Goal: Task Accomplishment & Management: Manage account settings

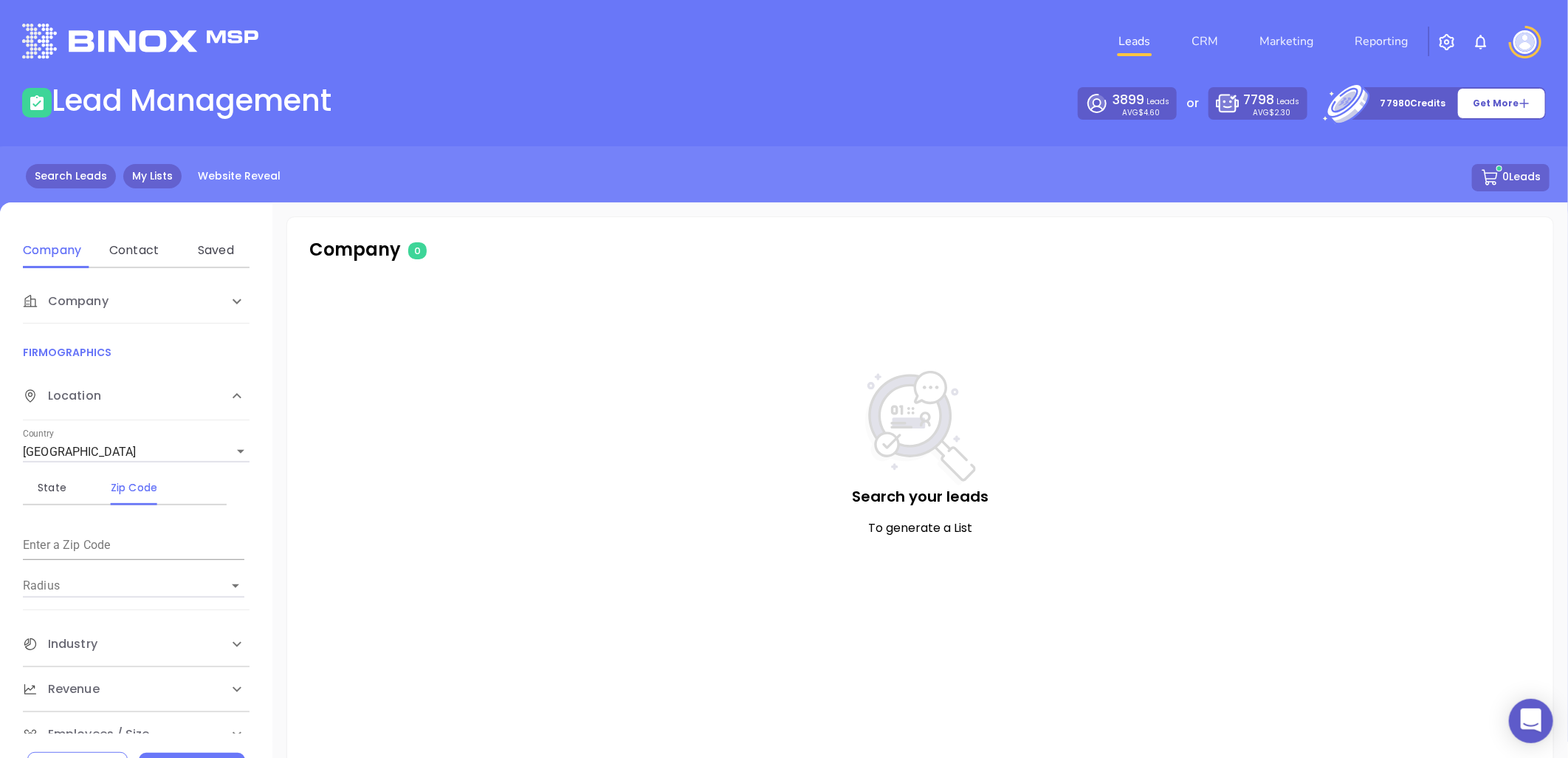
click at [153, 172] on link "My Lists" at bounding box center [152, 176] width 58 height 25
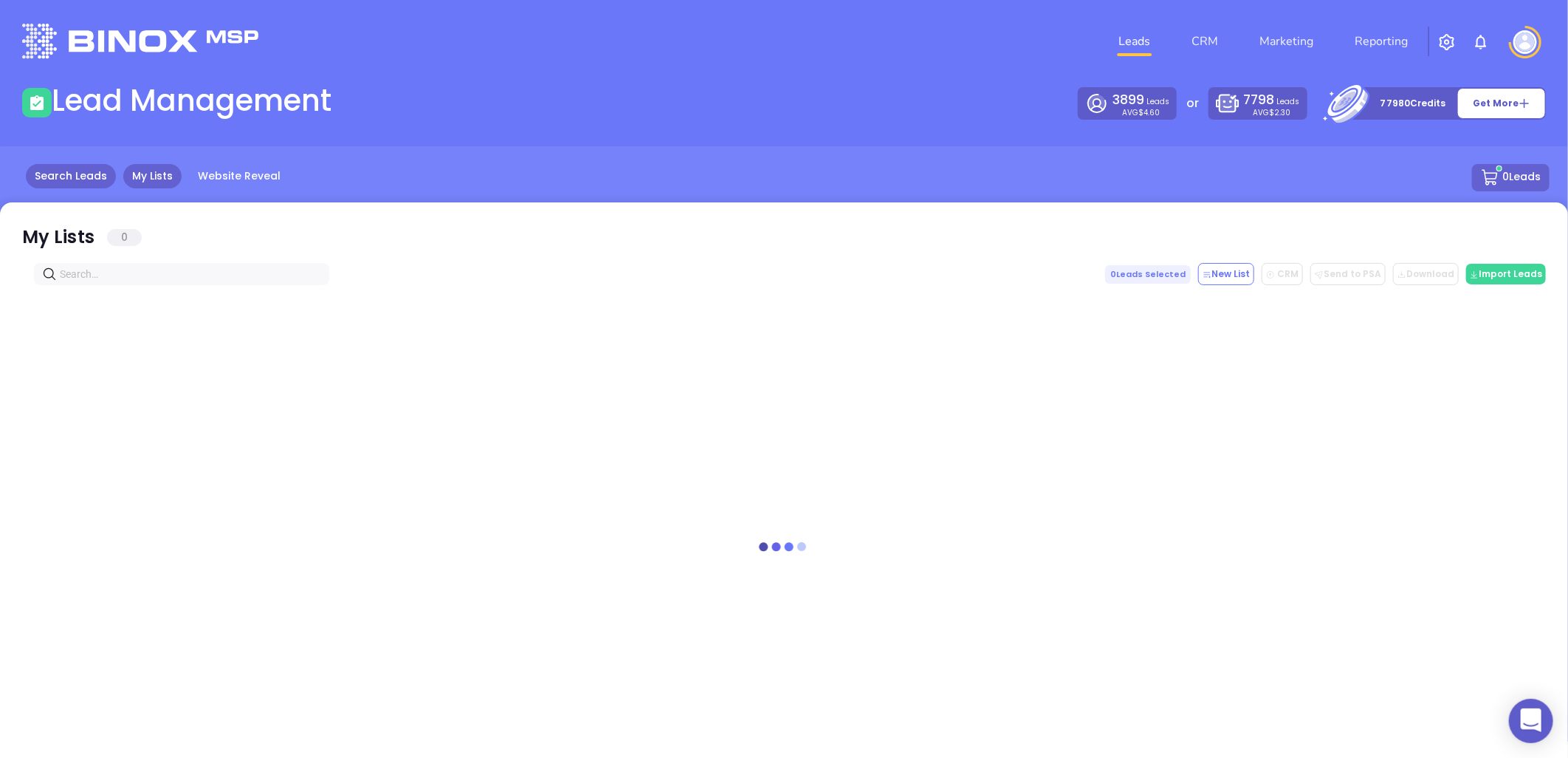
click at [94, 175] on link "Search Leads" at bounding box center [71, 176] width 90 height 25
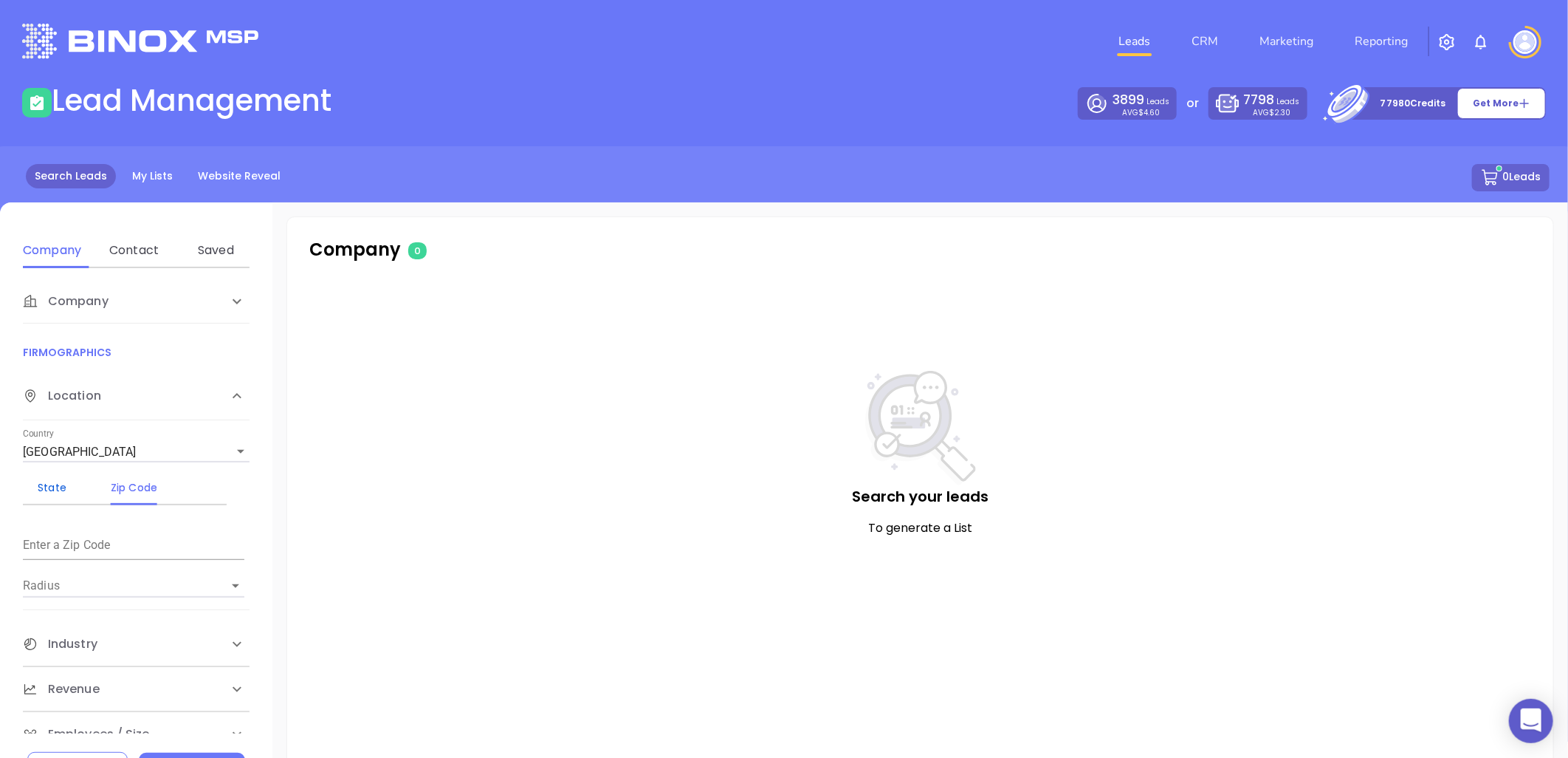
click at [53, 479] on div "State" at bounding box center [51, 487] width 58 height 18
click at [82, 543] on input "Select State" at bounding box center [113, 542] width 180 height 21
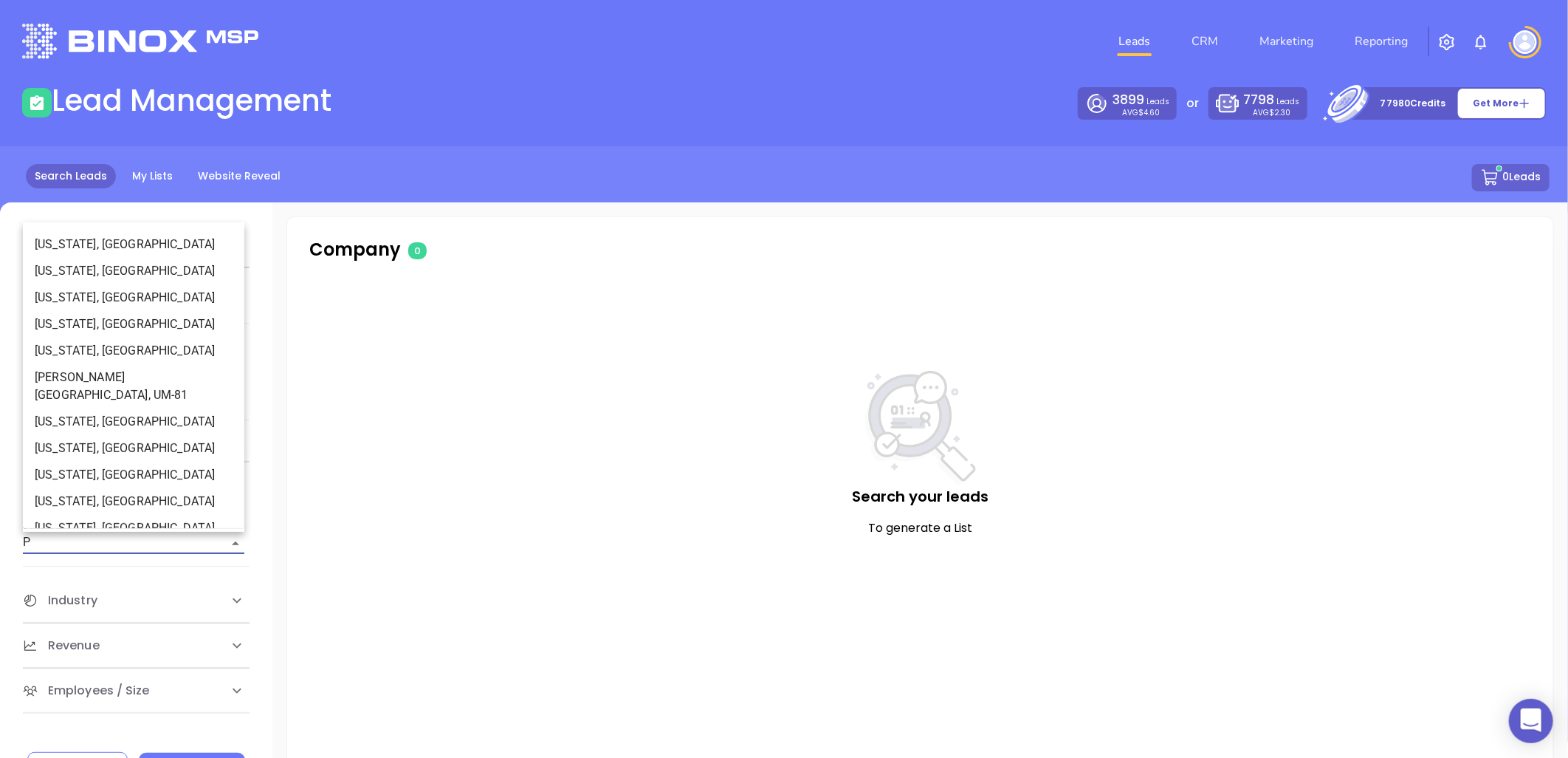
type input "PA"
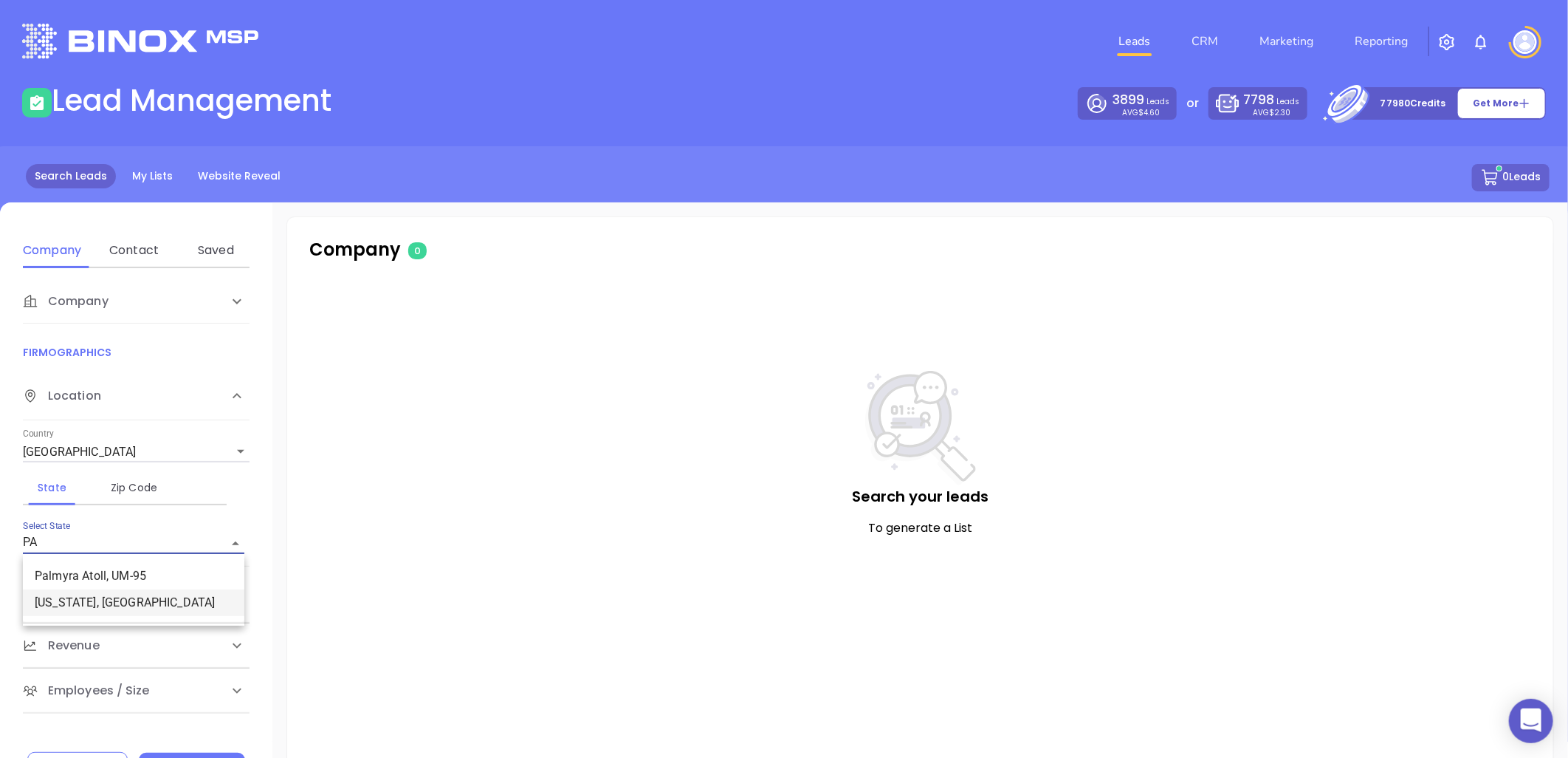
click at [109, 598] on li "Pennsylvania, PA" at bounding box center [133, 602] width 221 height 26
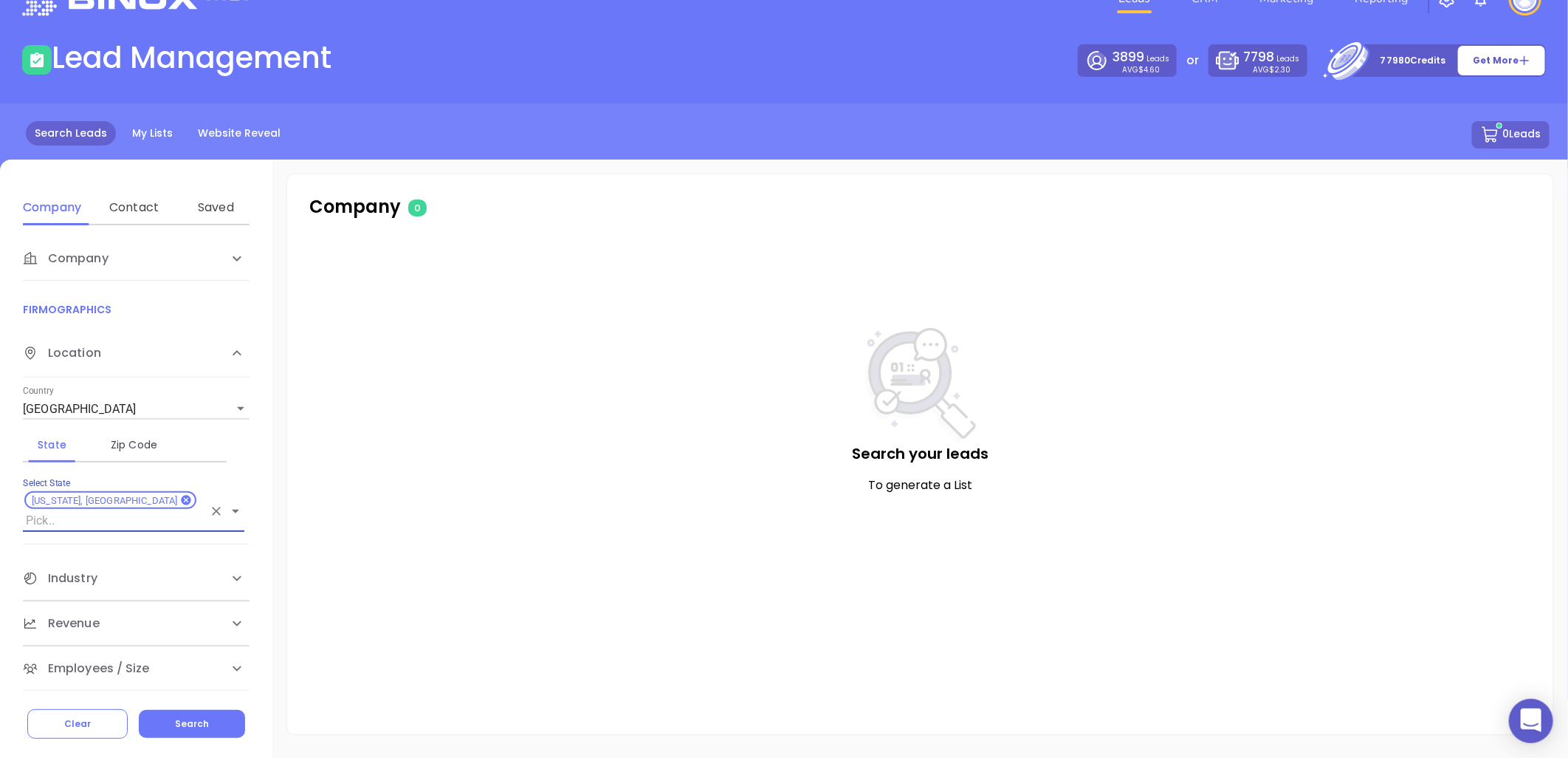
scroll to position [65, 0]
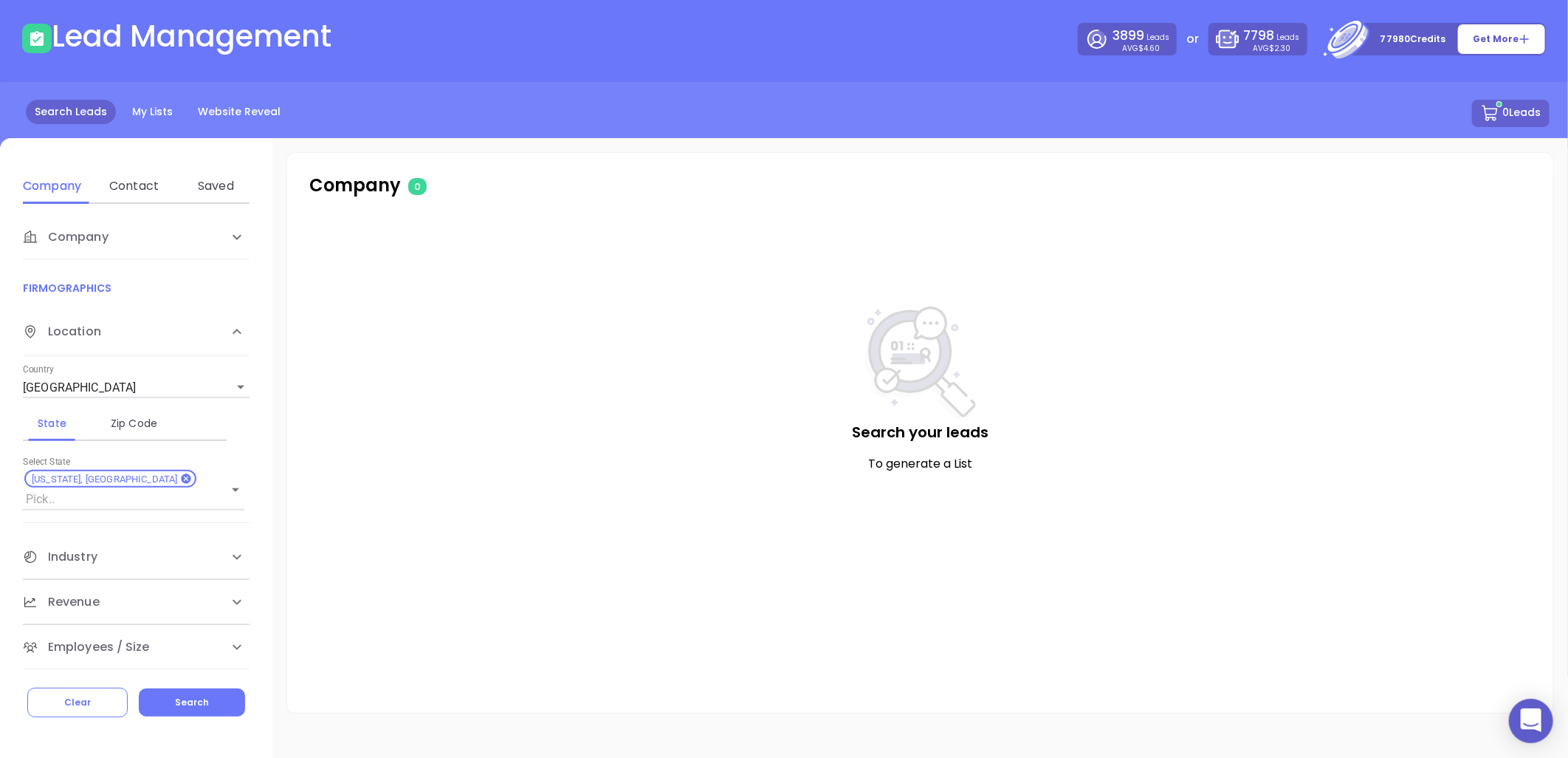
click at [77, 246] on span "Industry" at bounding box center [65, 237] width 85 height 18
drag, startPoint x: 222, startPoint y: 591, endPoint x: 196, endPoint y: 546, distance: 52.0
click at [223, 605] on div "NAICS Codes" at bounding box center [227, 614] width 58 height 18
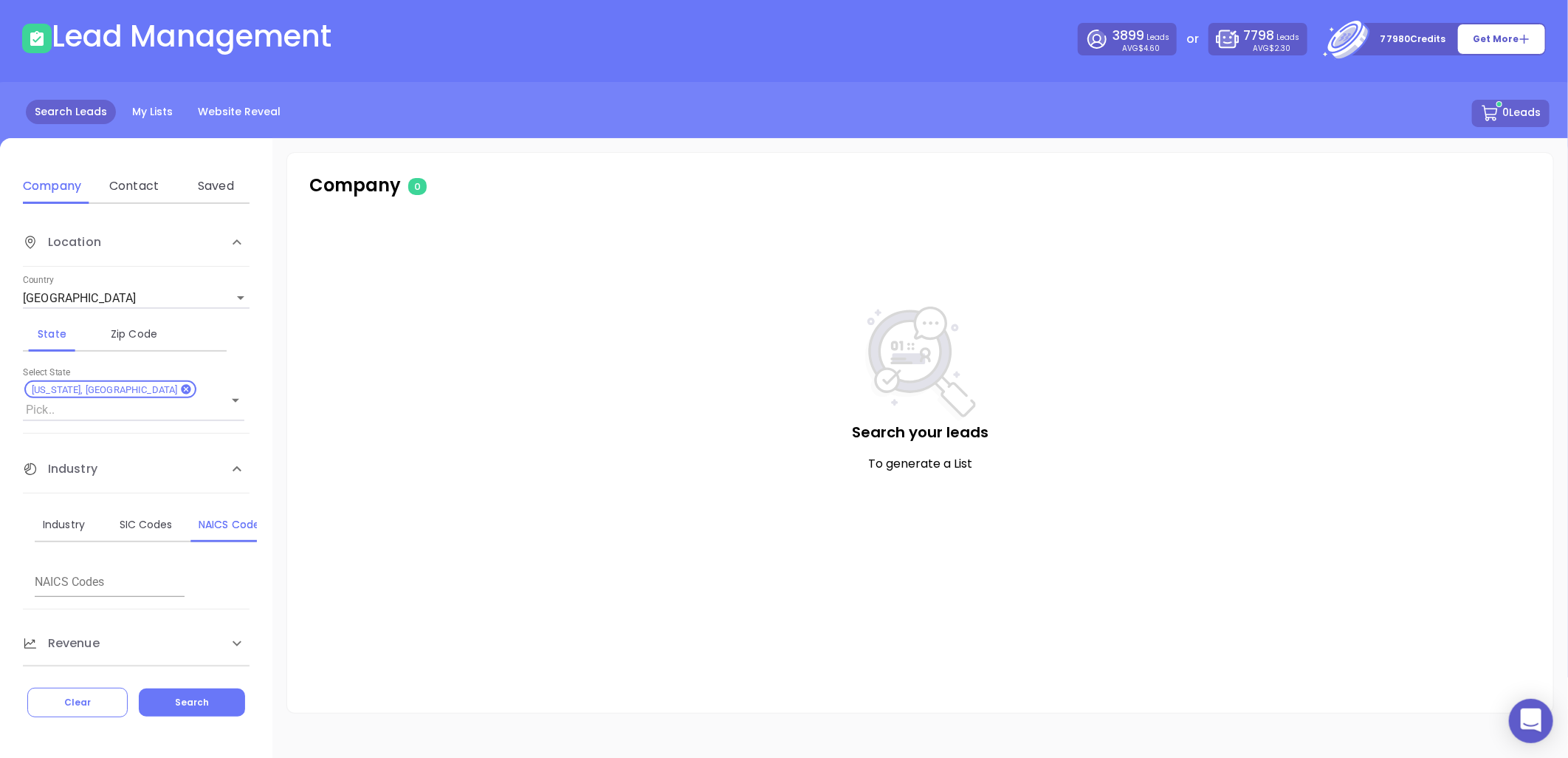
scroll to position [111, 0]
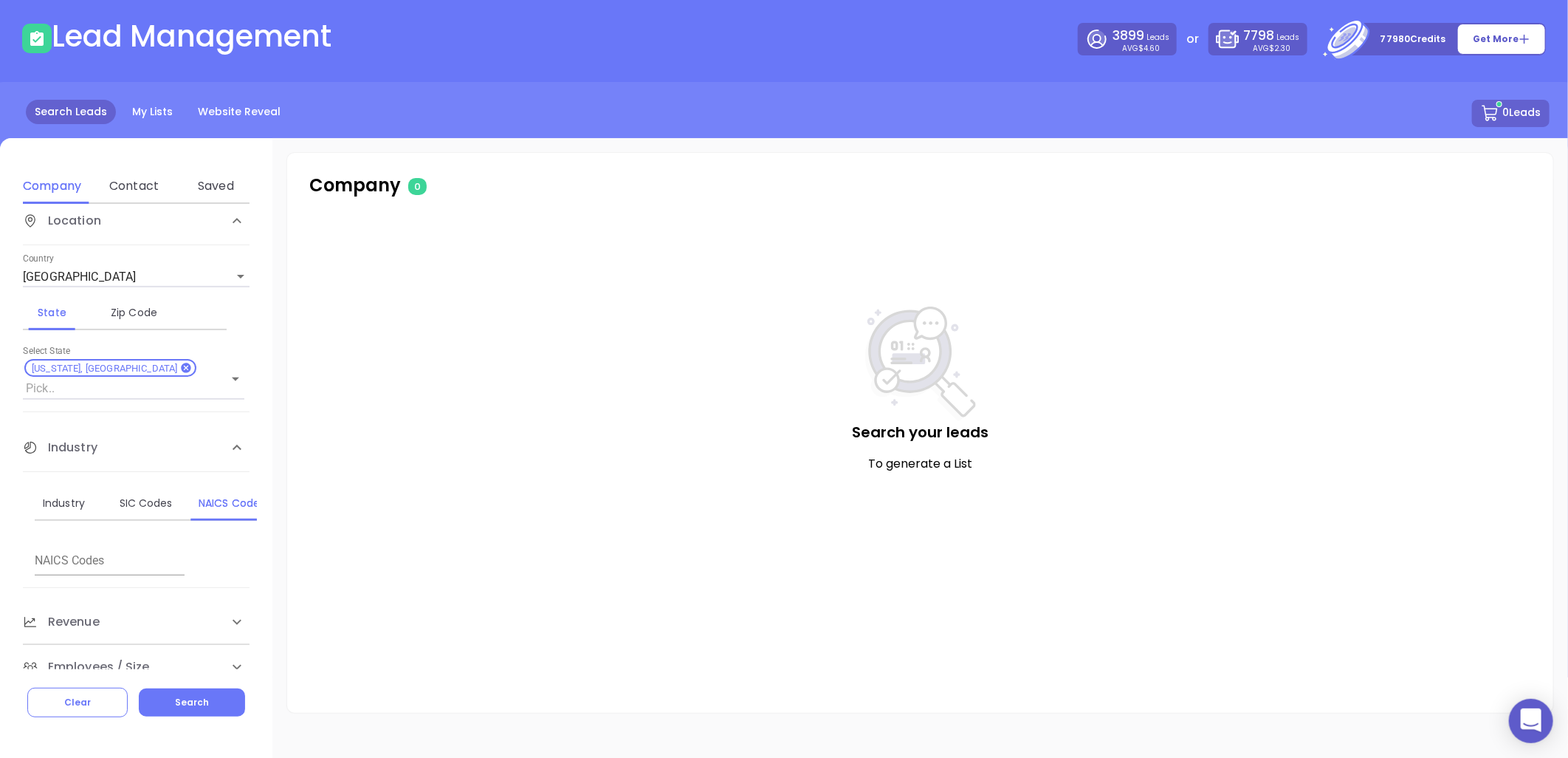
click at [75, 570] on div "Company Name Domain Enter a company name FIRMOGRAPHICS Location Country United …" at bounding box center [136, 436] width 272 height 465
click at [56, 550] on input "text" at bounding box center [109, 562] width 150 height 24
type input "5223"
click at [190, 712] on button "Search" at bounding box center [192, 702] width 106 height 28
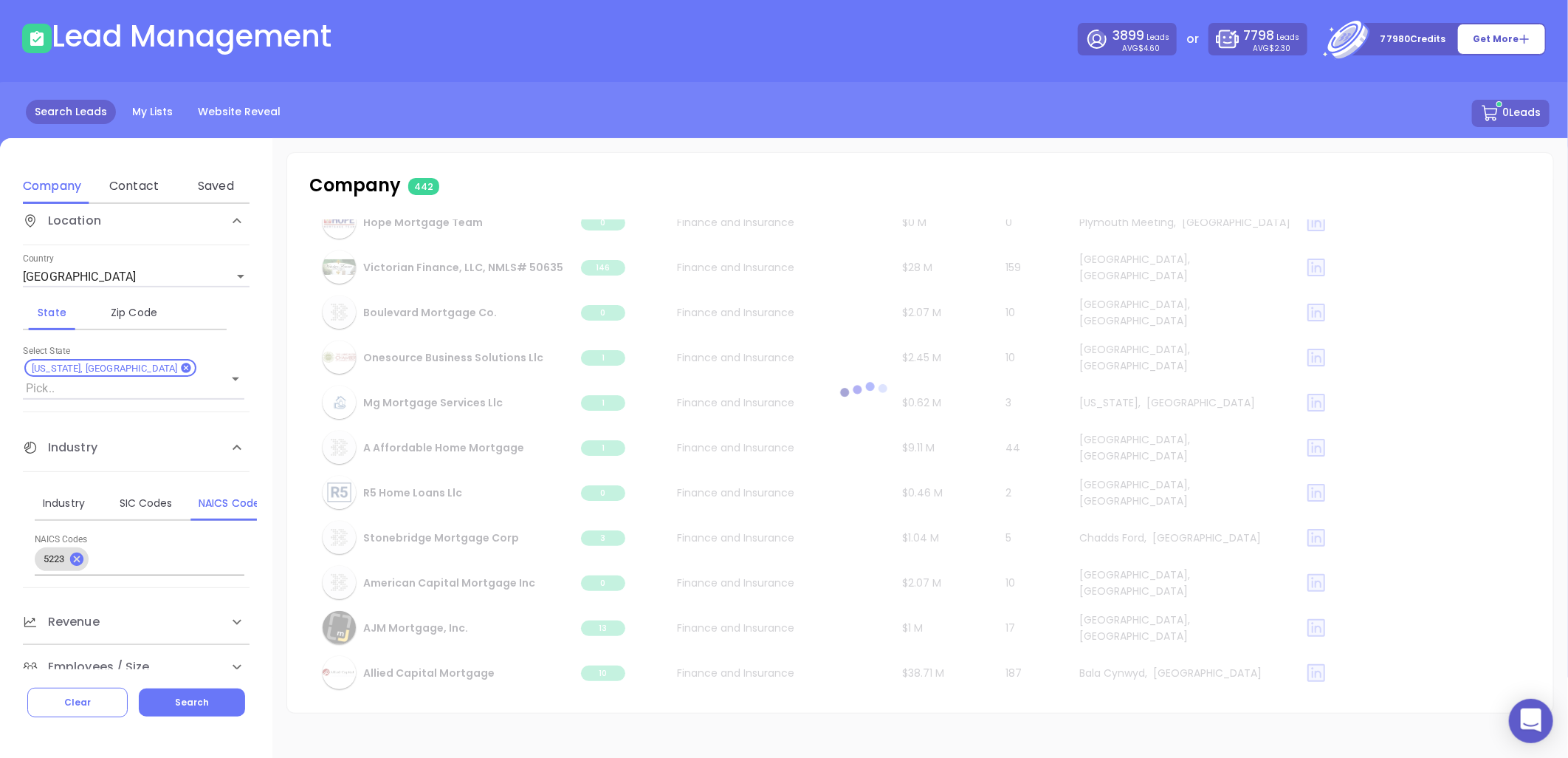
scroll to position [14595, 0]
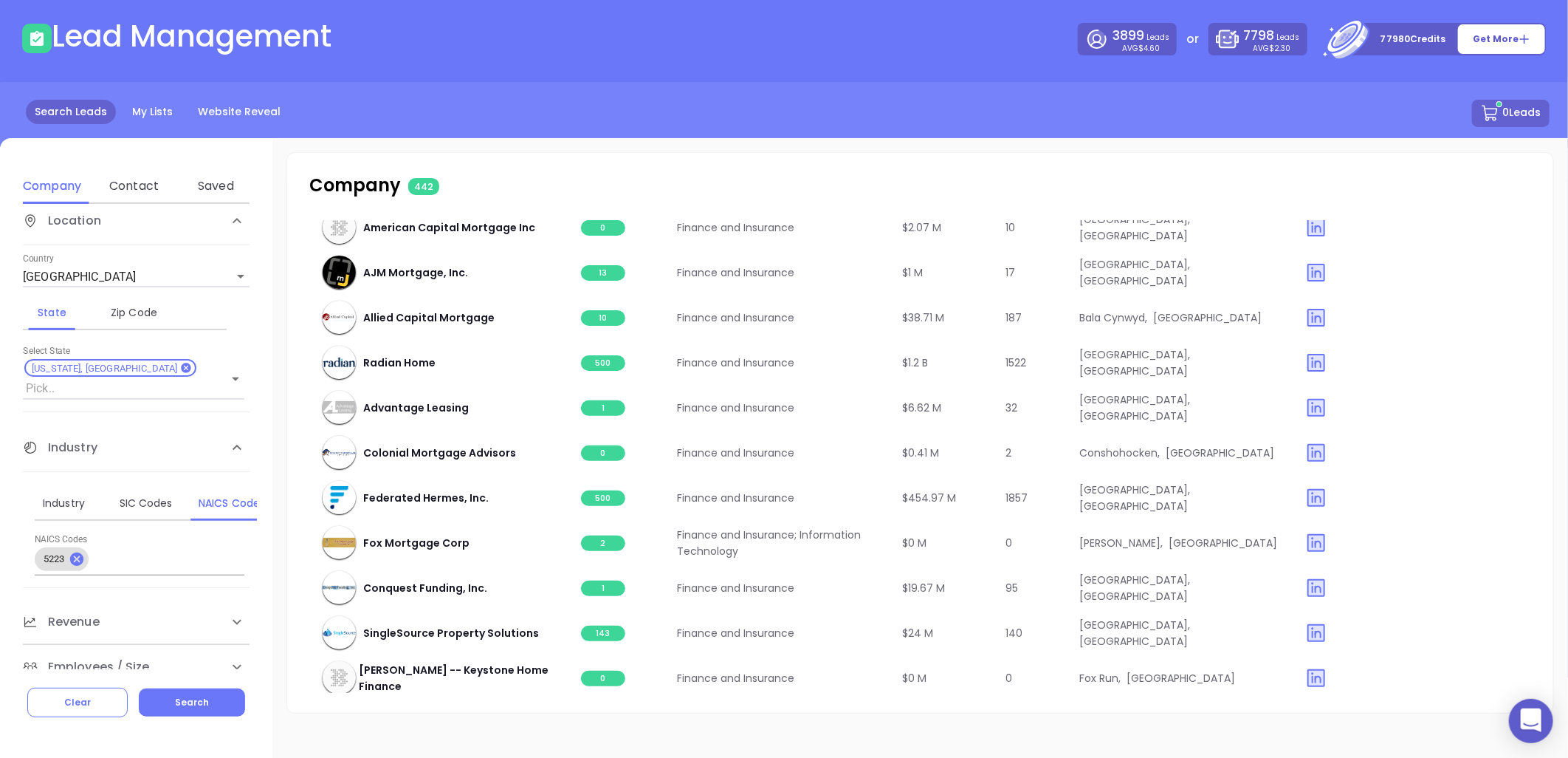
click at [360, 182] on p "Company 442" at bounding box center [500, 184] width 381 height 26
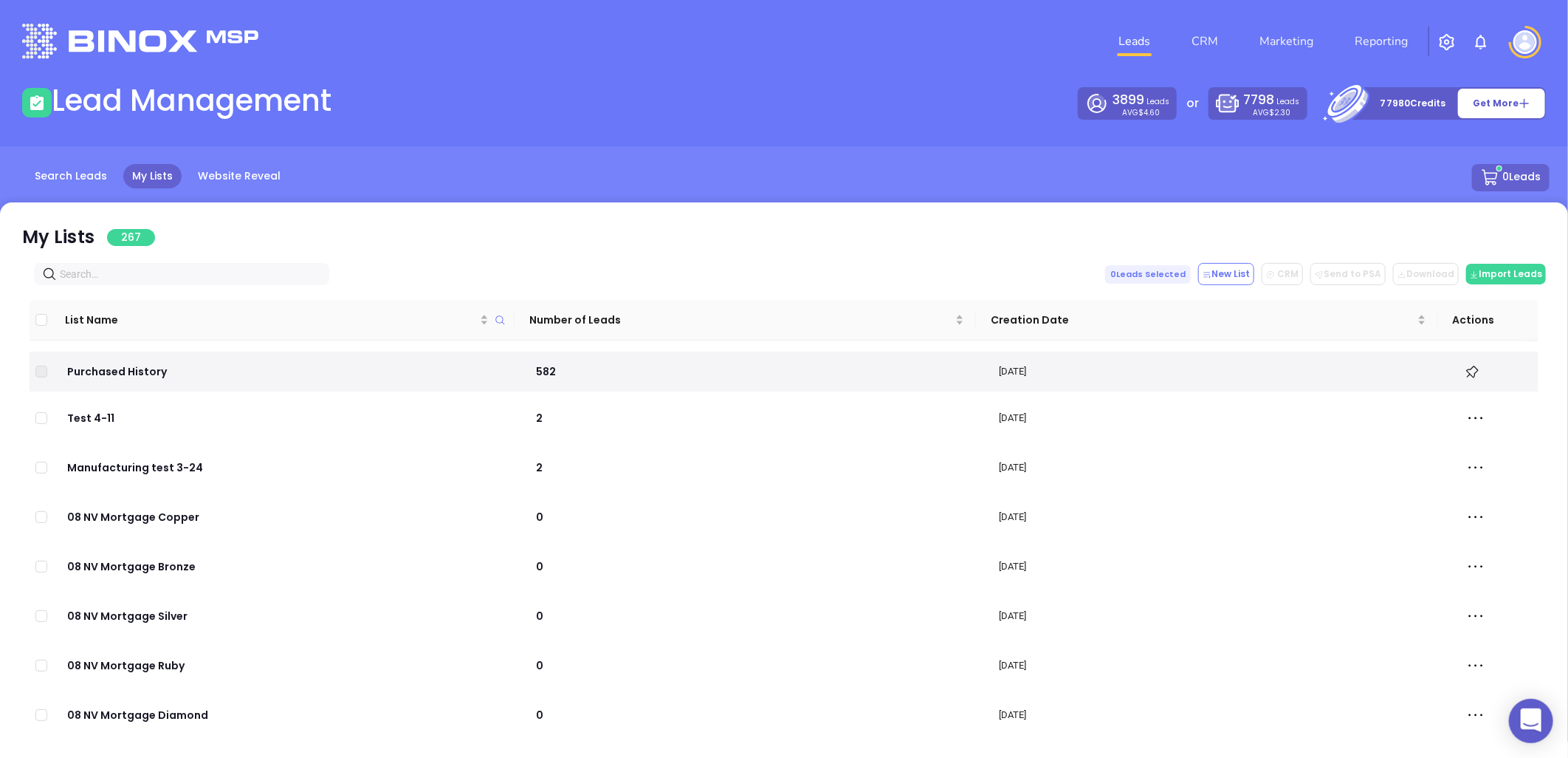
click at [163, 275] on input "text" at bounding box center [184, 274] width 250 height 17
paste input "lawyersmutualnc.com"
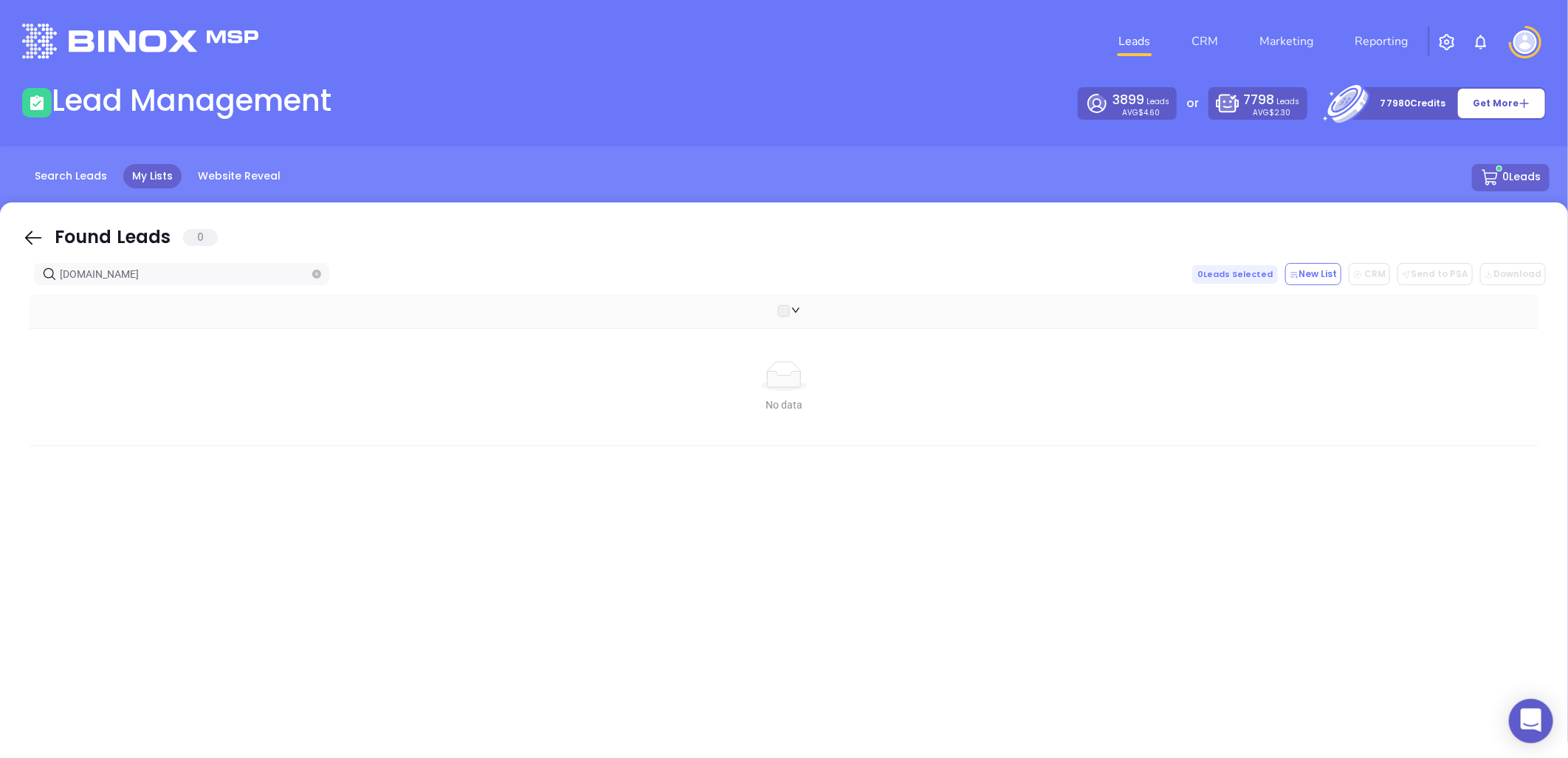
drag, startPoint x: 153, startPoint y: 277, endPoint x: -55, endPoint y: 308, distance: 210.3
click at [0, 308] on html "0 Leads CRM Marketing Reporting Financial Leads Leads Lead Management 3899 Lead…" at bounding box center [784, 379] width 1568 height 758
paste input "egacyinspartners"
drag, startPoint x: 166, startPoint y: 272, endPoint x: -40, endPoint y: 279, distance: 206.1
click at [0, 279] on html "0 Leads CRM Marketing Reporting Financial Leads Leads Lead Management 3899 Lead…" at bounding box center [784, 379] width 1568 height 758
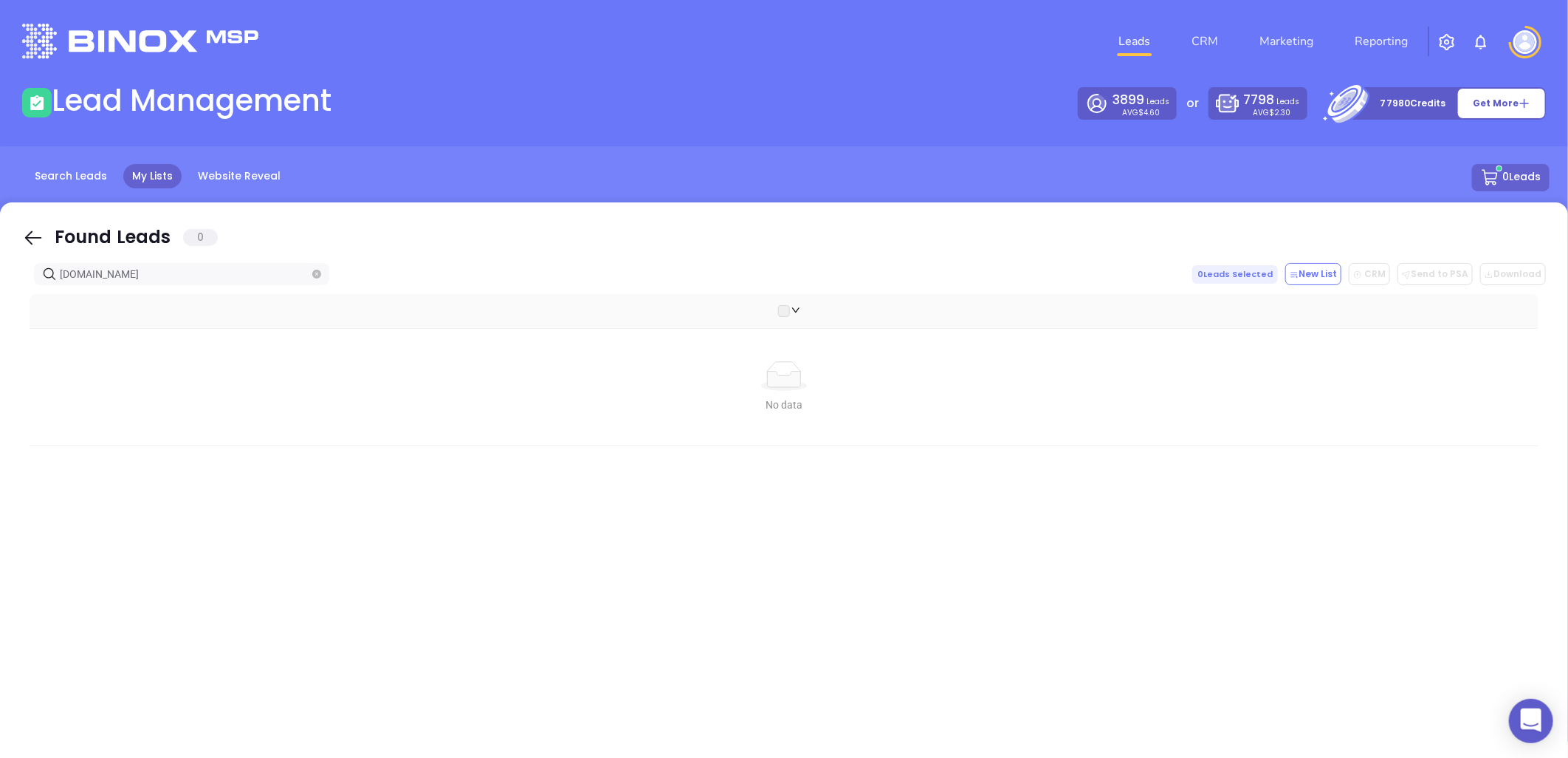
drag, startPoint x: 181, startPoint y: 268, endPoint x: -7, endPoint y: 291, distance: 189.4
click at [0, 291] on html "0 Leads CRM Marketing Reporting Financial Leads Leads Lead Management 3899 Lead…" at bounding box center [784, 379] width 1568 height 758
paste input "arryhelm"
drag, startPoint x: 136, startPoint y: 277, endPoint x: 34, endPoint y: 280, distance: 102.0
click at [34, 280] on span "larryhelms.com" at bounding box center [181, 274] width 295 height 23
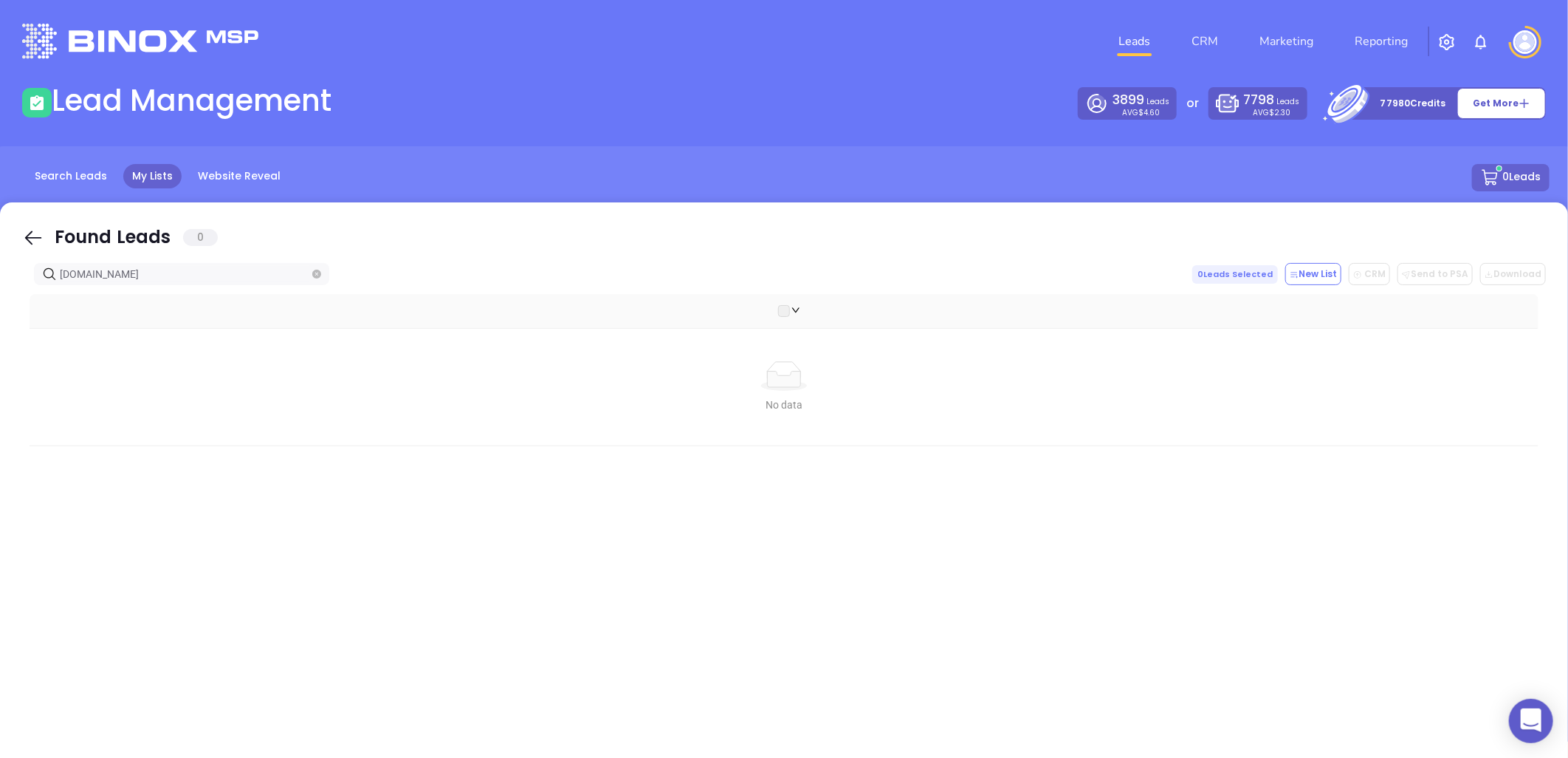
paste input "ymongroup"
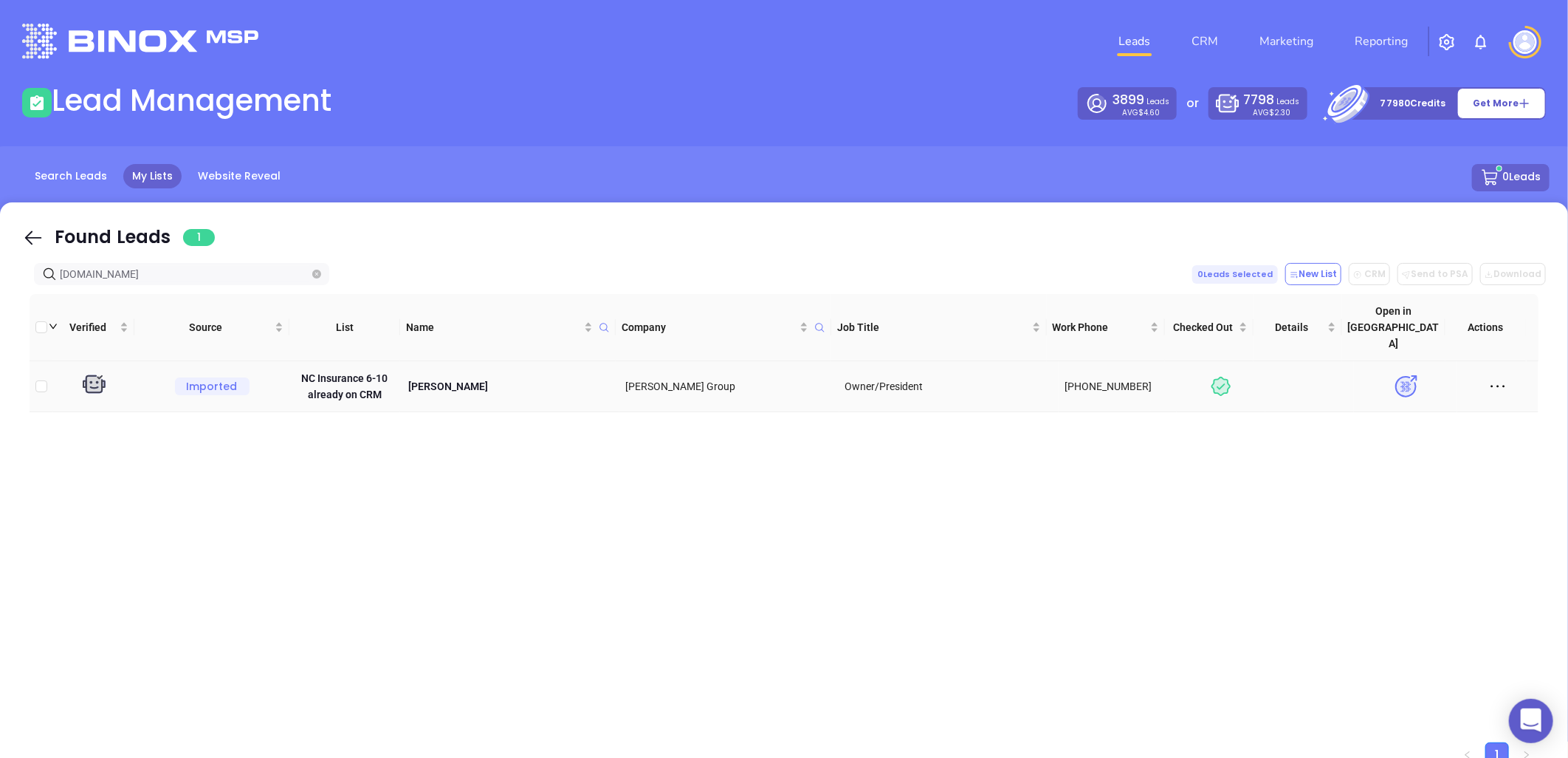
click at [1488, 376] on icon at bounding box center [1497, 386] width 23 height 23
click at [1384, 491] on div "Delete" at bounding box center [1417, 493] width 133 height 17
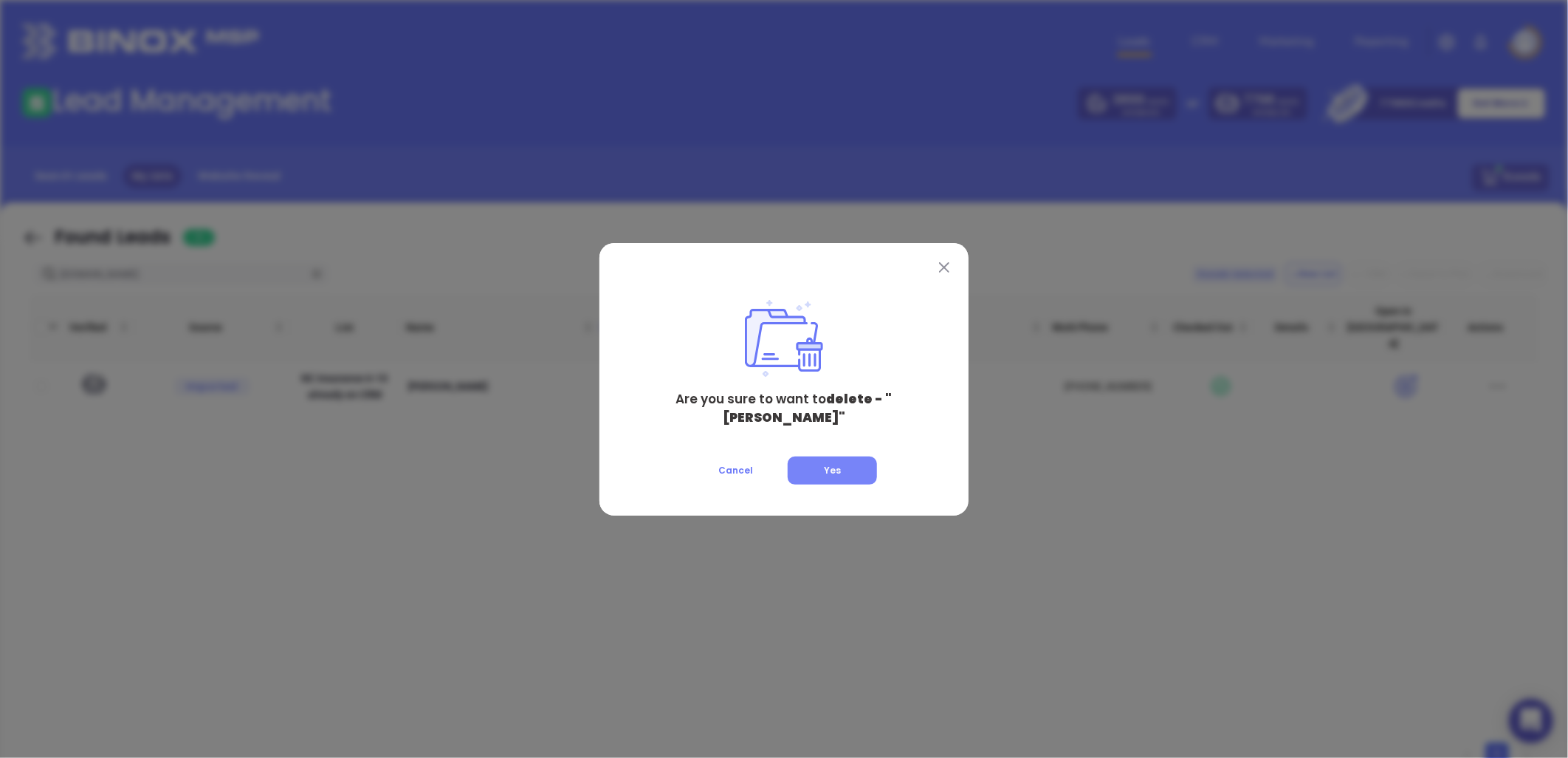
click at [859, 456] on button "Yes" at bounding box center [832, 470] width 89 height 28
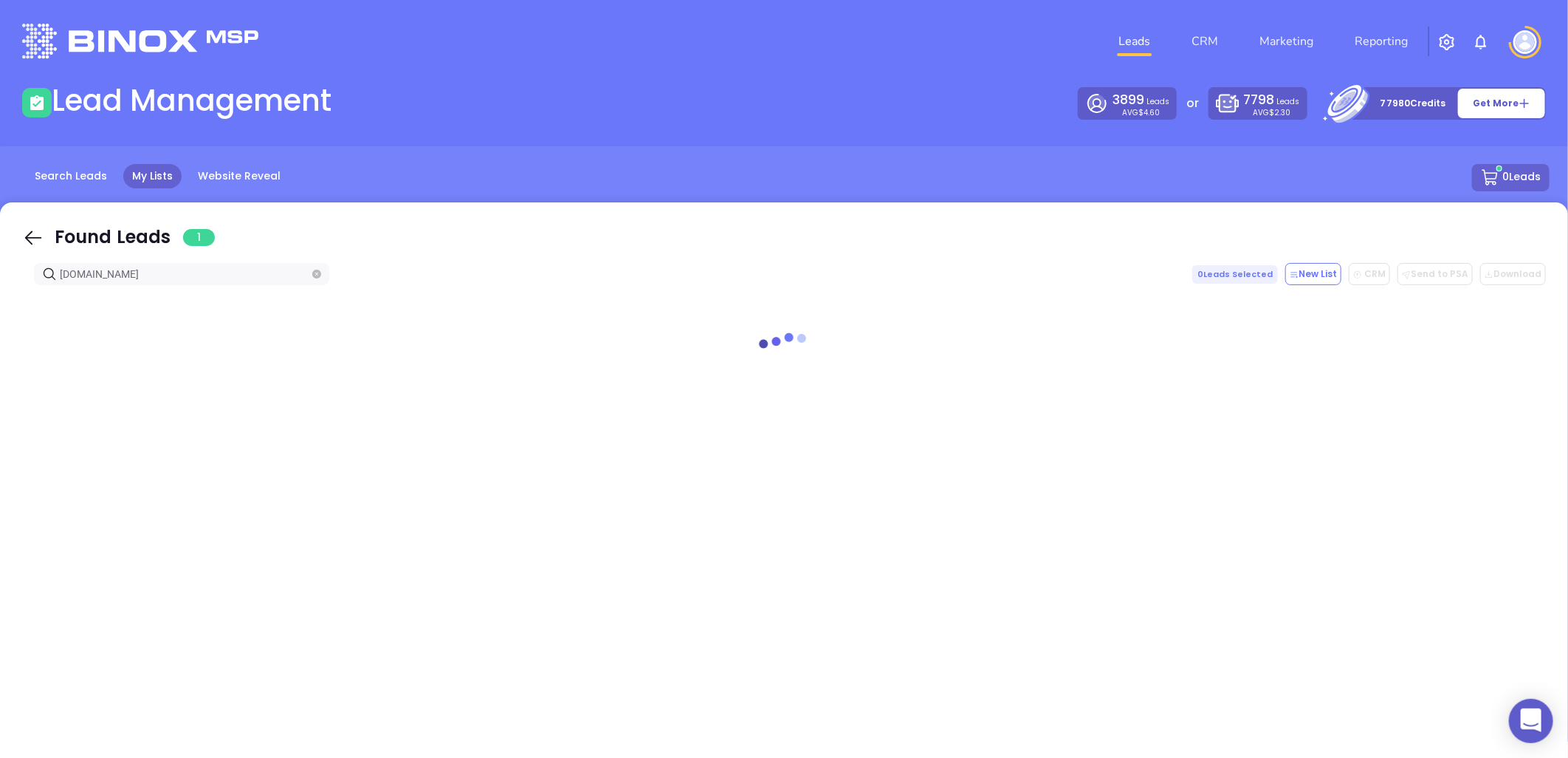
drag, startPoint x: 128, startPoint y: 277, endPoint x: -32, endPoint y: 291, distance: 160.6
click at [0, 291] on html "0 Leads CRM Marketing Reporting Financial Leads Leads Lead Management 3899 Lead…" at bounding box center [784, 379] width 1568 height 758
paste input "watkinsinsurance"
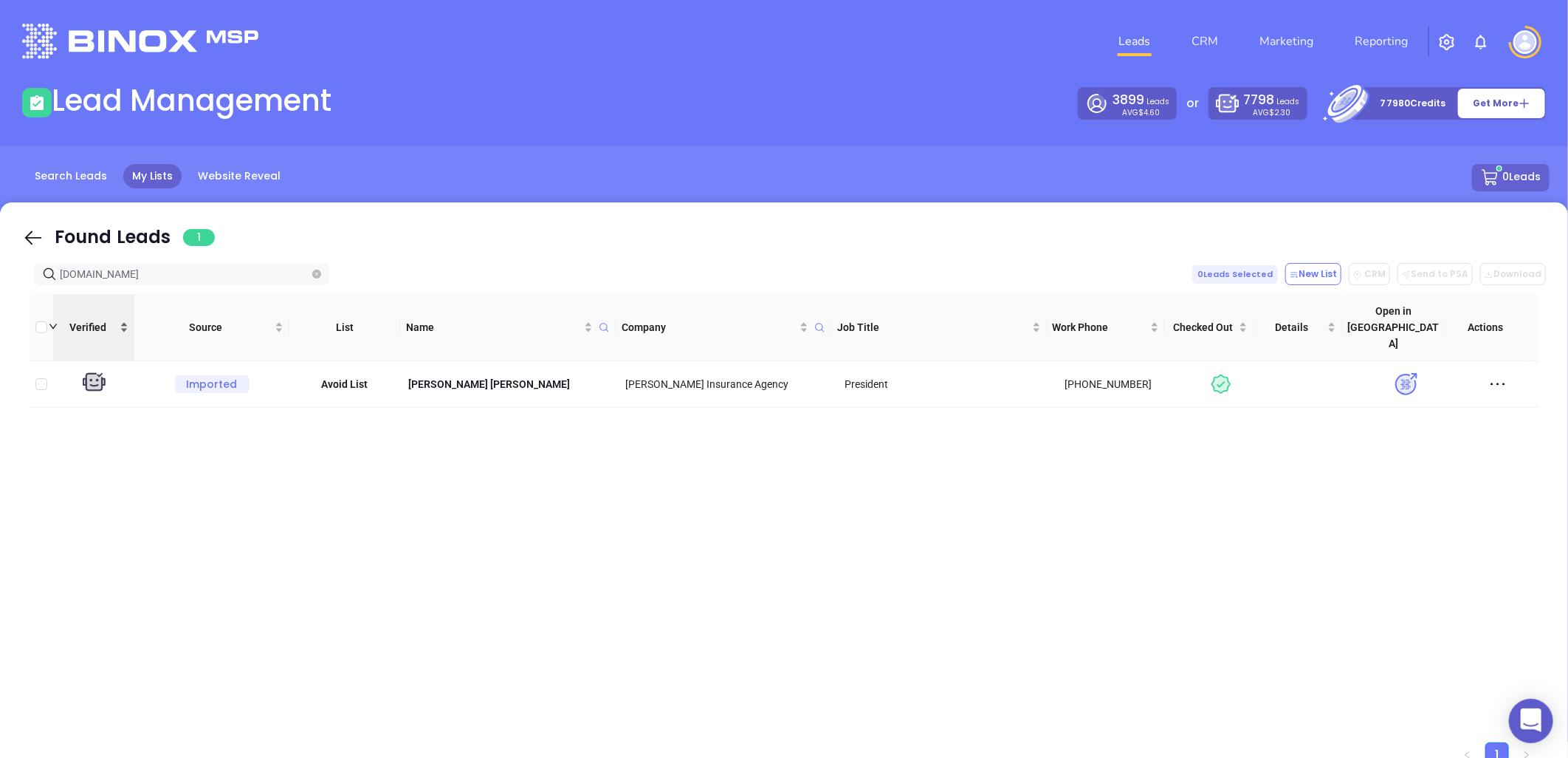
drag, startPoint x: 62, startPoint y: 284, endPoint x: 53, endPoint y: 293, distance: 12.7
click at [0, 296] on html "0 Leads CRM Marketing Reporting Financial Leads Leads Lead Management 3899 Lead…" at bounding box center [784, 379] width 1568 height 758
paste input "abetterchoiceins"
type input "abetterchoiceins.com"
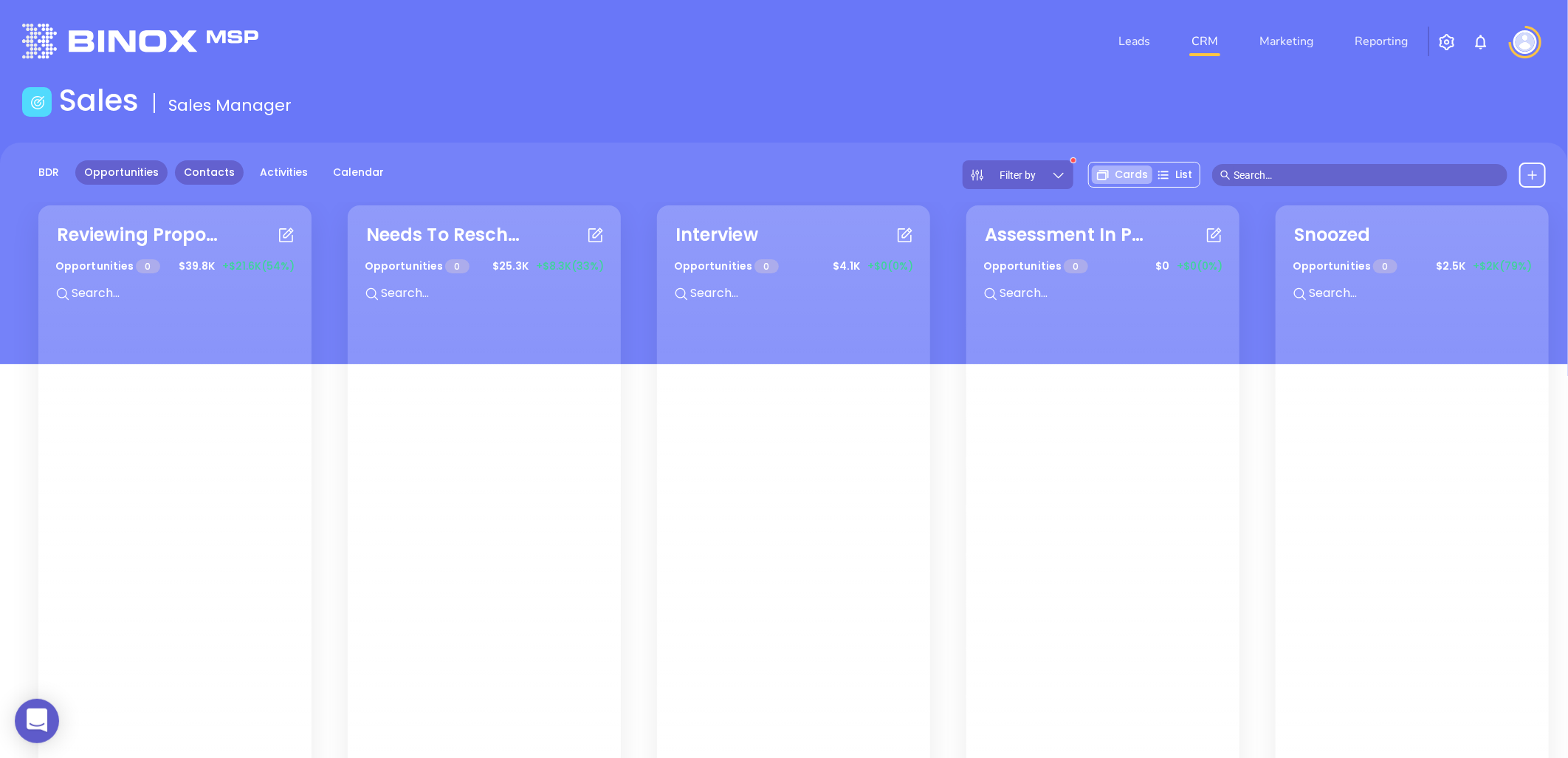
click at [196, 171] on link "Contacts" at bounding box center [209, 172] width 69 height 25
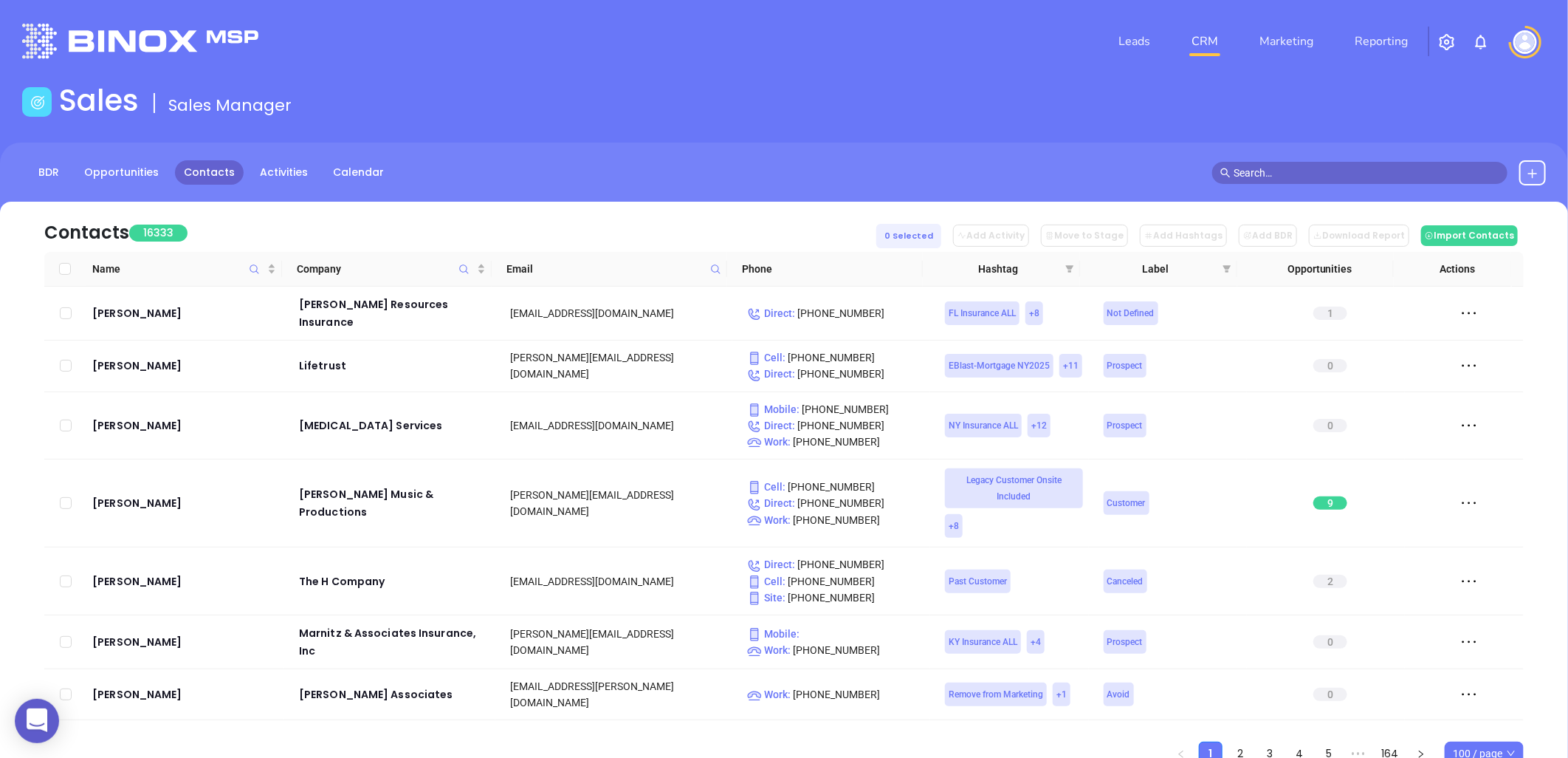
click at [714, 268] on icon at bounding box center [715, 269] width 11 height 11
click at [671, 296] on input "text" at bounding box center [643, 300] width 149 height 24
paste input "lawyersmutualnc.com"
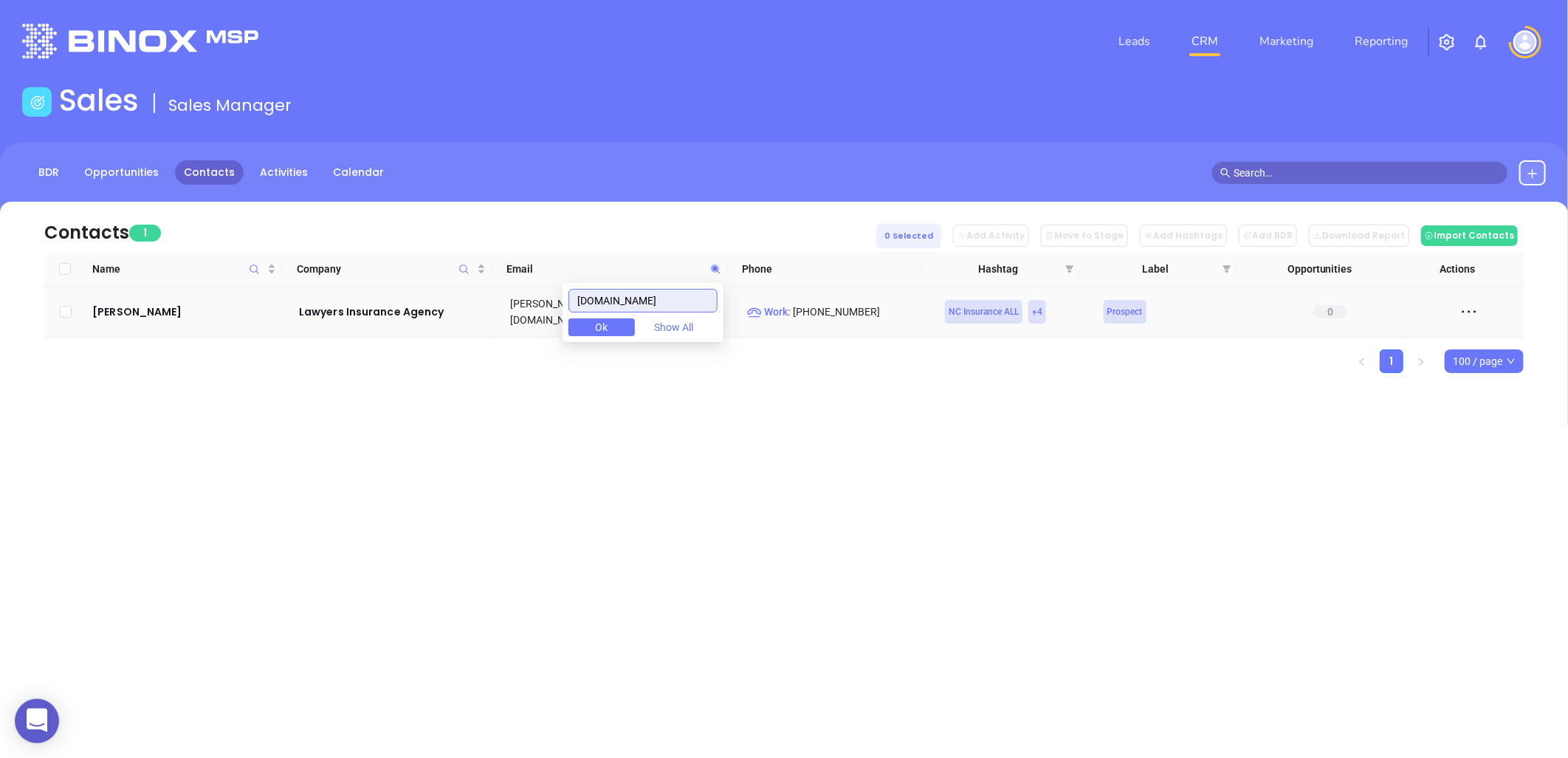
drag, startPoint x: 526, startPoint y: 314, endPoint x: 486, endPoint y: 316, distance: 40.0
click at [456, 316] on body "0 Leads CRM Marketing Reporting Financial Leads Leads Sales Sales Manager BDR O…" at bounding box center [784, 379] width 1568 height 758
paste input "egacyinspartners"
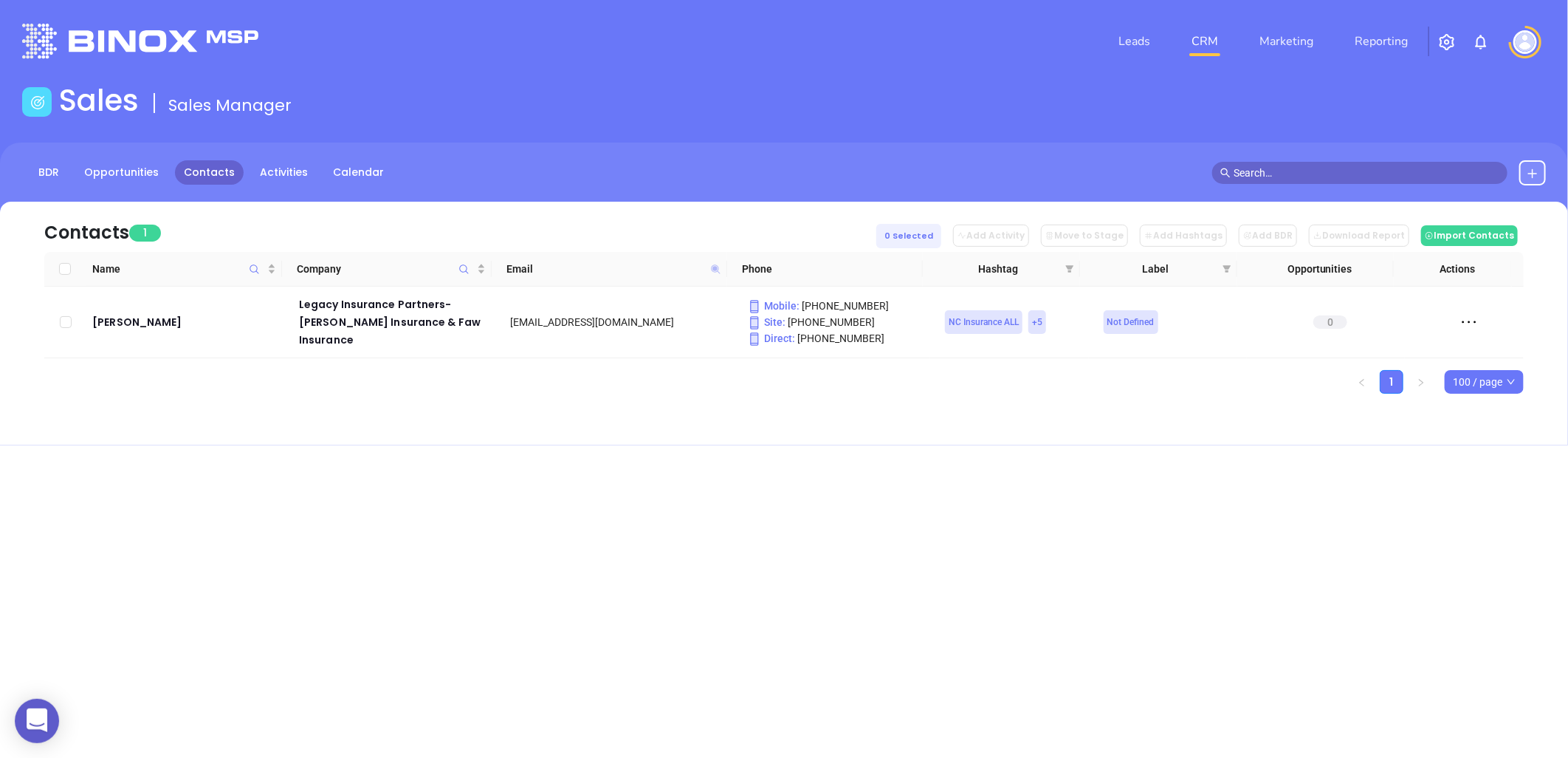
click at [716, 265] on icon at bounding box center [714, 269] width 9 height 9
drag, startPoint x: 697, startPoint y: 305, endPoint x: 488, endPoint y: 327, distance: 210.2
click at [488, 327] on body "0 Leads CRM Marketing Reporting Financial Leads Leads Sales Sales Manager BDR O…" at bounding box center [784, 379] width 1568 height 758
paste input "arryhelm"
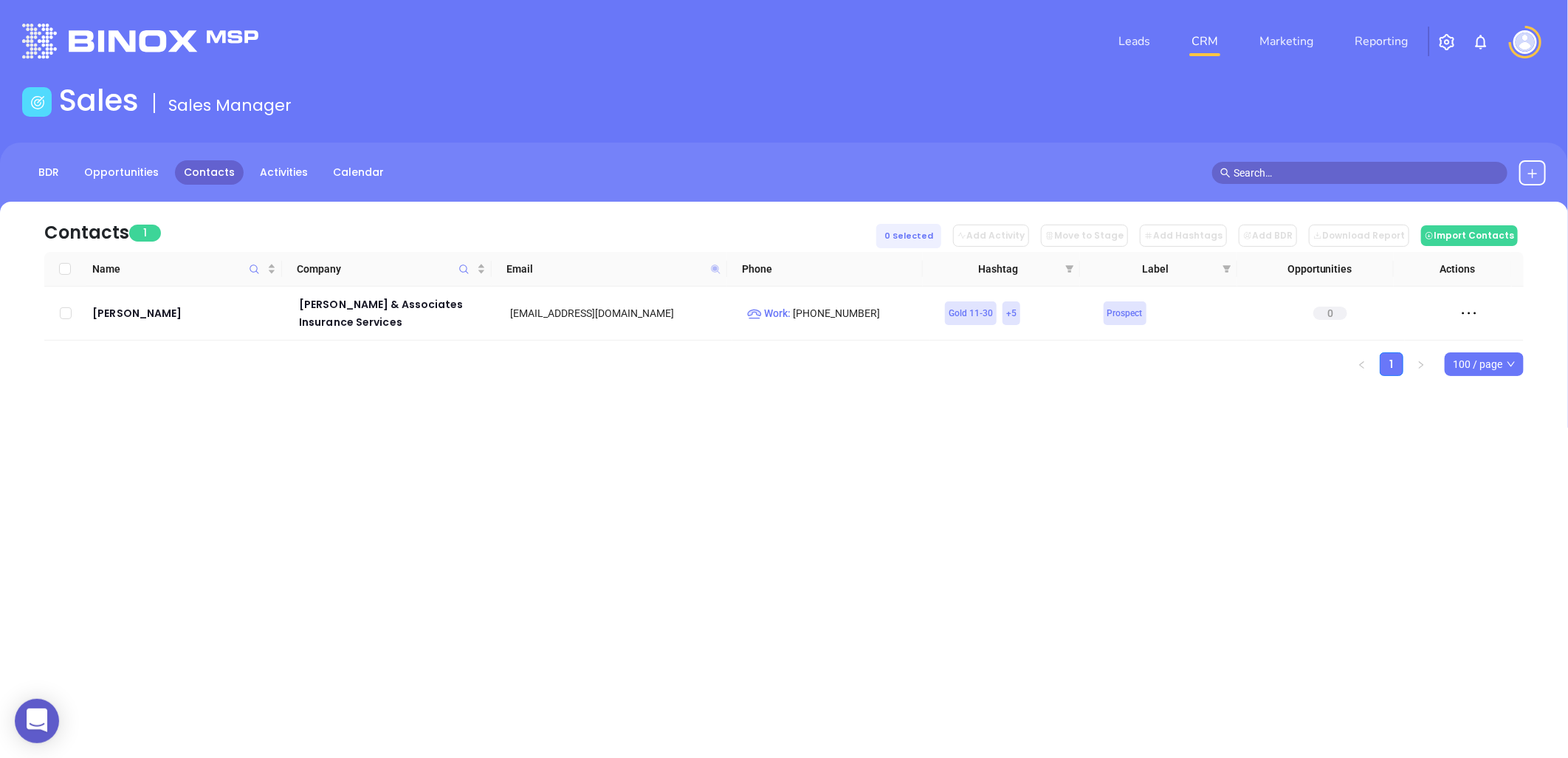
click at [713, 266] on icon at bounding box center [714, 269] width 9 height 9
paste input "ymongroup"
click at [711, 269] on icon at bounding box center [715, 269] width 11 height 11
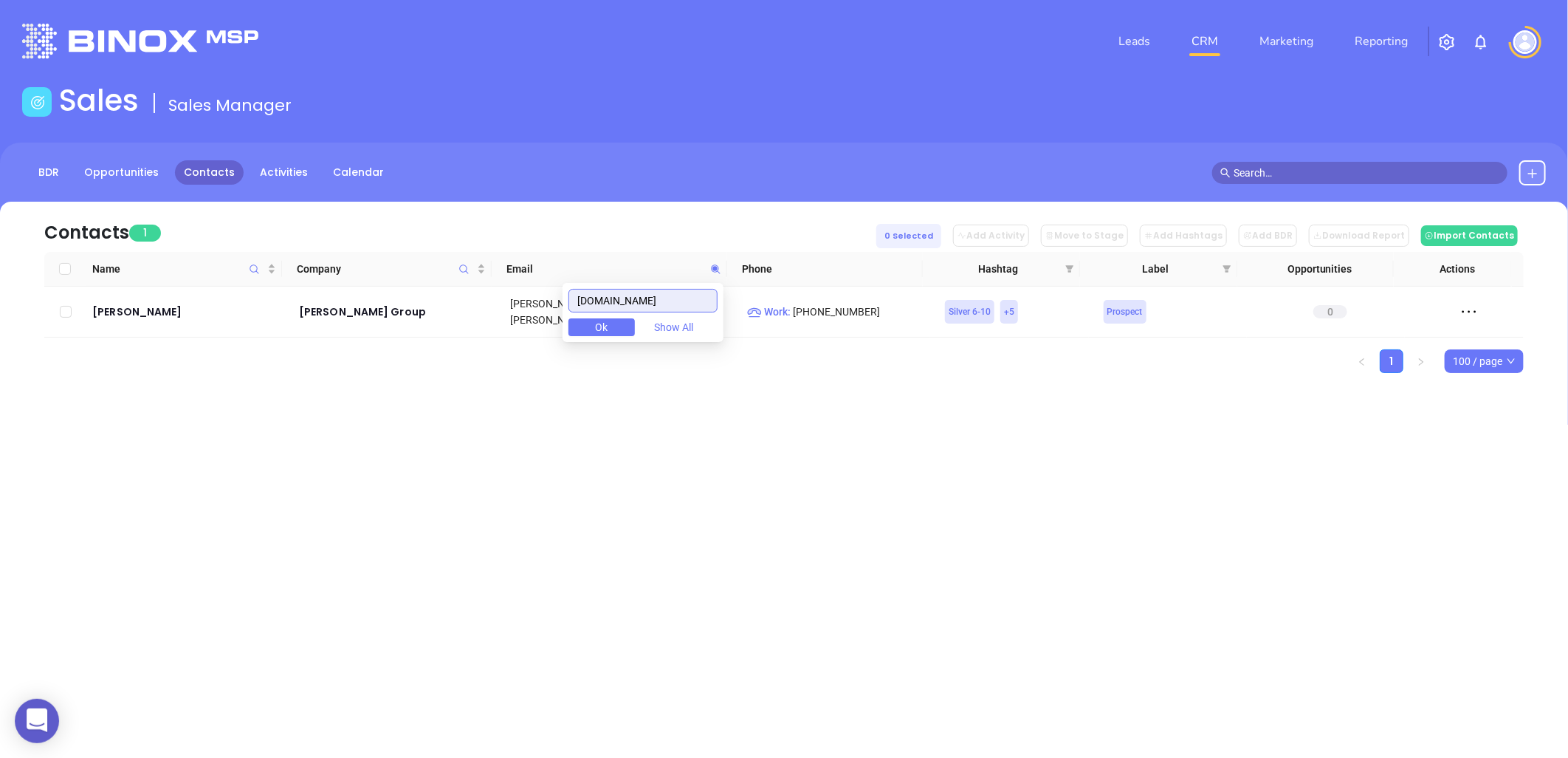
paste input "owryassoc"
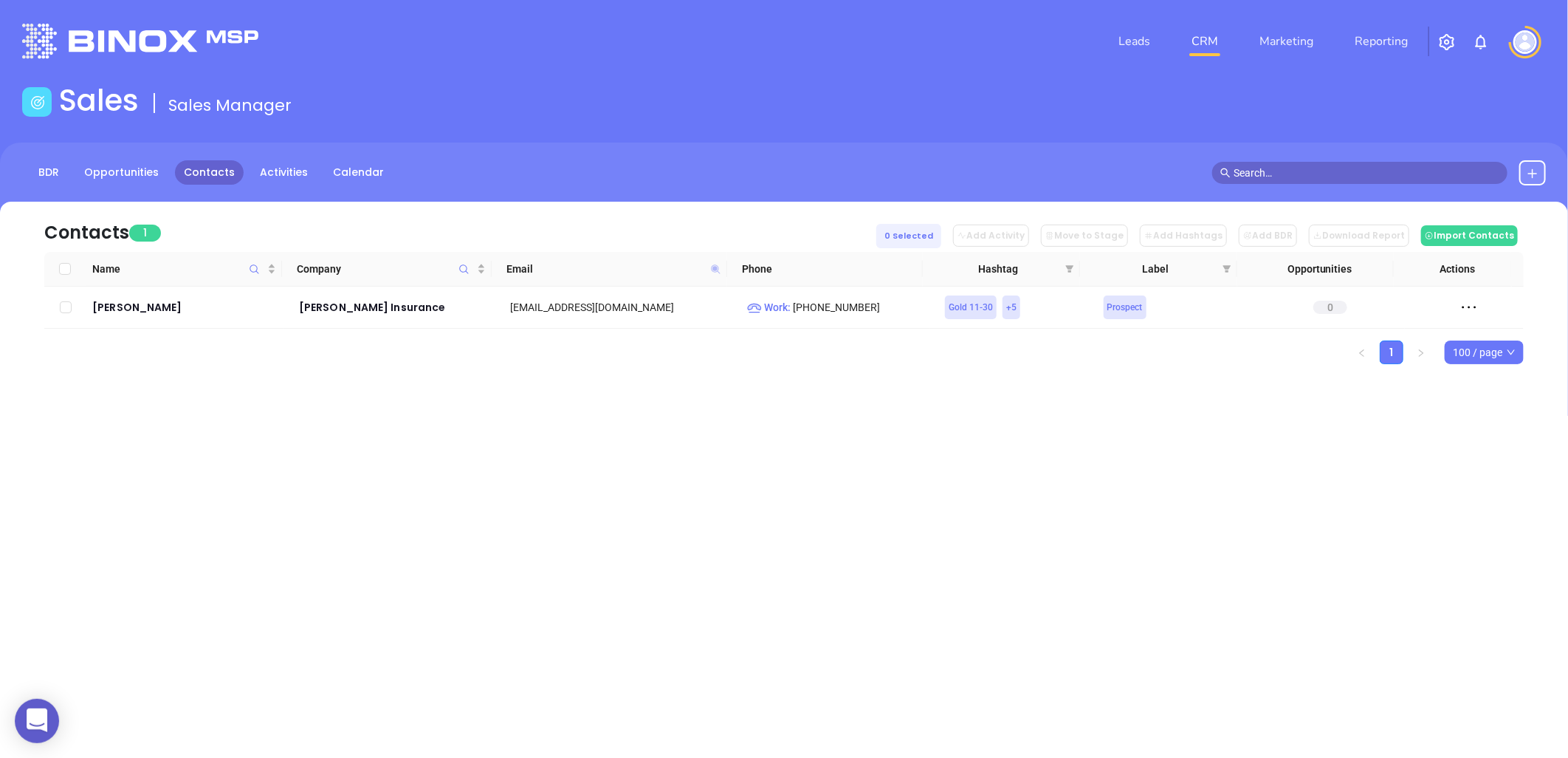
click at [713, 268] on icon at bounding box center [714, 269] width 9 height 9
paste input "watkinsinsurance"
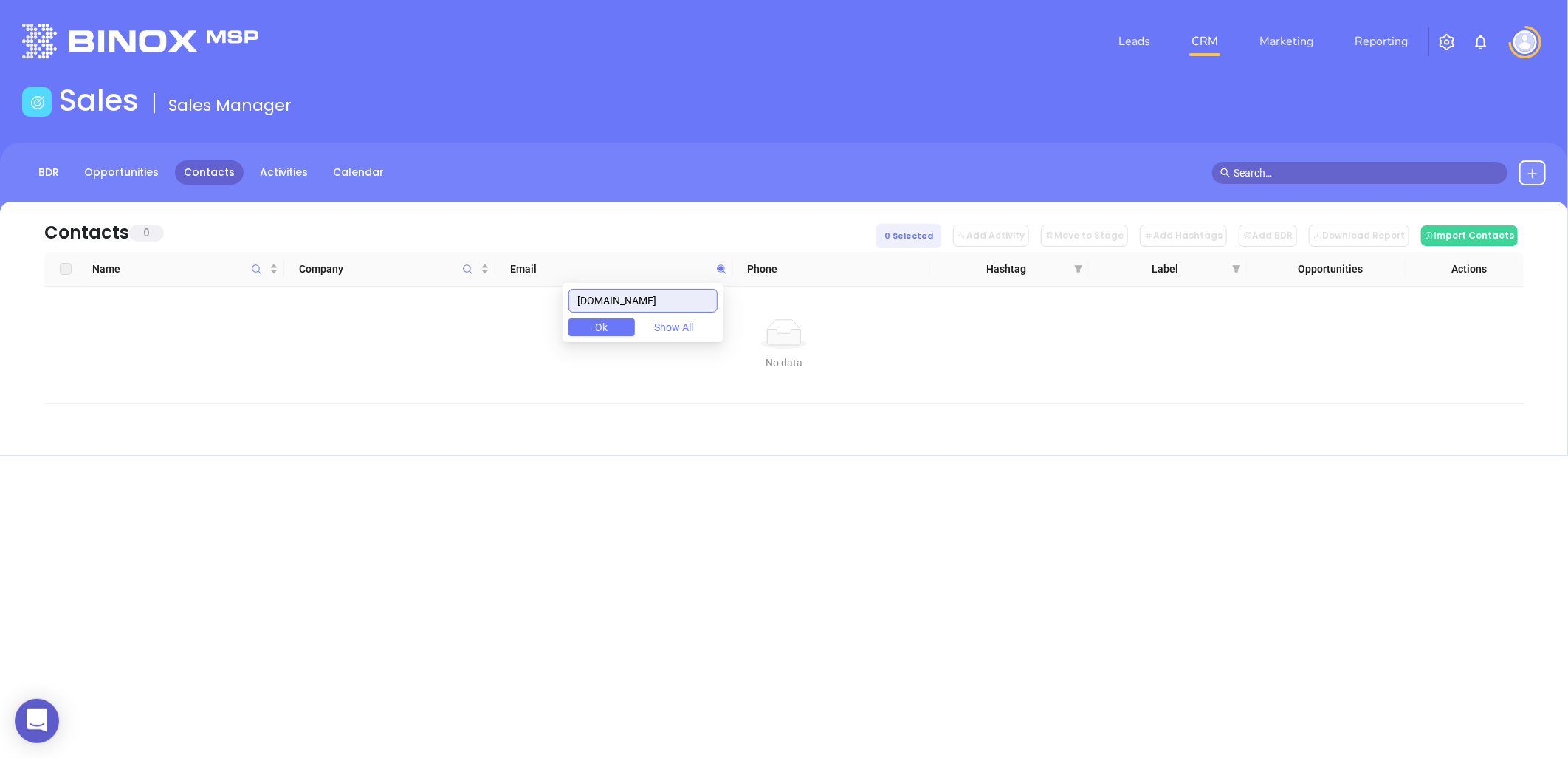
drag, startPoint x: 699, startPoint y: 300, endPoint x: 507, endPoint y: 321, distance: 193.1
click at [493, 316] on body "0 Leads CRM Marketing Reporting Financial Leads Leads Sales Sales Manager BDR O…" at bounding box center [784, 379] width 1568 height 758
paste input "abetterchoiceins"
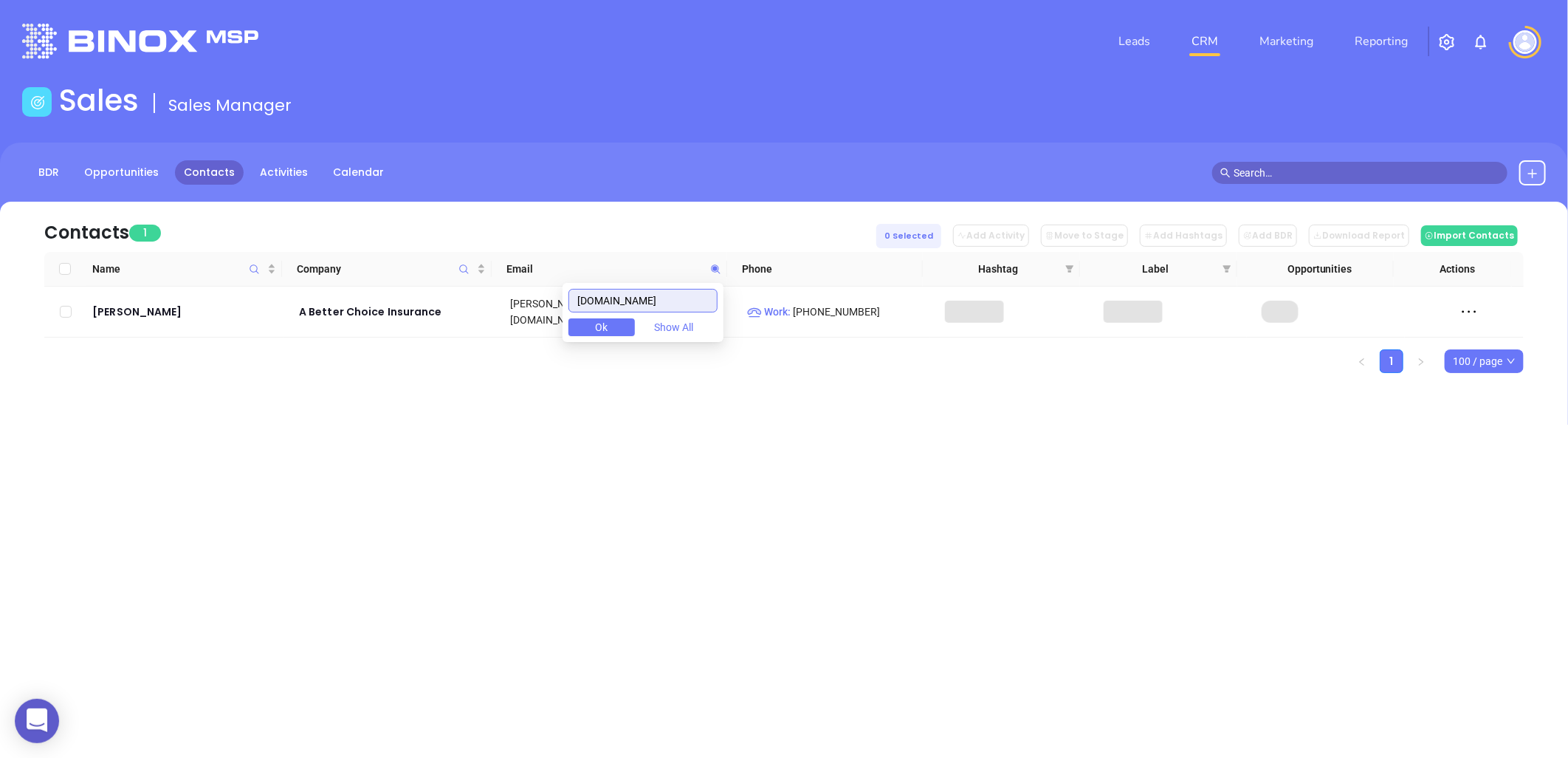
type input "abetterchoiceins.com"
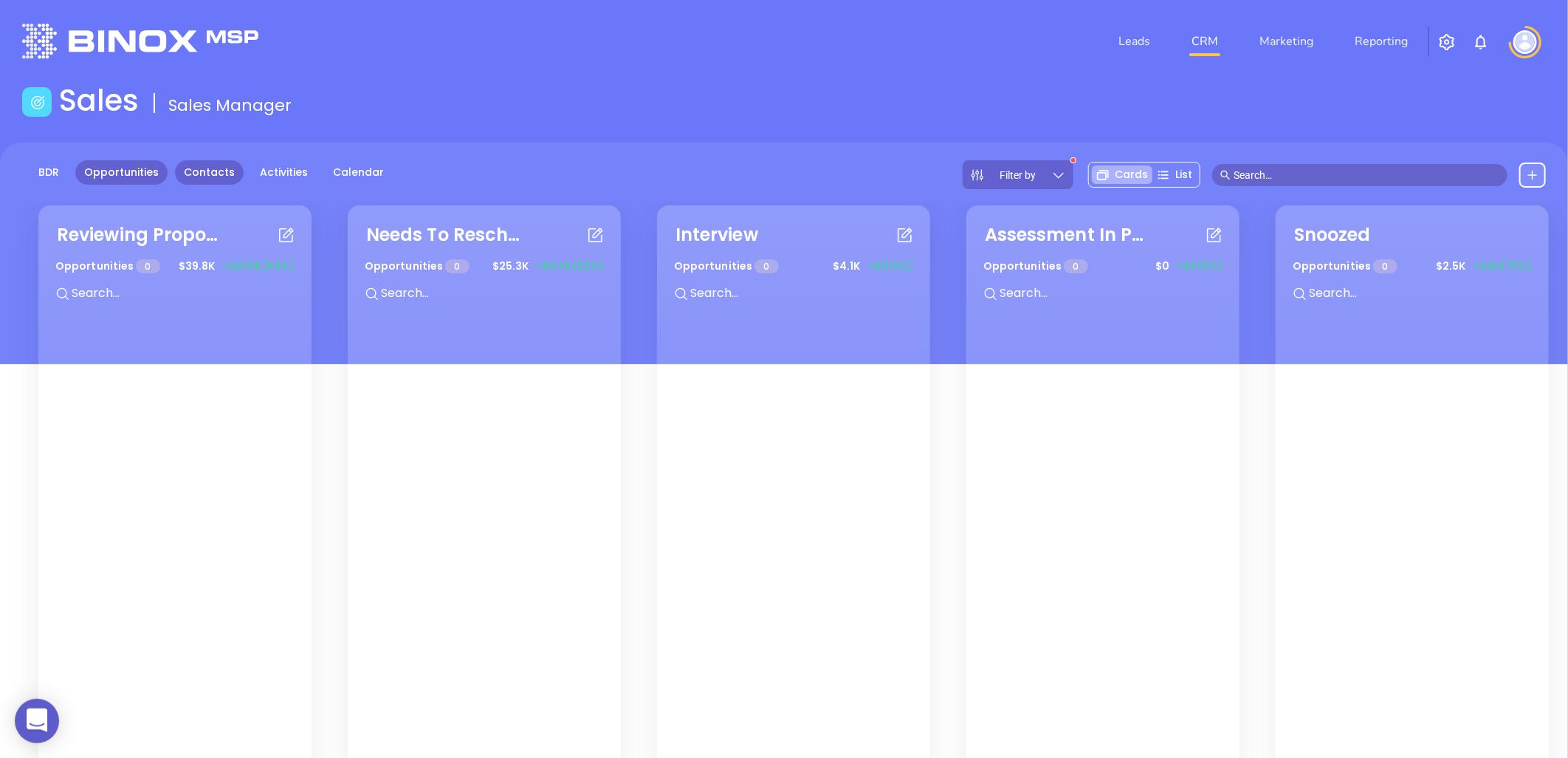
click at [203, 167] on link "Contacts" at bounding box center [209, 172] width 69 height 25
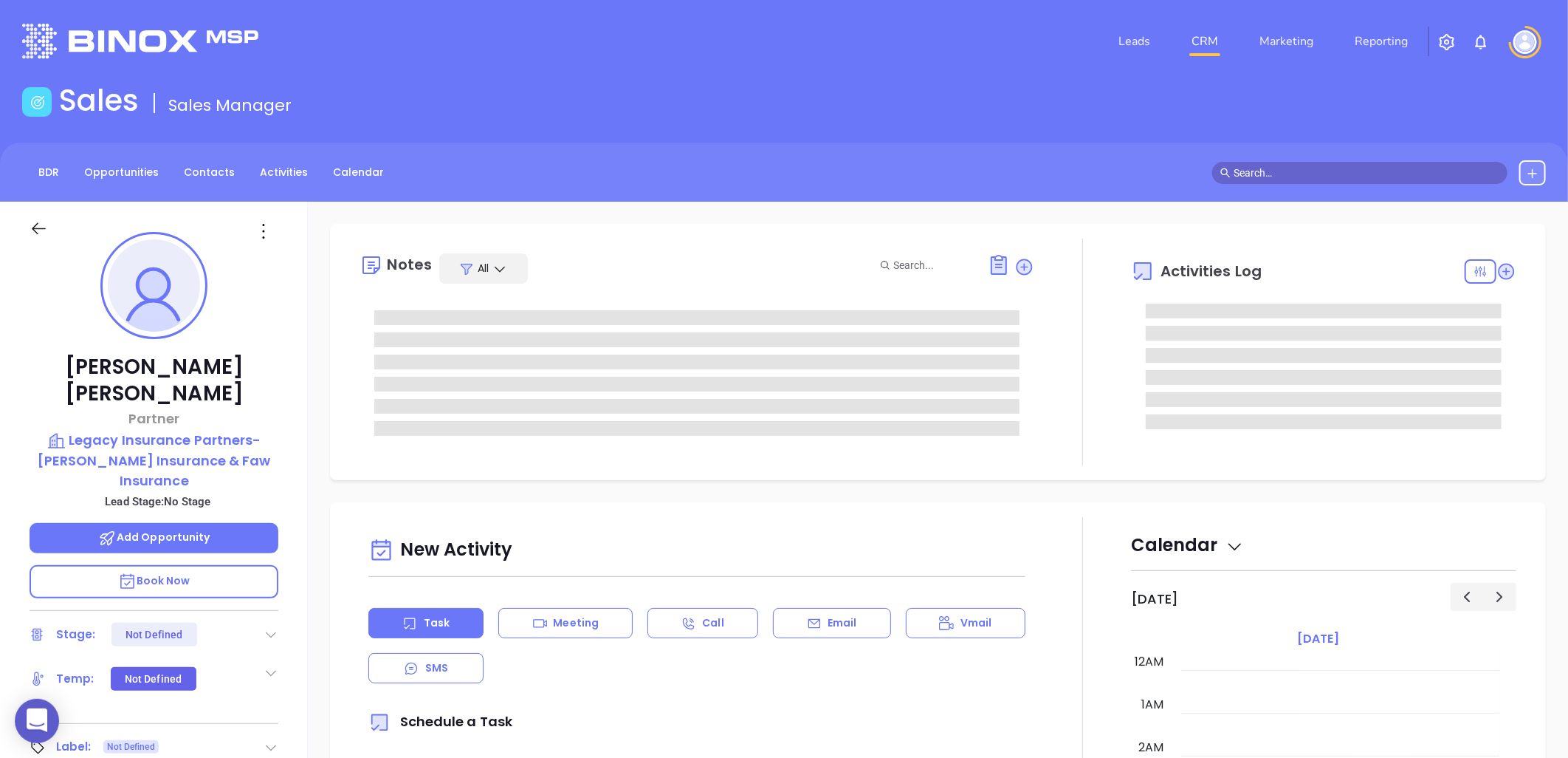
type input "[DATE]"
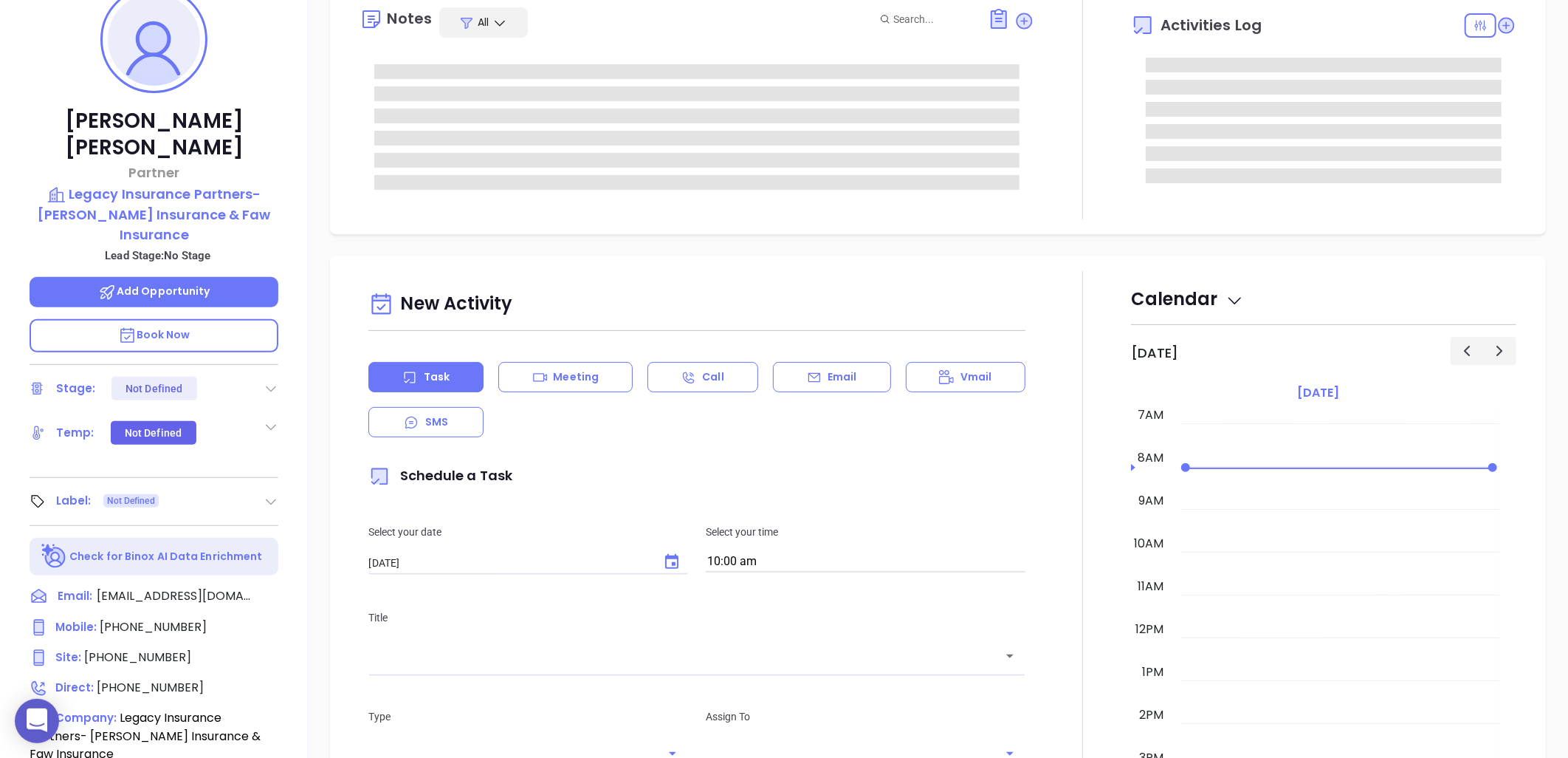
type input "[PERSON_NAME]"
click at [270, 494] on icon at bounding box center [270, 501] width 15 height 15
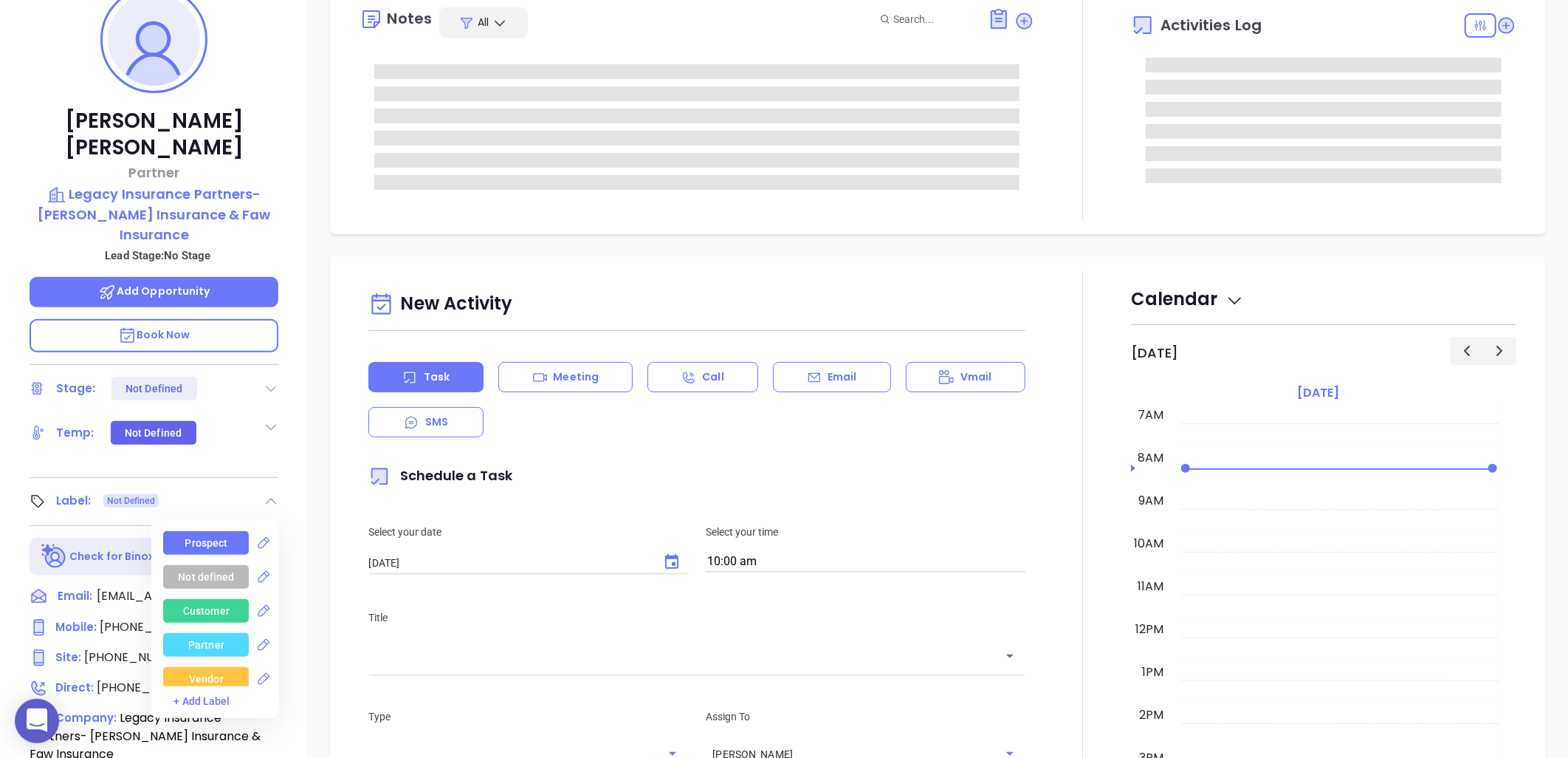
drag, startPoint x: 214, startPoint y: 489, endPoint x: 238, endPoint y: 469, distance: 31.2
click at [215, 531] on div "Prospect" at bounding box center [207, 543] width 43 height 24
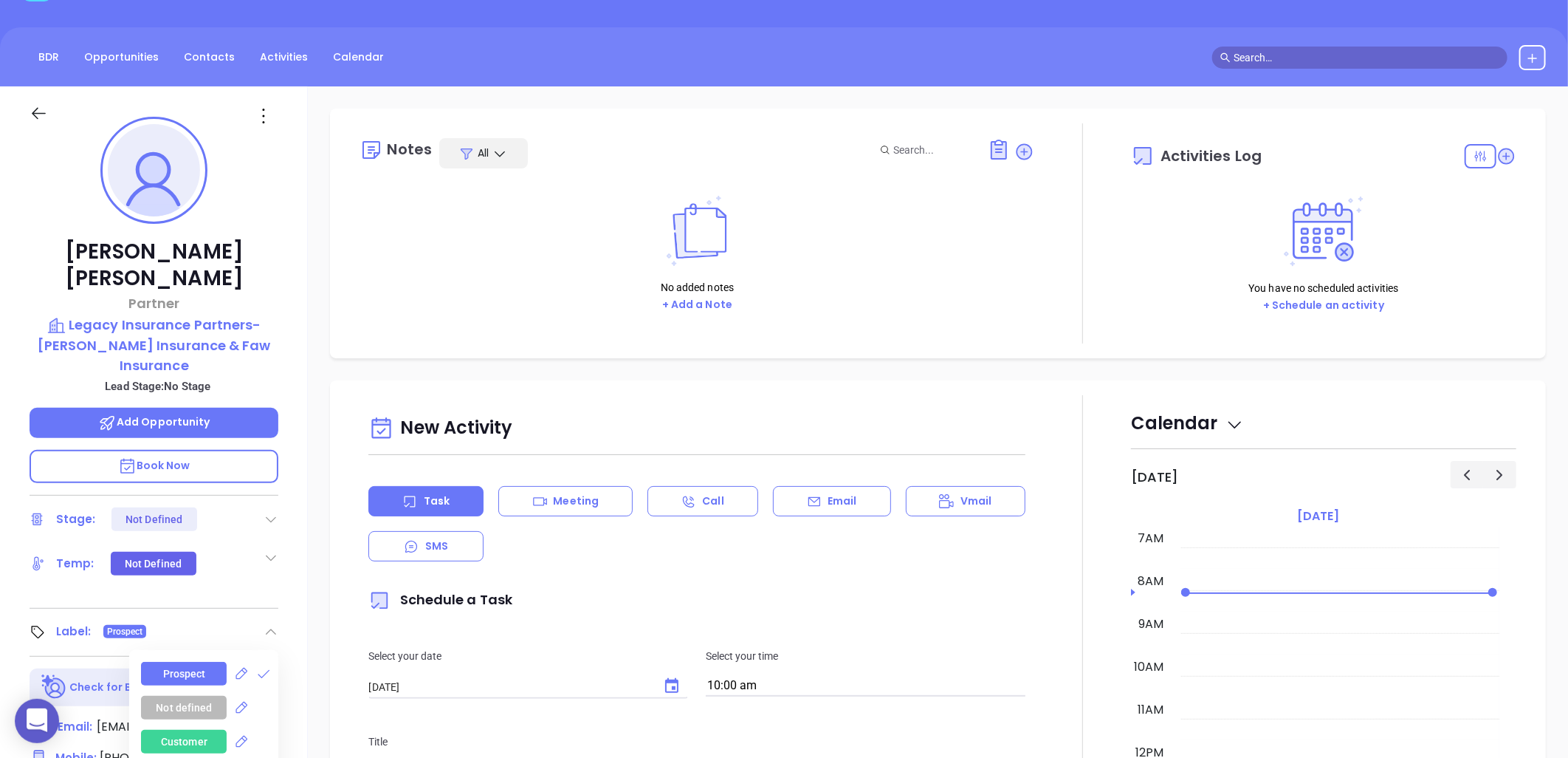
scroll to position [0, 0]
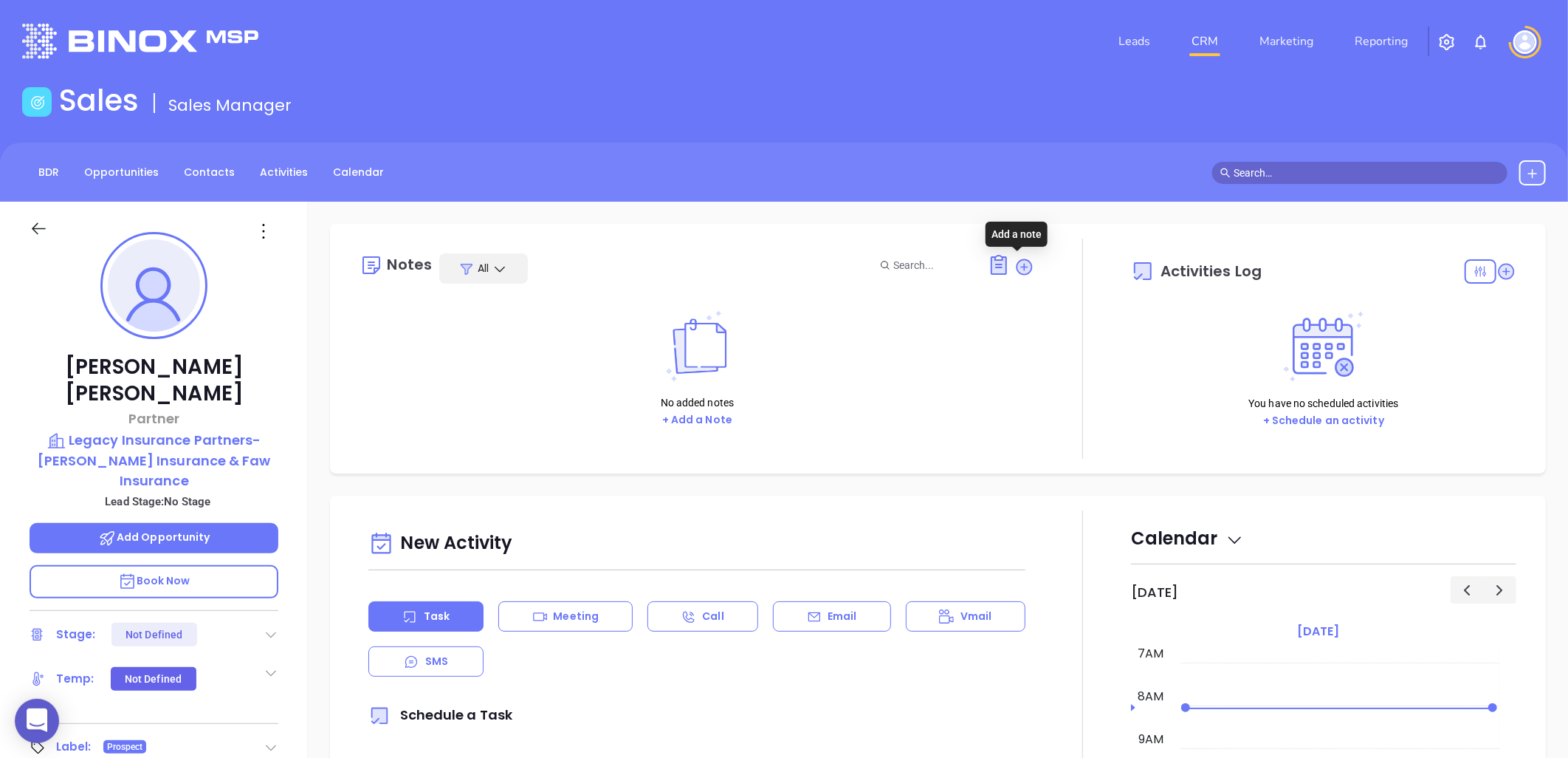
drag, startPoint x: 1014, startPoint y: 263, endPoint x: 994, endPoint y: 275, distance: 23.3
click at [1017, 263] on icon at bounding box center [1024, 266] width 15 height 15
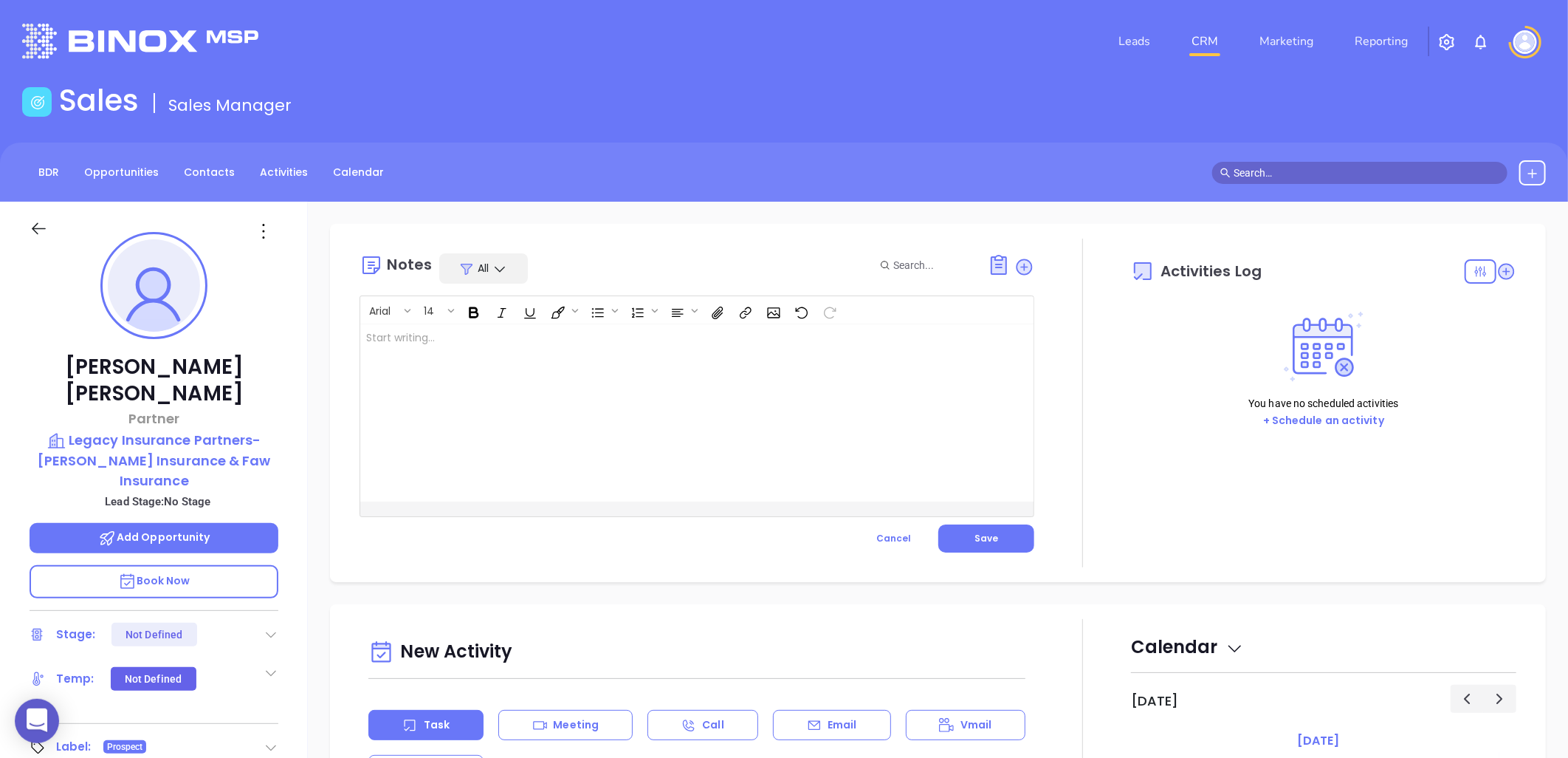
click at [593, 356] on div at bounding box center [673, 413] width 626 height 177
drag, startPoint x: 979, startPoint y: 531, endPoint x: 998, endPoint y: 513, distance: 26.2
click at [985, 525] on button "Save" at bounding box center [986, 538] width 96 height 28
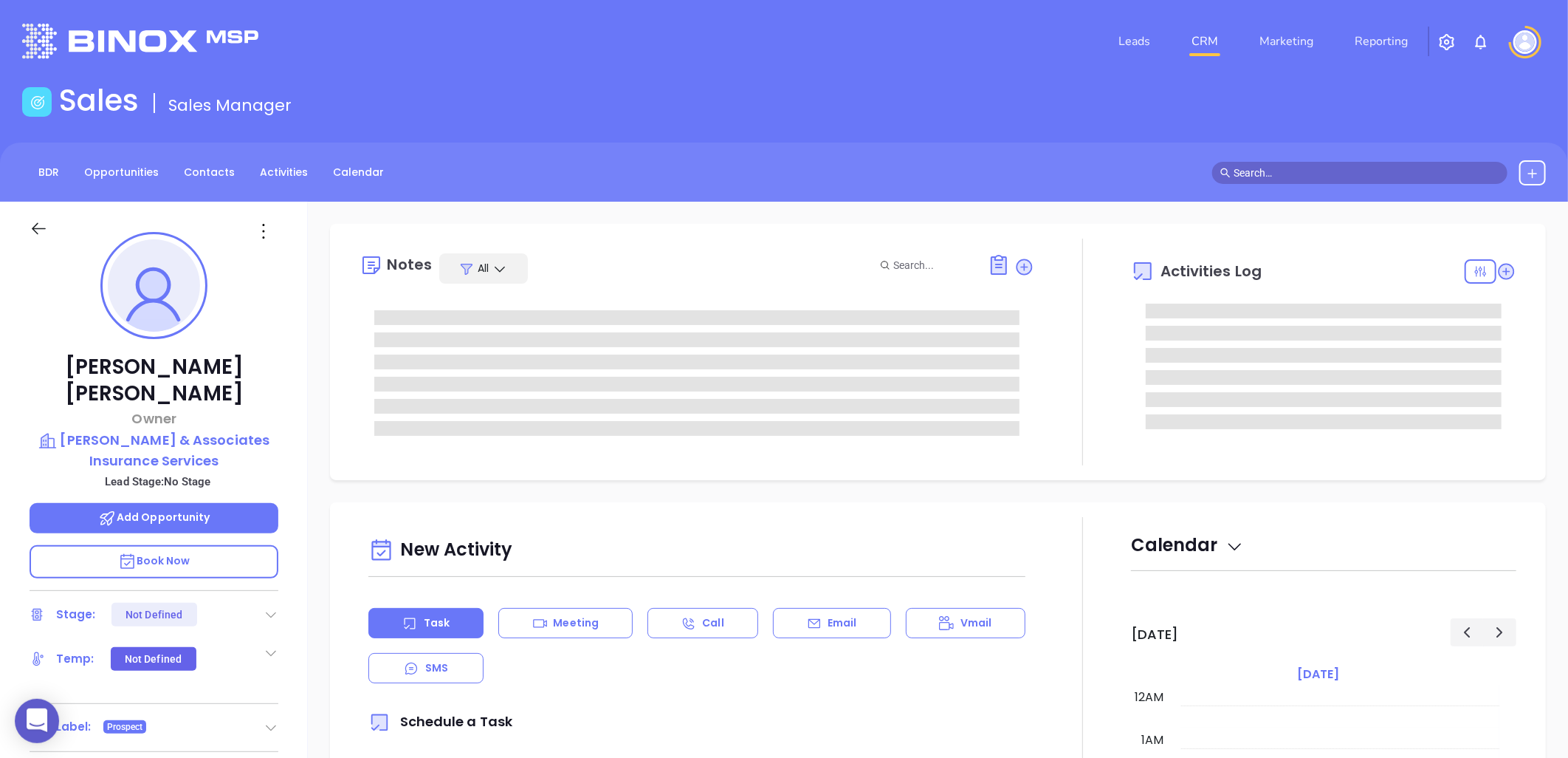
scroll to position [301, 0]
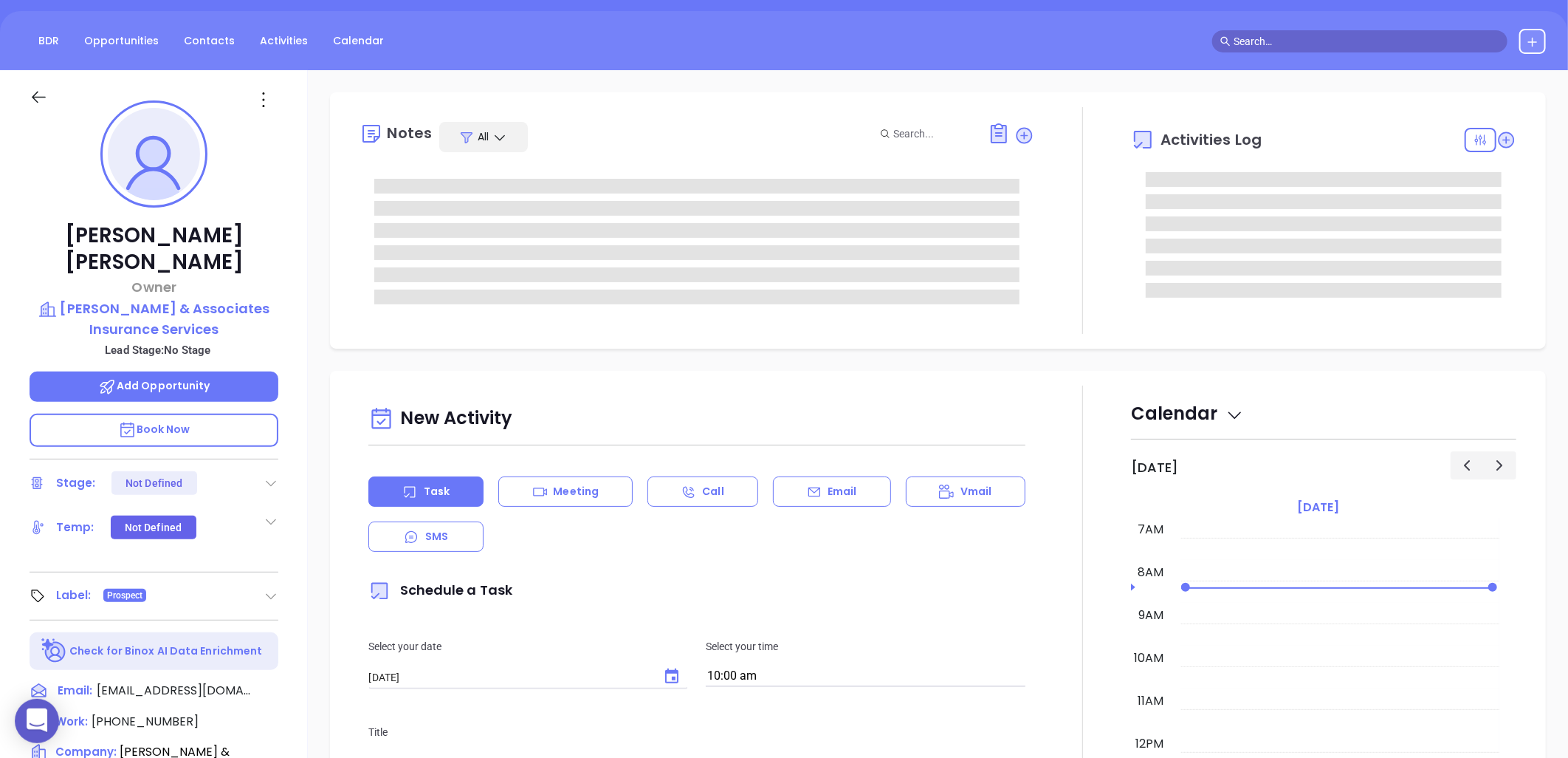
type input "[PERSON_NAME]"
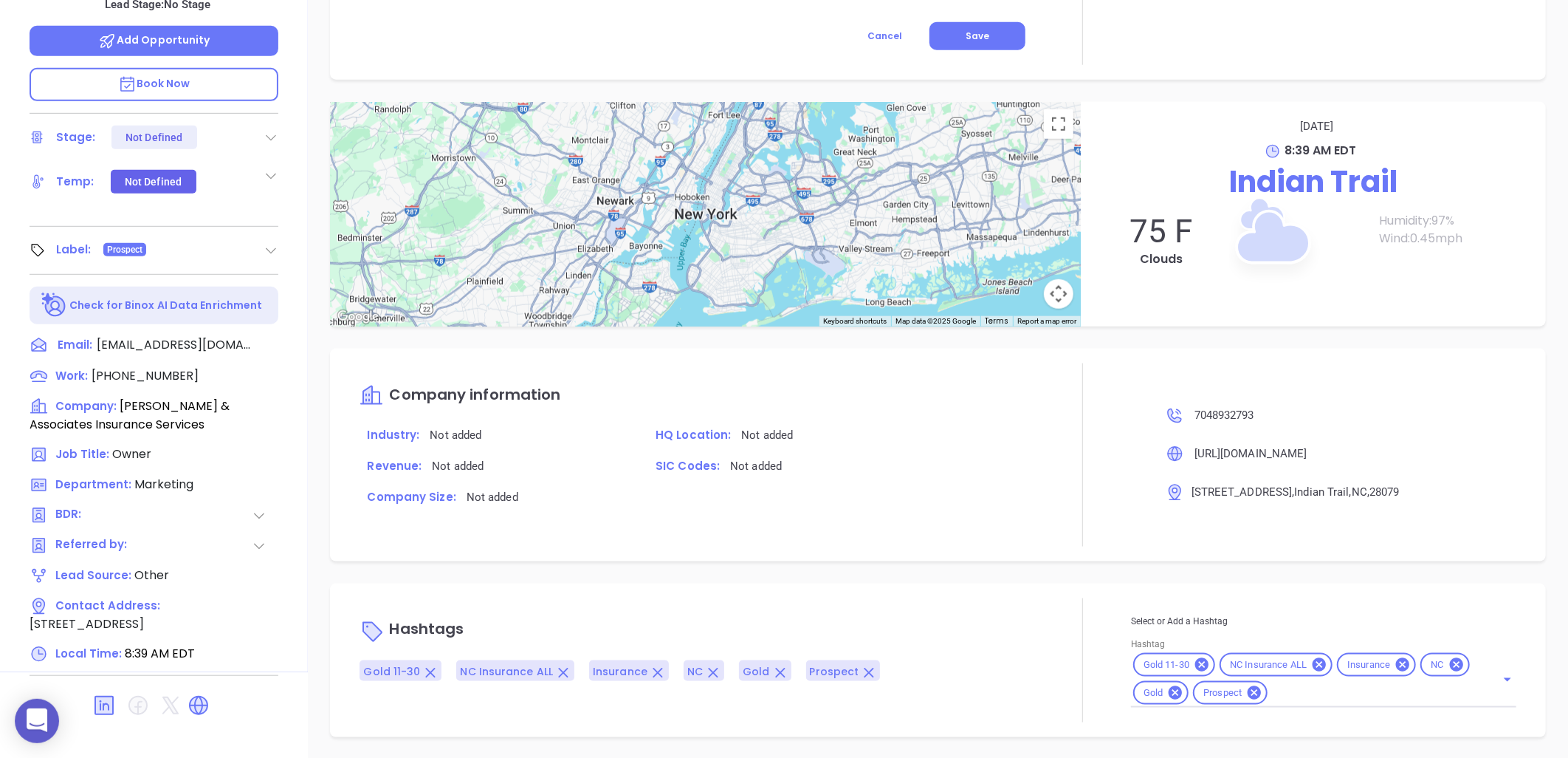
scroll to position [68, 0]
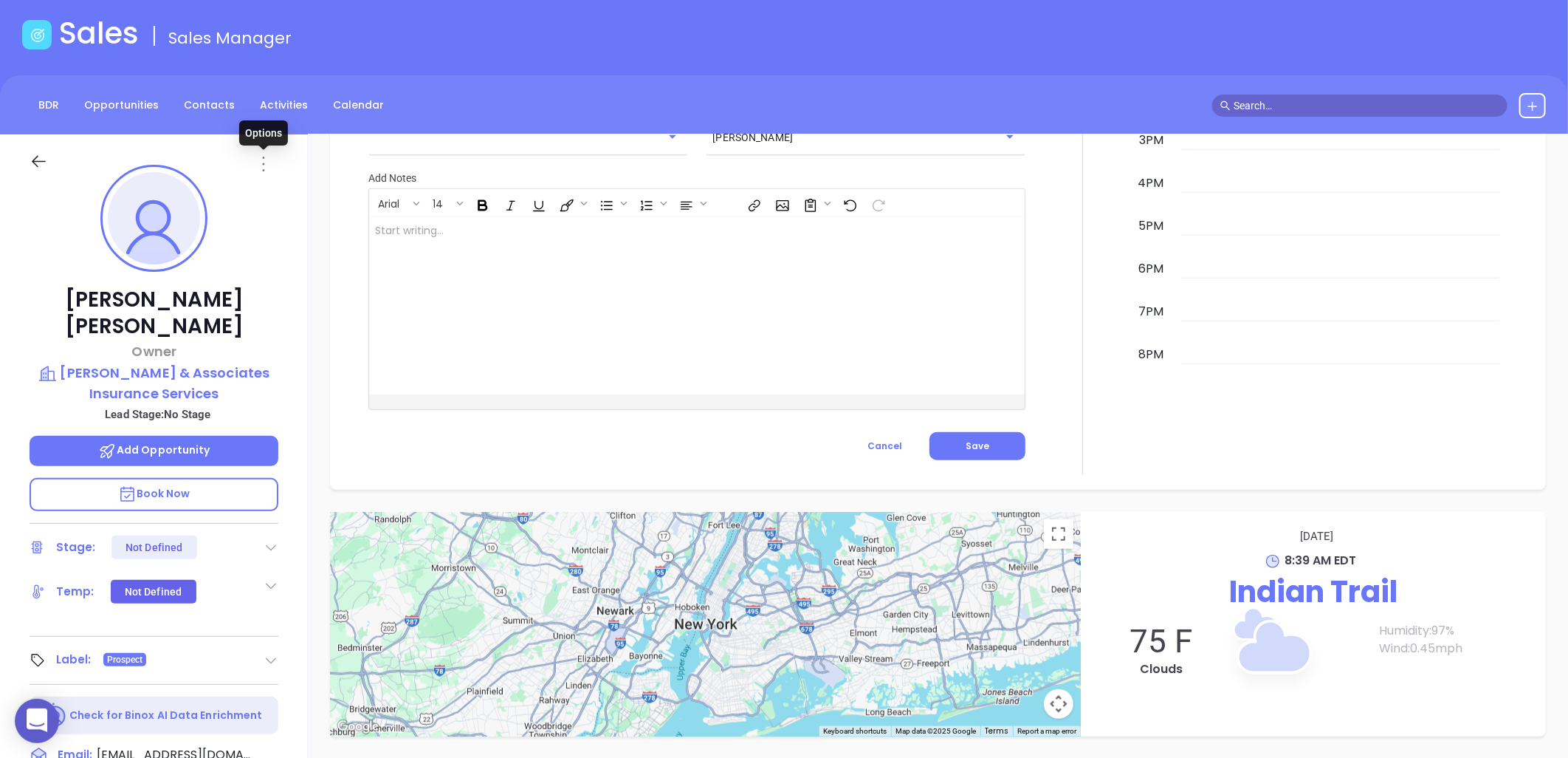
click at [263, 158] on icon at bounding box center [264, 164] width 2 height 15
click at [288, 323] on div "Edit" at bounding box center [336, 322] width 145 height 17
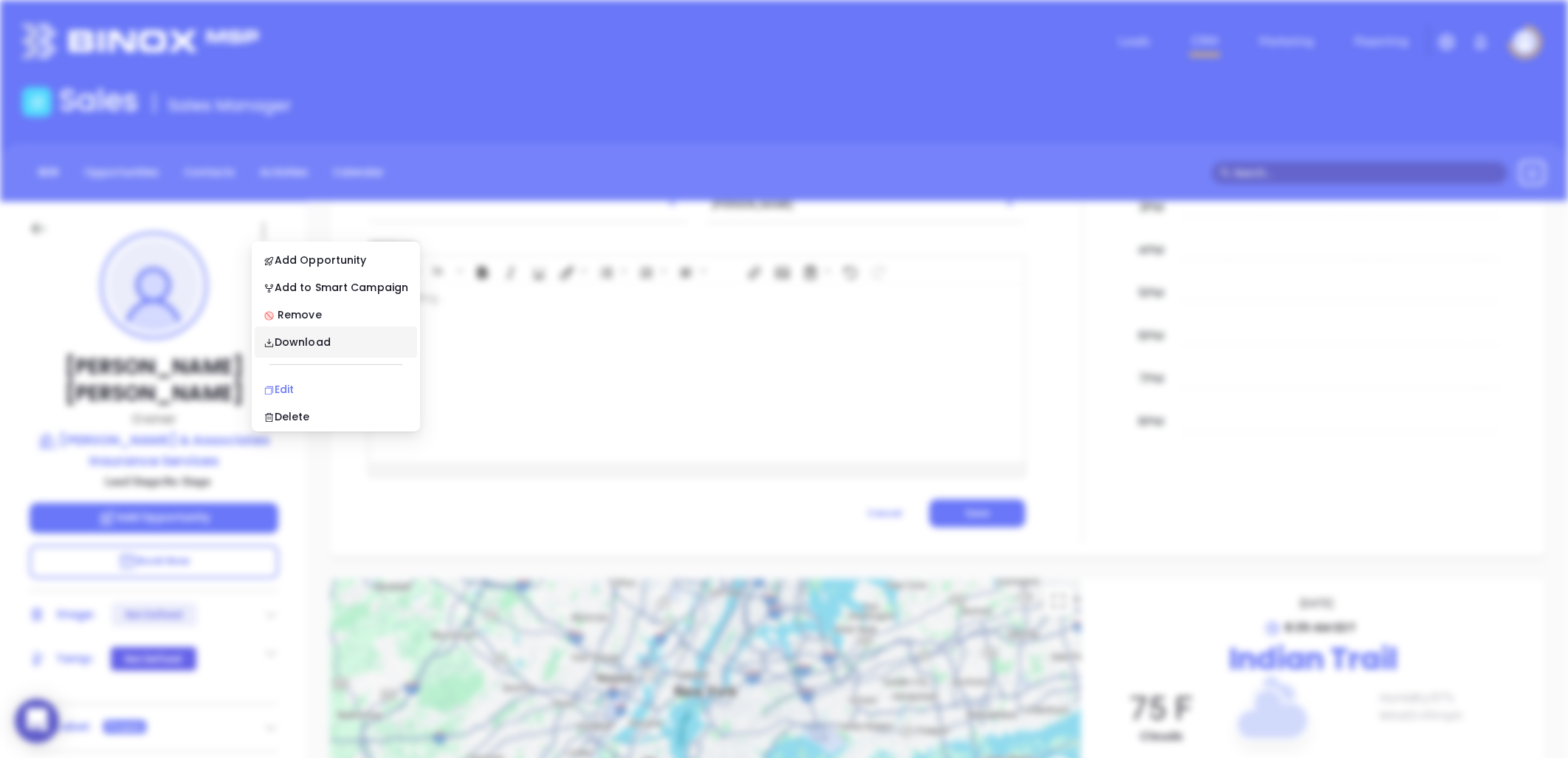
scroll to position [0, 0]
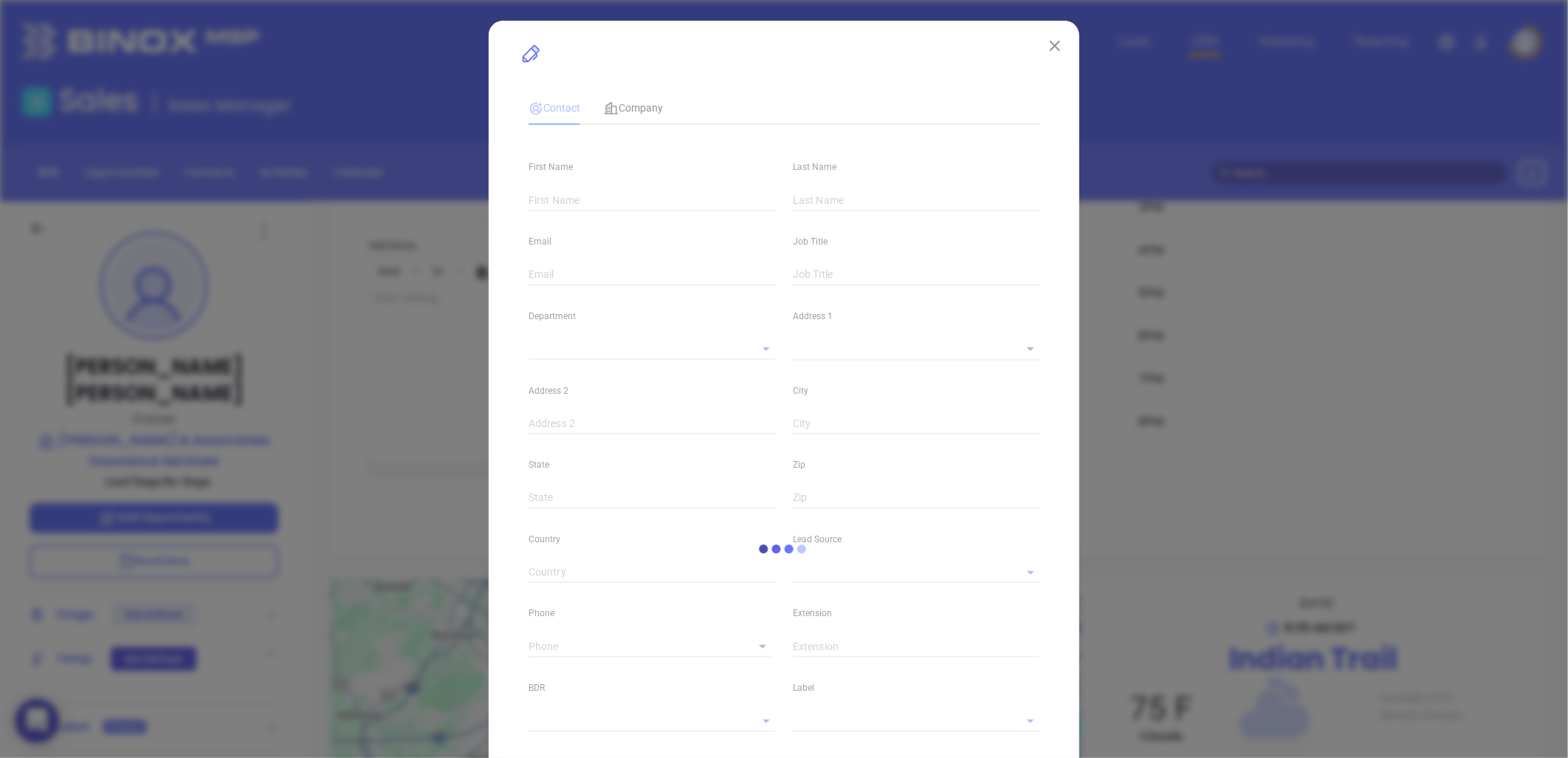
type input "Steven"
type input "Helms"
type input "shelms@larryhelms.com"
type input "Owner"
type input "1"
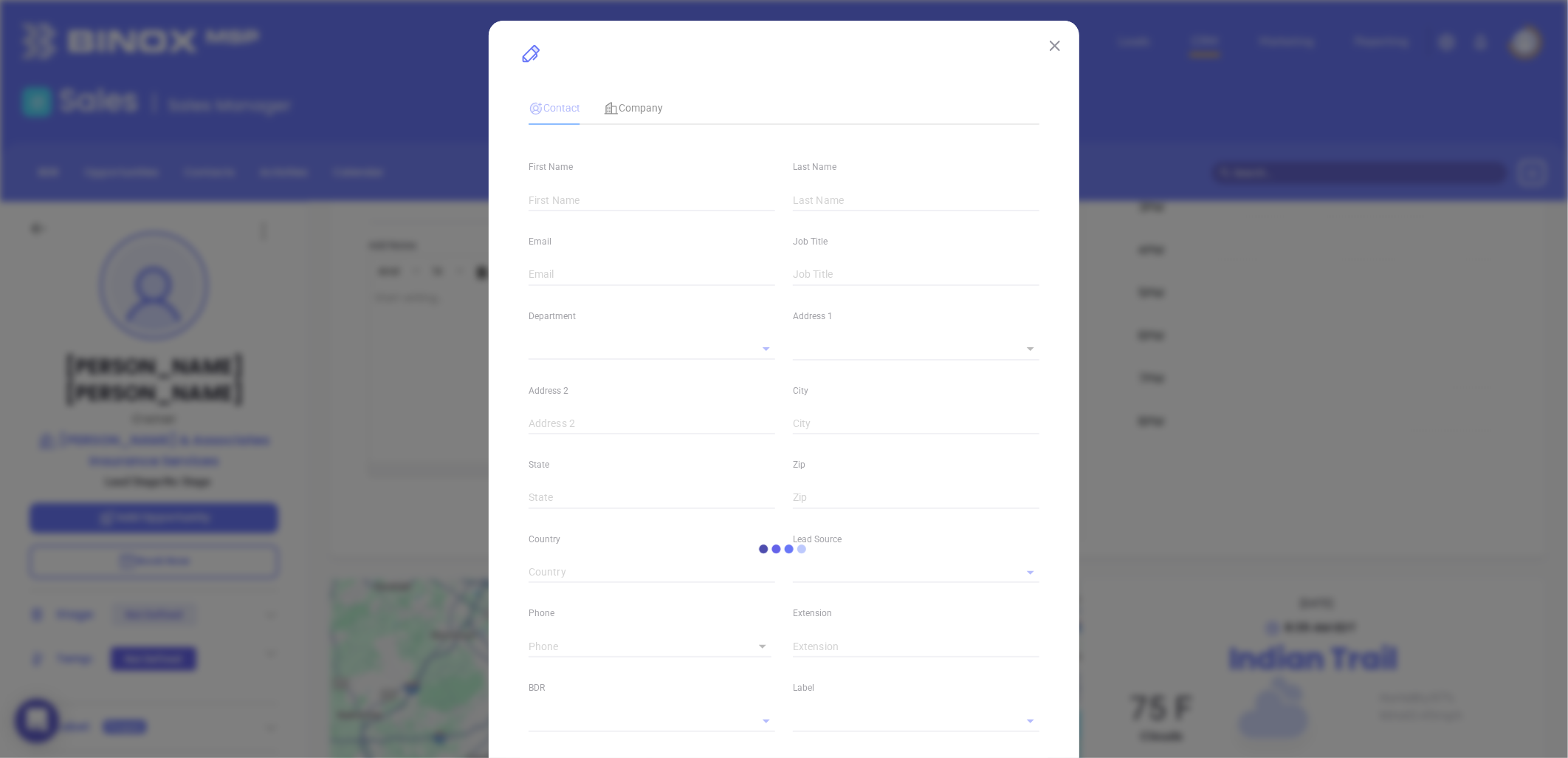
type input "www.linkedin.com/in/steven-helms-2080187"
type input "Marketing"
type input "Other"
type input "undefined undefined"
type input "(704) 893-2793"
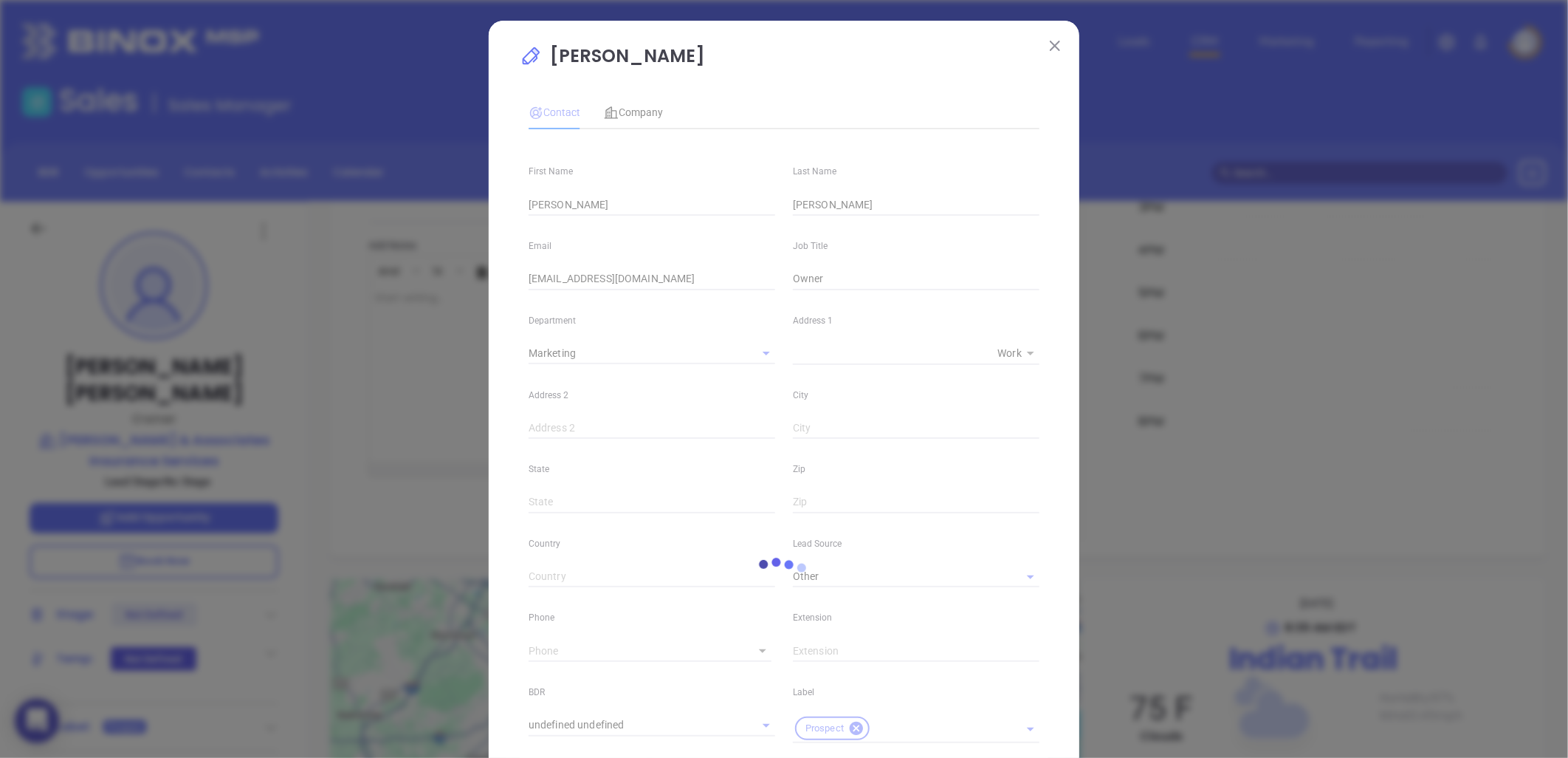
type input "1"
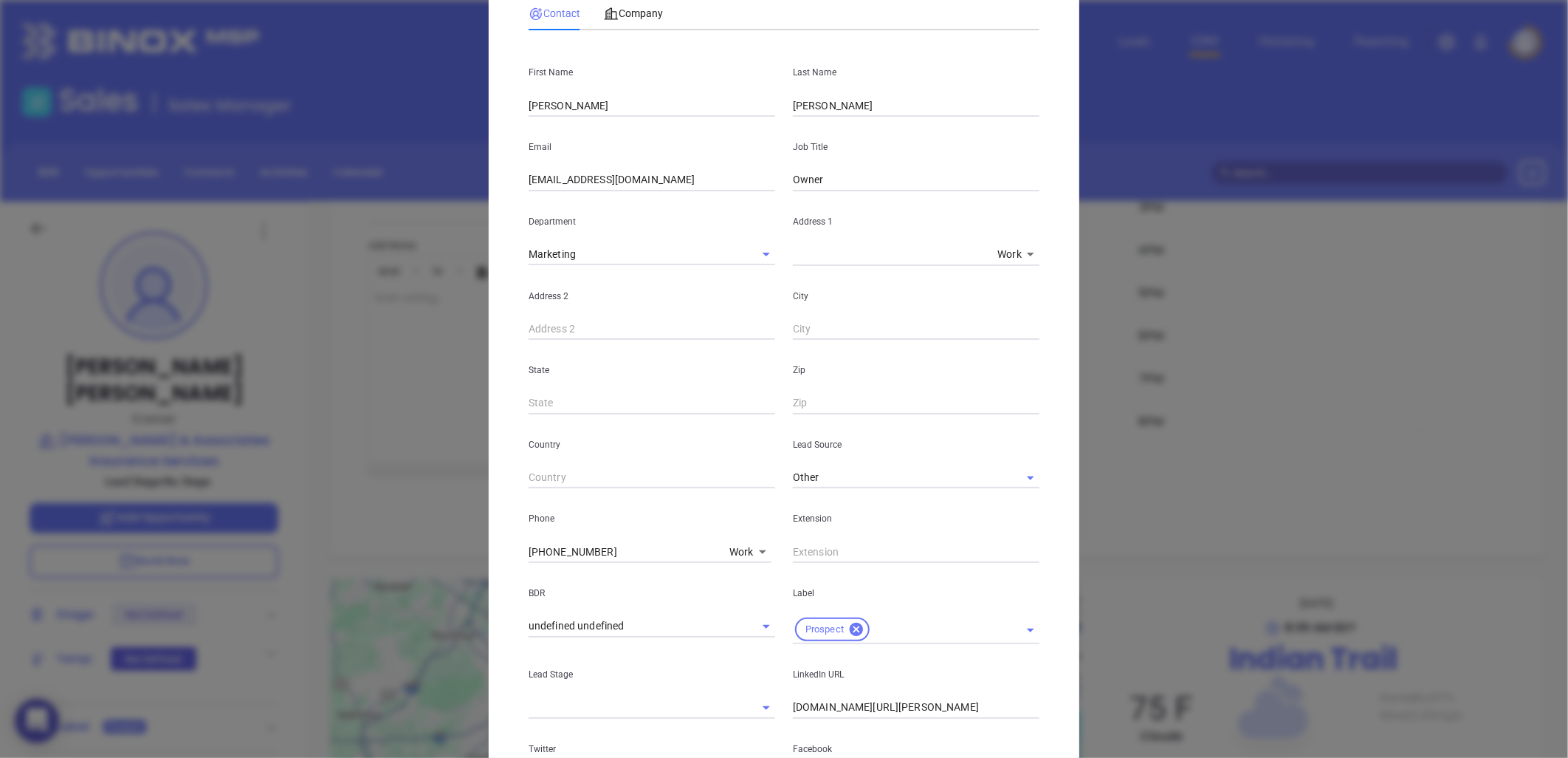
scroll to position [355, 0]
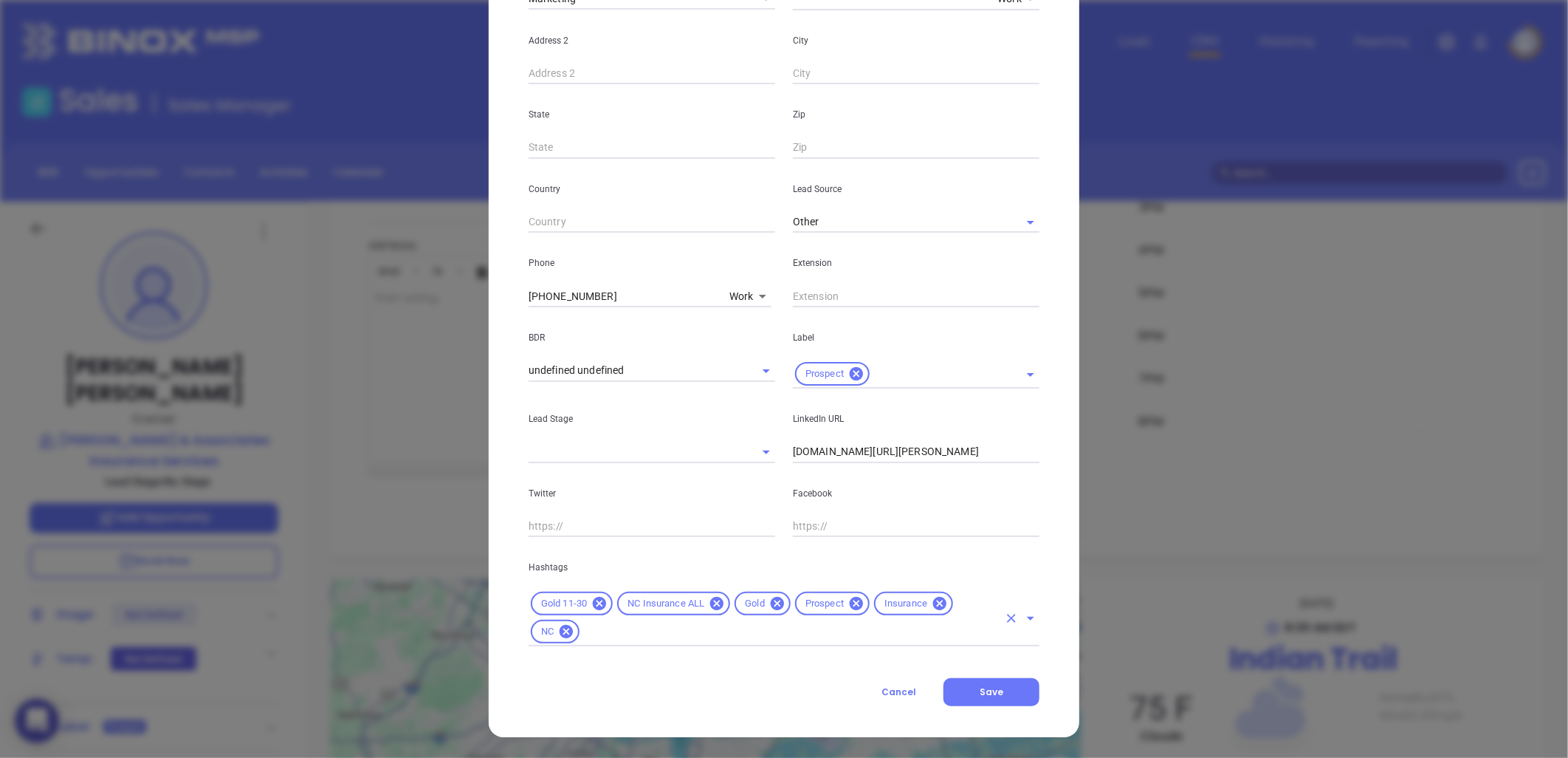
drag, startPoint x: 771, startPoint y: 603, endPoint x: 543, endPoint y: 616, distance: 228.4
click at [771, 603] on icon at bounding box center [777, 603] width 17 height 17
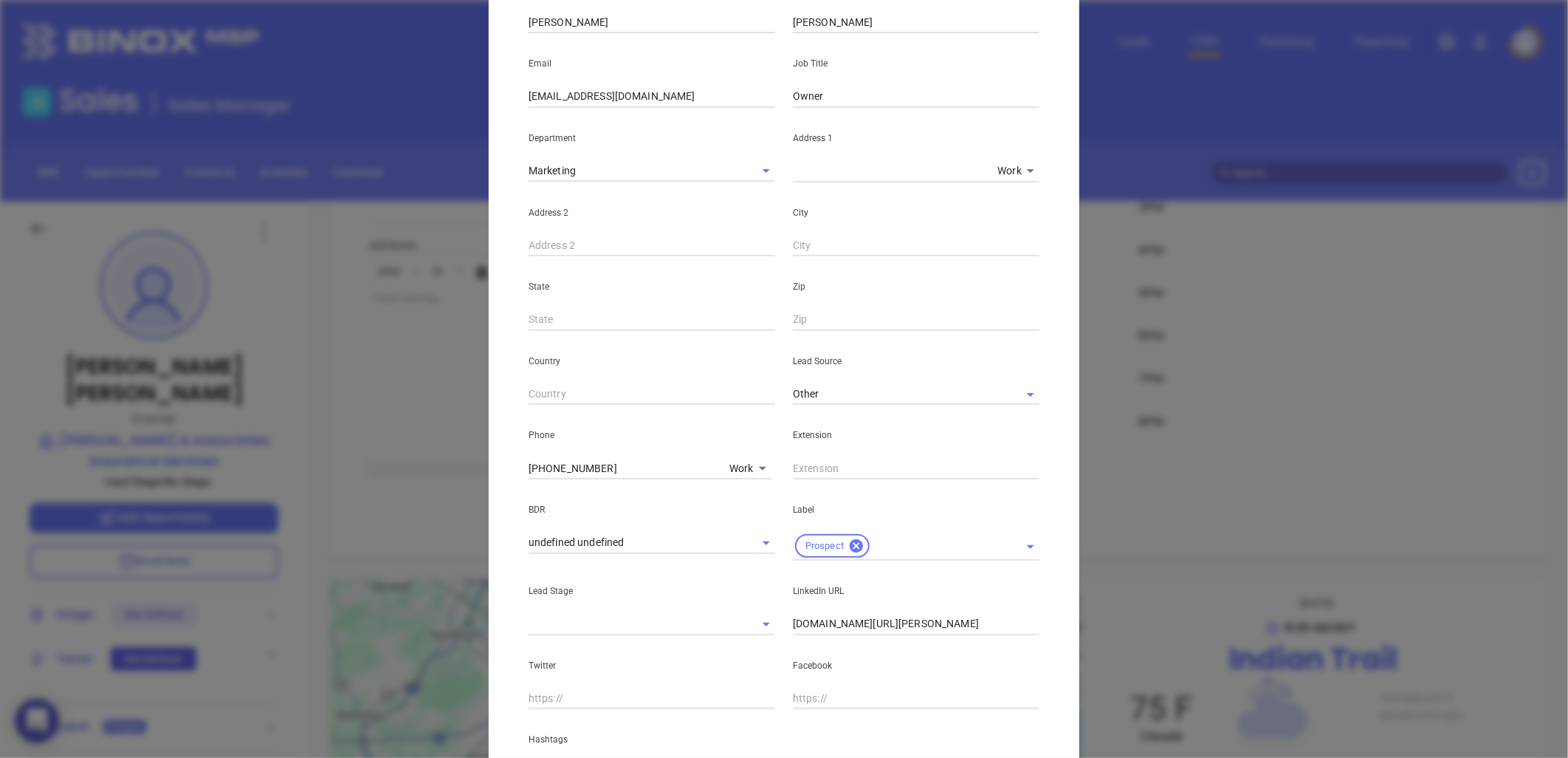
scroll to position [0, 0]
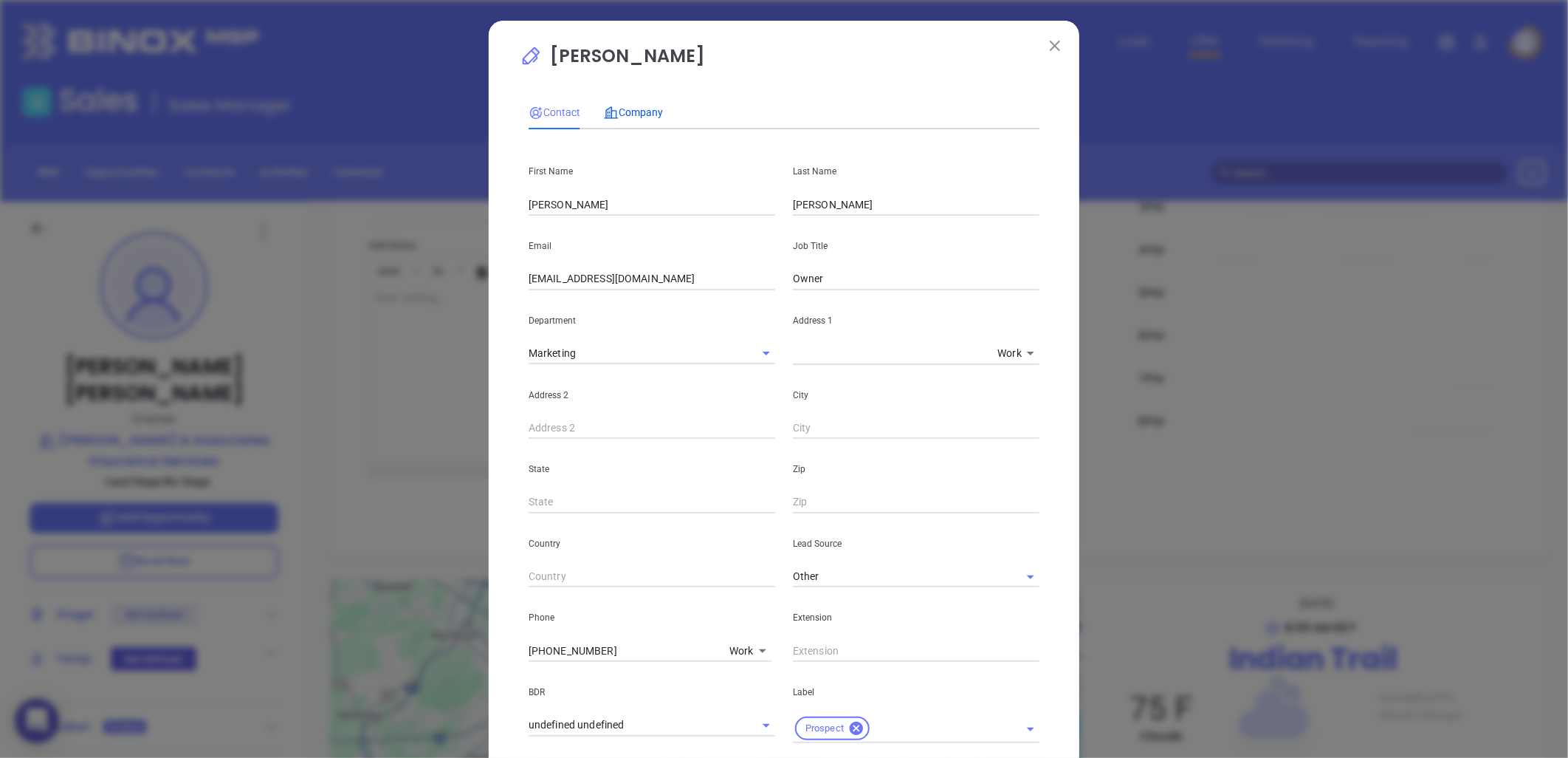
drag, startPoint x: 639, startPoint y: 112, endPoint x: 671, endPoint y: 133, distance: 38.3
click at [639, 112] on span "Company" at bounding box center [633, 112] width 59 height 12
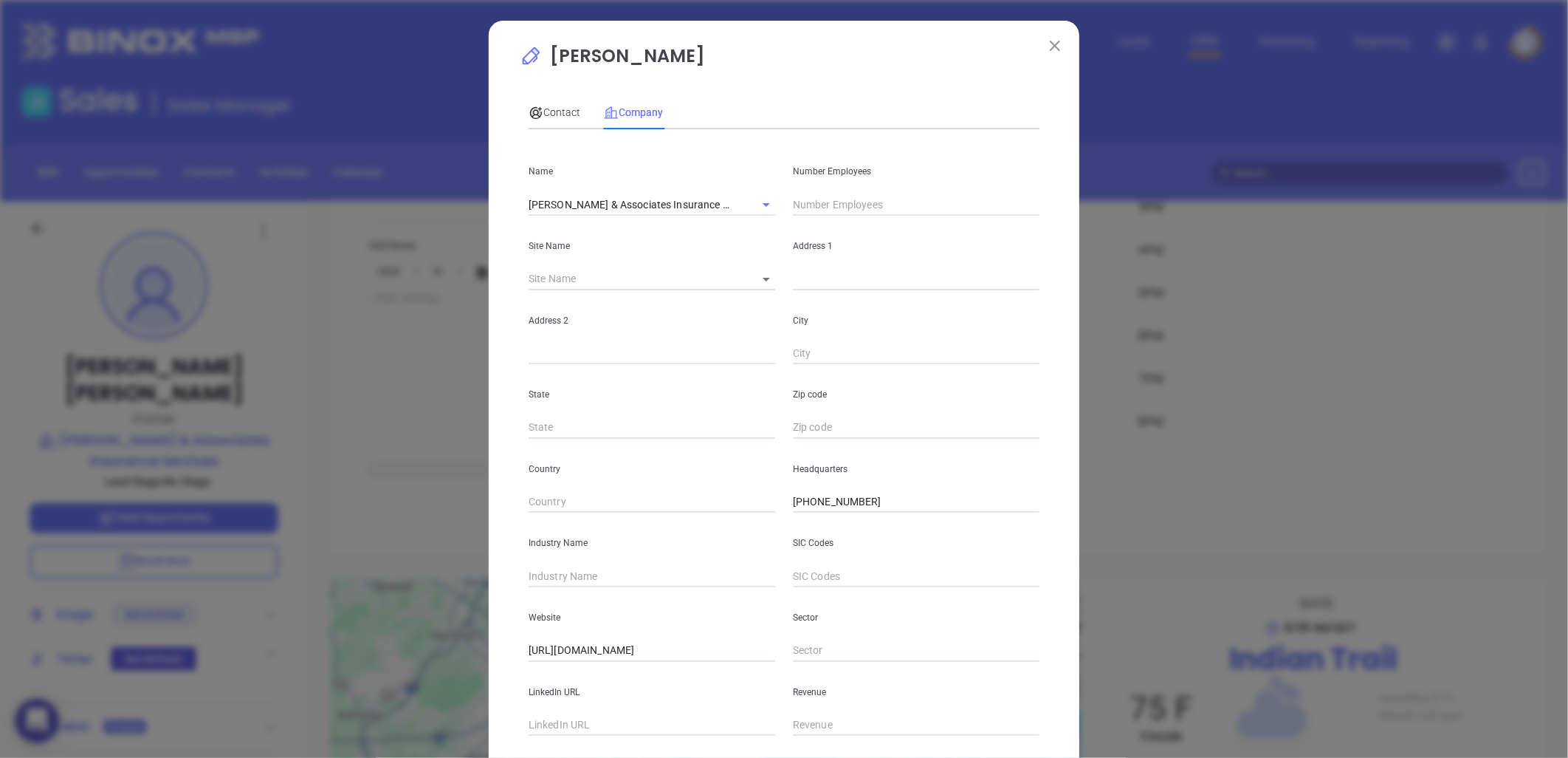
click at [831, 202] on input "text" at bounding box center [916, 204] width 247 height 23
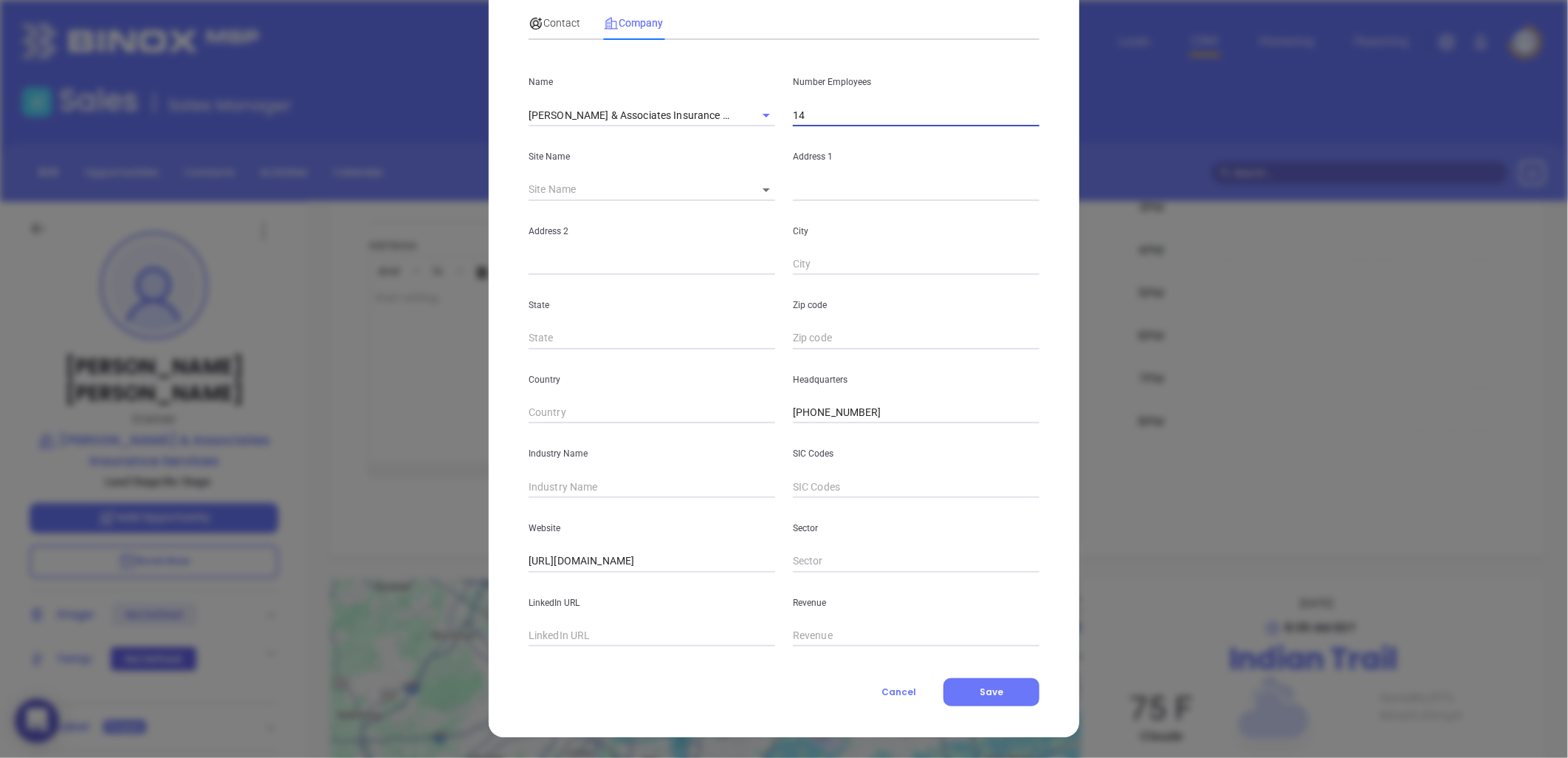
type input "14"
click at [581, 642] on input "text" at bounding box center [652, 635] width 247 height 23
paste input "https://www.linkedin.com/company/larry-s-helms-&-associates-insurance-services/"
type input "https://www.linkedin.com/company/larry-s-helms-&-associates-insurance-services/"
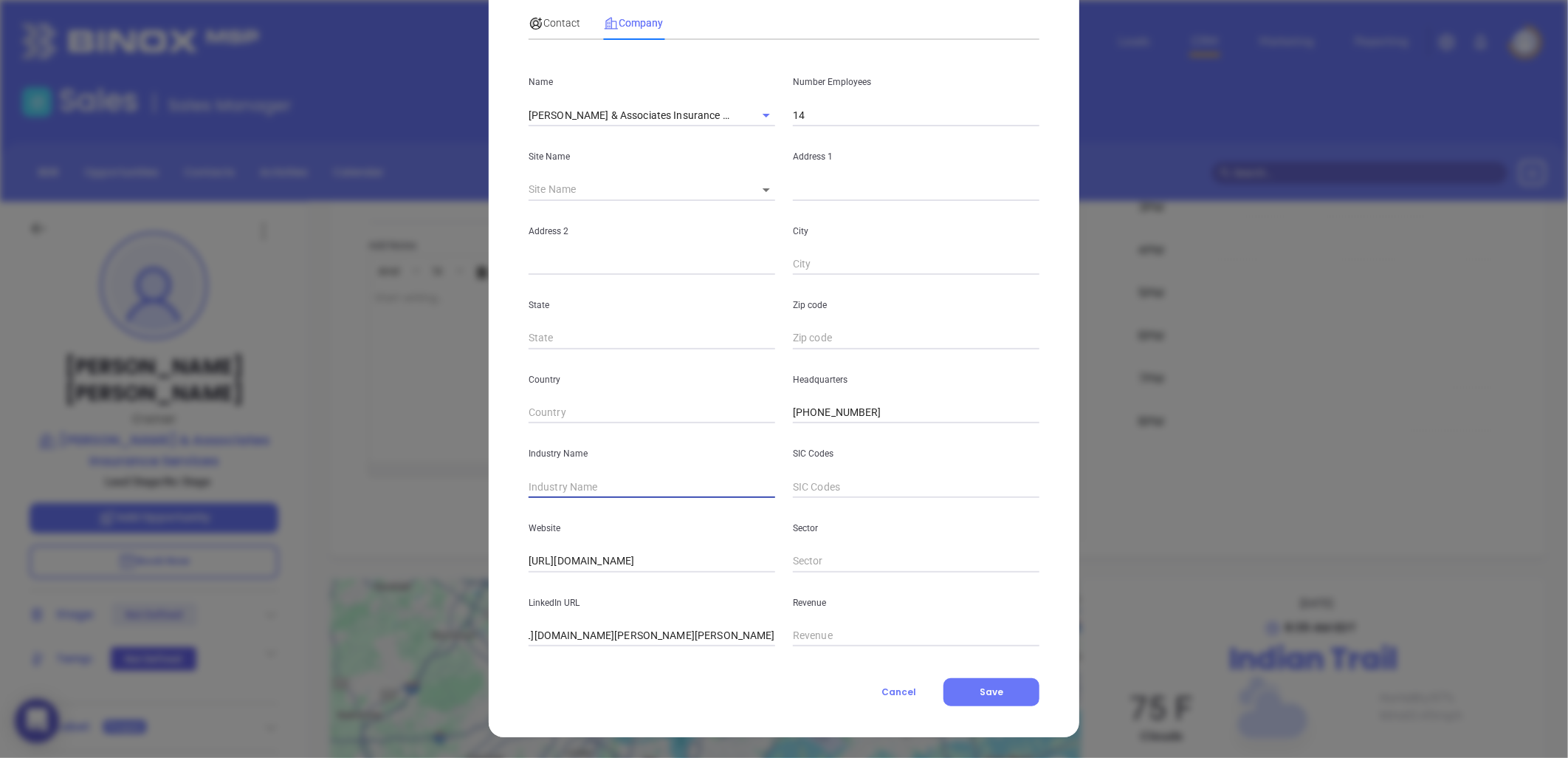
scroll to position [0, 0]
click at [569, 490] on input "text" at bounding box center [652, 486] width 247 height 23
click at [569, 490] on input "I" at bounding box center [652, 486] width 247 height 23
type input "Insurance"
click at [680, 378] on p "Country" at bounding box center [652, 379] width 247 height 17
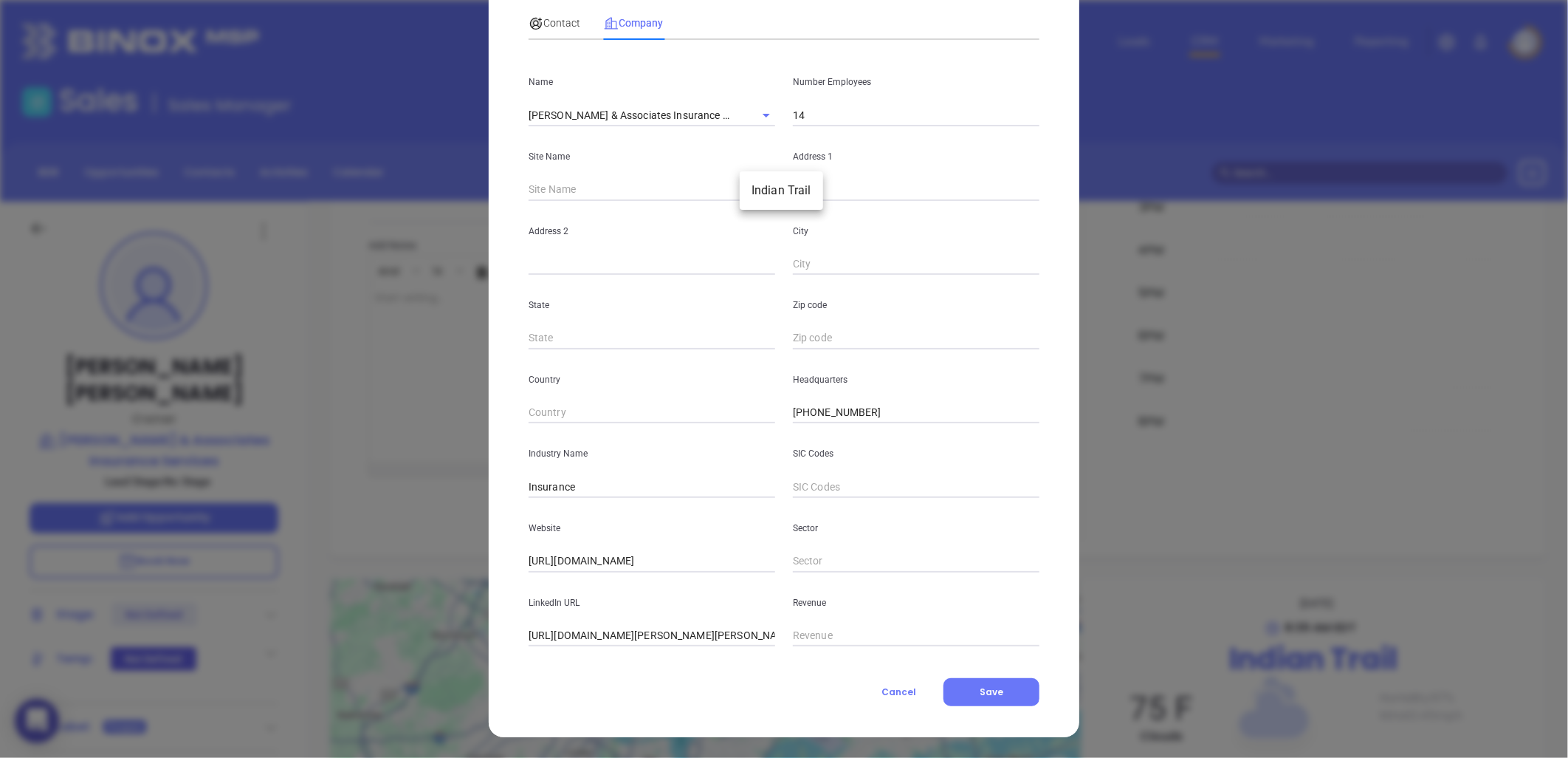
click at [760, 186] on body "0 Leads CRM Marketing Reporting Financial Leads Leads Sales Sales Manager BDR O…" at bounding box center [784, 379] width 1568 height 758
click at [768, 193] on li "Indian Trail" at bounding box center [781, 190] width 83 height 26
type input "Indian Trail"
type input "99146"
type input "4389 Indian Trail Fairview Road"
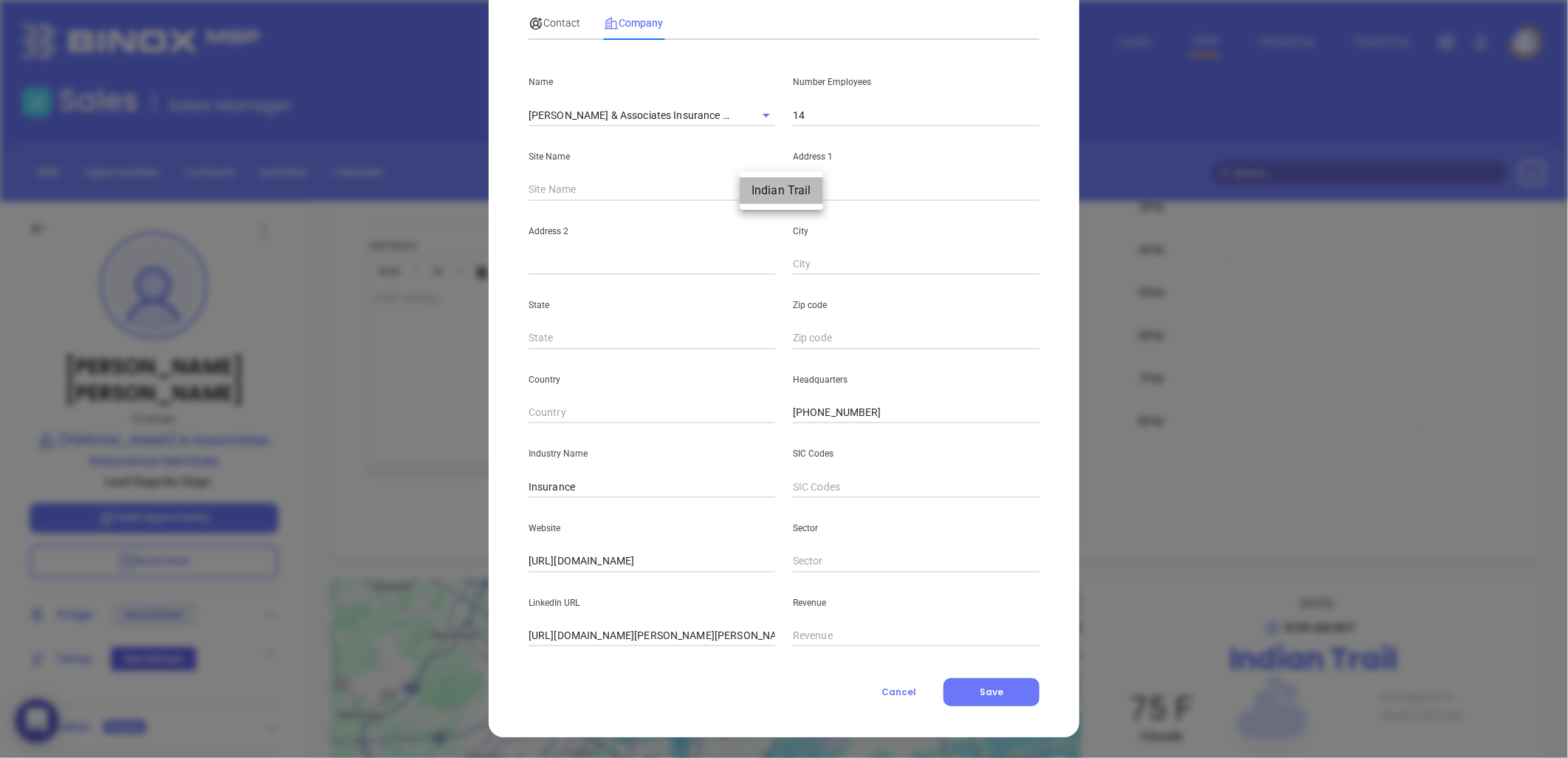
type input "Indian Trail"
type input "NC"
type input "28079"
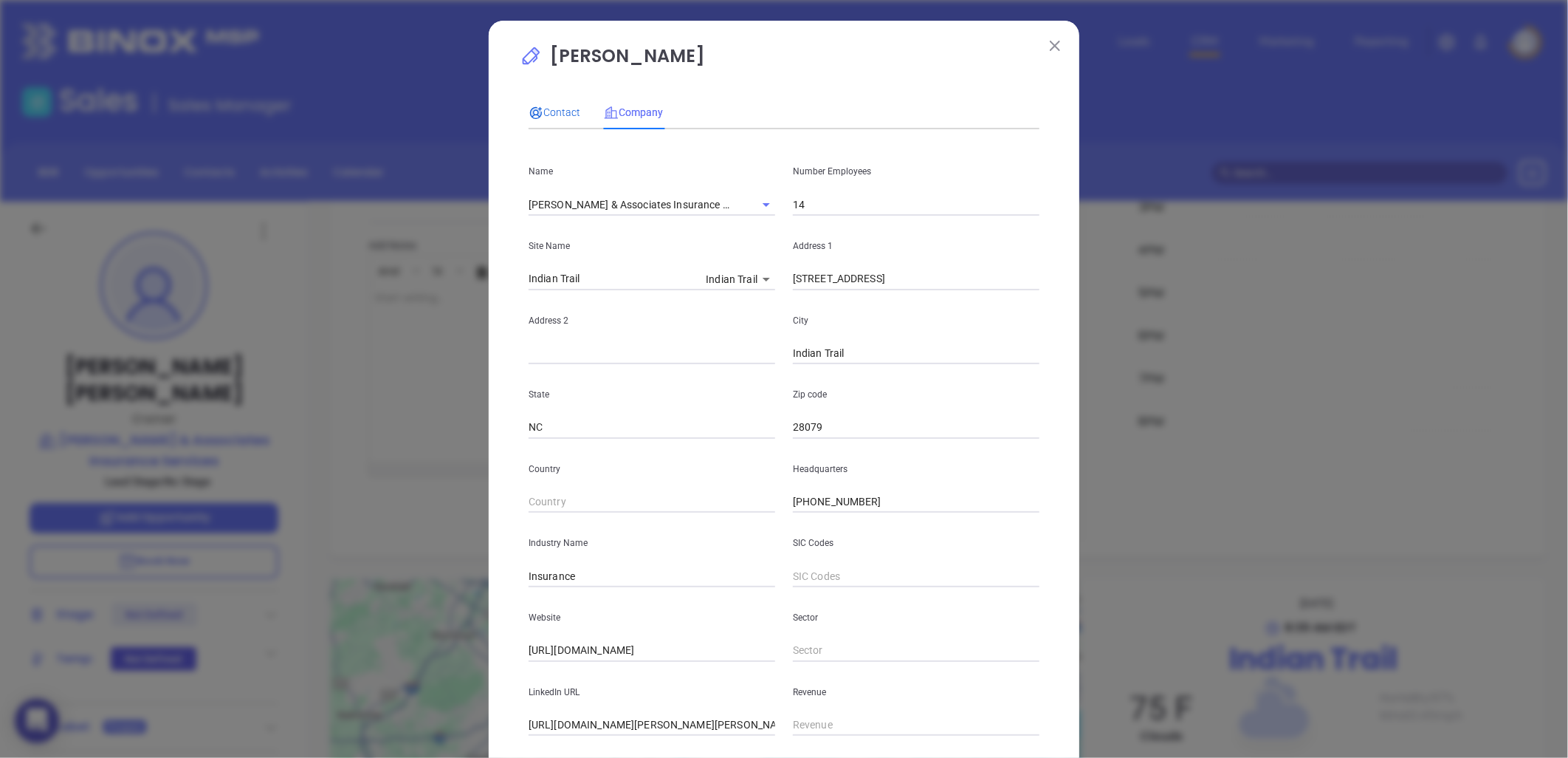
click at [548, 107] on span "Contact" at bounding box center [554, 112] width 52 height 12
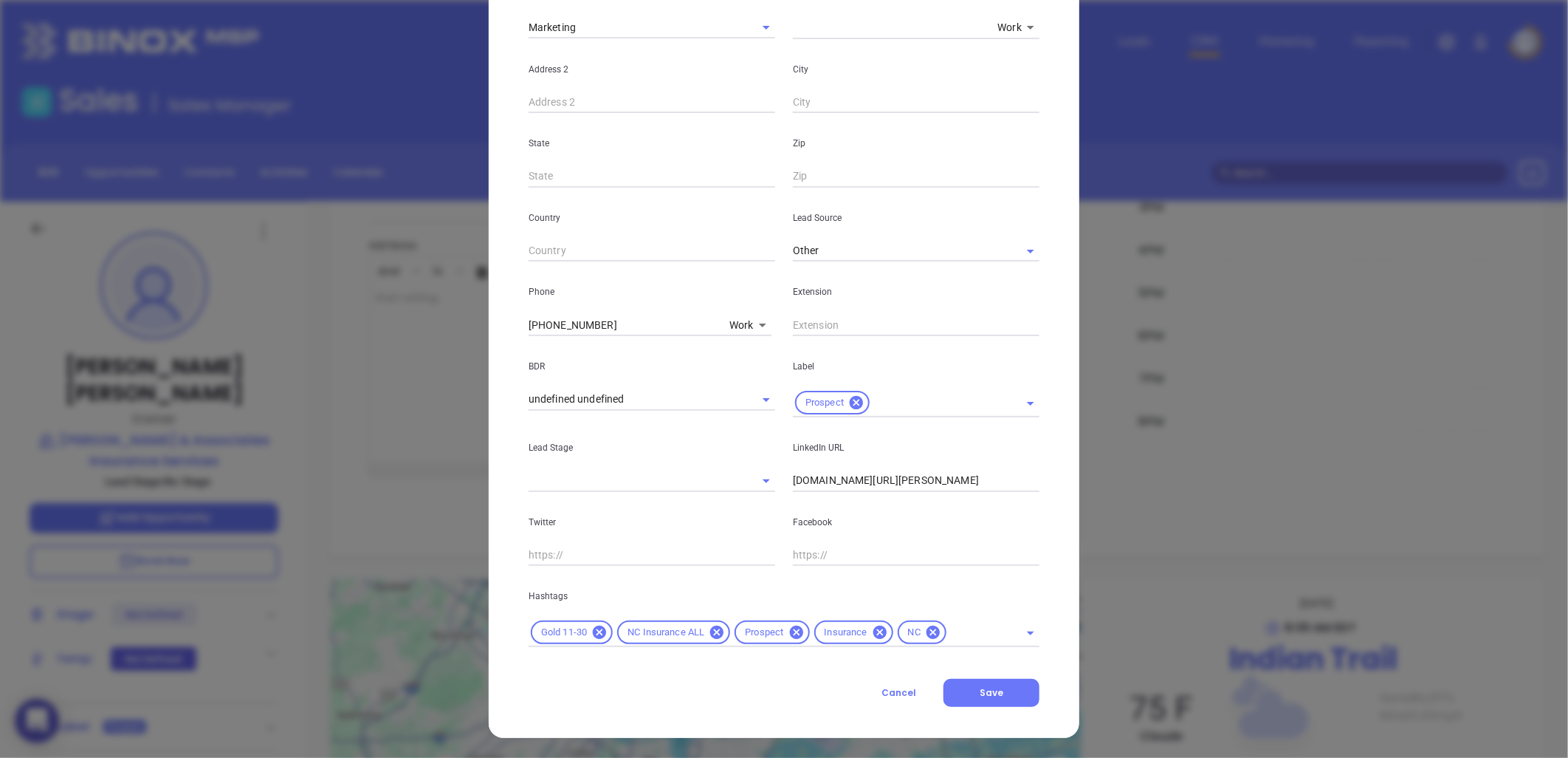
scroll to position [327, 0]
drag, startPoint x: 980, startPoint y: 687, endPoint x: 896, endPoint y: 655, distance: 89.9
click at [982, 687] on span "Save" at bounding box center [991, 691] width 24 height 13
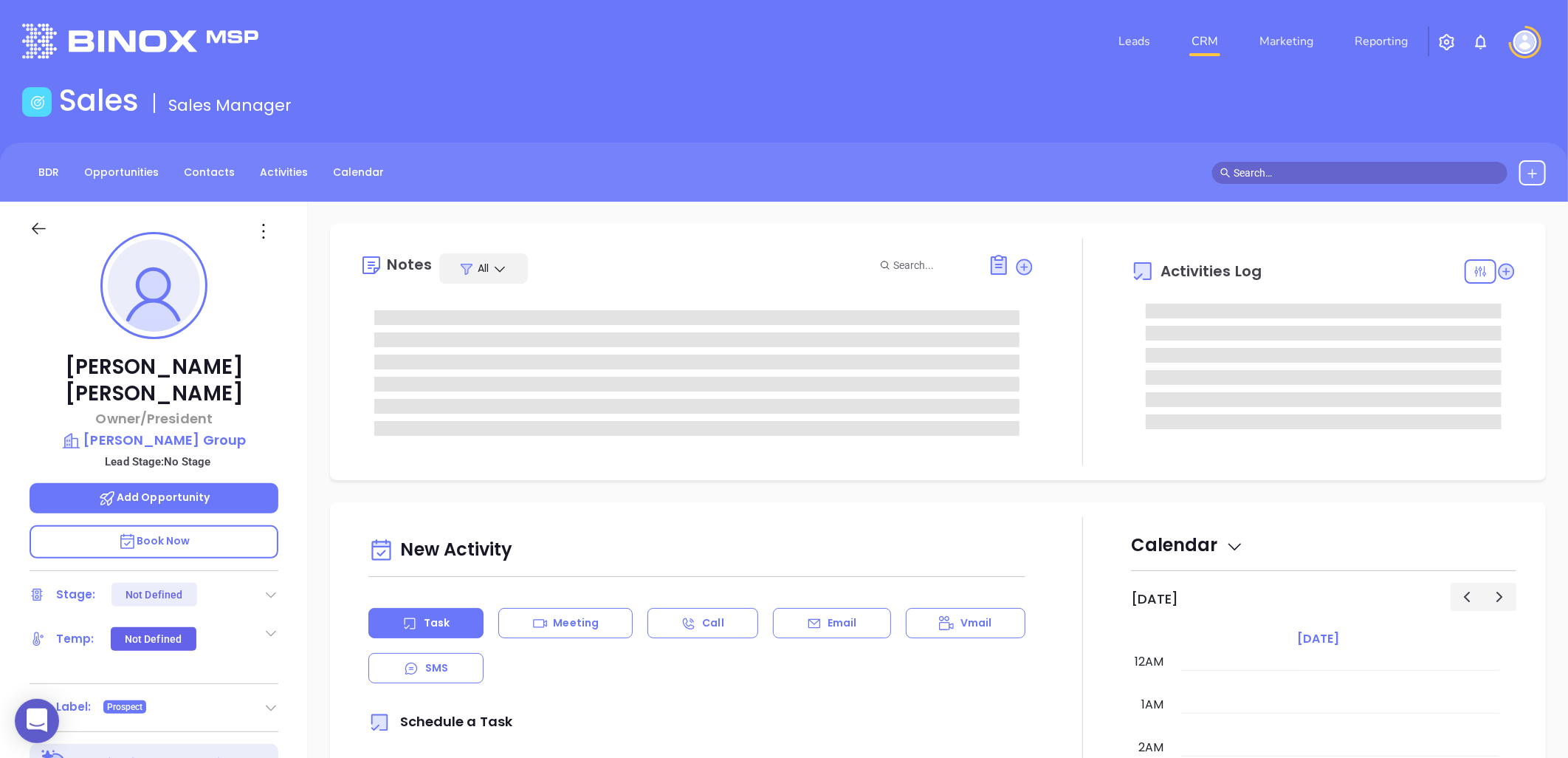
type input "[DATE]"
type input "[PERSON_NAME]"
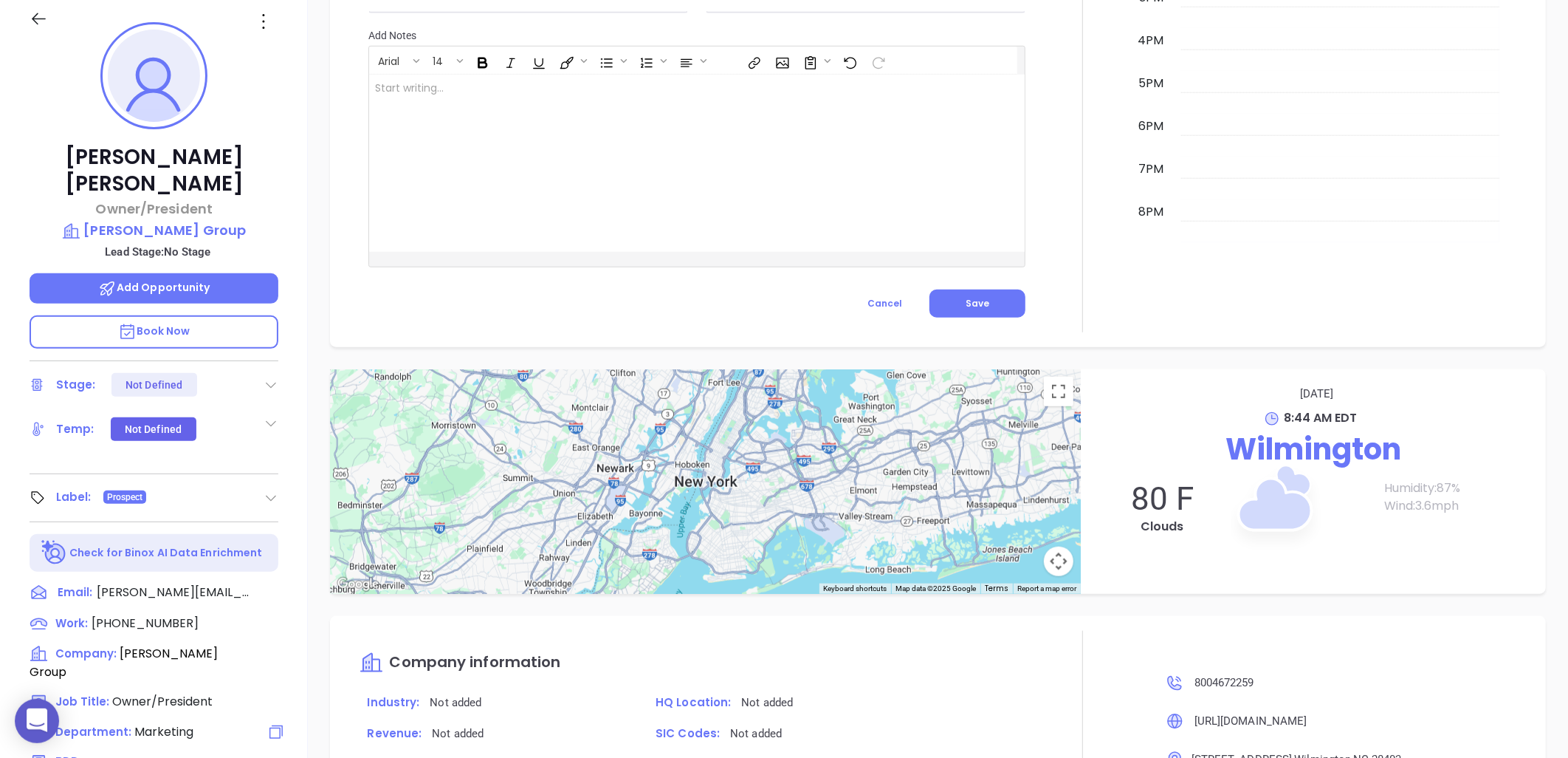
scroll to position [68, 0]
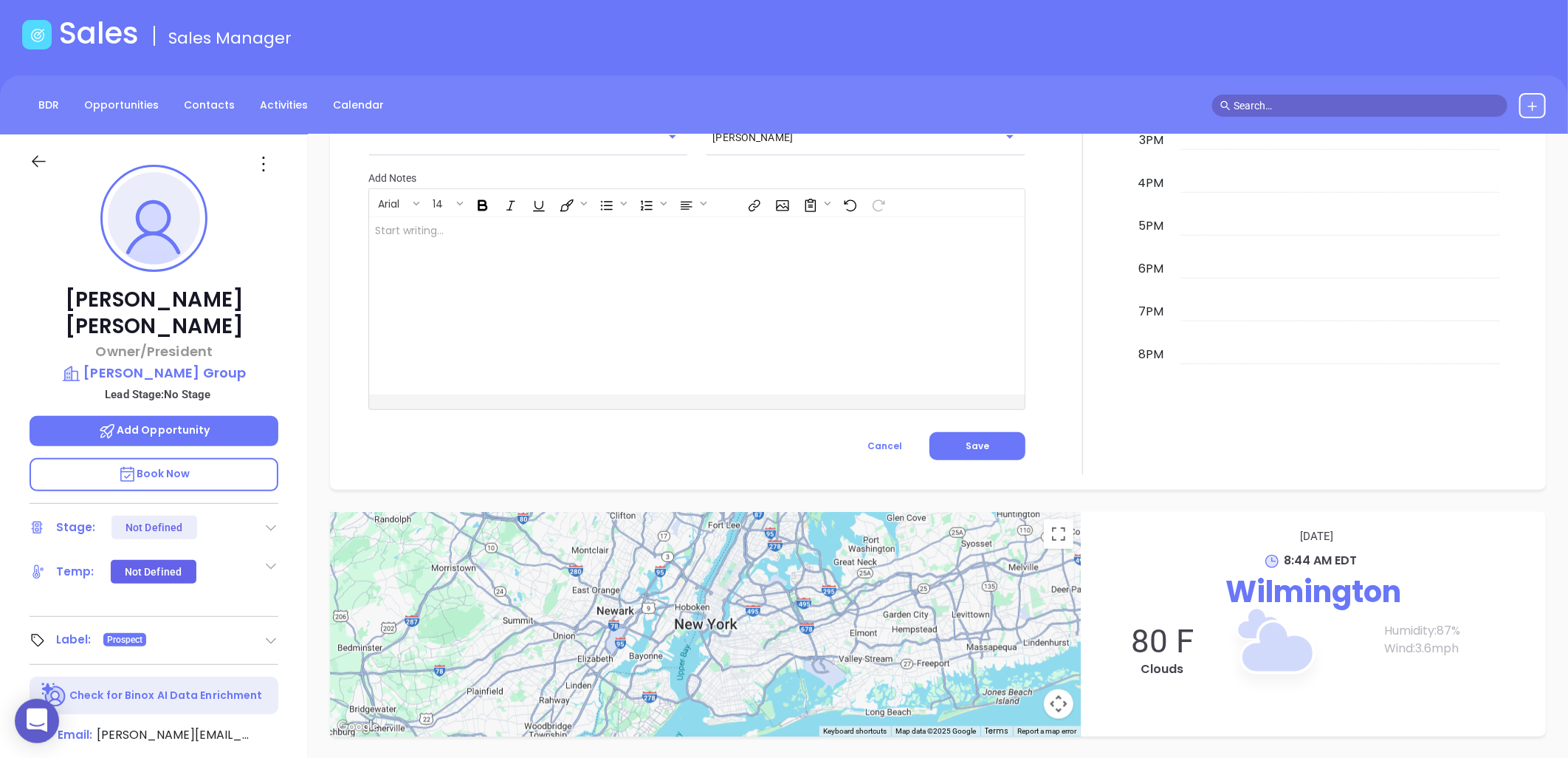
click at [260, 166] on icon at bounding box center [264, 164] width 24 height 24
click at [289, 323] on div "Edit" at bounding box center [336, 322] width 145 height 17
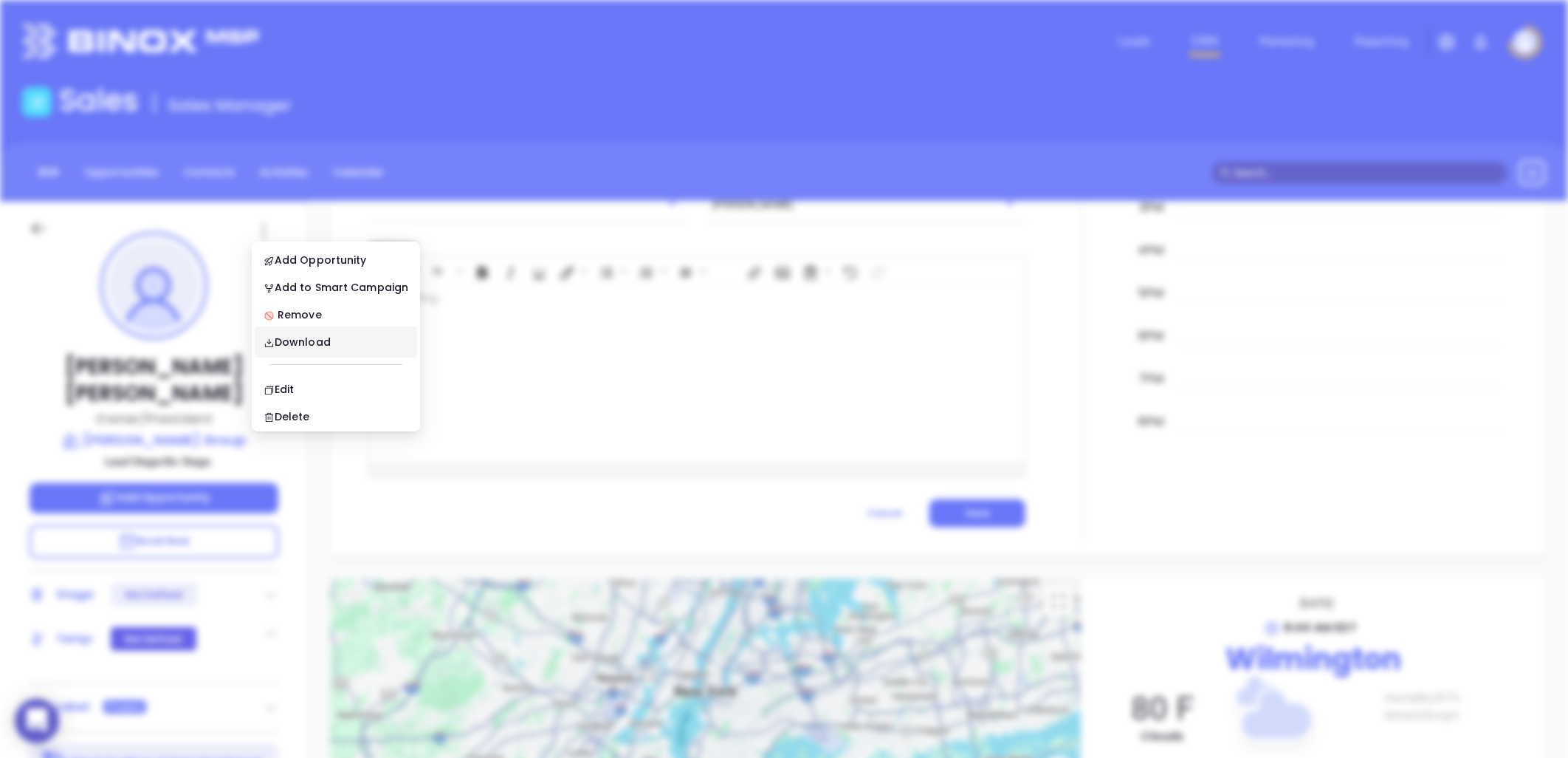
scroll to position [0, 0]
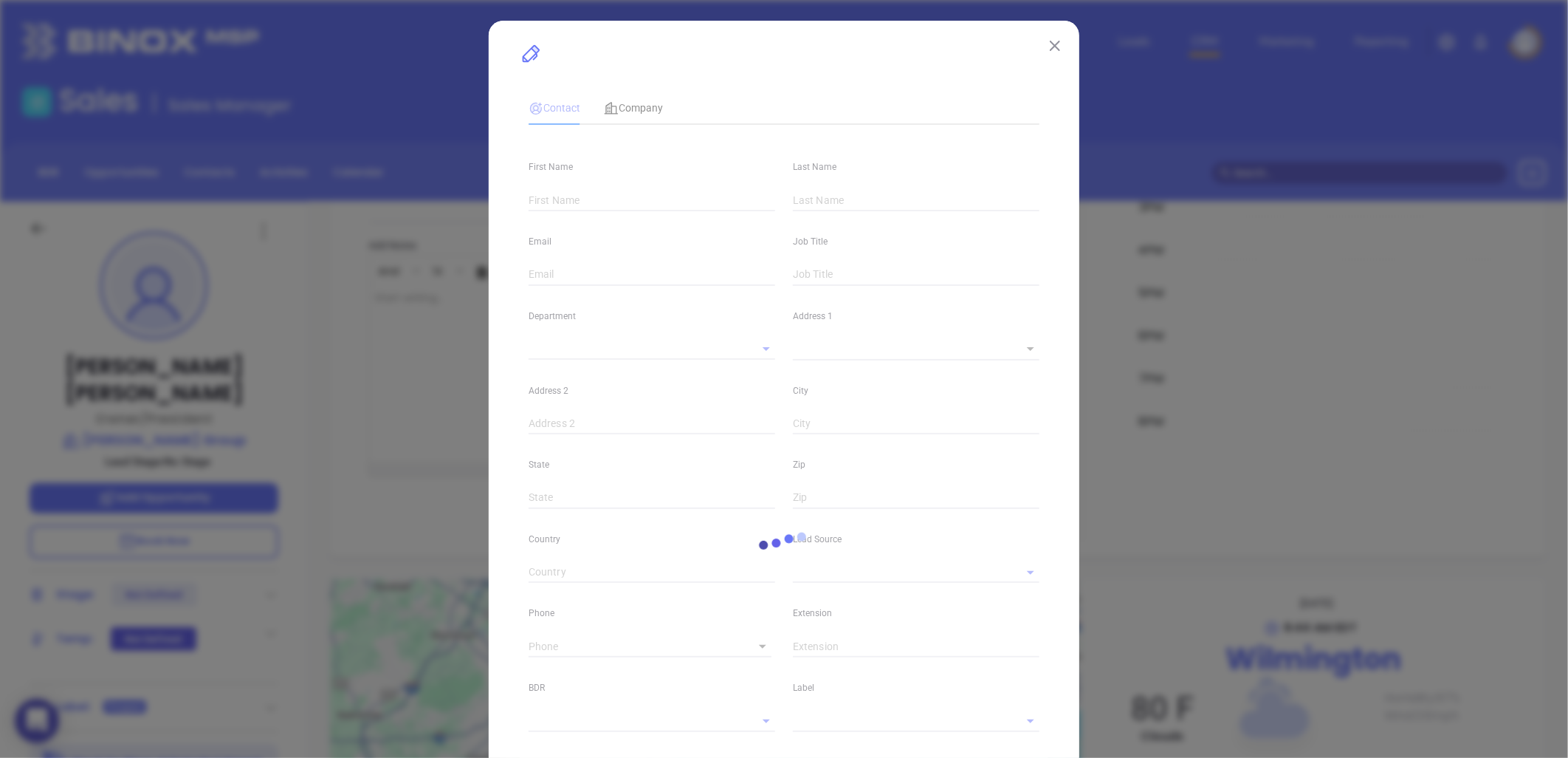
type input "[PERSON_NAME]"
type input "[PERSON_NAME][EMAIL_ADDRESS][PERSON_NAME][DOMAIN_NAME]"
type input "Owner/President"
type input "1"
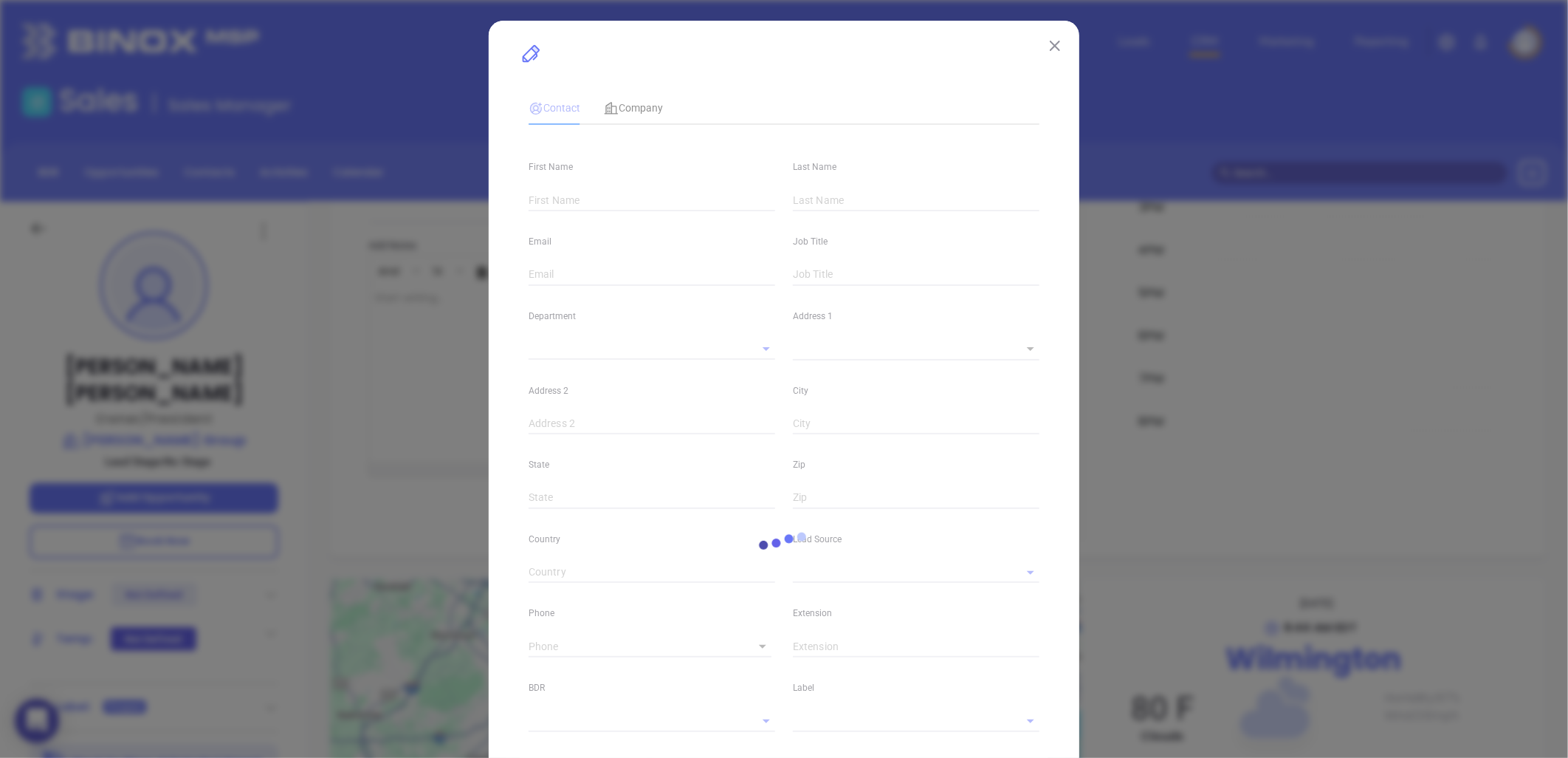
type input "[DOMAIN_NAME][URL][PERSON_NAME]"
type input "Marketing"
type input "Other"
type input "undefined undefined"
type input "[PHONE_NUMBER]"
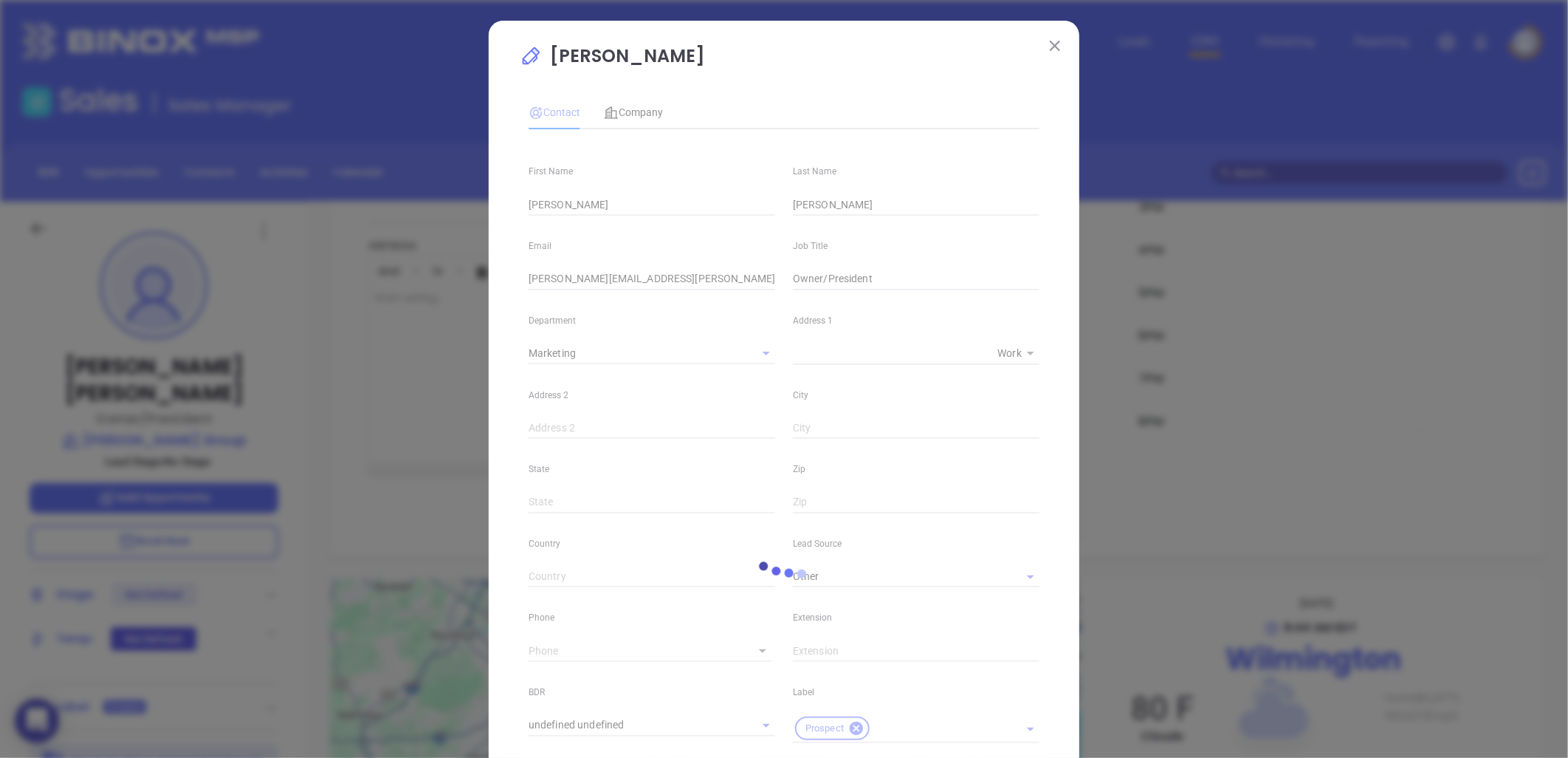
type input "1"
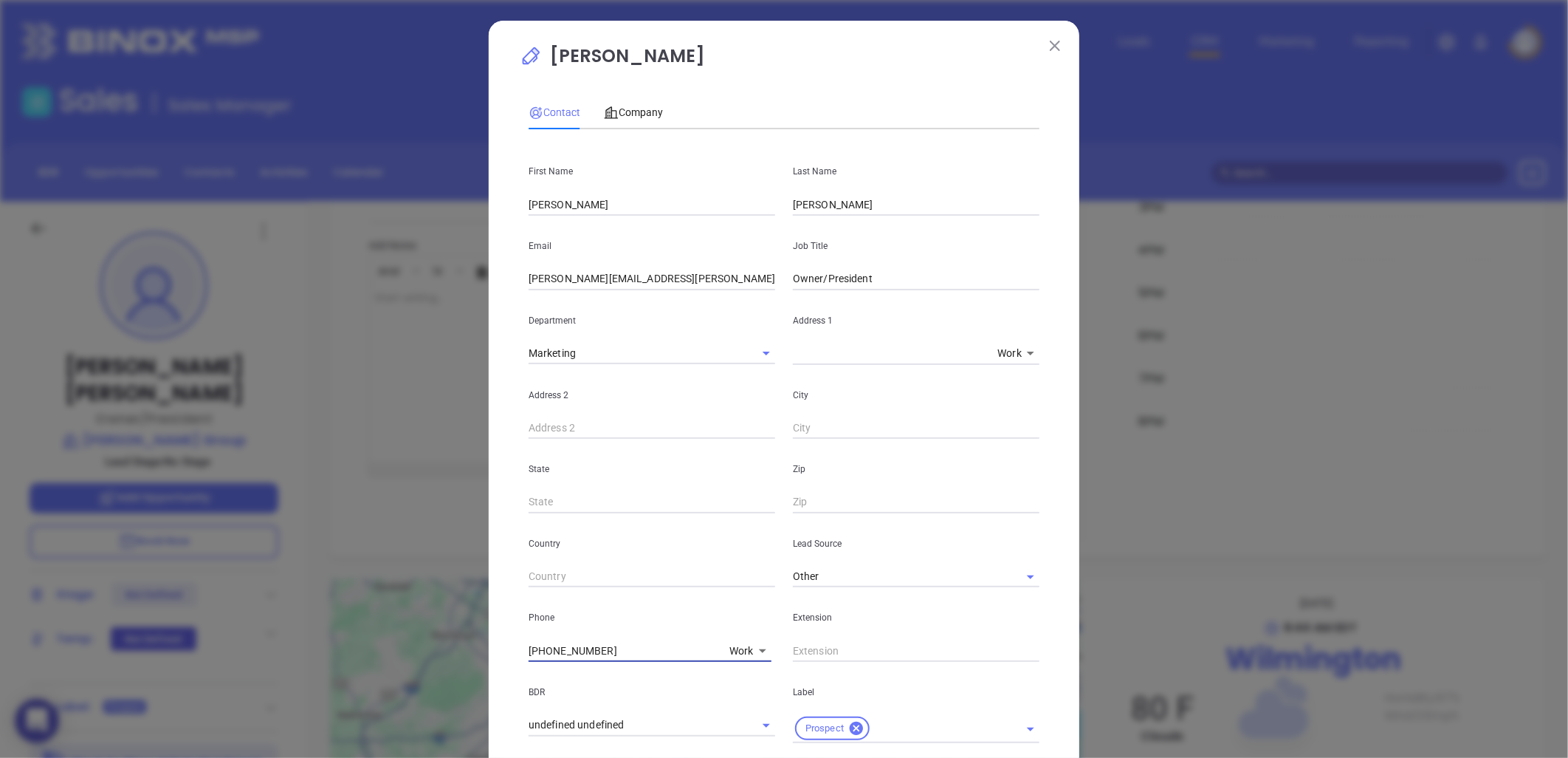
drag, startPoint x: 612, startPoint y: 651, endPoint x: 412, endPoint y: 639, distance: 200.4
click at [412, 639] on div "[PERSON_NAME] Contact Company First Name [PERSON_NAME] Last Name [PERSON_NAME] …" at bounding box center [784, 379] width 1568 height 758
type input "( ) -"
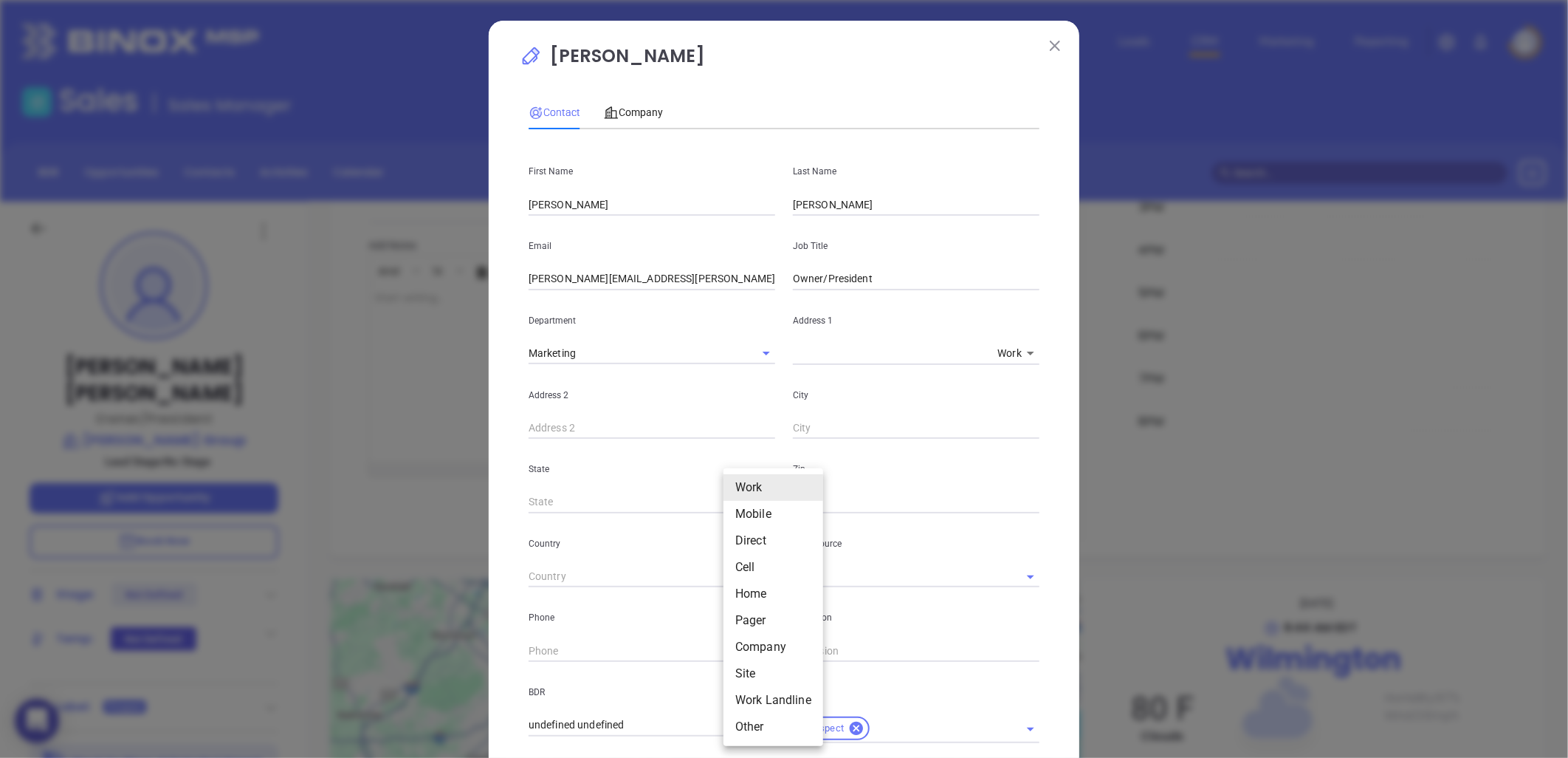
click at [740, 645] on body "0 Leads CRM Marketing Reporting Financial Leads Leads Sales Sales Manager BDR O…" at bounding box center [784, 379] width 1568 height 758
click at [740, 675] on li "Site" at bounding box center [773, 673] width 100 height 26
type input "11"
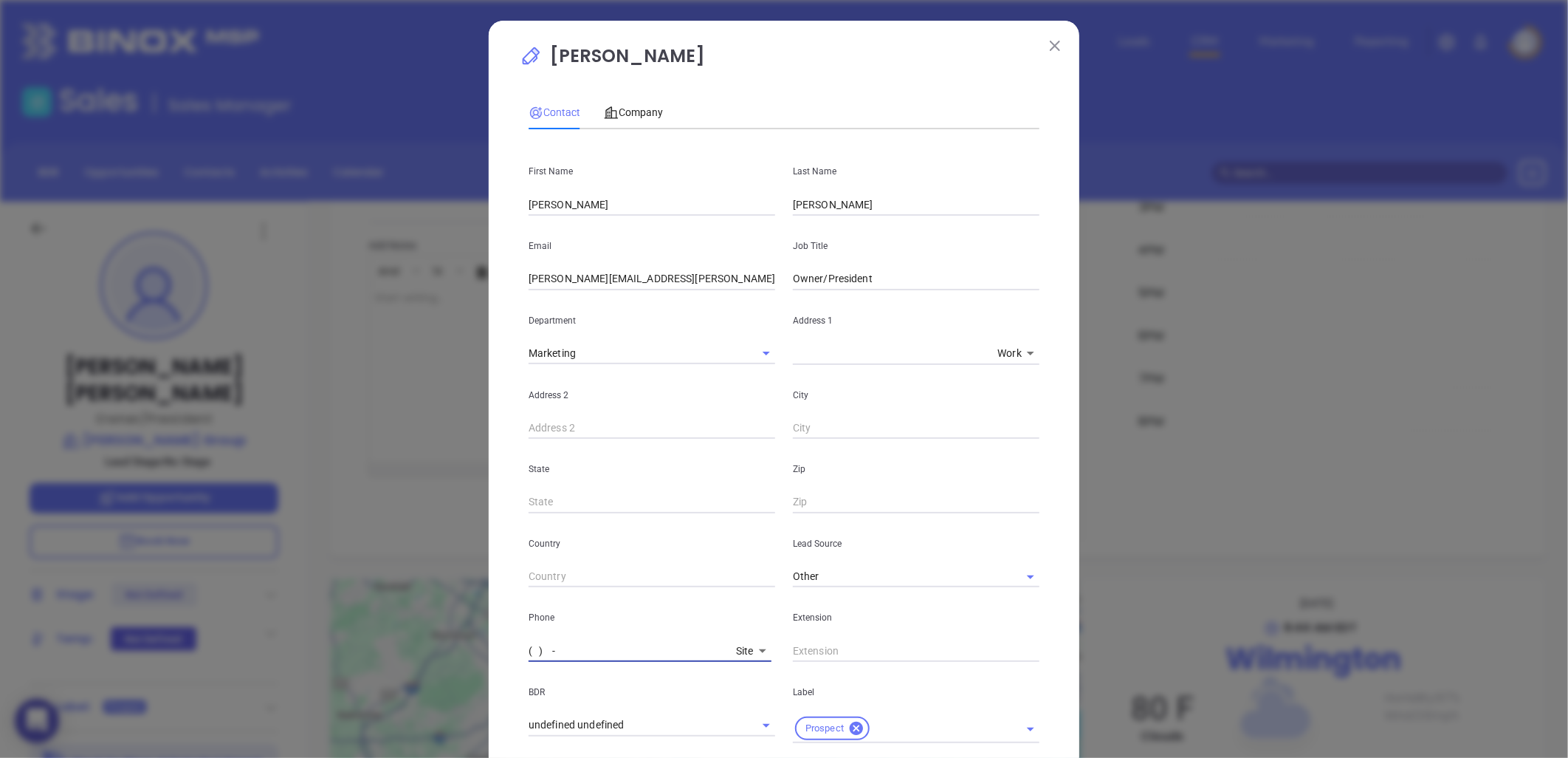
click at [614, 648] on input "( ) -" at bounding box center [629, 650] width 202 height 23
paste input "910) 791-2259"
type input "(910) 791-2259"
click at [627, 99] on div "Company" at bounding box center [633, 112] width 59 height 34
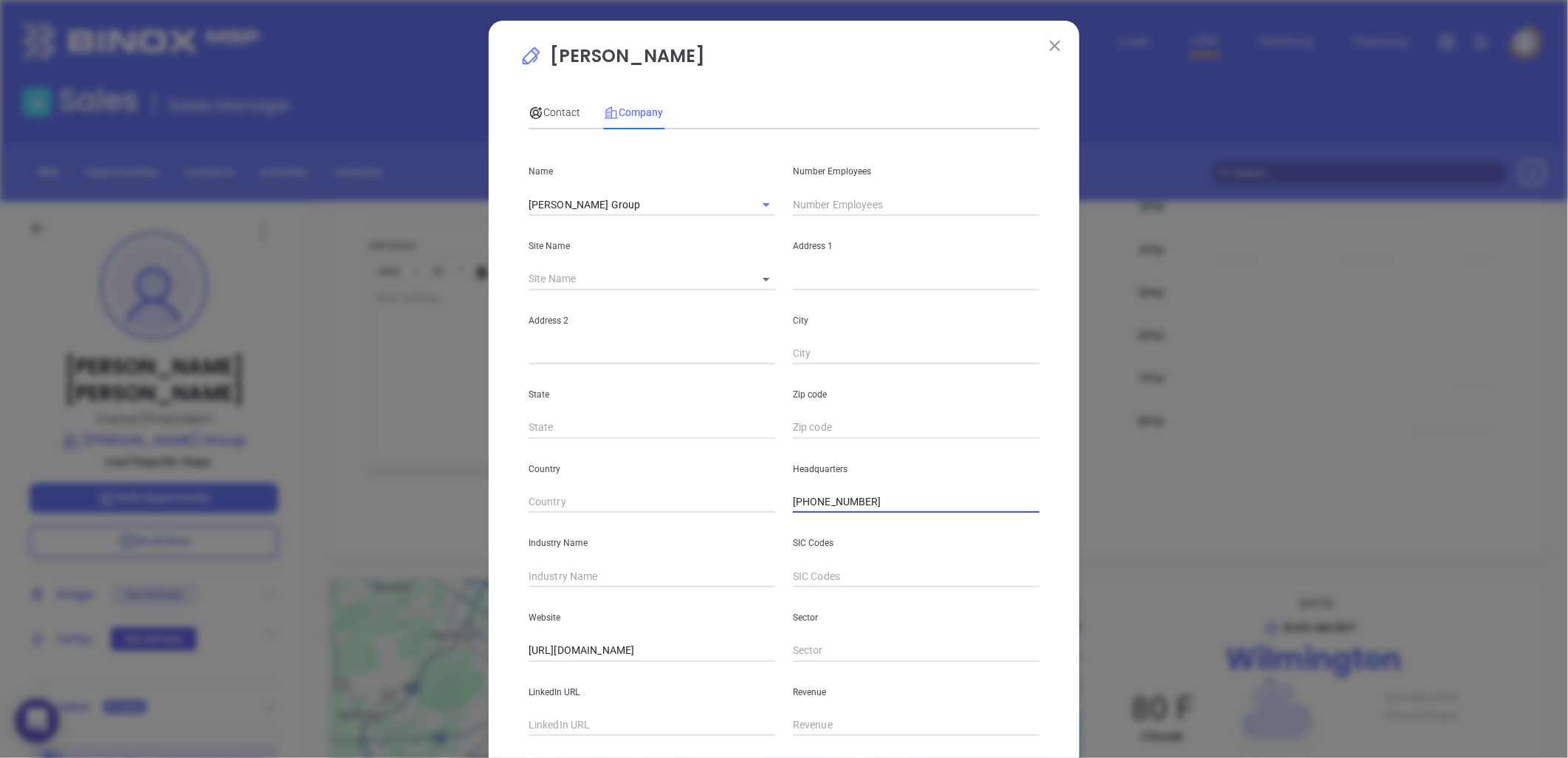
click at [740, 504] on div "Country Headquarters (800) 467-2259" at bounding box center [783, 476] width 528 height 75
paste input "910) 791"
type input "(910) 791-2259"
click at [757, 277] on body "0 Leads CRM Marketing Reporting Financial Leads Leads Sales Sales Manager BDR O…" at bounding box center [784, 379] width 1568 height 758
click at [768, 279] on li "Wilmington" at bounding box center [782, 279] width 85 height 26
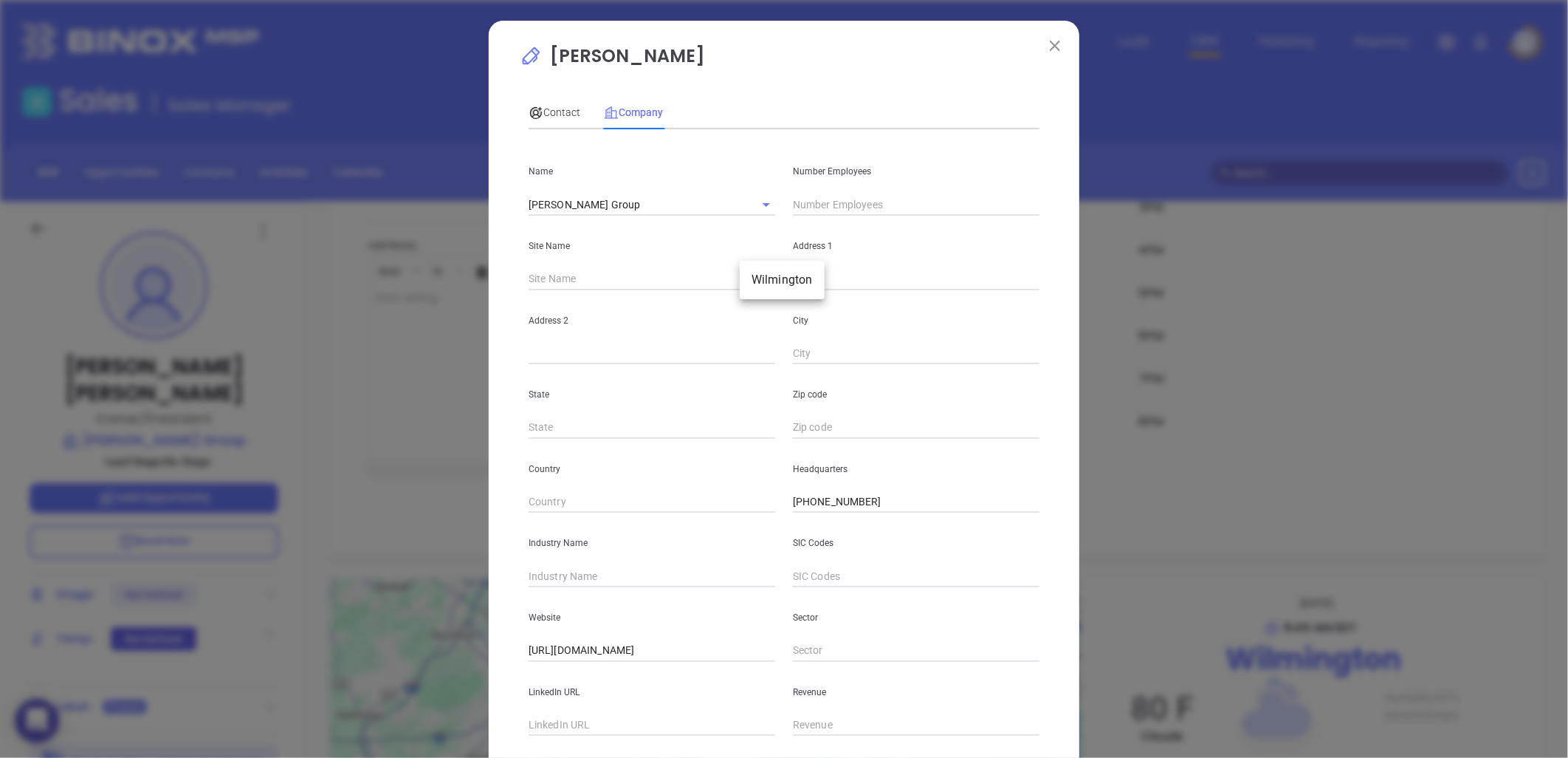
type input "Wilmington"
type input "99186"
type input "5700 Oleander Drive"
type input "Wilmington"
type input "NC"
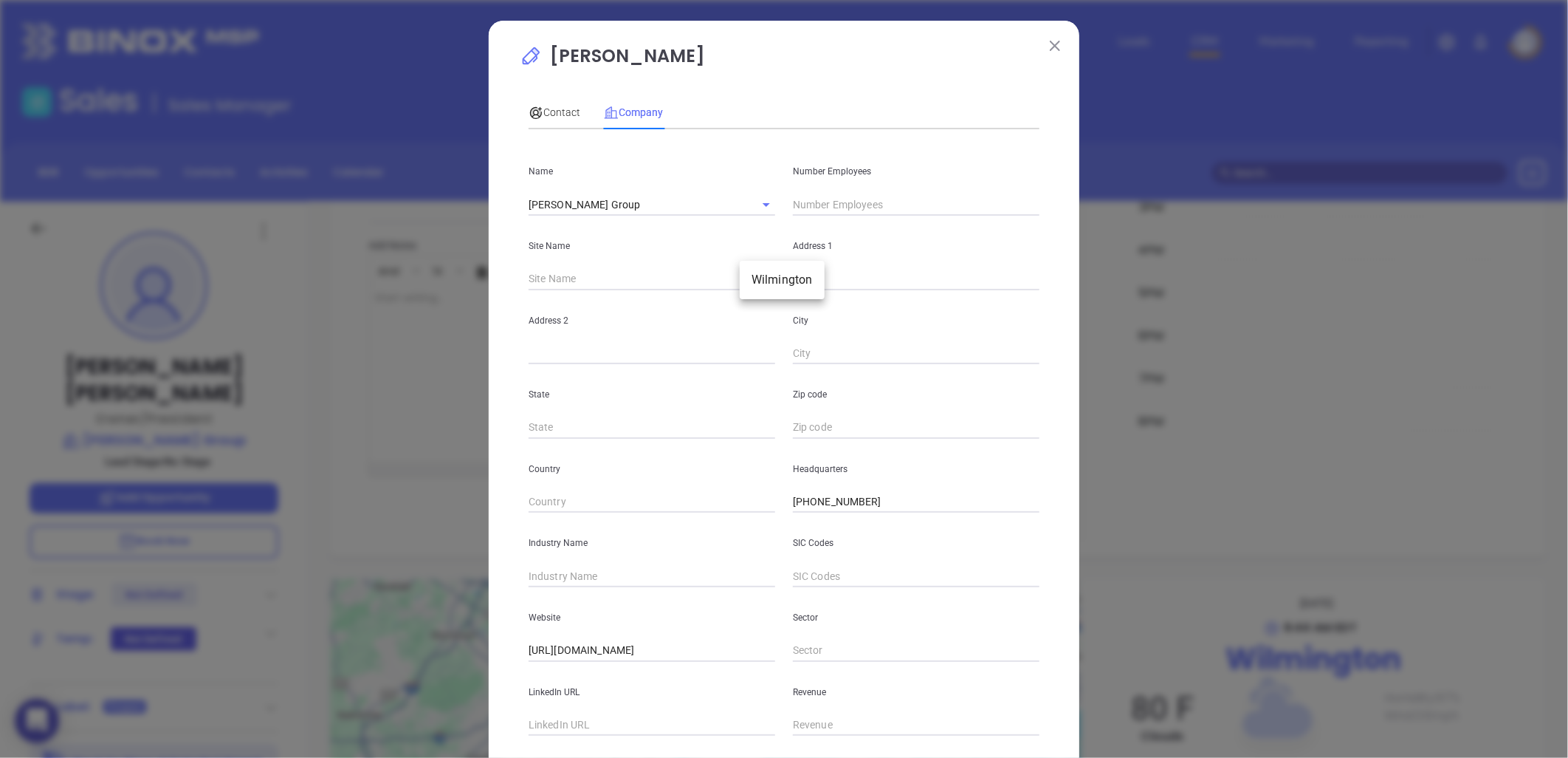
type input "28403"
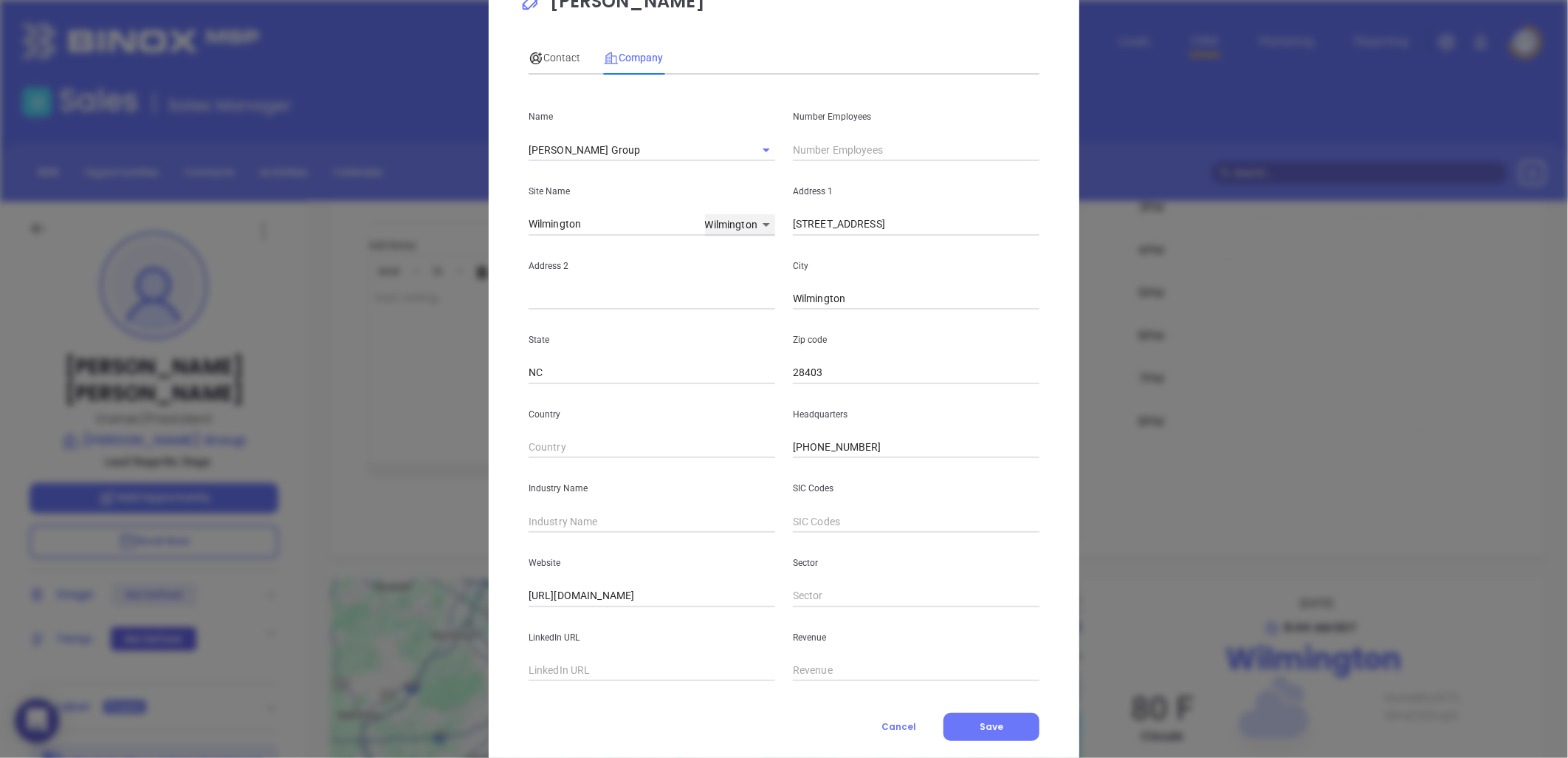
scroll to position [89, 0]
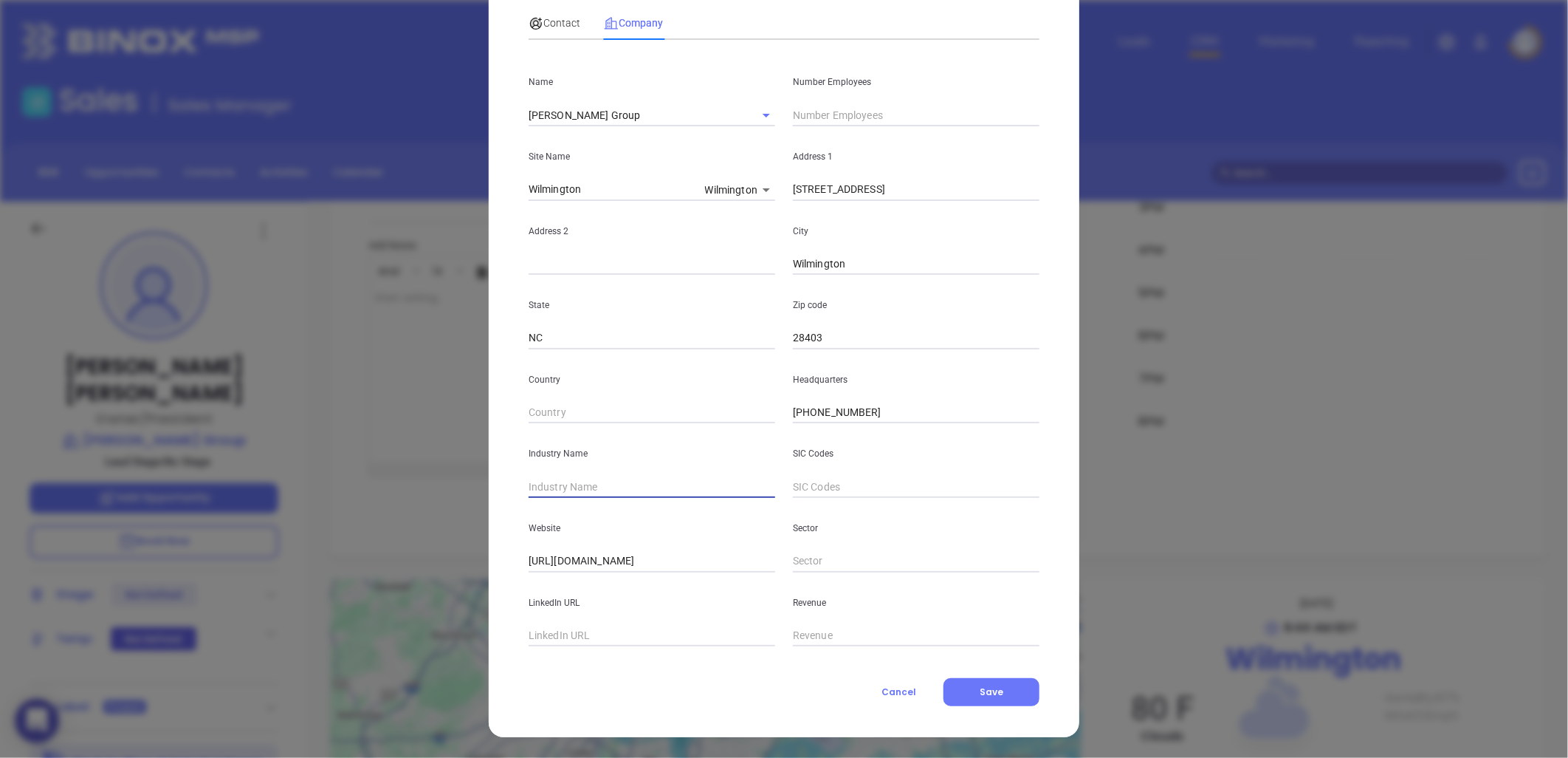
click at [604, 483] on input "text" at bounding box center [652, 486] width 247 height 23
type input "Insurance"
click at [584, 632] on input "text" at bounding box center [652, 635] width 247 height 23
paste input "https://www.linkedin.com/company/laymon-group/"
type input "https://www.linkedin.com/company/laymon-group/"
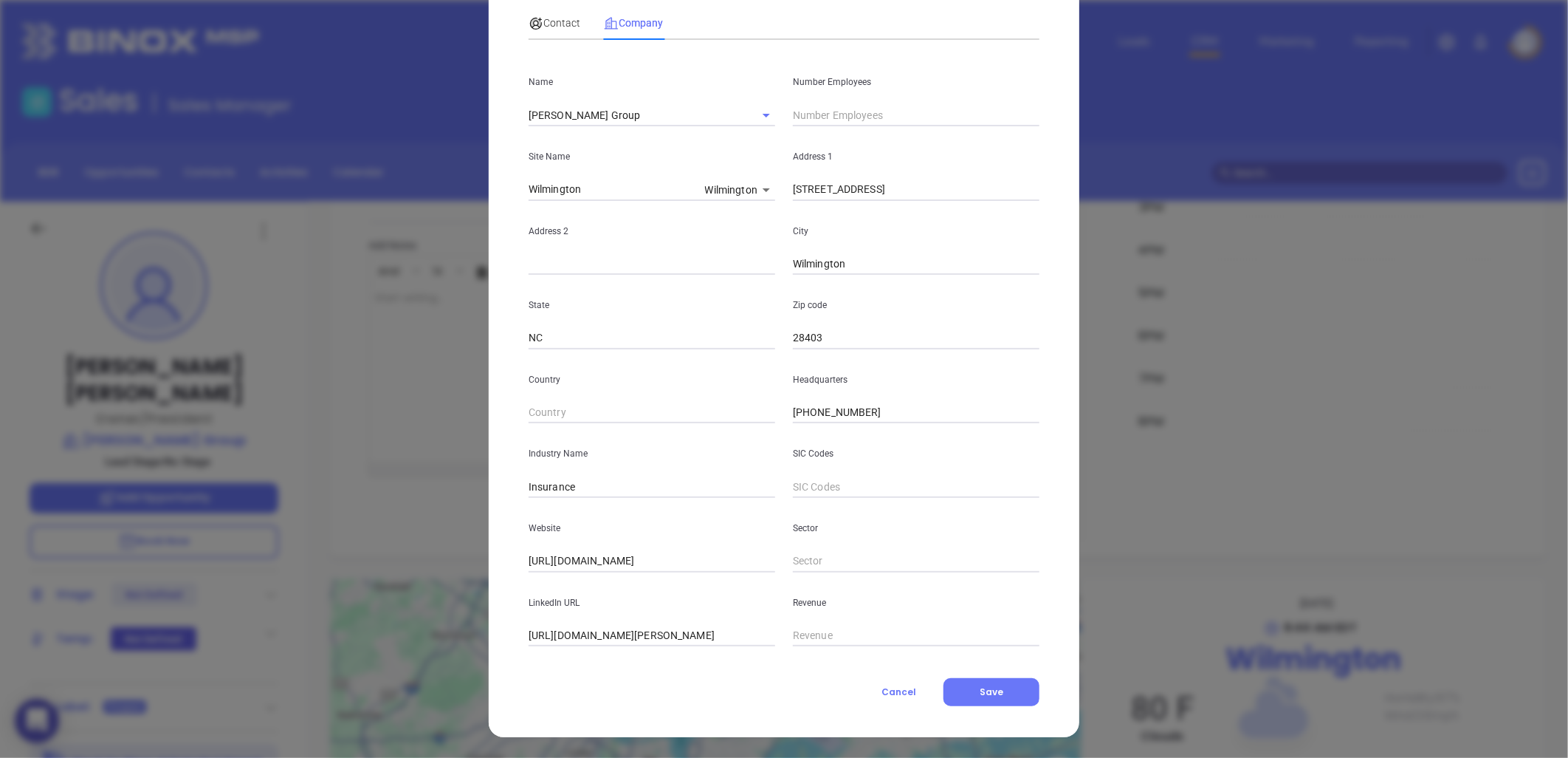
click at [863, 113] on input "text" at bounding box center [916, 115] width 247 height 23
type input "8"
click at [552, 19] on span "Contact" at bounding box center [554, 23] width 52 height 12
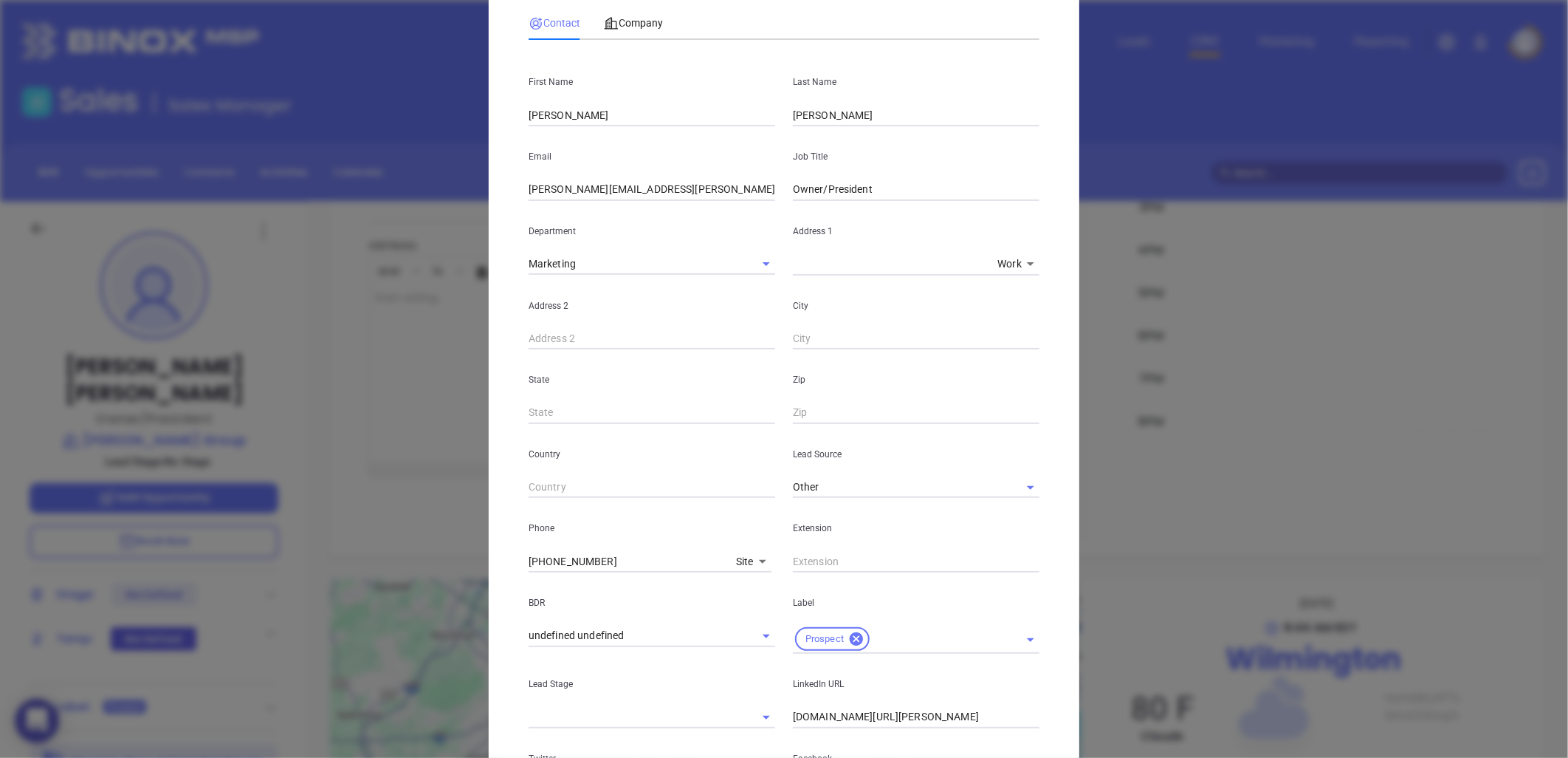
click at [705, 477] on input "text" at bounding box center [652, 487] width 247 height 23
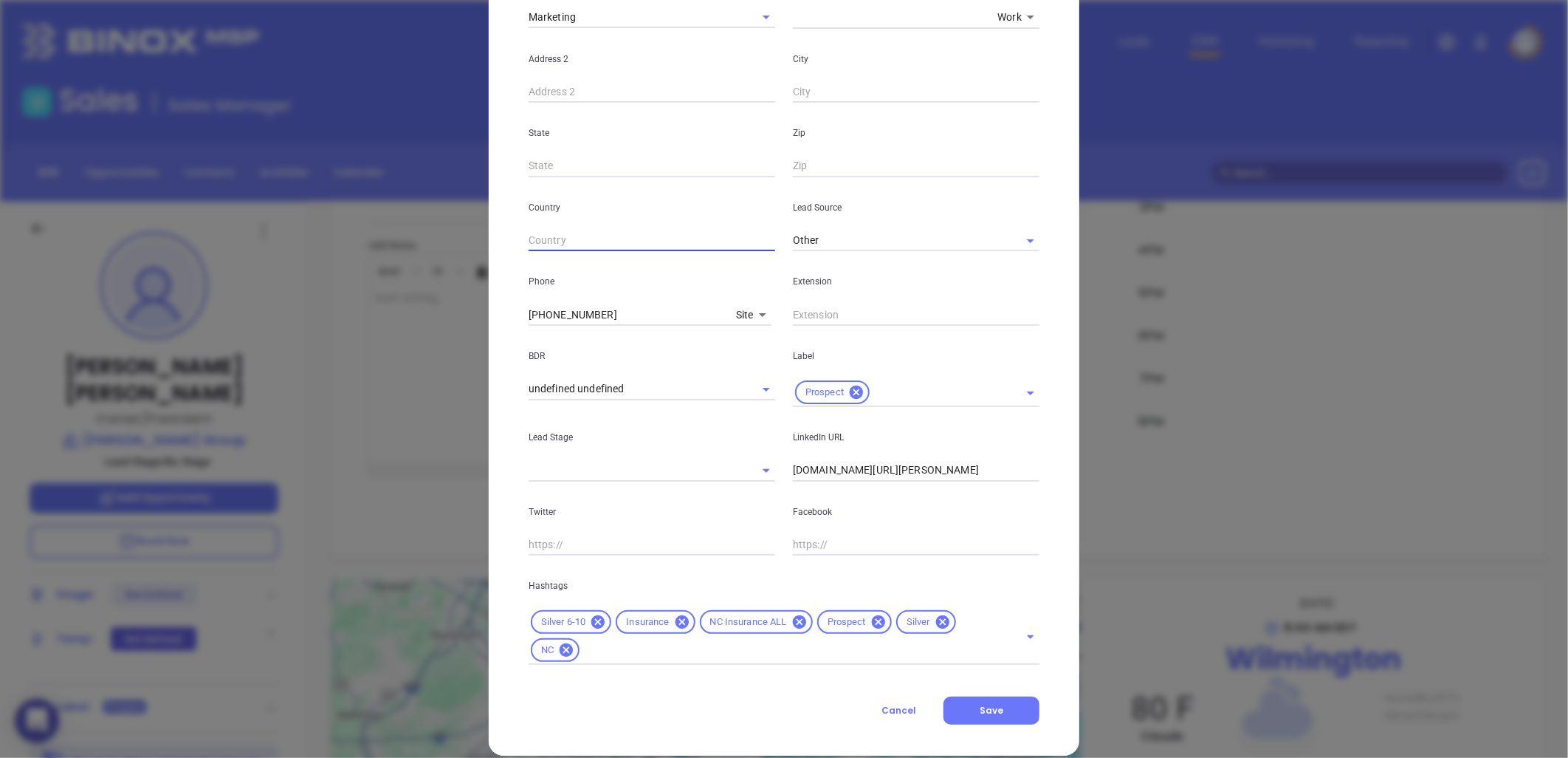
scroll to position [355, 0]
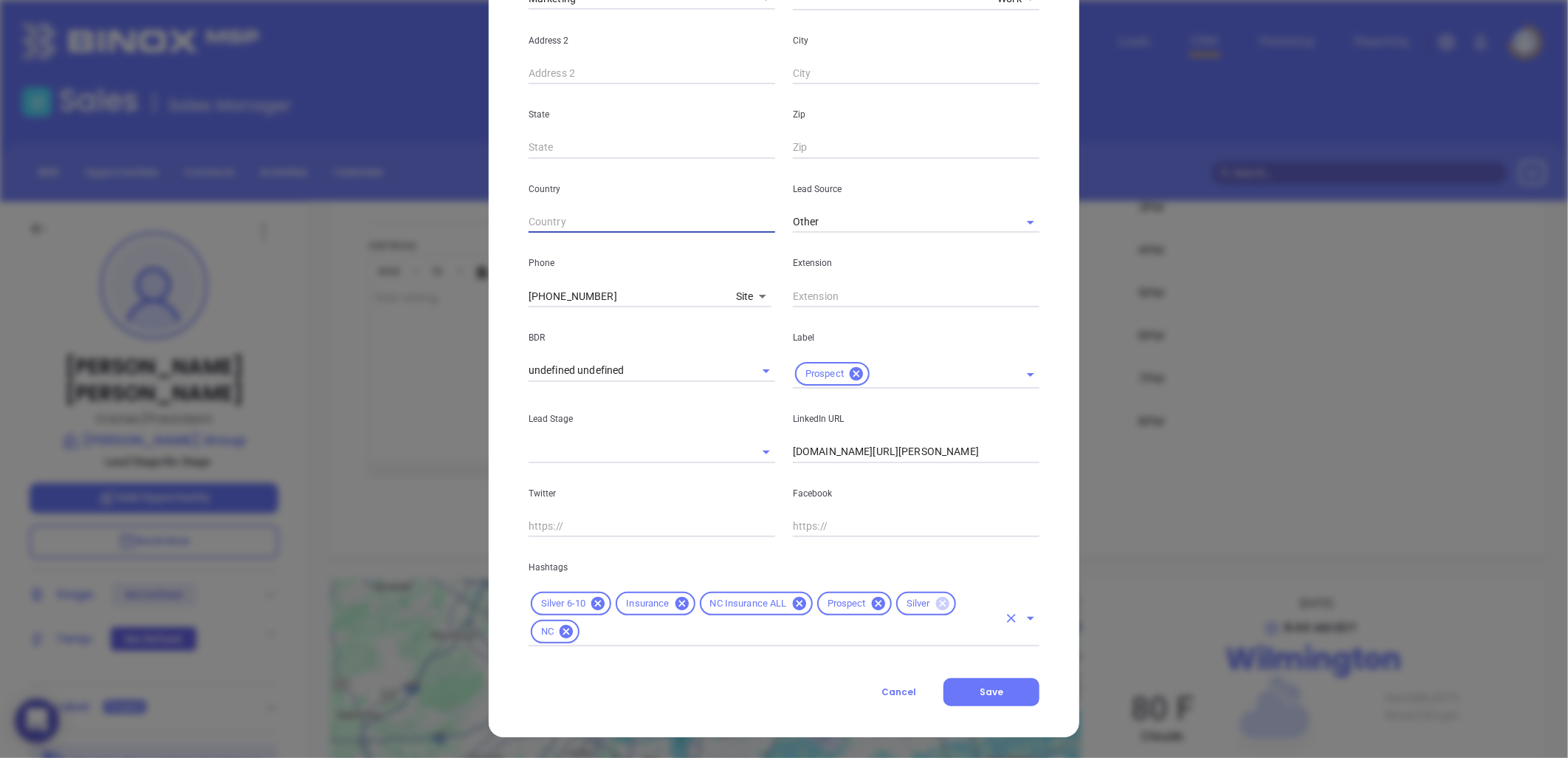
click at [935, 598] on icon at bounding box center [942, 604] width 14 height 14
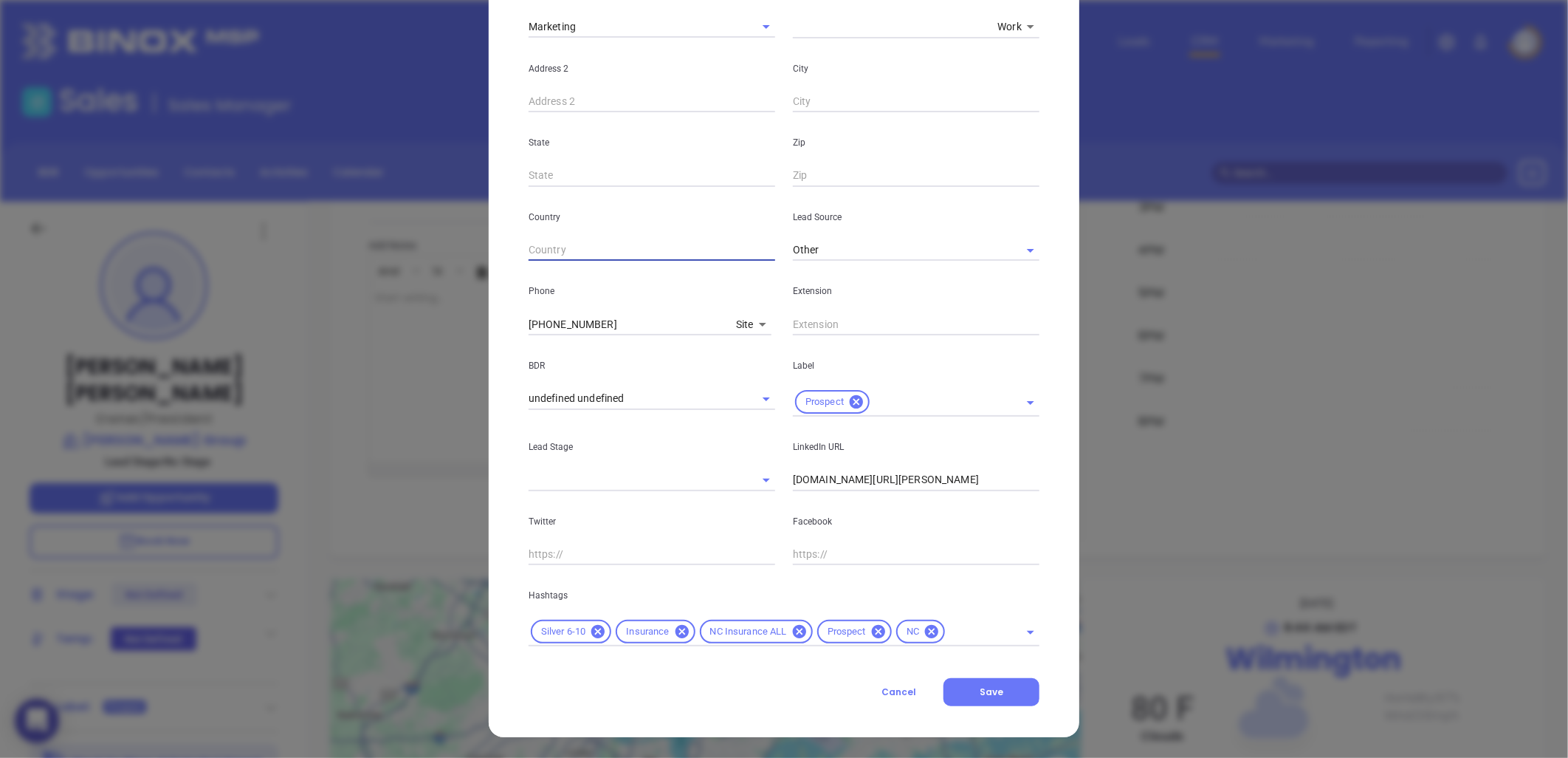
click at [919, 555] on input "text" at bounding box center [916, 554] width 247 height 23
click at [979, 692] on span "Save" at bounding box center [991, 691] width 24 height 13
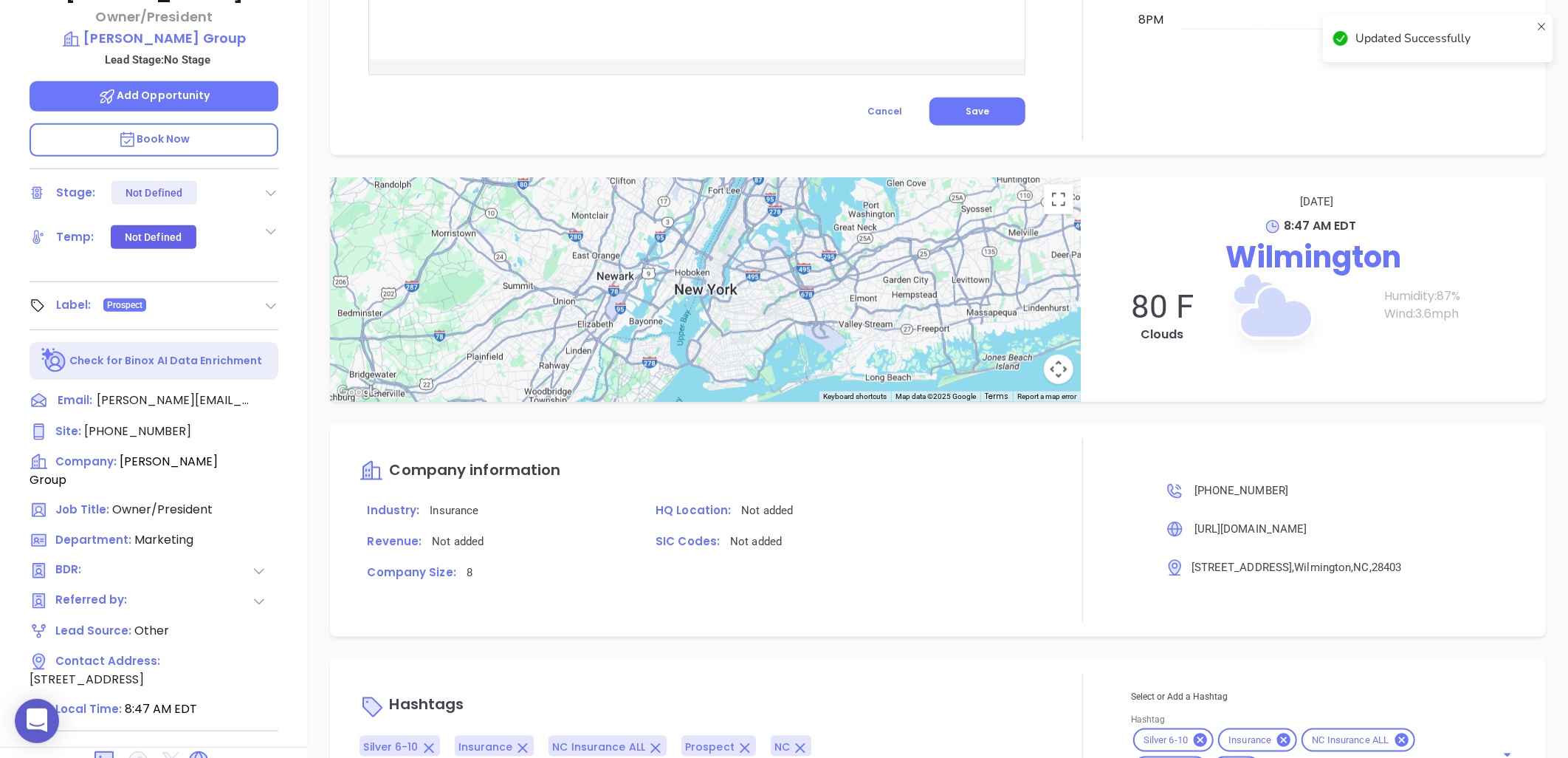
scroll to position [478, 0]
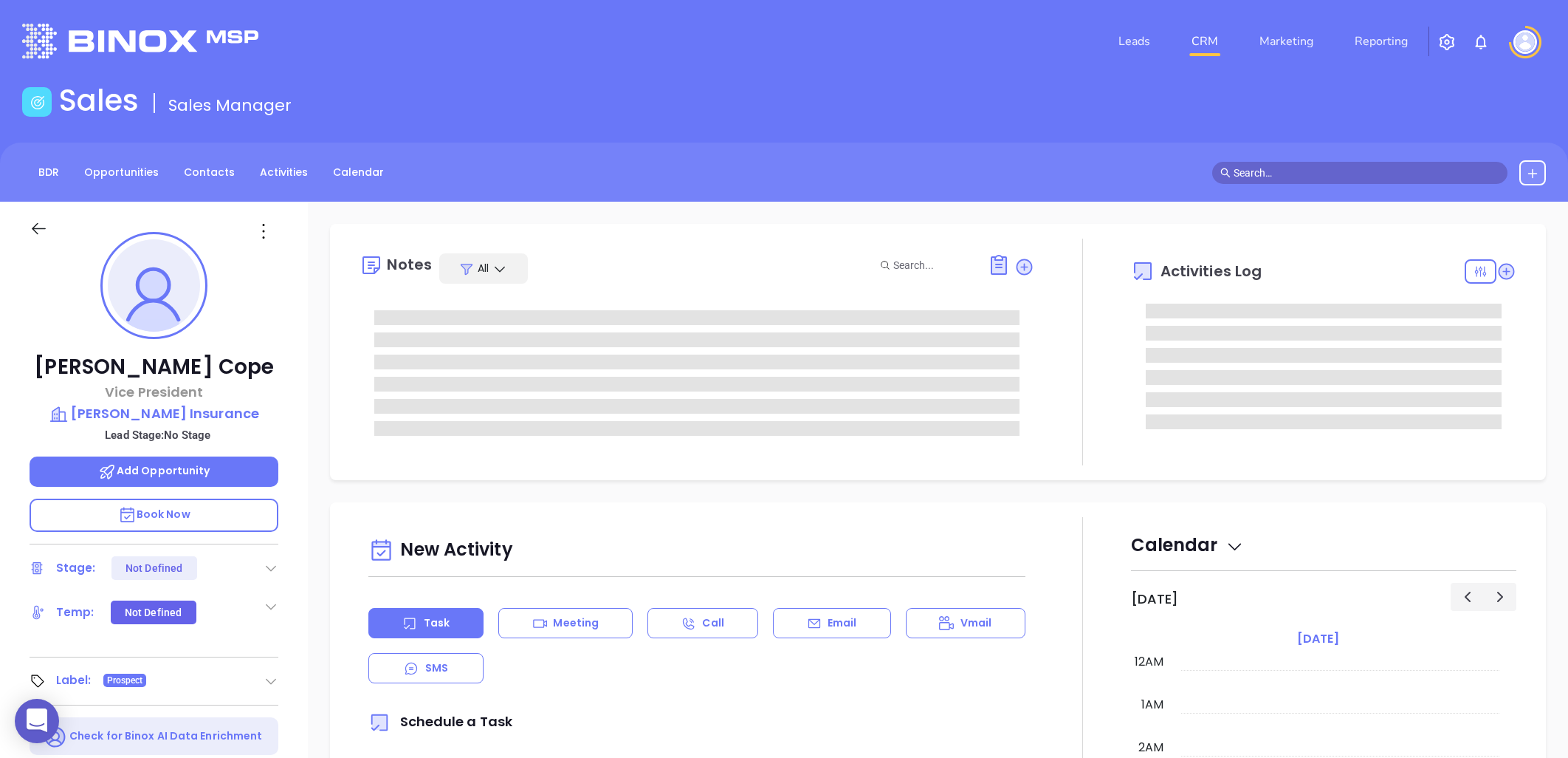
type input "[DATE]"
type input "[PERSON_NAME]"
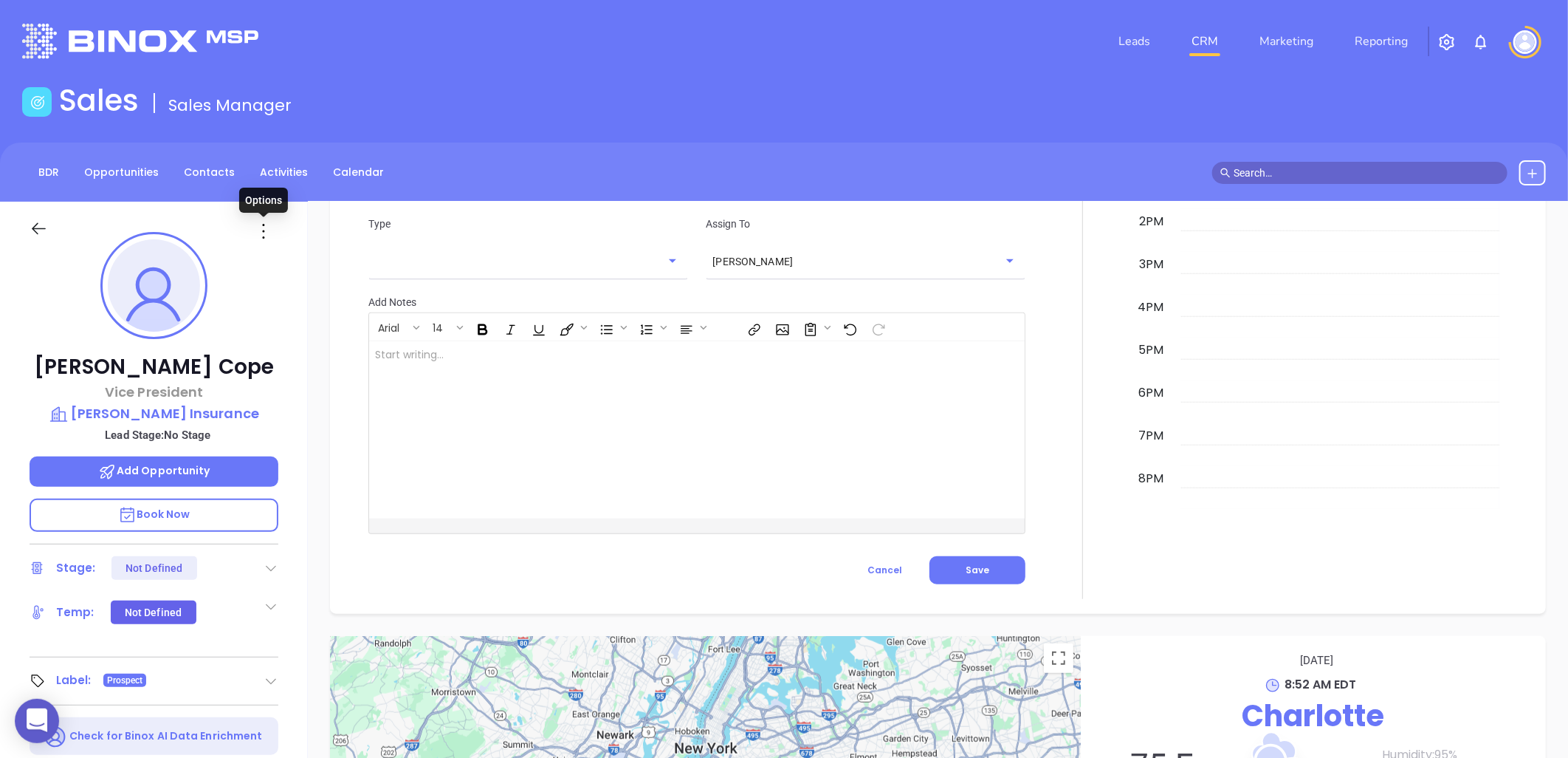
click at [263, 233] on icon at bounding box center [264, 231] width 24 height 24
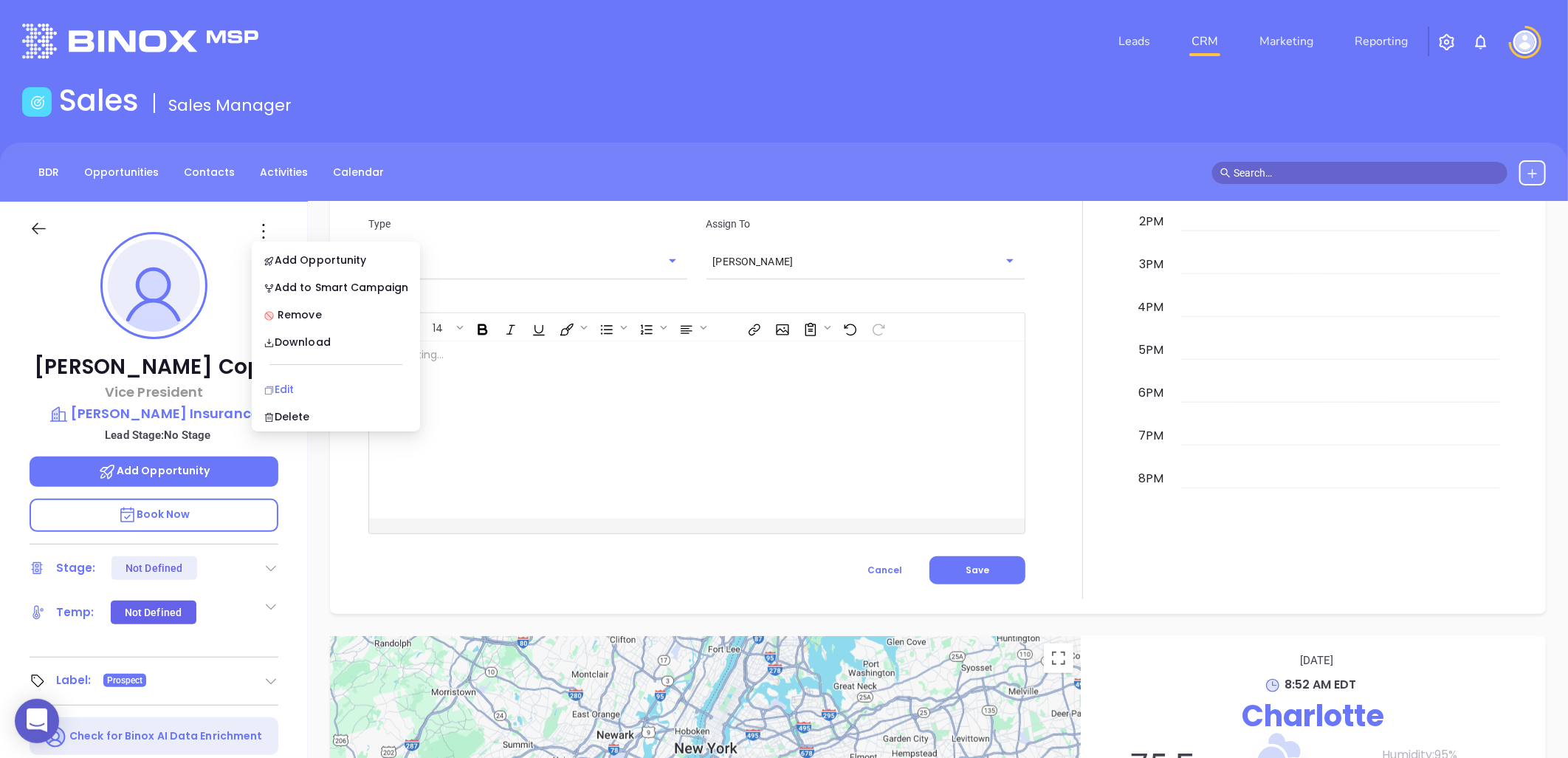
click at [298, 387] on div "Edit" at bounding box center [336, 389] width 145 height 17
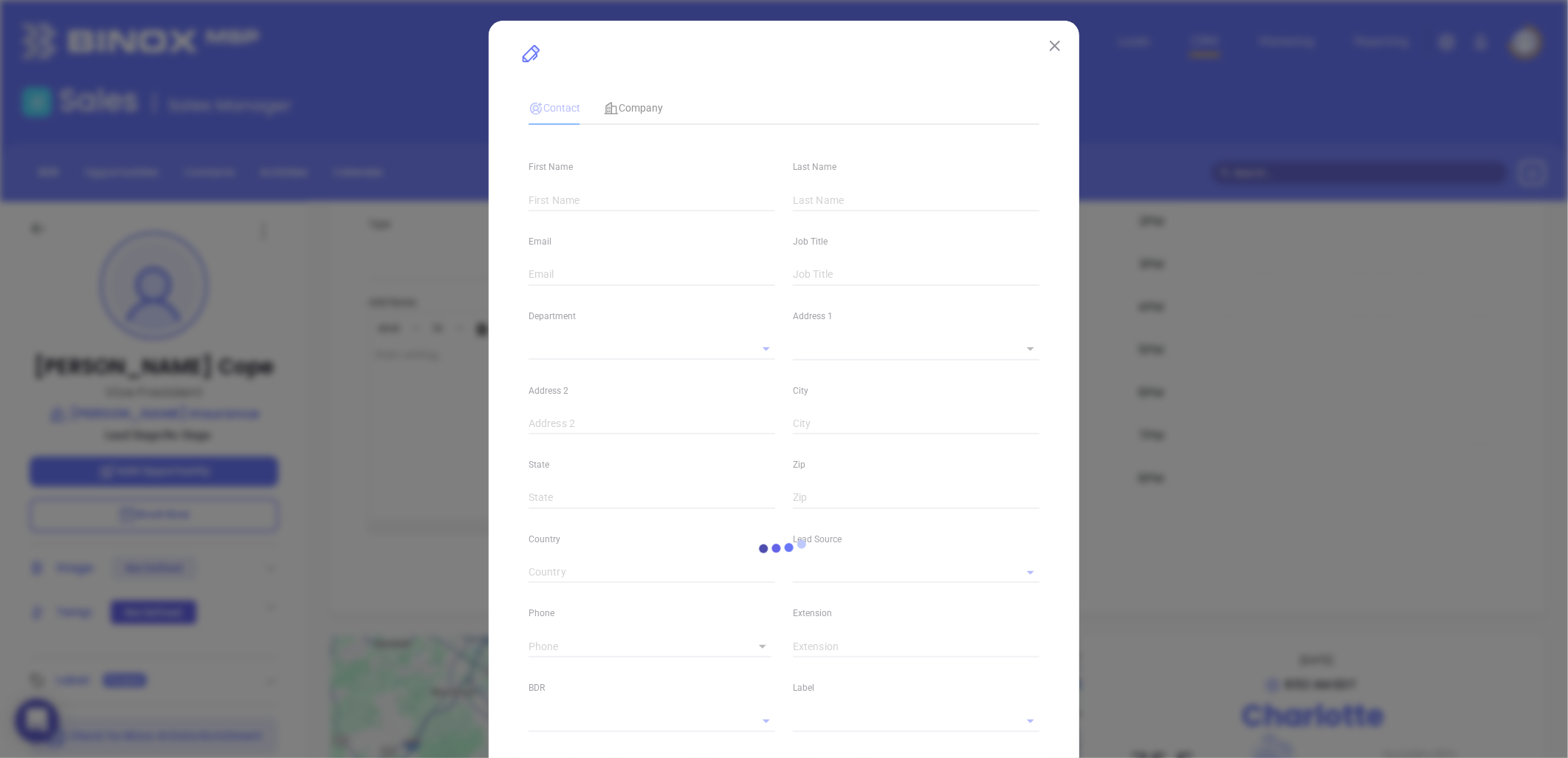
type input "[PERSON_NAME]"
type input "Cope"
type input "vcope@lowryassoc.com"
type input "Vice President"
type input "1"
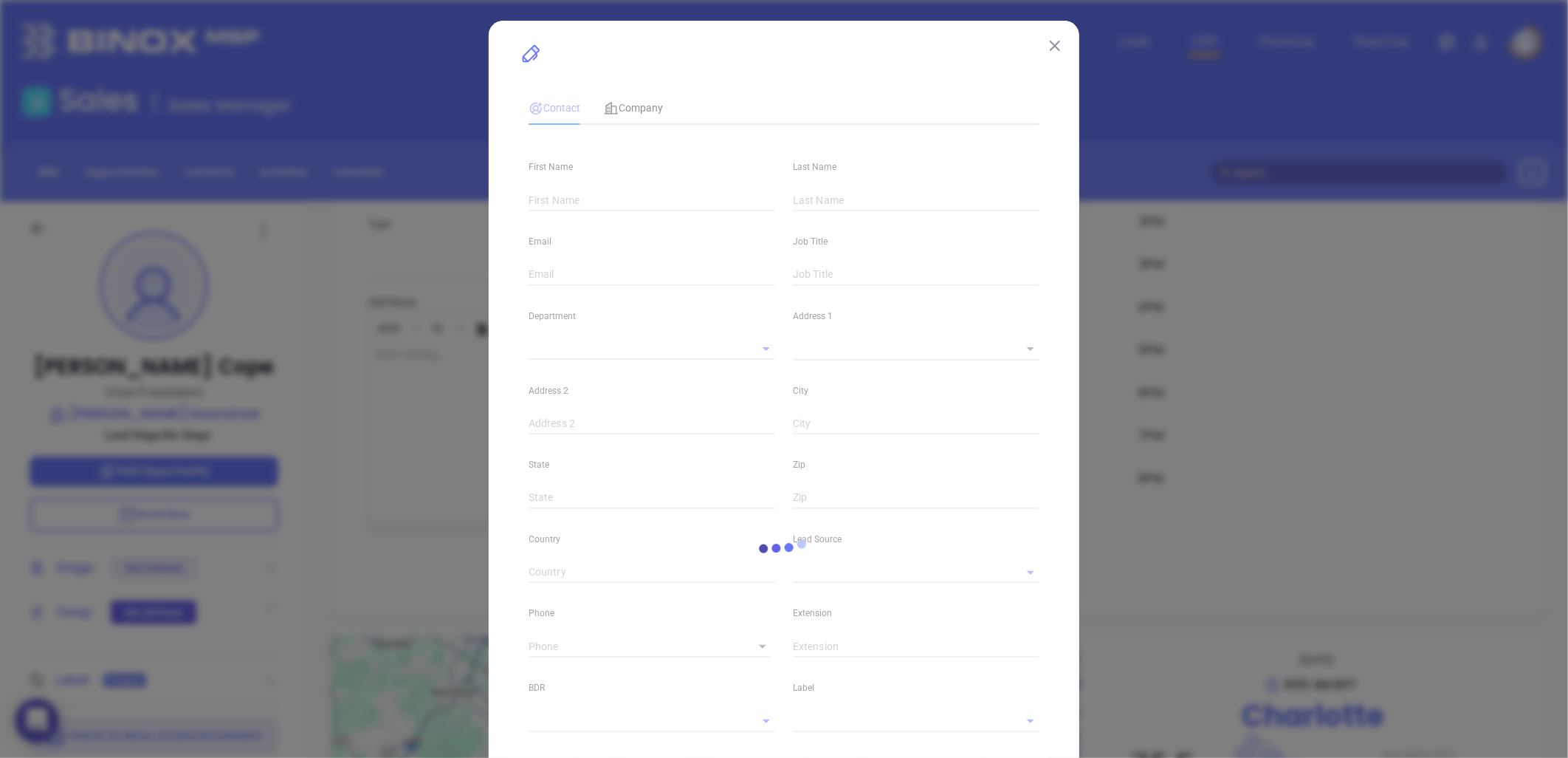
type input "www.linkedin.com/in/victor-p-cope-cic-29b65a13"
type input "Marketing"
type input "Other"
type input "undefined undefined"
type input "(704) 332-2609"
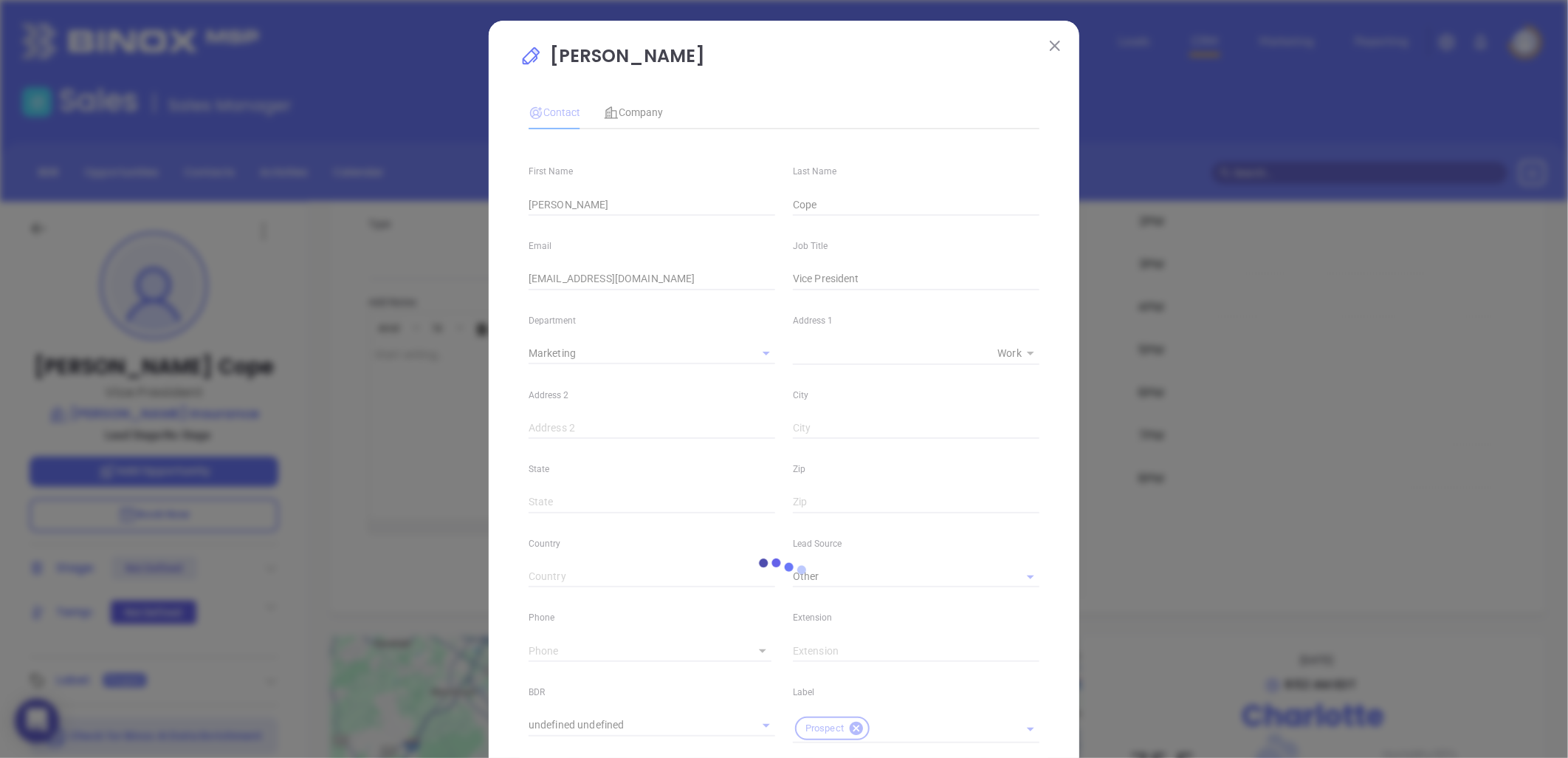
type input "1"
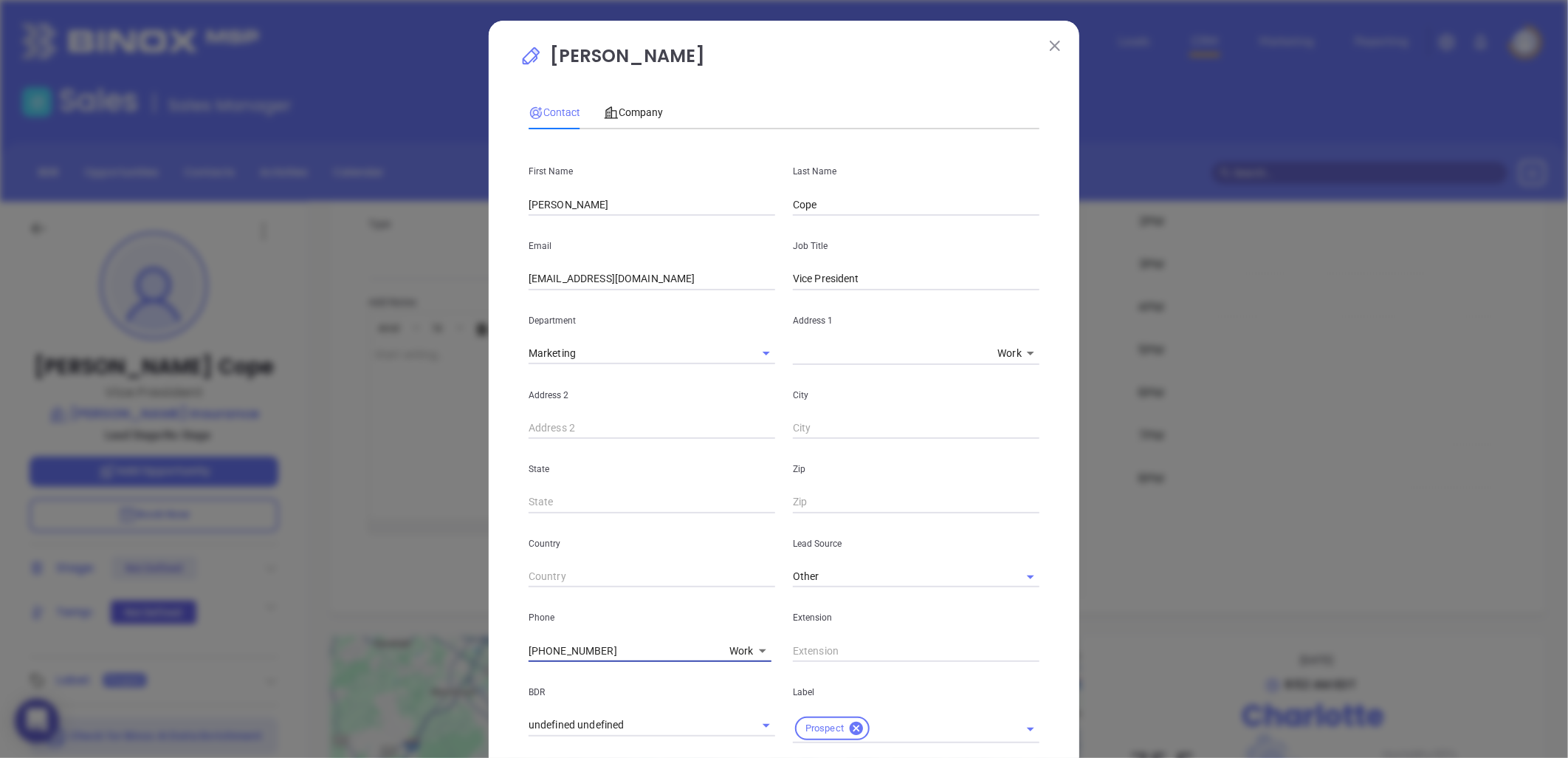
drag, startPoint x: 606, startPoint y: 646, endPoint x: 397, endPoint y: 666, distance: 210.0
click at [397, 666] on div "Victor P. Cope Contact Company First Name Victor P. Last Name Cope Email vcope@…" at bounding box center [784, 379] width 1568 height 758
type input "( ) -"
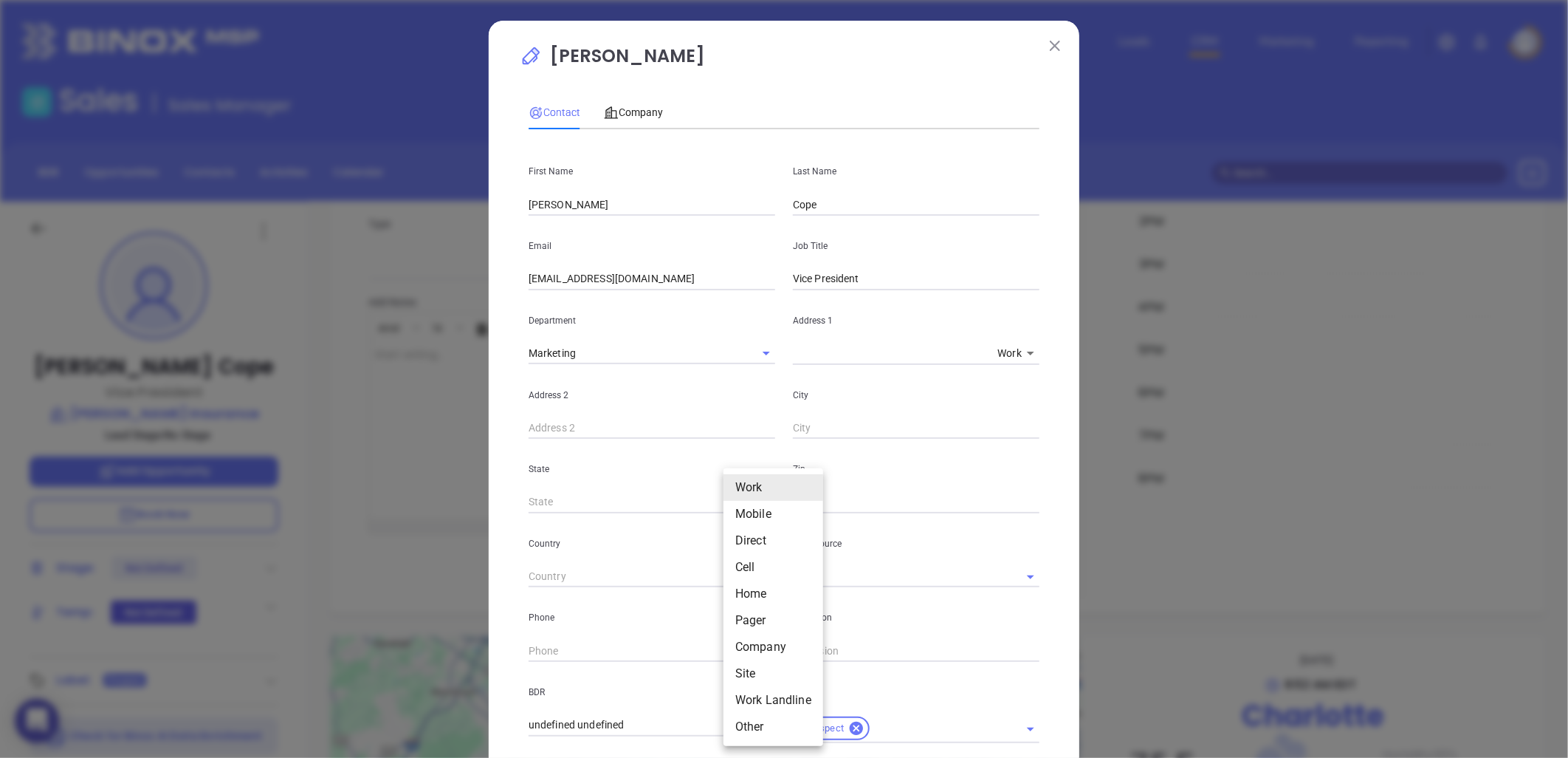
click at [740, 645] on body "0 Leads CRM Marketing Reporting Financial Leads Leads Sales Sales Manager BDR O…" at bounding box center [784, 379] width 1568 height 758
click at [754, 665] on li "Site" at bounding box center [773, 673] width 100 height 26
type input "11"
click at [623, 658] on input "( ) -" at bounding box center [629, 650] width 202 height 23
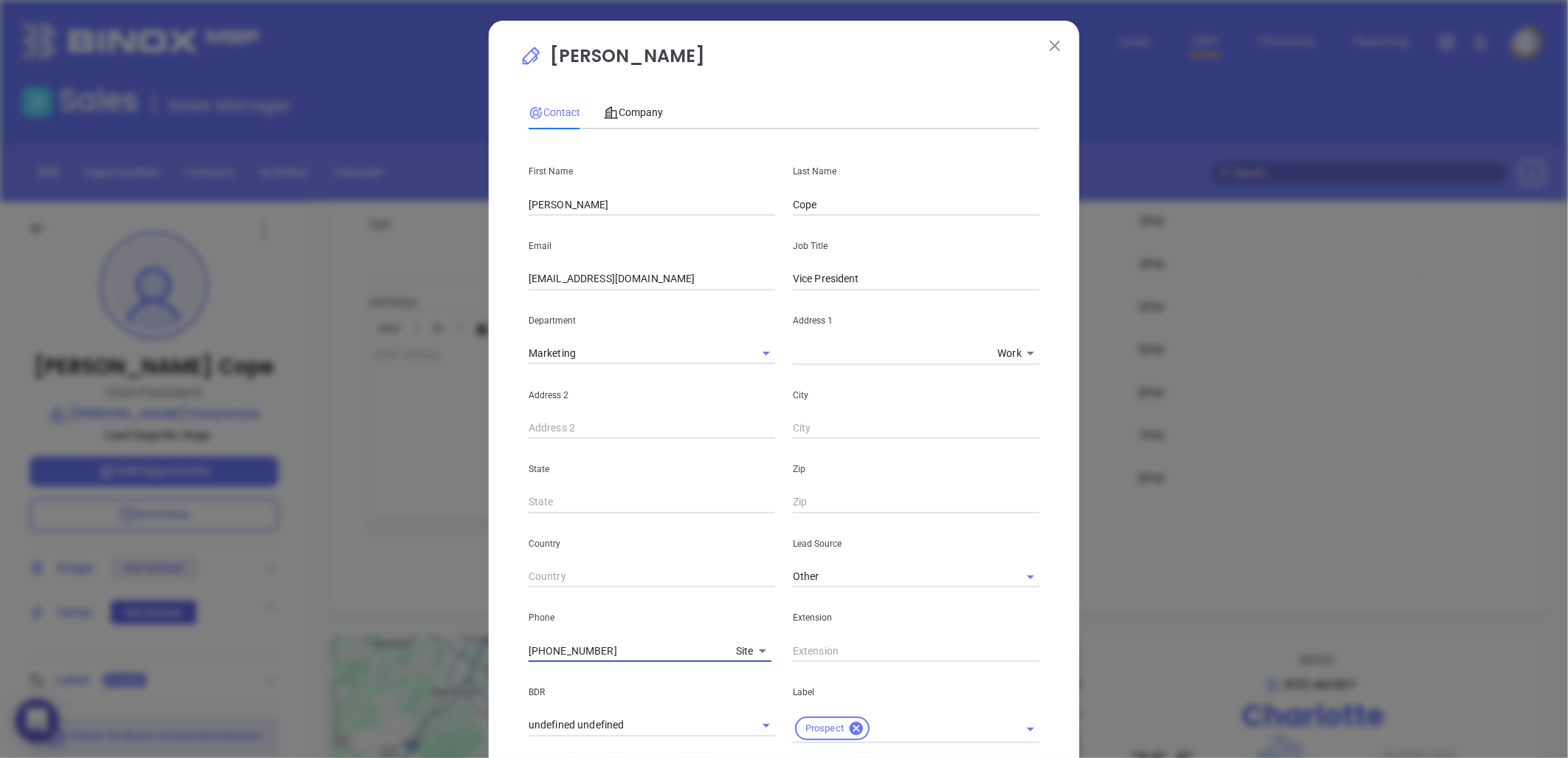
drag, startPoint x: 518, startPoint y: 654, endPoint x: 464, endPoint y: 654, distance: 54.0
click at [456, 655] on div "Victor P. Cope Contact Company First Name Victor P. Last Name Cope Email vcope@…" at bounding box center [784, 379] width 1568 height 758
type input "(704) 332-8871"
click at [626, 113] on span "Company" at bounding box center [633, 112] width 59 height 12
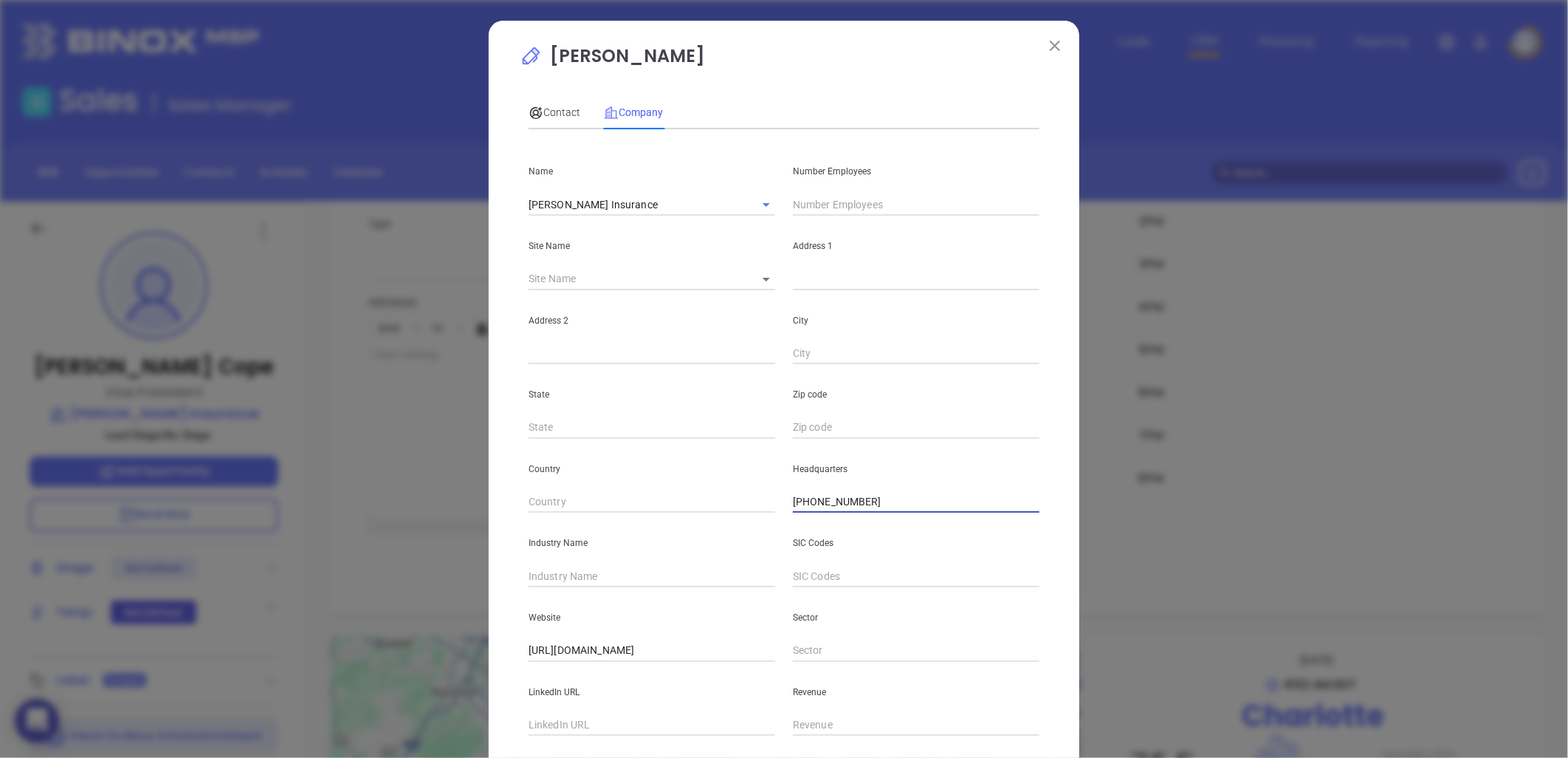
drag, startPoint x: 780, startPoint y: 498, endPoint x: 770, endPoint y: 498, distance: 10.0
click at [770, 498] on div "Country Headquarters (704) 332-2609" at bounding box center [783, 476] width 528 height 75
paste input "8871"
type input "(704) 332-8871"
click at [757, 277] on body "0 Leads CRM Marketing Reporting Financial Leads Leads Sales Sales Manager BDR O…" at bounding box center [784, 379] width 1568 height 758
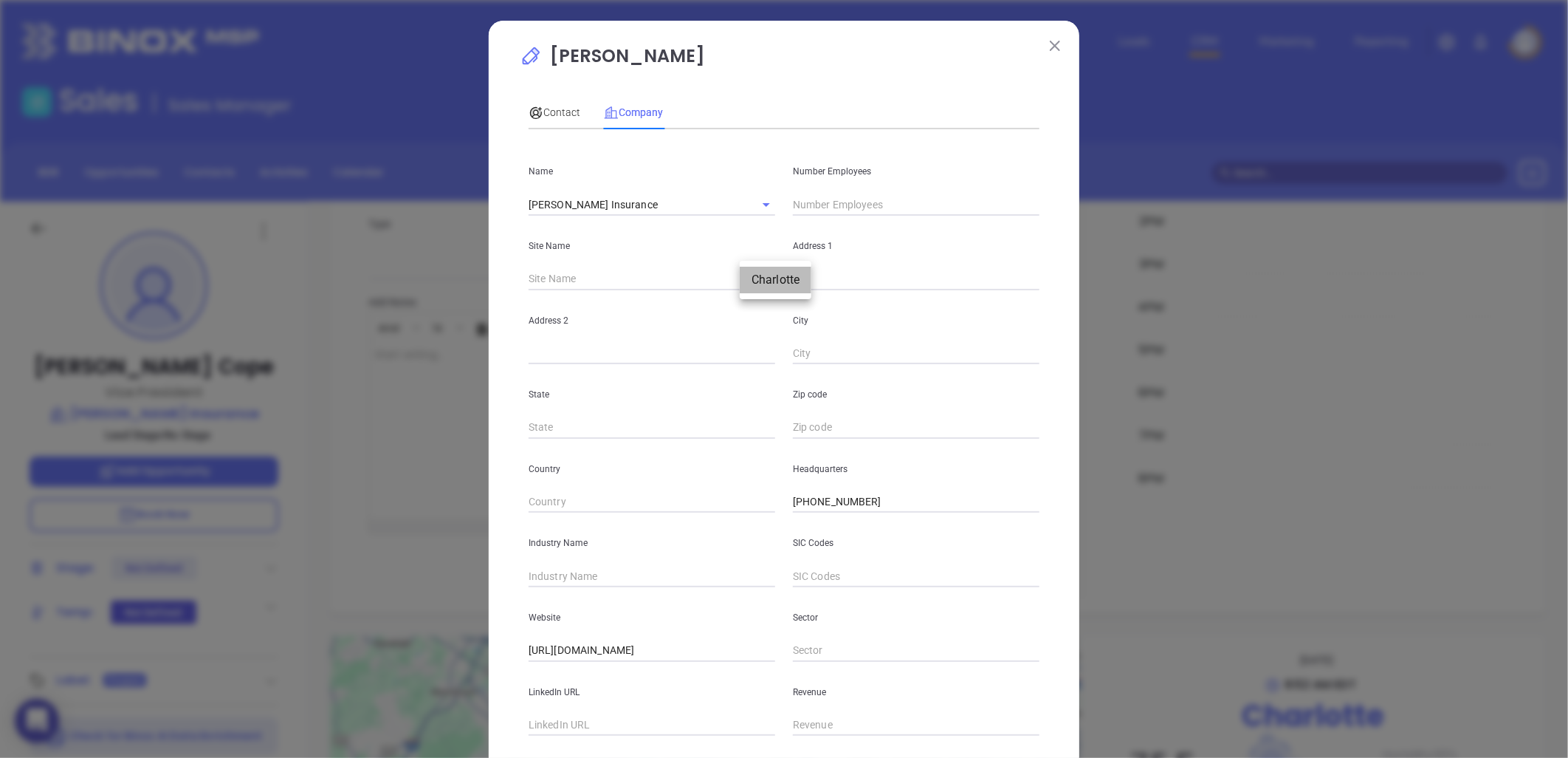
click at [778, 281] on li "Charlotte" at bounding box center [775, 279] width 72 height 26
type input "Charlotte"
type input "99170"
type input "2101 Rexford Road"
type input "Suite 150-W"
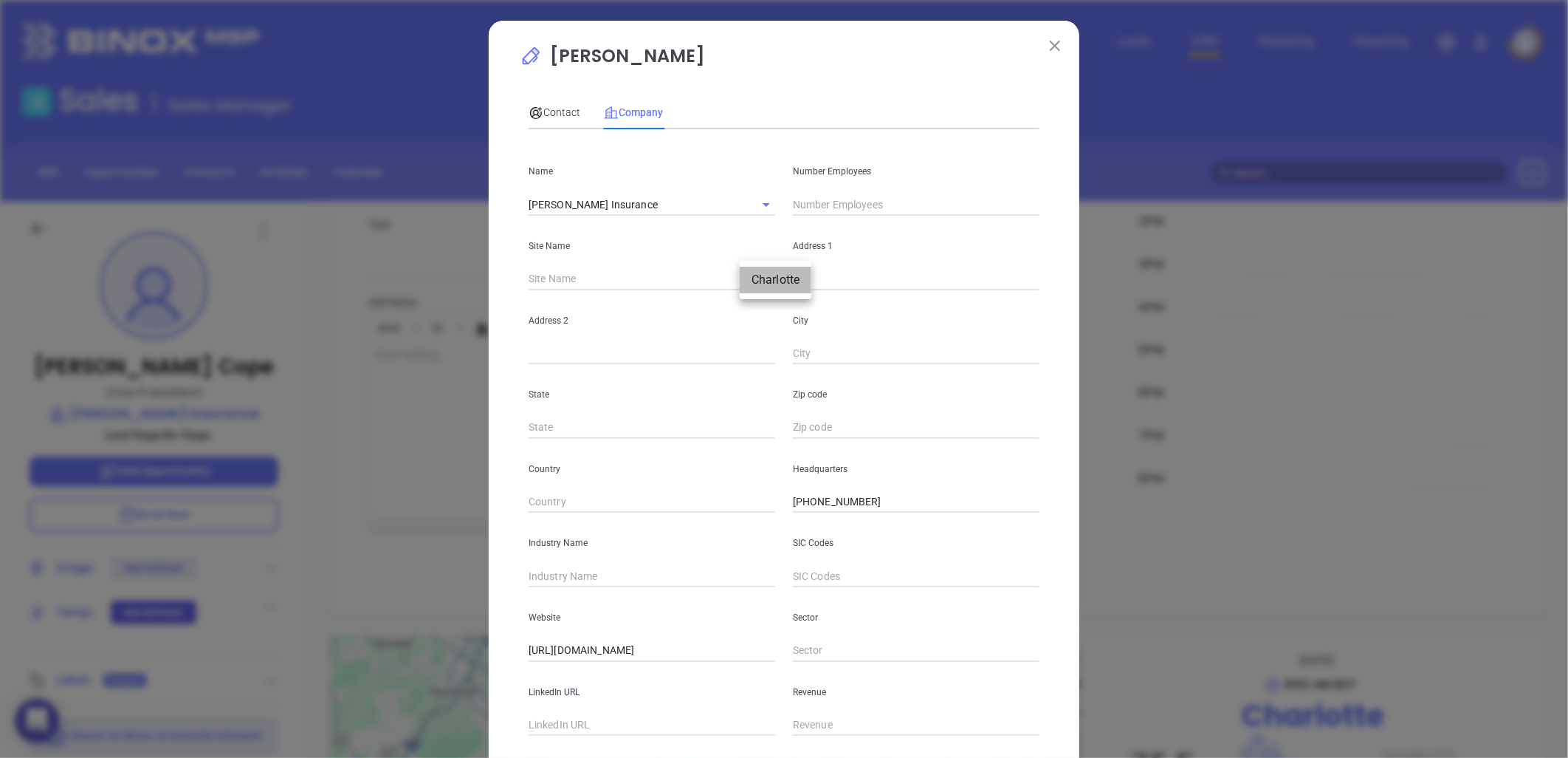
type input "Charlotte"
type input "NC"
type input "28211"
drag, startPoint x: 904, startPoint y: 282, endPoint x: 737, endPoint y: 290, distance: 167.2
click at [736, 289] on div "Site Name Charlotte Charlotte 99170 Address 1 2101 Rexford Road" at bounding box center [783, 253] width 528 height 75
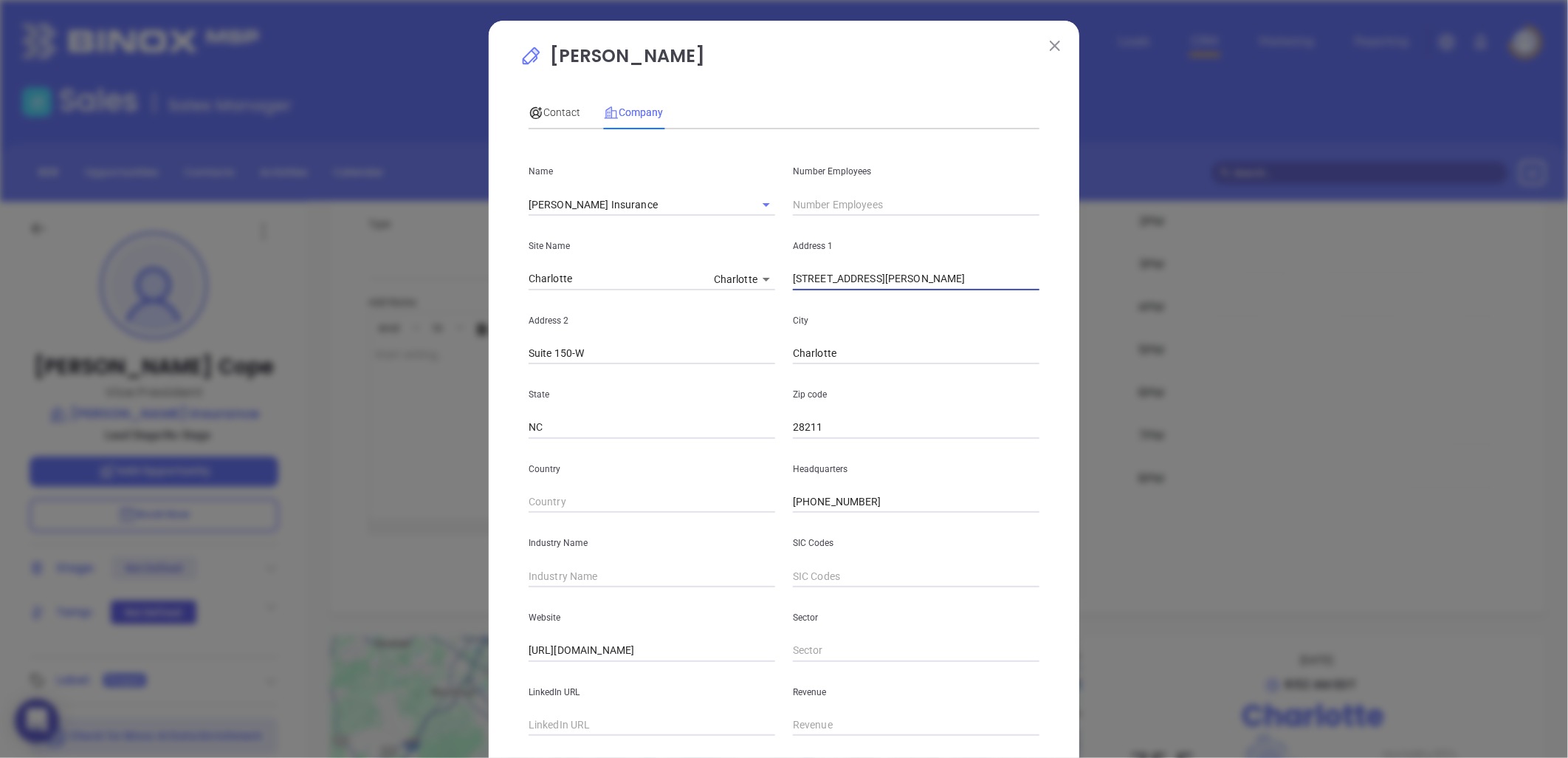
paste input "6101 Carnegie Blvd. Ste. 500 Charlotte, NC 28209"
drag, startPoint x: 882, startPoint y: 282, endPoint x: 1230, endPoint y: 297, distance: 348.3
click at [1230, 297] on div "Victor P. Cope Contact Company First Name Victor P. Last Name Cope Email vcope@…" at bounding box center [784, 379] width 1568 height 758
type input "6101 Carnegie Blvd"
paste input "te. 500 Charlotte, NC 28209"
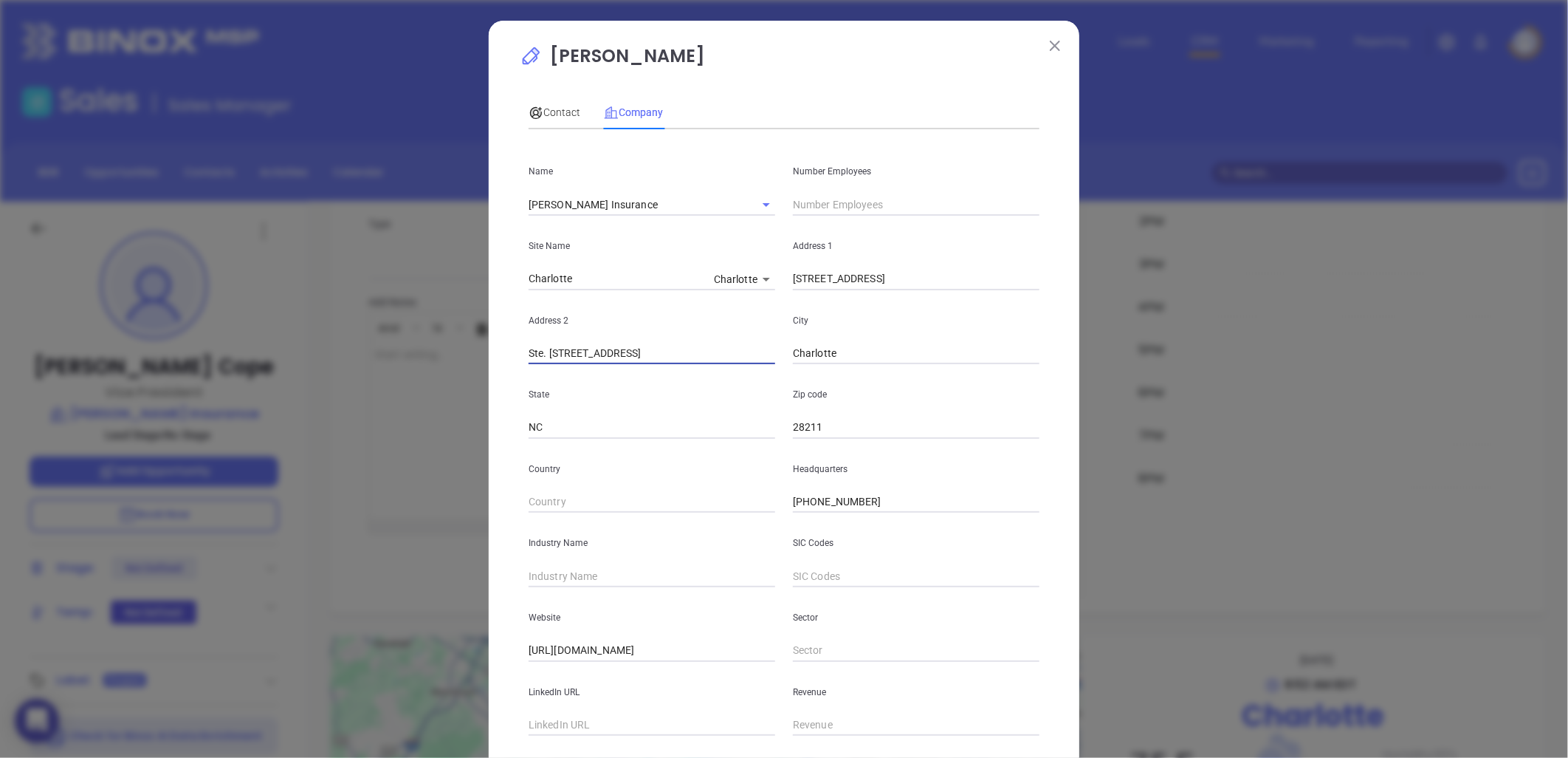
drag, startPoint x: 561, startPoint y: 353, endPoint x: 808, endPoint y: 327, distance: 248.4
click at [808, 327] on div "Address 2 Ste. 500 Charlotte, NC 28209 City Charlotte" at bounding box center [783, 328] width 528 height 75
type input "Ste. 500"
drag, startPoint x: 831, startPoint y: 430, endPoint x: 773, endPoint y: 438, distance: 58.5
click at [773, 438] on div "Name Lowry Insurance Number Employees Site Name Charlotte Charlotte 99170 Addre…" at bounding box center [783, 438] width 511 height 594
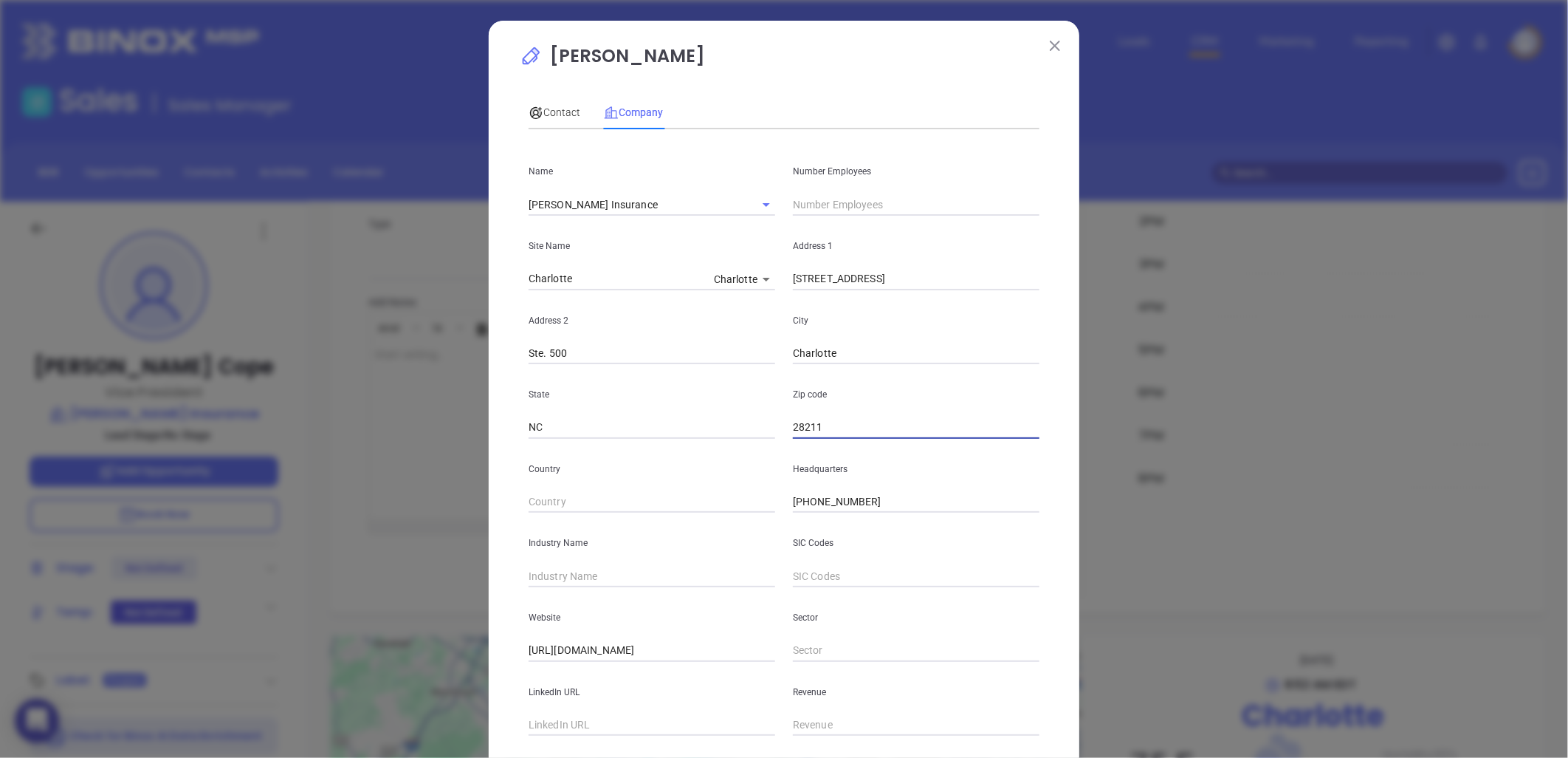
paste input "Charlotte, NC 28209"
drag, startPoint x: 852, startPoint y: 431, endPoint x: 716, endPoint y: 434, distance: 136.0
click at [718, 434] on div "State NC Zip code Charlotte, NC 28209" at bounding box center [783, 401] width 528 height 75
type input "28209"
click at [898, 384] on div "Zip code 28209" at bounding box center [916, 401] width 265 height 75
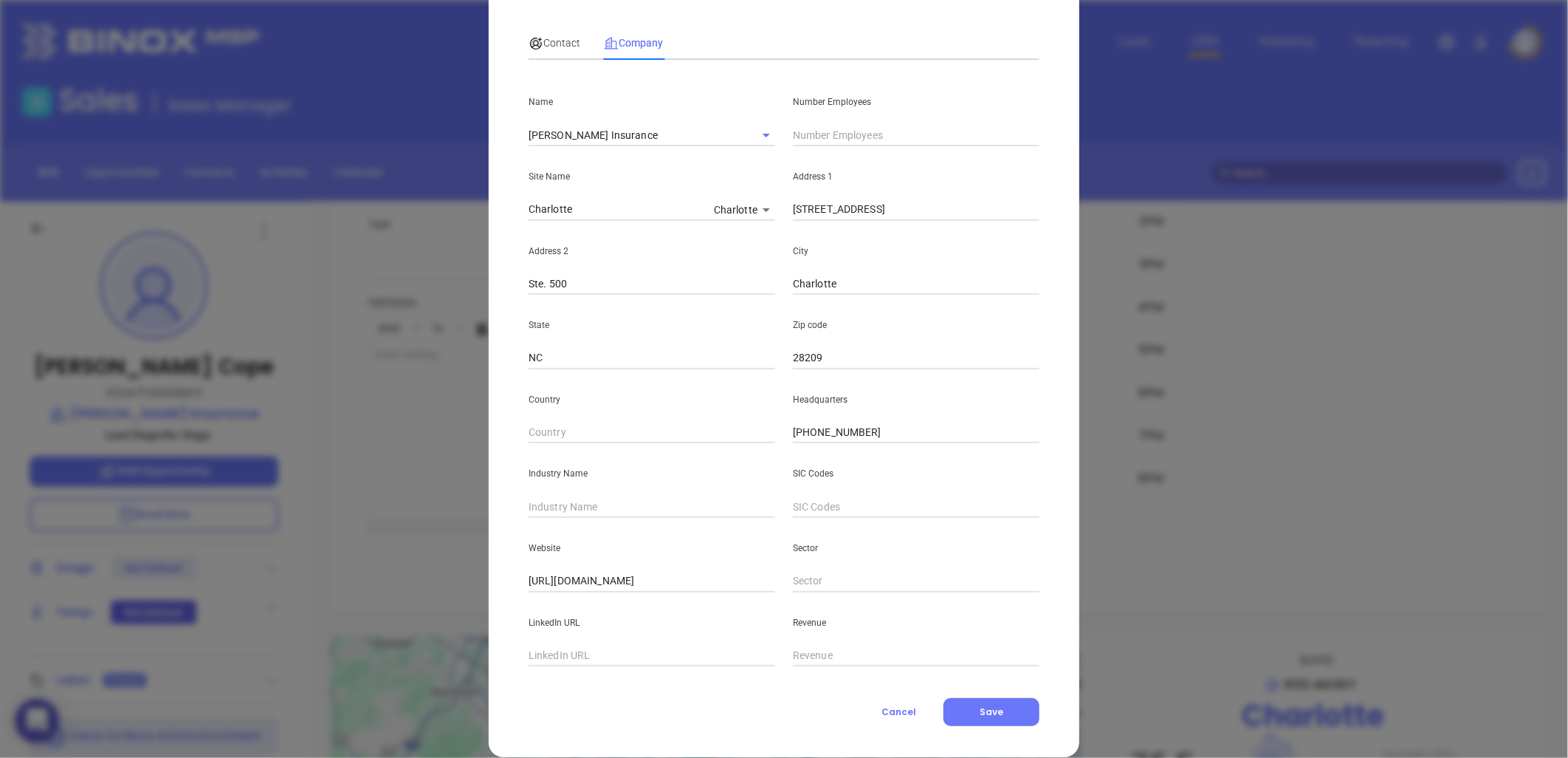
scroll to position [82, 0]
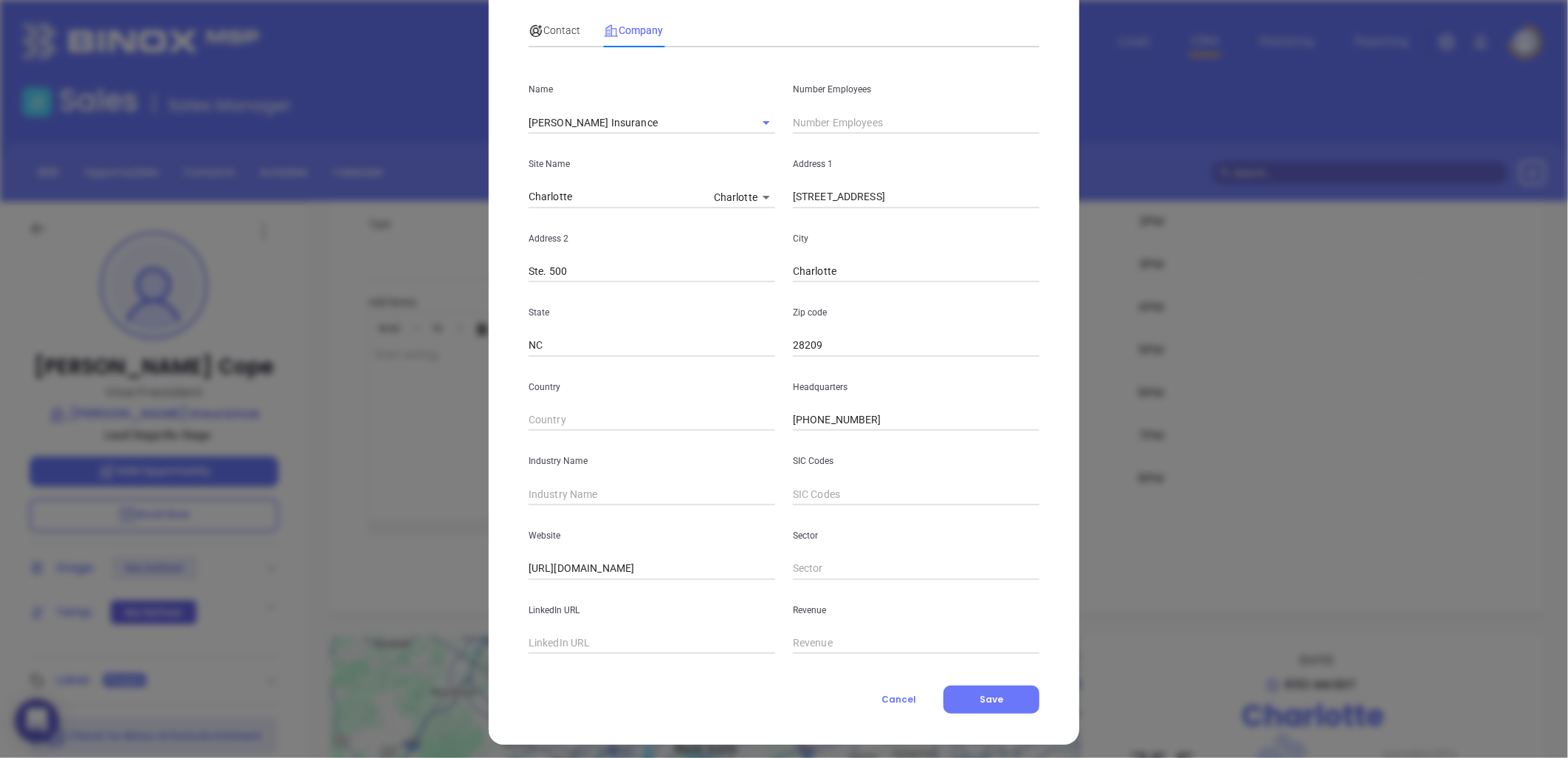
click at [573, 648] on input "text" at bounding box center [652, 643] width 247 height 23
paste input "https://www.linkedin.com/company/lowryassoc/"
type input "https://www.linkedin.com/company/lowryassoc/"
click at [551, 492] on input "text" at bounding box center [652, 494] width 247 height 23
type input "Insurance"
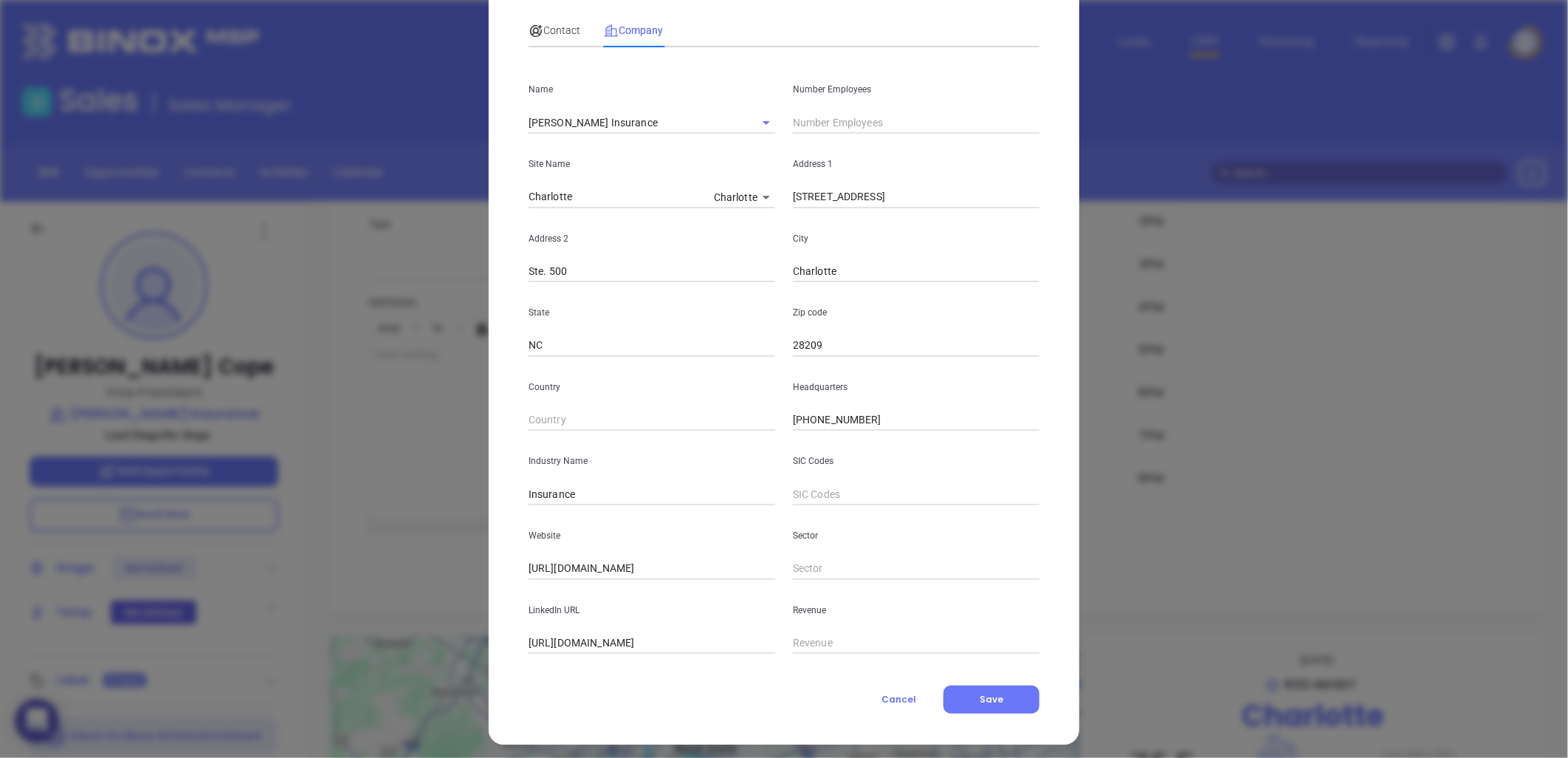
click at [821, 126] on input "text" at bounding box center [916, 123] width 247 height 23
type input "25"
click at [552, 23] on div "Contact" at bounding box center [554, 30] width 52 height 17
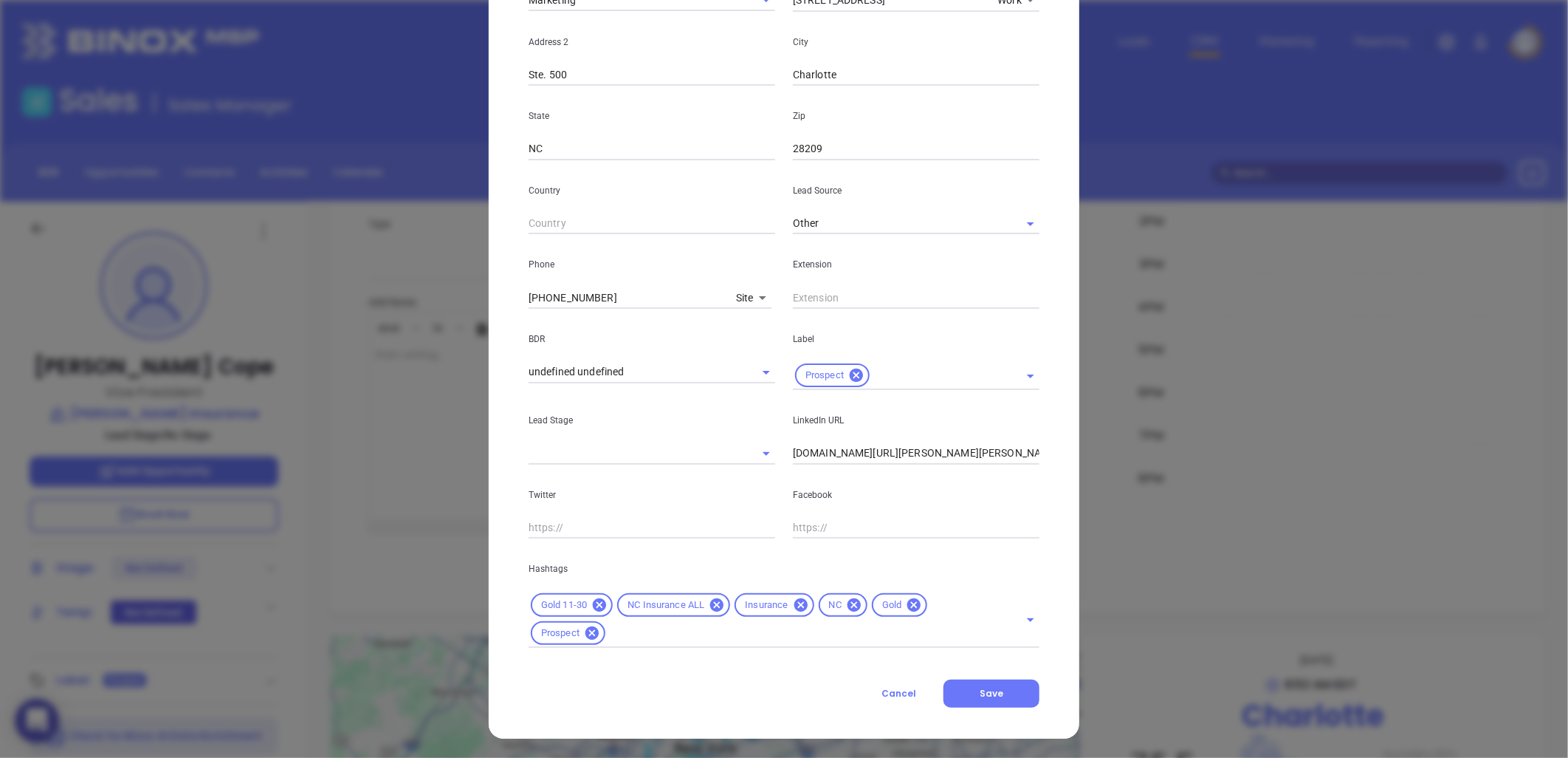
scroll to position [355, 0]
click at [912, 598] on icon at bounding box center [913, 603] width 17 height 17
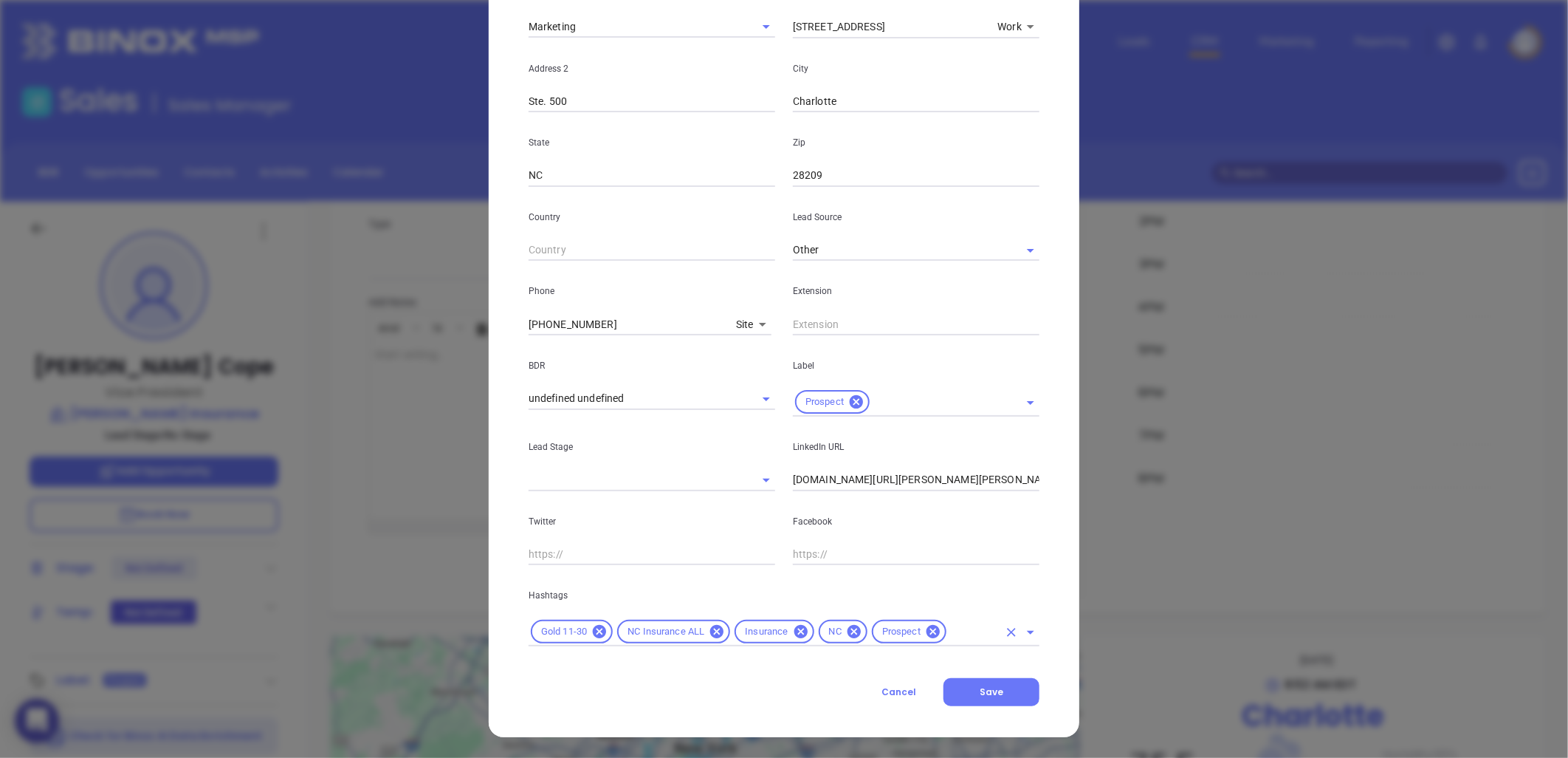
scroll to position [327, 0]
click at [1006, 687] on button "Save" at bounding box center [992, 691] width 96 height 28
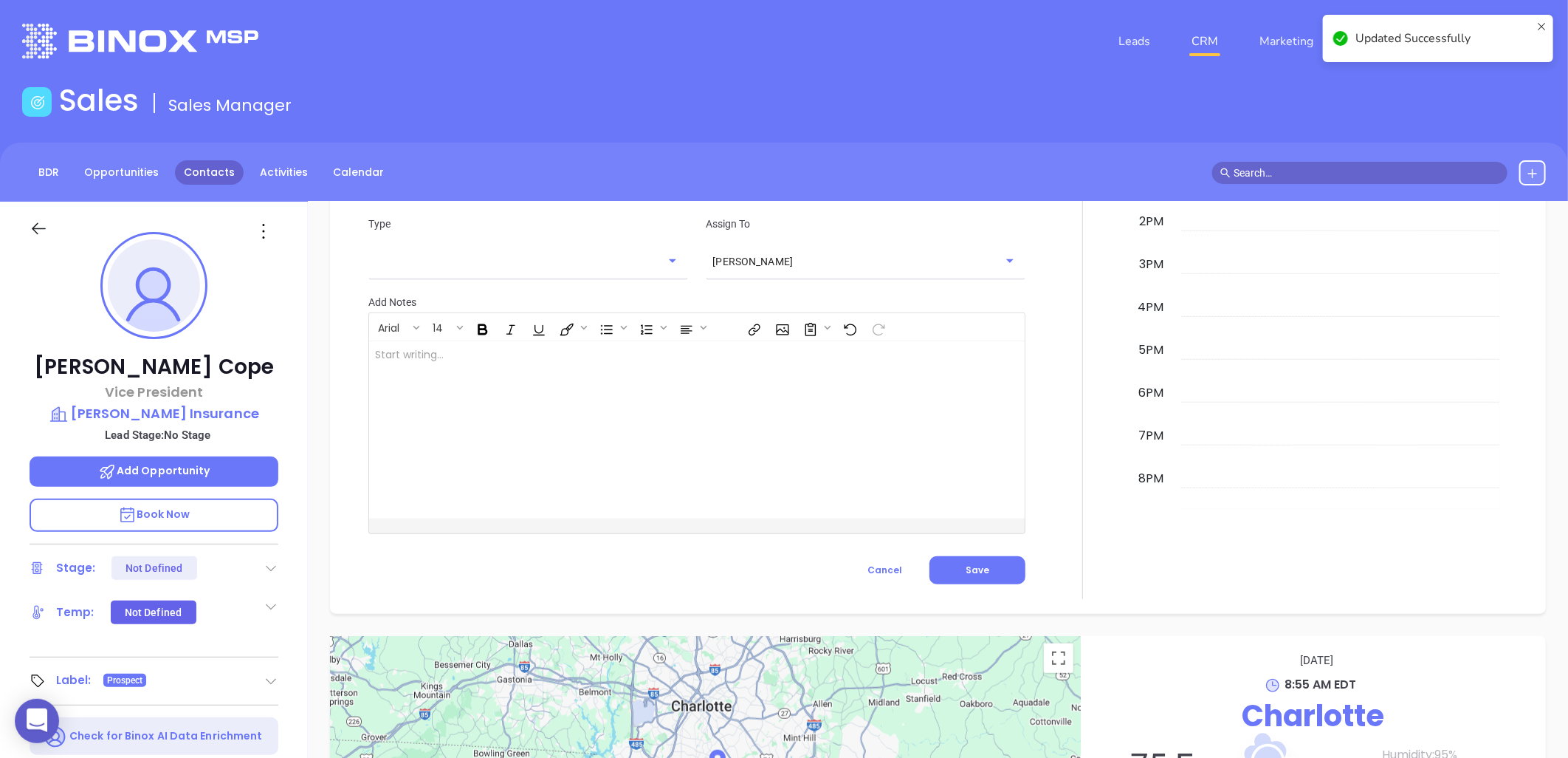
click at [205, 168] on link "Contacts" at bounding box center [209, 172] width 69 height 25
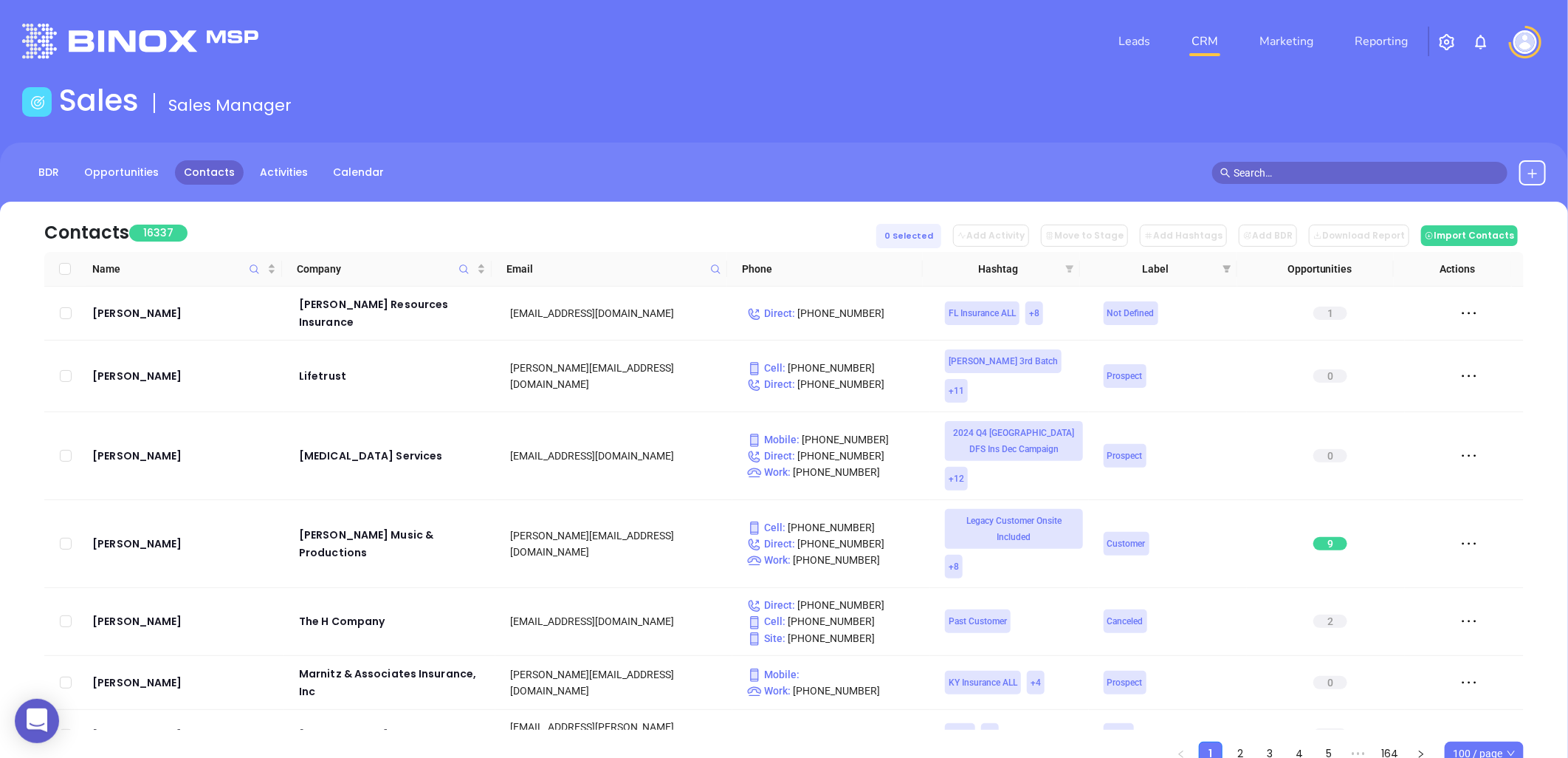
click at [1070, 268] on icon "filter" at bounding box center [1070, 269] width 8 height 8
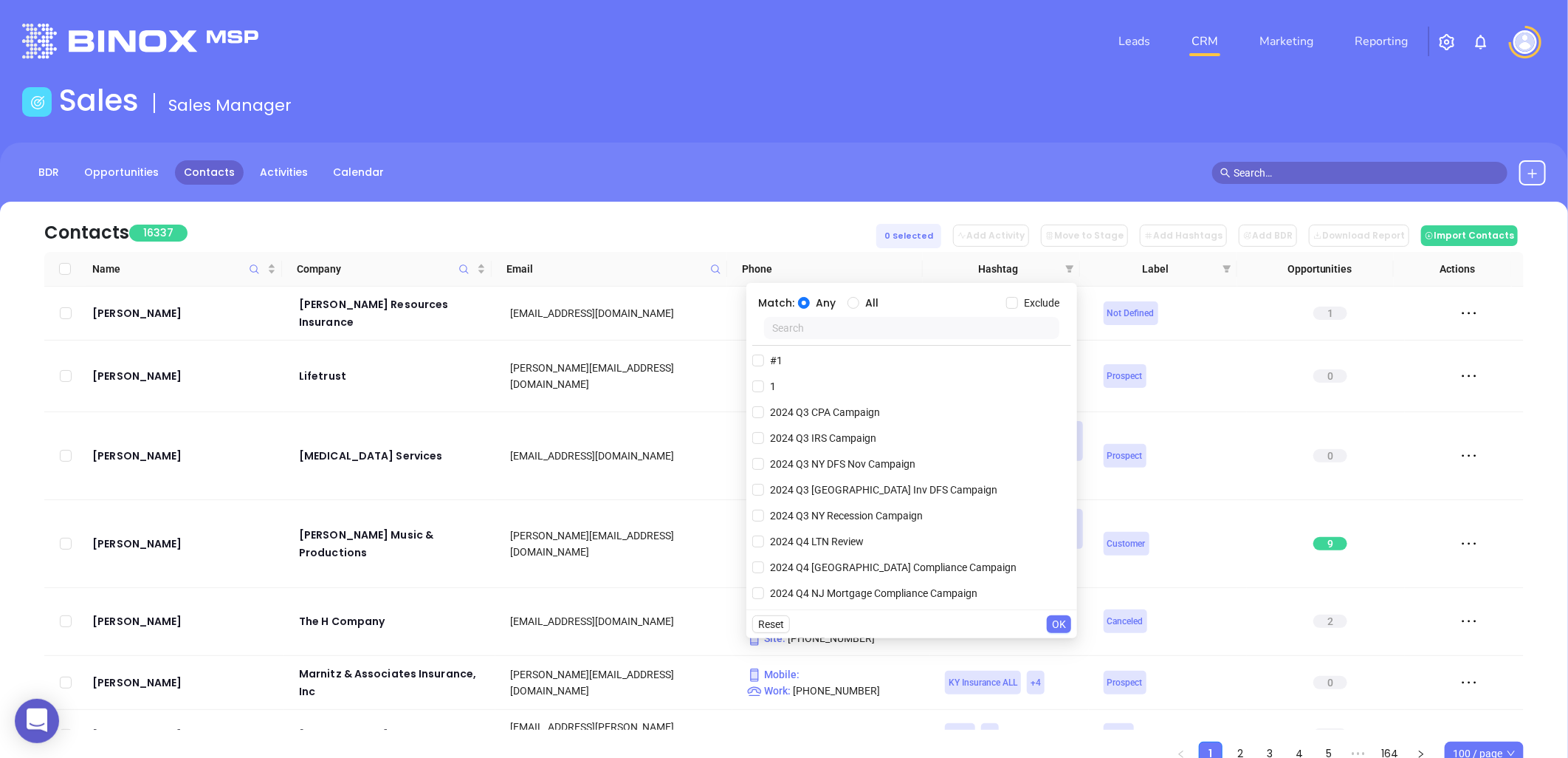
click at [859, 330] on input "text" at bounding box center [911, 328] width 295 height 23
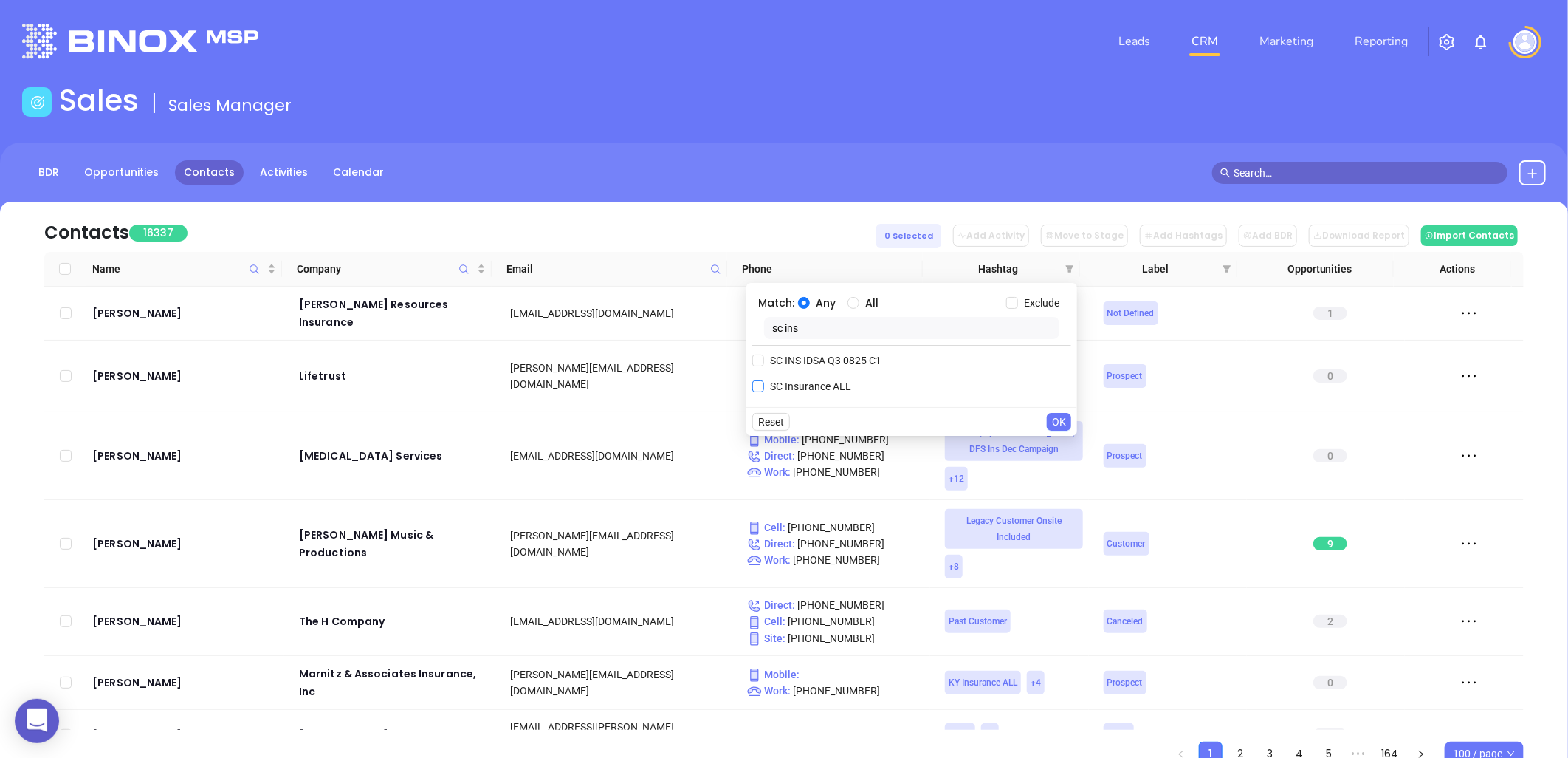
type input "sc ins"
click at [808, 386] on span "SC Insurance ALL" at bounding box center [810, 386] width 93 height 17
click at [764, 386] on input "SC Insurance ALL" at bounding box center [758, 386] width 12 height 12
checkbox input "true"
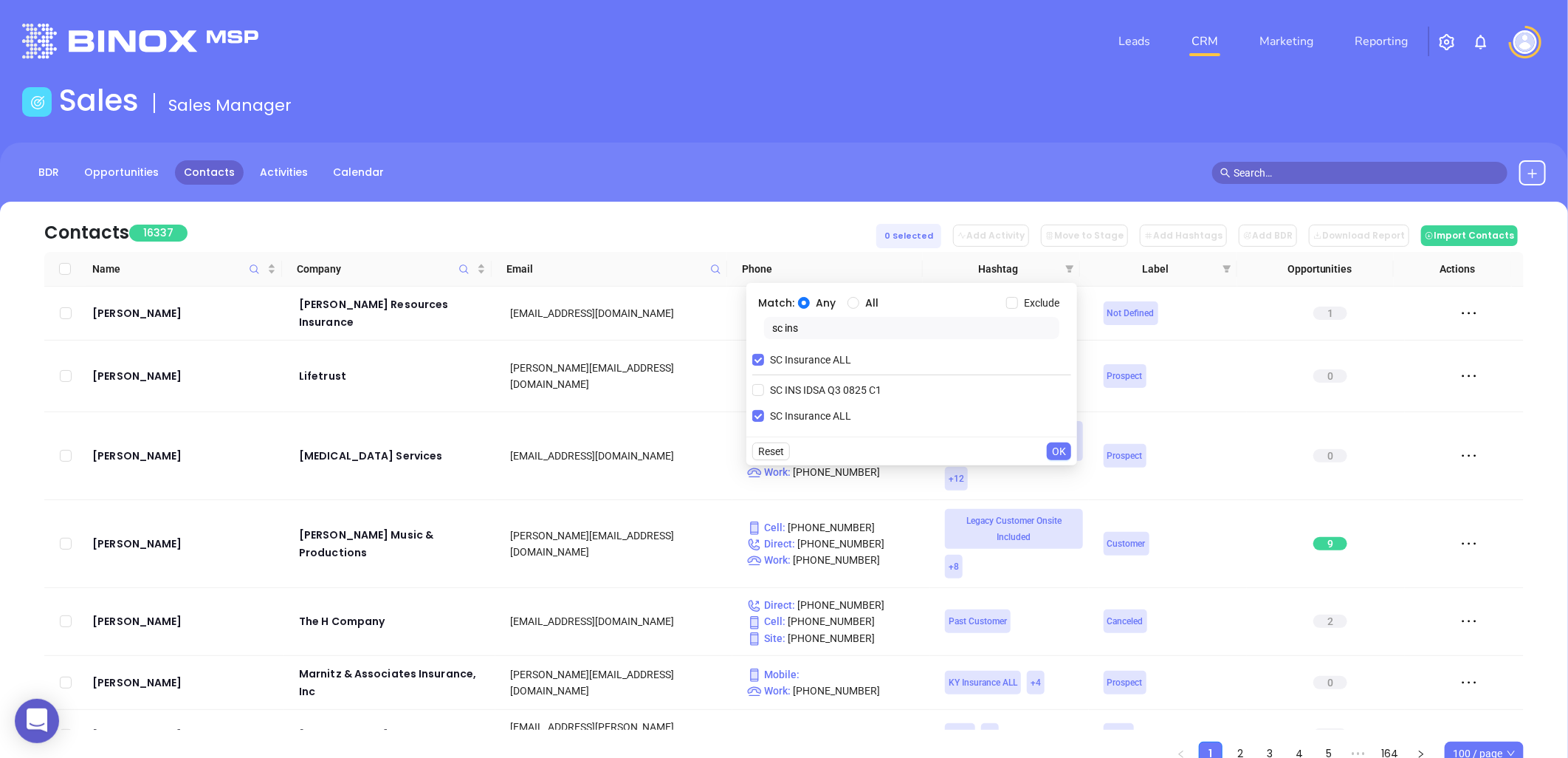
drag, startPoint x: 810, startPoint y: 330, endPoint x: 749, endPoint y: 330, distance: 61.0
click at [751, 330] on div "Match: Any All Exclude sc ins SC Insurance ALL SC INS IDSA Q3 0825 C1 SC Insura…" at bounding box center [910, 359] width 330 height 154
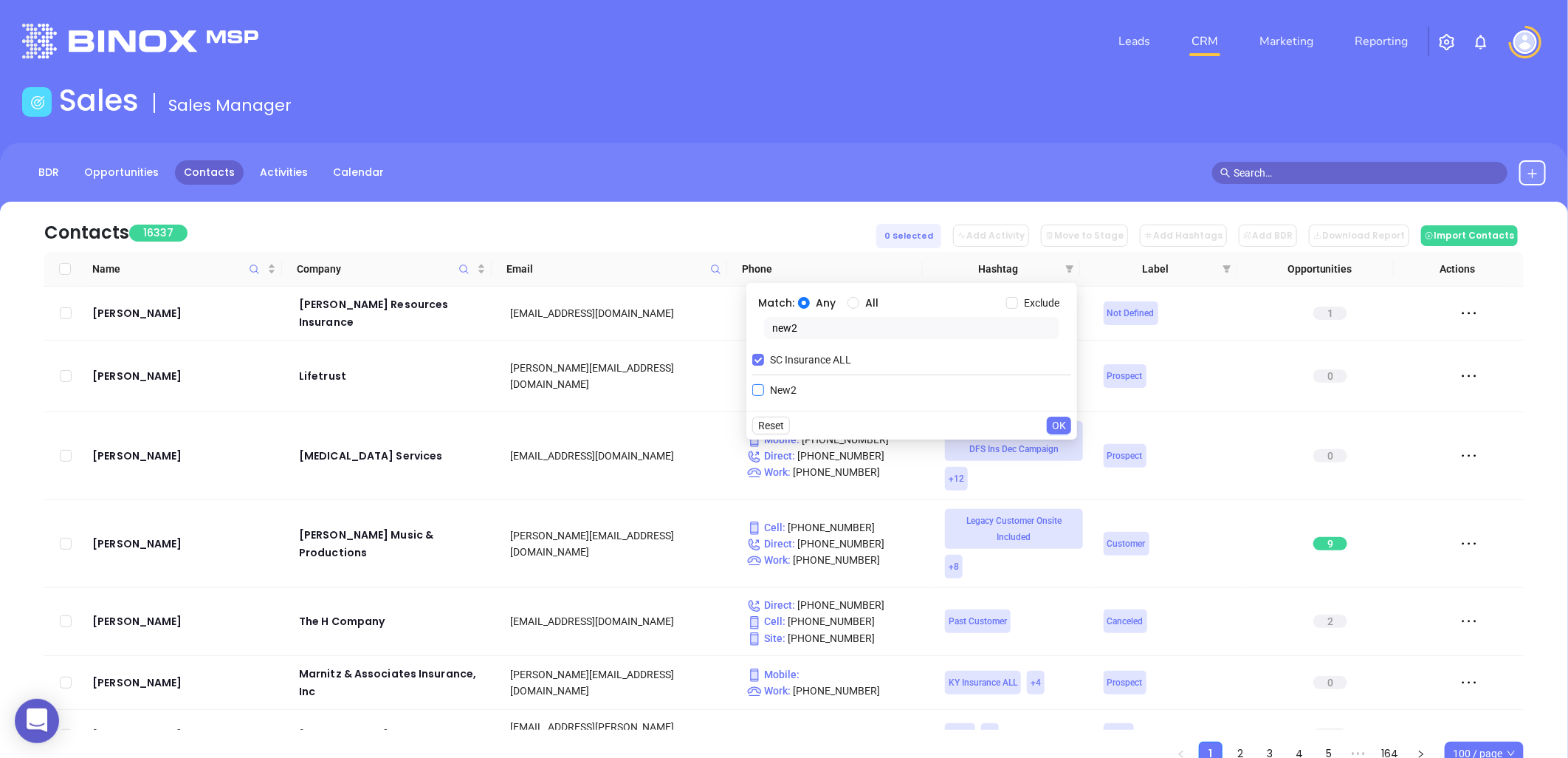
type input "new2"
drag, startPoint x: 778, startPoint y: 395, endPoint x: 848, endPoint y: 339, distance: 89.6
click at [779, 394] on span "New2" at bounding box center [783, 389] width 38 height 17
click at [764, 394] on input "New2" at bounding box center [758, 390] width 12 height 12
checkbox input "true"
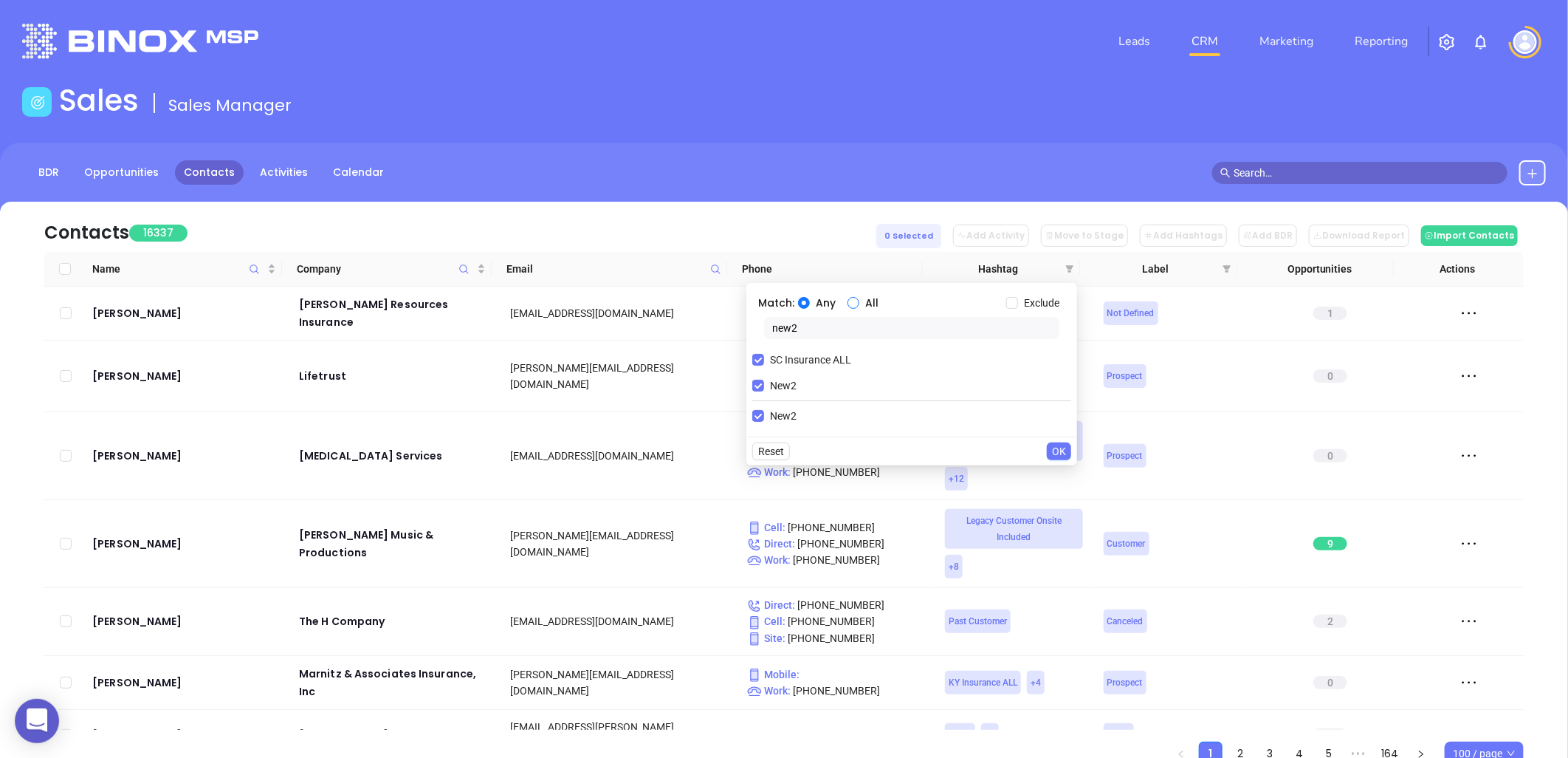
click at [854, 304] on input "All" at bounding box center [854, 303] width 12 height 12
radio input "true"
click at [1012, 300] on input "Exclude" at bounding box center [1012, 303] width 12 height 12
checkbox input "true"
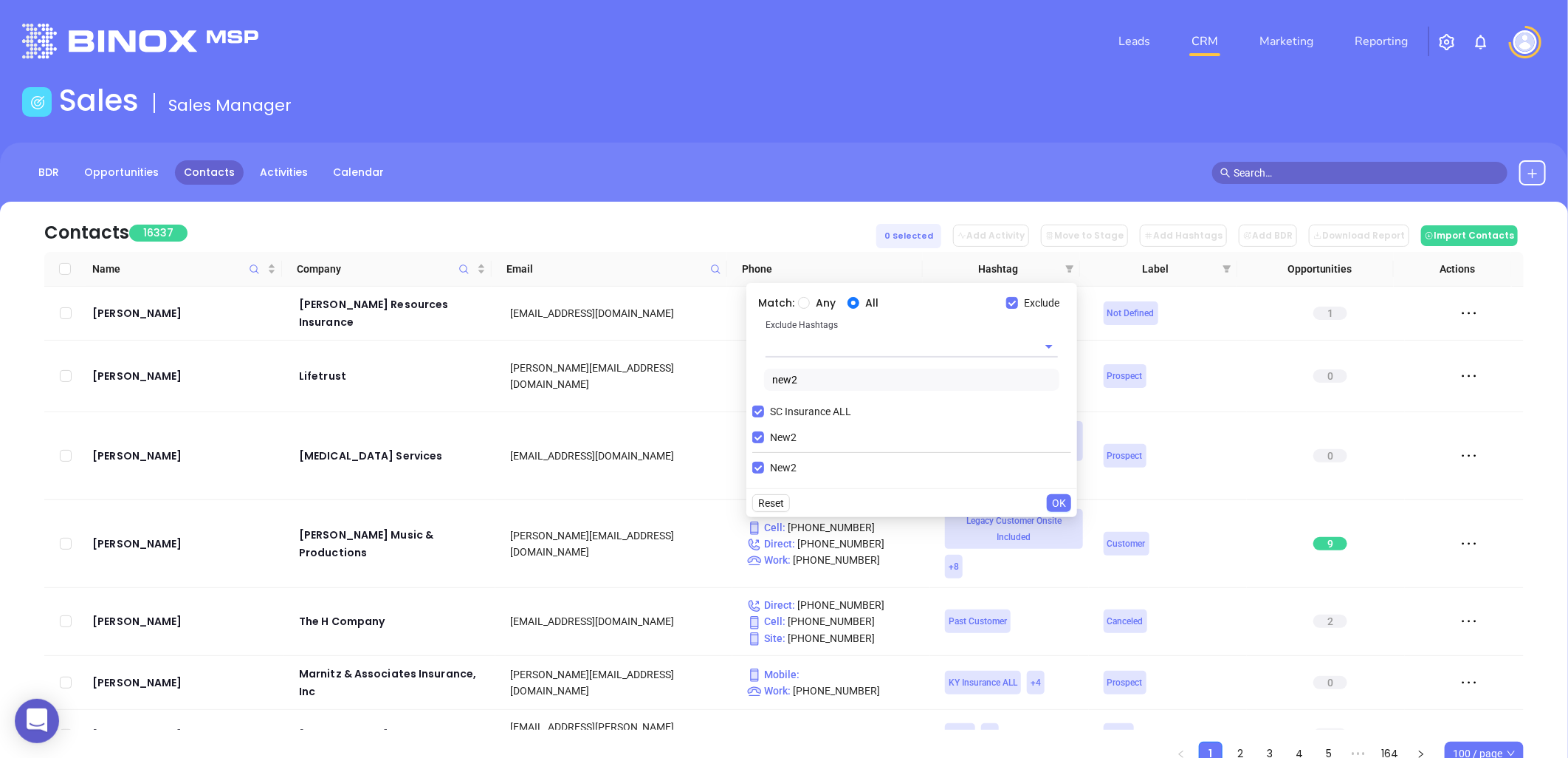
click at [822, 350] on input "text" at bounding box center [891, 346] width 251 height 22
type input "copper"
click at [824, 374] on li "Copper 1-2" at bounding box center [911, 379] width 292 height 26
type input "bron"
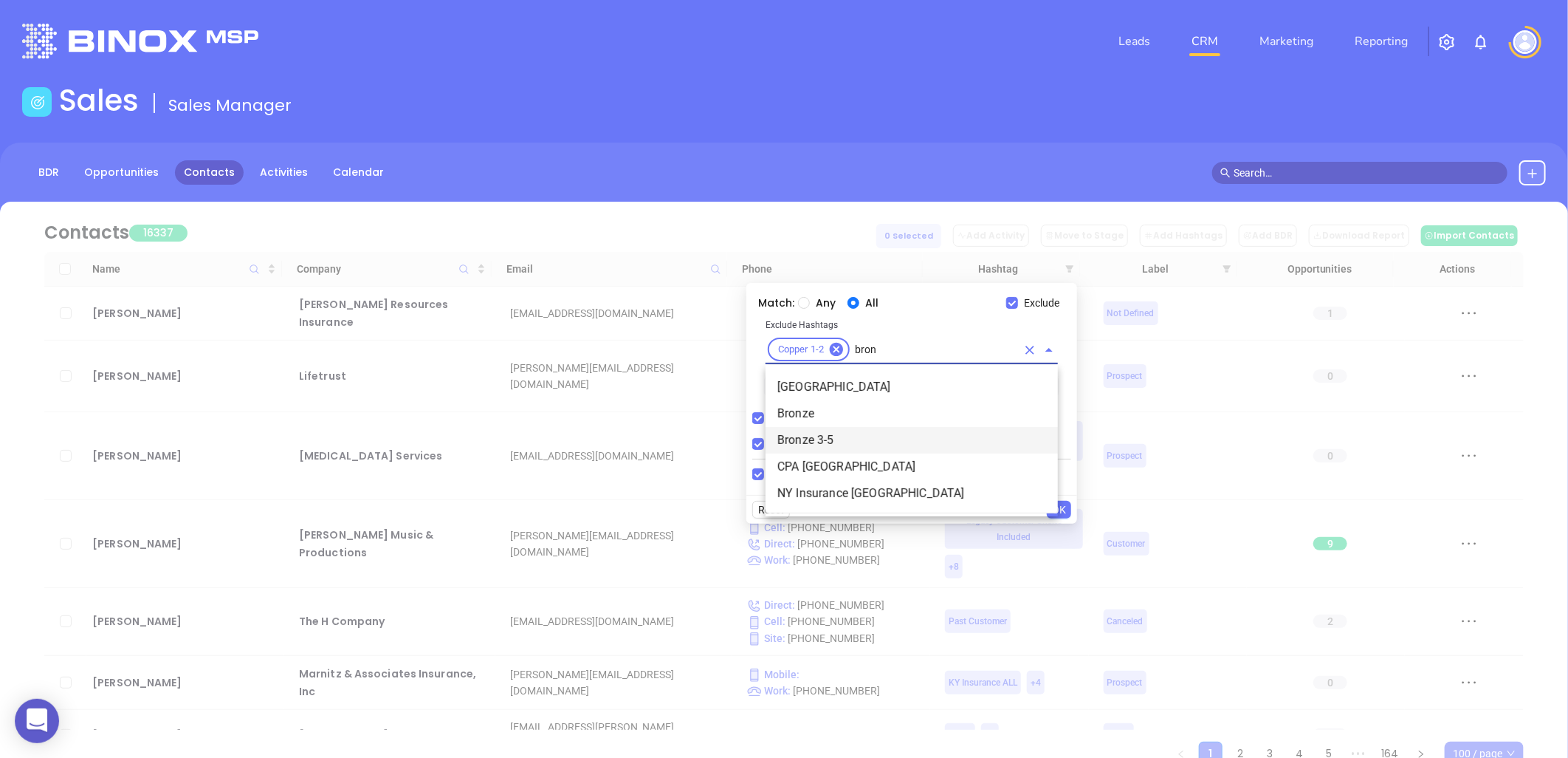
click at [839, 441] on li "Bronze 3-5" at bounding box center [911, 439] width 292 height 26
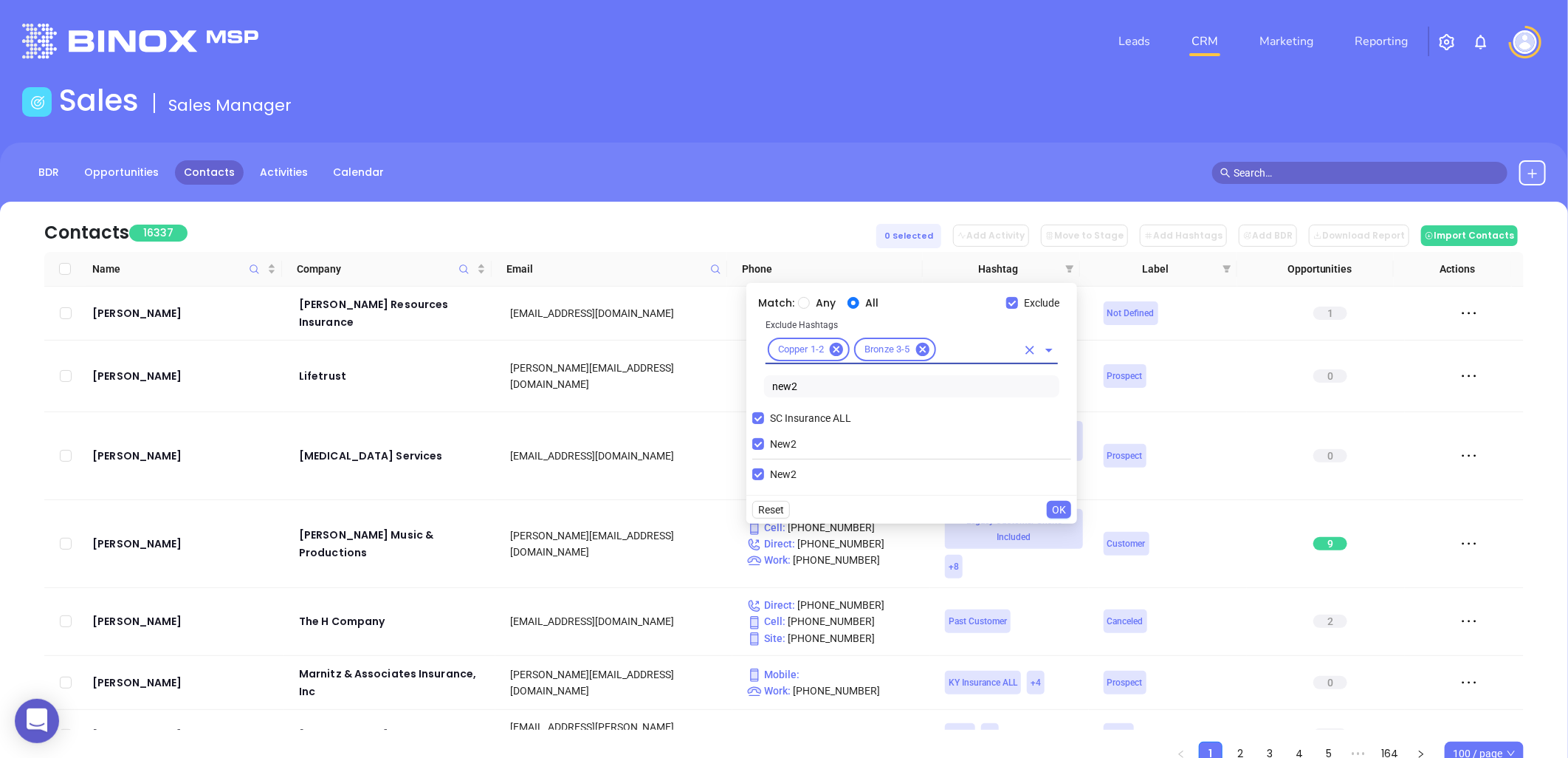
click at [1063, 507] on span "OK" at bounding box center [1058, 509] width 14 height 17
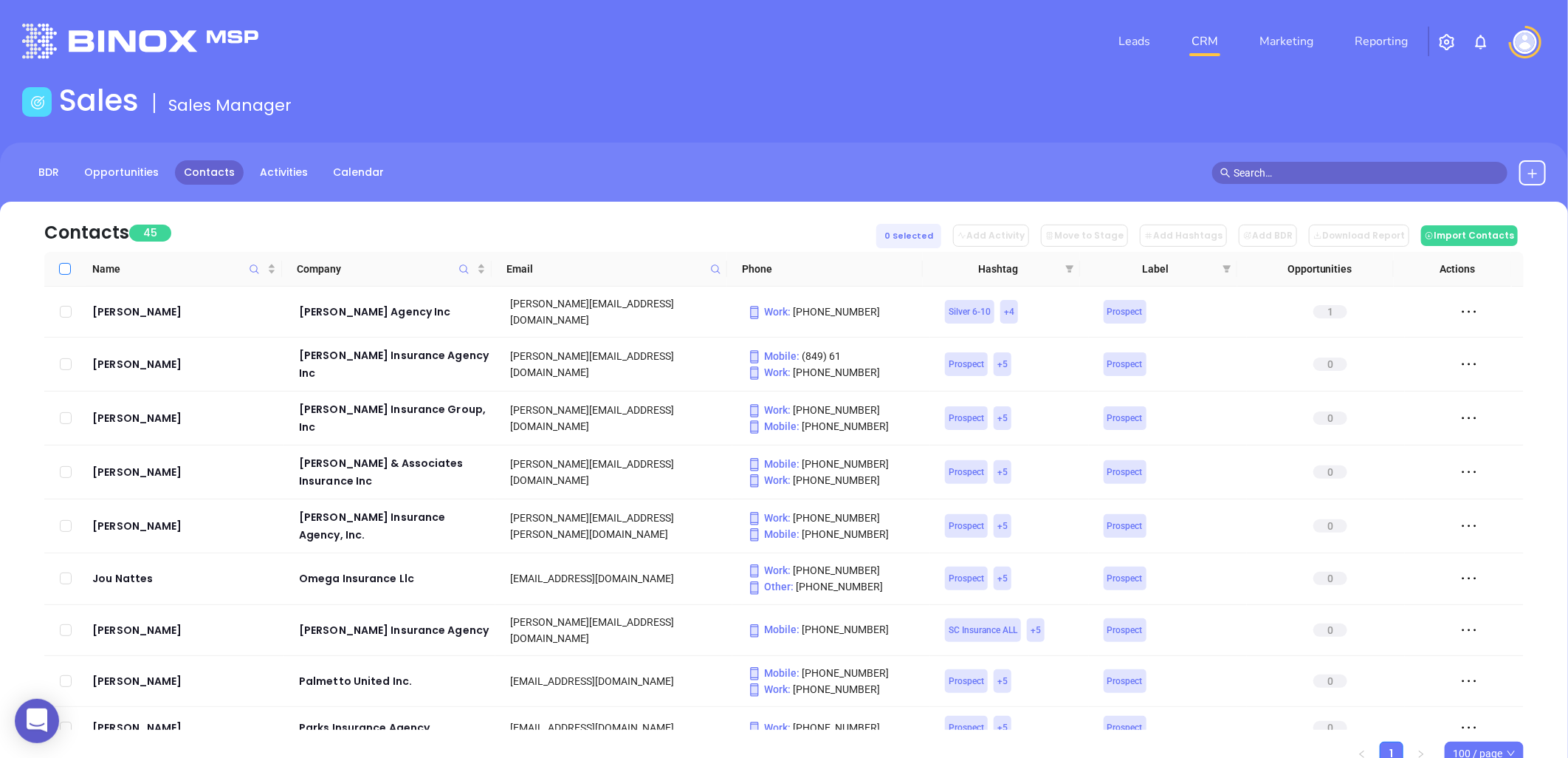
click at [71, 266] on input "Select all" at bounding box center [65, 269] width 12 height 12
checkbox input "true"
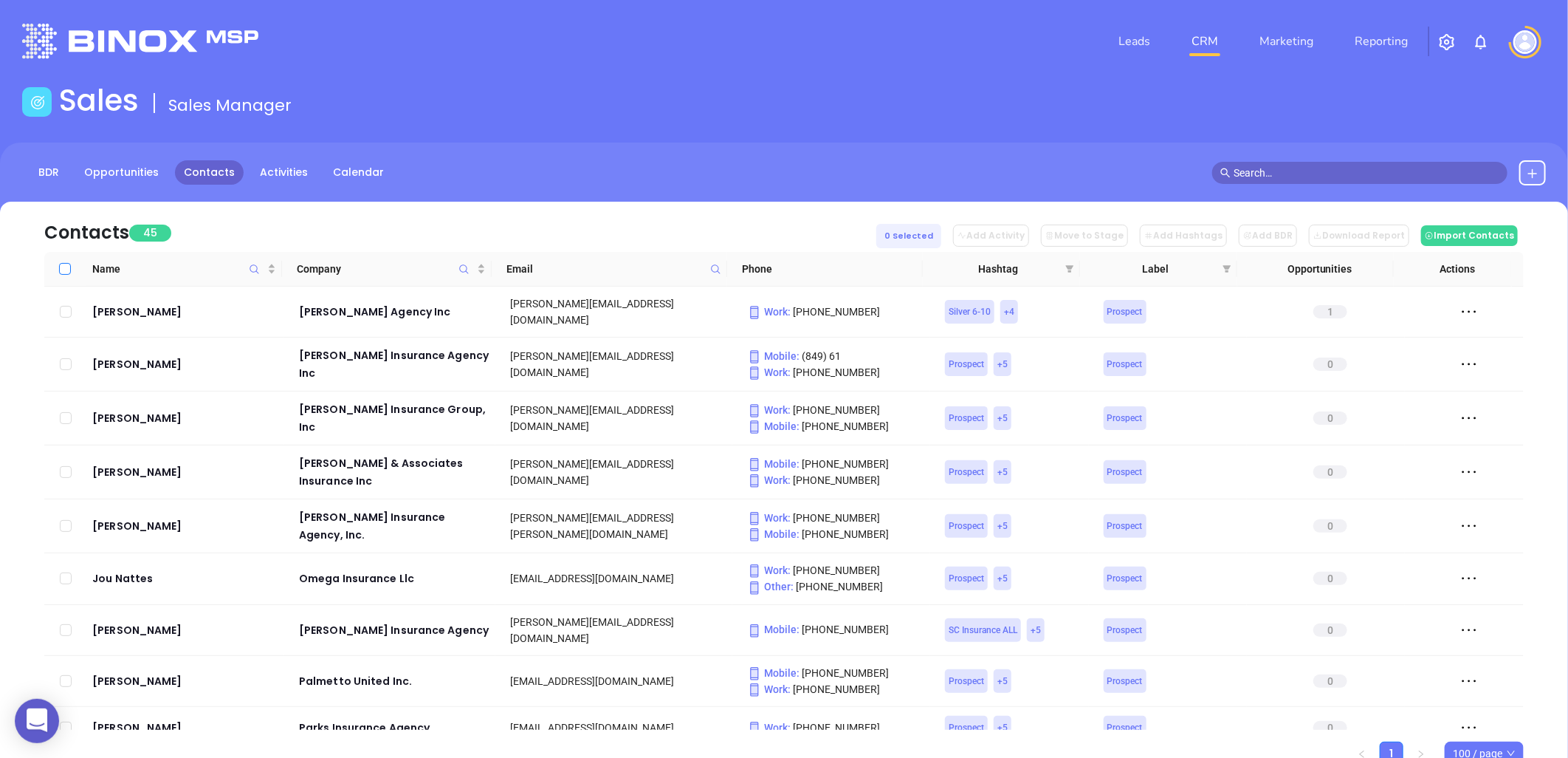
checkbox input "true"
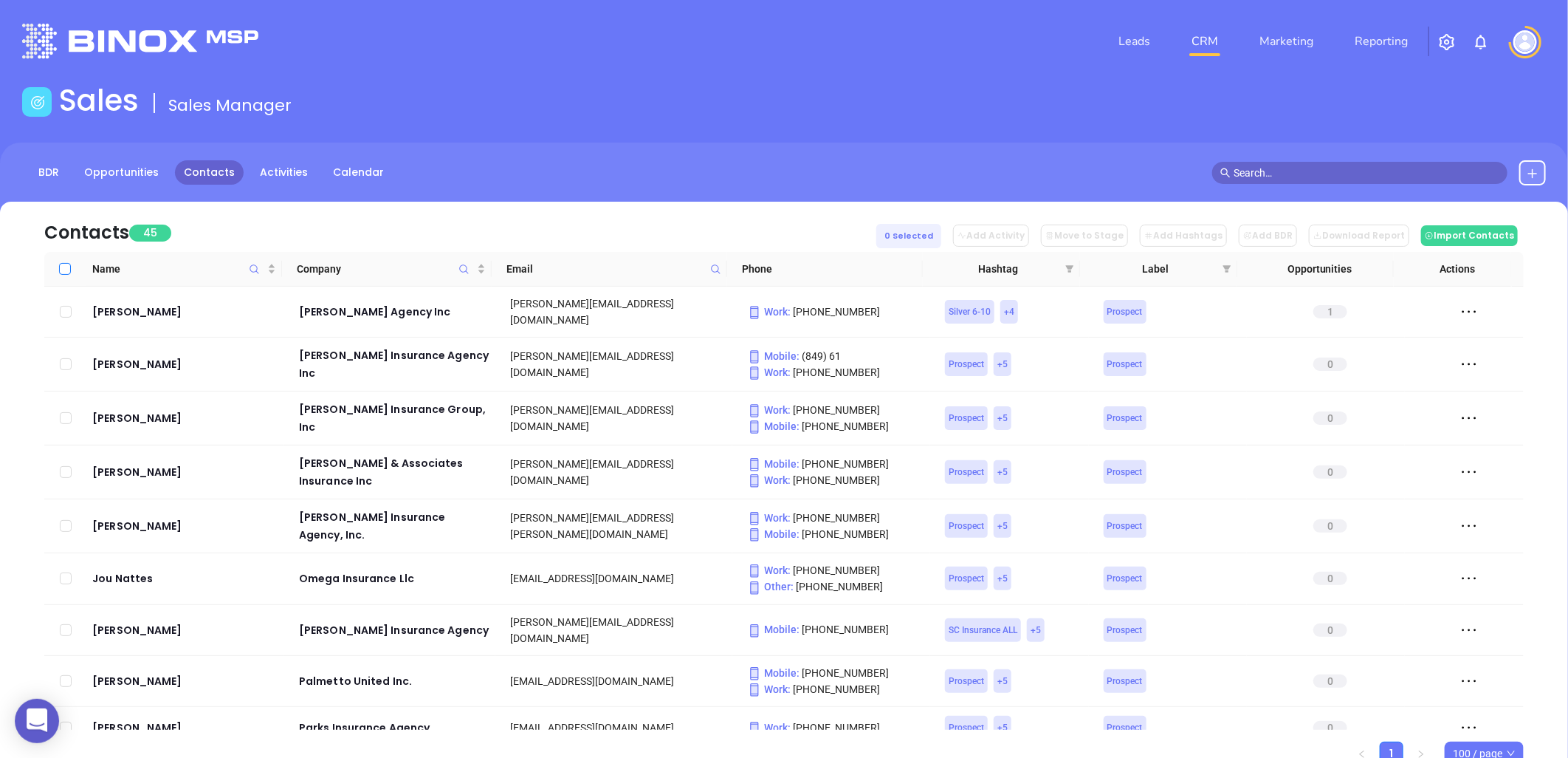
checkbox input "true"
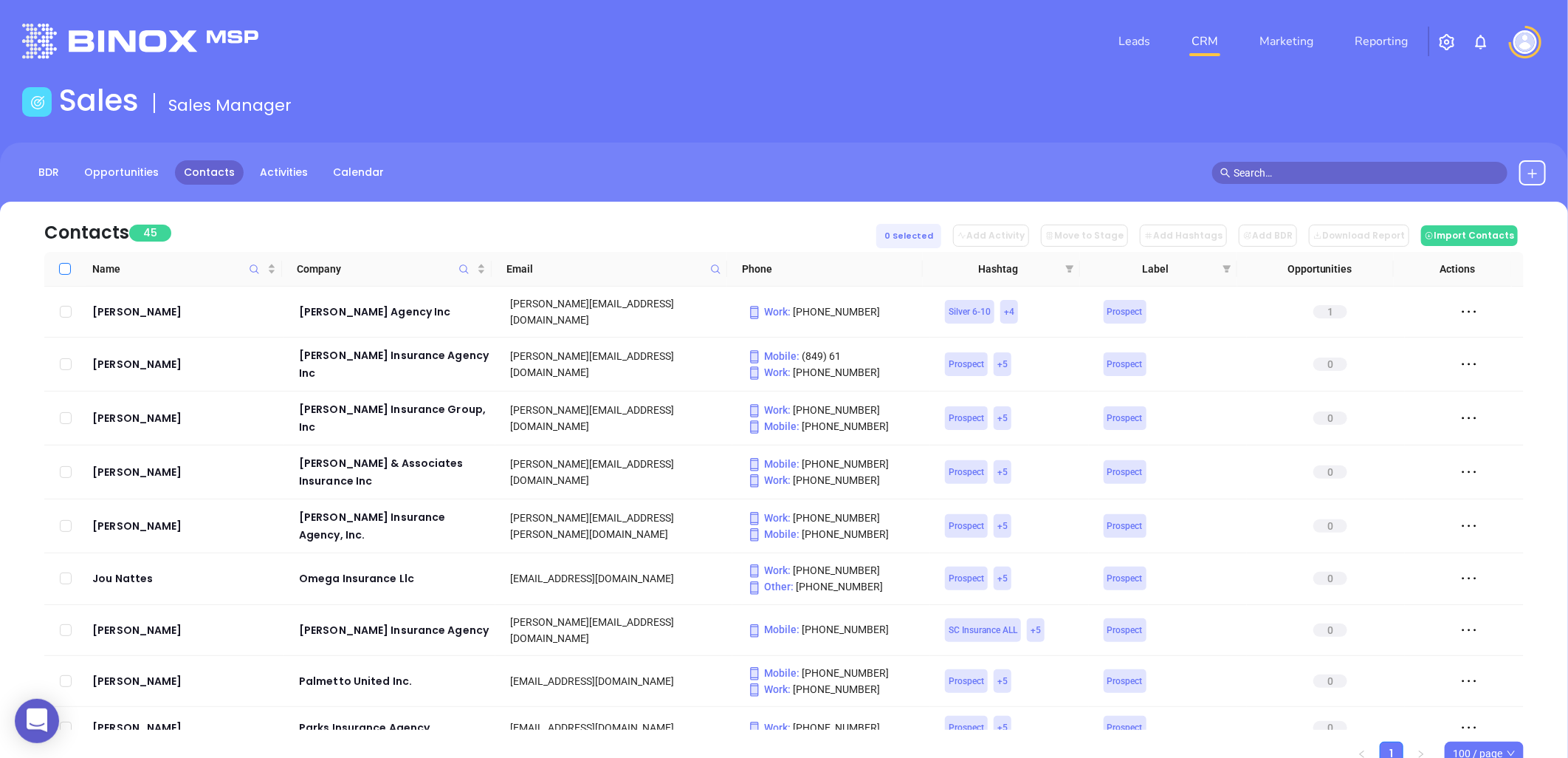
checkbox input "true"
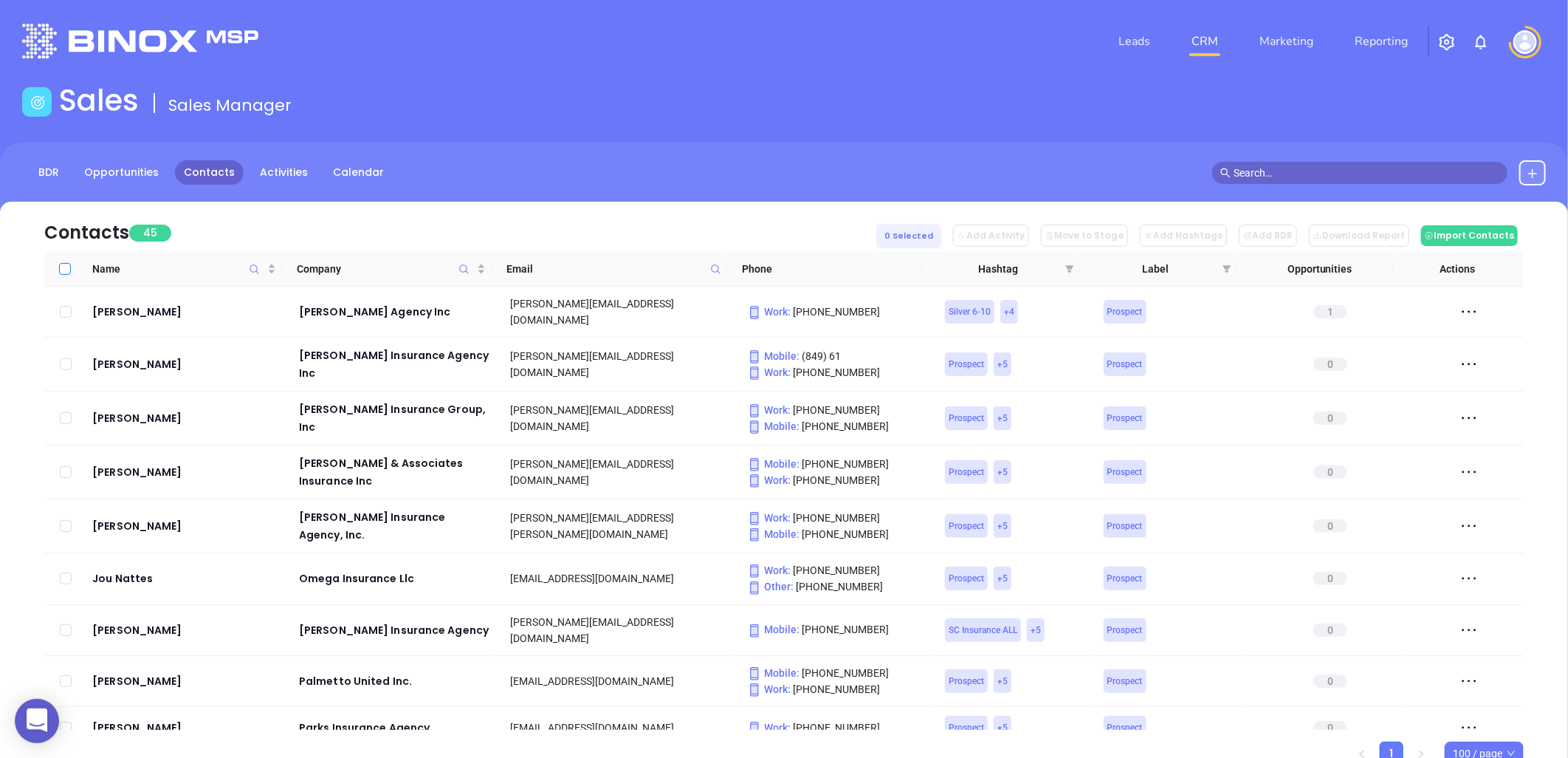
checkbox input "true"
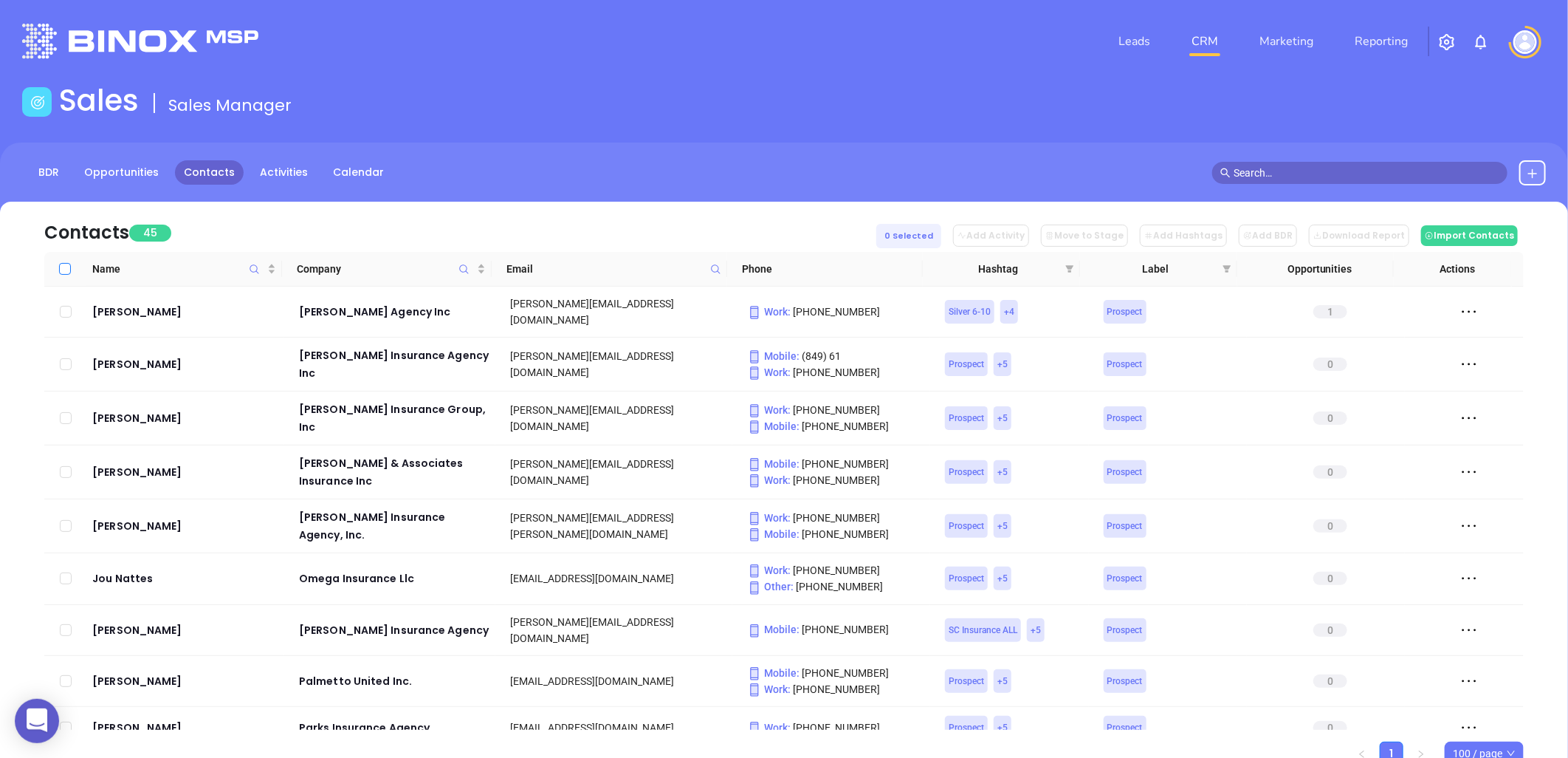
checkbox input "true"
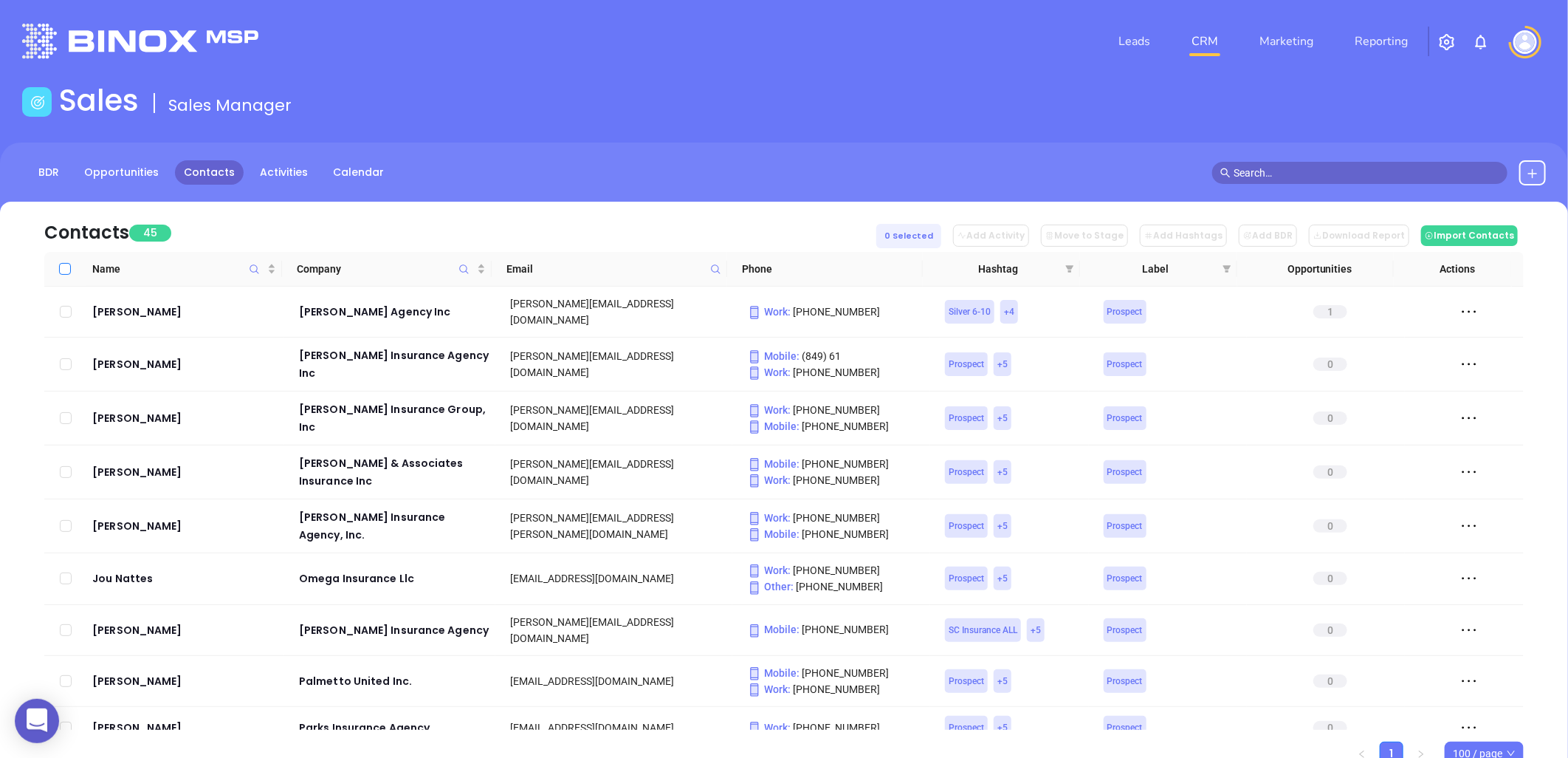
checkbox input "true"
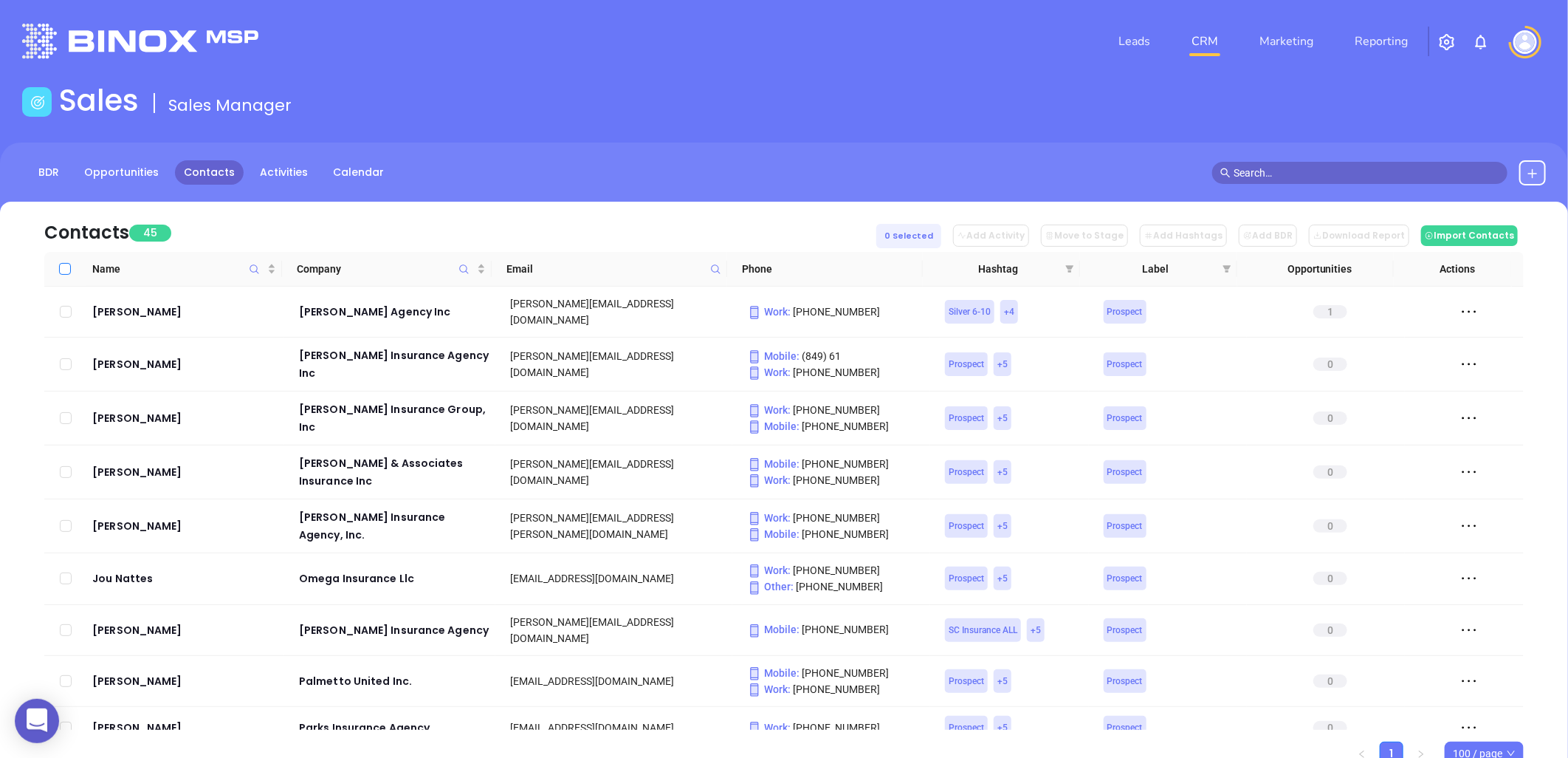
checkbox input "true"
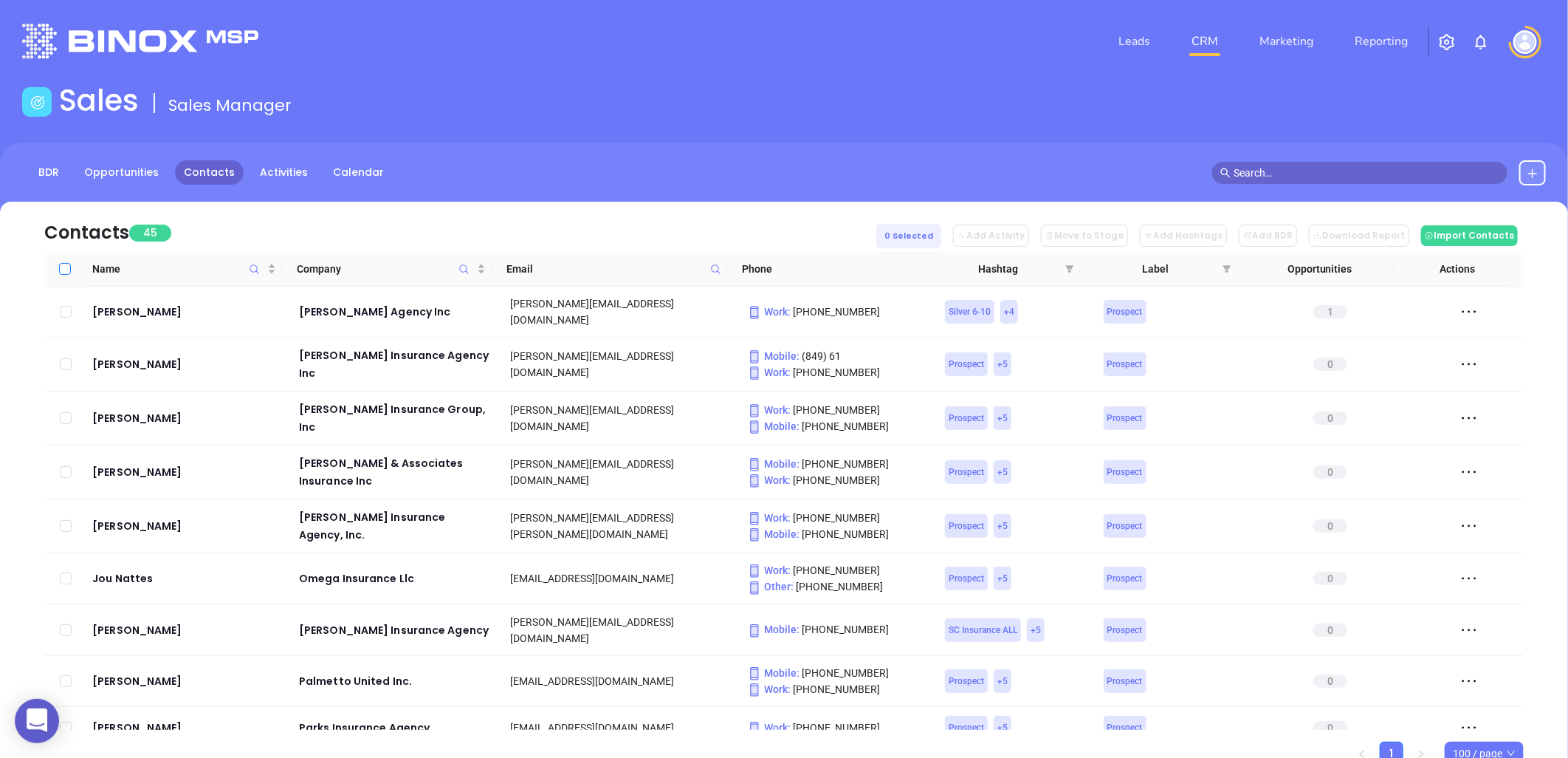
checkbox input "true"
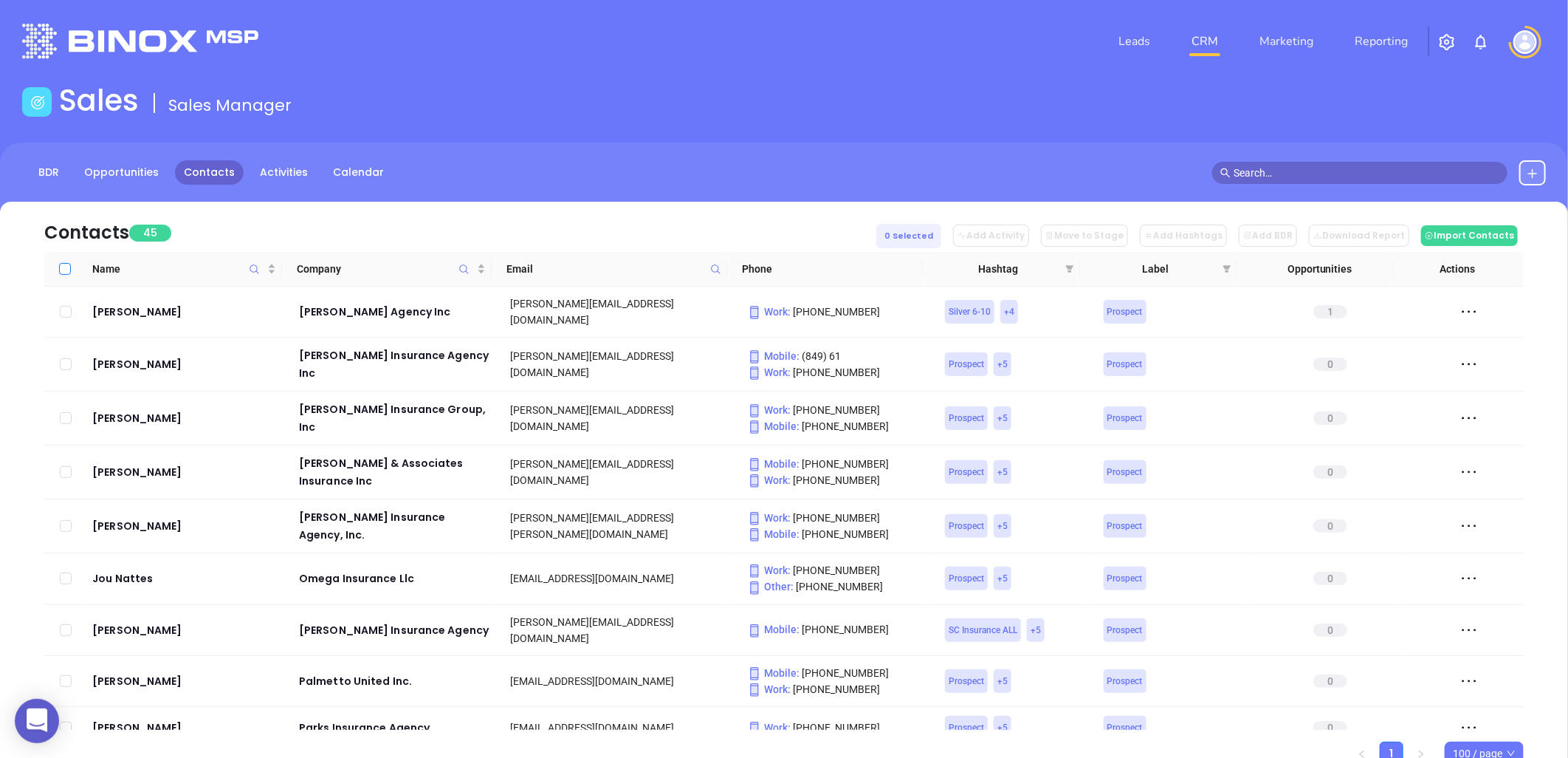
checkbox input "true"
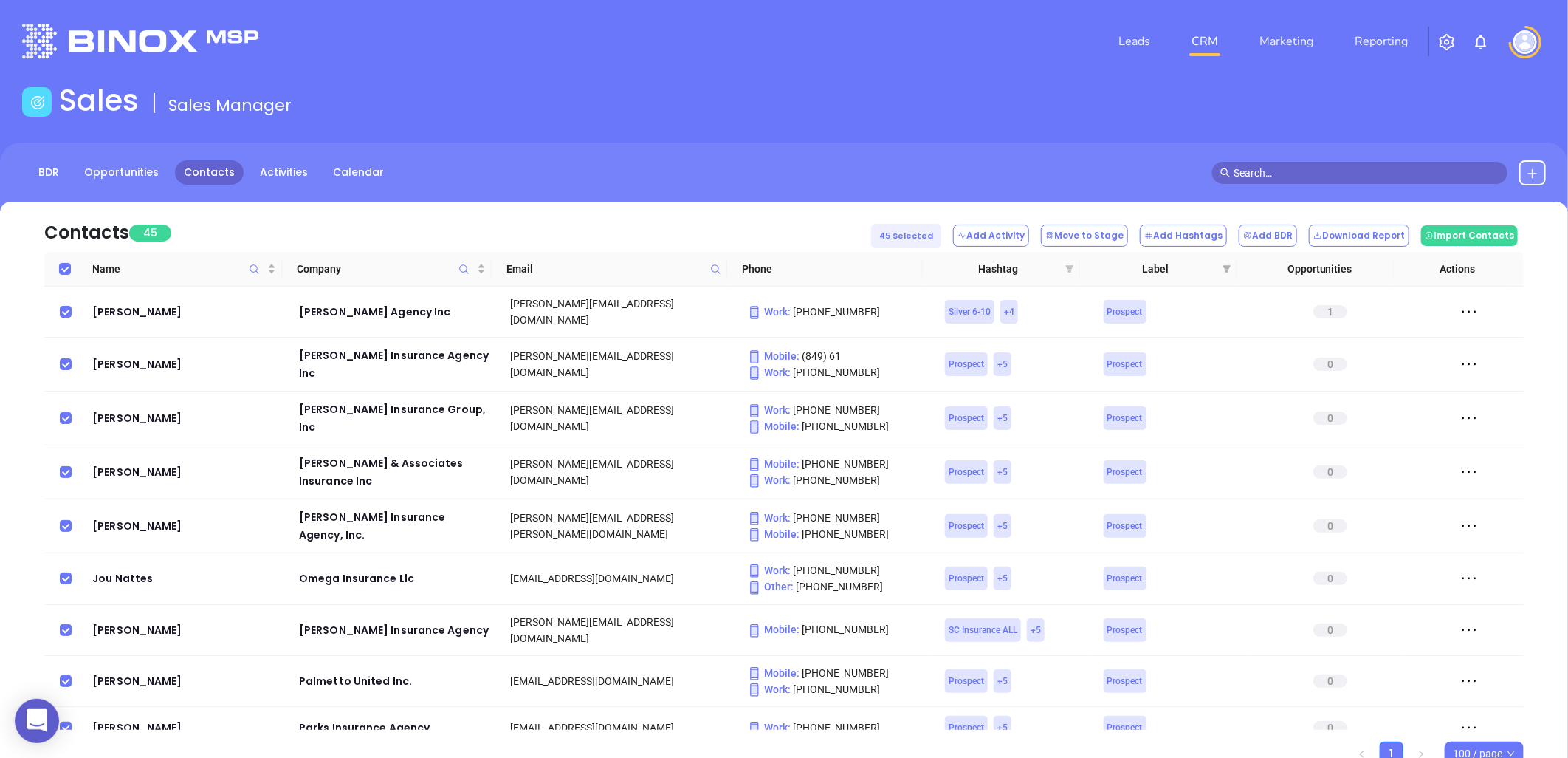
click at [1066, 266] on icon "filter" at bounding box center [1070, 269] width 8 height 8
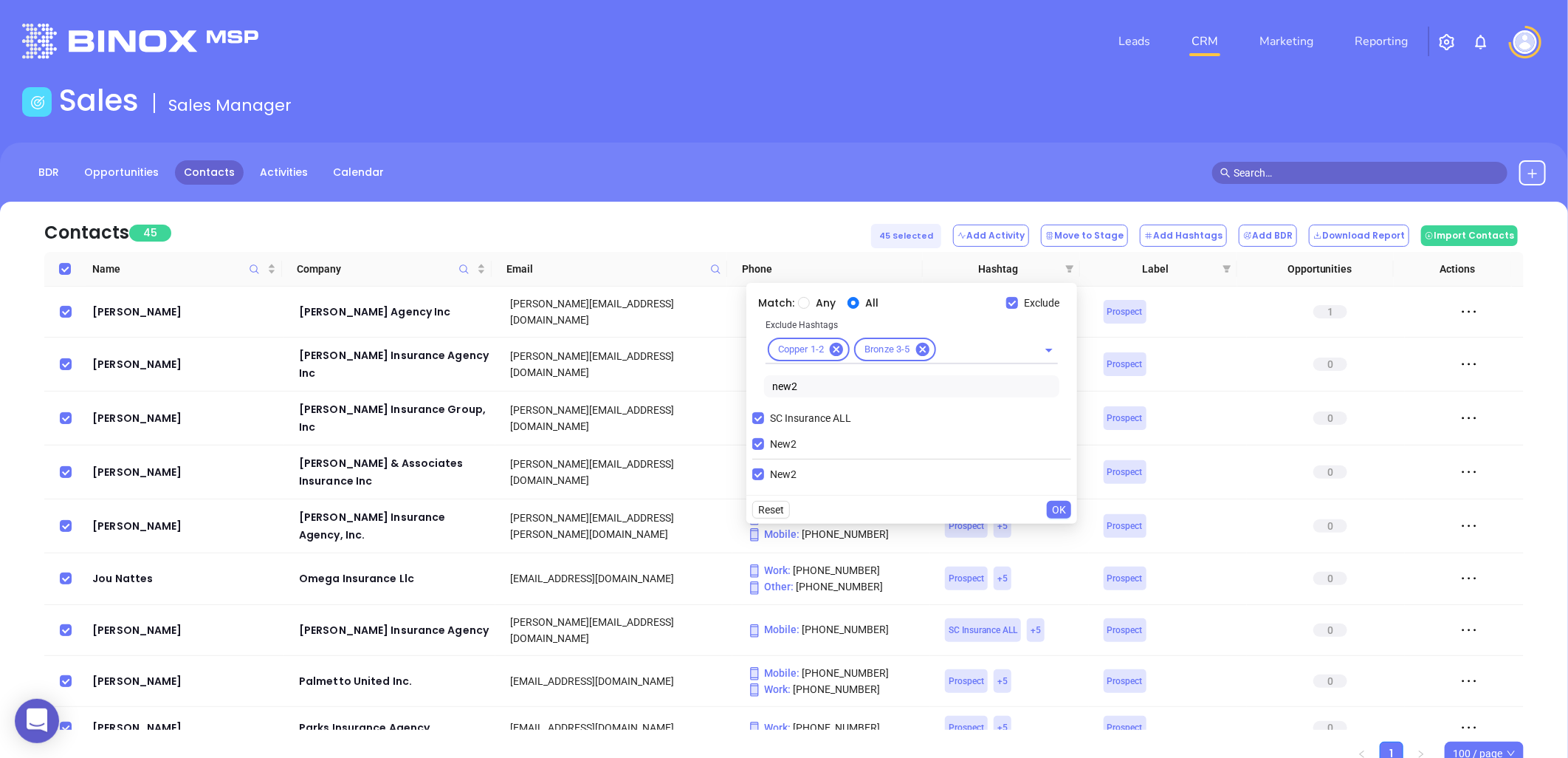
drag, startPoint x: 821, startPoint y: 384, endPoint x: 734, endPoint y: 395, distance: 87.7
click at [734, 395] on body "0 Leads CRM Marketing Reporting Financial Leads Leads Sales Sales Manager BDR O…" at bounding box center [784, 379] width 1568 height 758
click at [1200, 236] on button "Add Hashtags" at bounding box center [1183, 235] width 87 height 23
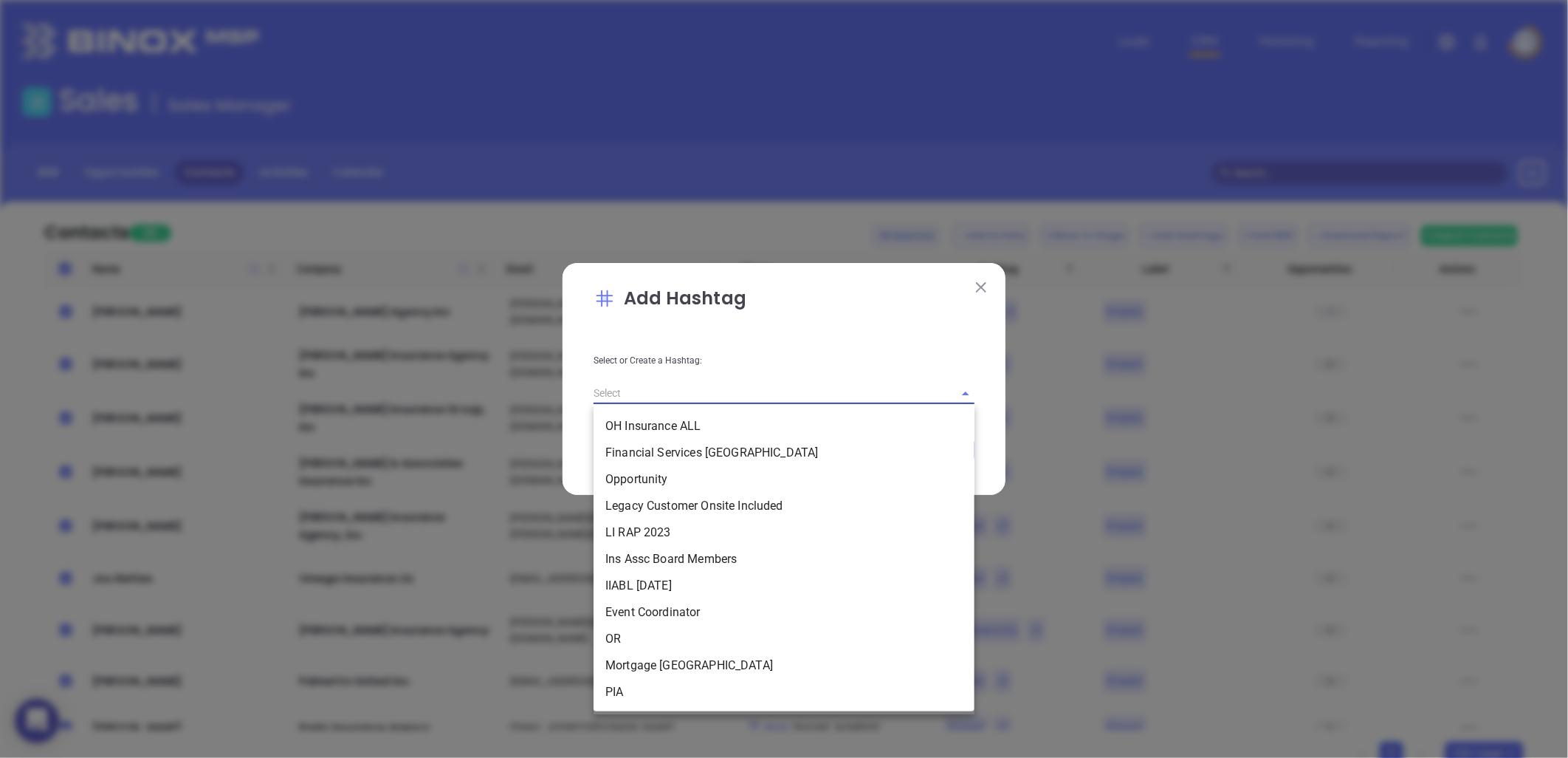
click at [651, 391] on input "text" at bounding box center [763, 393] width 339 height 22
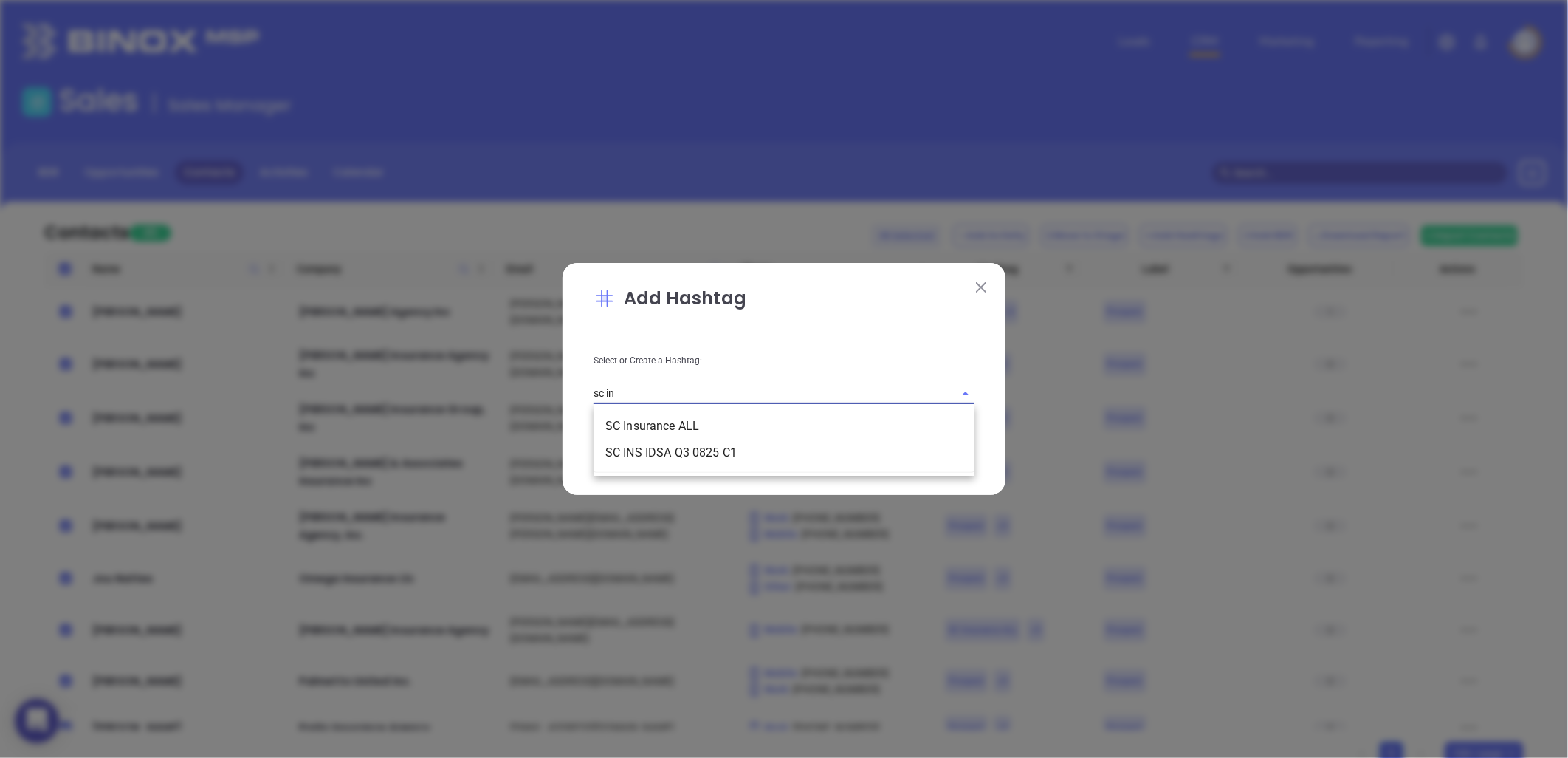
type input "sc ins"
click at [703, 454] on li "SC INS IDSA Q3 0825 C1" at bounding box center [784, 452] width 381 height 26
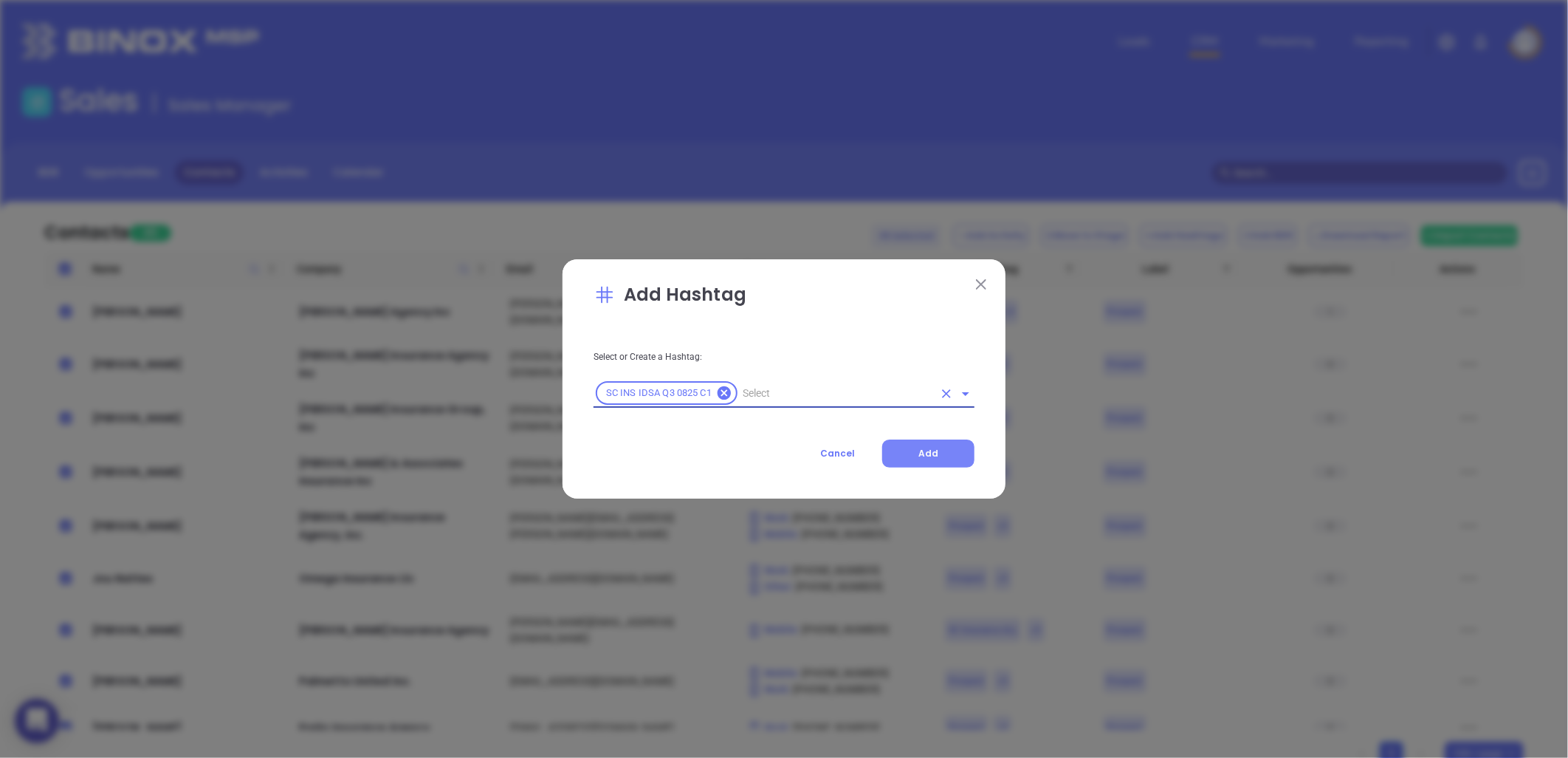
click at [941, 446] on button "Add" at bounding box center [928, 453] width 92 height 28
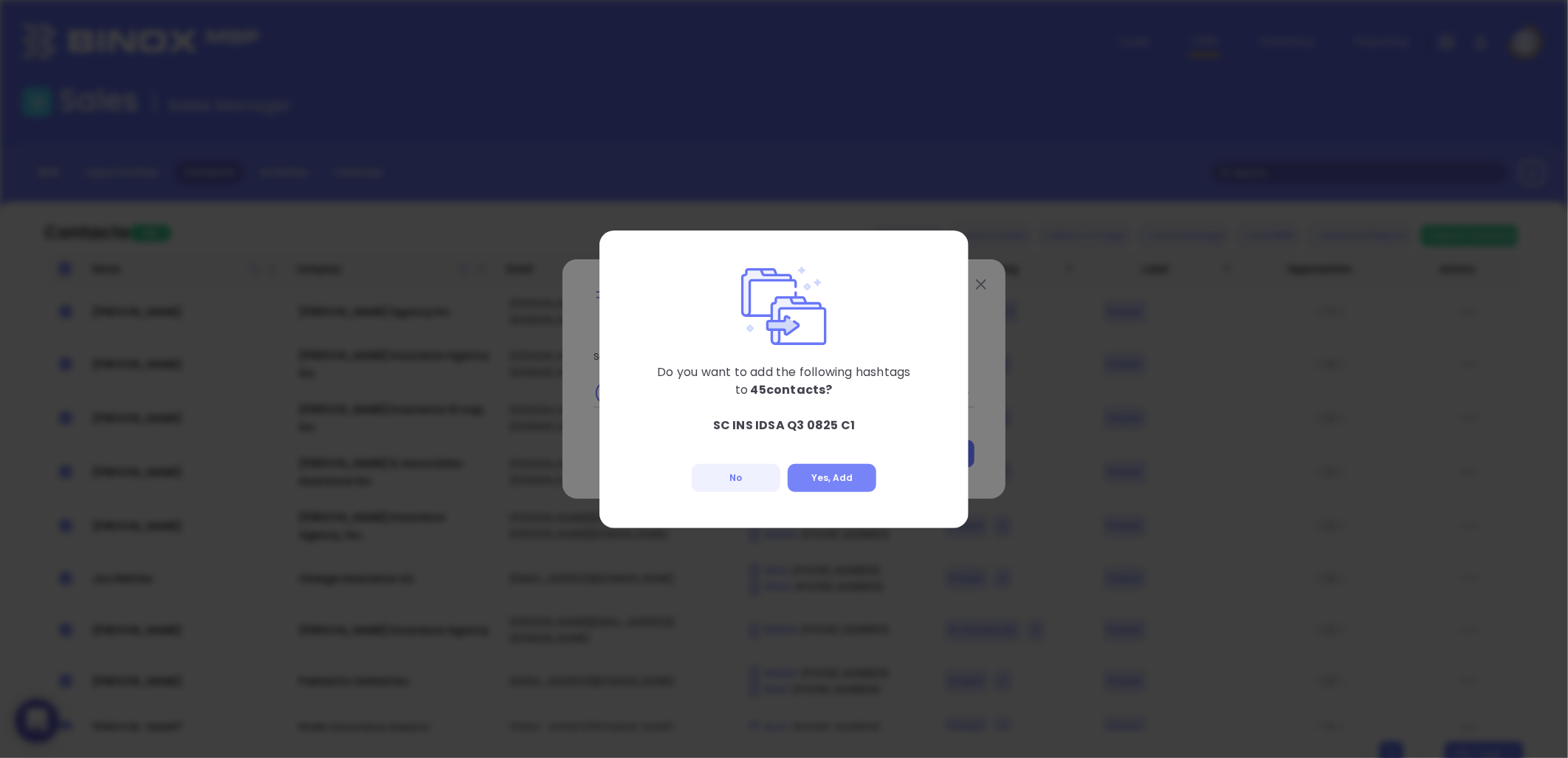
click at [848, 475] on button "Yes, Add" at bounding box center [832, 478] width 88 height 28
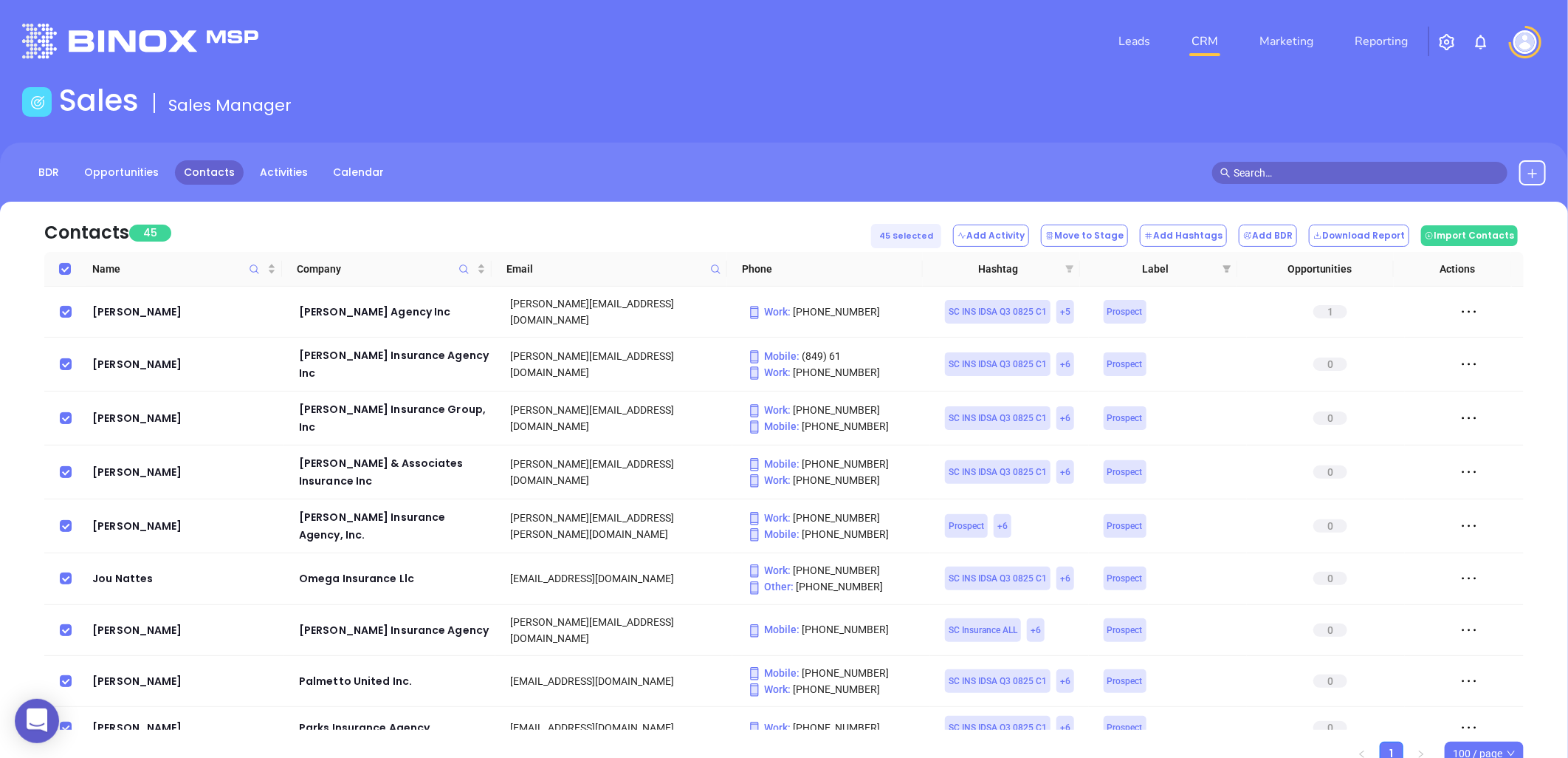
click at [1069, 267] on icon "filter" at bounding box center [1070, 269] width 8 height 8
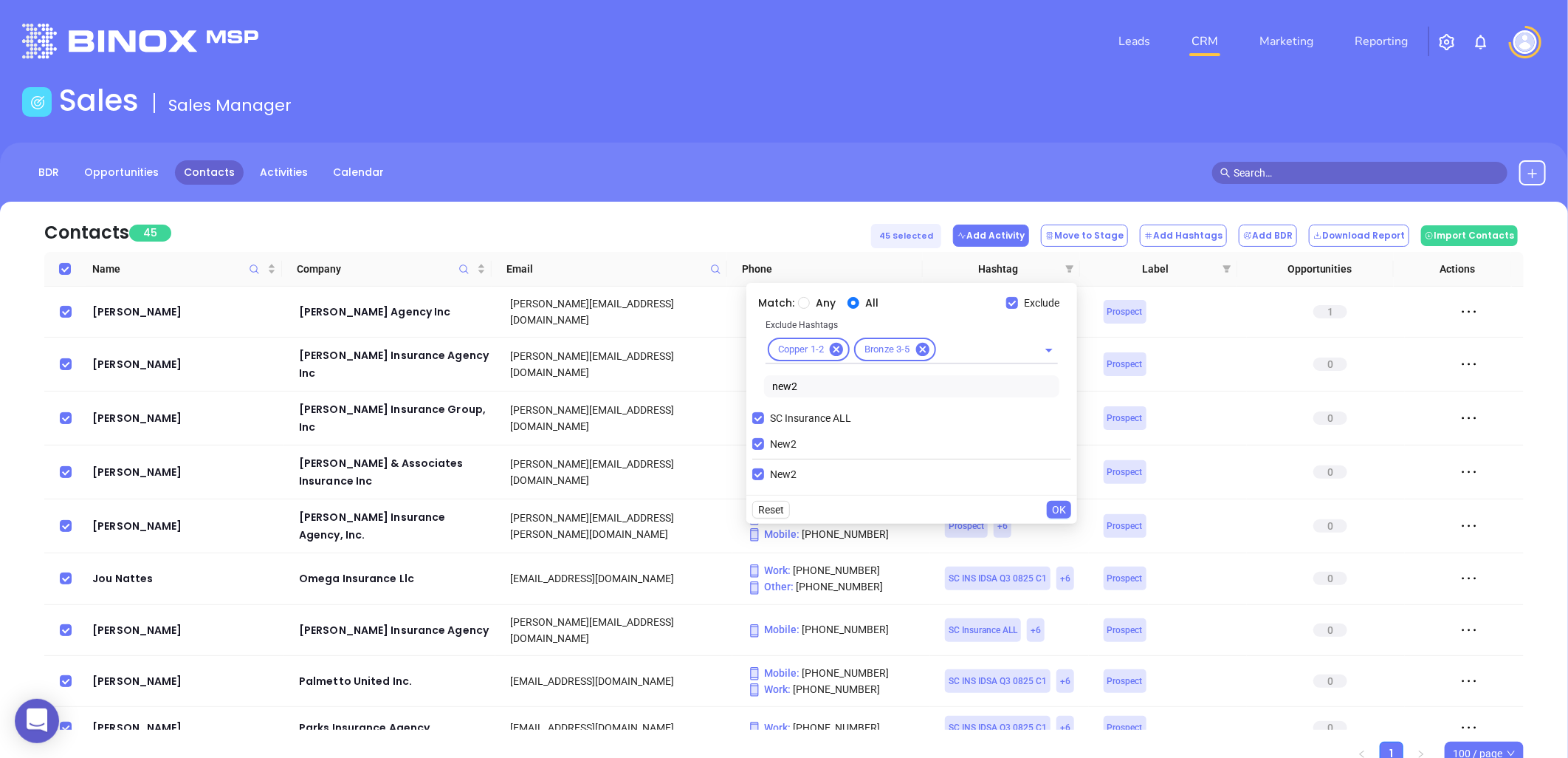
click at [1029, 234] on button "Add Activity" at bounding box center [991, 235] width 76 height 23
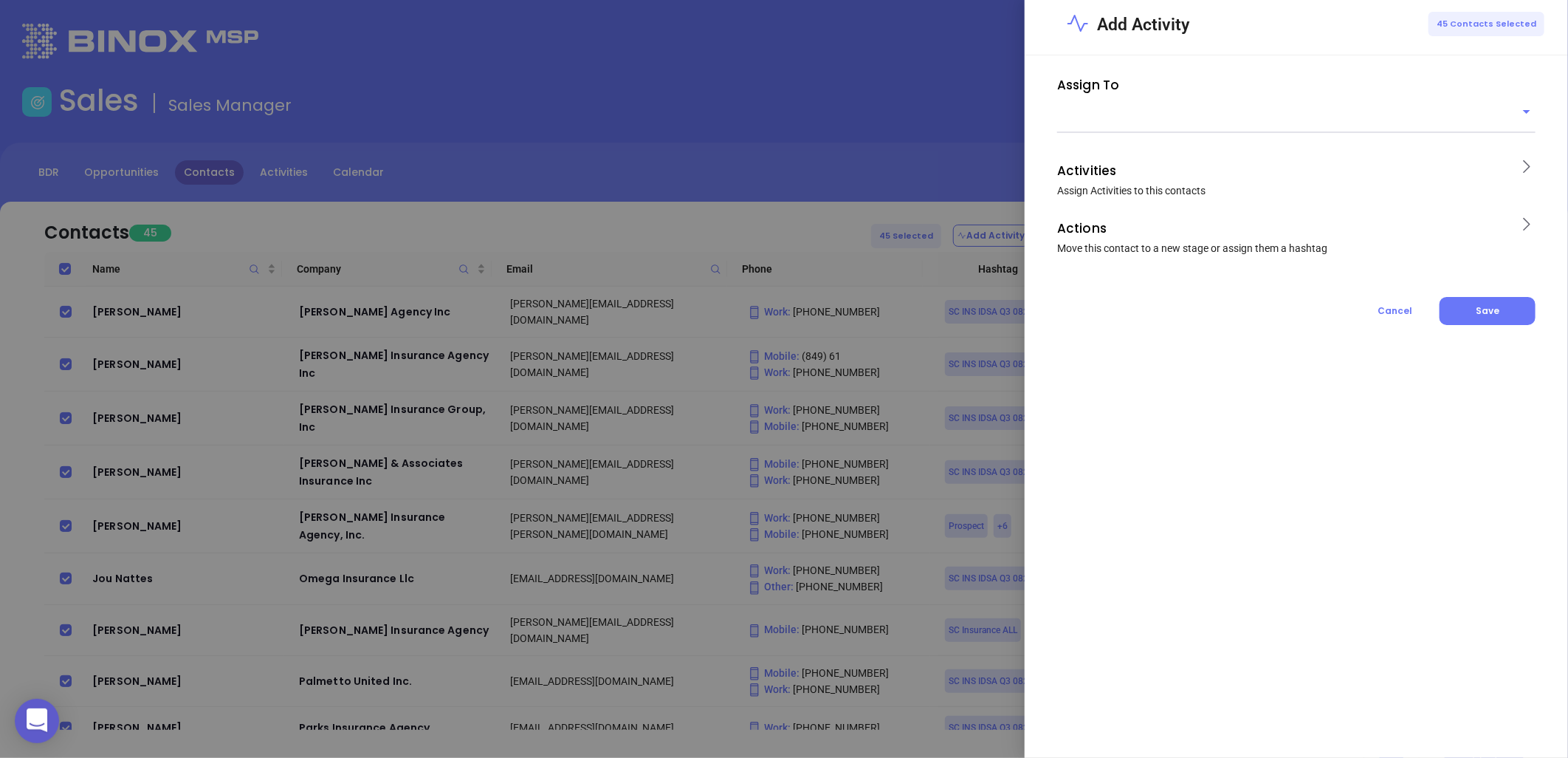
click at [1086, 127] on input "text" at bounding box center [1285, 122] width 456 height 22
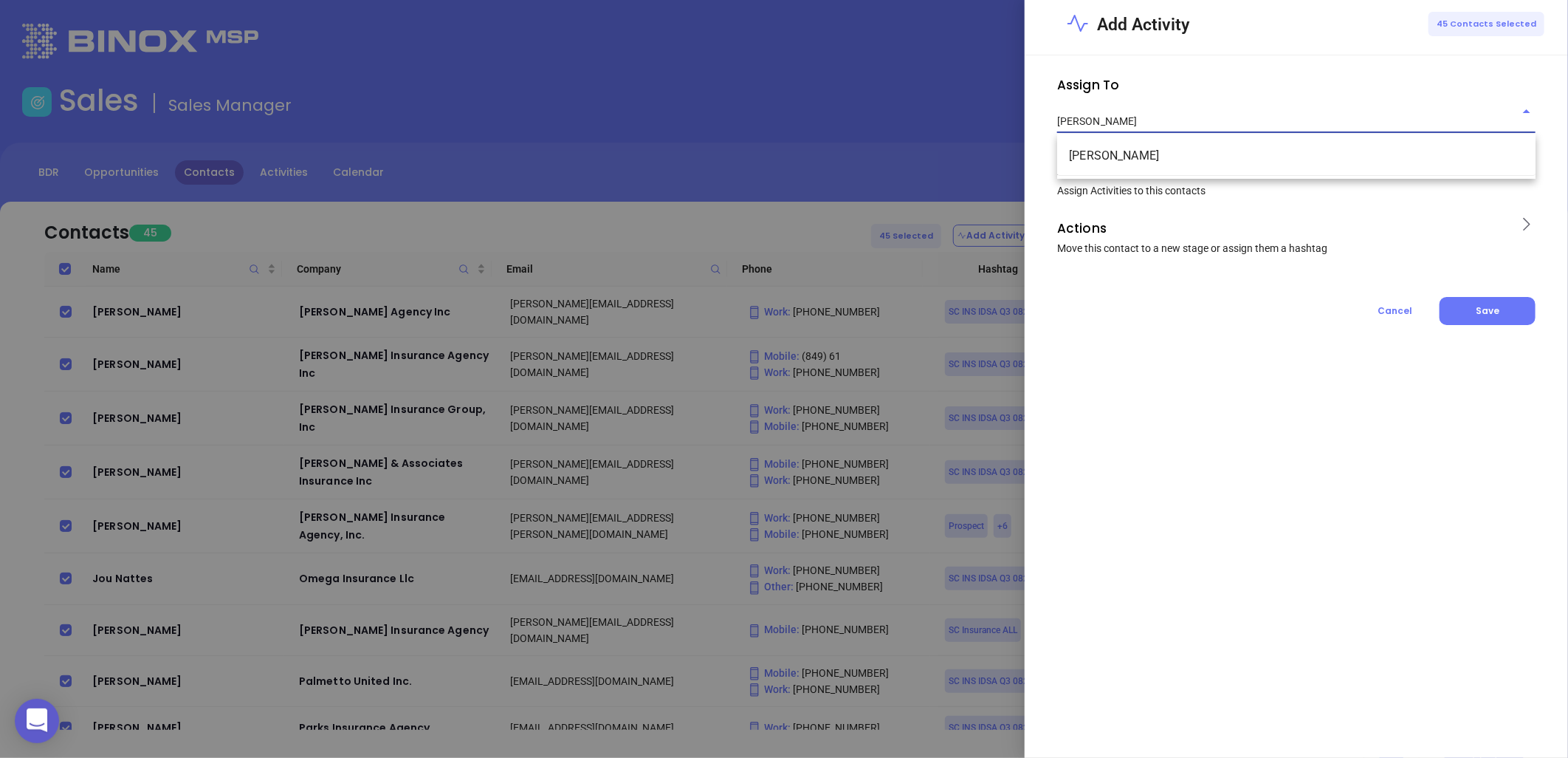
drag, startPoint x: 1100, startPoint y: 157, endPoint x: 1132, endPoint y: 165, distance: 33.0
click at [1101, 157] on li "Lucy Lechado" at bounding box center [1297, 155] width 478 height 26
type input "Lucy Lechado"
click at [1525, 161] on icon at bounding box center [1526, 166] width 19 height 19
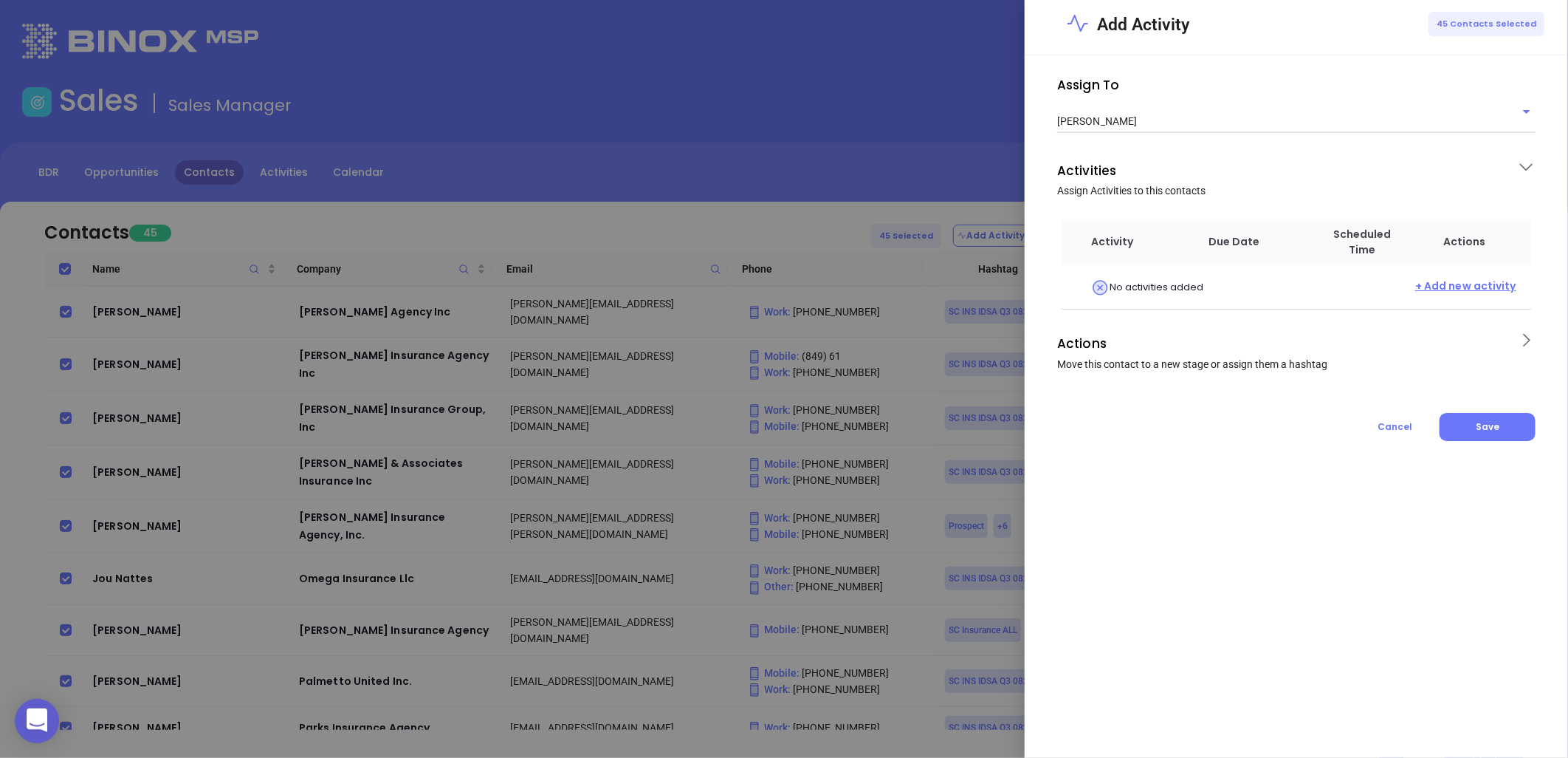
click at [1471, 286] on span "+ Add new activity" at bounding box center [1465, 287] width 101 height 19
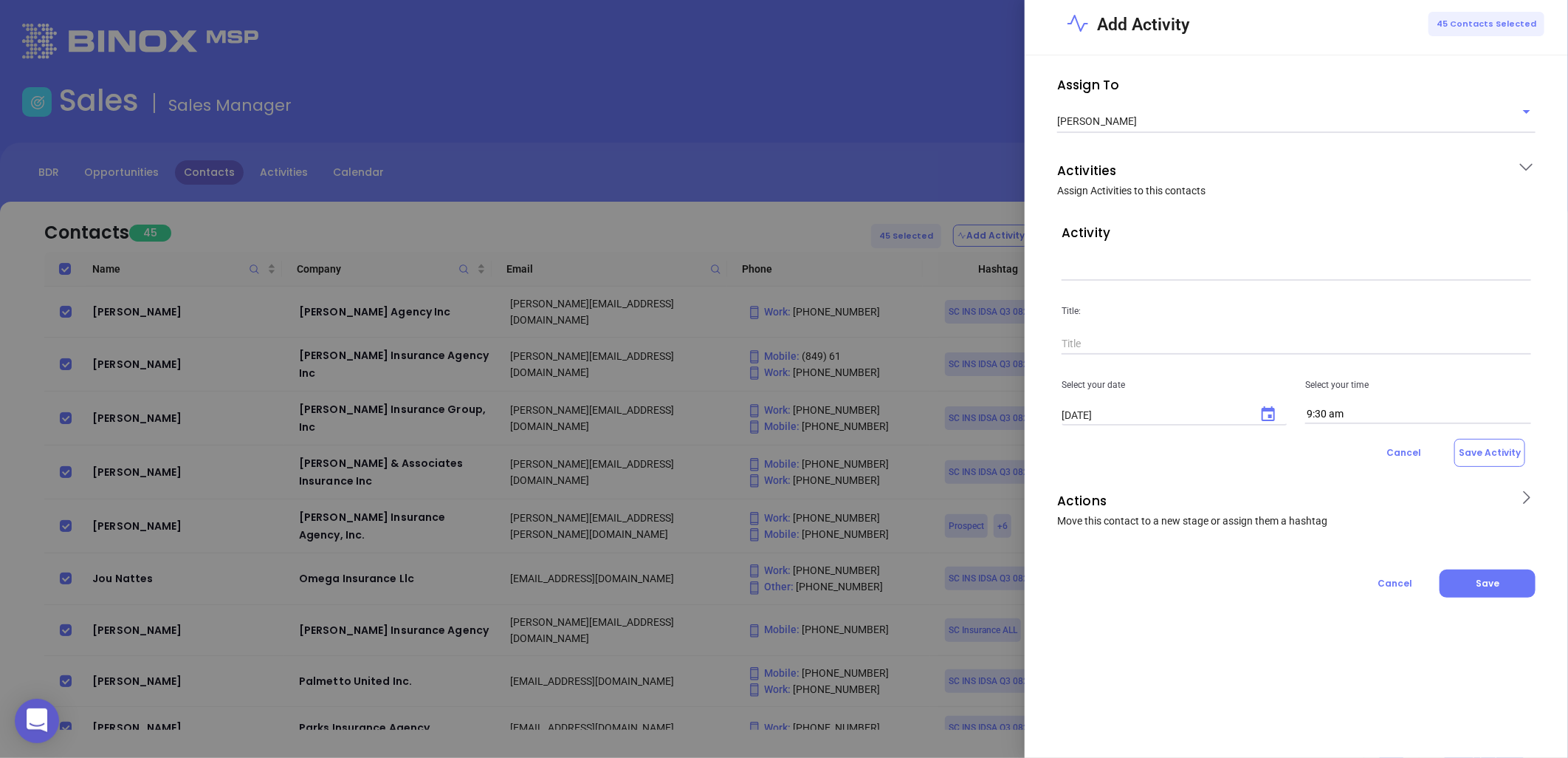
click at [1120, 274] on input "text" at bounding box center [1296, 270] width 469 height 23
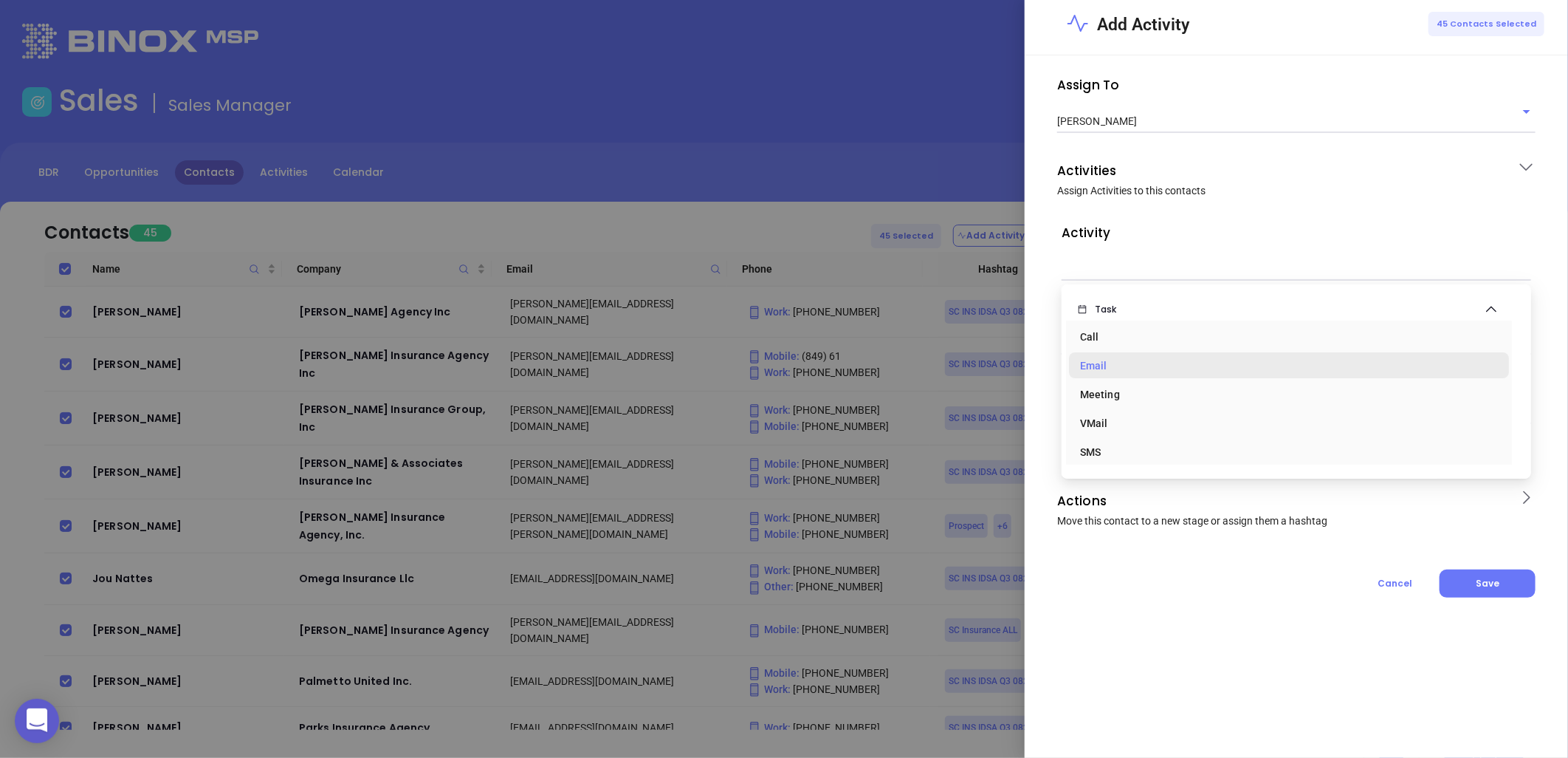
click at [1096, 364] on div "Email" at bounding box center [1289, 366] width 417 height 29
type input "Task Email"
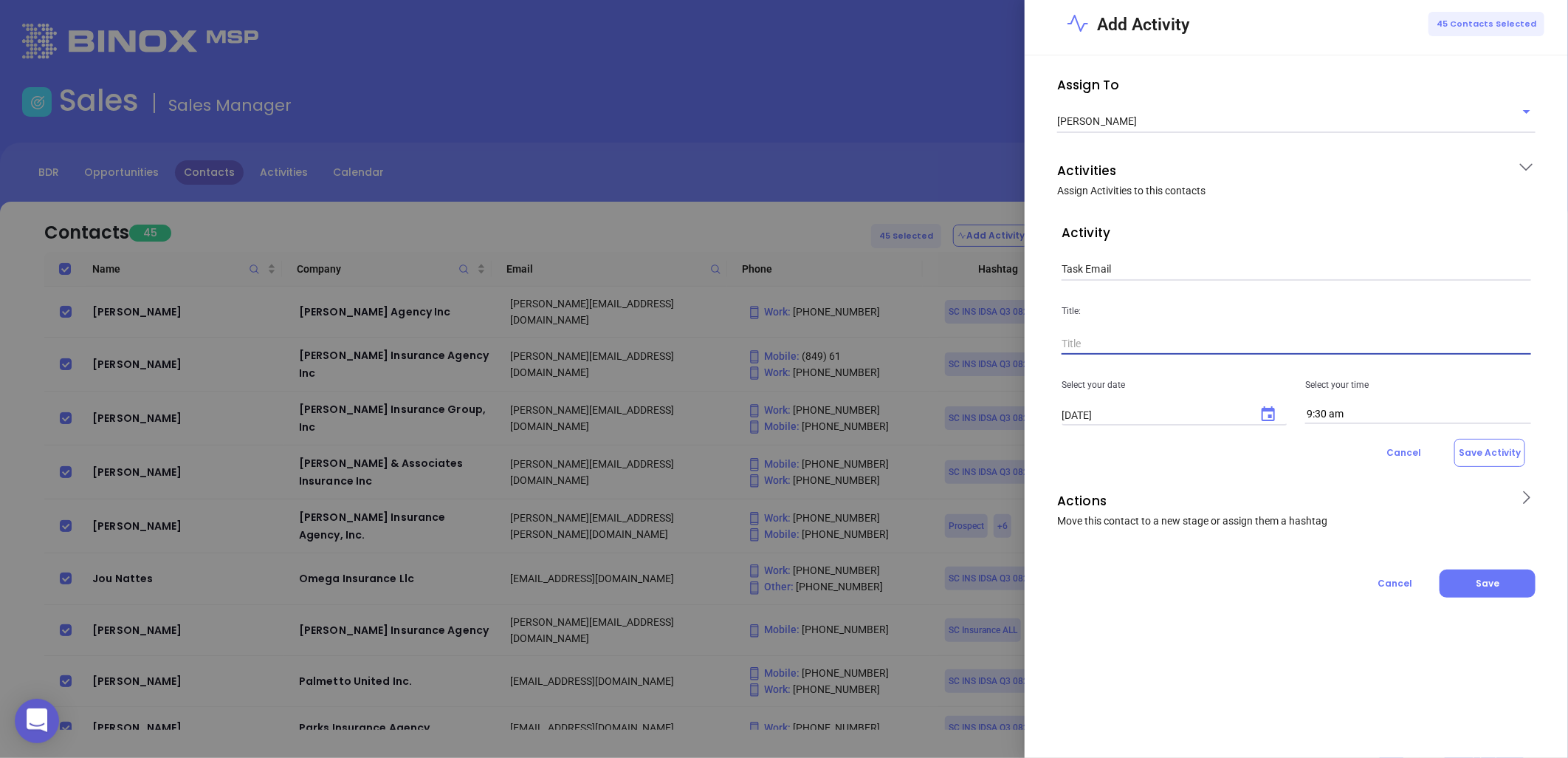
click at [1097, 340] on input "text" at bounding box center [1296, 344] width 469 height 23
type input "F"
type input "1st Email - SC Insurance"
click at [1264, 412] on icon "Choose date, selected date is Aug 14, 2025" at bounding box center [1268, 413] width 14 height 15
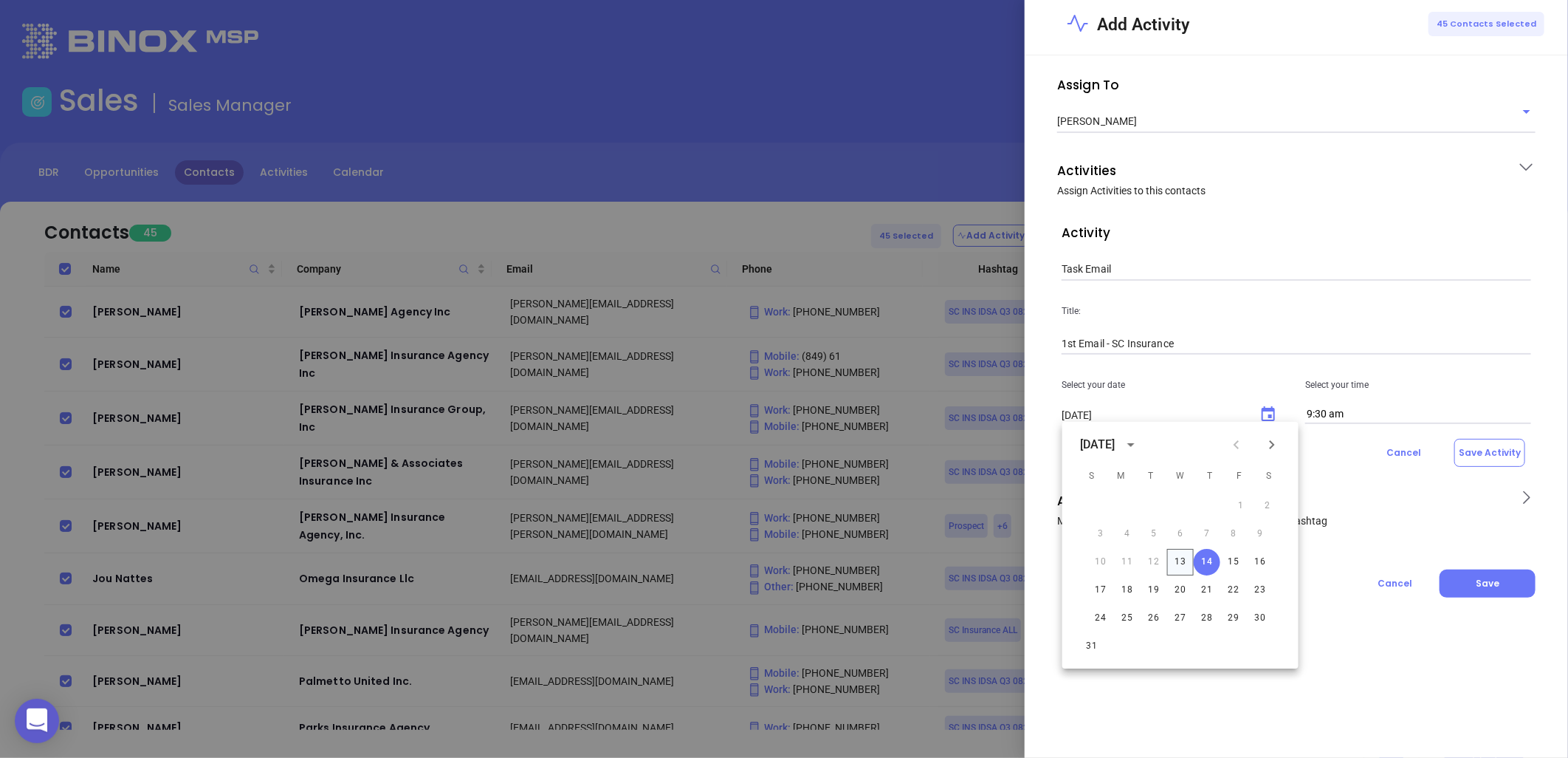
click at [1177, 559] on button "13" at bounding box center [1180, 562] width 26 height 26
type input "08/13/2025"
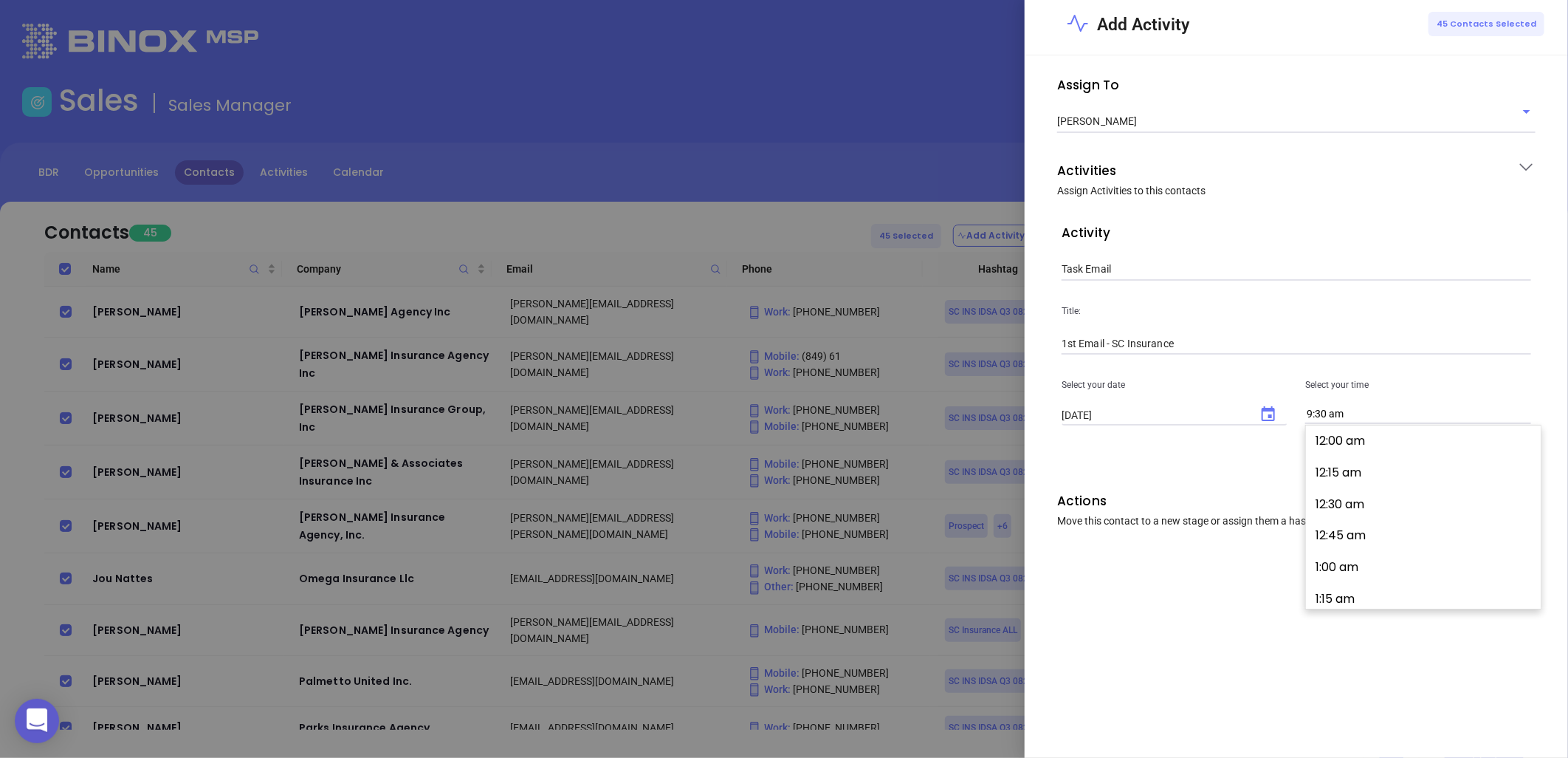
click input "9:30 am"
click button "9:15 am"
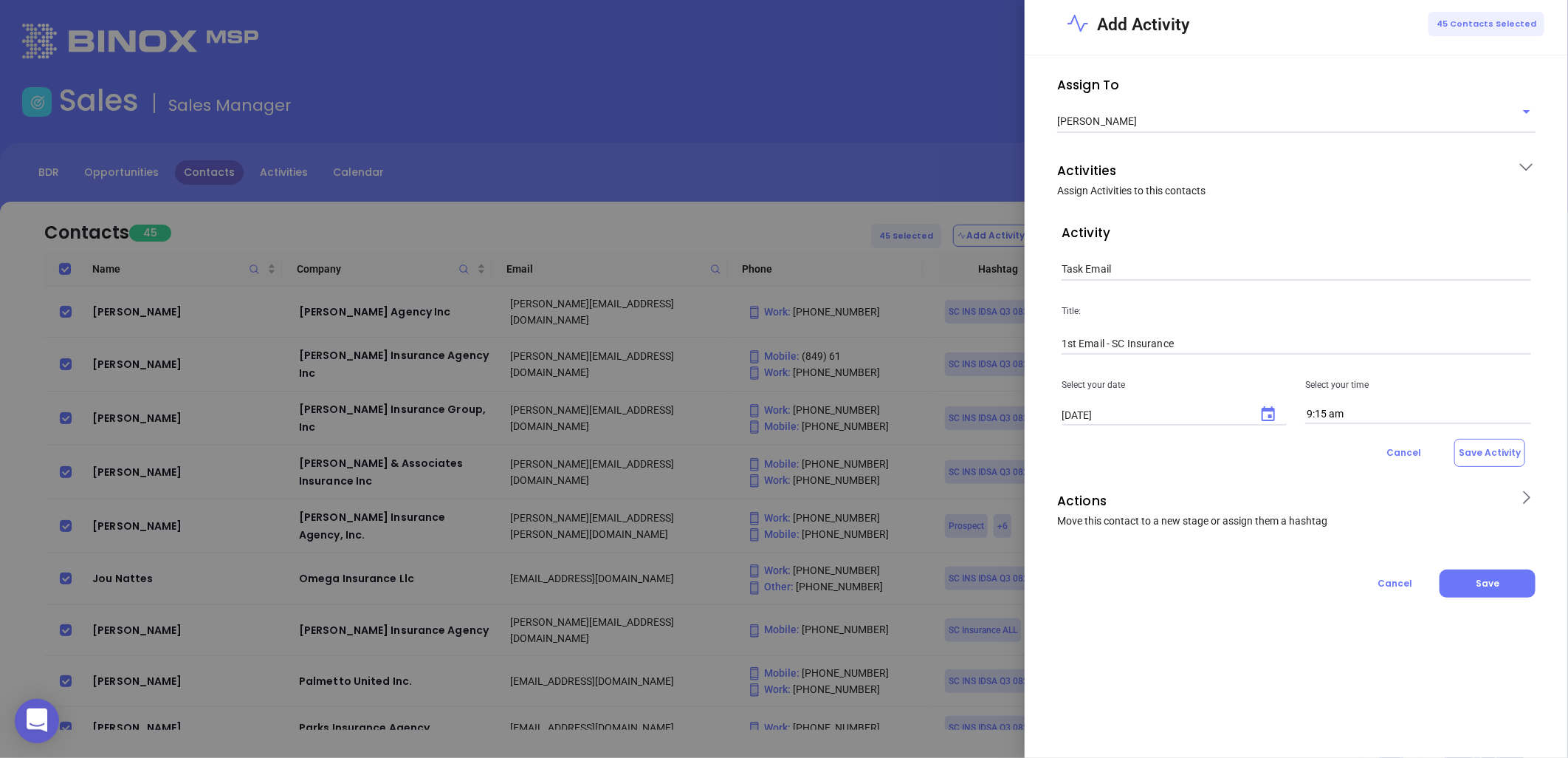
scroll to position [1142, 0]
click input "9:15 am"
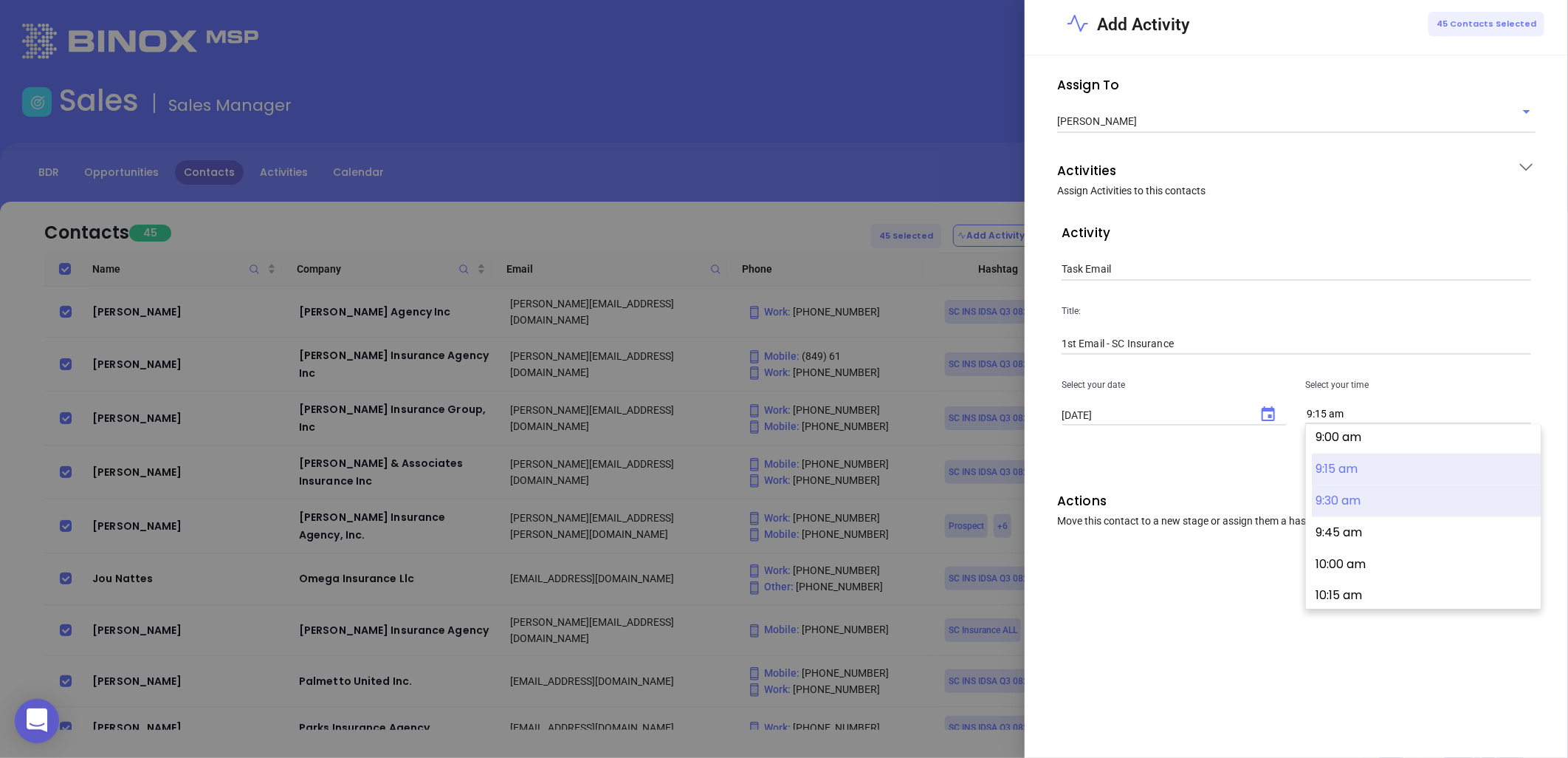
click button "9:30 am"
type input "9:30 am"
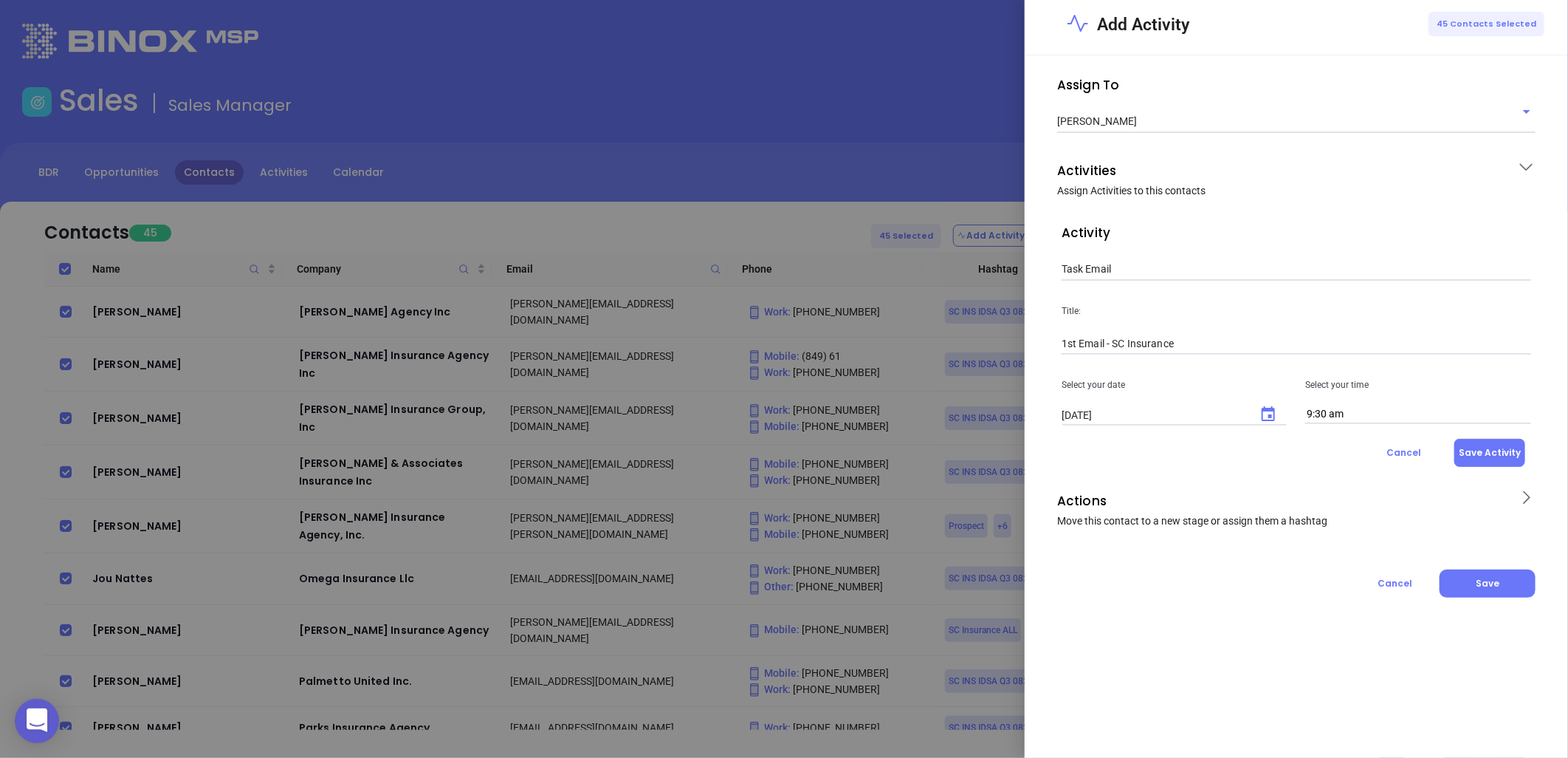
click button "Save Activity"
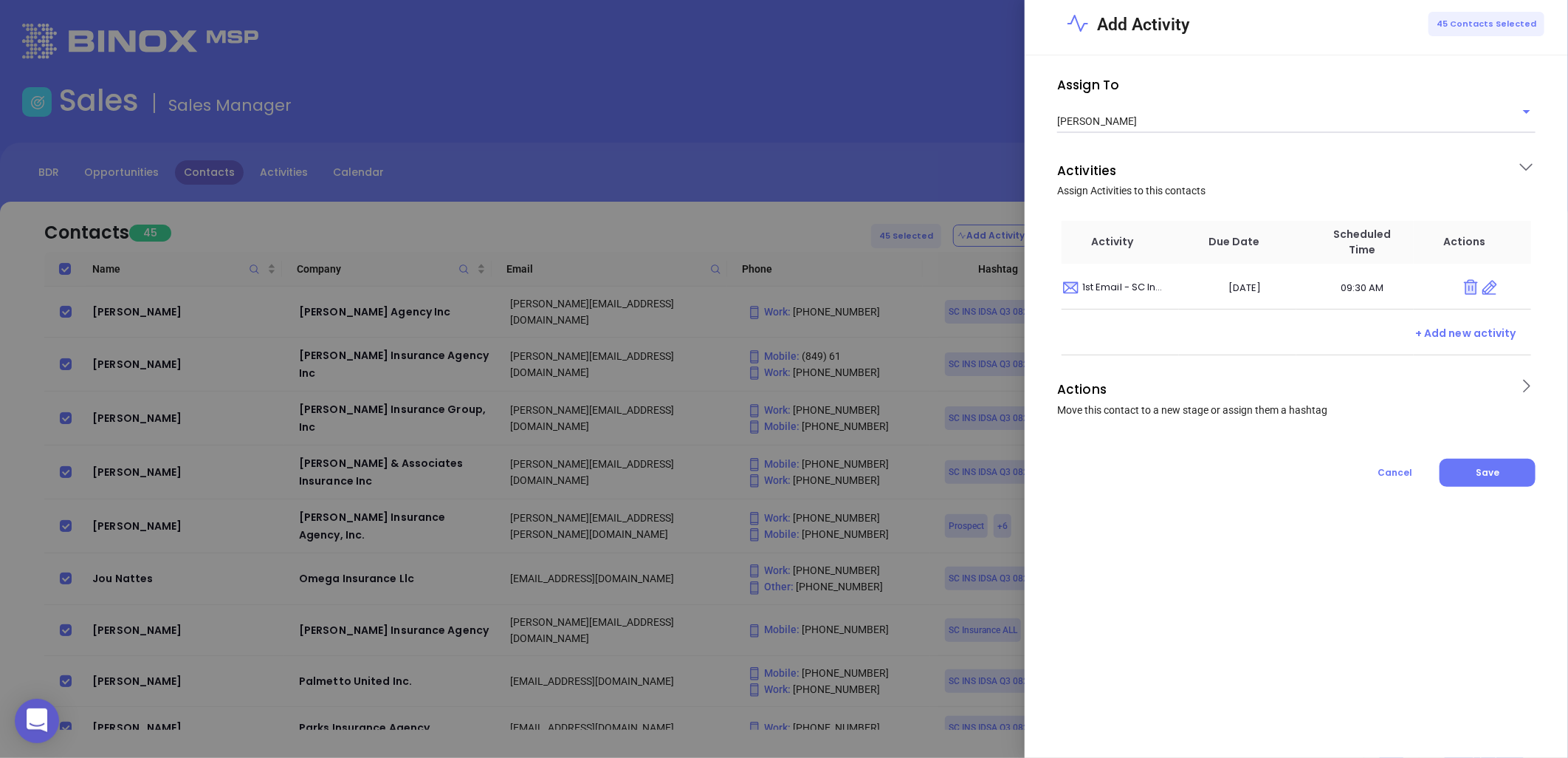
click icon
click input "text"
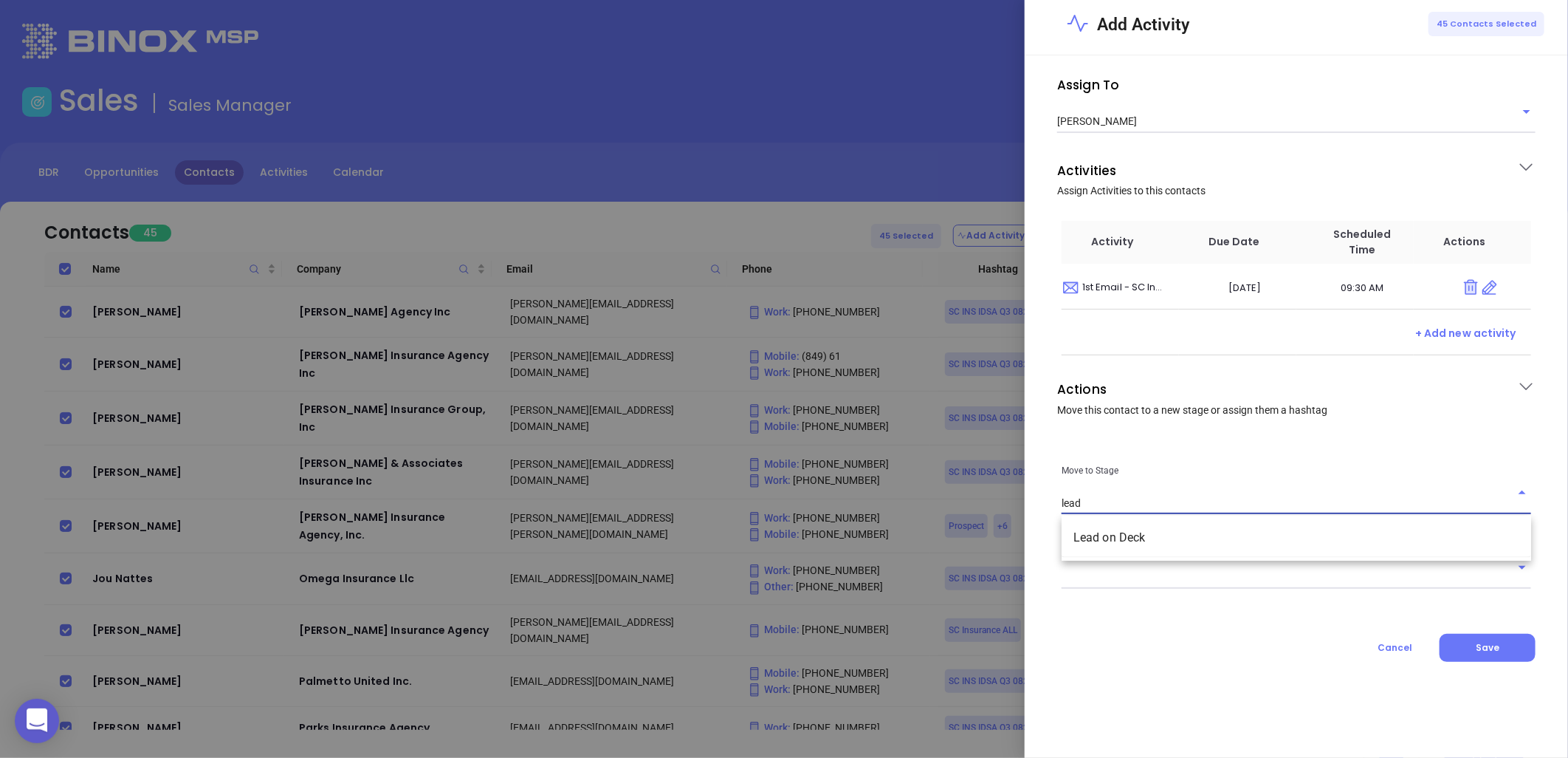
click li "Lead on Deck"
type input "Lead on Deck"
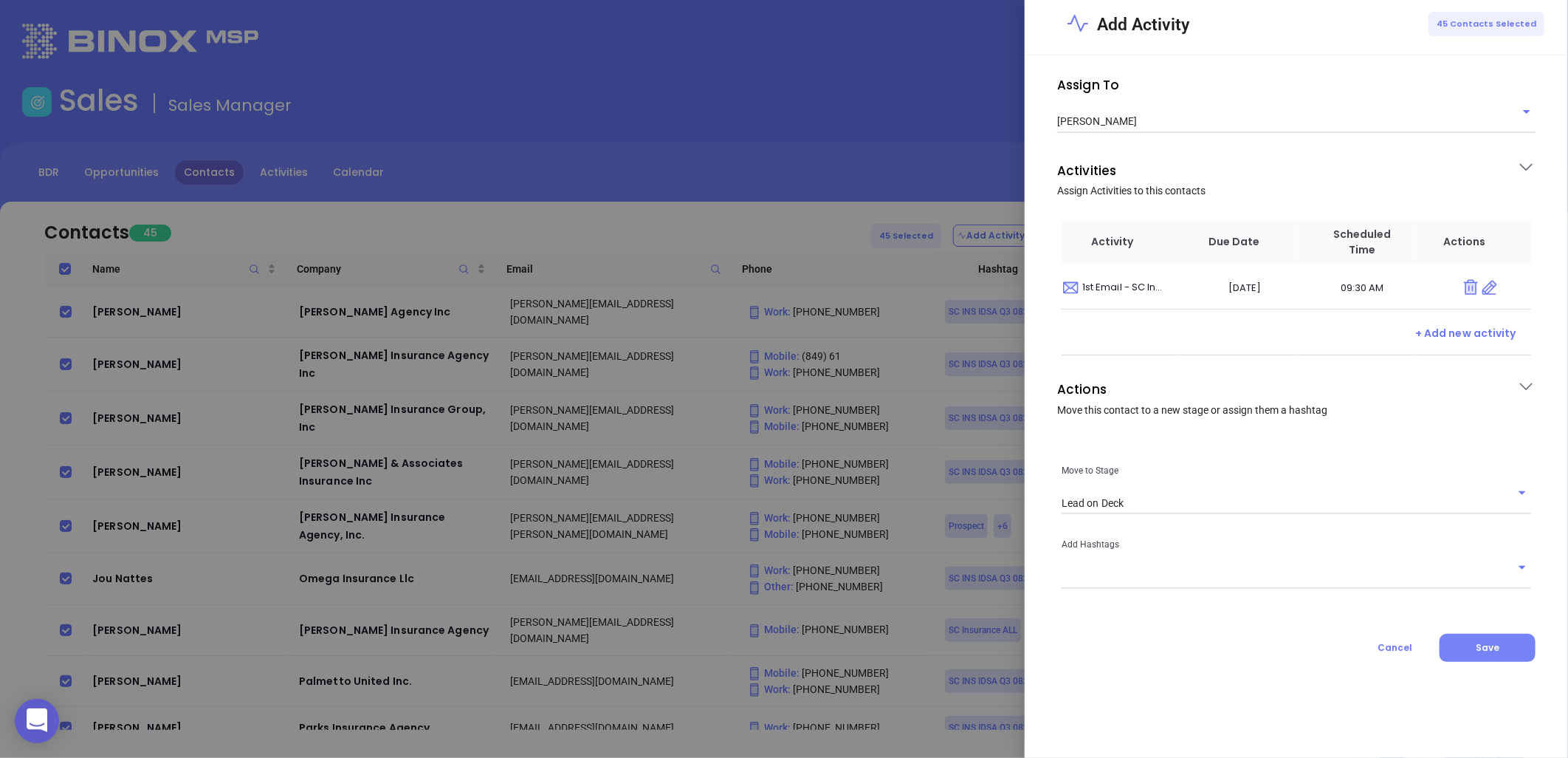
click span "Save"
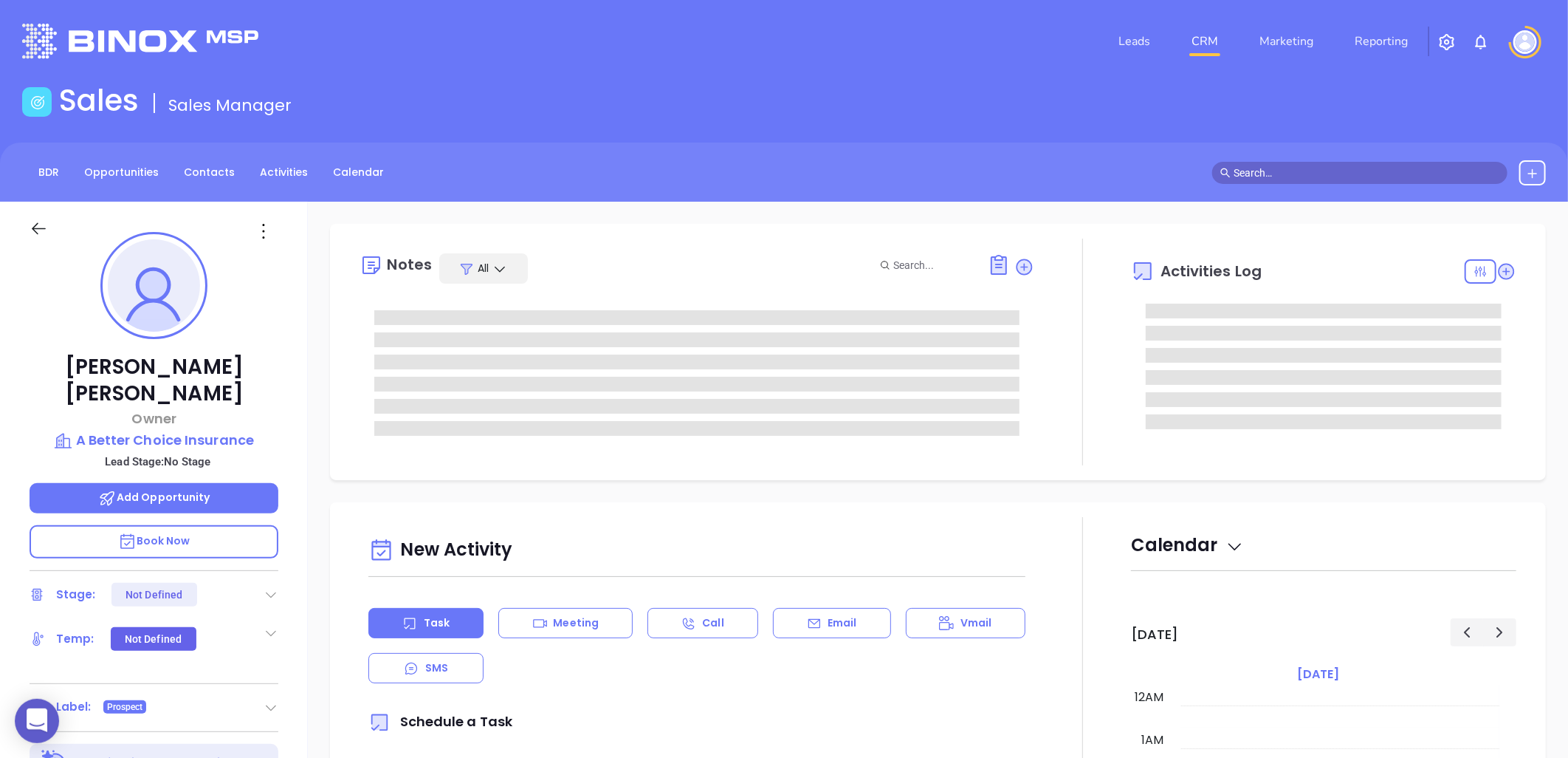
type input "[DATE]"
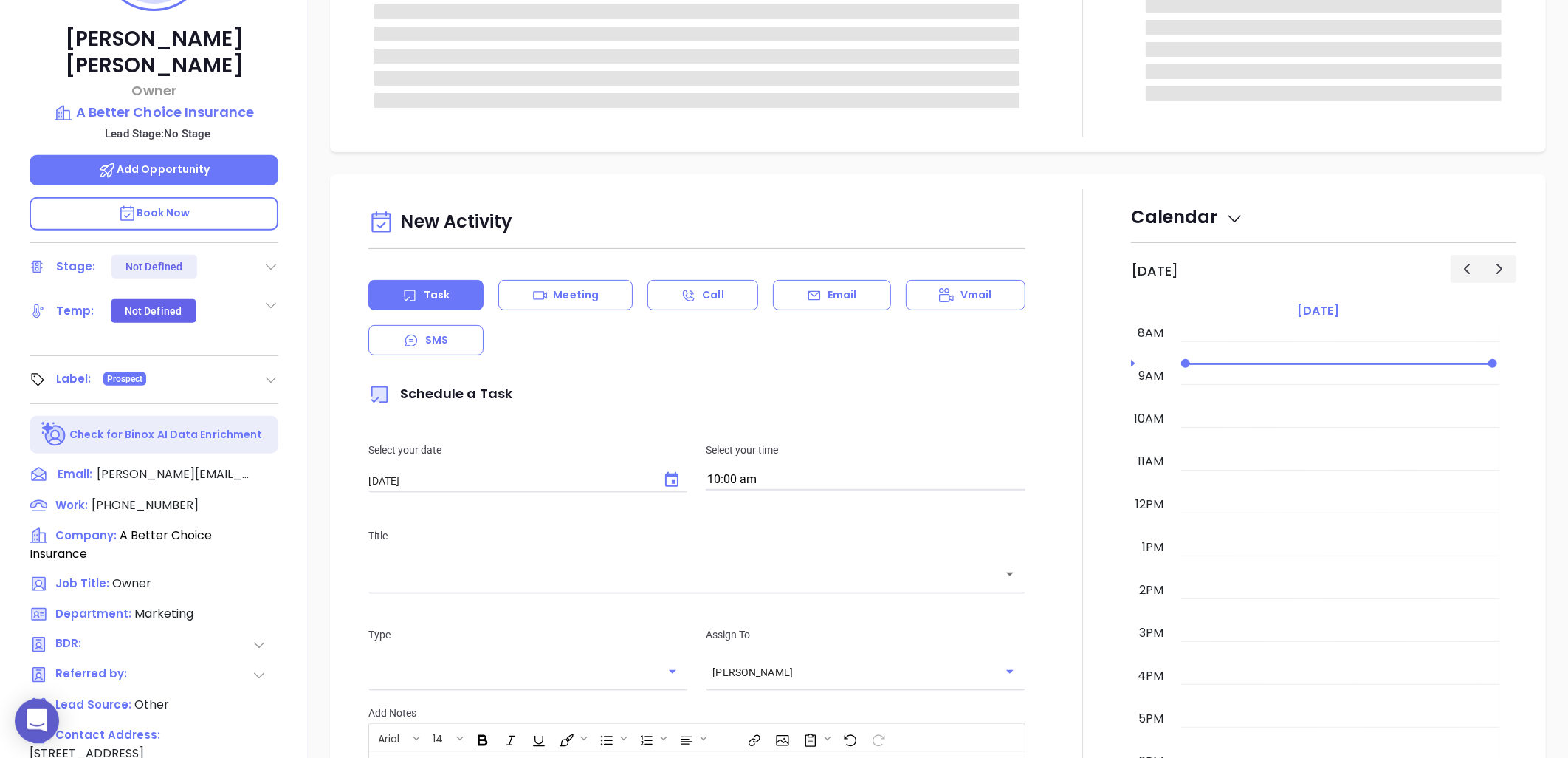
type input "[PERSON_NAME]"
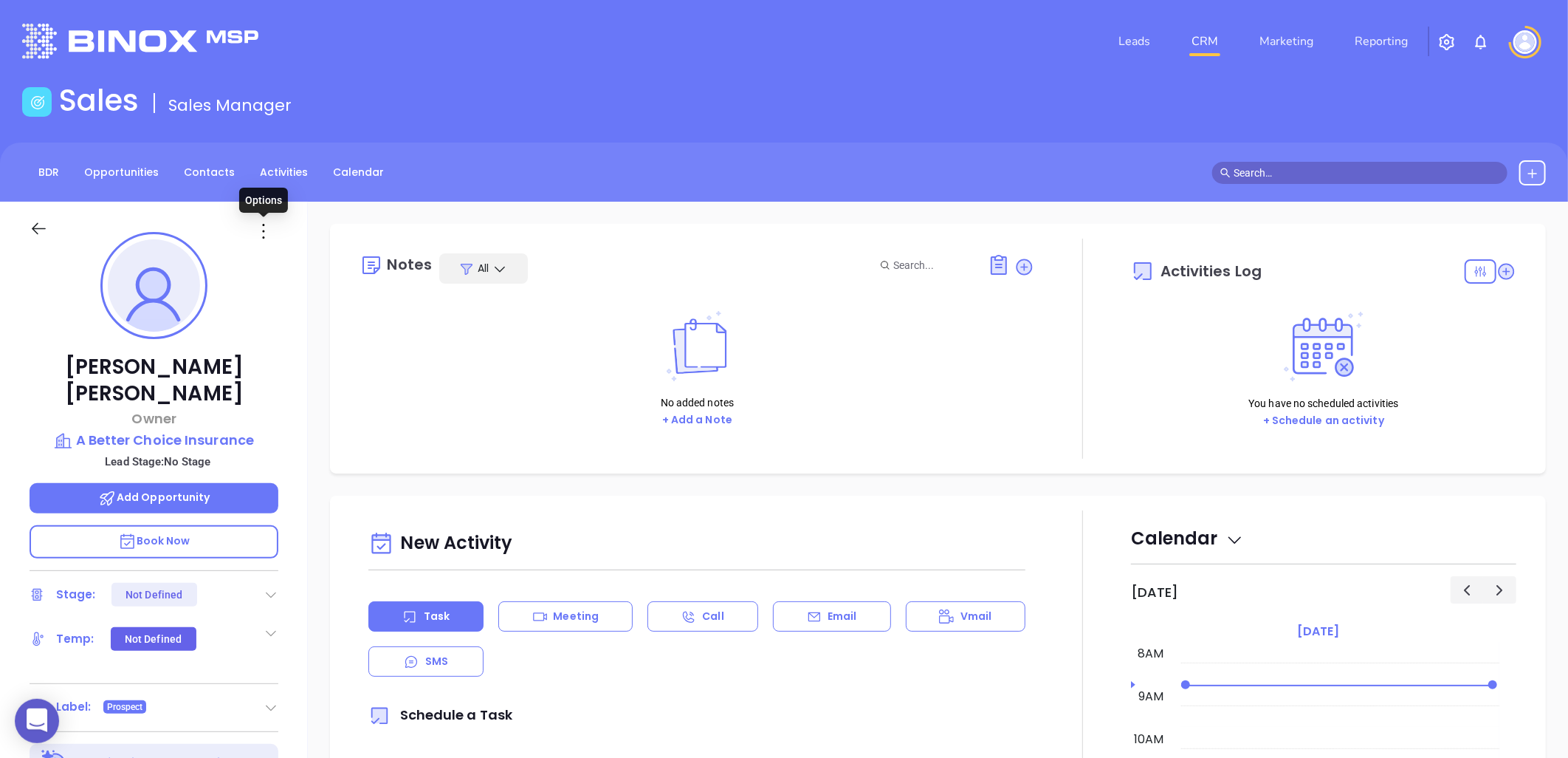
click at [265, 226] on icon at bounding box center [264, 231] width 24 height 24
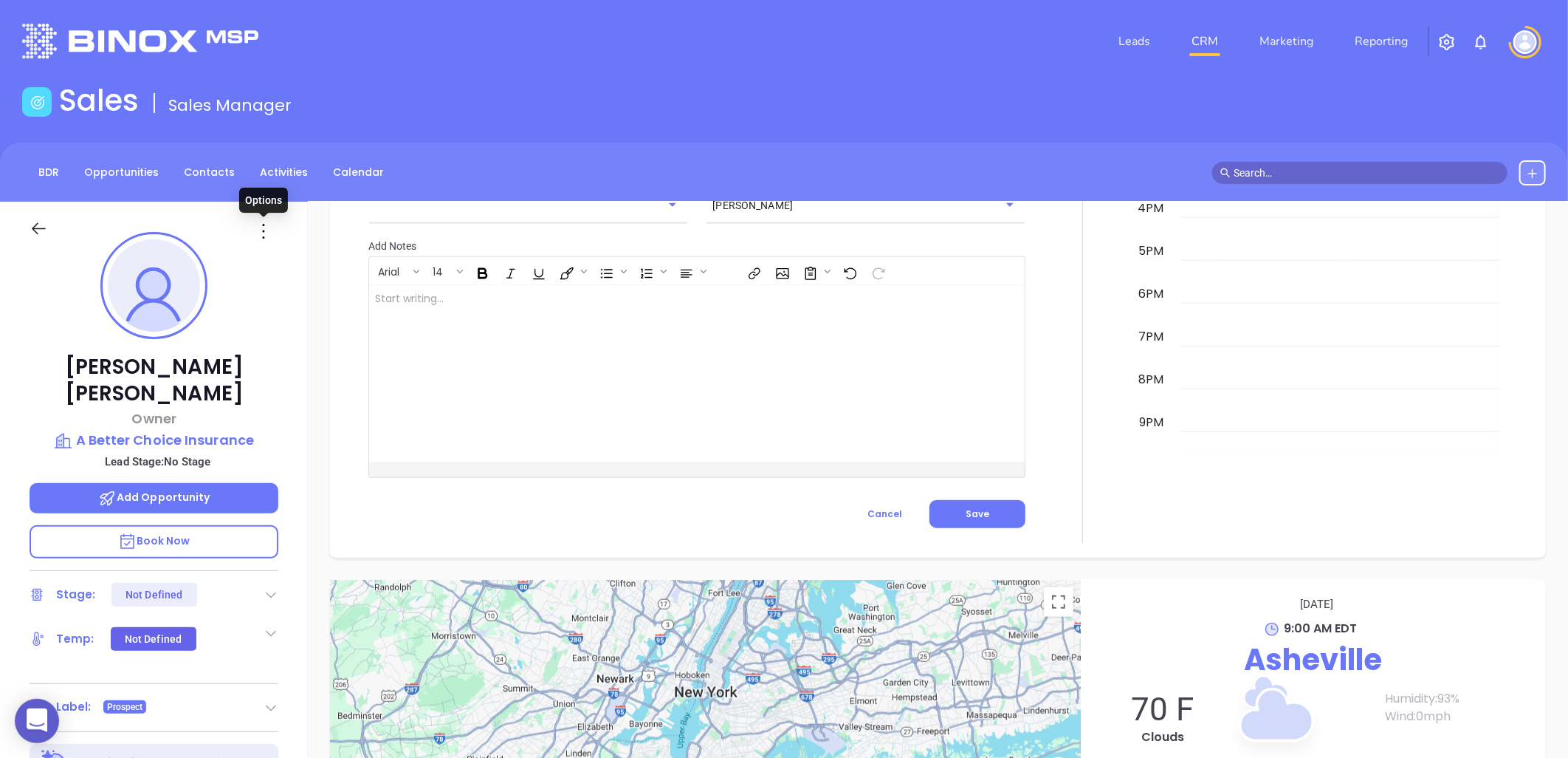
click at [266, 231] on icon at bounding box center [264, 231] width 24 height 24
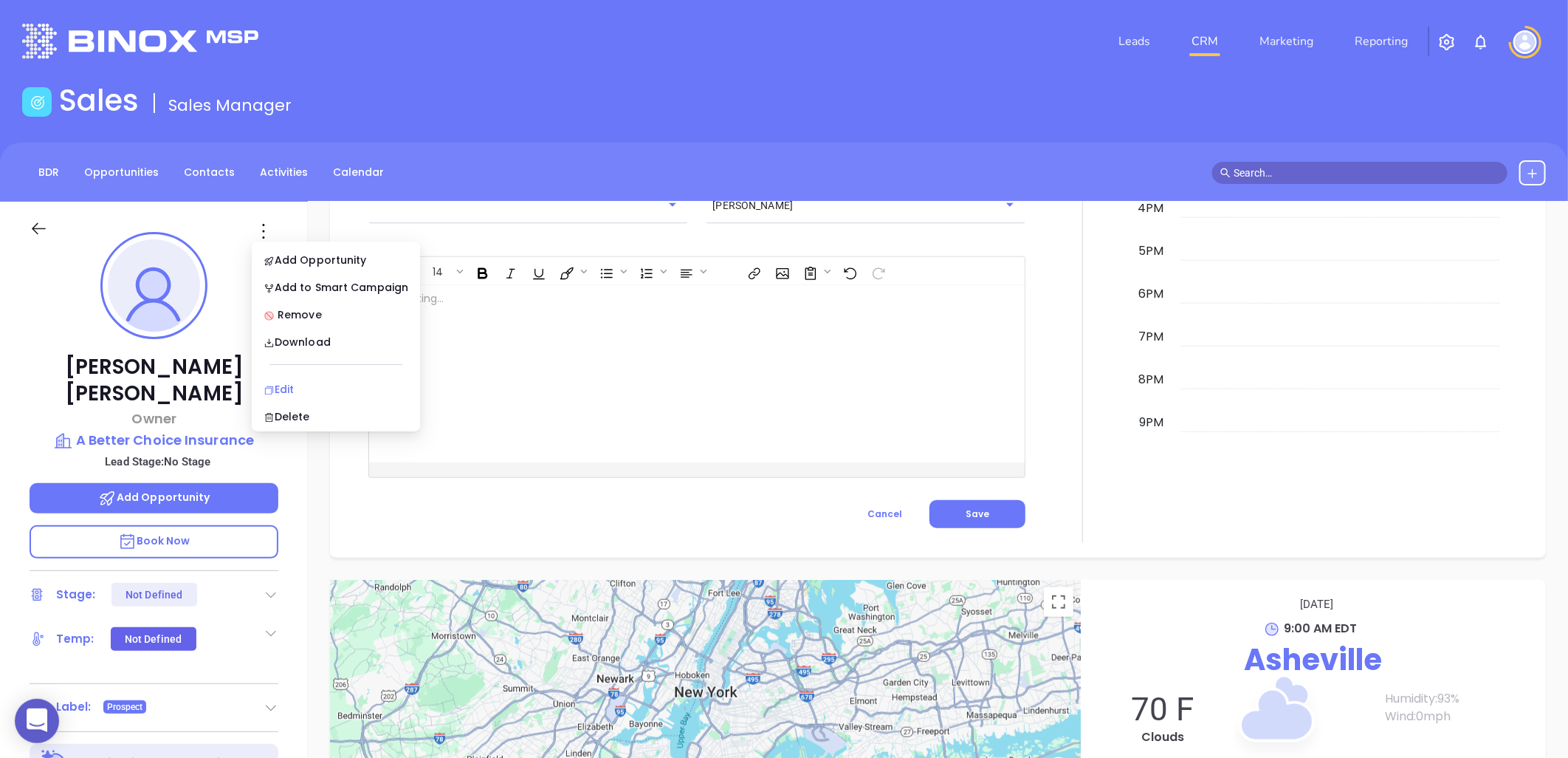
click at [289, 389] on div "Edit" at bounding box center [336, 389] width 145 height 17
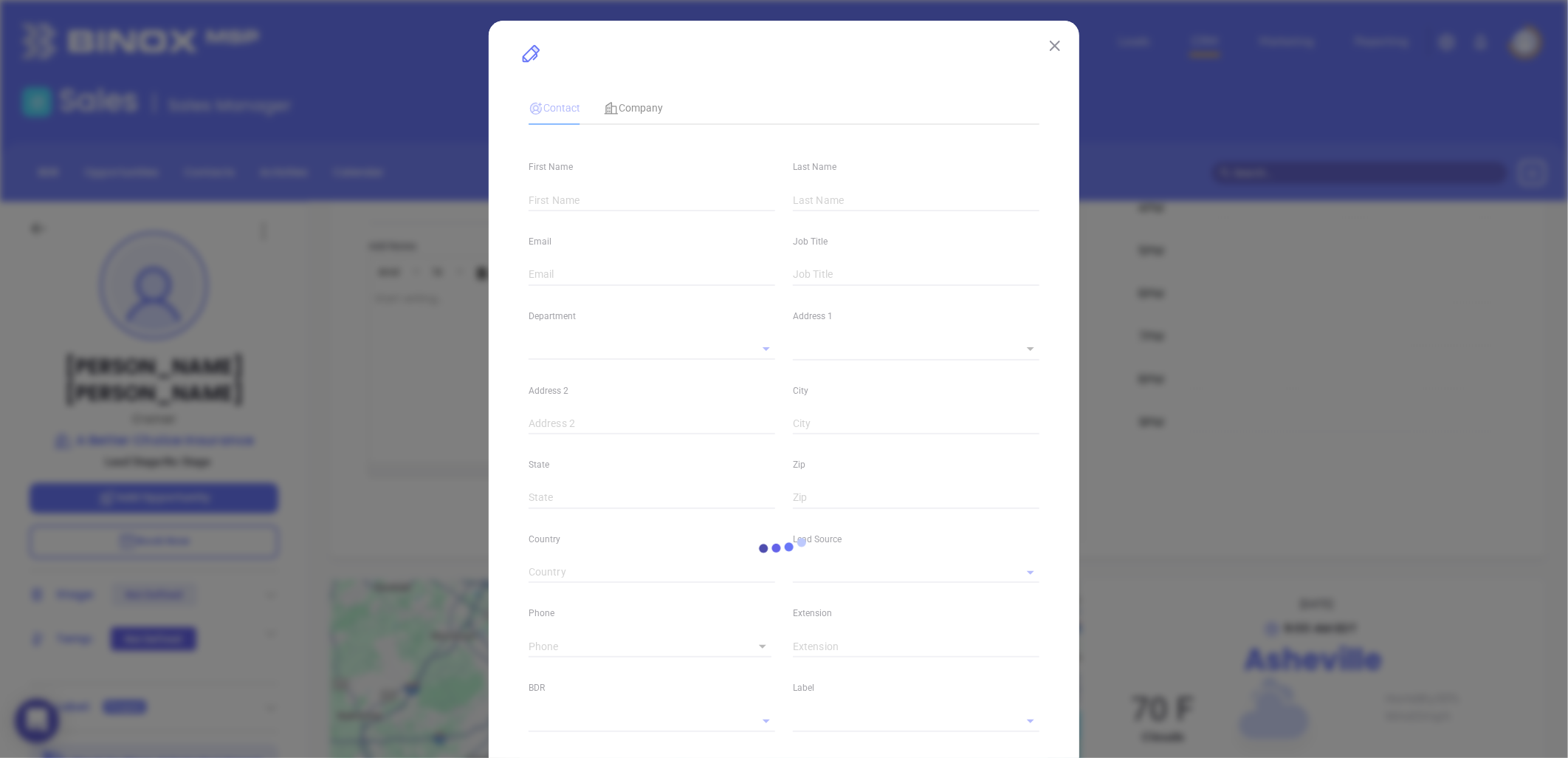
type input "[PERSON_NAME]"
type input "[PERSON_NAME][EMAIL_ADDRESS][DOMAIN_NAME]"
type input "Owner"
type input "1"
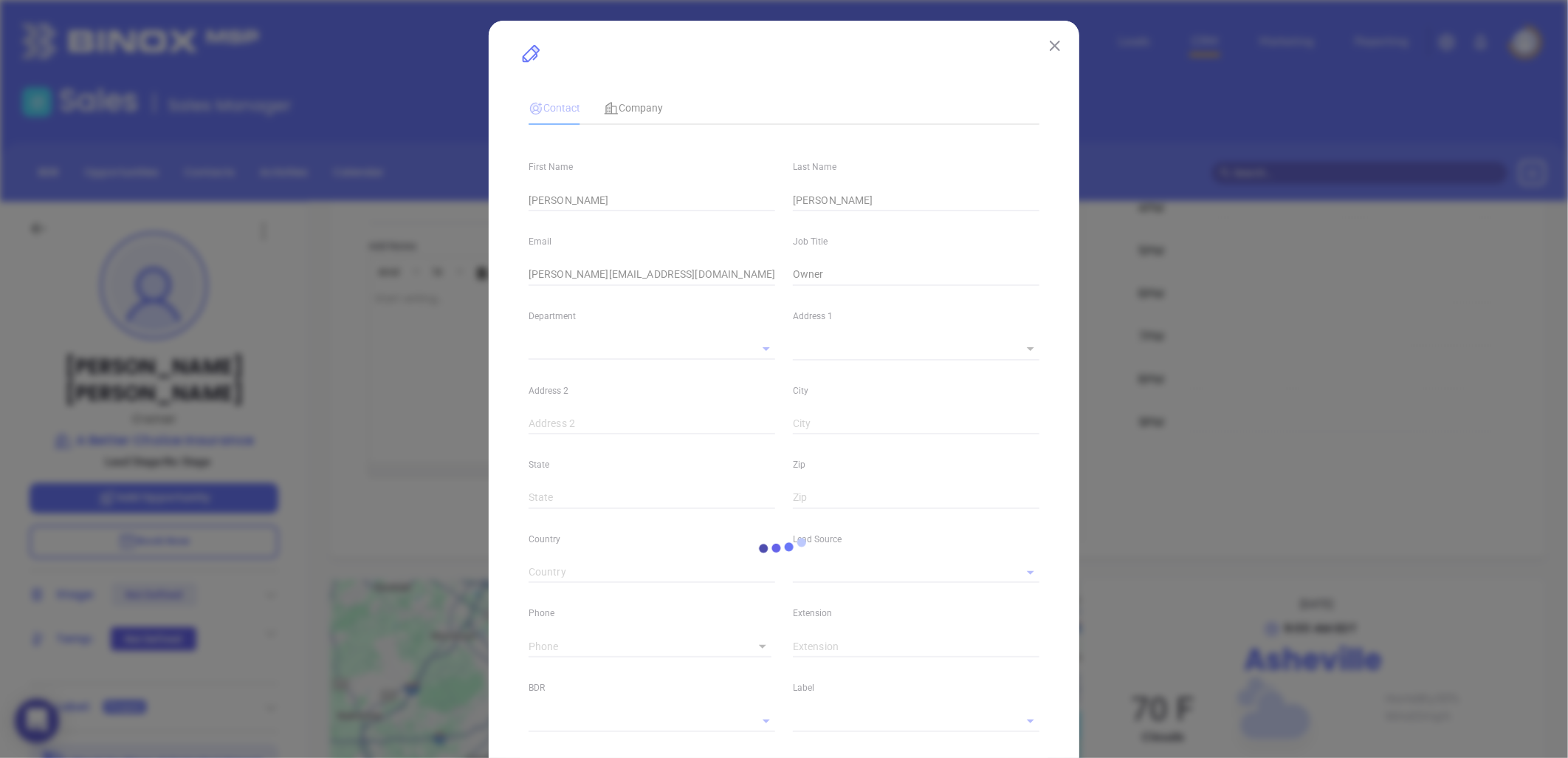
type input "Marketing"
type input "Other"
type input "undefined undefined"
type input "[PHONE_NUMBER]"
type input "1"
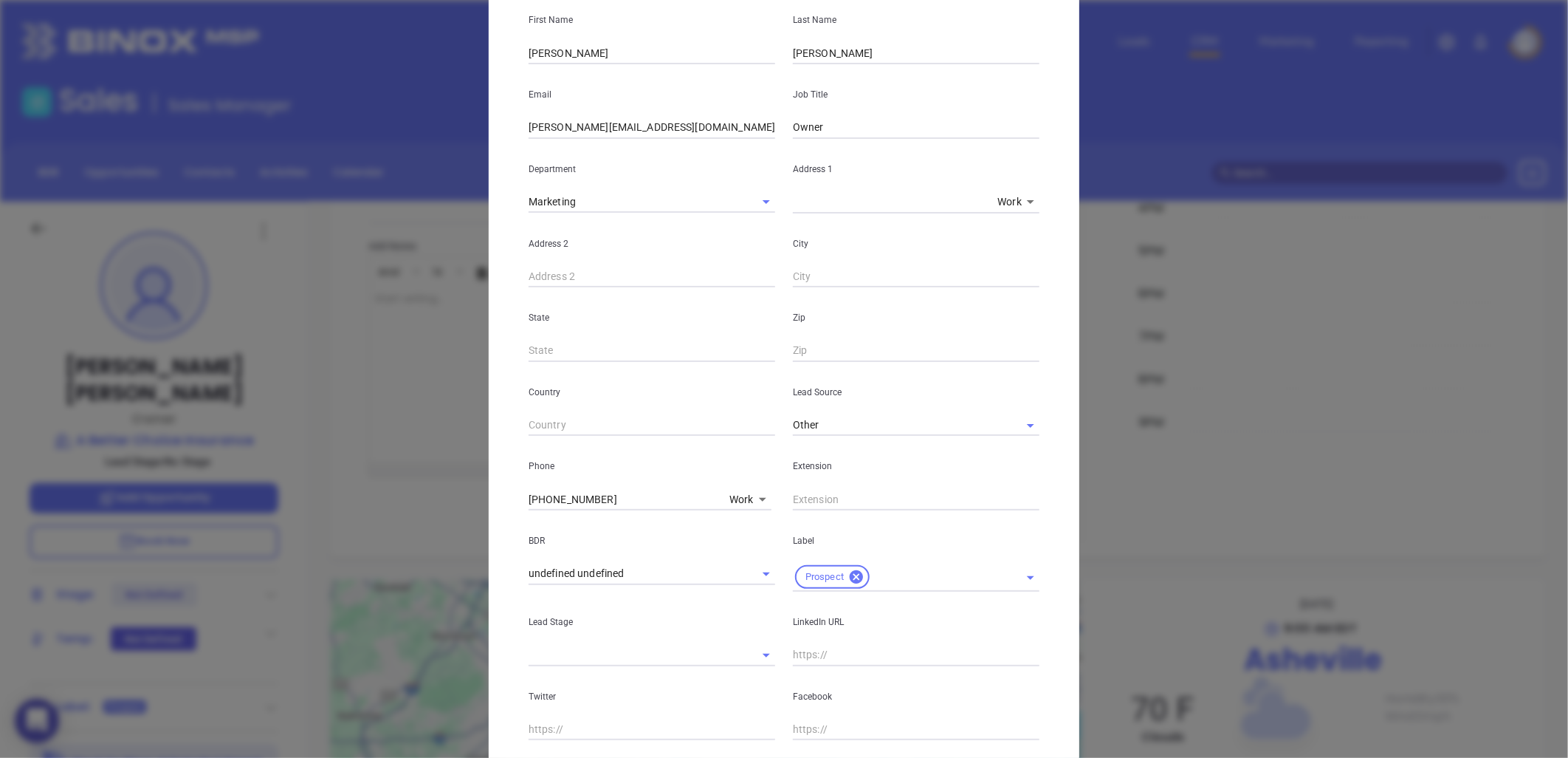
scroll to position [164, 0]
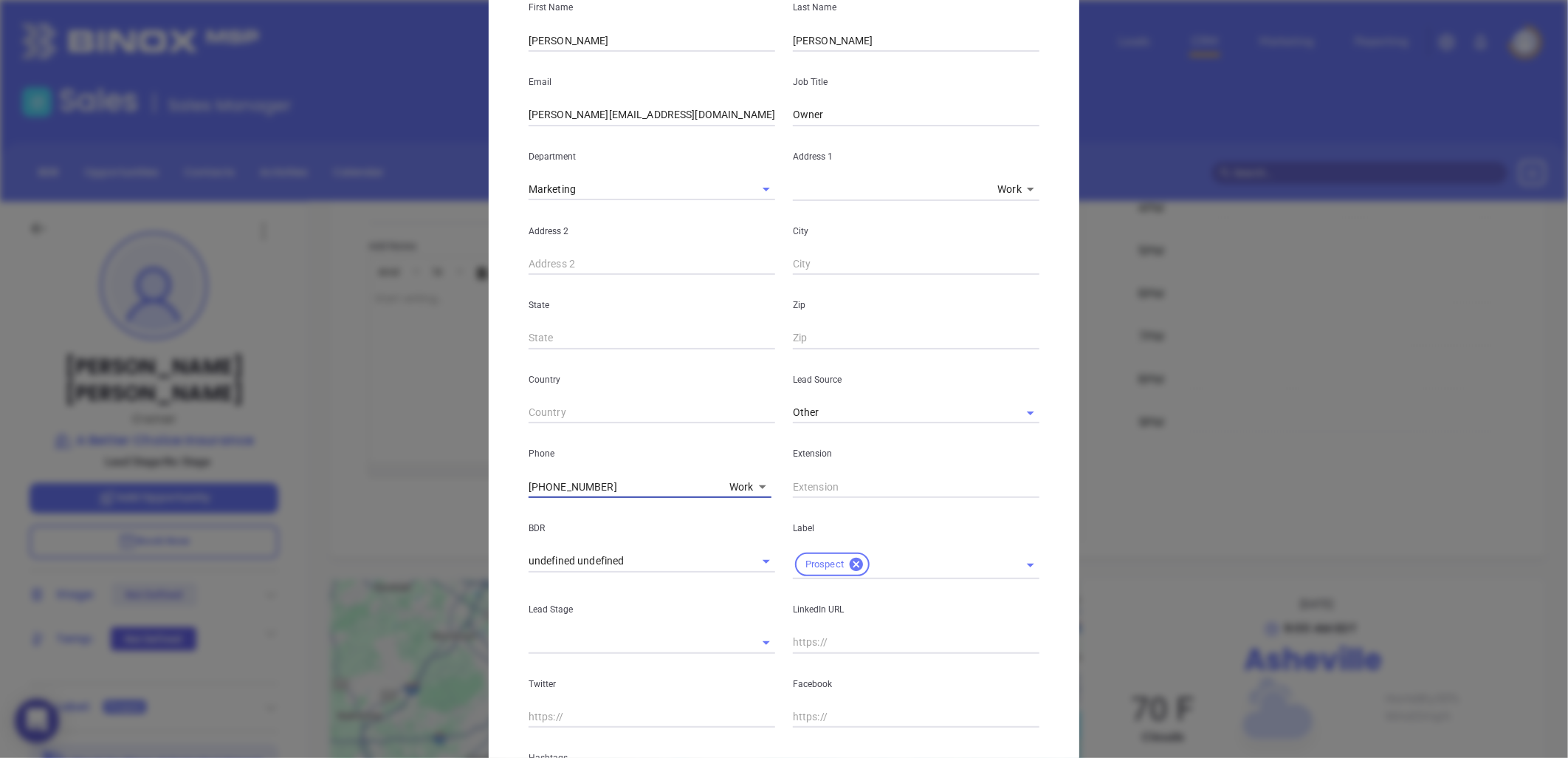
drag, startPoint x: 616, startPoint y: 486, endPoint x: 499, endPoint y: 502, distance: 118.1
click at [499, 502] on div "Lee Stowe Contact Company First Name Lee Last Name Stowe Email lee@abetterchoic…" at bounding box center [784, 392] width 591 height 1071
paste input "28) 225-3210"
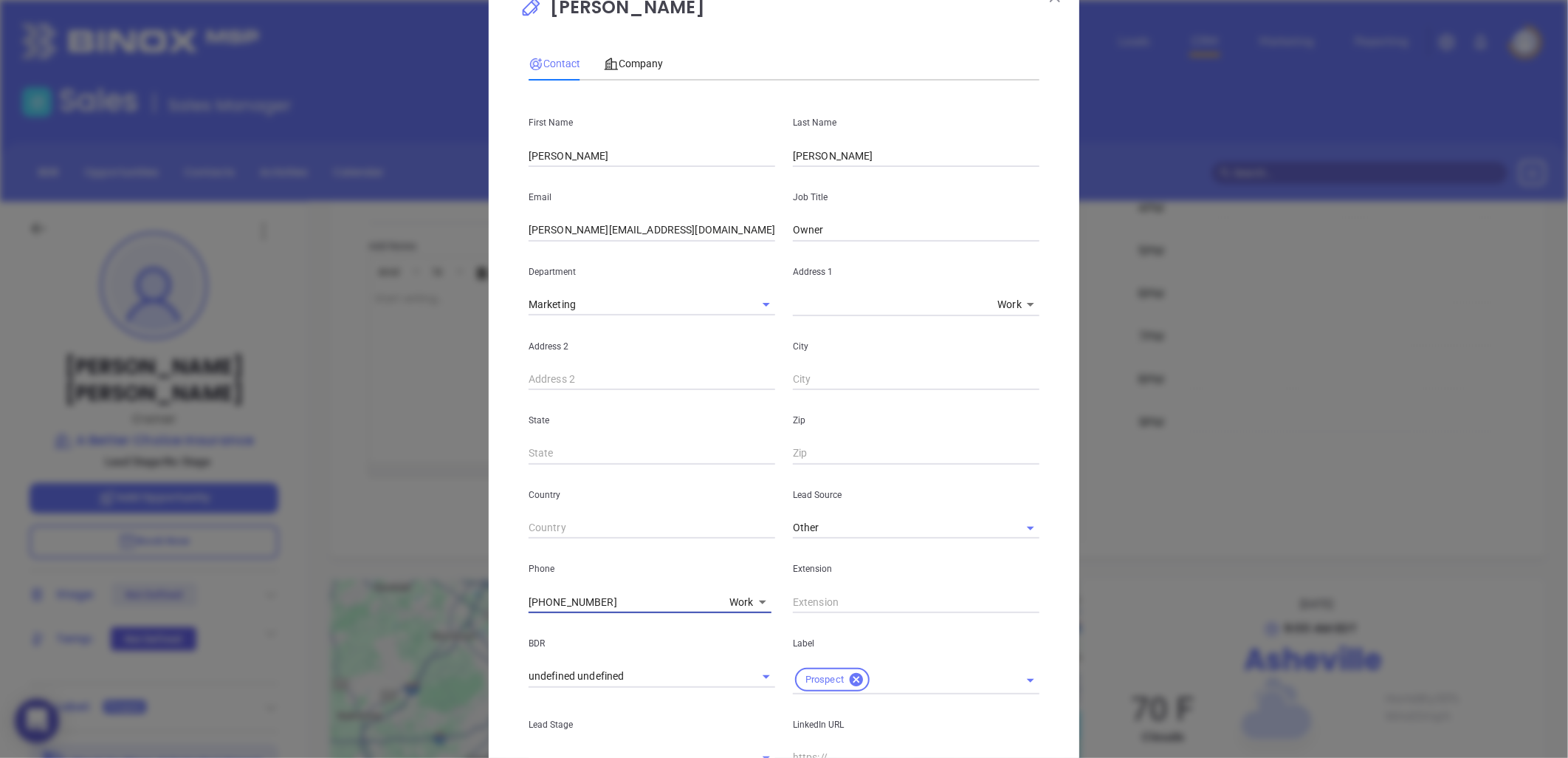
scroll to position [0, 0]
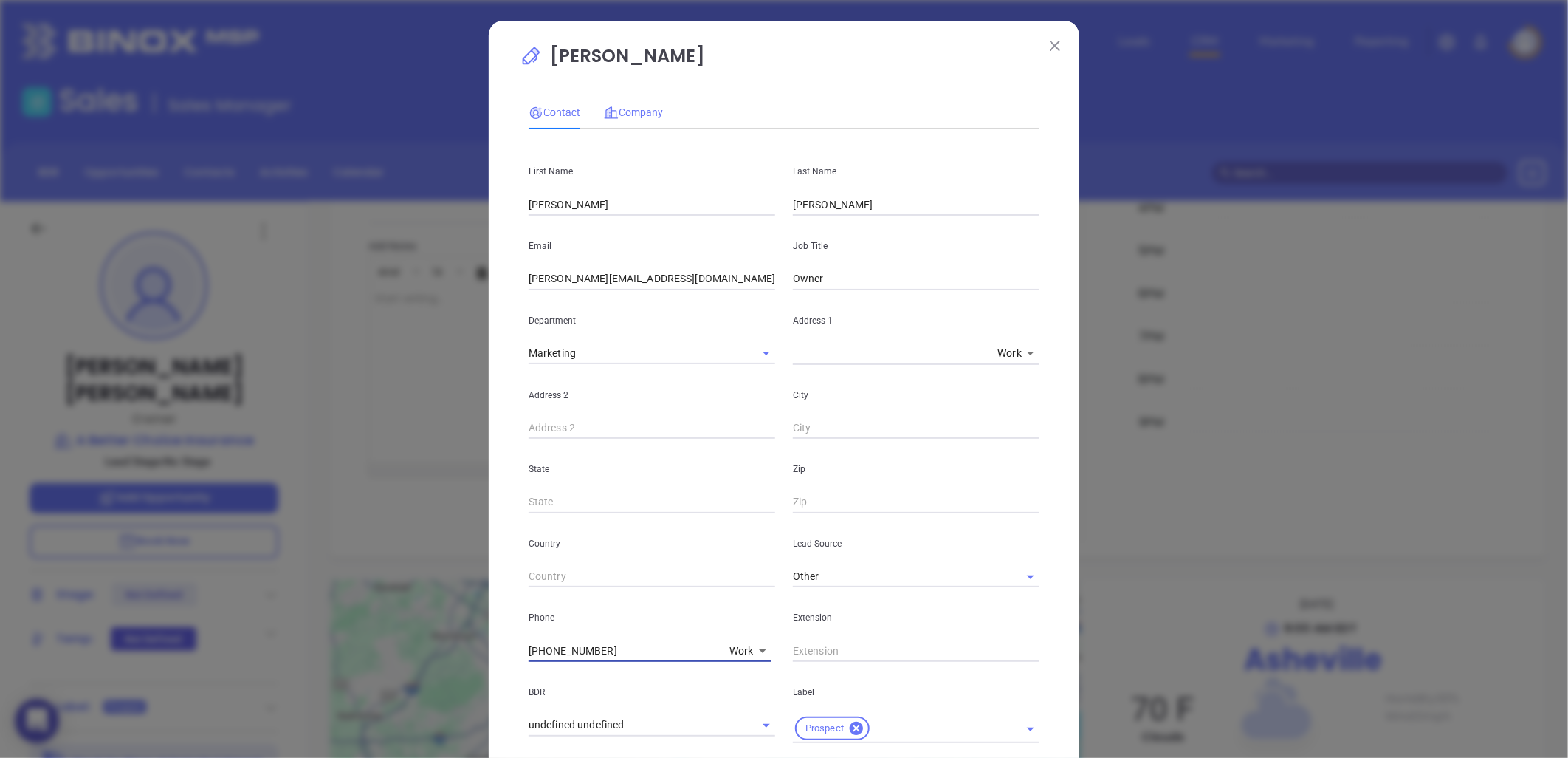
type input "[PHONE_NUMBER]"
click at [646, 112] on span "Company" at bounding box center [633, 112] width 59 height 12
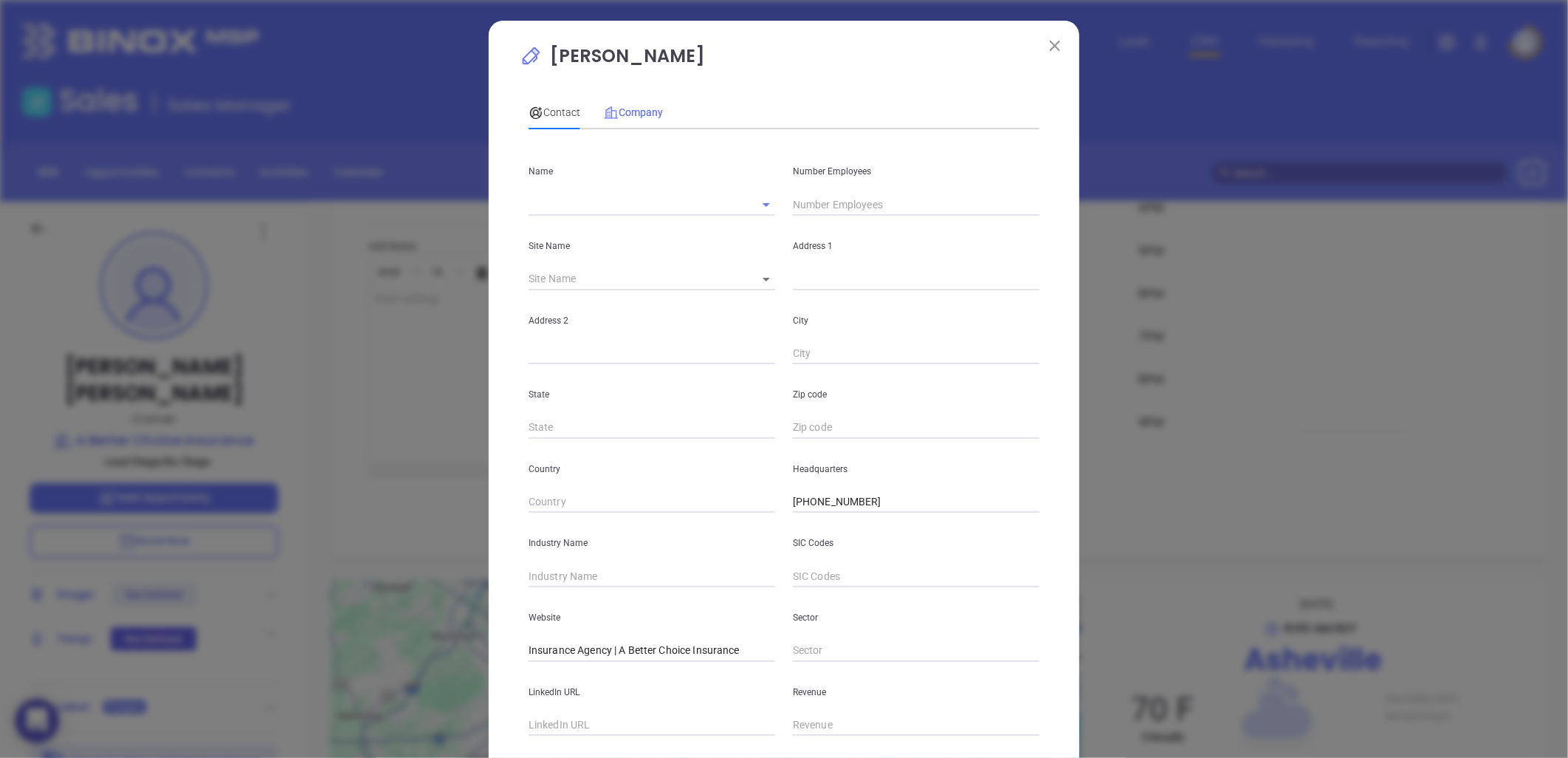
type input "A Better Choice Insurance"
drag, startPoint x: 881, startPoint y: 501, endPoint x: 763, endPoint y: 511, distance: 118.4
click at [763, 511] on div "Country Headquarters (800) 451-1674" at bounding box center [783, 476] width 528 height 75
paste input "28) 225-3210"
type input "[PHONE_NUMBER]"
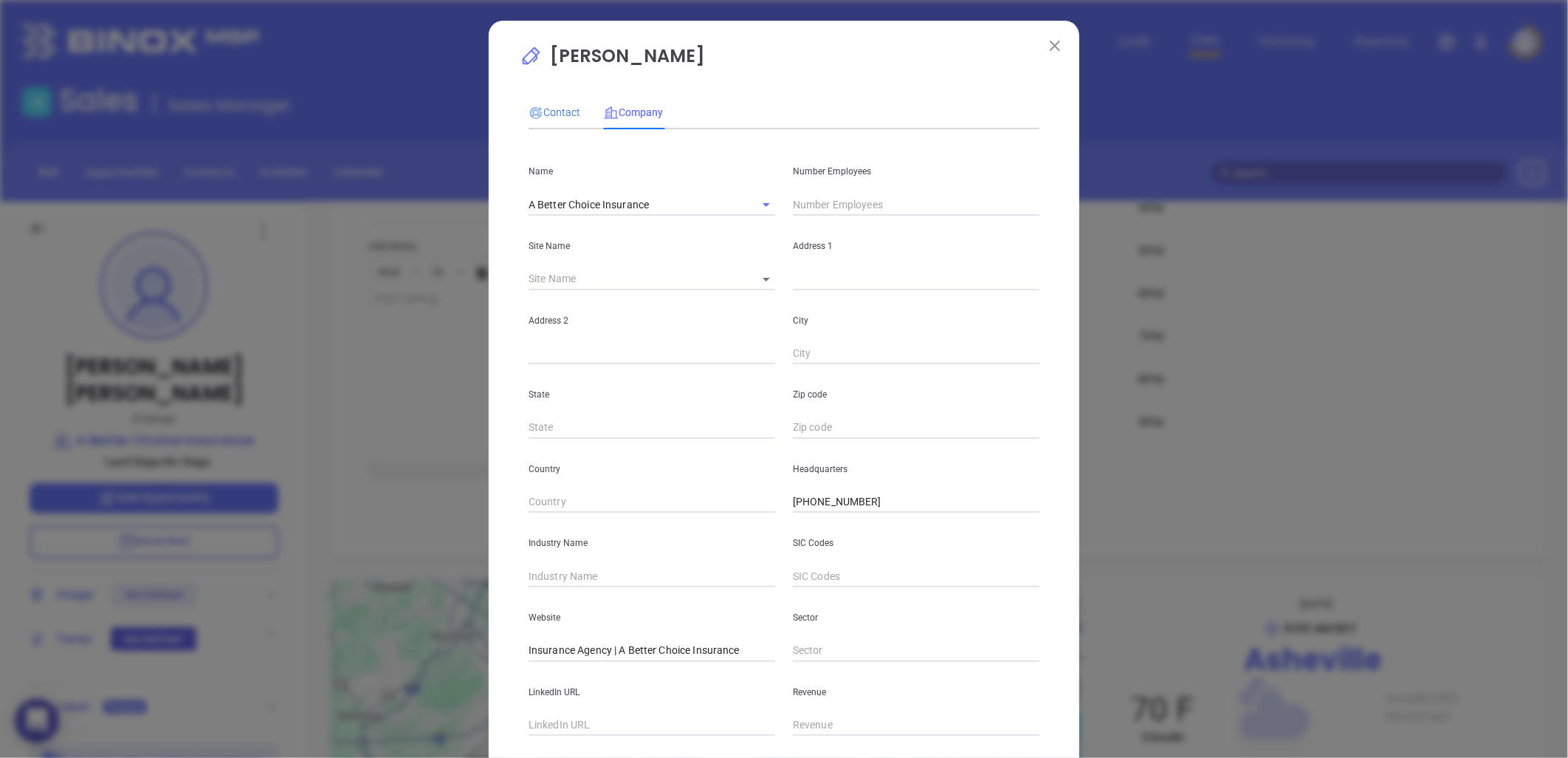
click at [530, 112] on icon at bounding box center [536, 113] width 12 height 12
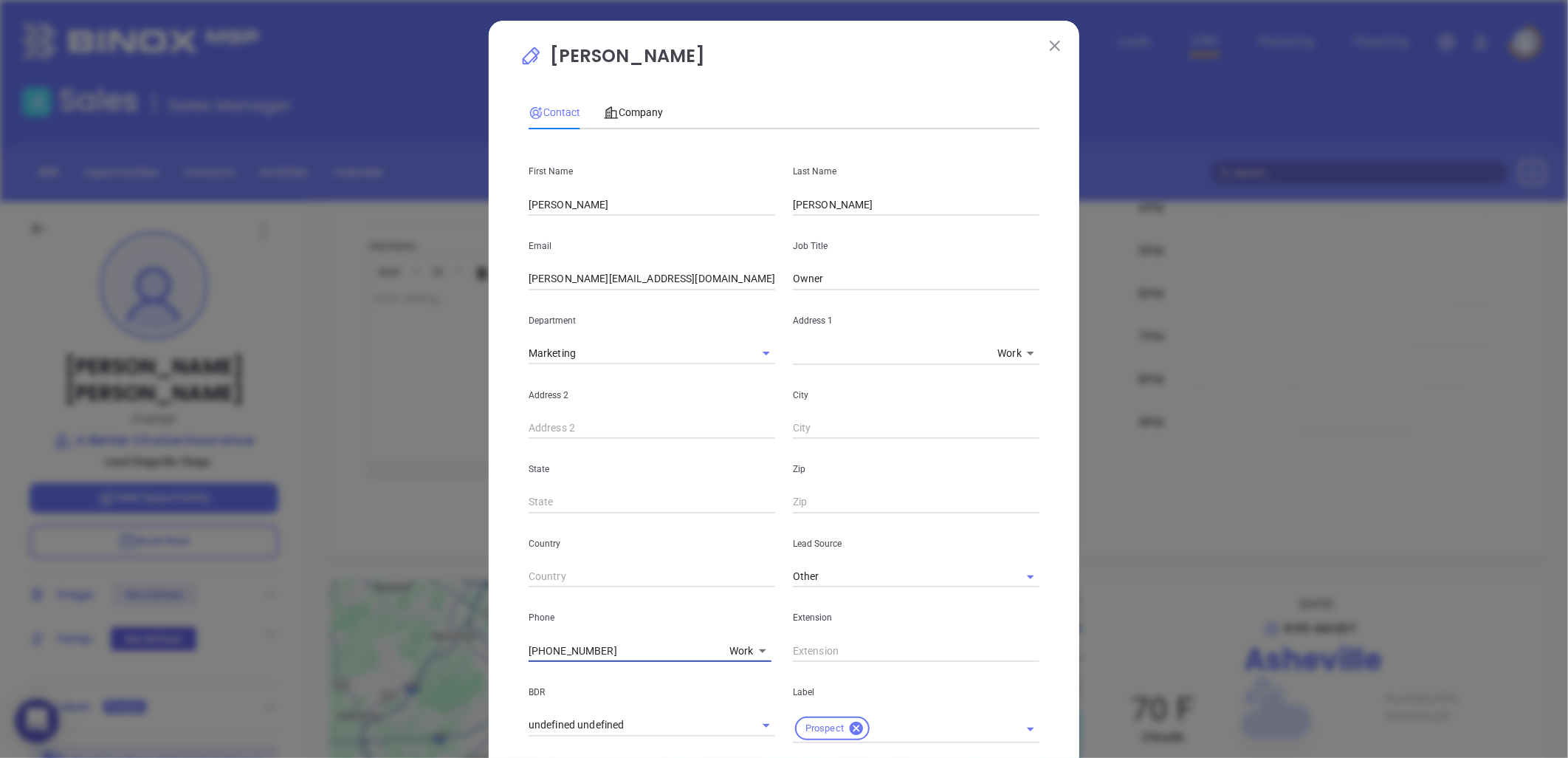
drag, startPoint x: 592, startPoint y: 654, endPoint x: 478, endPoint y: 666, distance: 114.6
click at [478, 666] on div "Lee Stowe Contact Company First Name Lee Last Name Stowe Email lee@abetterchoic…" at bounding box center [784, 379] width 1568 height 758
type input "( ) -"
click at [737, 647] on body "0 Leads CRM Marketing Reporting Financial Leads Leads Sales Sales Manager BDR O…" at bounding box center [784, 379] width 1568 height 758
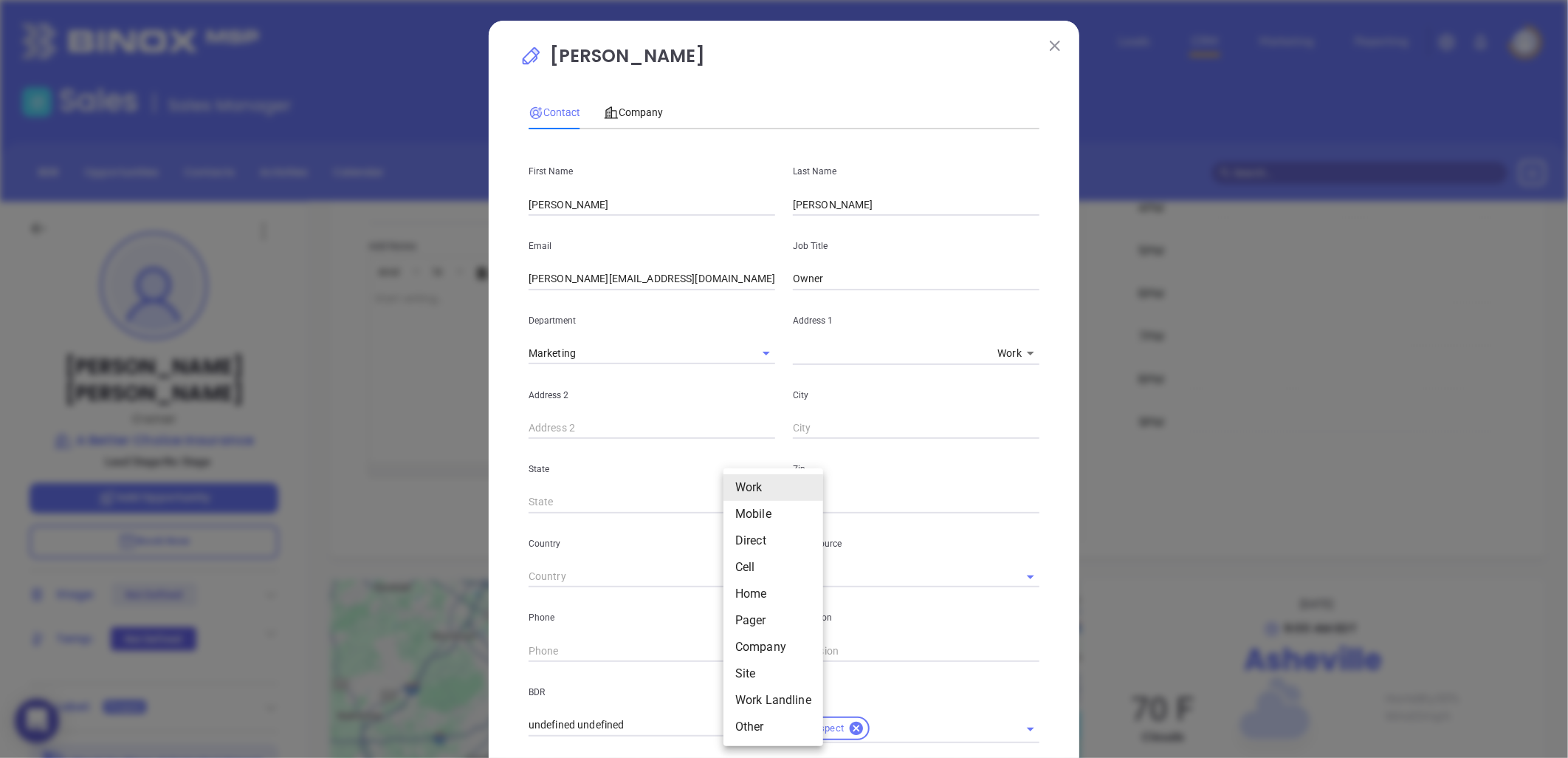
click at [753, 675] on li "Site" at bounding box center [773, 673] width 100 height 26
type input "11"
click at [644, 654] on input "( ) -" at bounding box center [629, 650] width 202 height 23
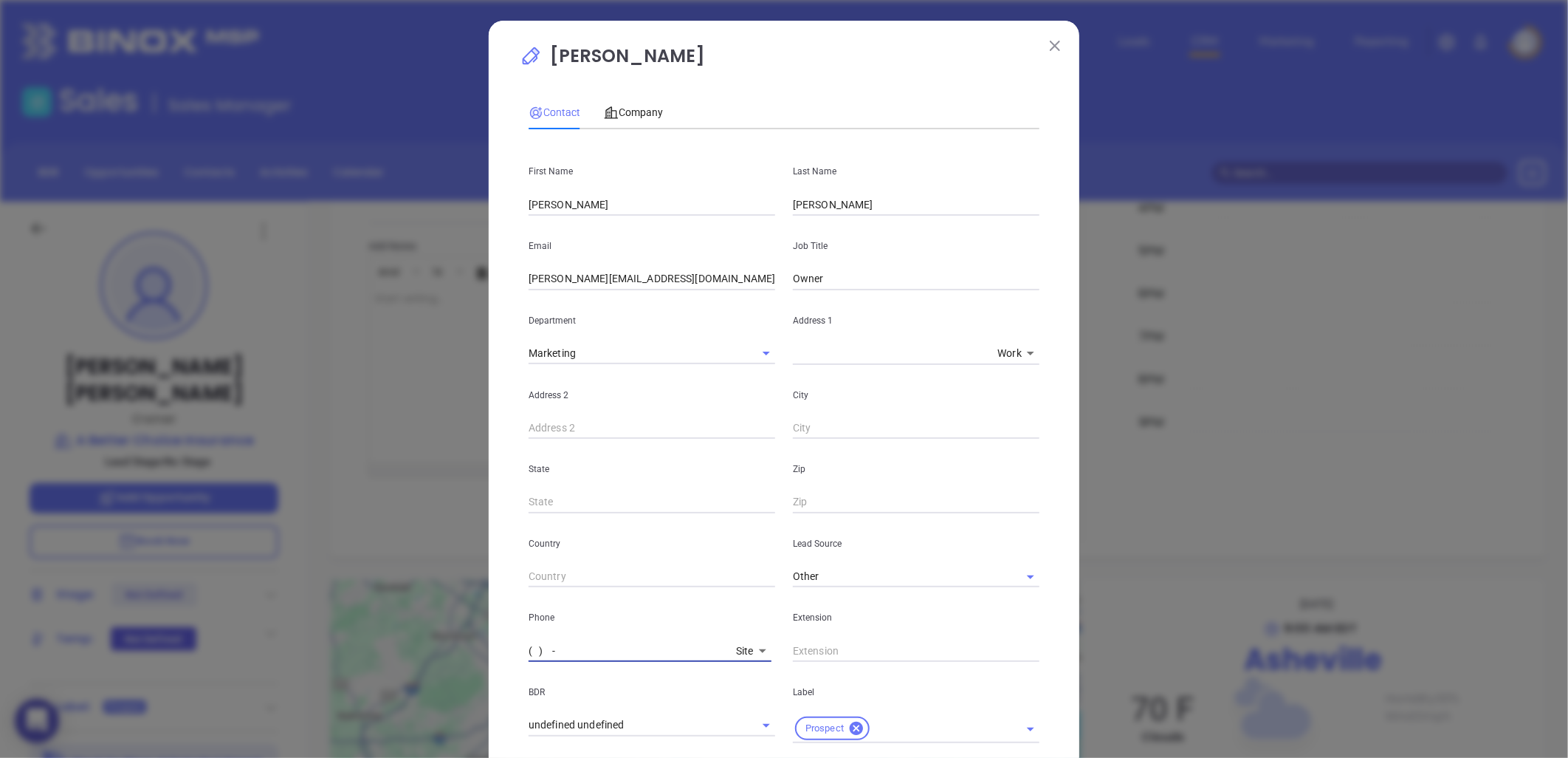
paste input "828) 225-3210"
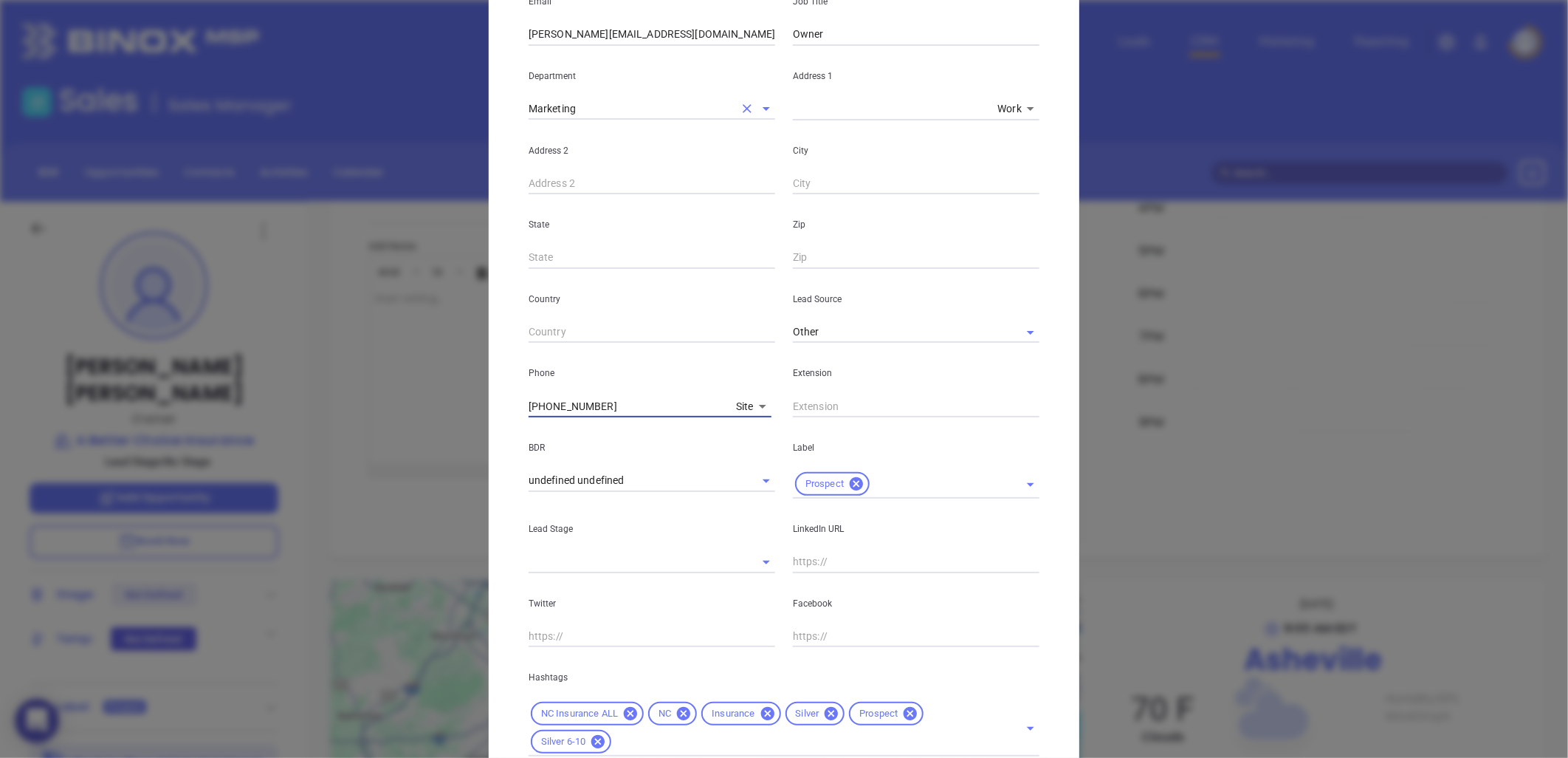
scroll to position [246, 0]
click at [824, 717] on icon at bounding box center [831, 712] width 14 height 14
type input "[PHONE_NUMBER]"
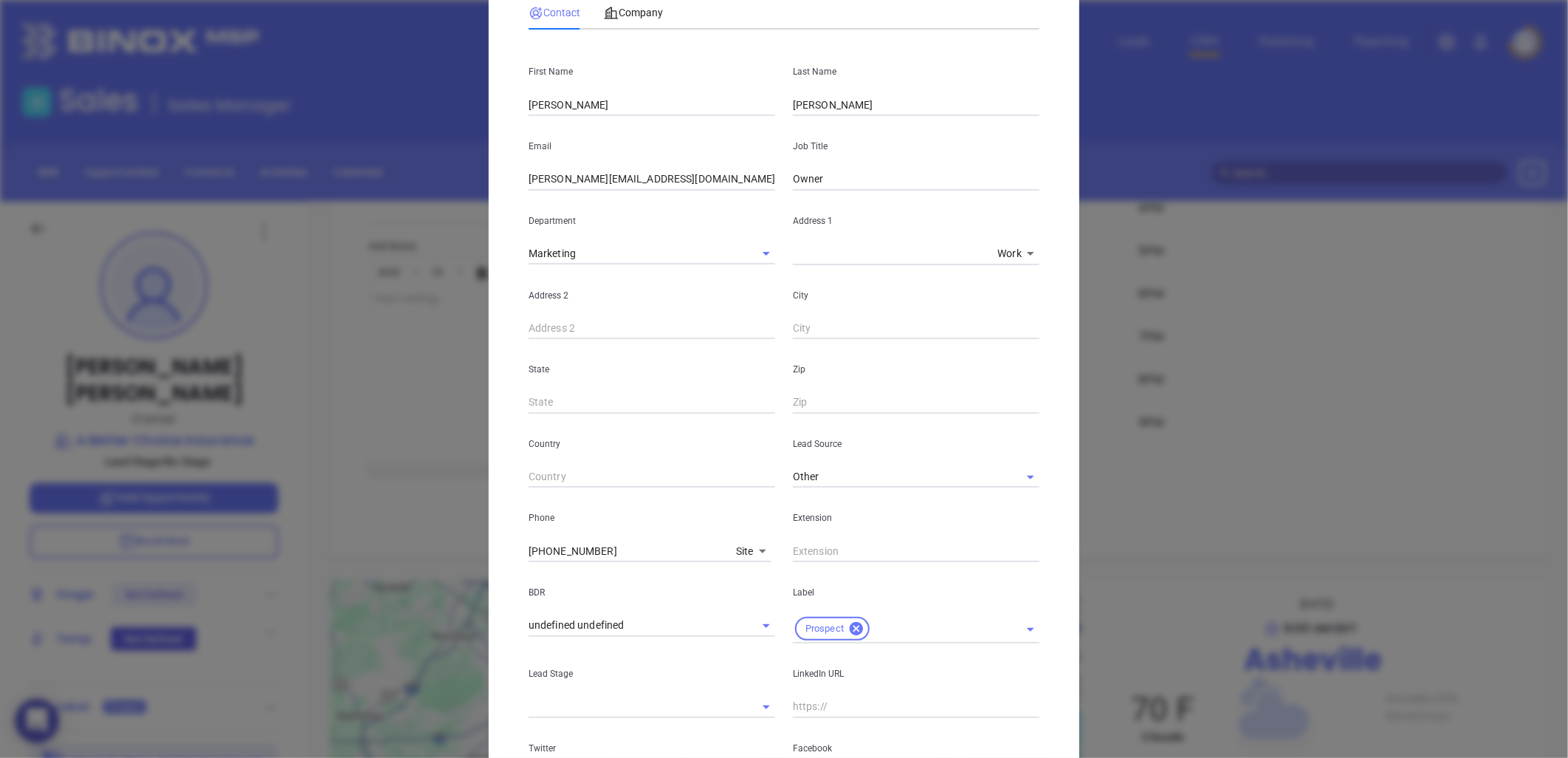
scroll to position [0, 0]
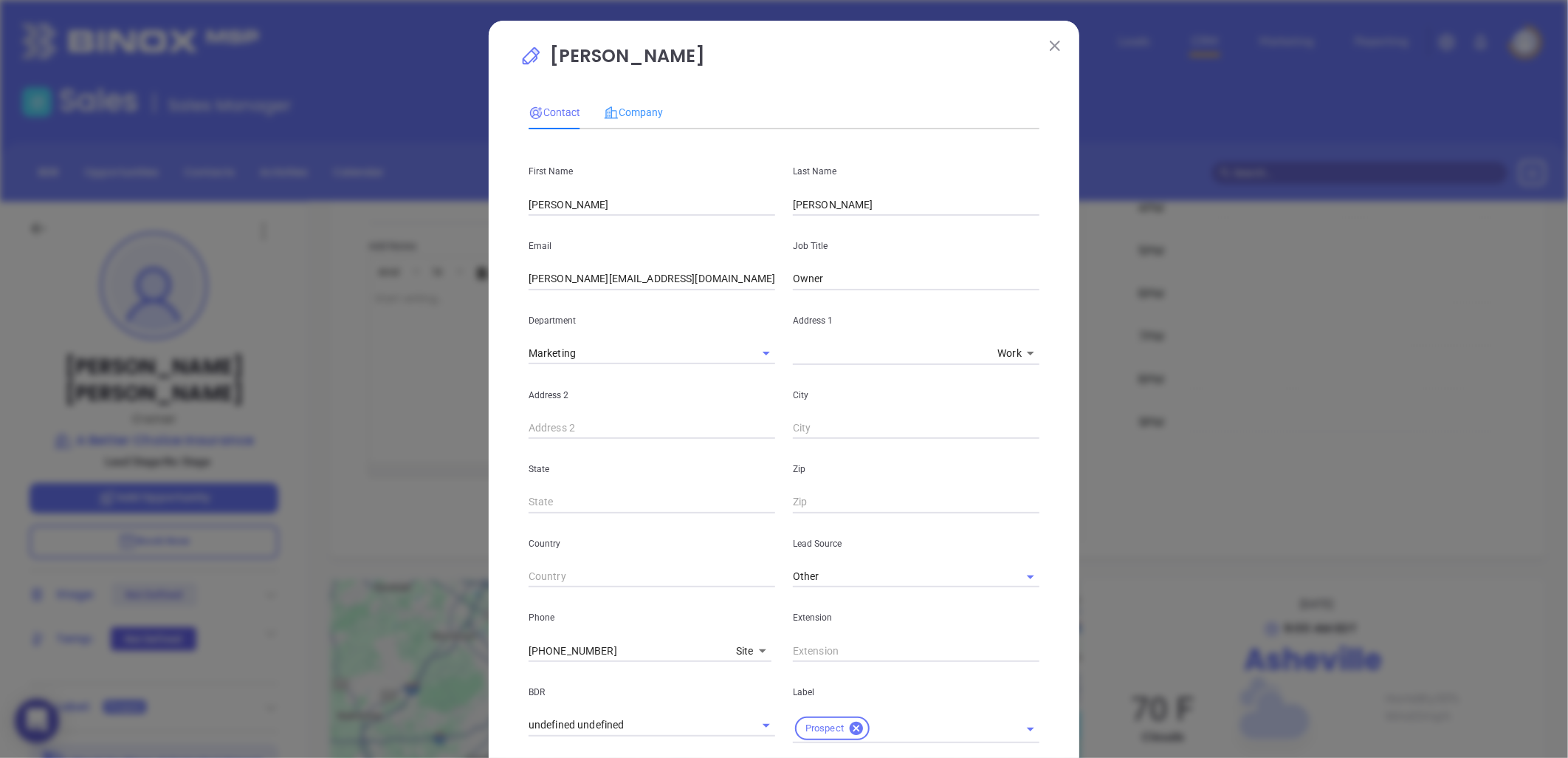
click at [629, 100] on div "Company" at bounding box center [633, 112] width 59 height 34
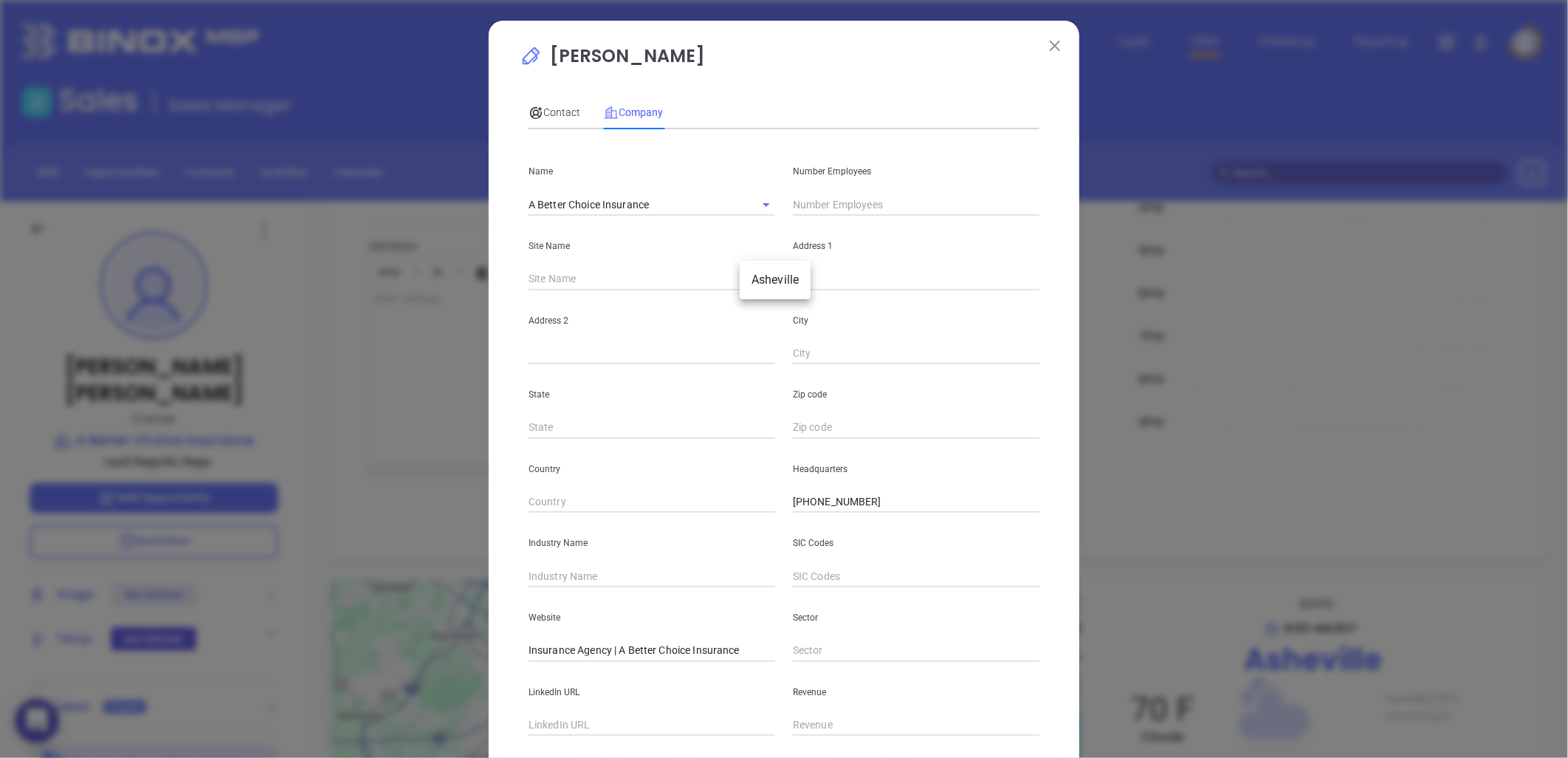
click at [760, 275] on body "0 Leads CRM Marketing Reporting Financial Leads Leads Sales Sales Manager BDR O…" at bounding box center [784, 379] width 1568 height 758
click at [770, 276] on li "Asheville" at bounding box center [775, 279] width 71 height 26
type input "Asheville"
type input "99728"
type input "327 New Leicester Highway"
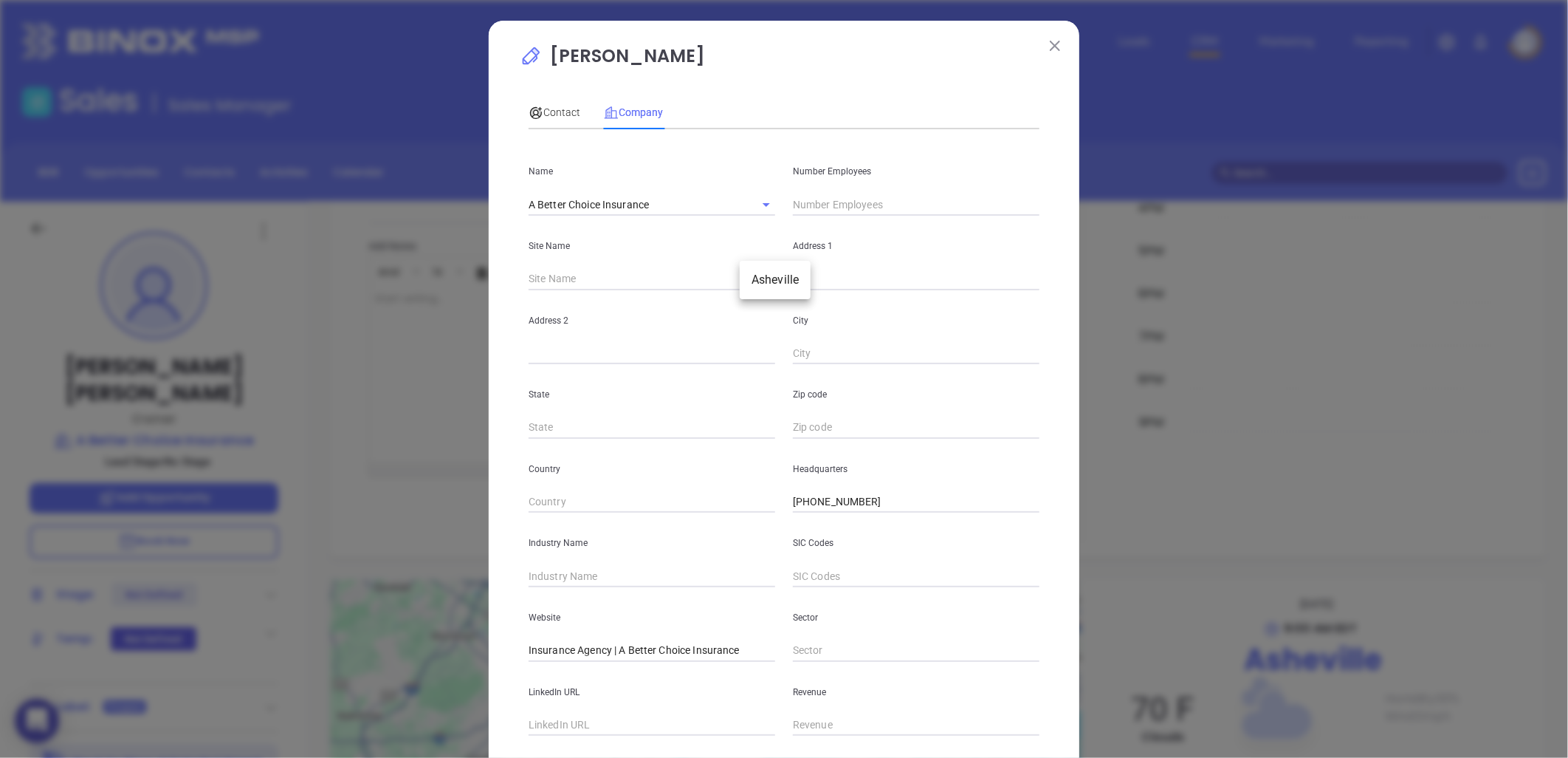
type input "Asheville"
type input "NC"
type input "28806"
drag, startPoint x: 919, startPoint y: 282, endPoint x: 752, endPoint y: 298, distance: 167.8
click at [752, 297] on div "Name A Better Choice Insurance Number Employees Site Name Asheville Asheville 9…" at bounding box center [783, 438] width 511 height 594
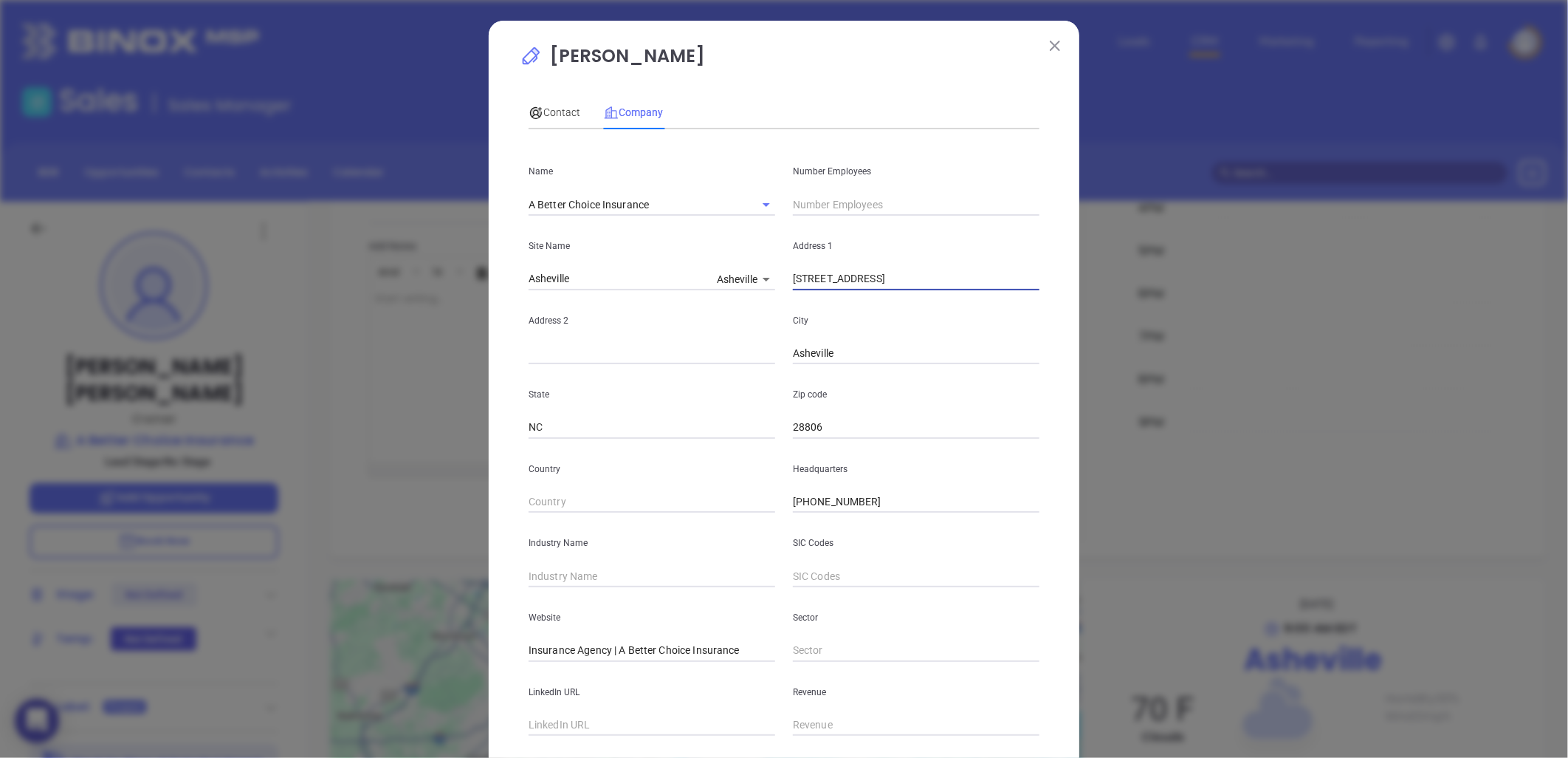
paste input "113 N. Main St. Ste. B China Grove, NC 28023"
drag, startPoint x: 862, startPoint y: 279, endPoint x: 1365, endPoint y: 233, distance: 505.1
click at [1365, 233] on div "Lee Stowe Contact Company First Name Lee Last Name Stowe Email lee@abetterchoic…" at bounding box center [784, 379] width 1568 height 758
type input "113 N. Main St"
paste input "Ste. B China Grove, NC 28023"
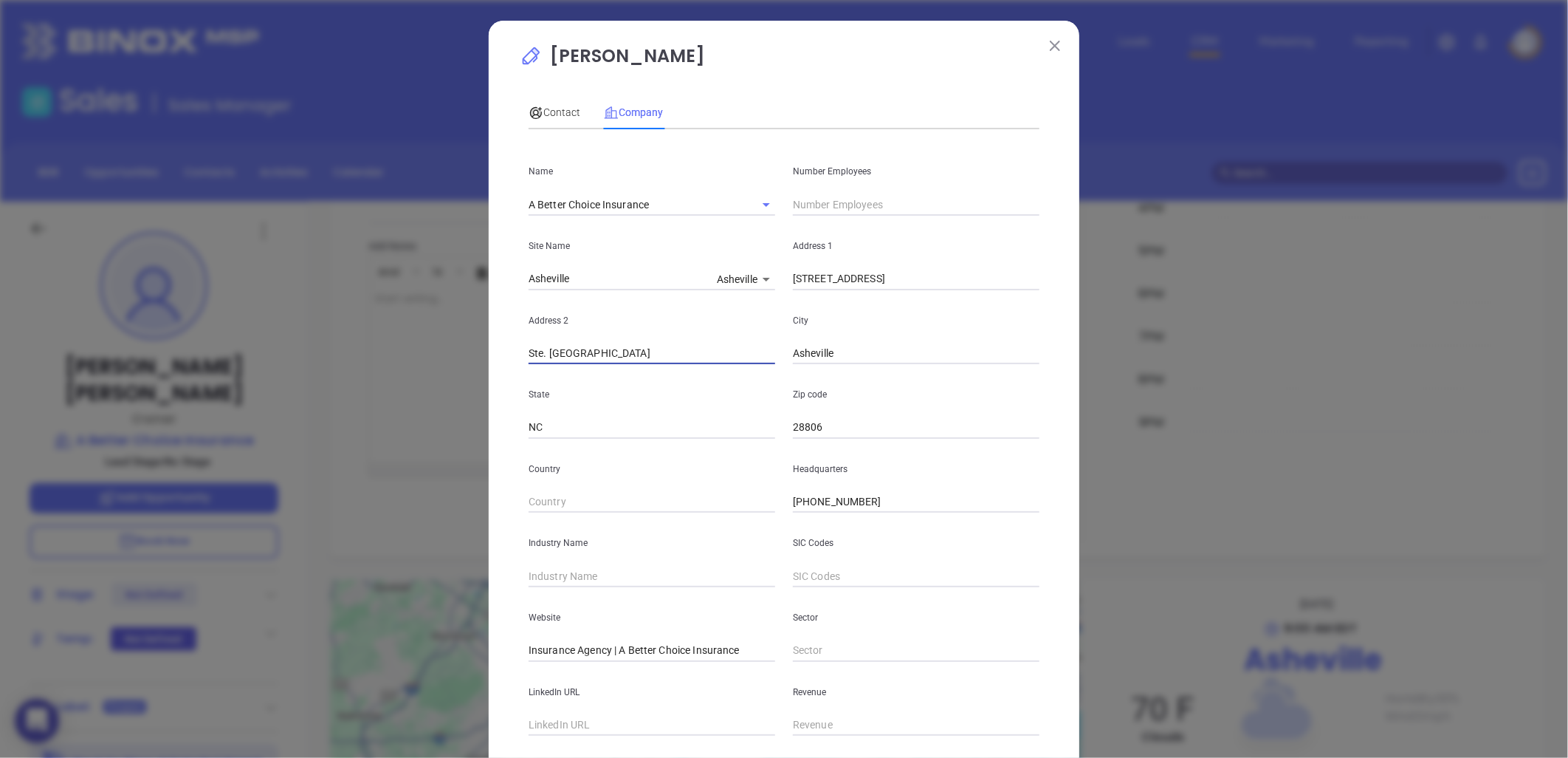
drag, startPoint x: 554, startPoint y: 352, endPoint x: 777, endPoint y: 336, distance: 223.6
click at [777, 336] on div "Address 2 Ste. B China Grove, NC 28023 City Asheville" at bounding box center [783, 328] width 528 height 75
type input "Ste. B"
paste input "China Grove, NC 28023"
drag, startPoint x: 850, startPoint y: 355, endPoint x: 970, endPoint y: 336, distance: 121.5
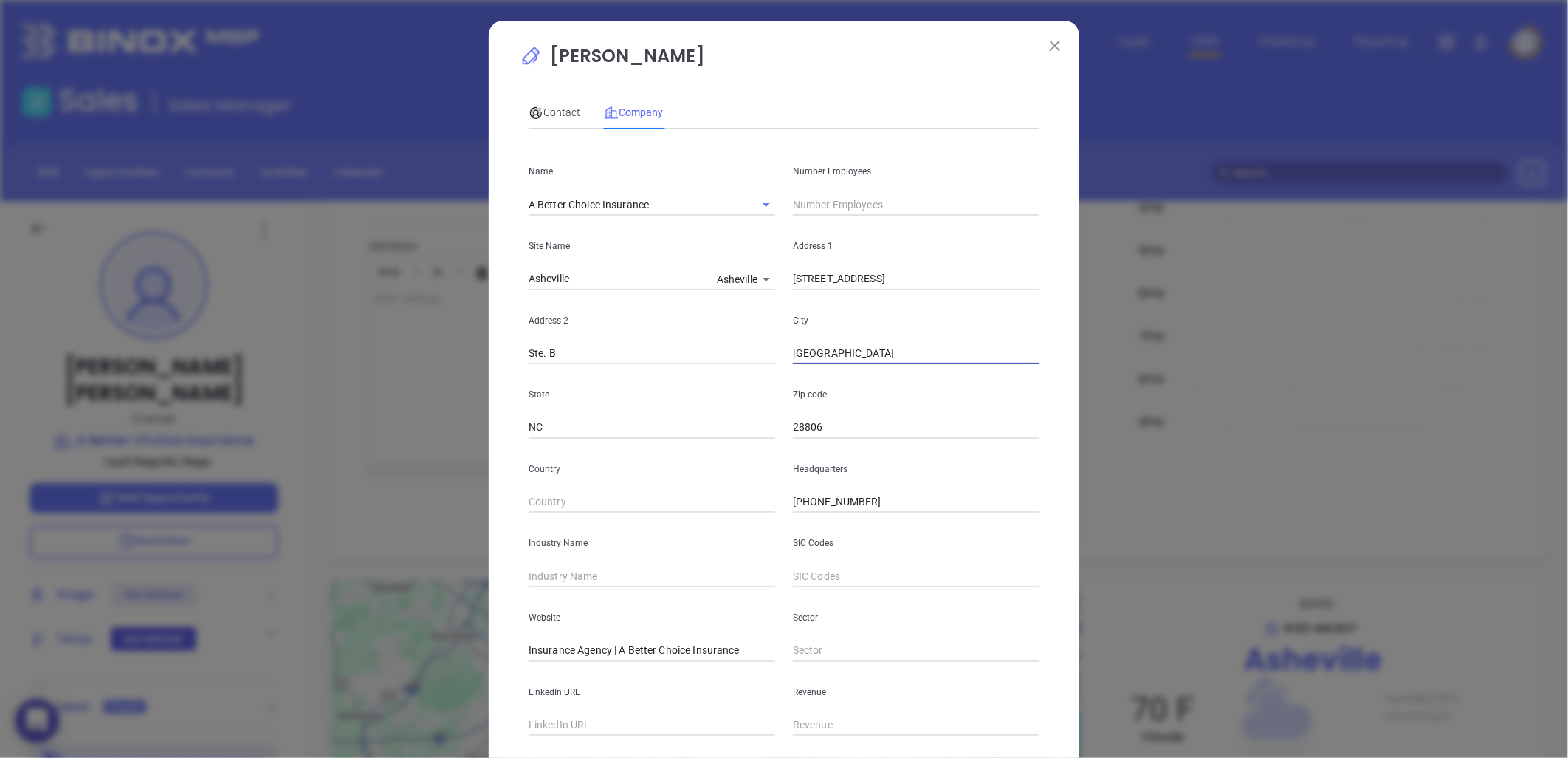
click at [970, 336] on div "City China Grove, NC 28023" at bounding box center [916, 328] width 265 height 75
type input "China Grove"
paste input "NC 28023"
type input "28023"
click at [568, 574] on input "text" at bounding box center [652, 576] width 247 height 23
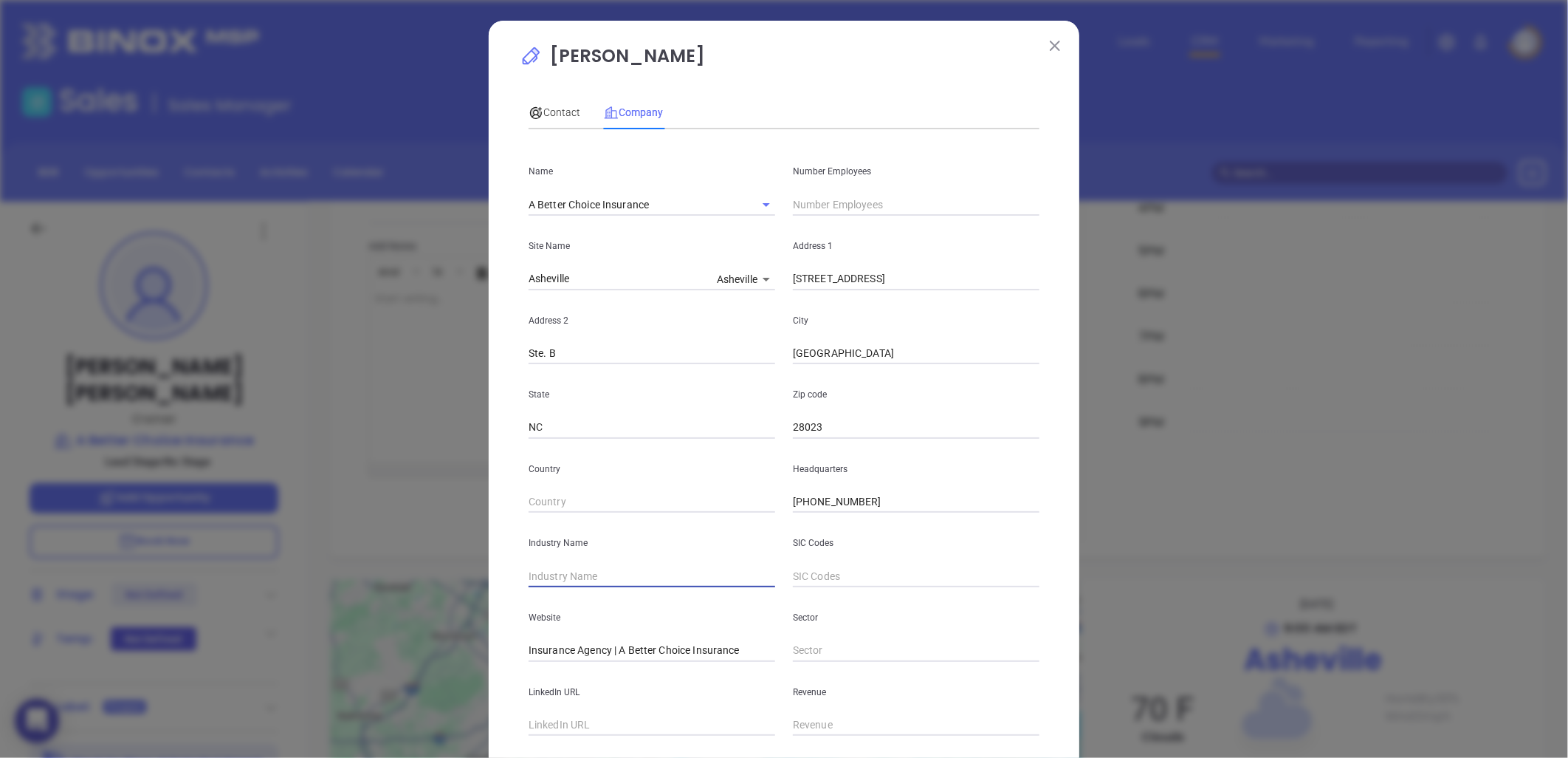
type input "O"
type input "Insurance"
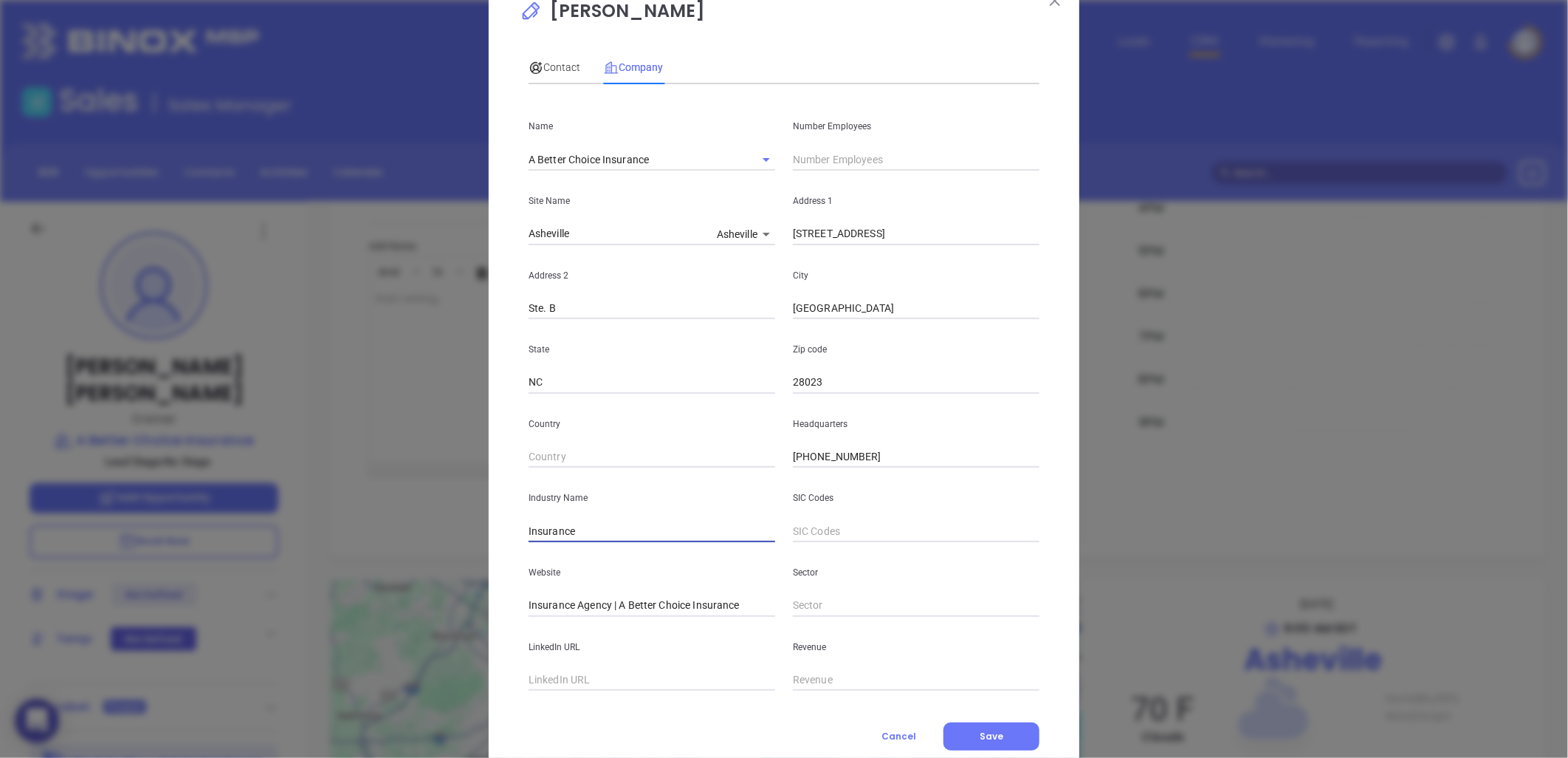
scroll to position [89, 0]
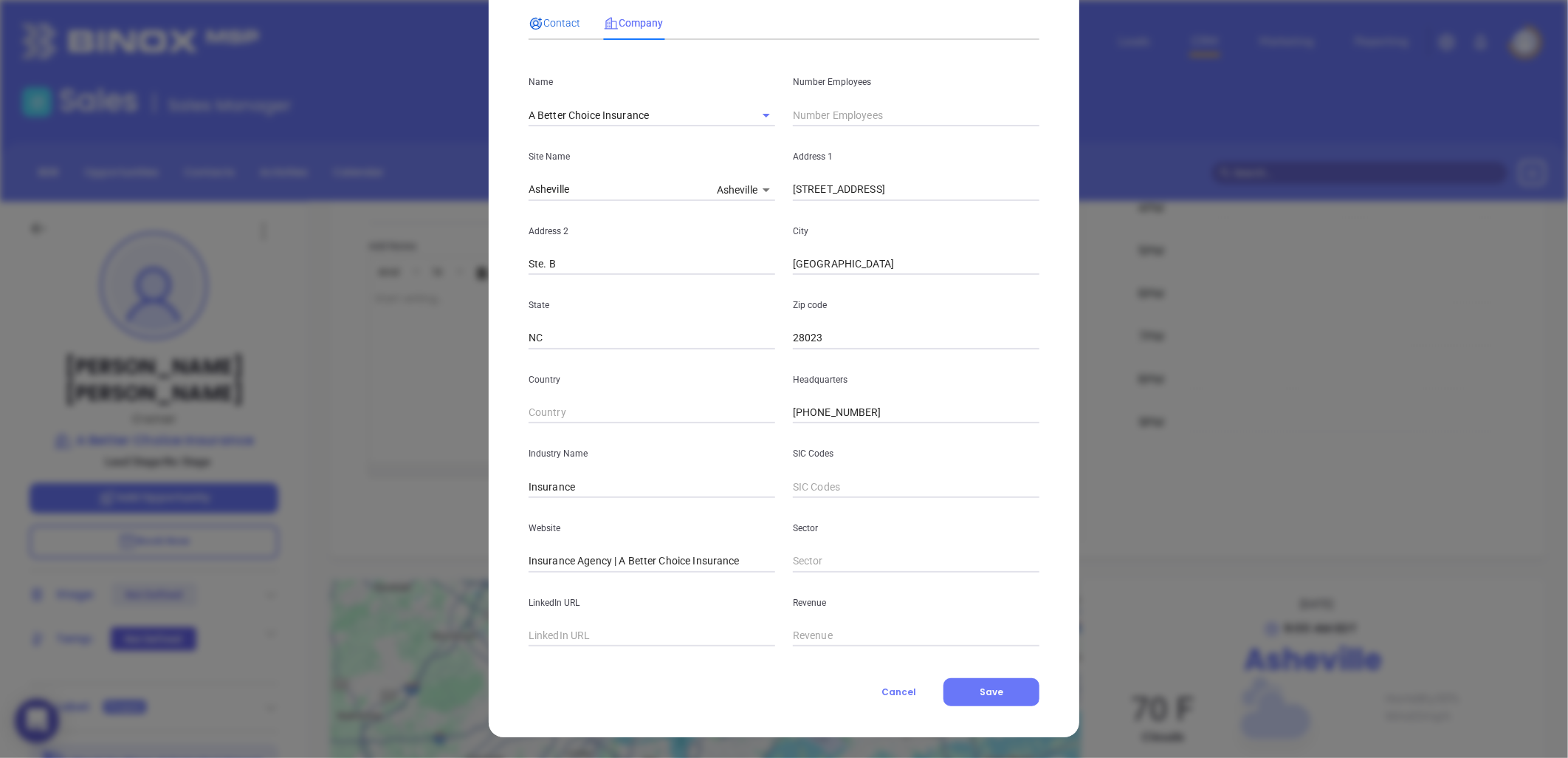
click at [555, 23] on span "Contact" at bounding box center [554, 23] width 52 height 12
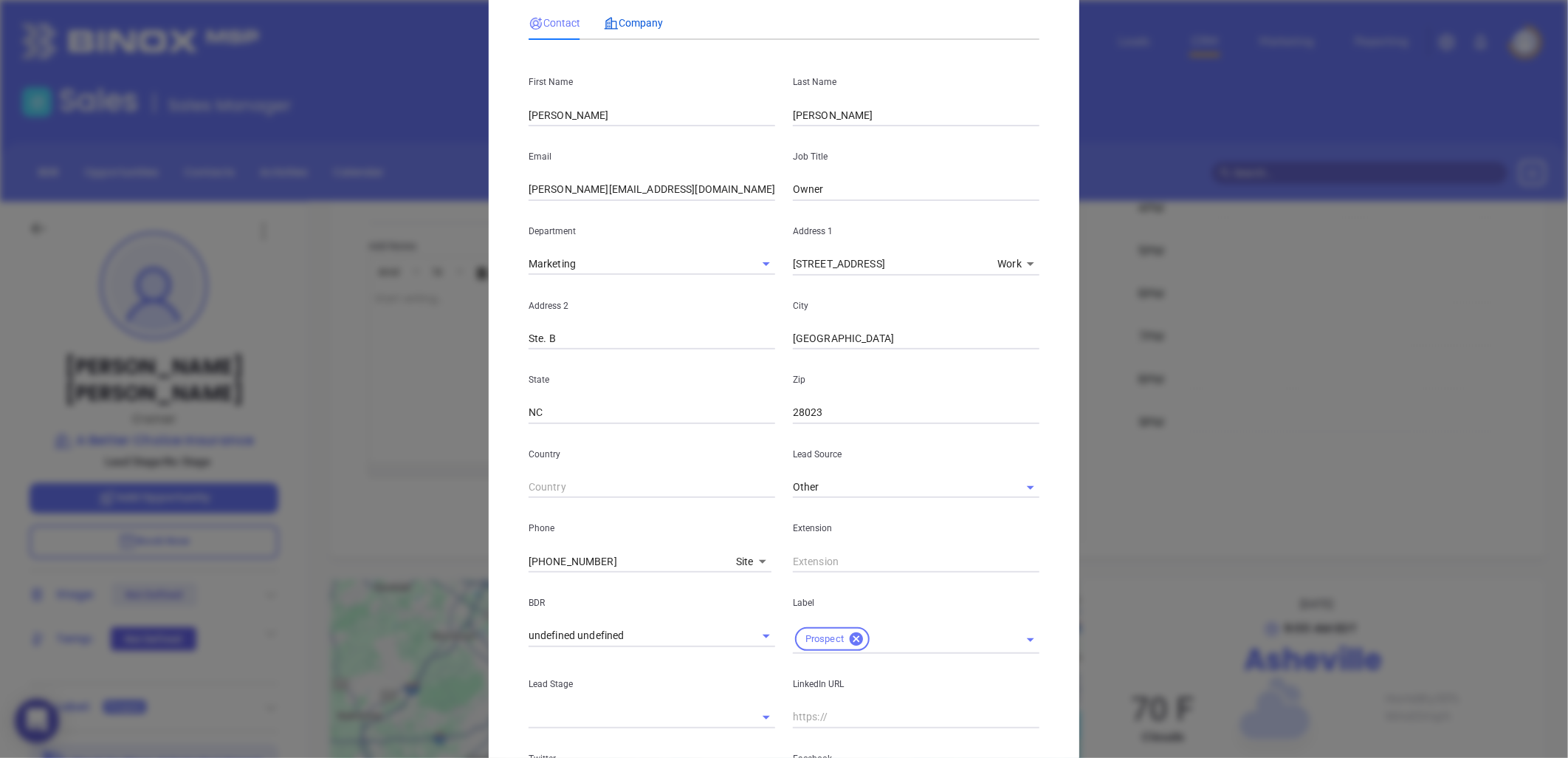
click at [625, 24] on span "Company" at bounding box center [633, 23] width 59 height 12
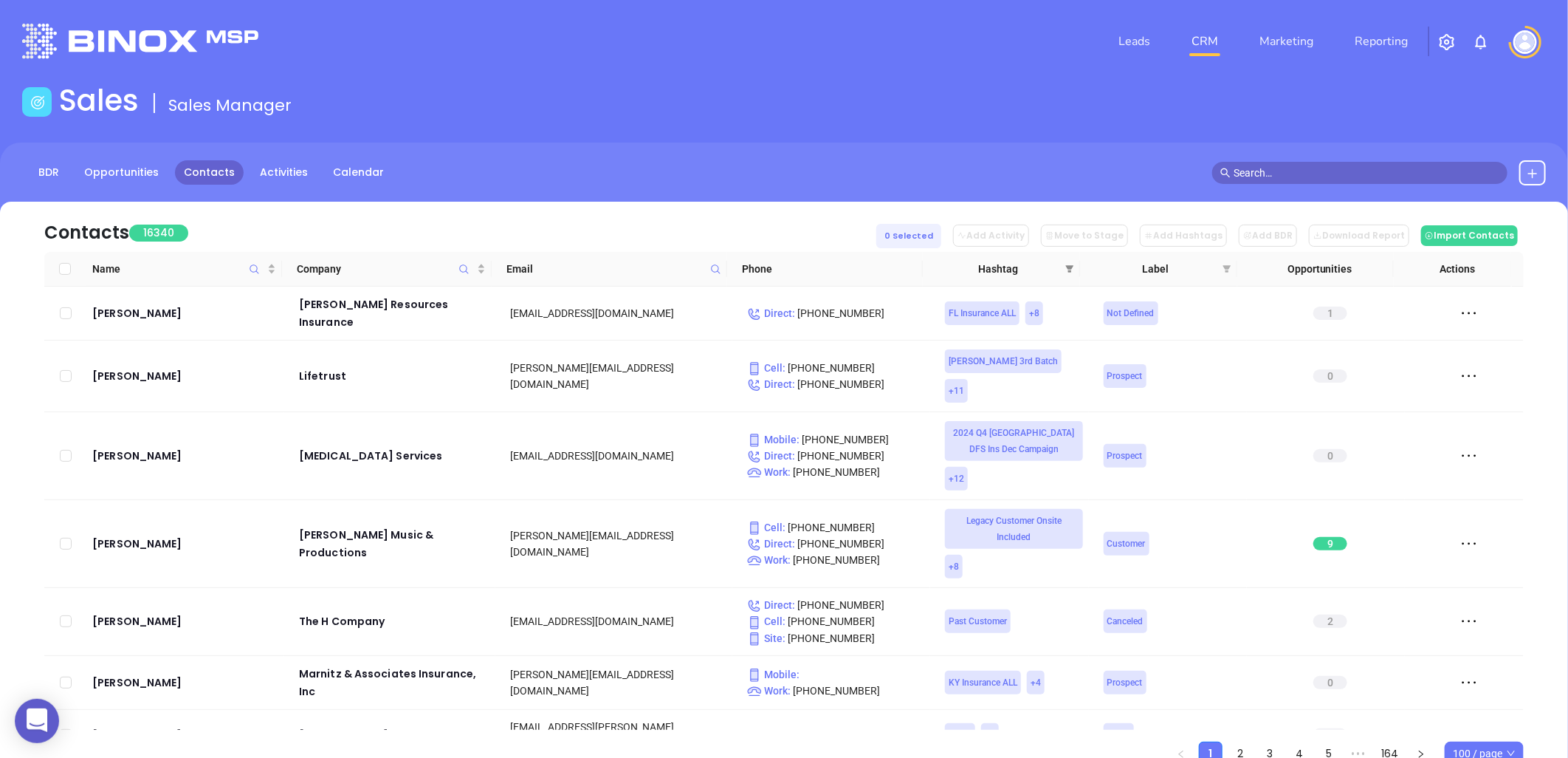
click at [1070, 265] on icon "filter" at bounding box center [1069, 269] width 9 height 9
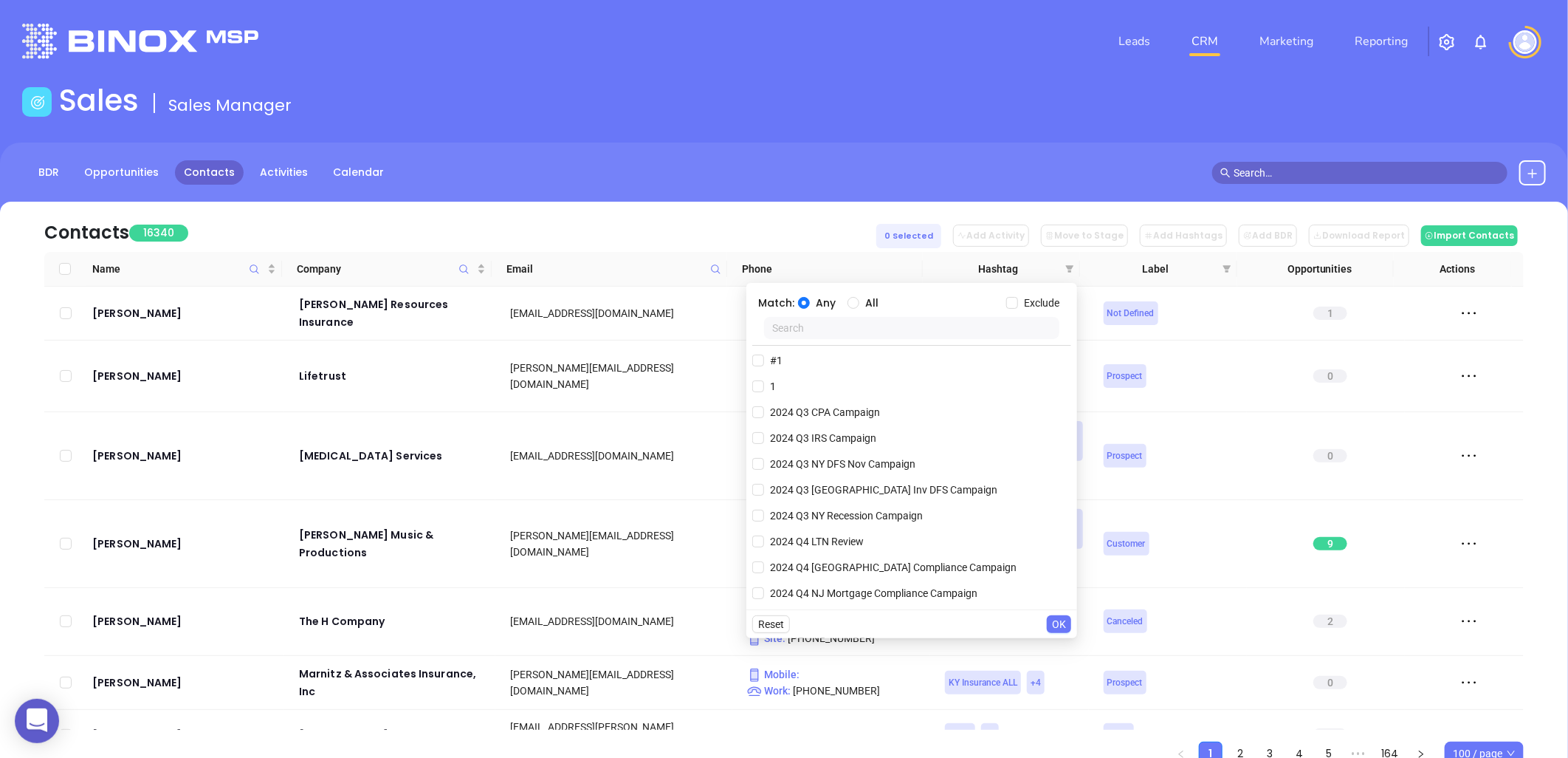
scroll to position [58, 0]
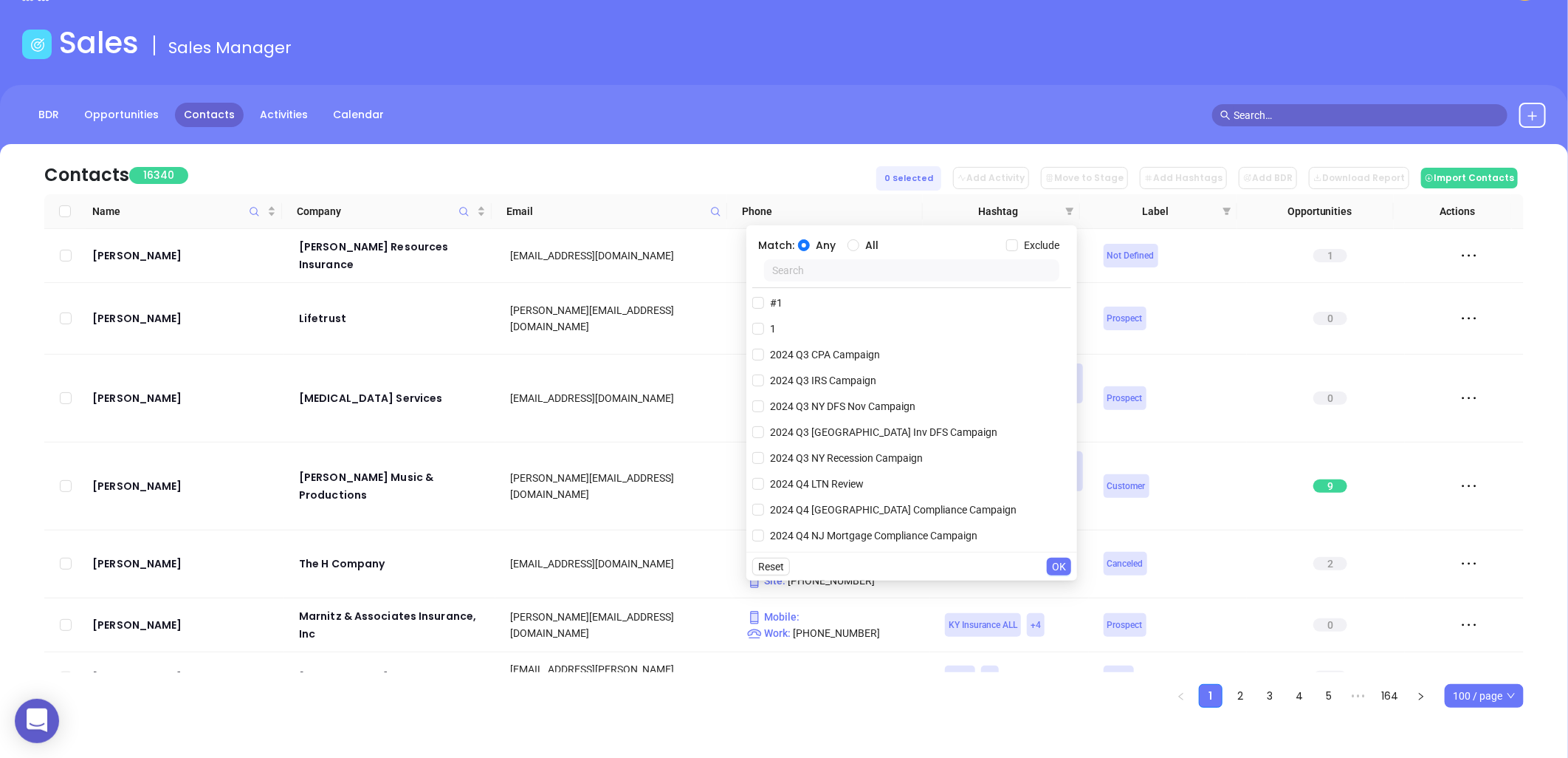
click at [865, 268] on input "text" at bounding box center [911, 270] width 295 height 23
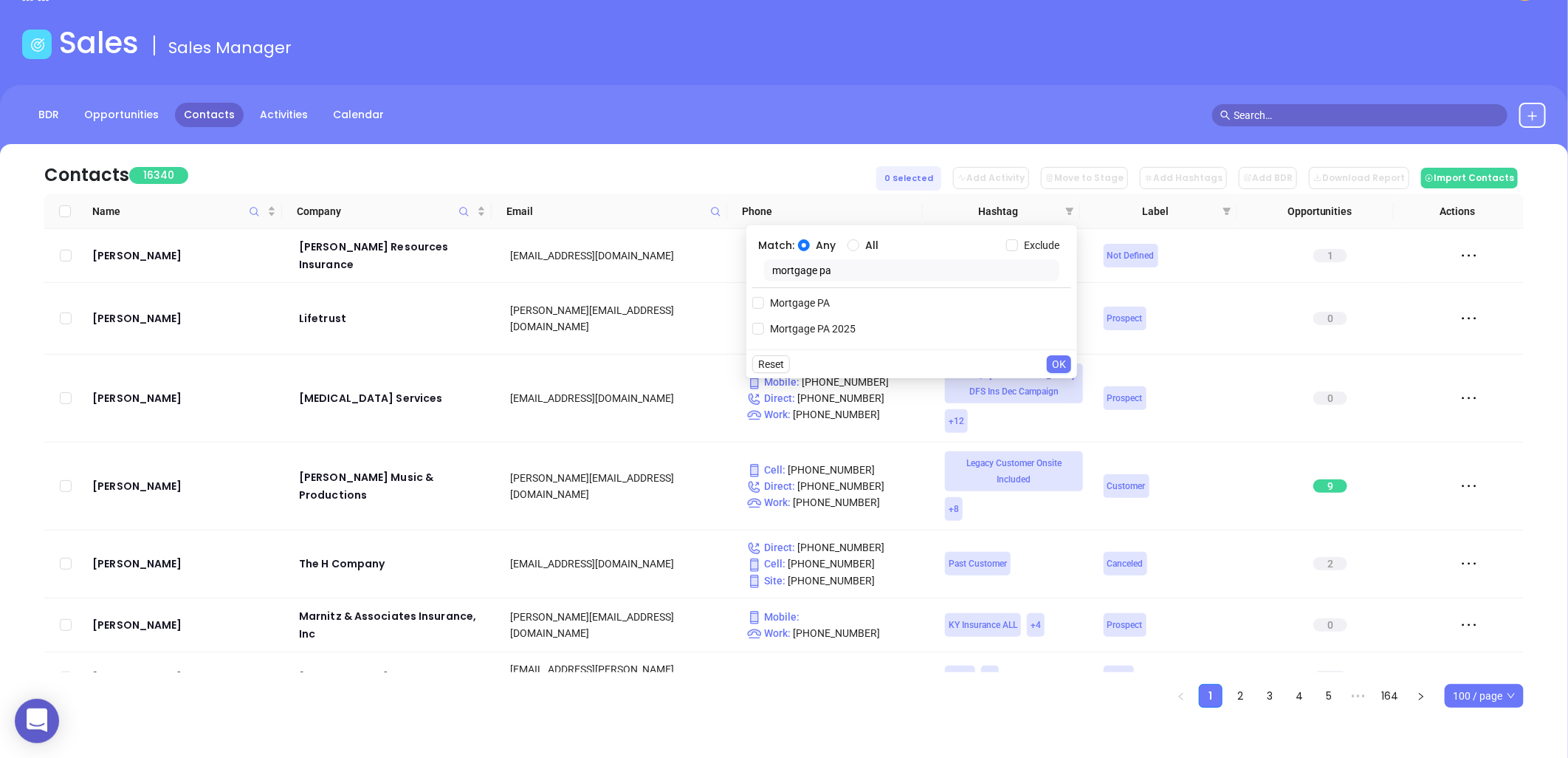
drag, startPoint x: 840, startPoint y: 272, endPoint x: 722, endPoint y: 270, distance: 118.0
click at [722, 270] on body "0 Leads CRM Marketing Reporting Financial Leads Leads Sales Sales Manager BDR O…" at bounding box center [784, 321] width 1568 height 758
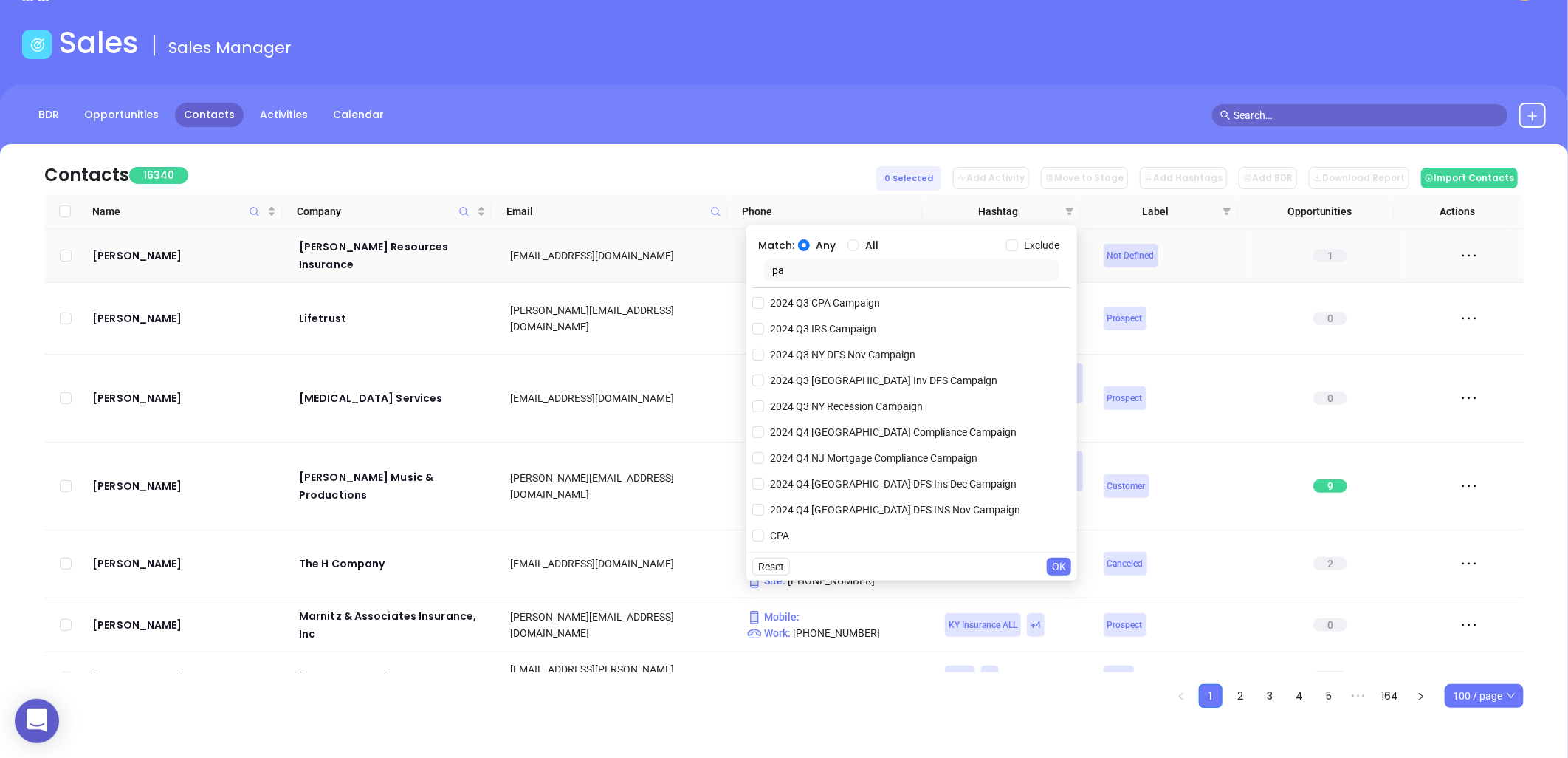
type input "p"
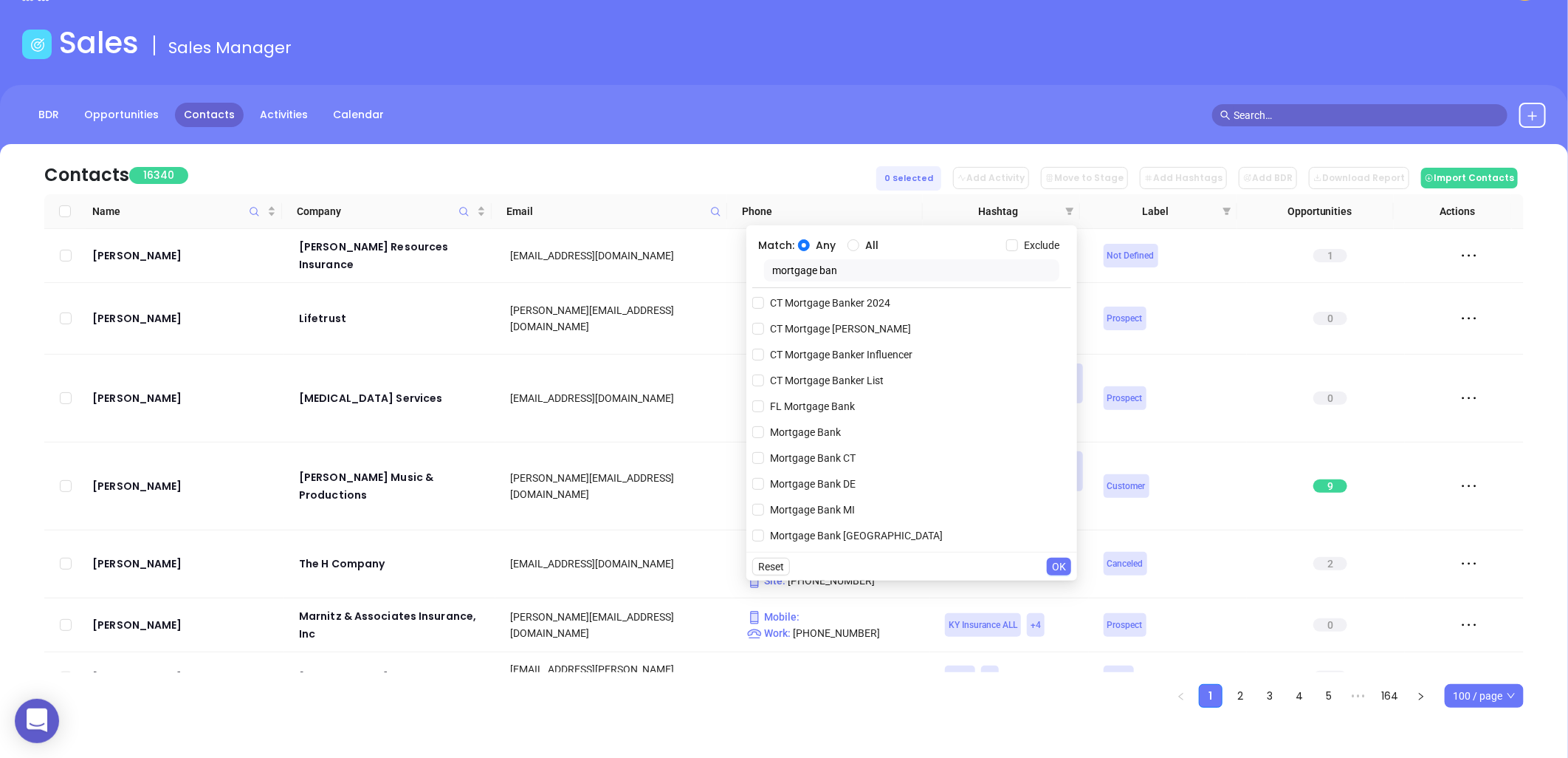
scroll to position [0, 0]
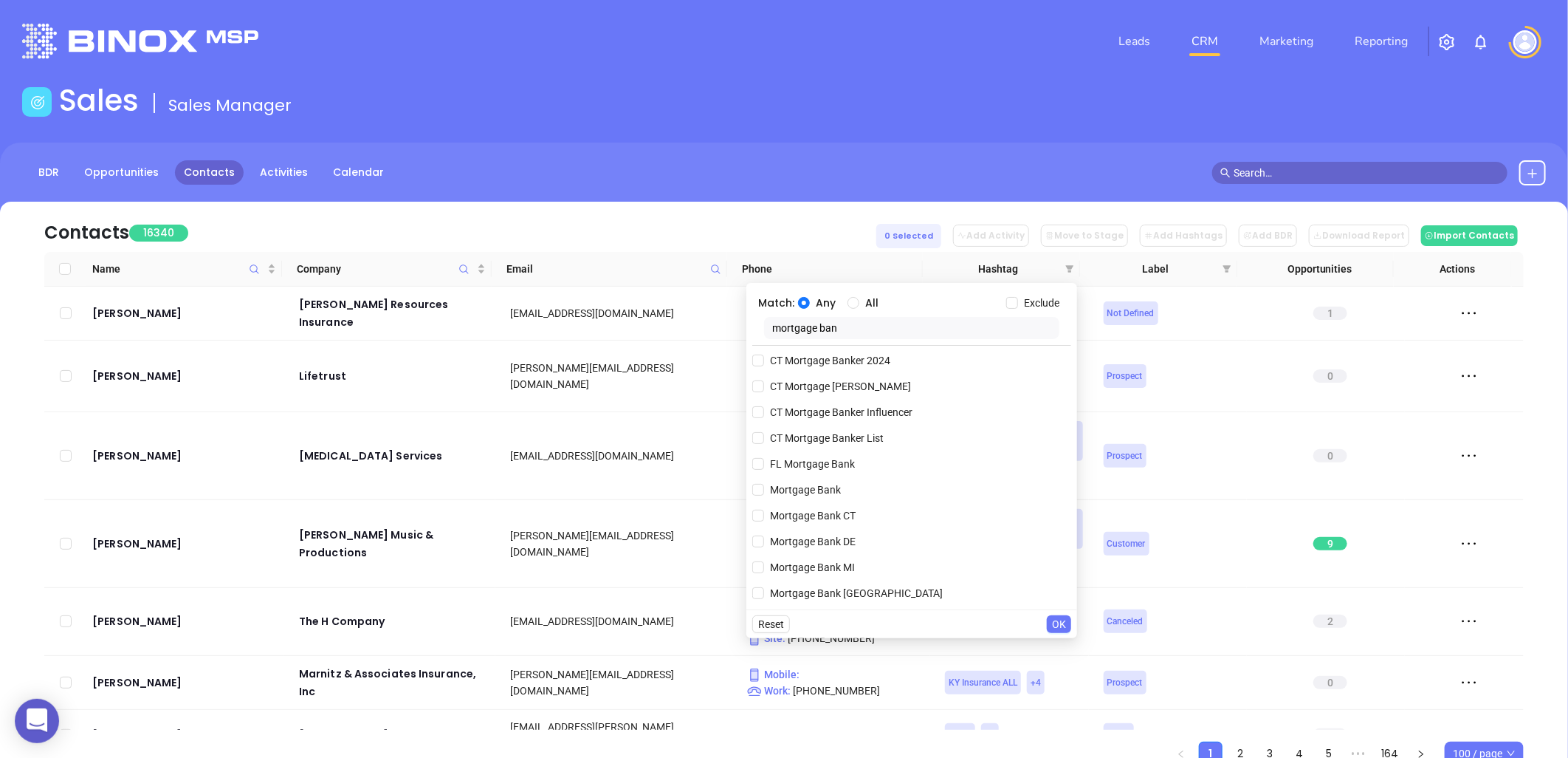
type input "mortgage bank"
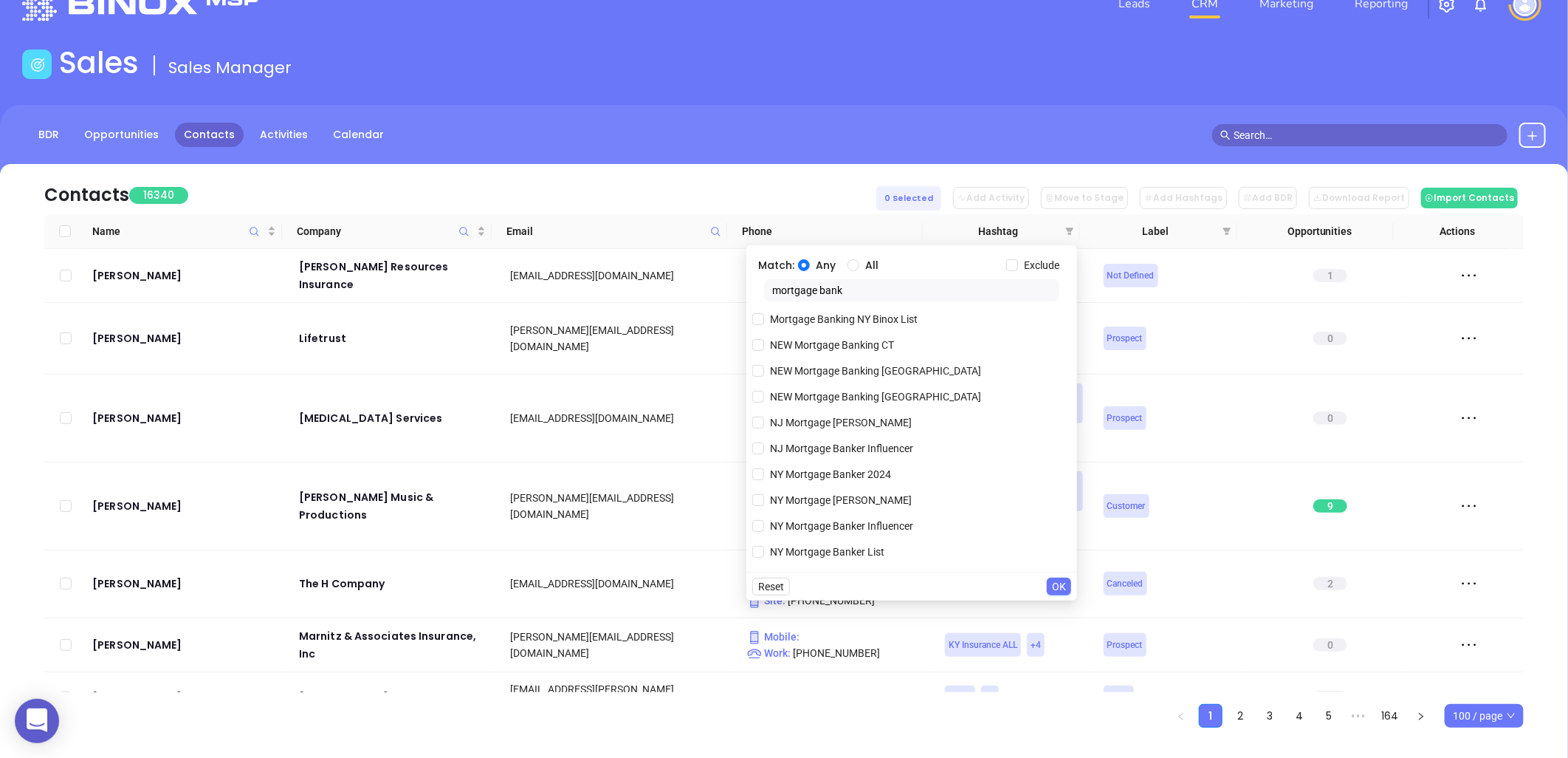
scroll to position [58, 0]
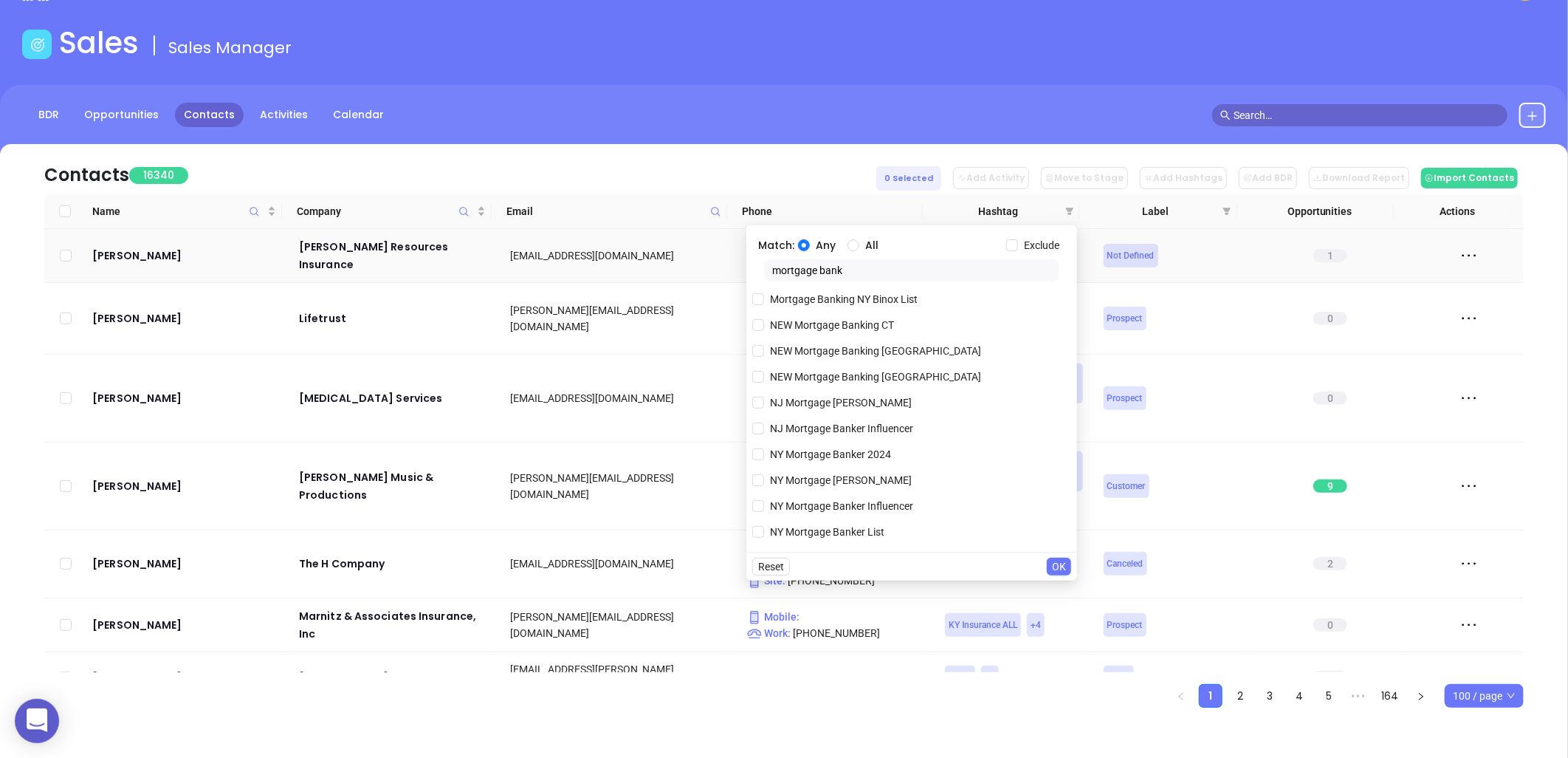
drag, startPoint x: 854, startPoint y: 271, endPoint x: 688, endPoint y: 262, distance: 166.2
click at [688, 262] on body "0 Leads CRM Marketing Reporting Financial Leads Leads Sales Sales Manager BDR O…" at bounding box center [784, 321] width 1568 height 758
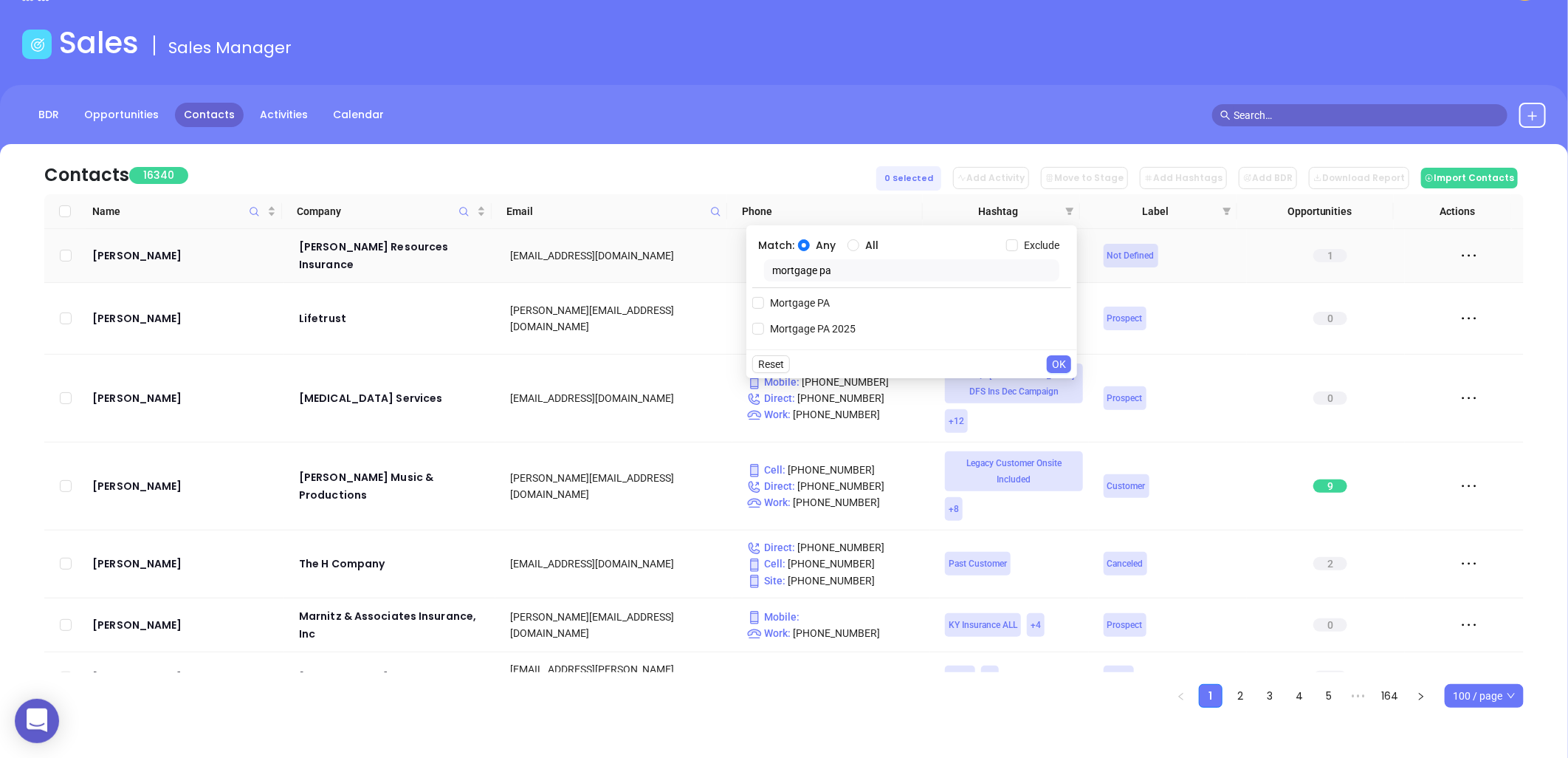
scroll to position [0, 0]
type input "mortgage pa"
click at [806, 300] on span "Mortgage PA" at bounding box center [800, 303] width 72 height 17
click at [764, 300] on input "Mortgage PA" at bounding box center [758, 303] width 12 height 12
checkbox input "true"
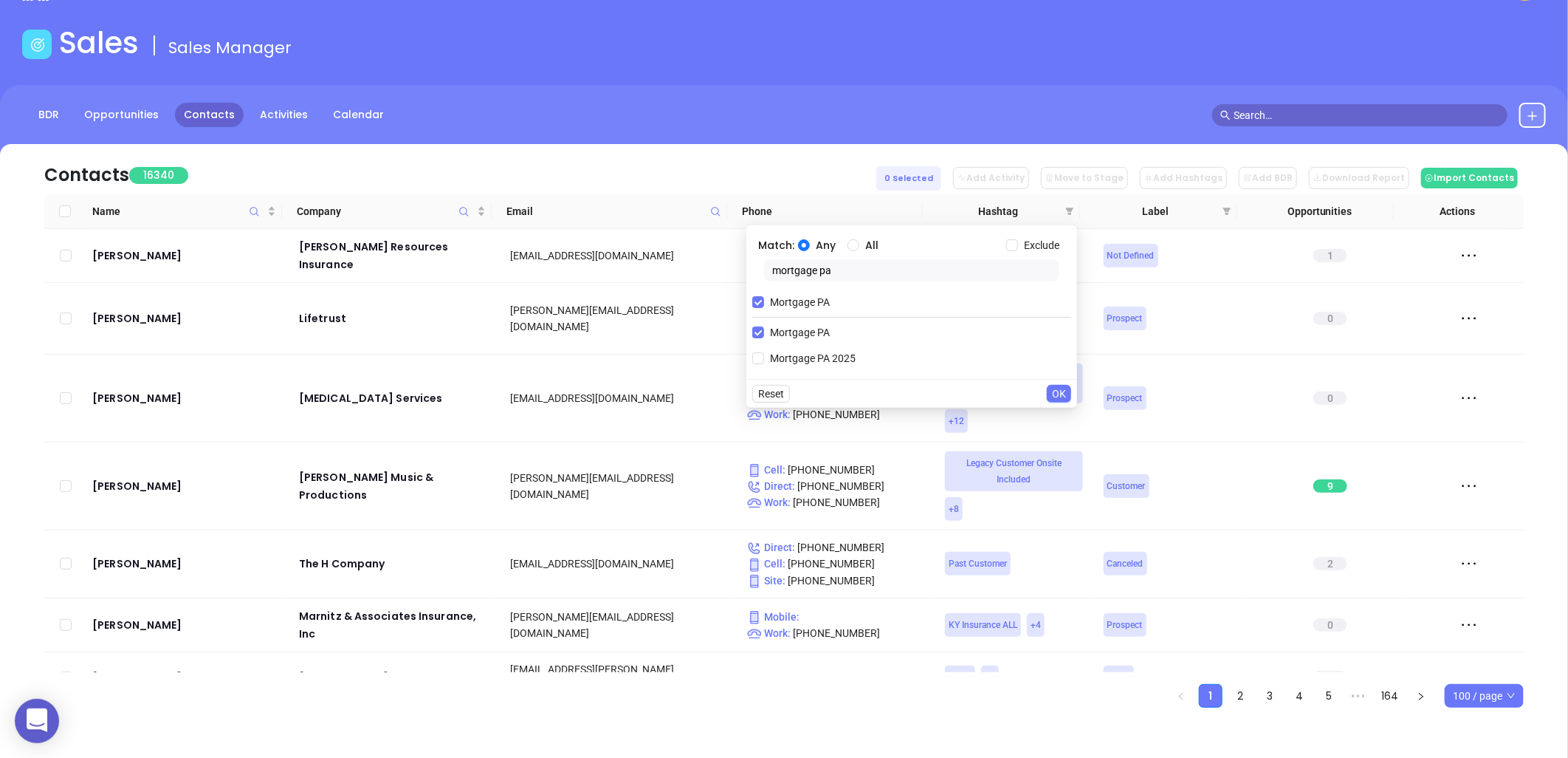
click at [1059, 391] on span "OK" at bounding box center [1058, 393] width 14 height 17
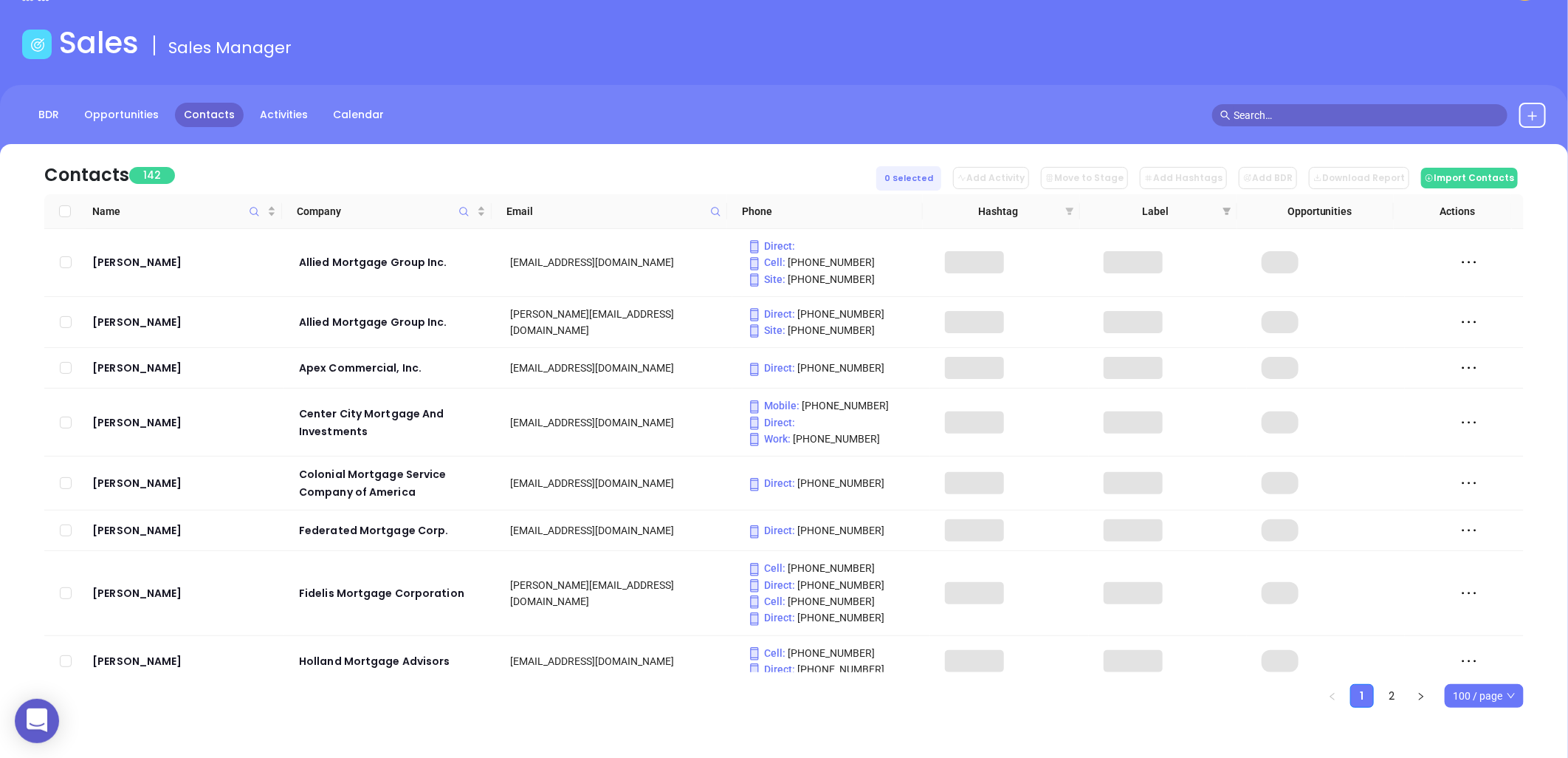
click at [1071, 208] on icon "filter" at bounding box center [1070, 212] width 8 height 8
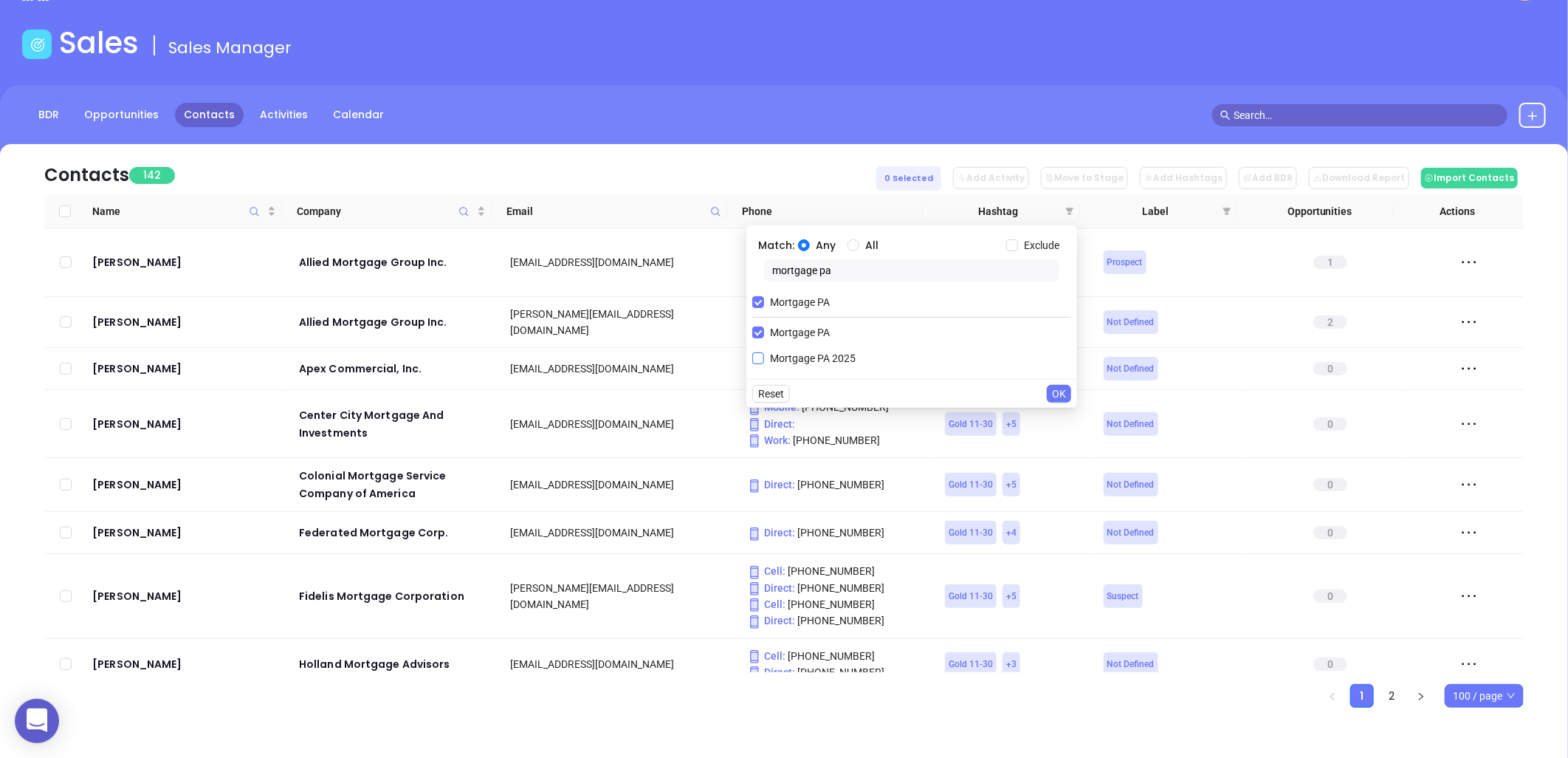
click at [781, 356] on span "Mortgage PA 2025" at bounding box center [812, 358] width 97 height 17
click at [764, 356] on input "Mortgage PA 2025" at bounding box center [758, 358] width 12 height 12
checkbox input "true"
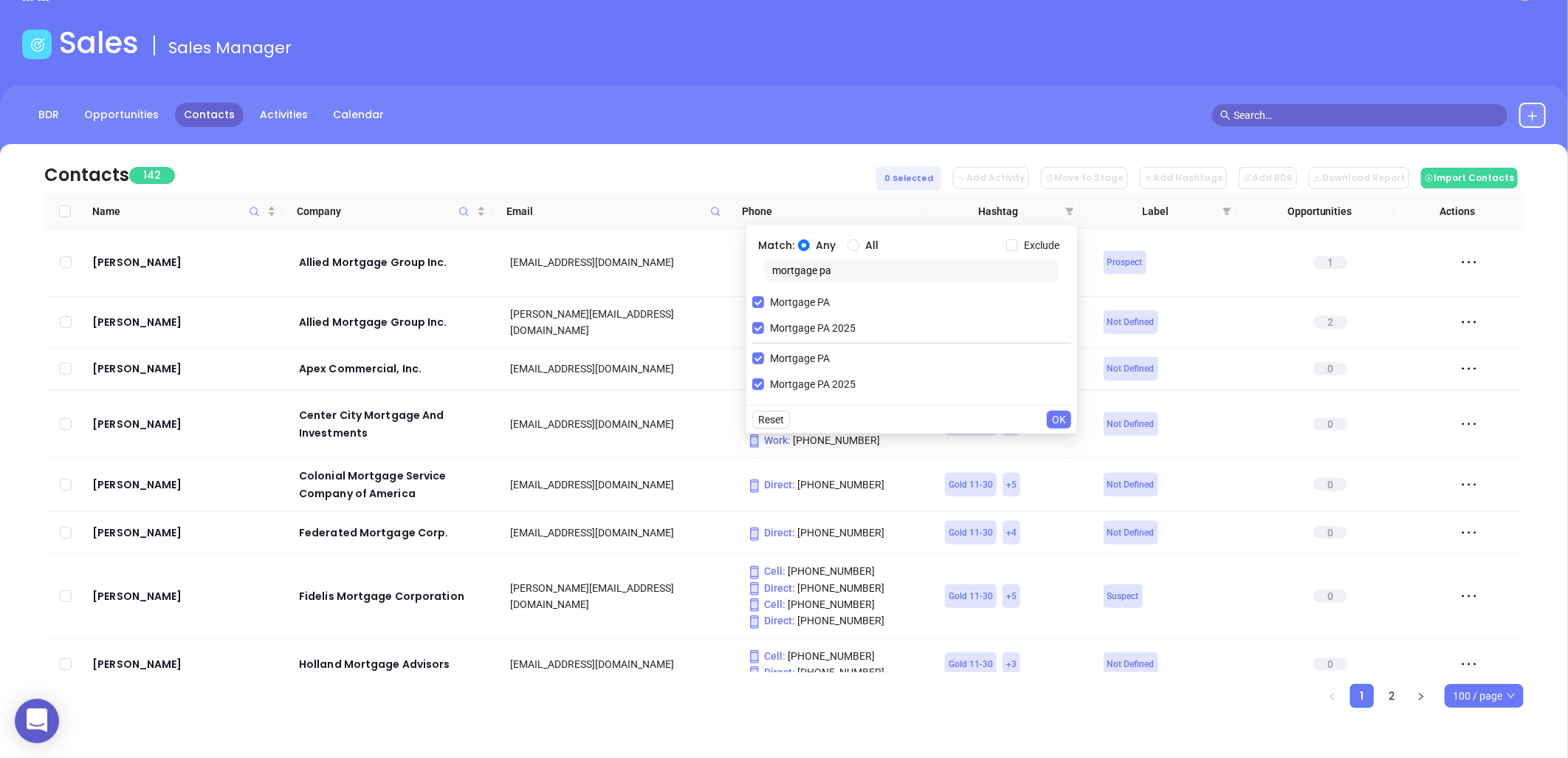
click at [1063, 417] on span "OK" at bounding box center [1058, 420] width 14 height 17
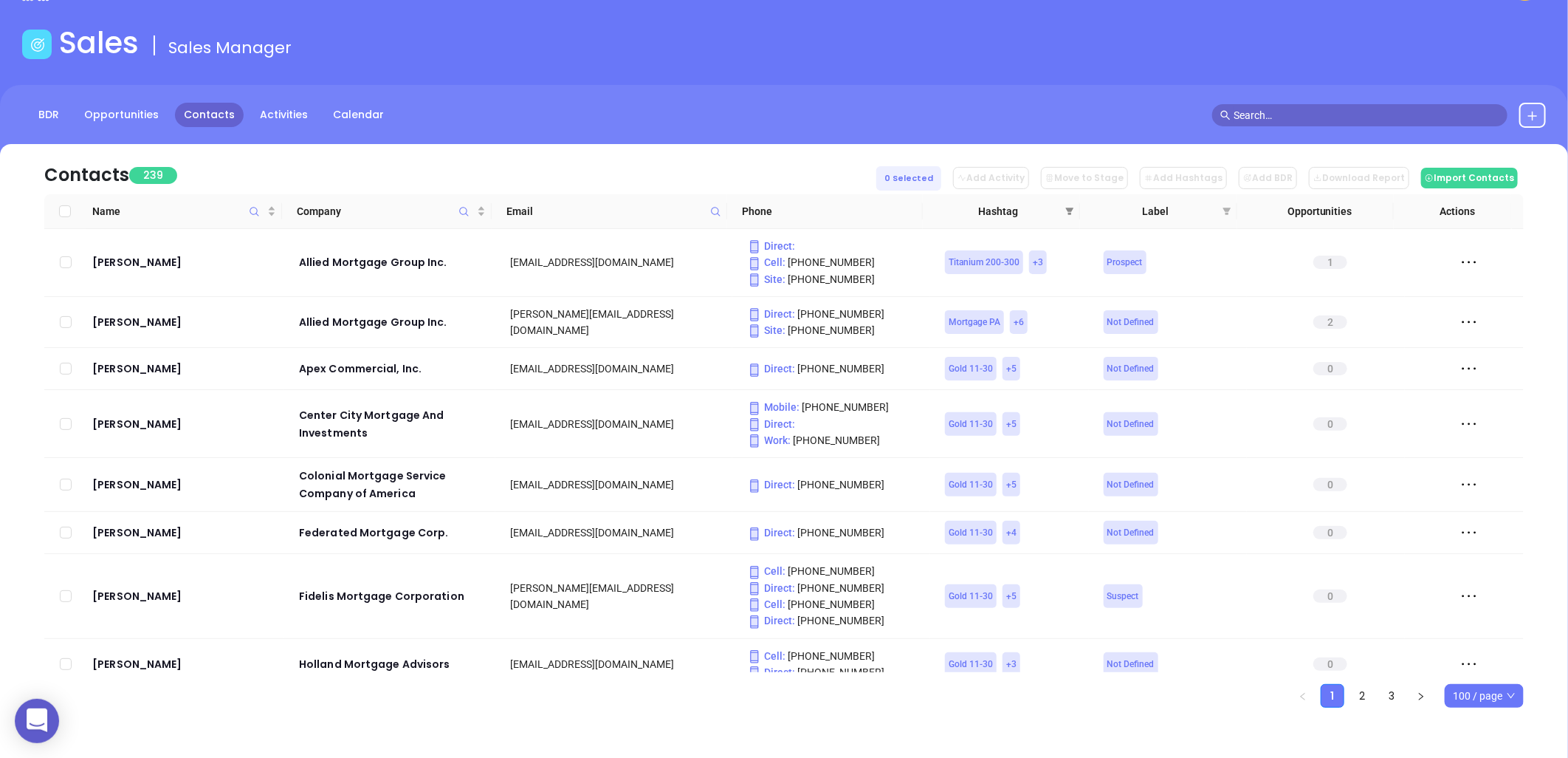
click at [1067, 207] on icon "filter" at bounding box center [1069, 211] width 9 height 9
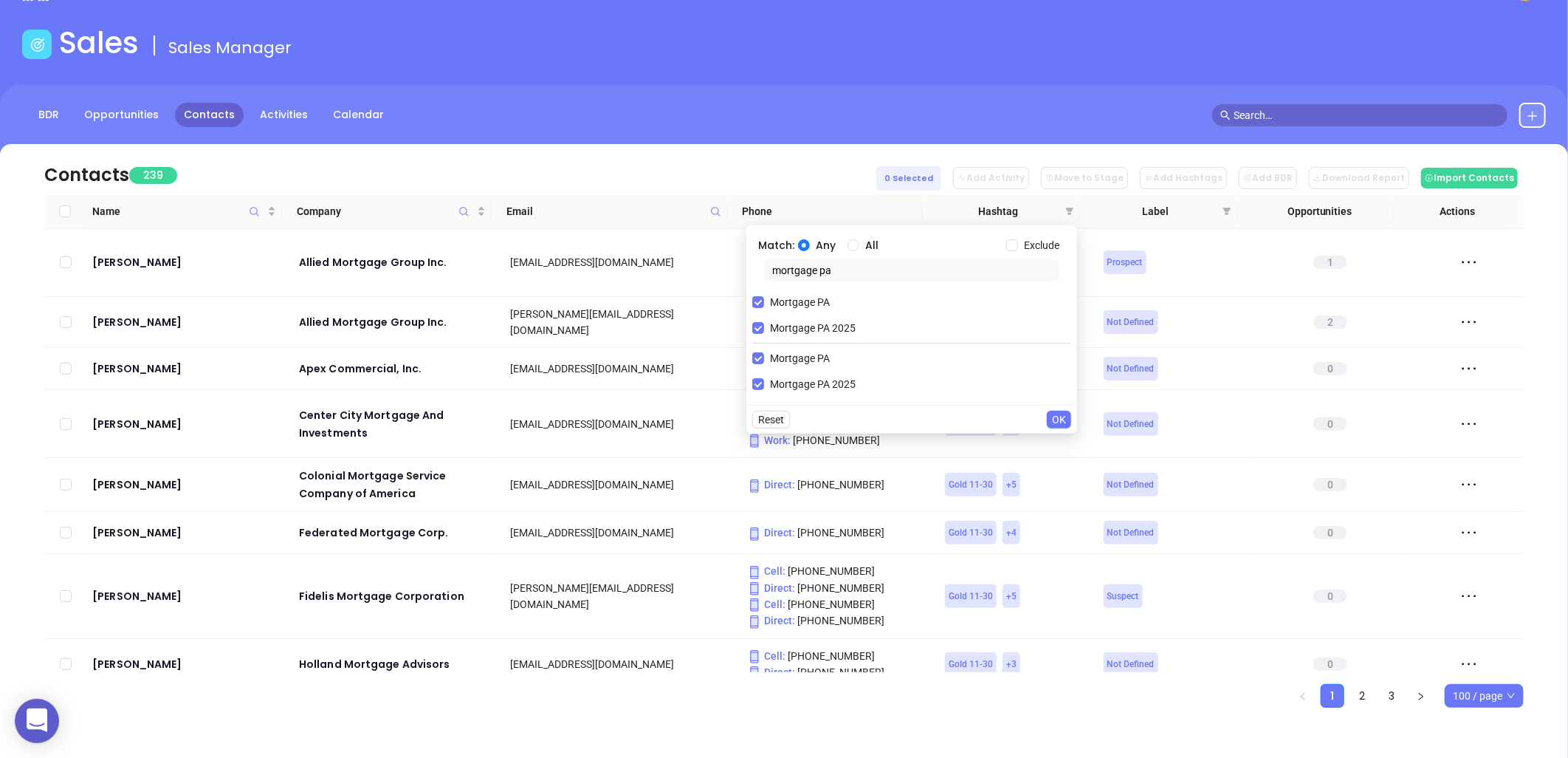
drag, startPoint x: 1470, startPoint y: 689, endPoint x: 1481, endPoint y: 683, distance: 12.5
click at [1470, 689] on span "100 / page" at bounding box center [1484, 695] width 63 height 23
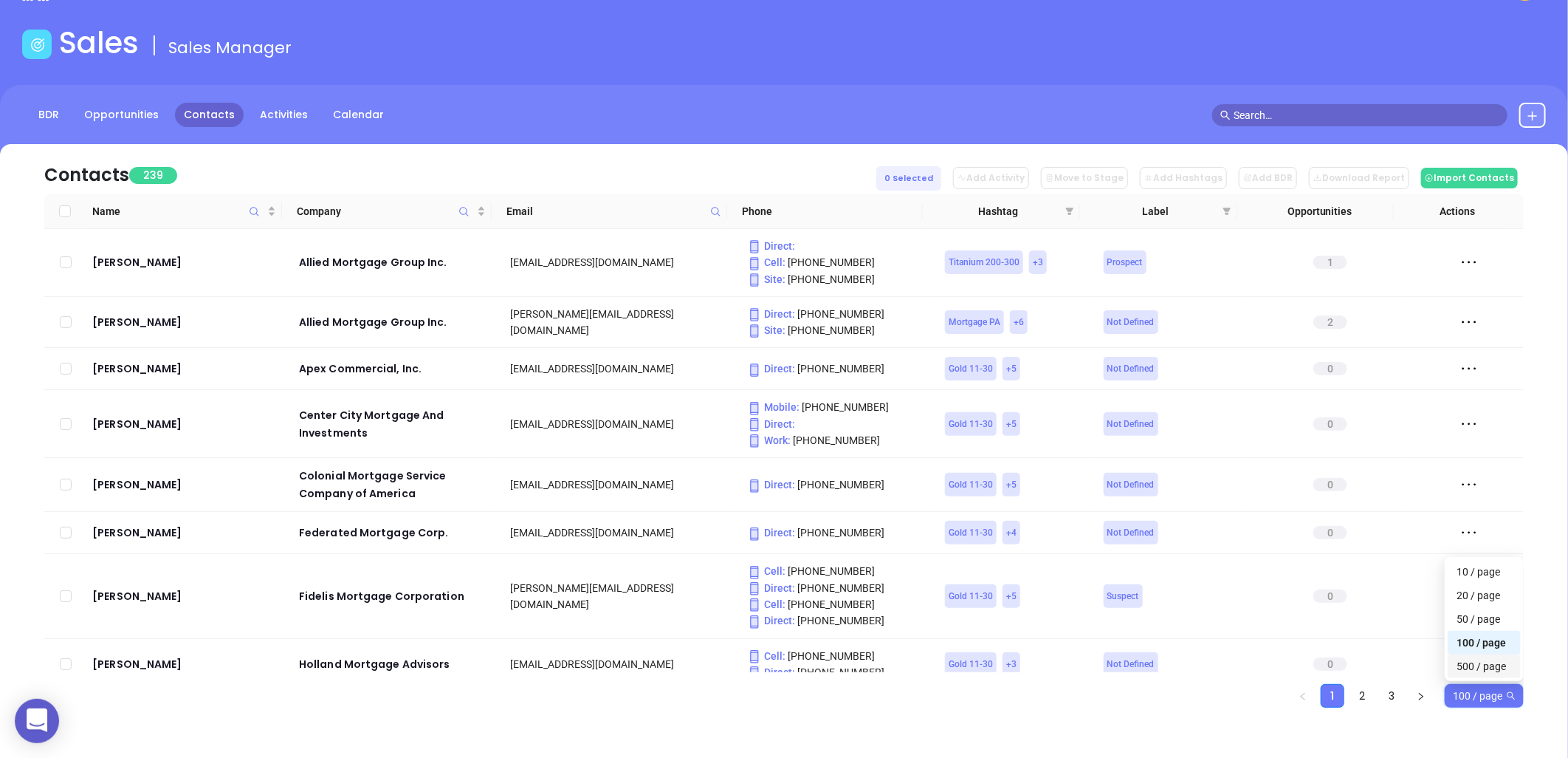
click at [1473, 663] on div "500 / page" at bounding box center [1484, 666] width 55 height 17
drag, startPoint x: 65, startPoint y: 208, endPoint x: 1095, endPoint y: 253, distance: 1031.0
click at [65, 208] on input "Select all" at bounding box center [65, 211] width 12 height 12
checkbox input "true"
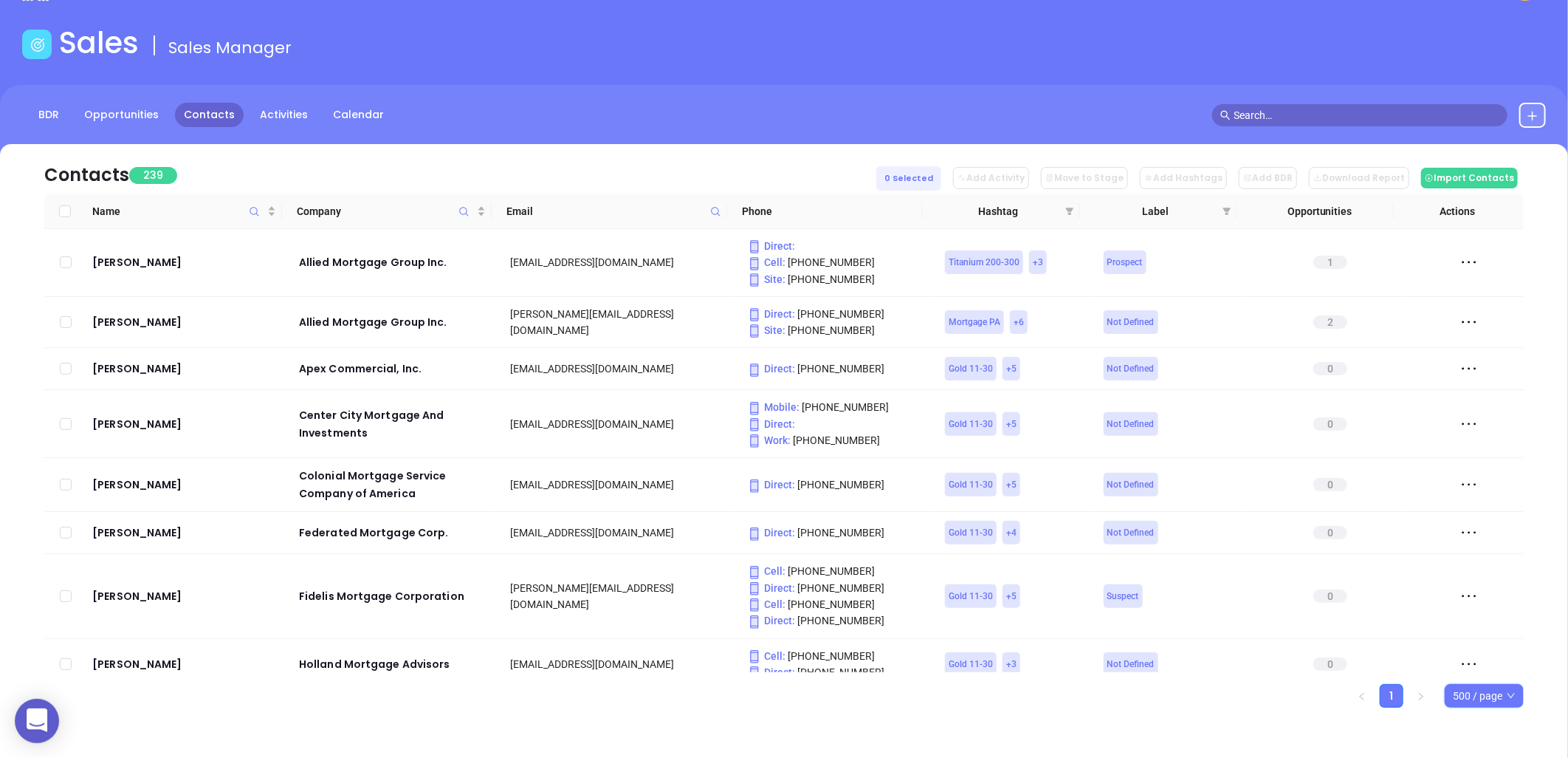
checkbox input "true"
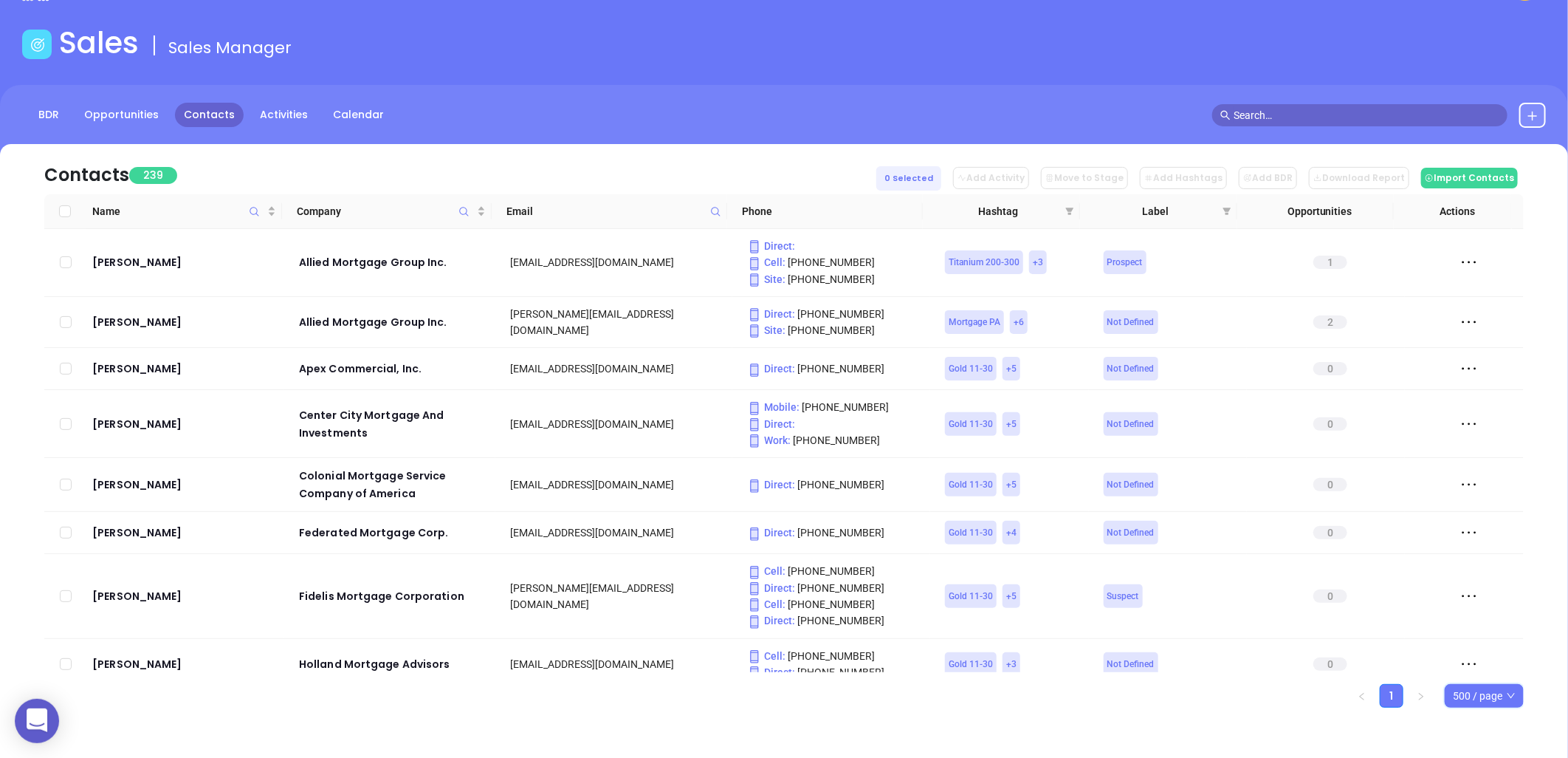
checkbox input "true"
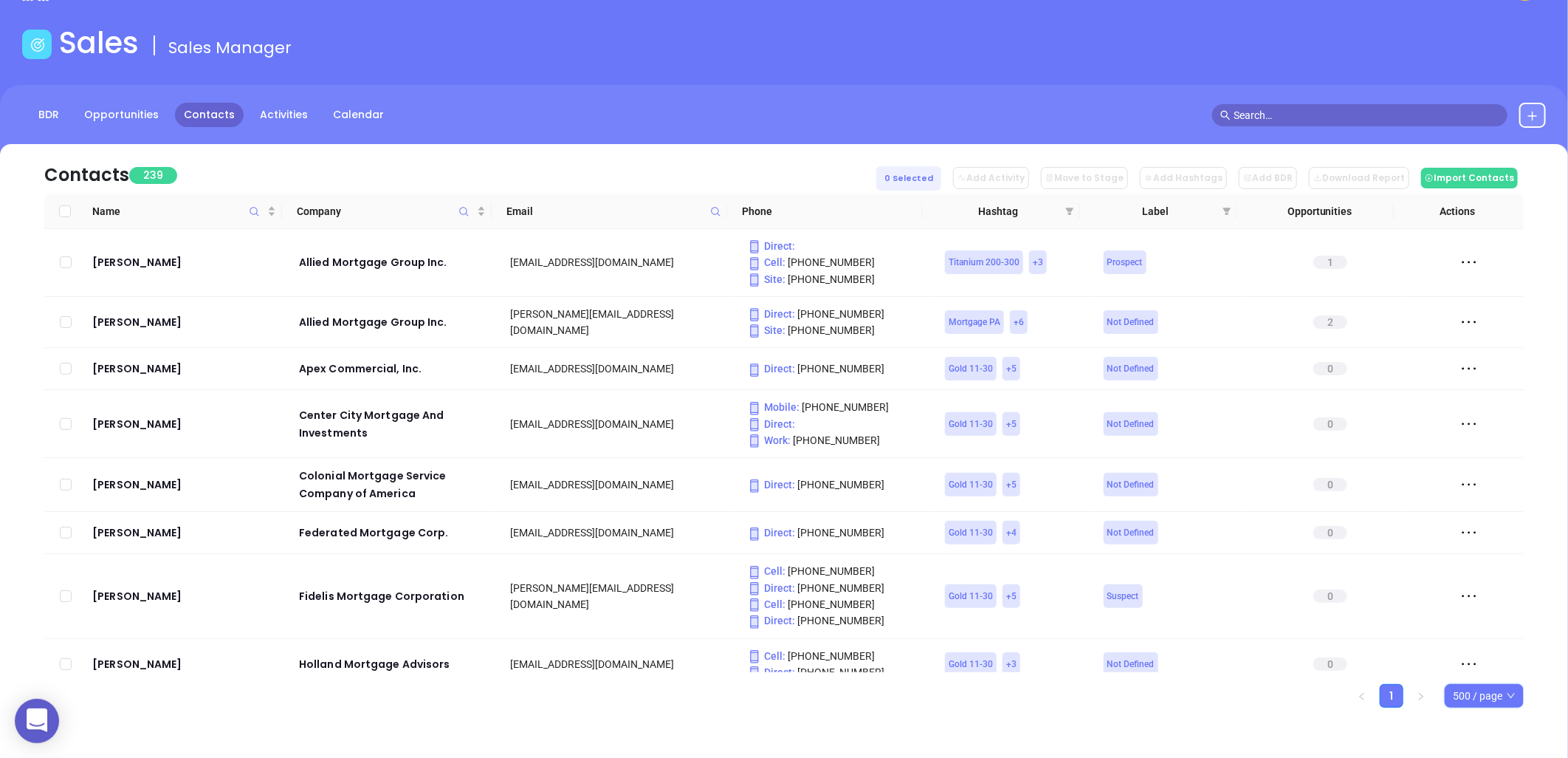
checkbox input "true"
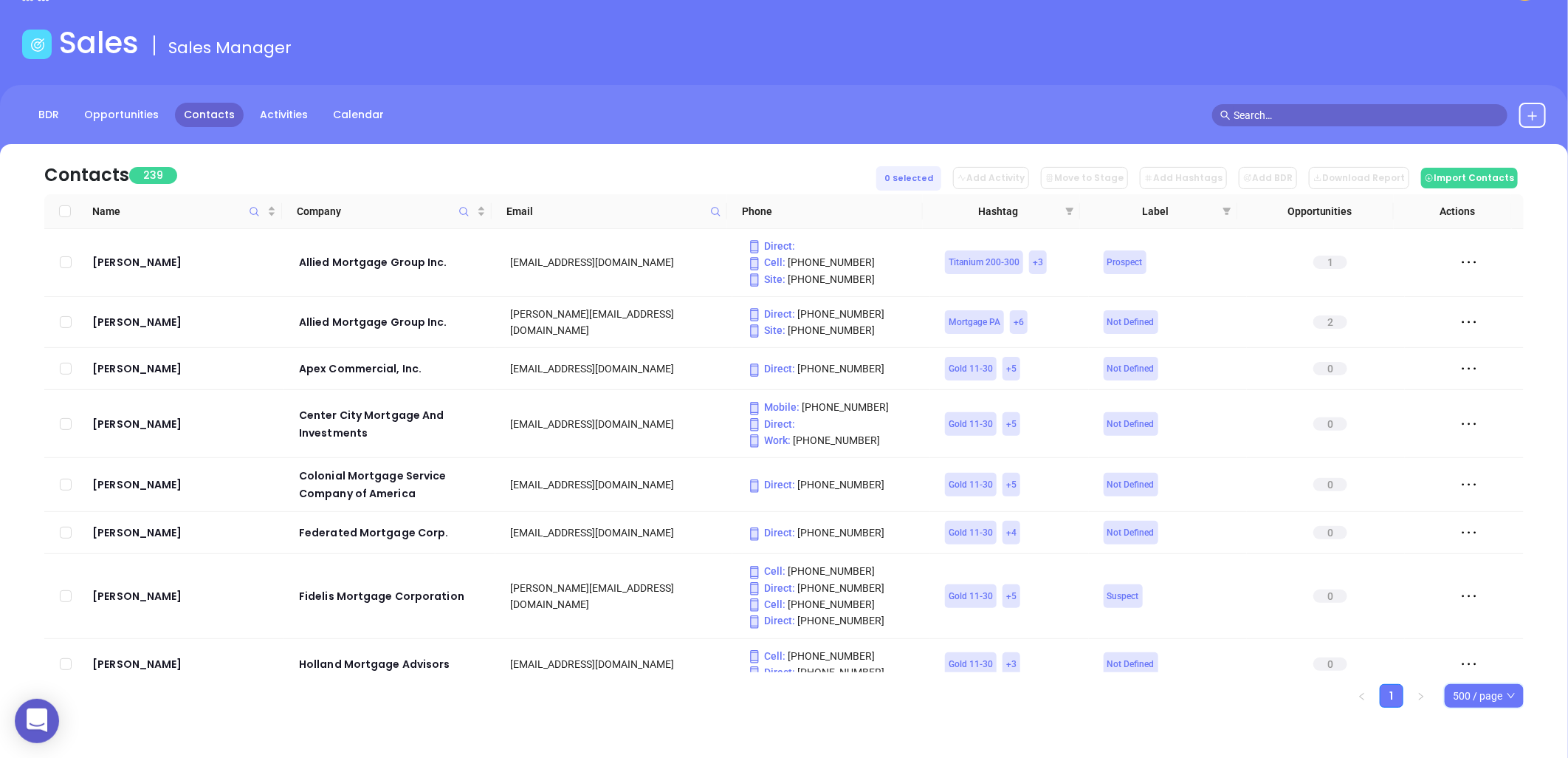
checkbox input "true"
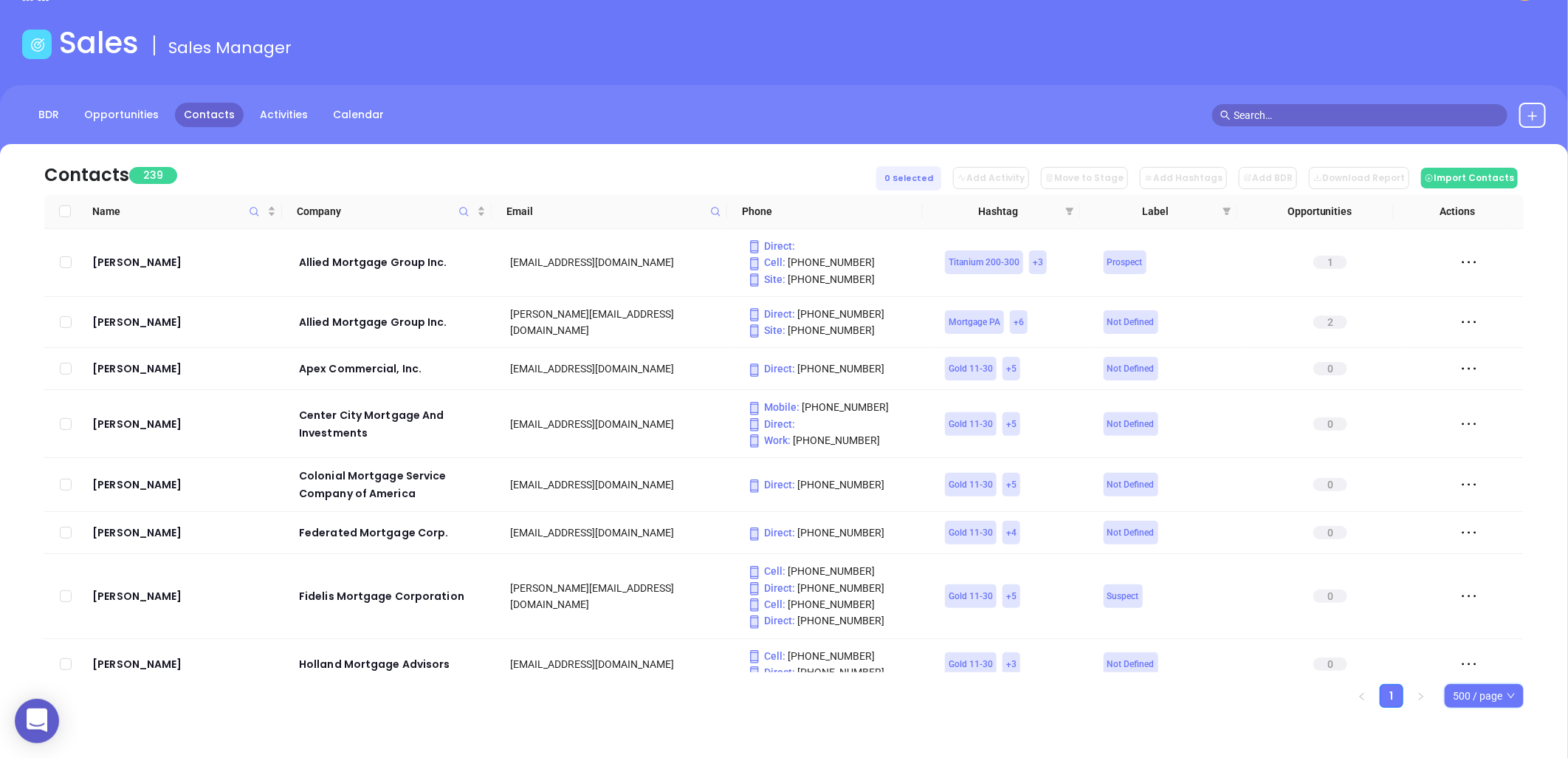
checkbox input "true"
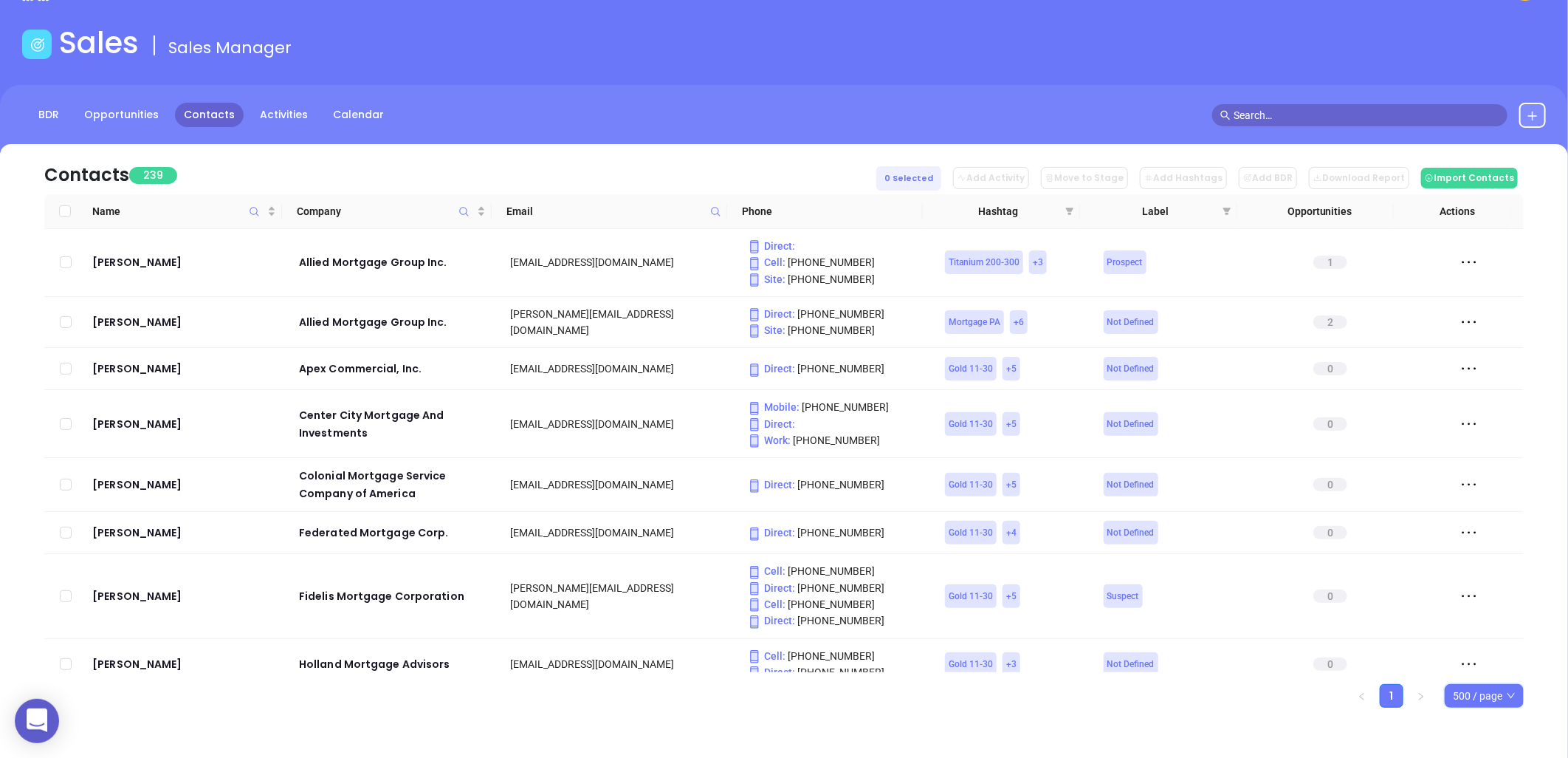
checkbox input "true"
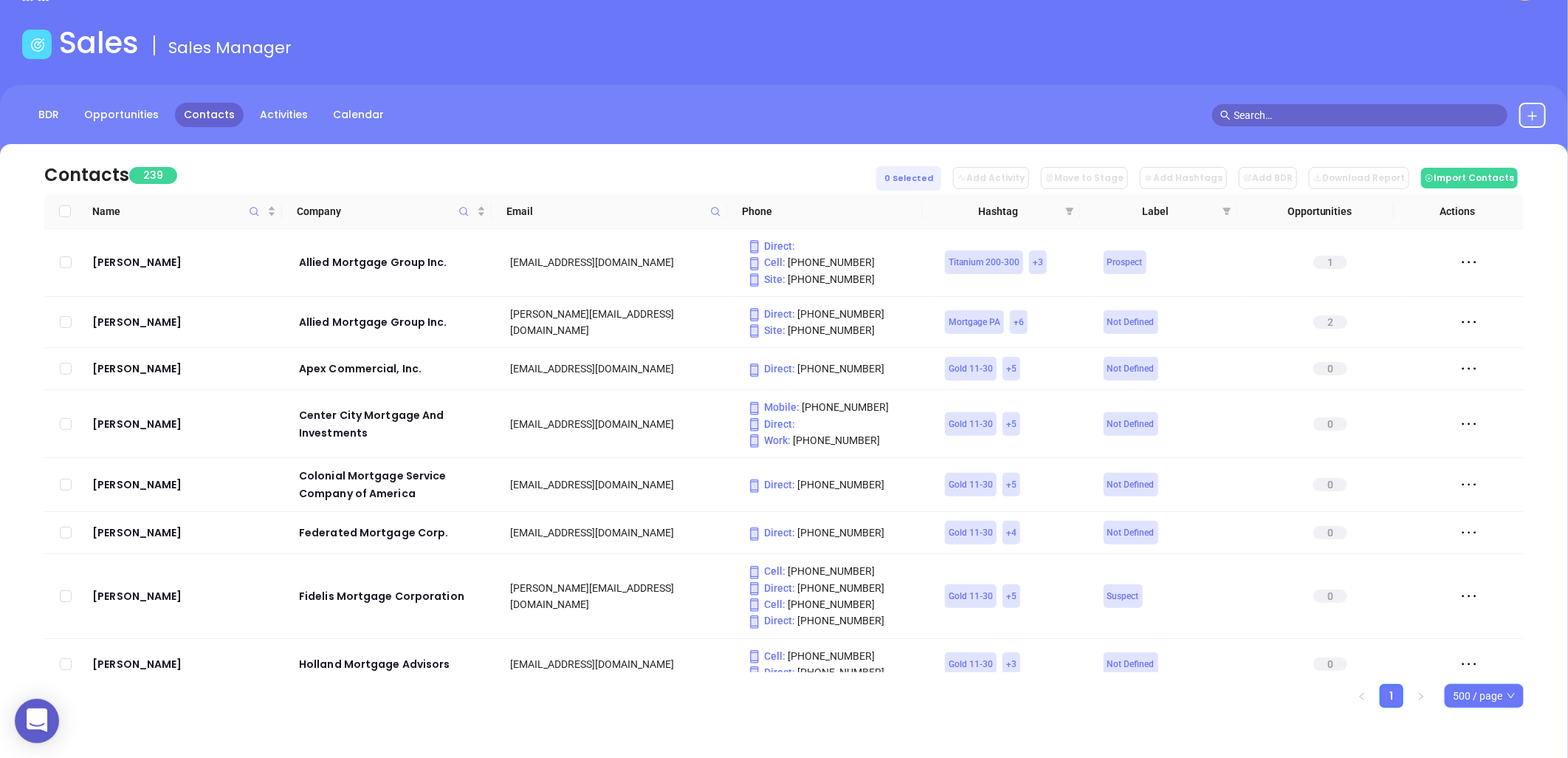
checkbox input "true"
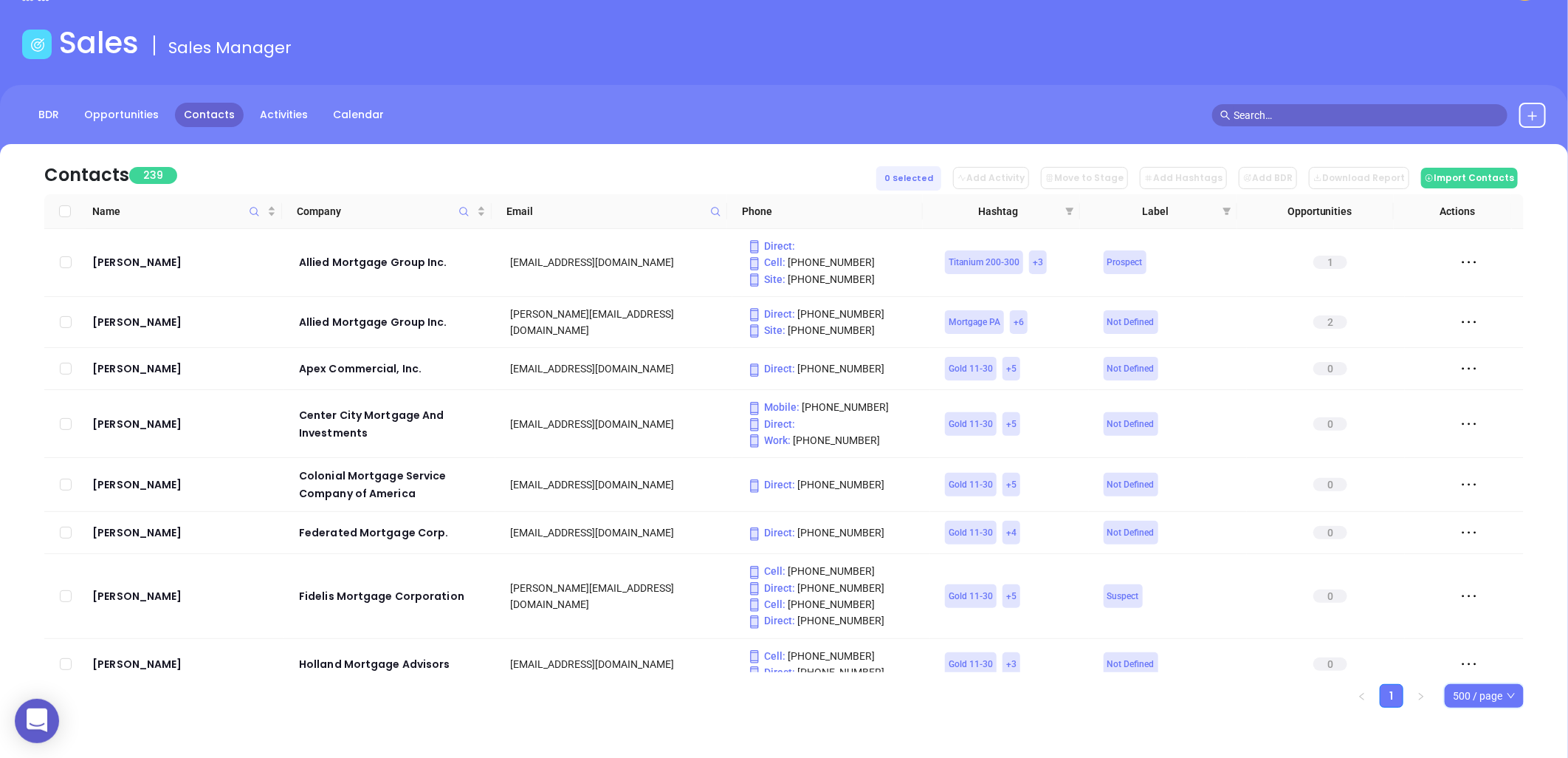
checkbox input "true"
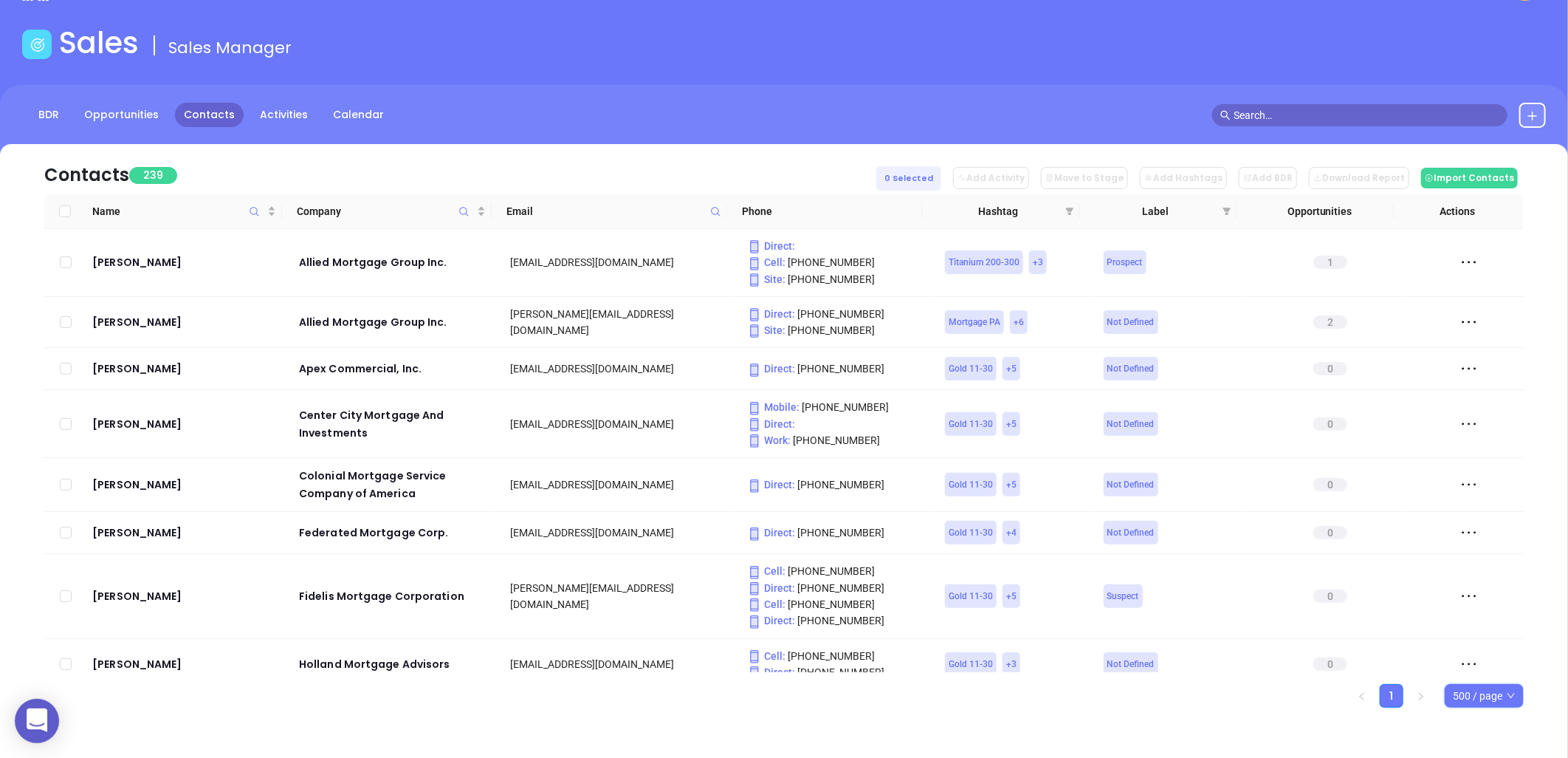
checkbox input "true"
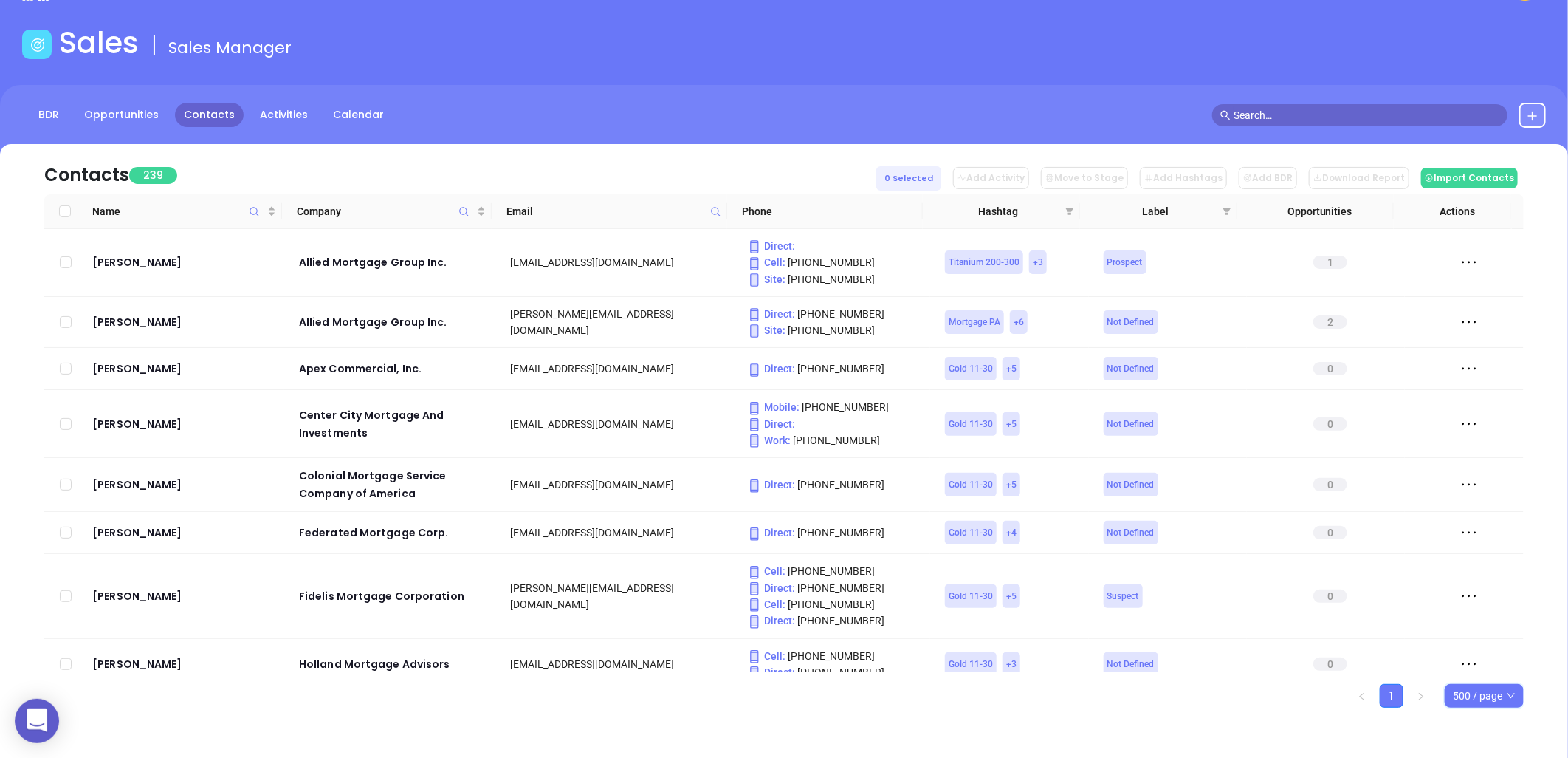
checkbox input "true"
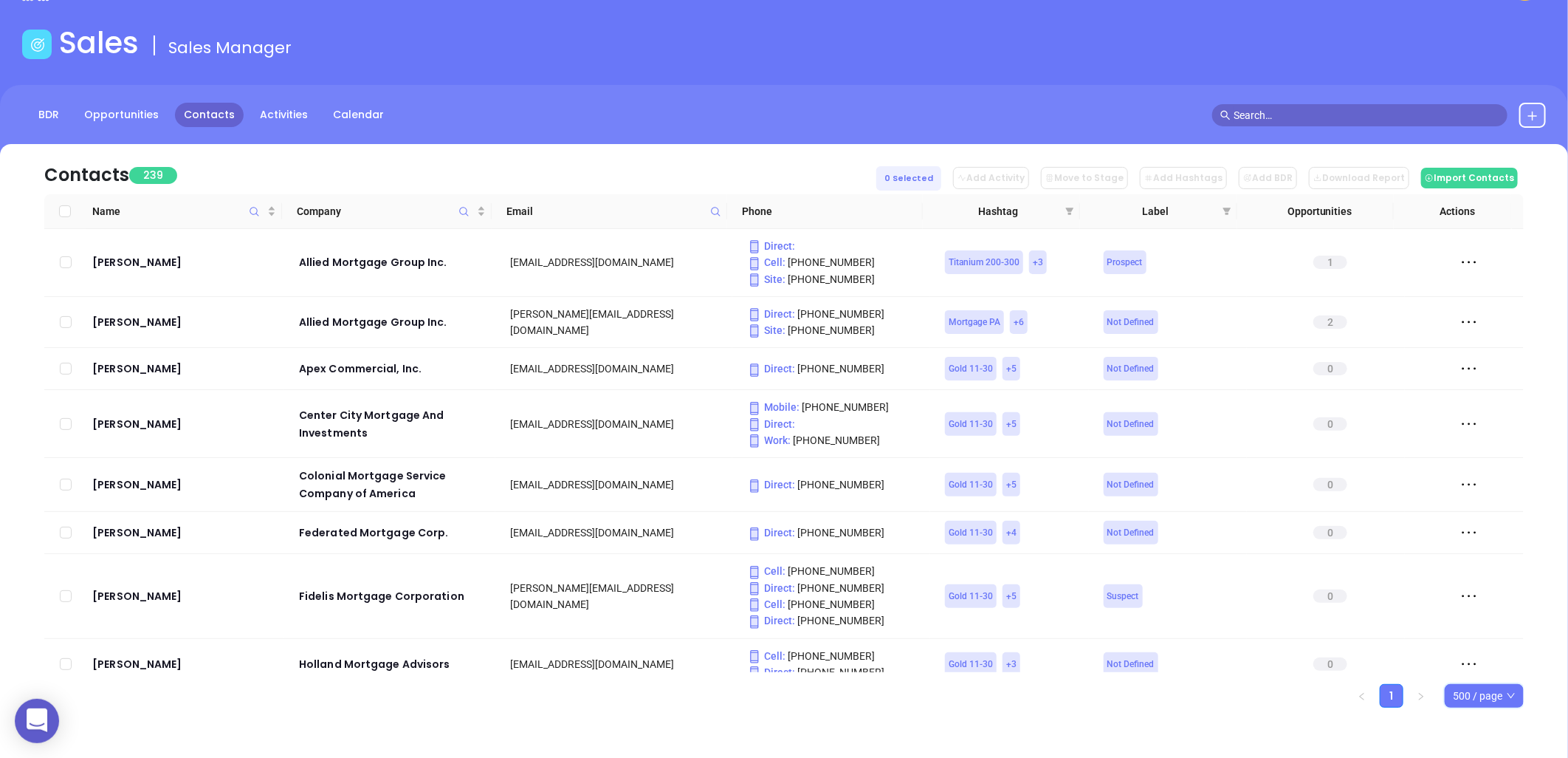
checkbox input "true"
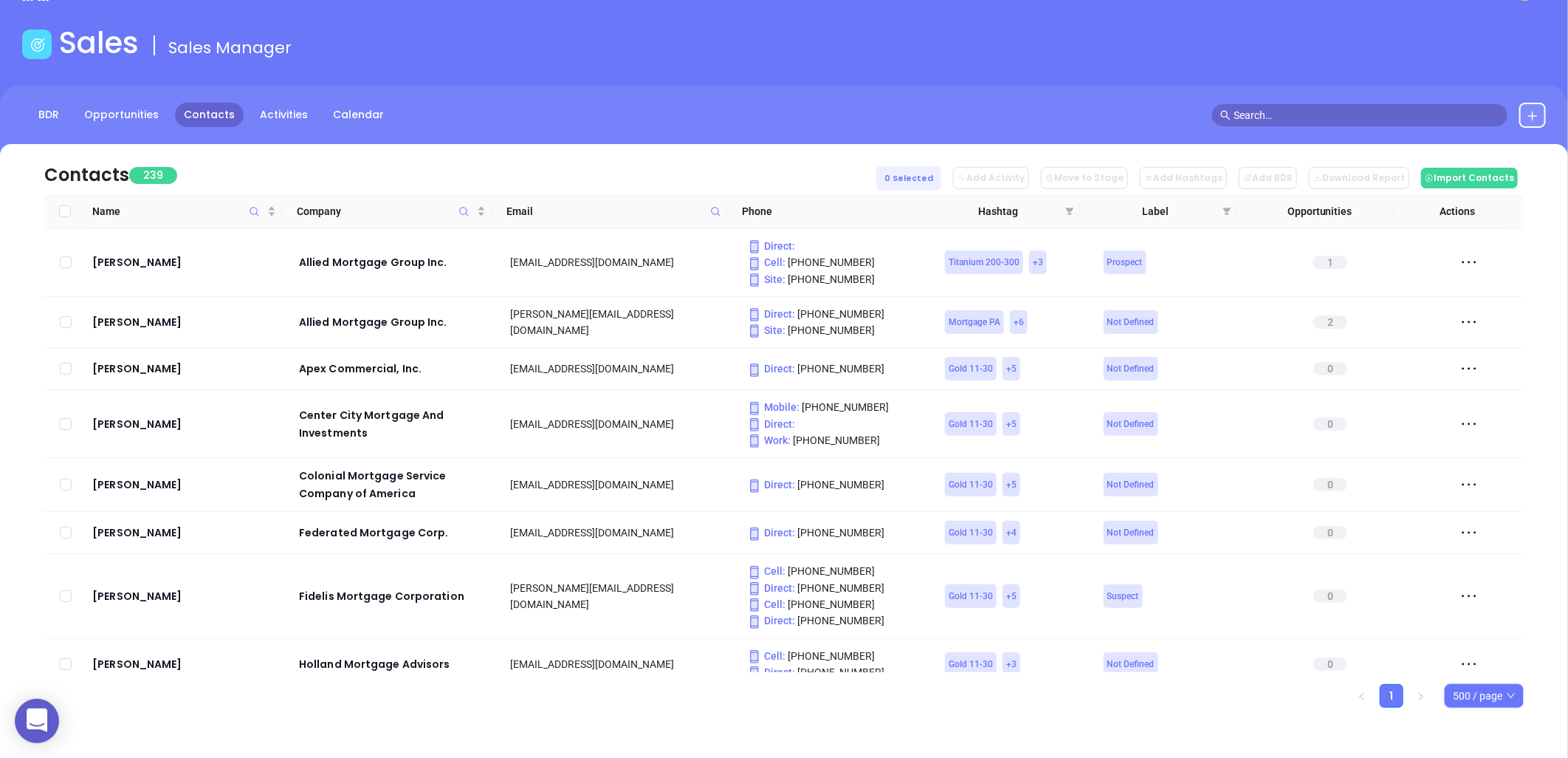
checkbox input "true"
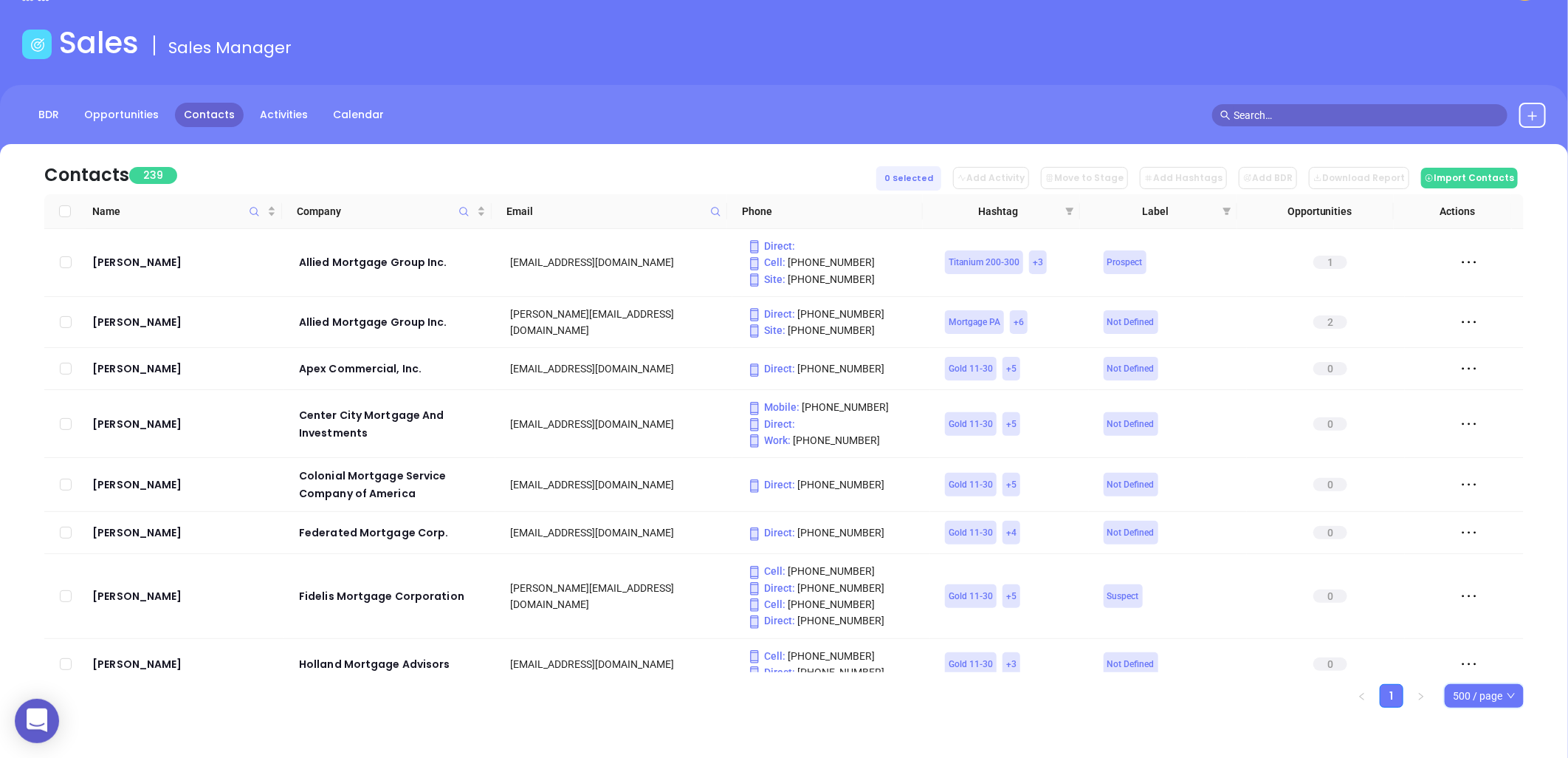
checkbox input "true"
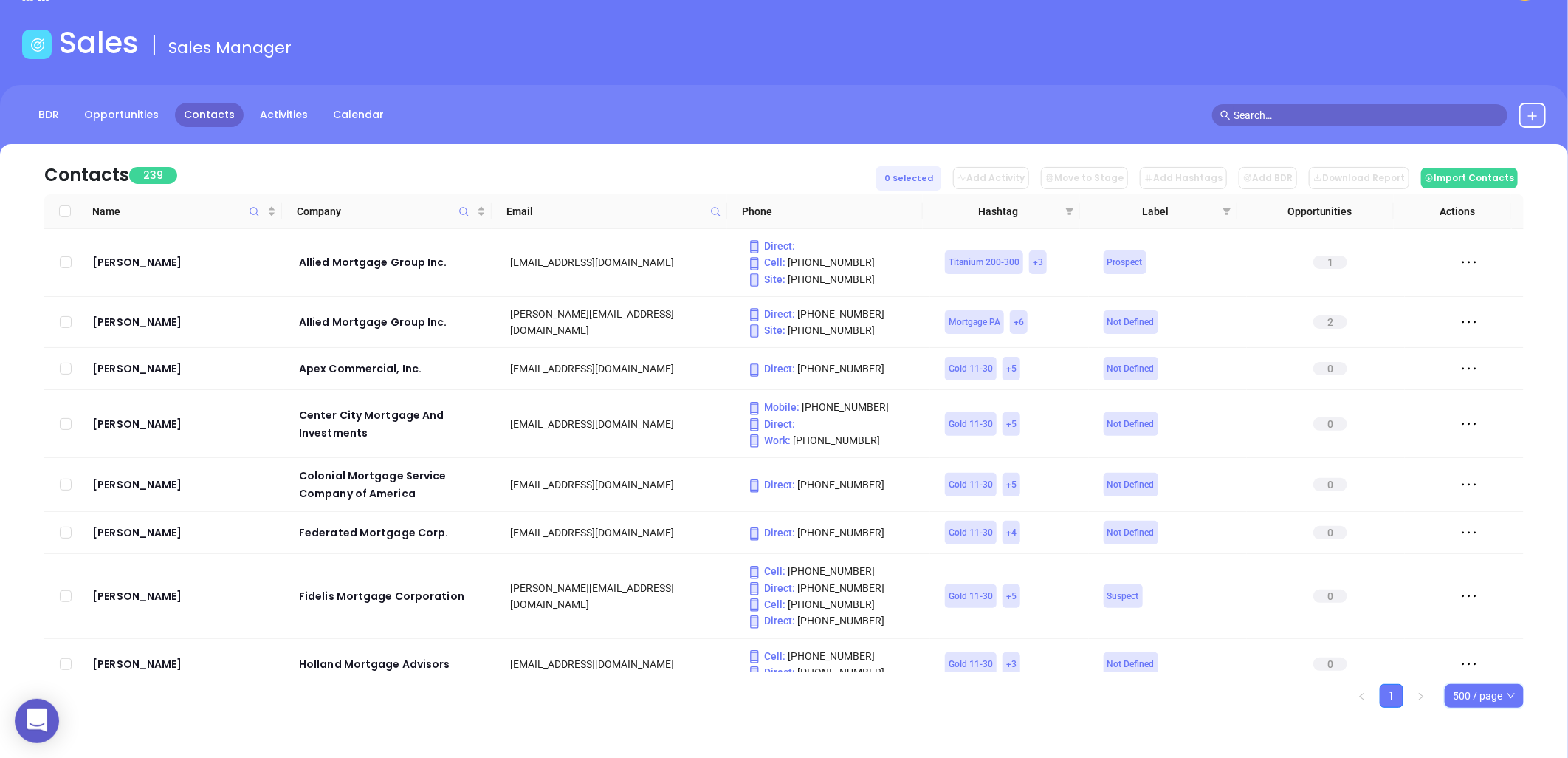
checkbox input "true"
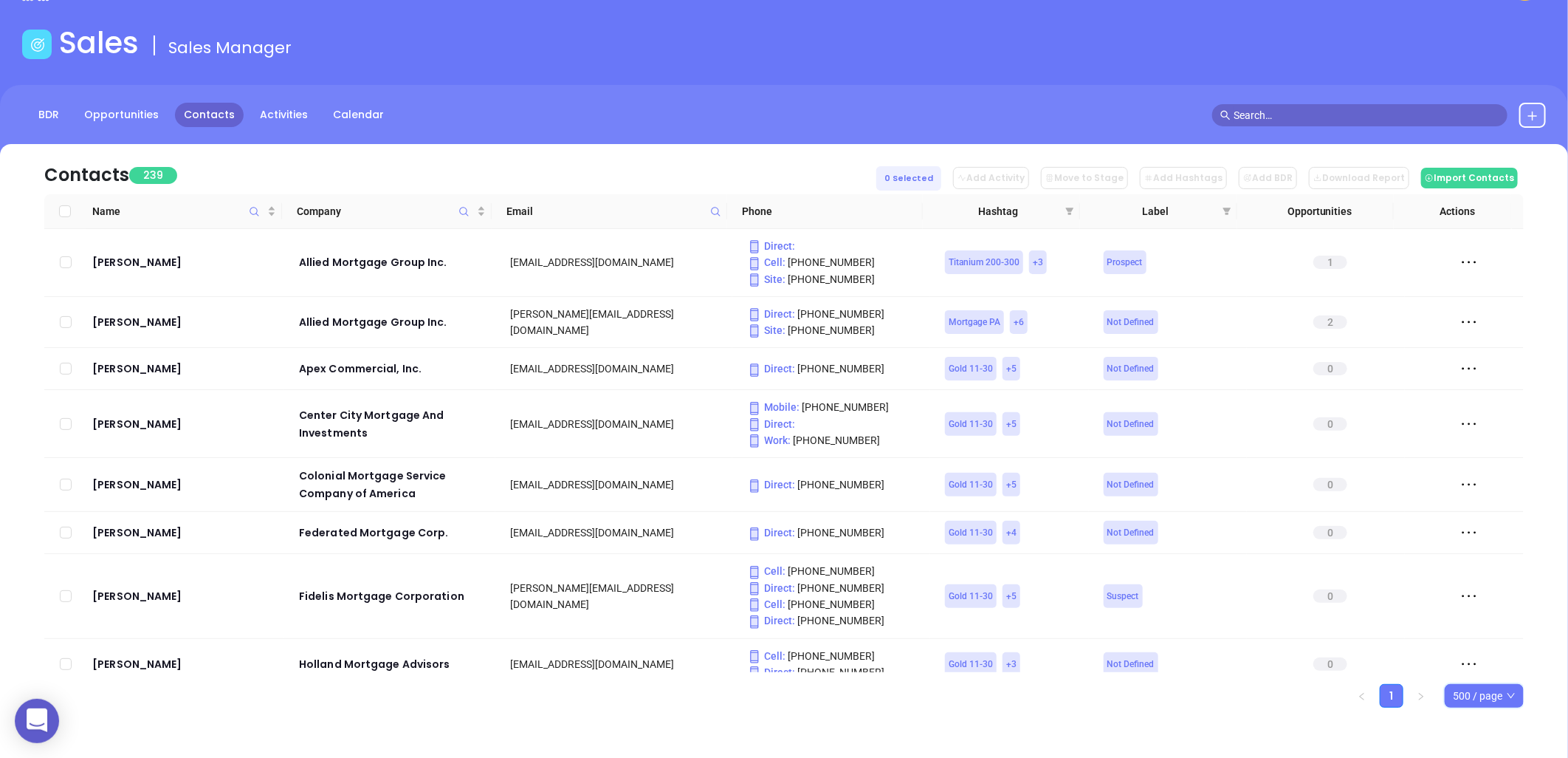
checkbox input "true"
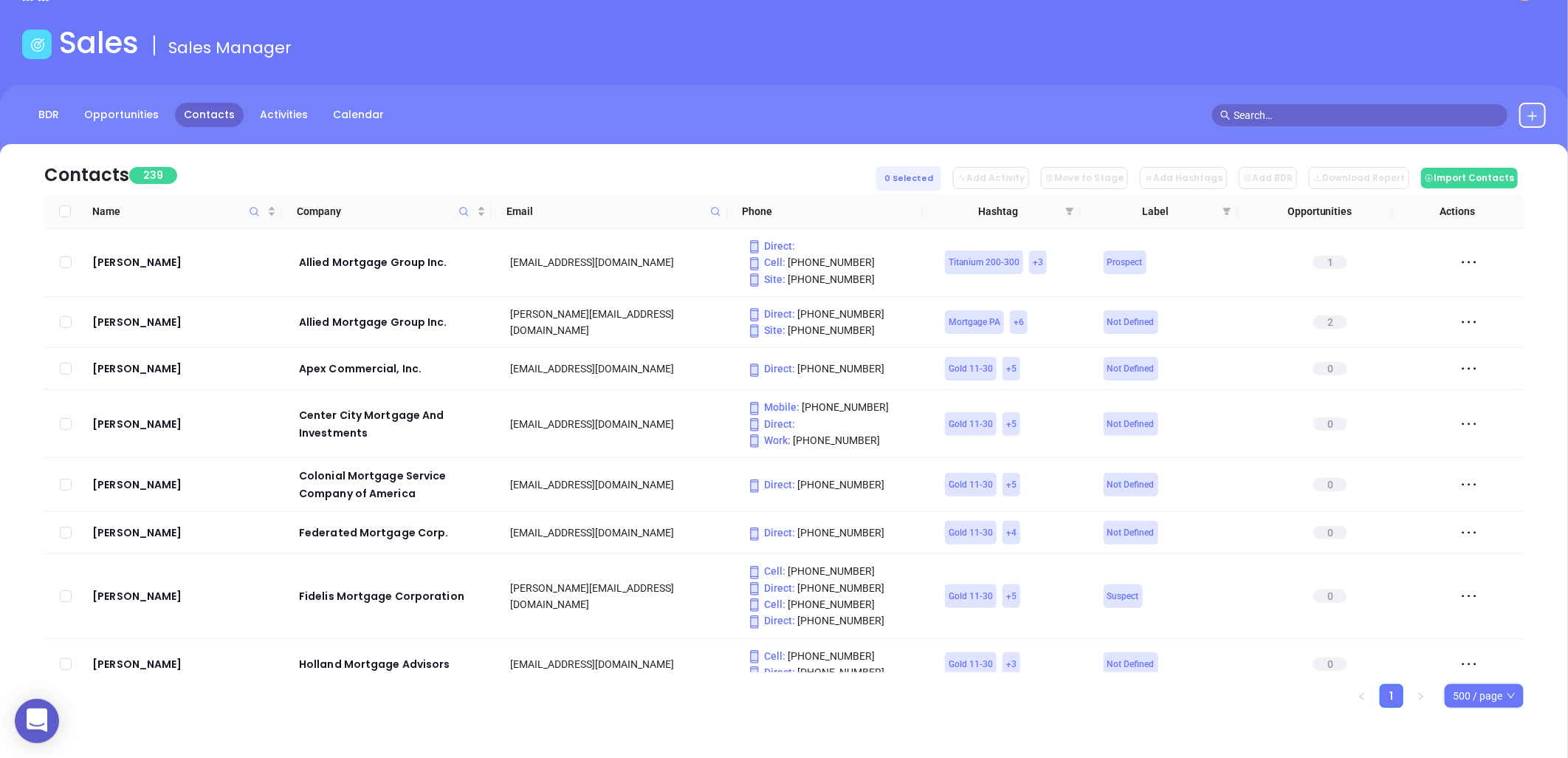
checkbox input "true"
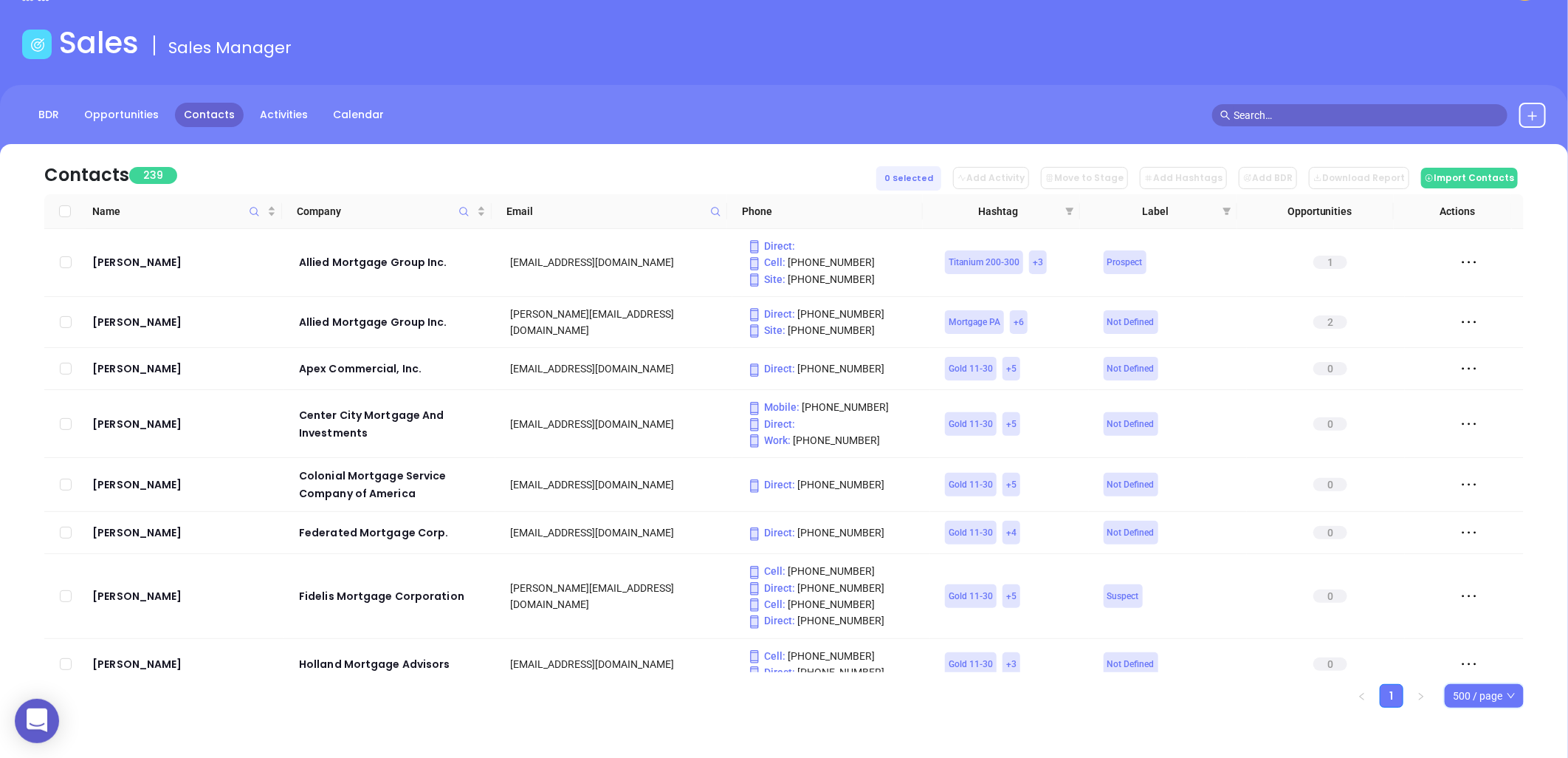
checkbox input "true"
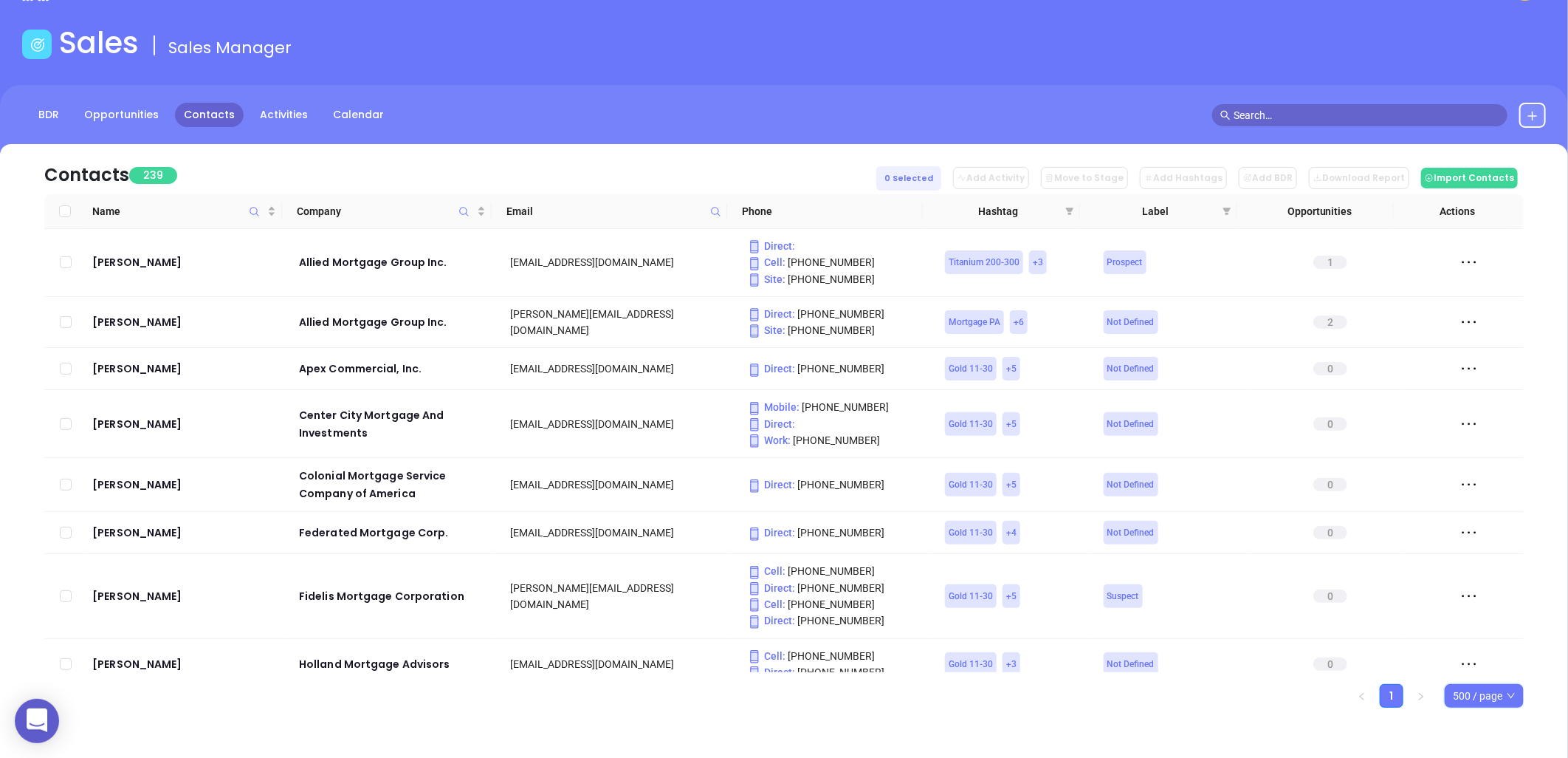
checkbox input "true"
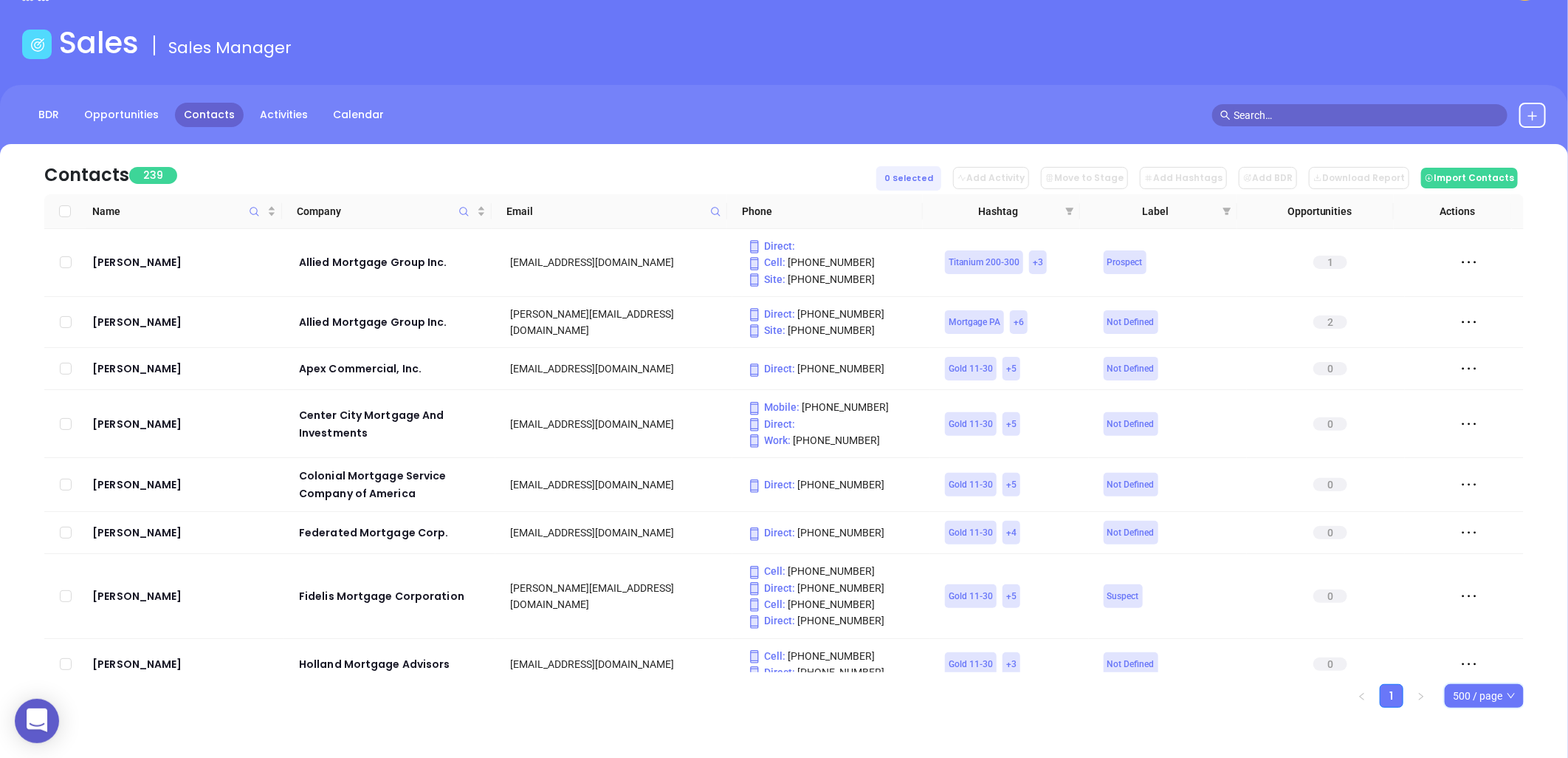
checkbox input "true"
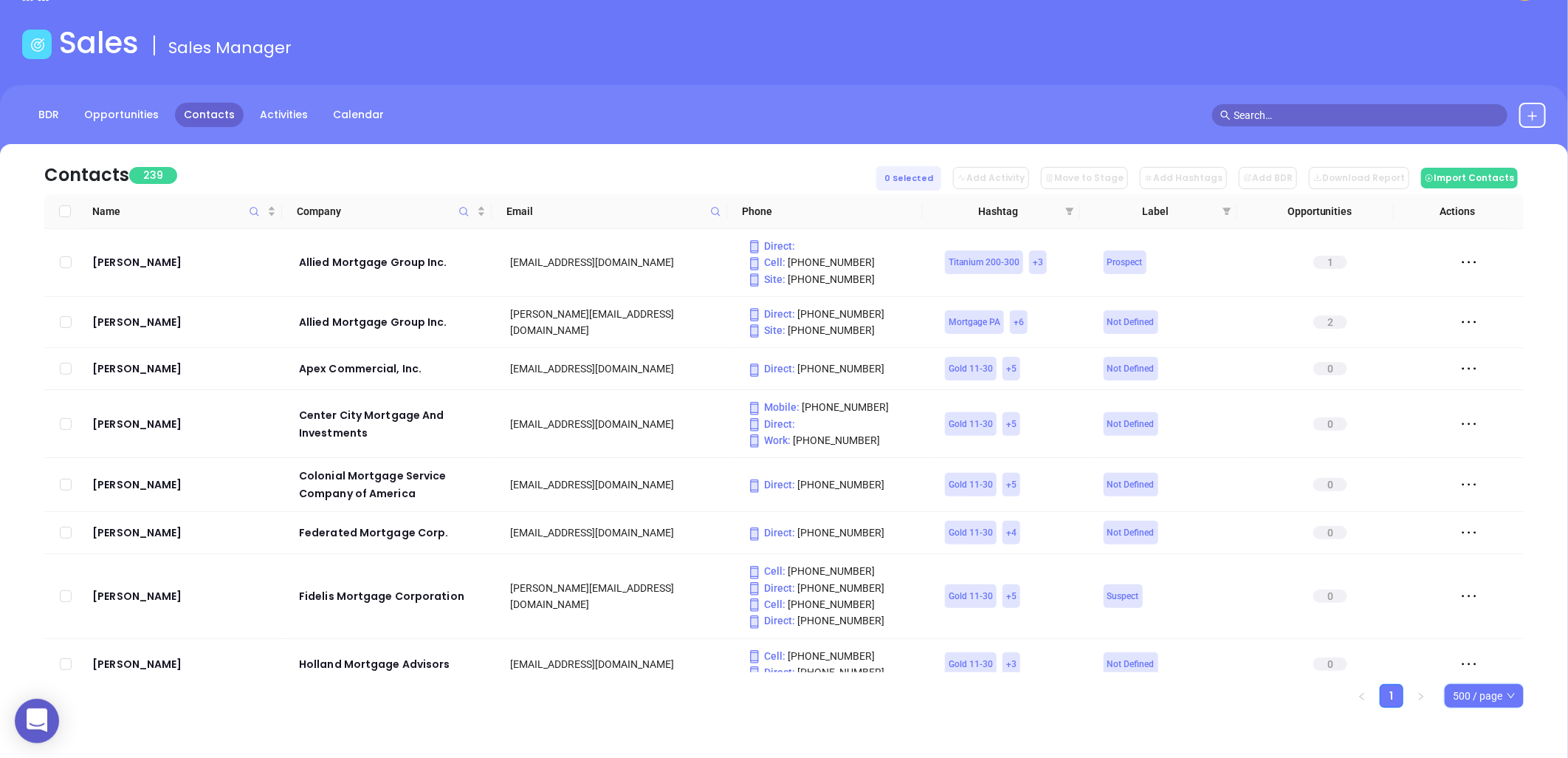
checkbox input "true"
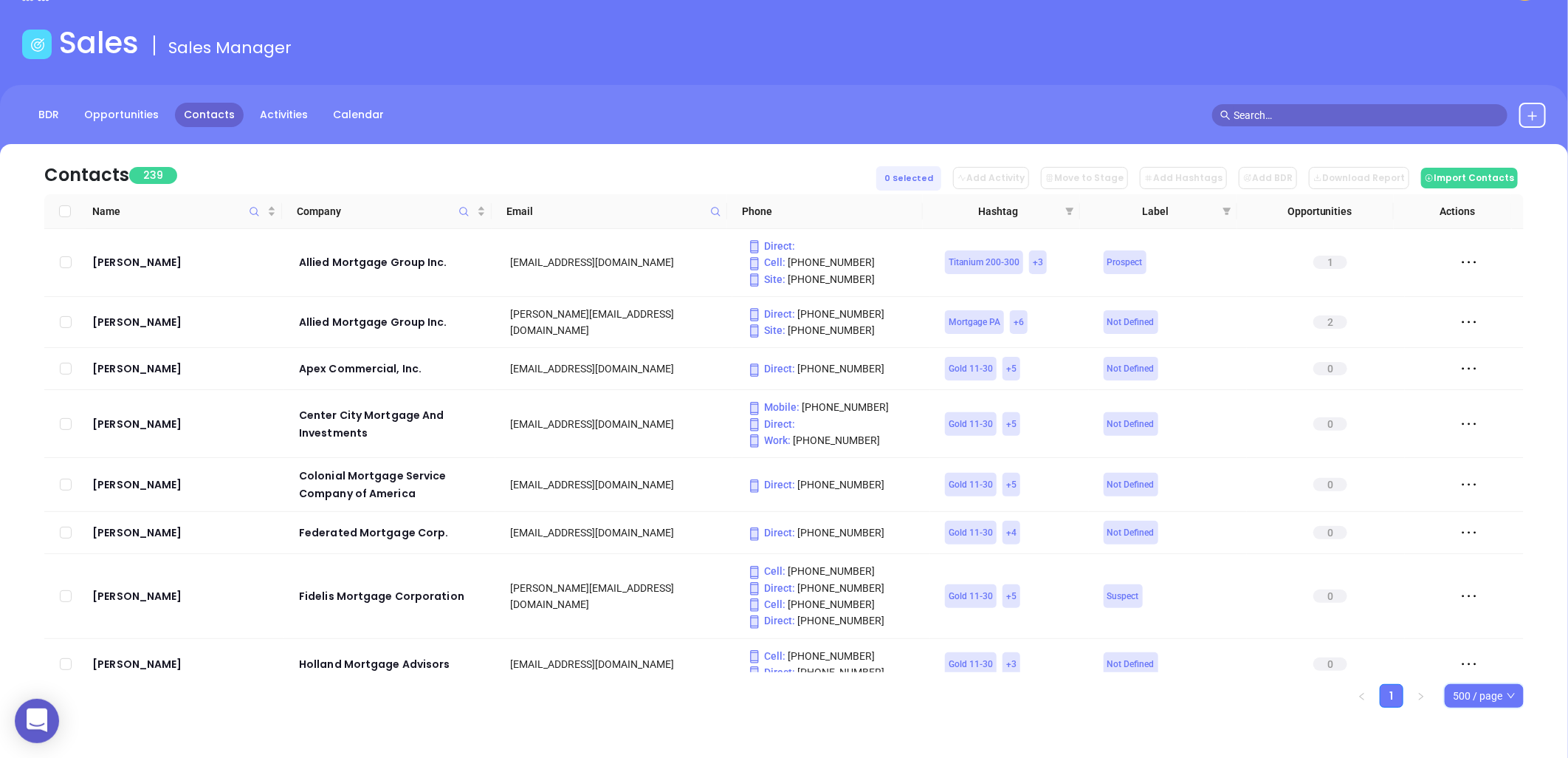
checkbox input "true"
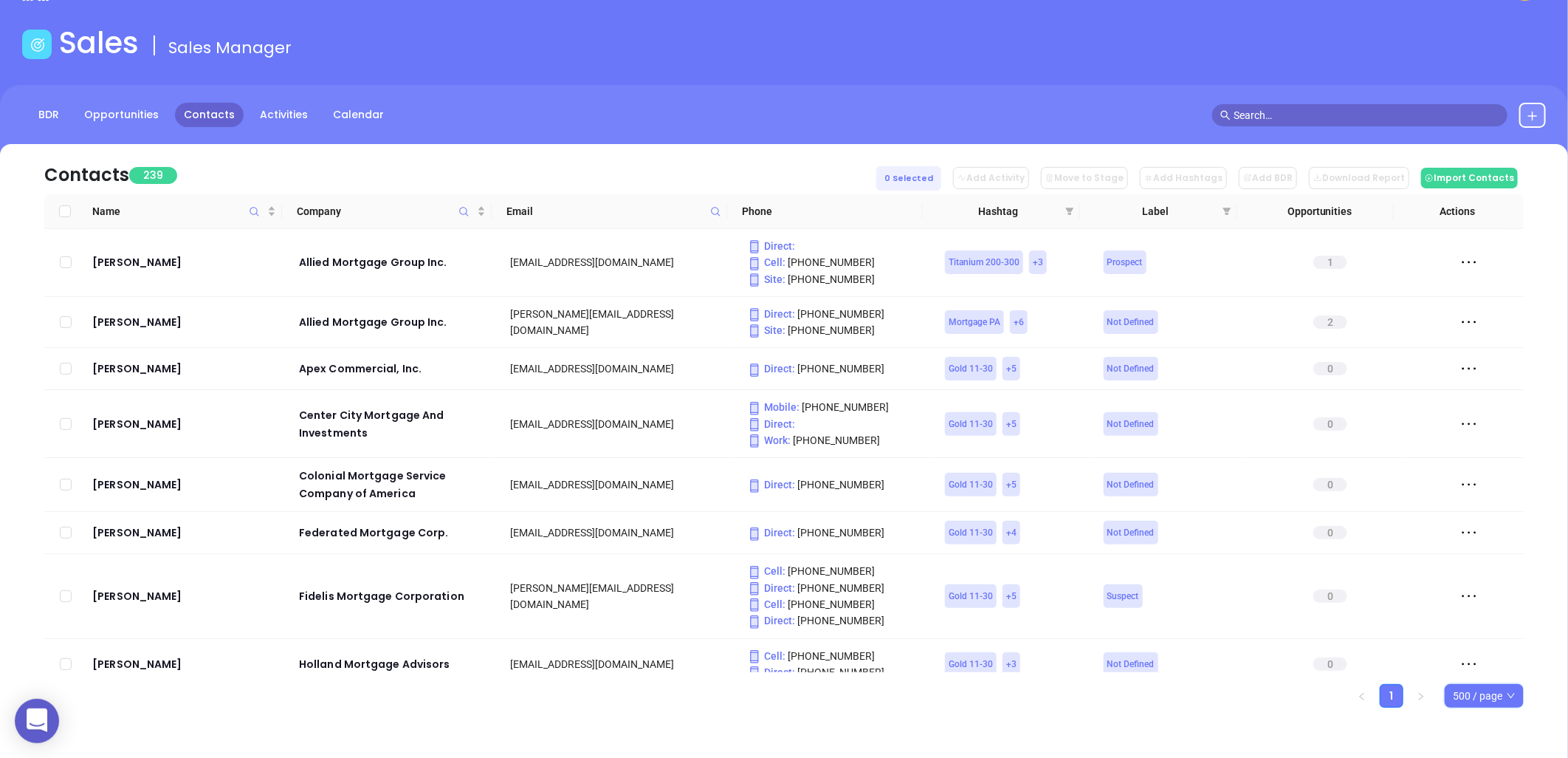
checkbox input "true"
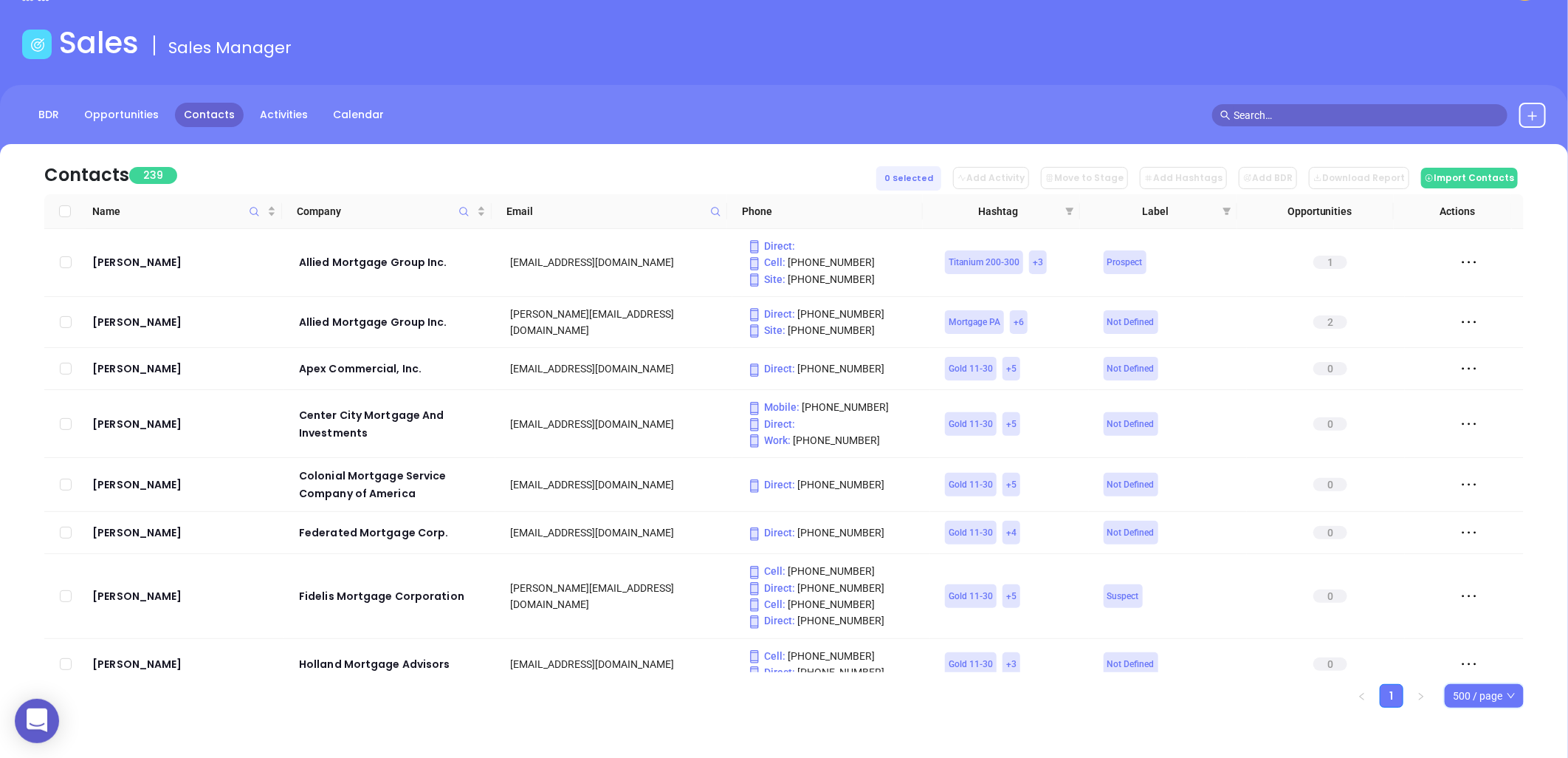
checkbox input "true"
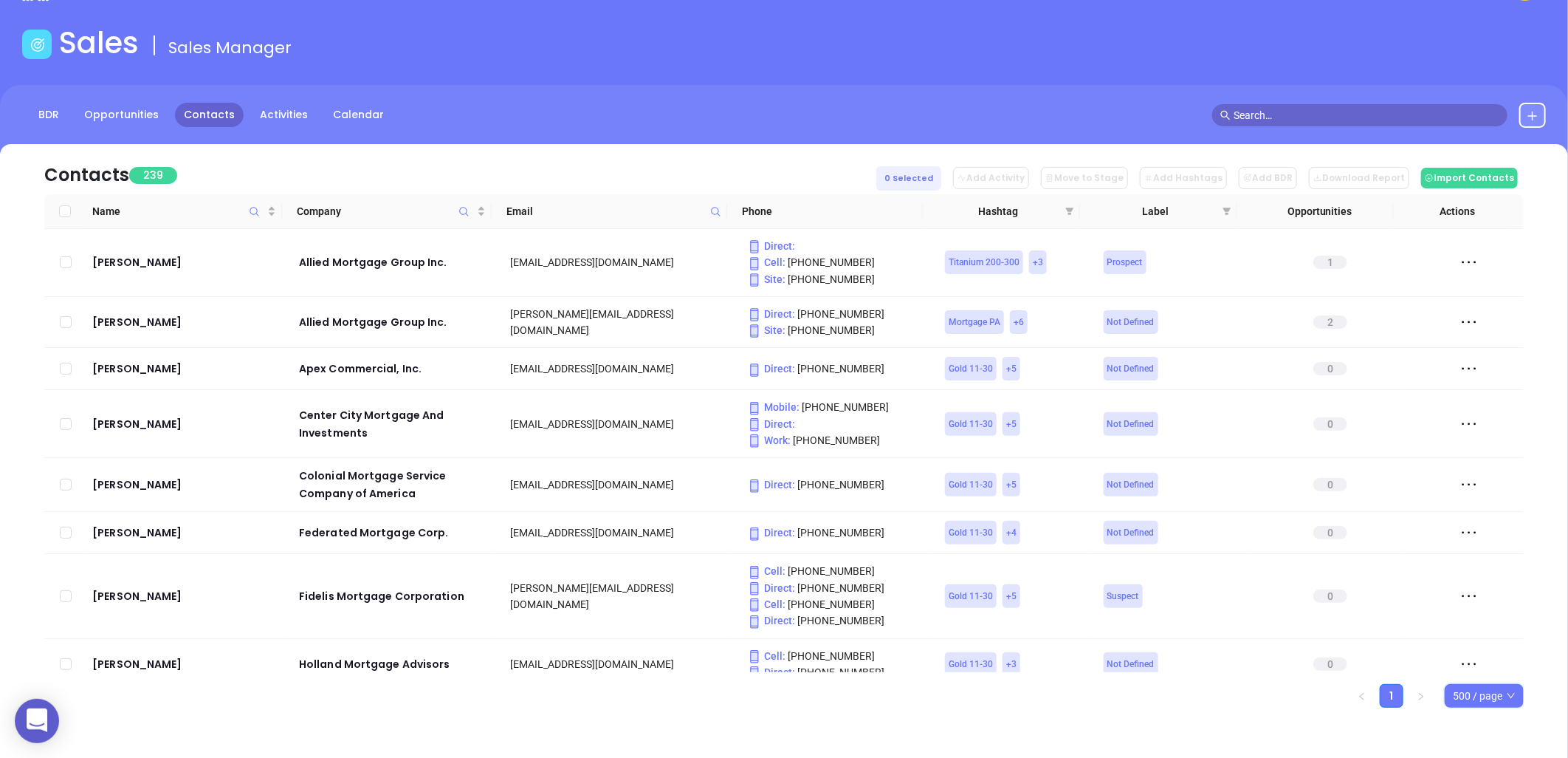
checkbox input "true"
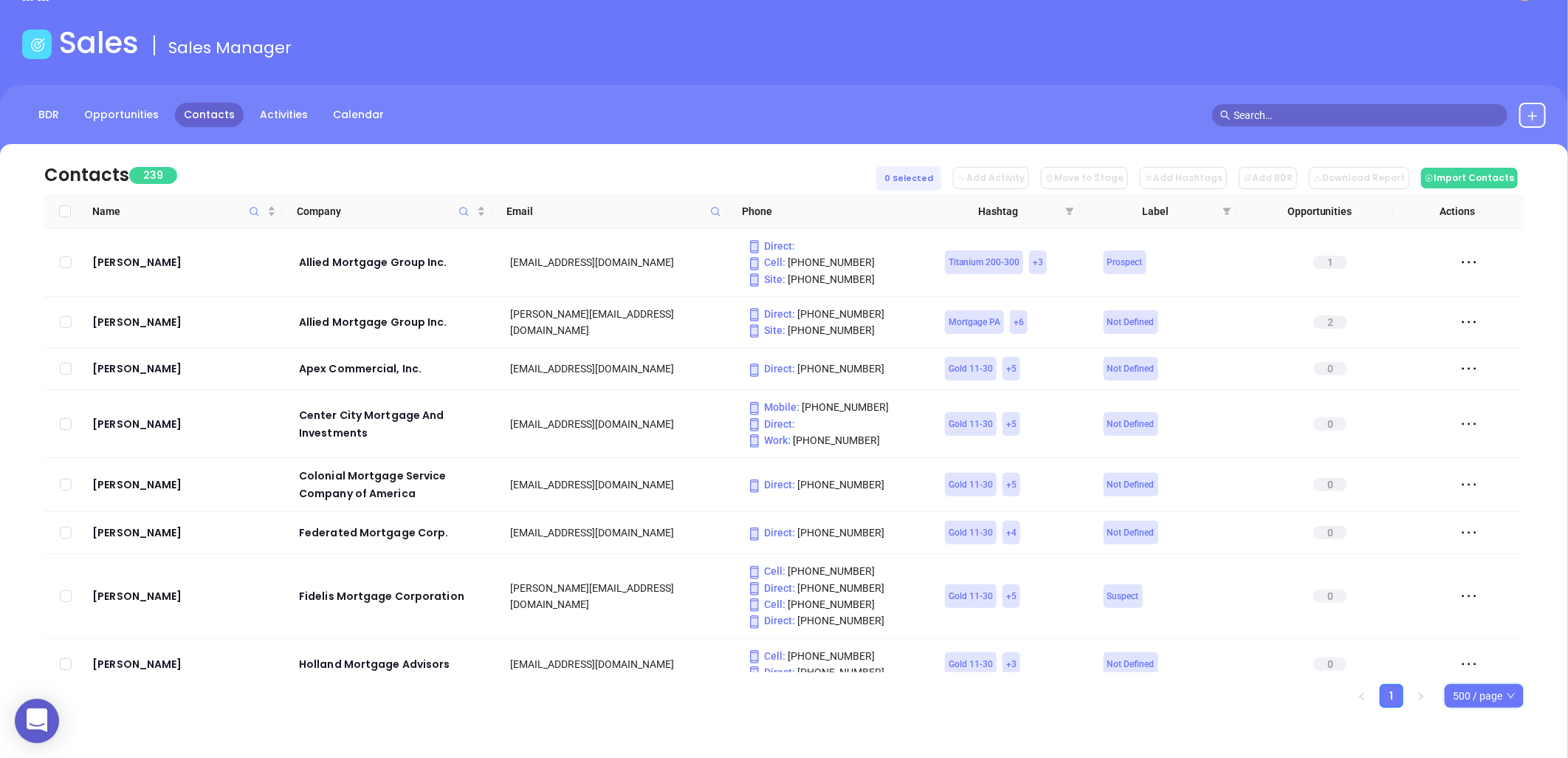
checkbox input "true"
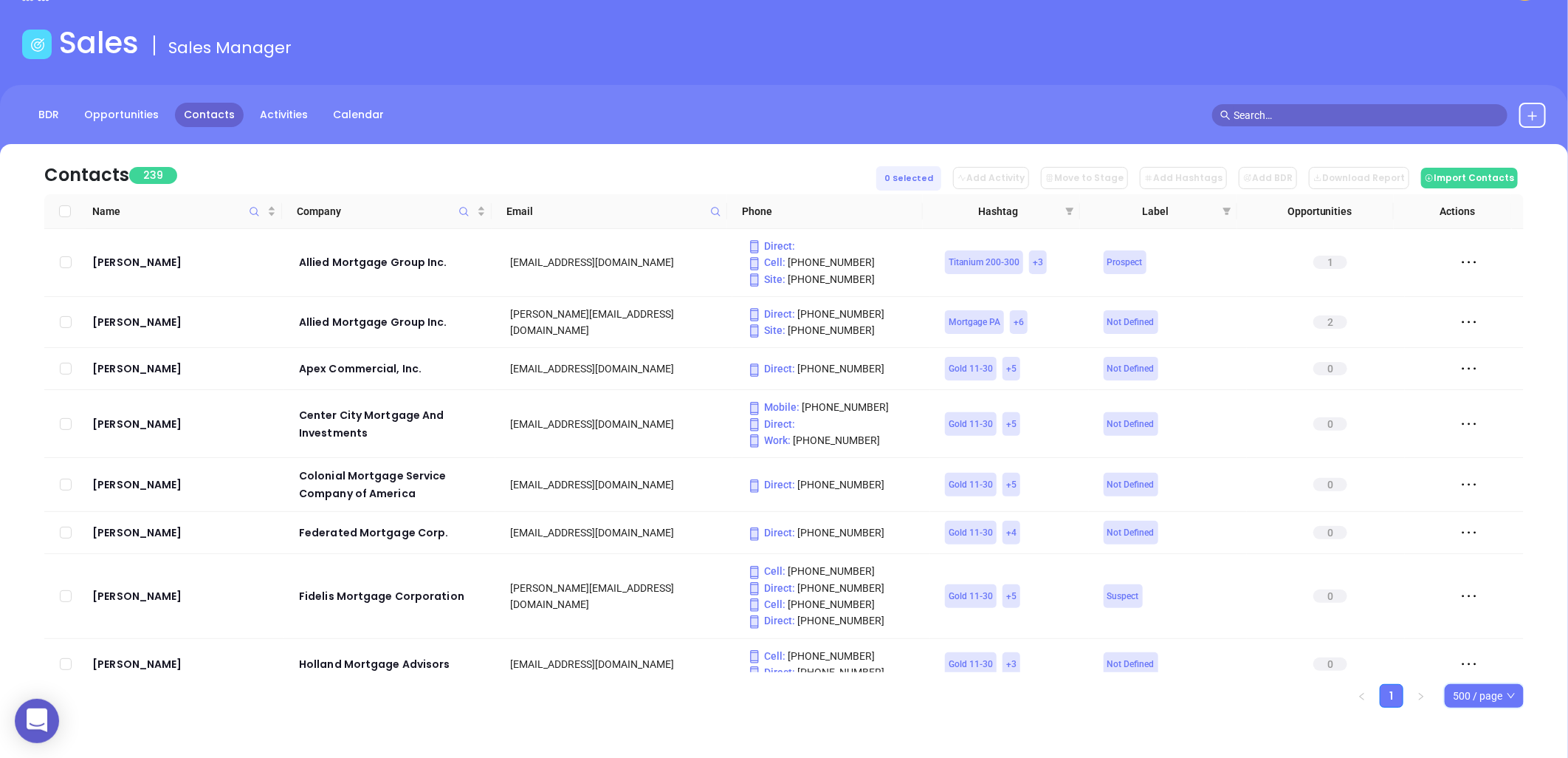
checkbox input "true"
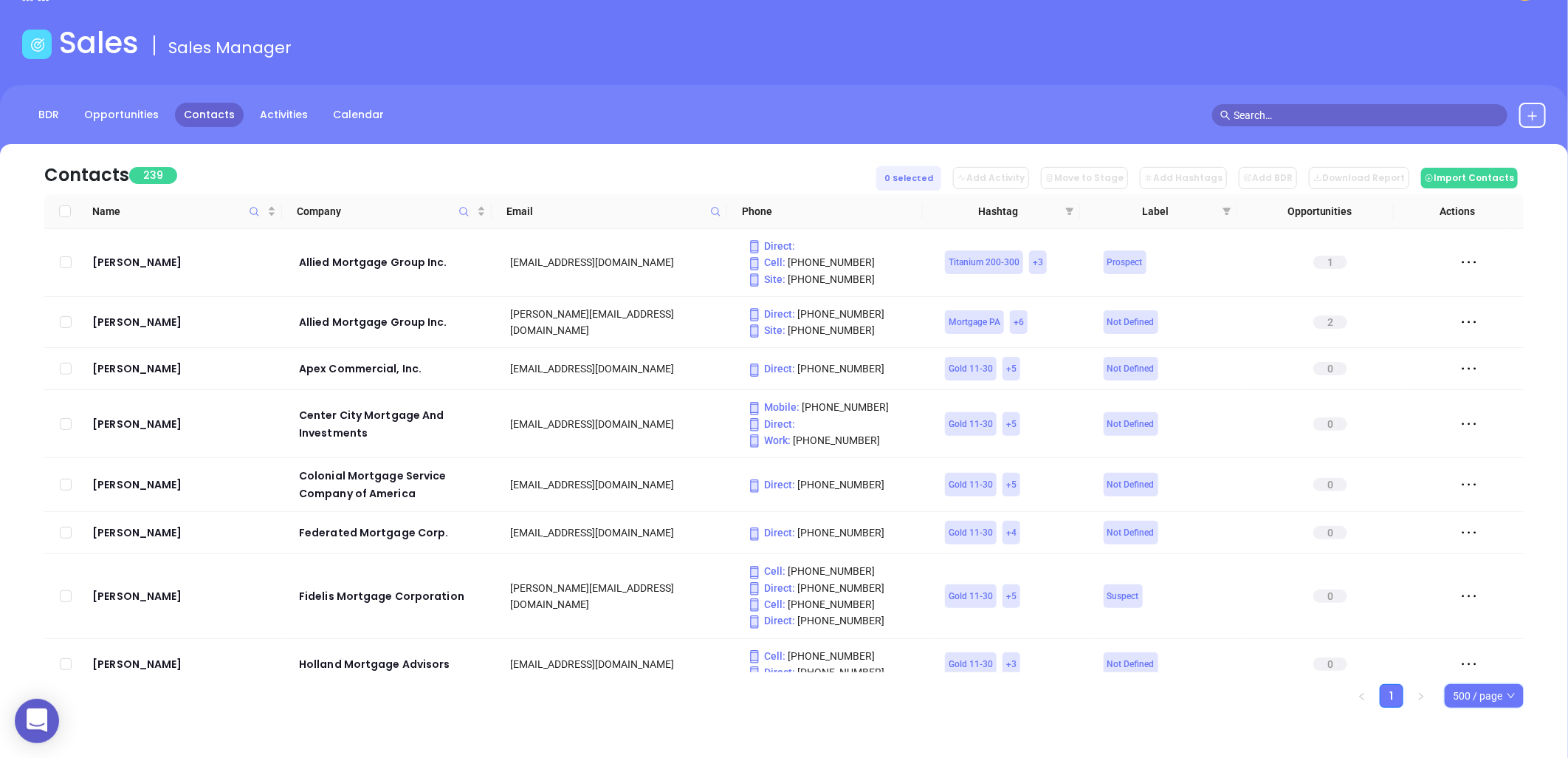
checkbox input "true"
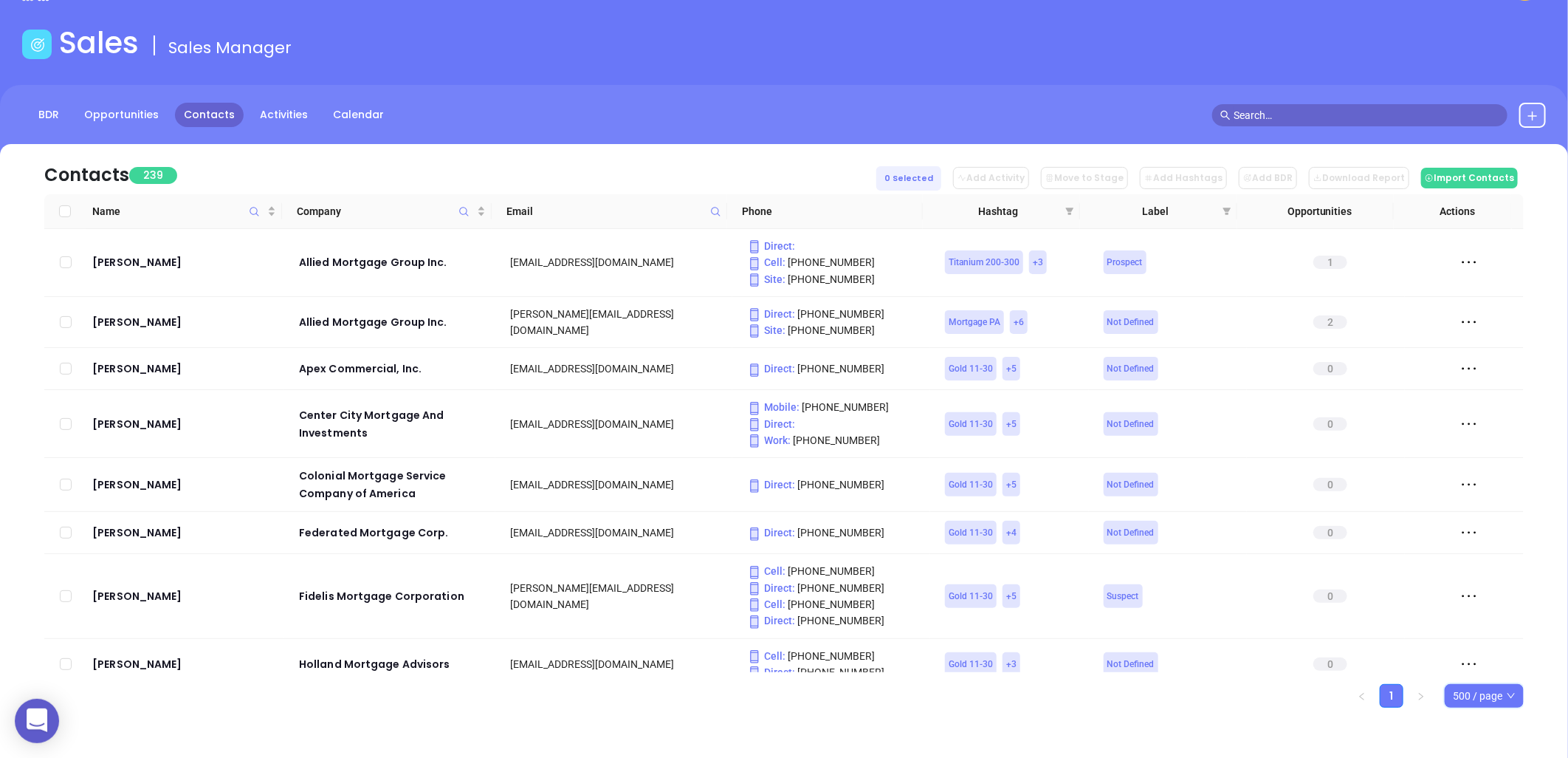
checkbox input "true"
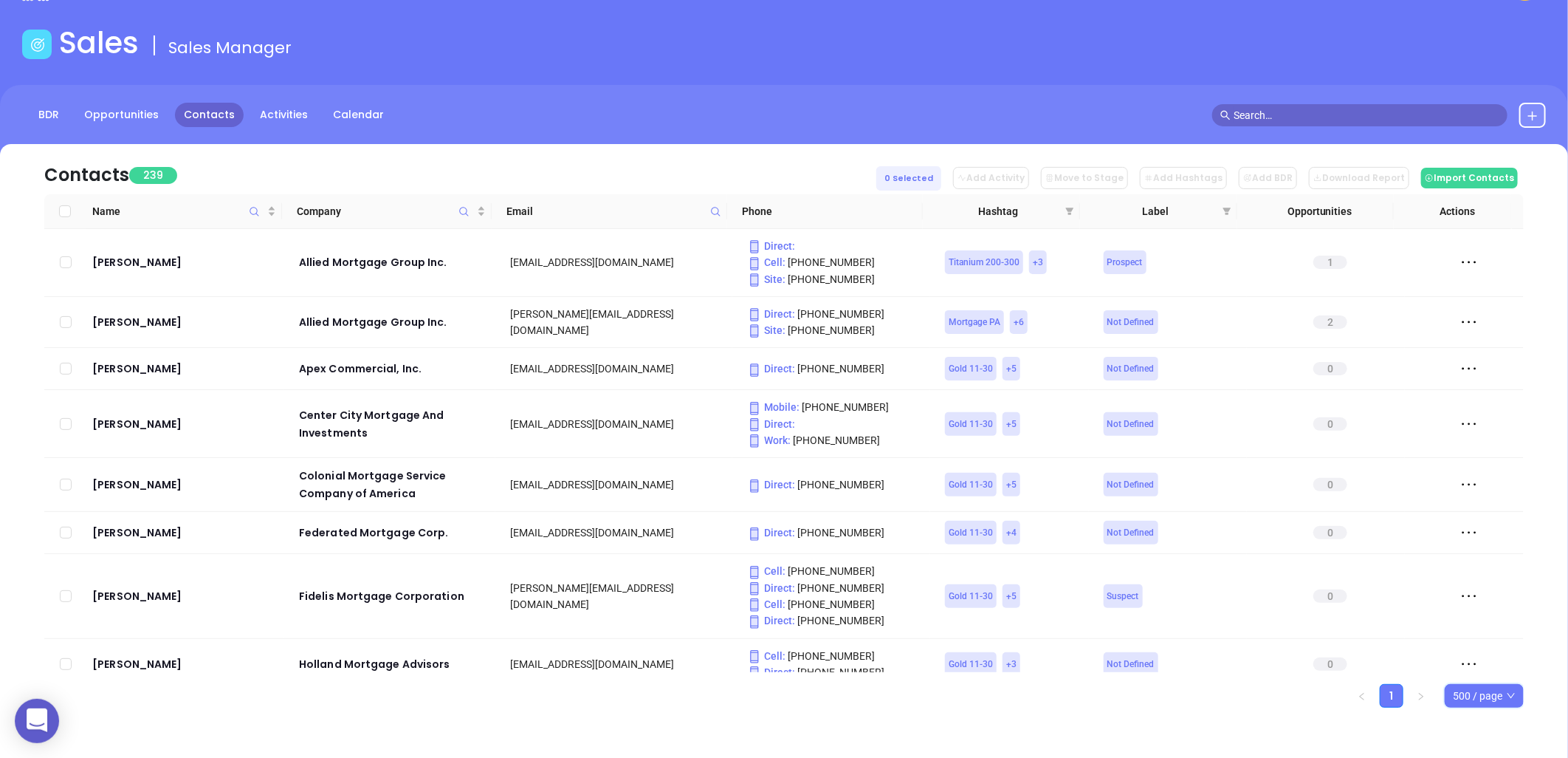
checkbox input "true"
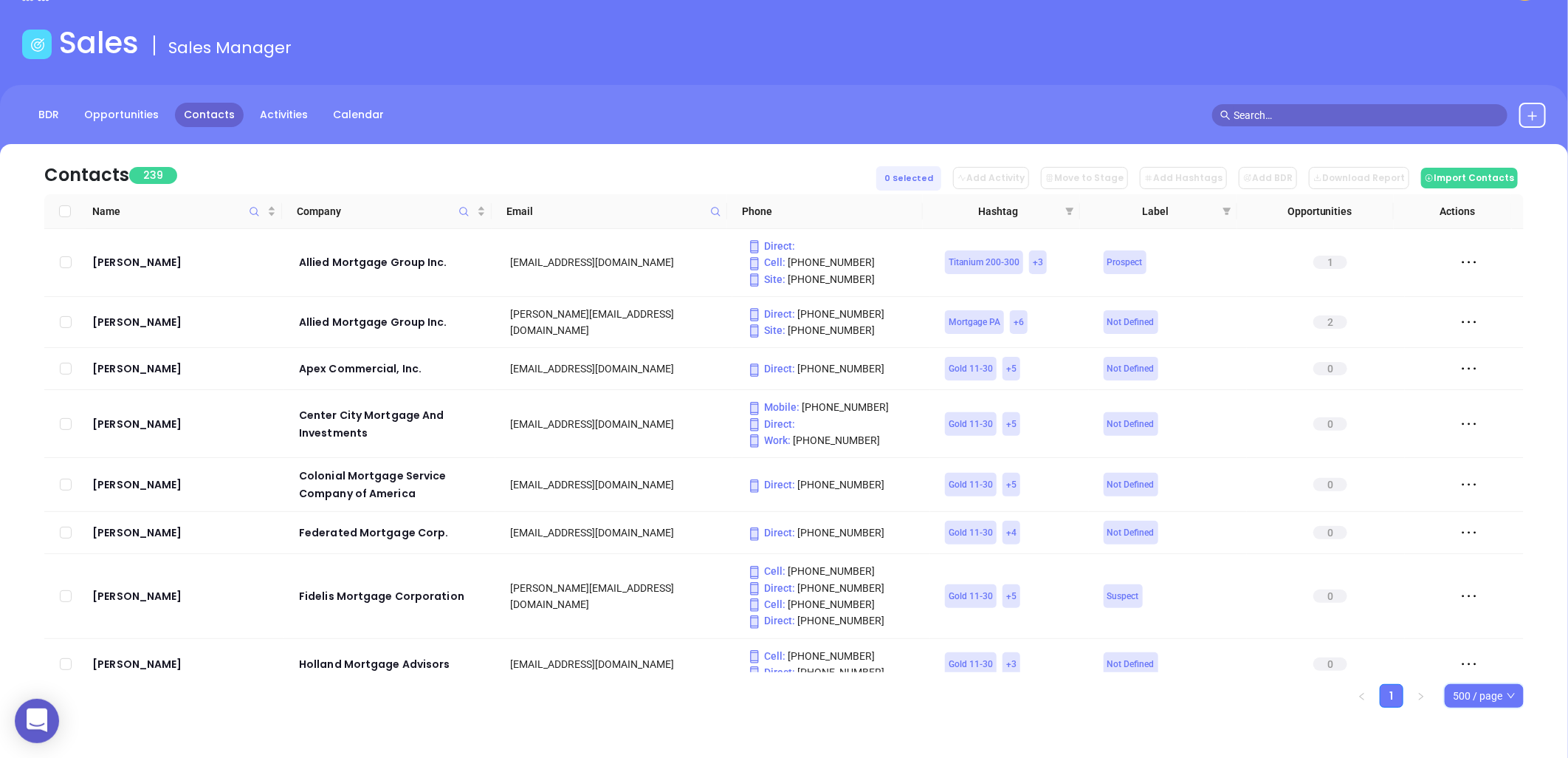
checkbox input "true"
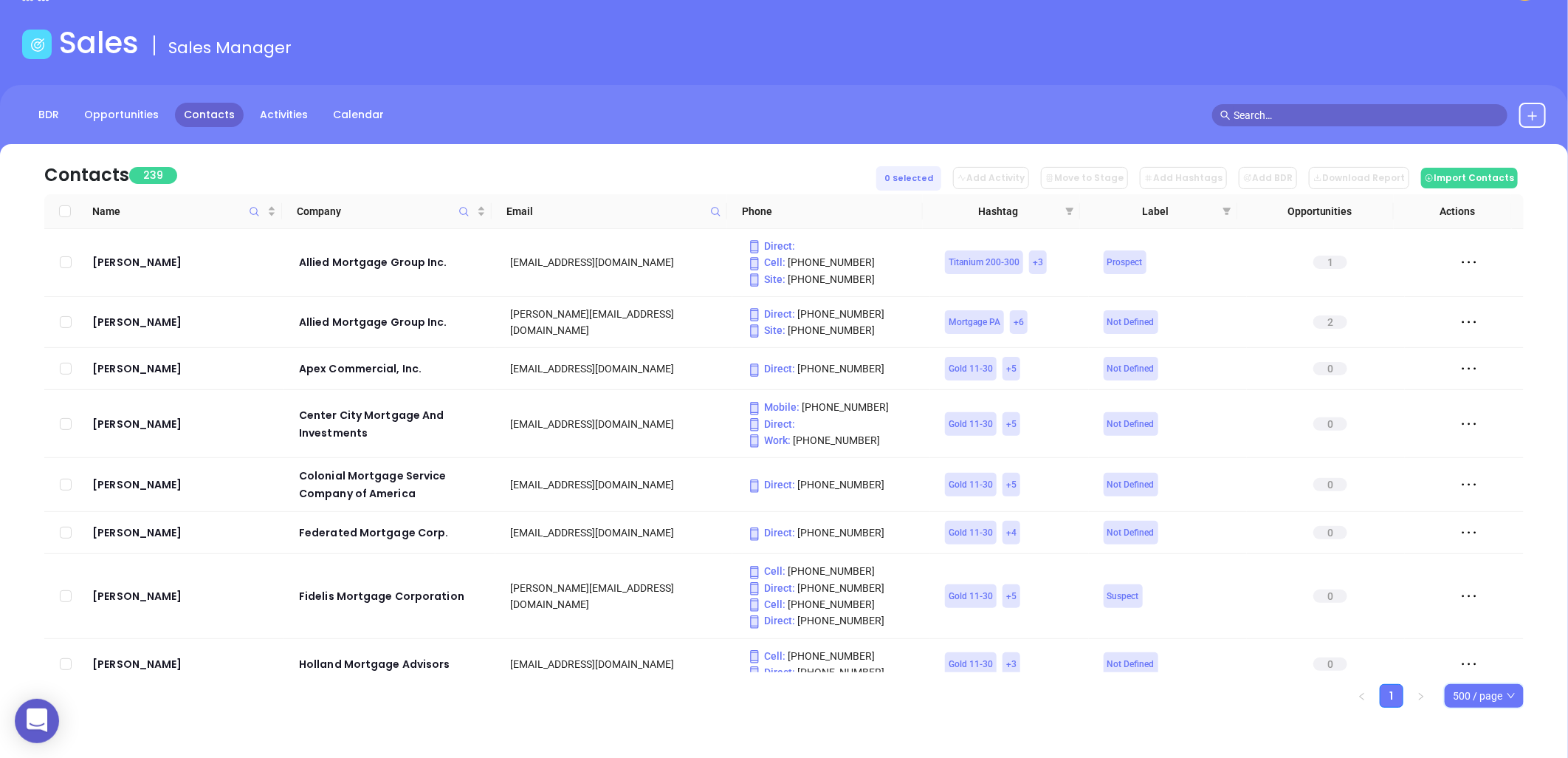
checkbox input "true"
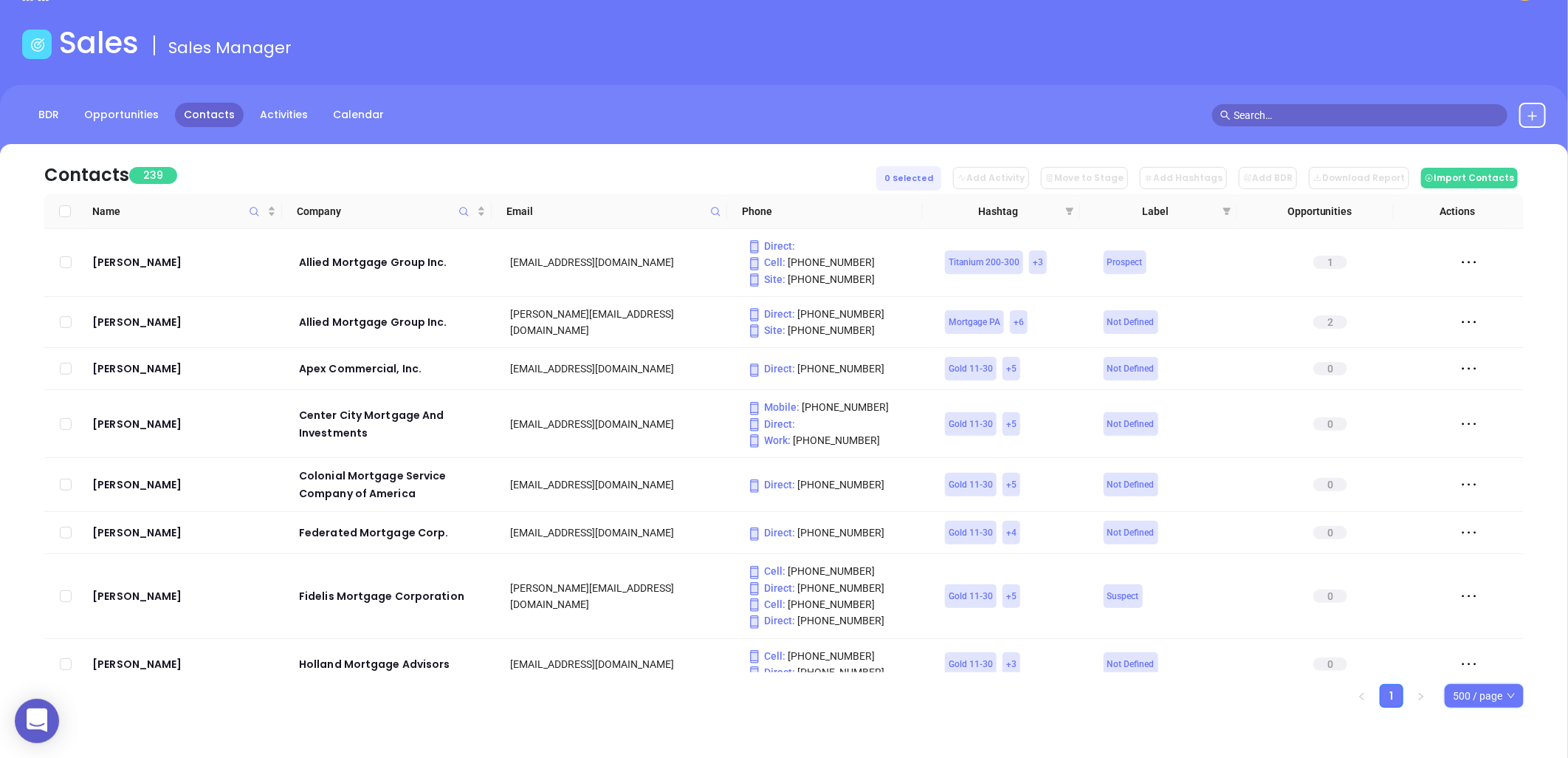
checkbox input "true"
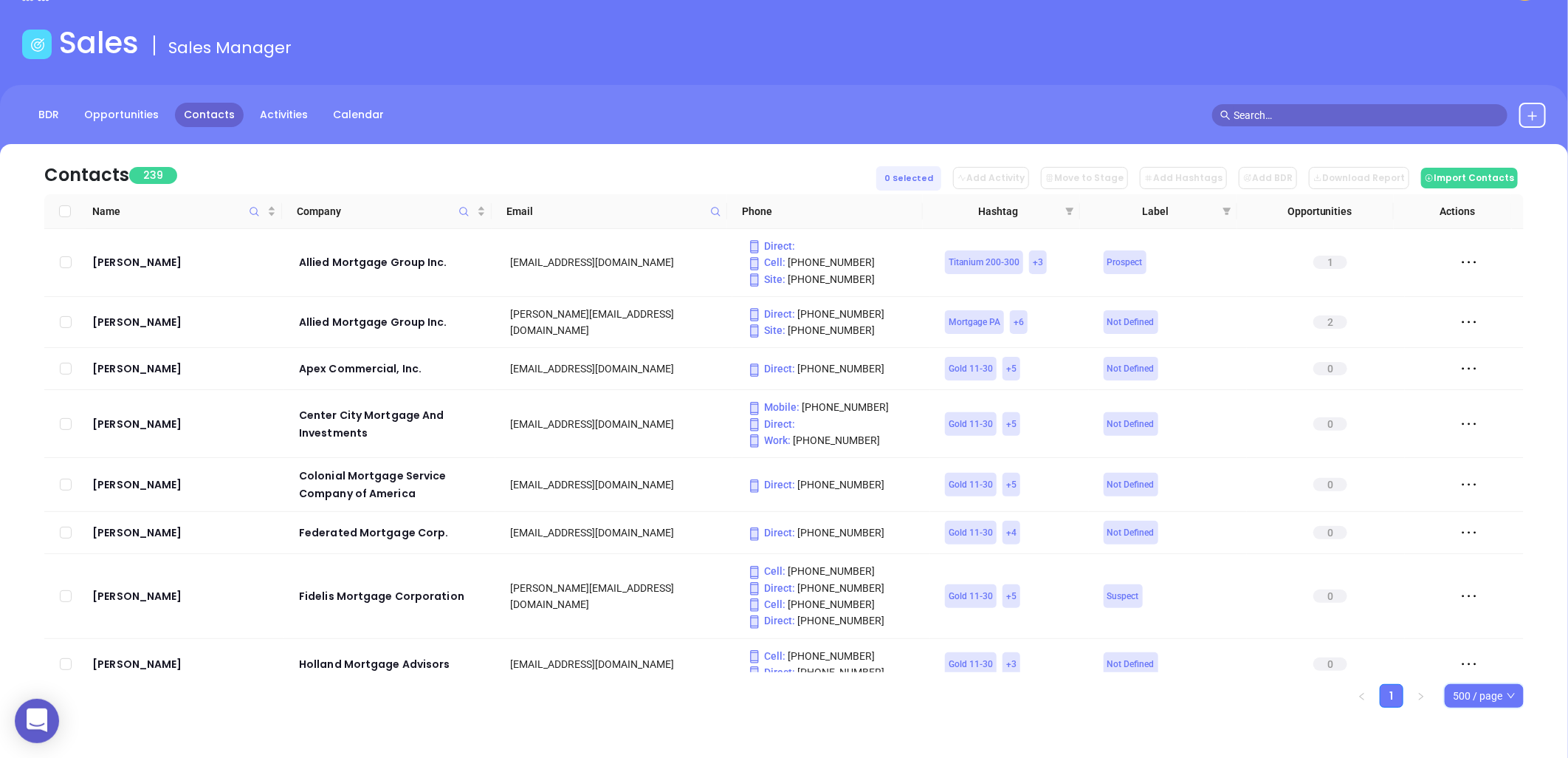
checkbox input "true"
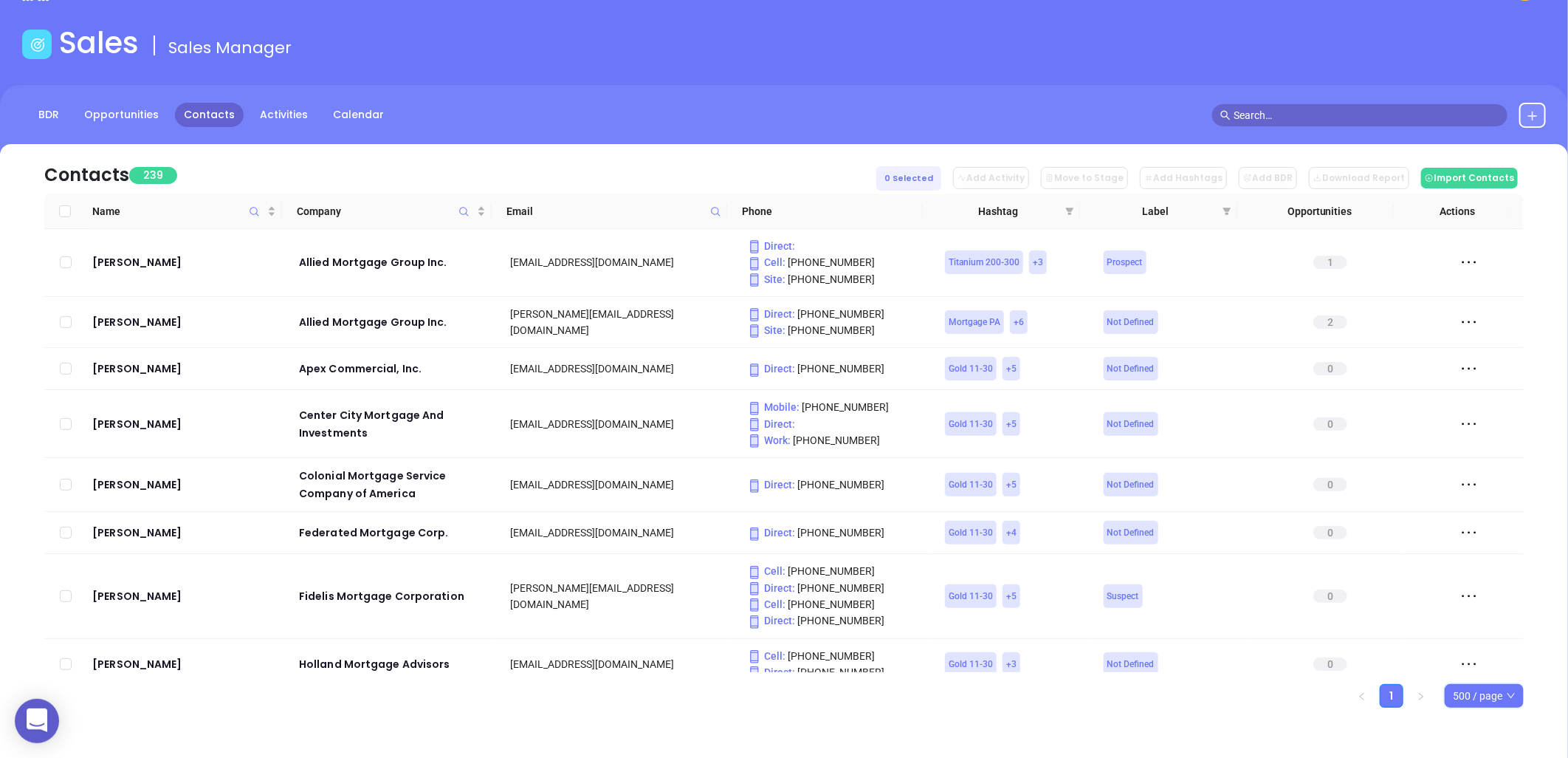
checkbox input "true"
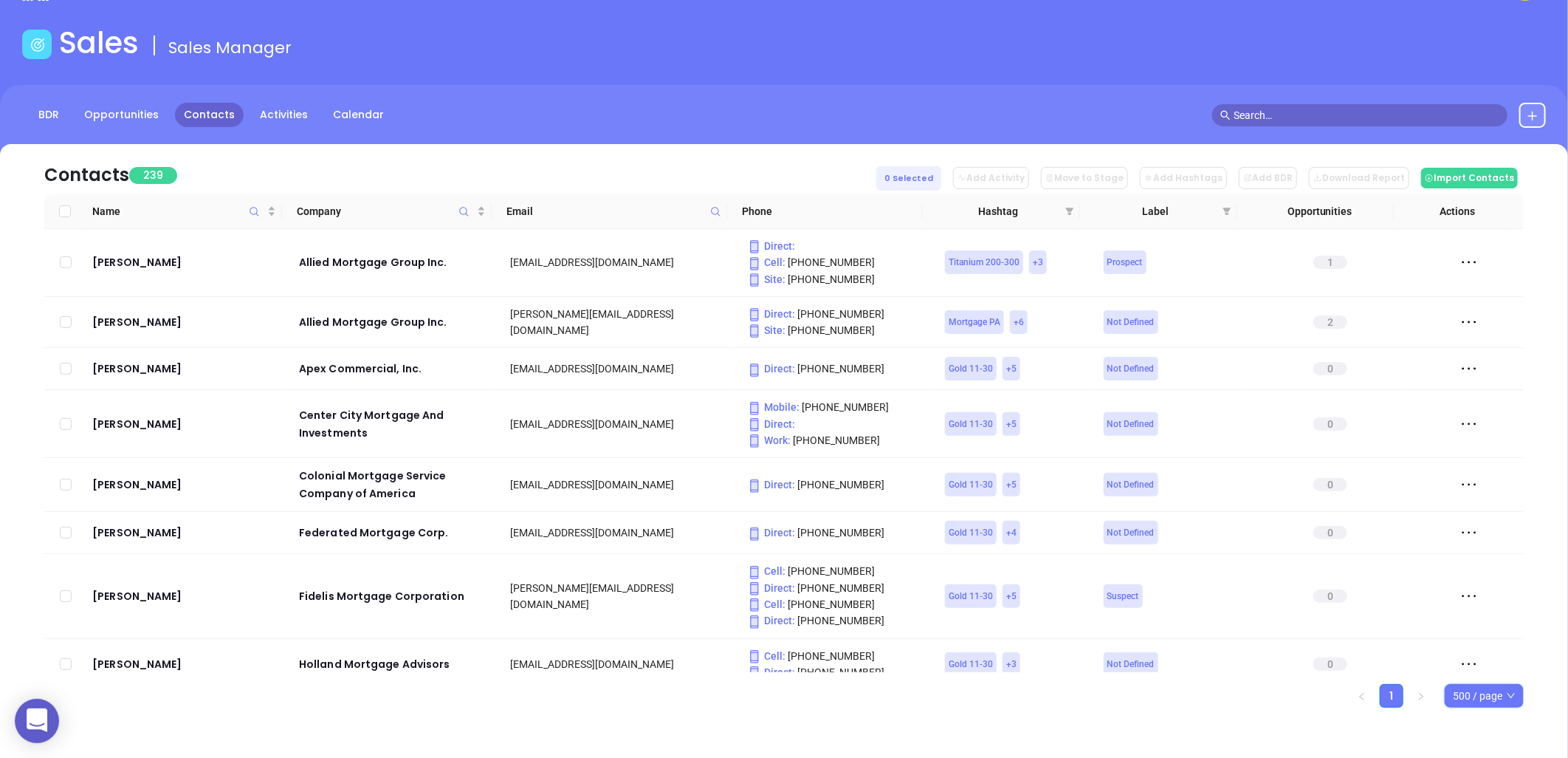
checkbox input "true"
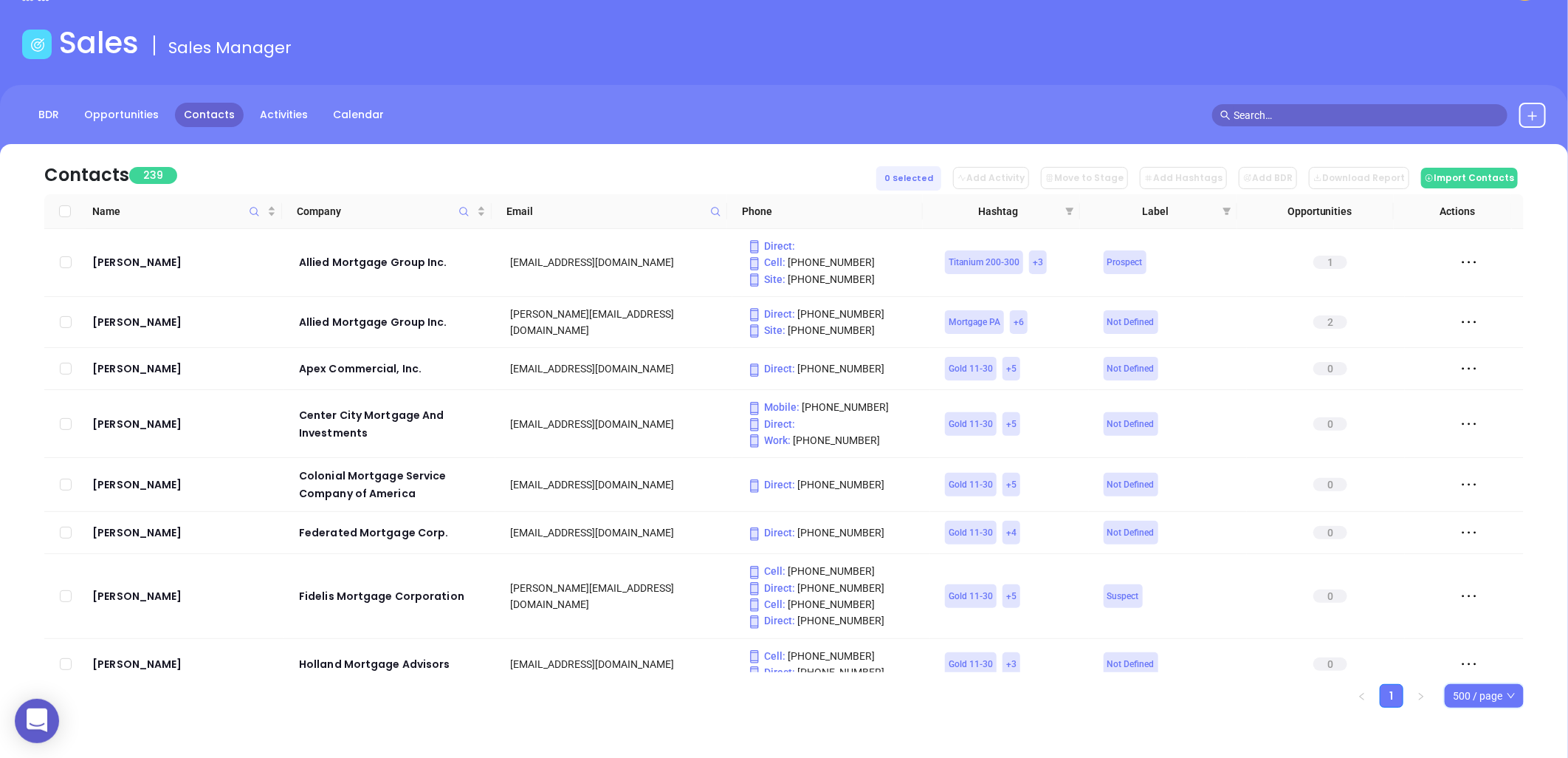
checkbox input "true"
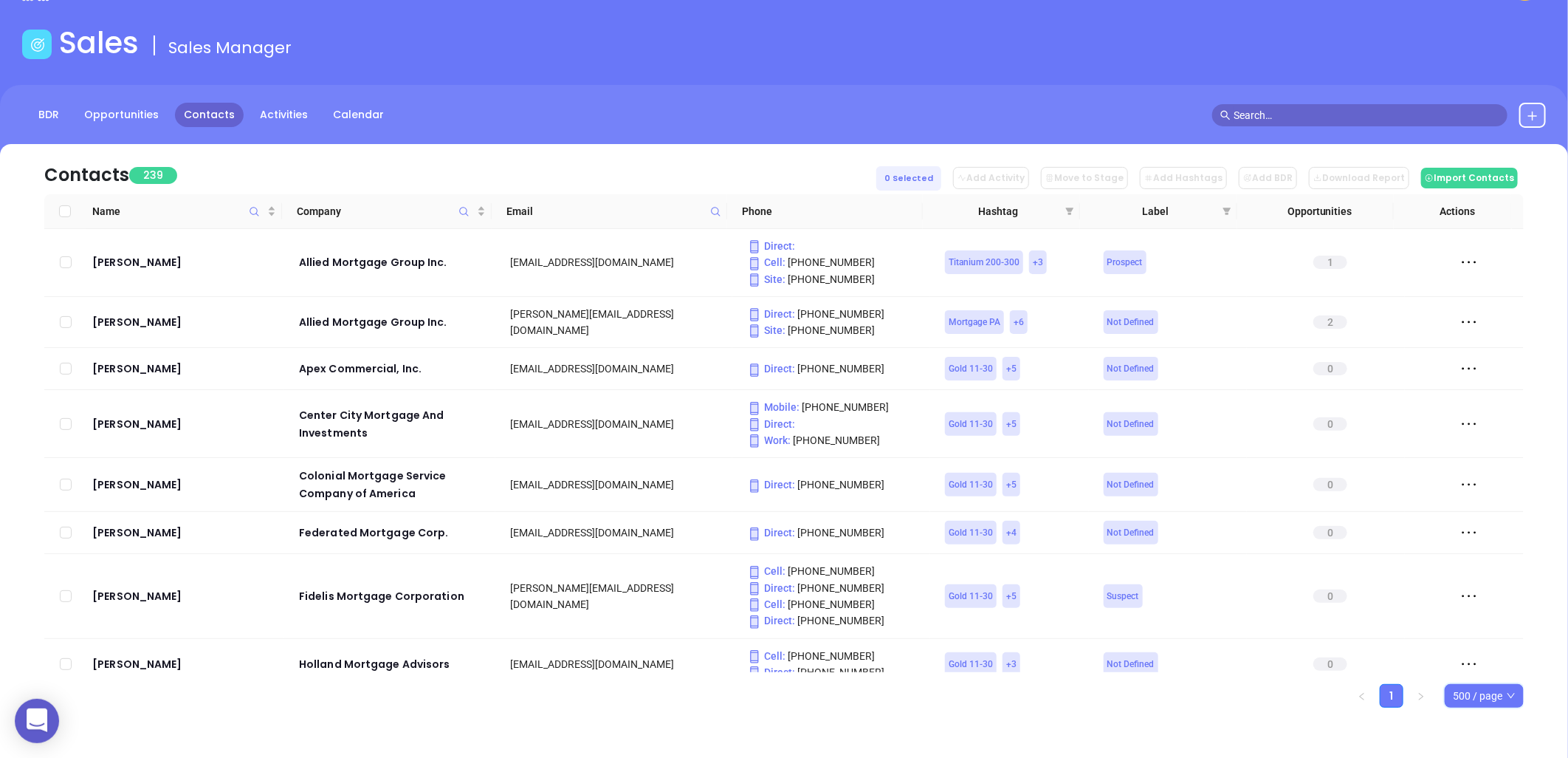
checkbox input "true"
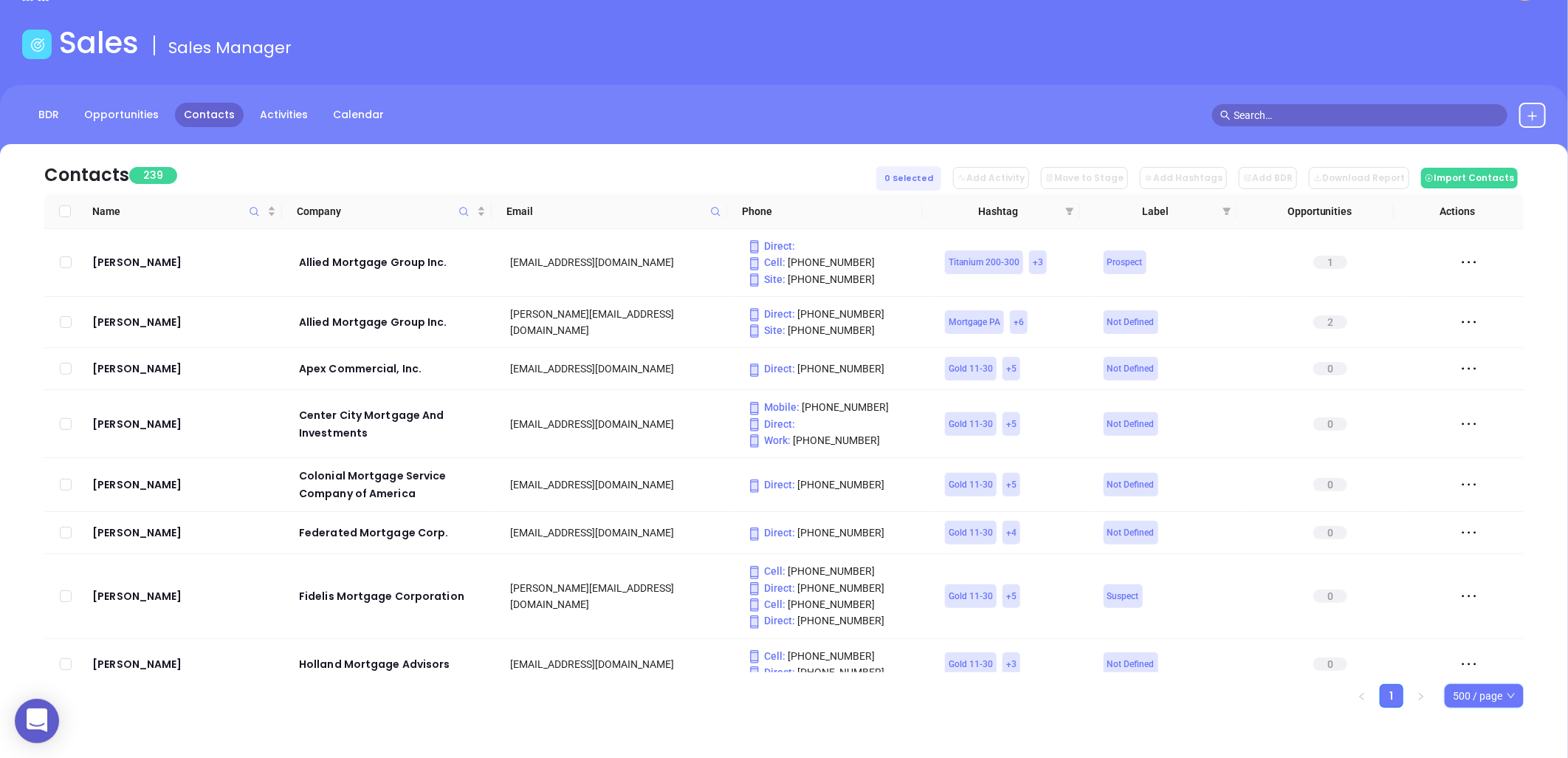
checkbox input "true"
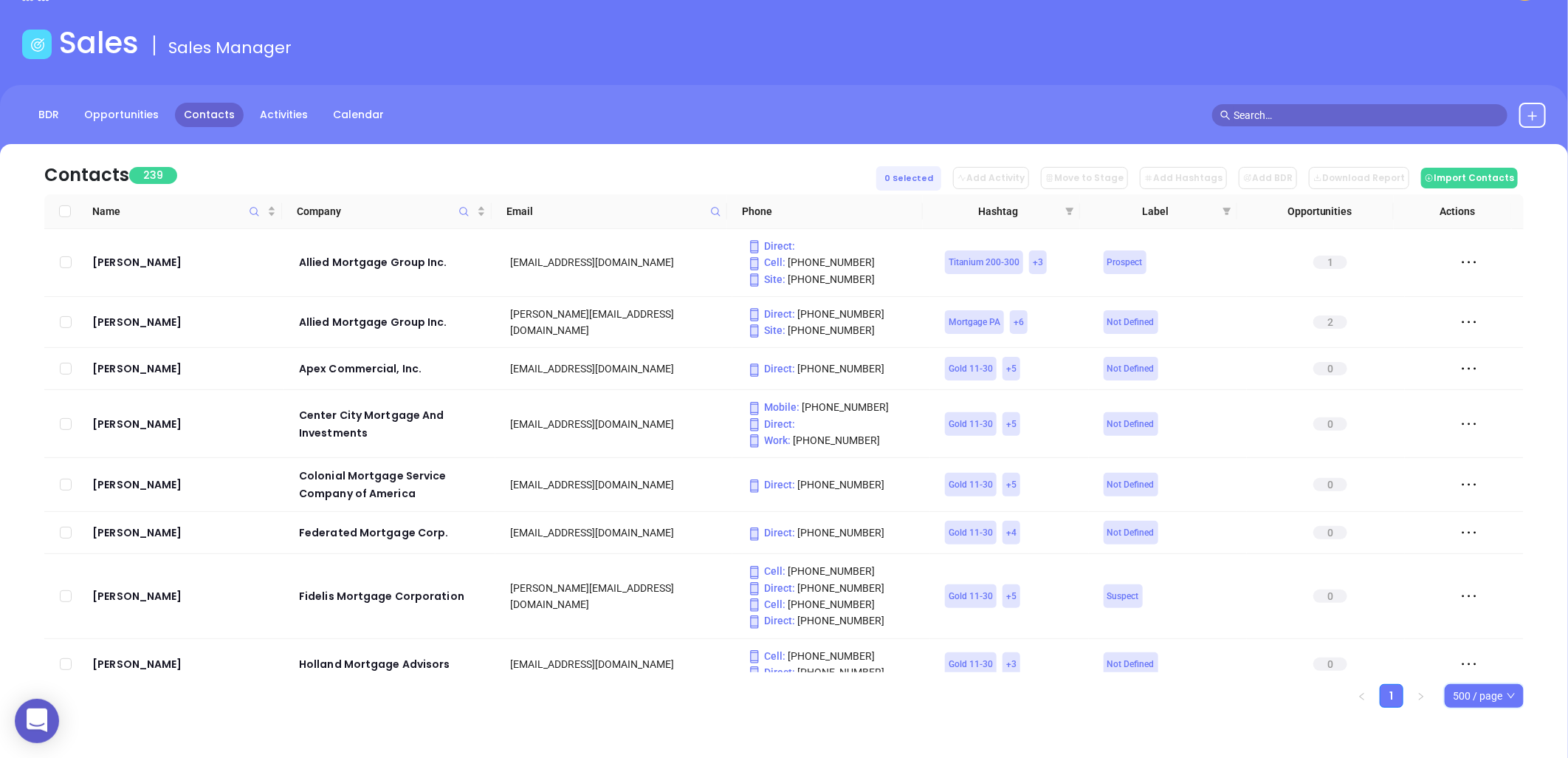
checkbox input "true"
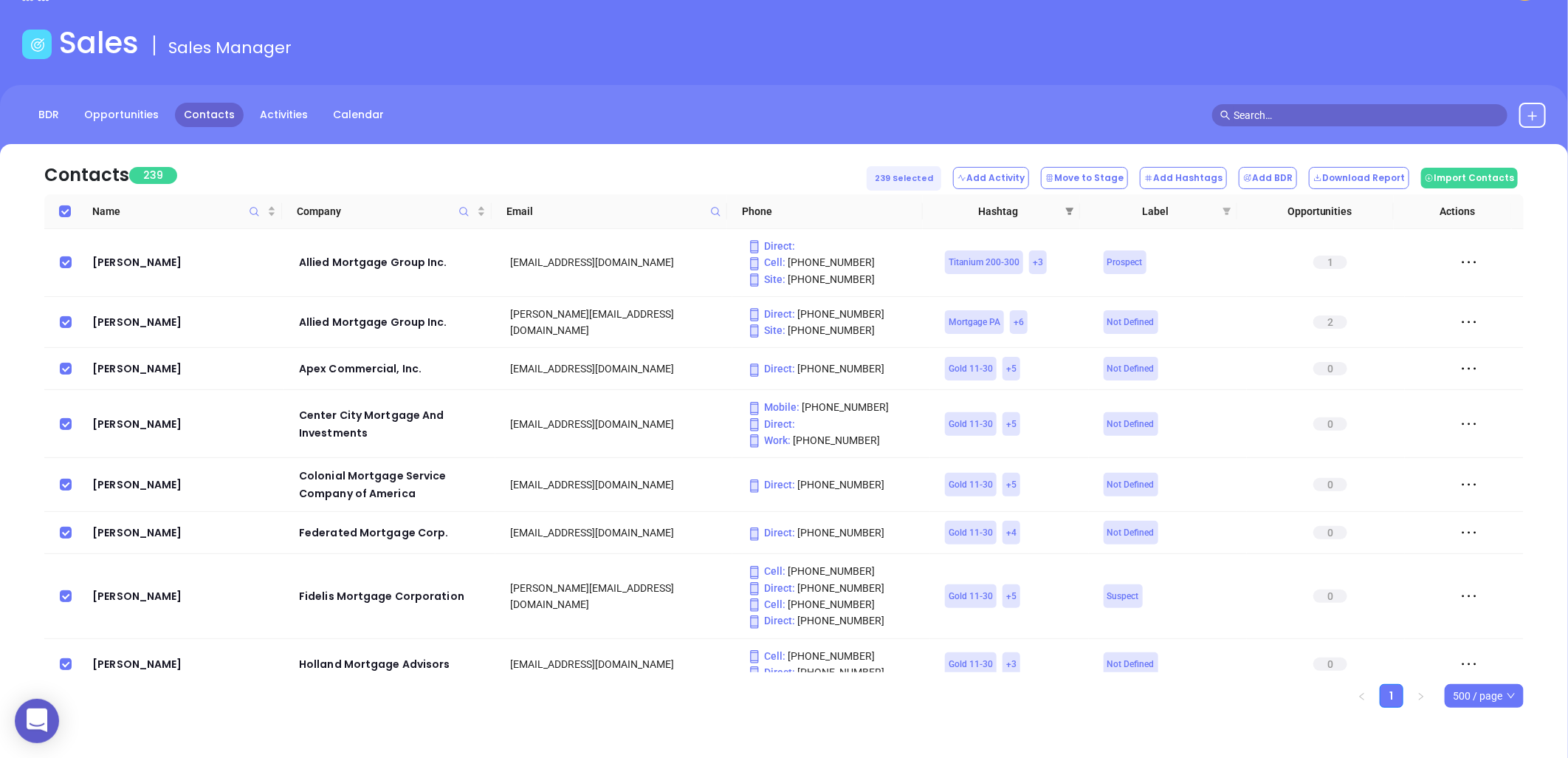
click at [1072, 205] on span at bounding box center [1069, 211] width 15 height 23
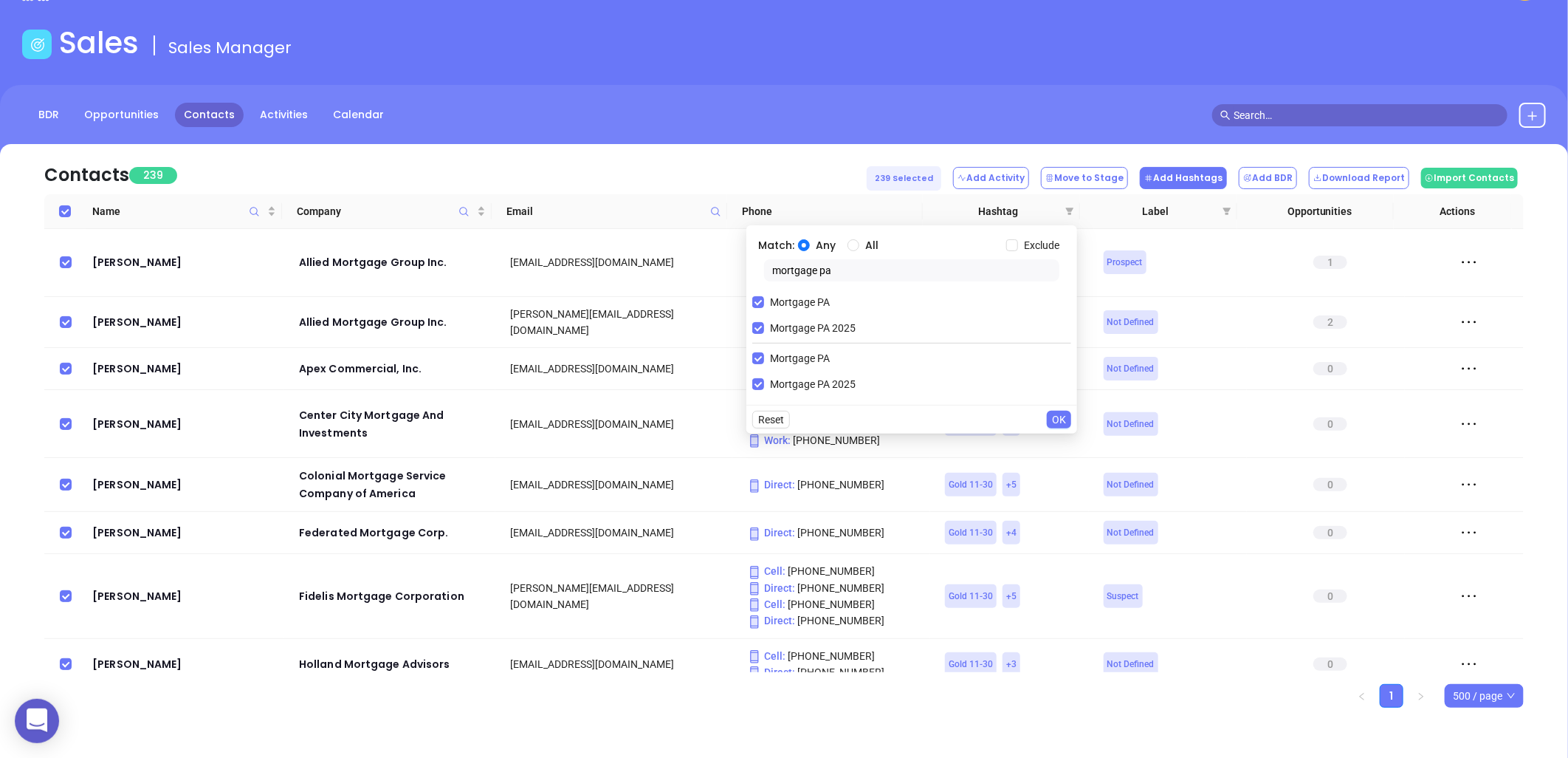
click at [1187, 175] on button "Add Hashtags" at bounding box center [1183, 177] width 87 height 23
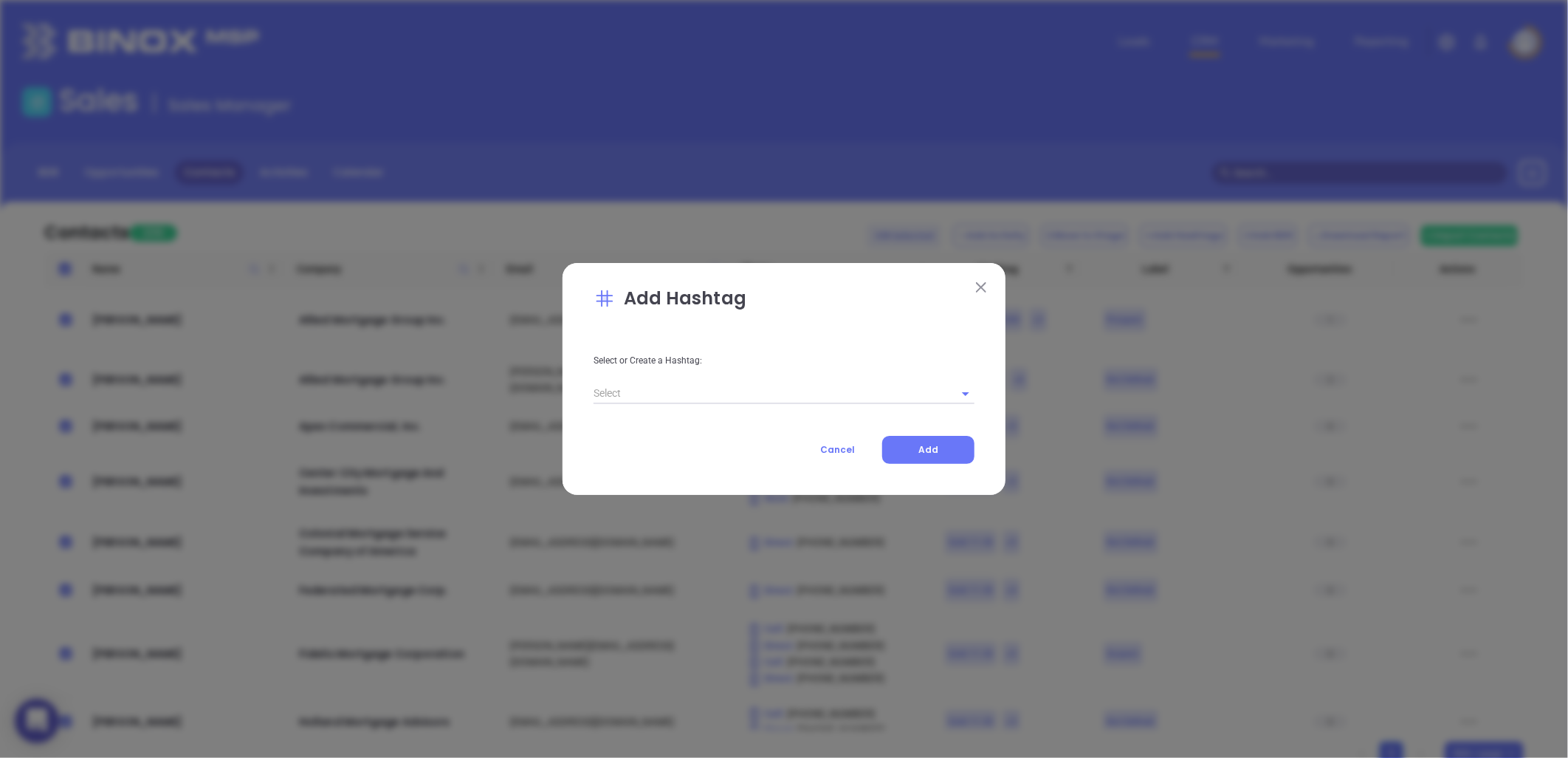
click at [632, 389] on input "text" at bounding box center [763, 393] width 339 height 22
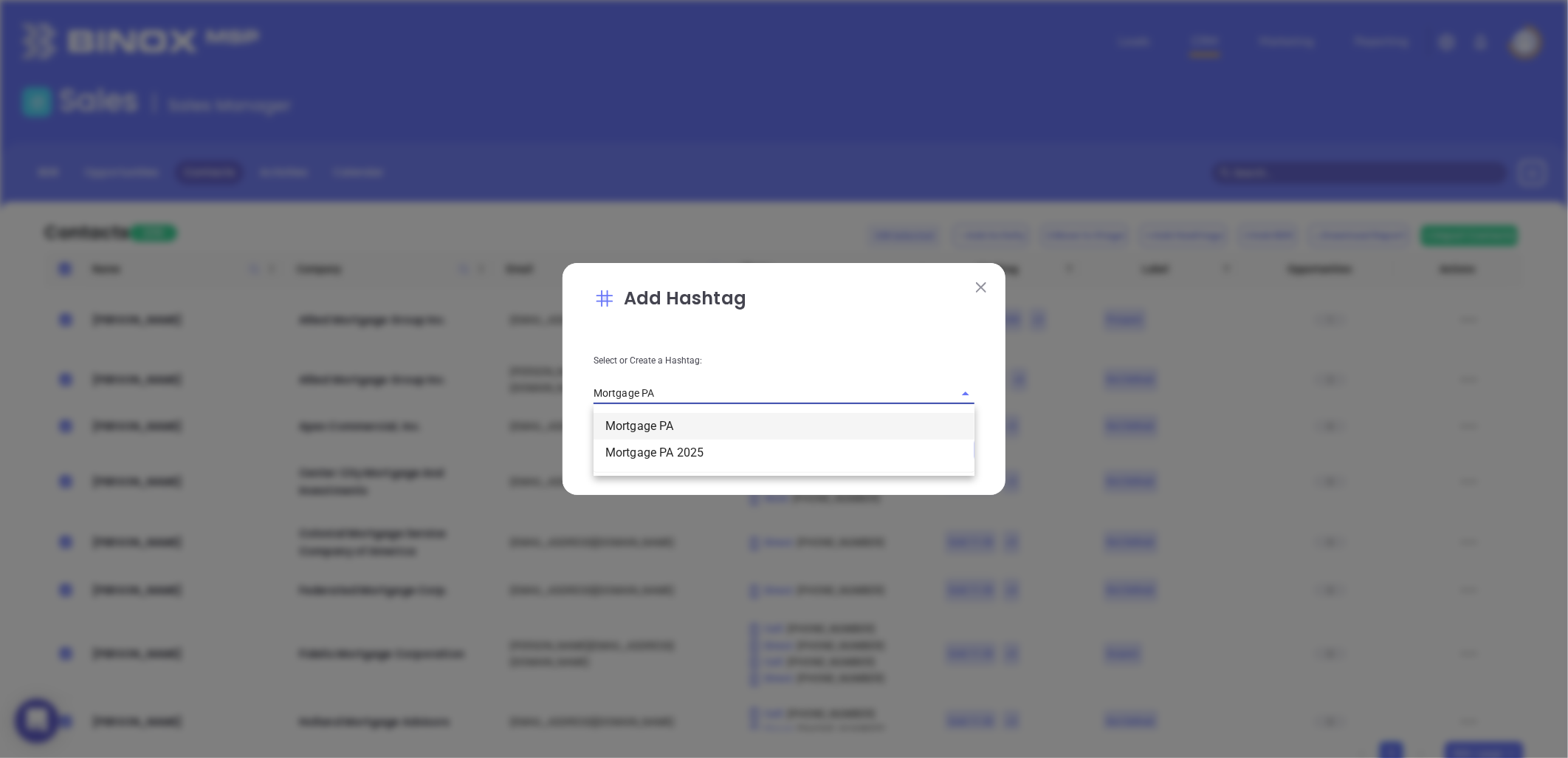
click at [674, 421] on li "Mortgage PA" at bounding box center [784, 426] width 381 height 26
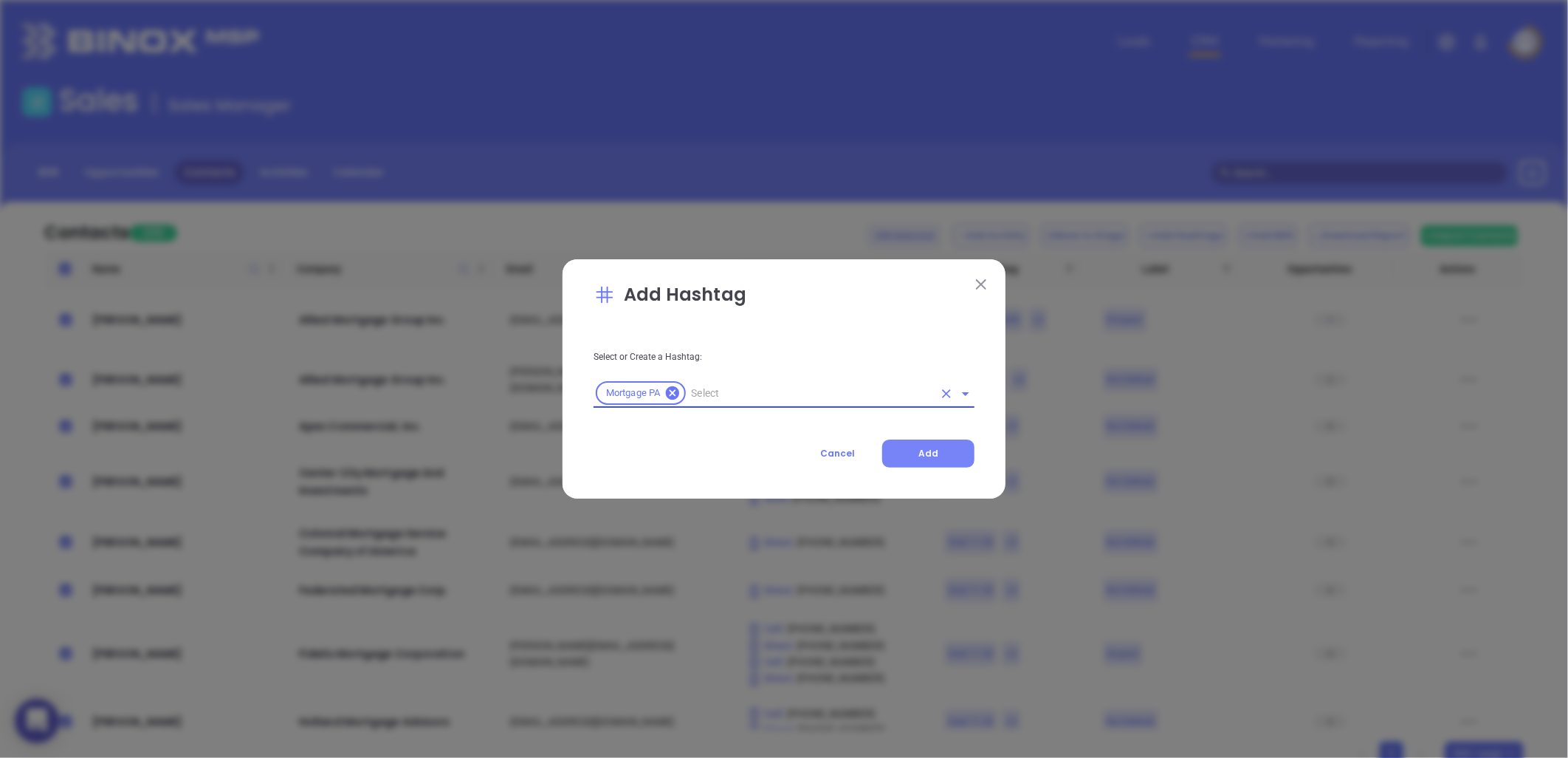
click at [932, 454] on span "Add" at bounding box center [928, 453] width 20 height 13
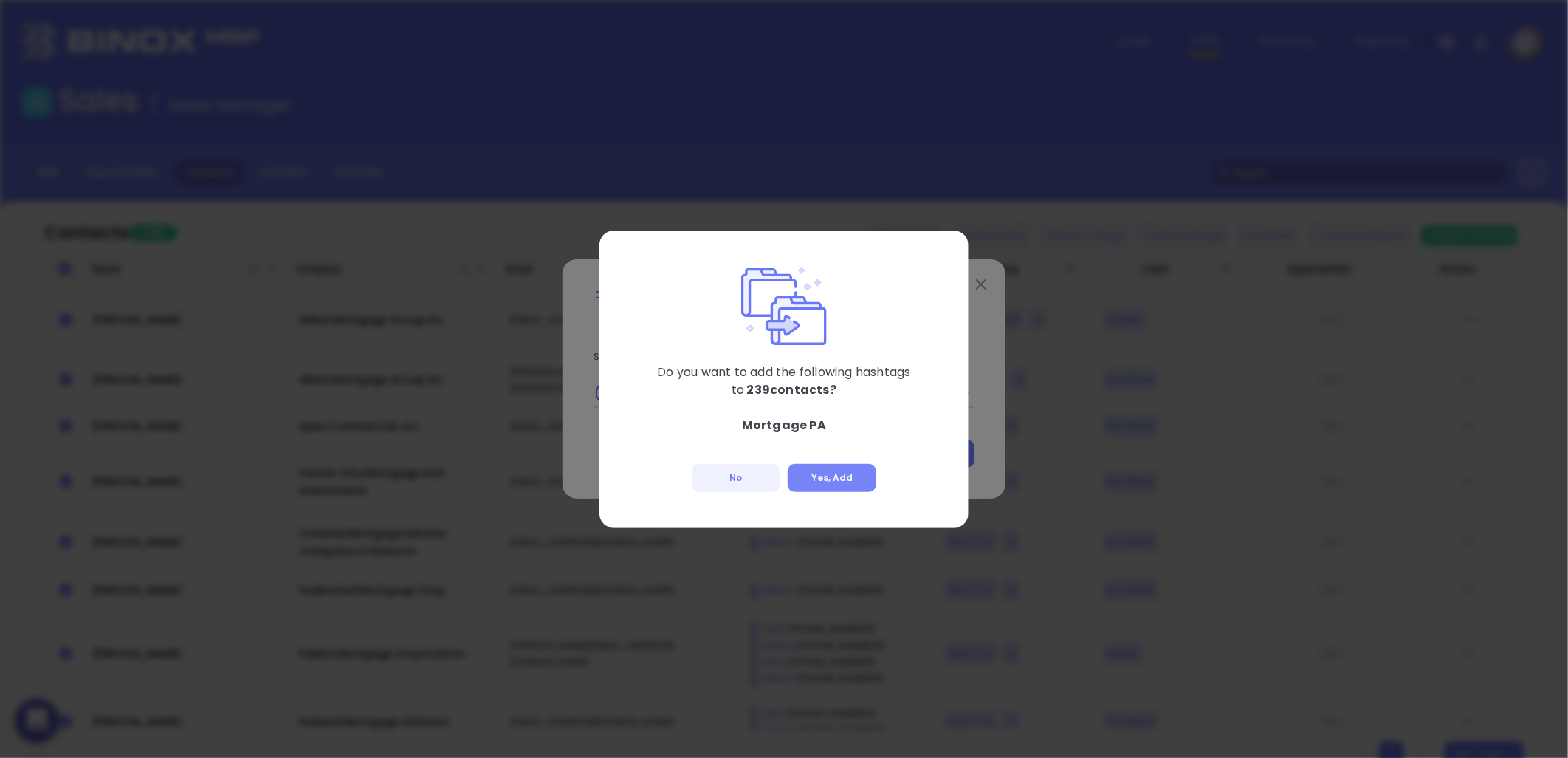
click at [832, 475] on button "Yes, Add" at bounding box center [832, 478] width 88 height 28
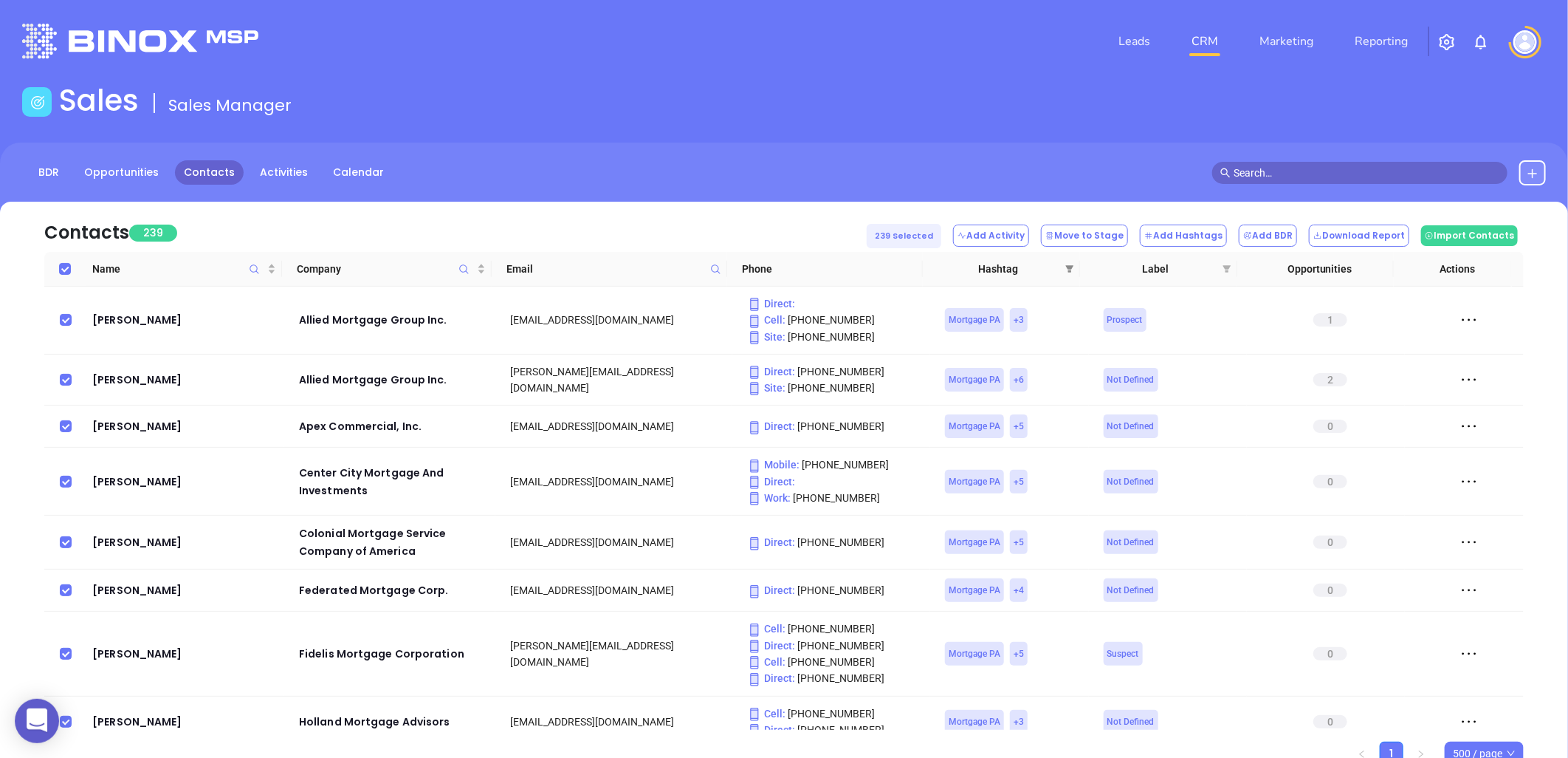
click at [62, 271] on input "Select all" at bounding box center [65, 269] width 12 height 12
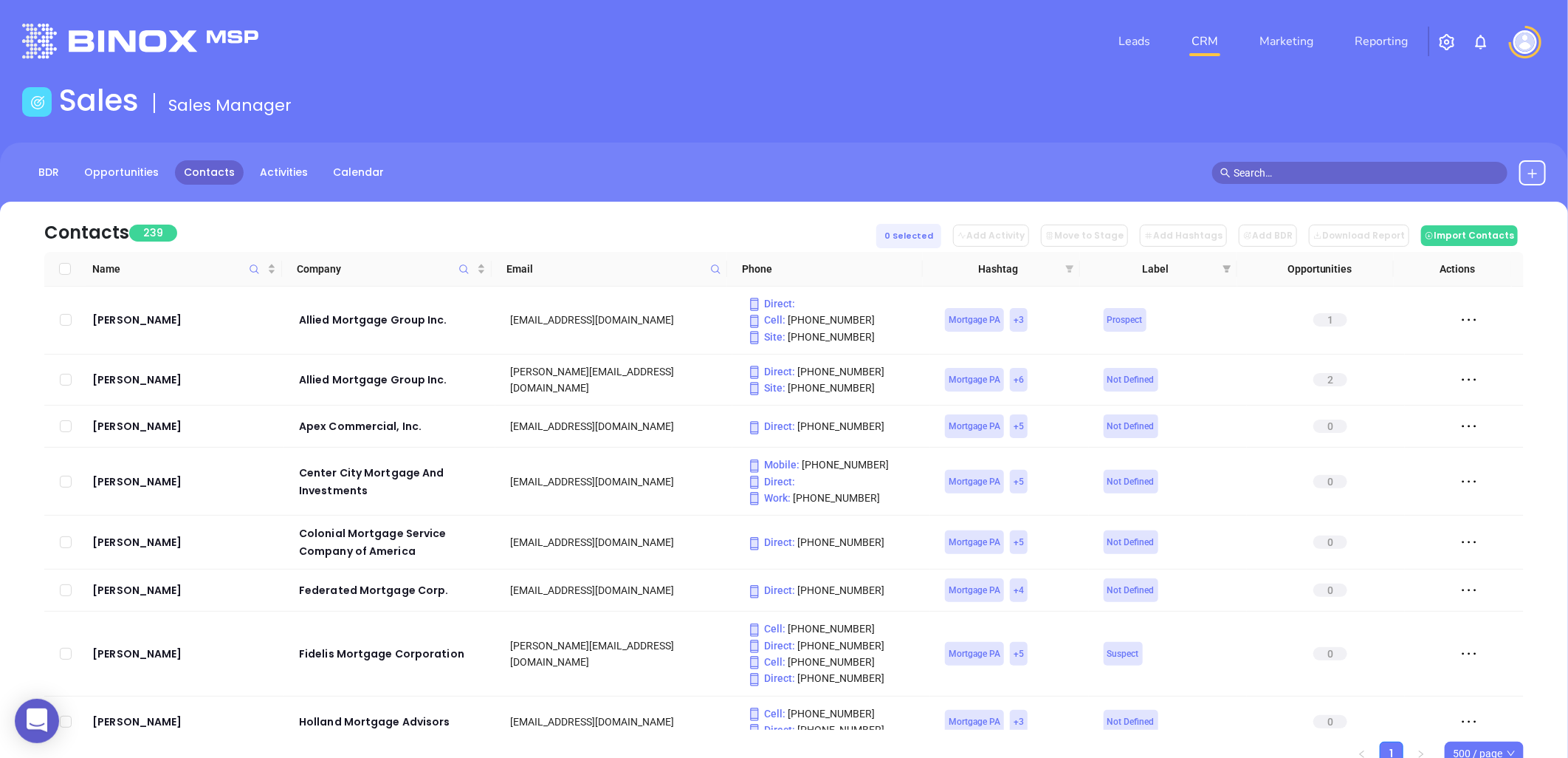
click at [1069, 268] on icon "filter" at bounding box center [1070, 269] width 8 height 8
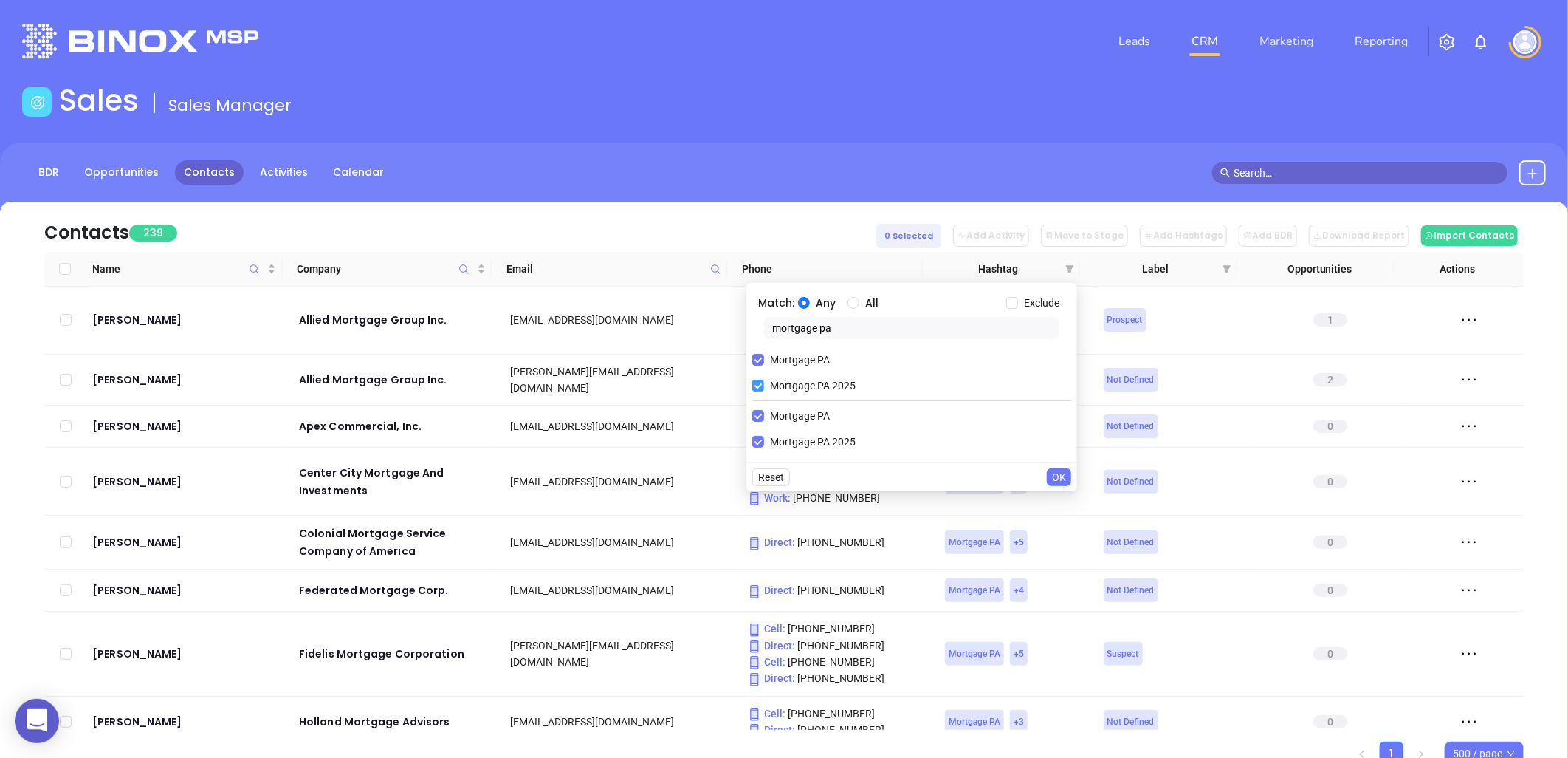
click at [773, 385] on span "Mortgage PA 2025" at bounding box center [812, 385] width 97 height 17
click at [764, 385] on input "Mortgage PA 2025" at bounding box center [758, 385] width 12 height 12
click at [1013, 301] on input "Exclude" at bounding box center [1012, 303] width 12 height 12
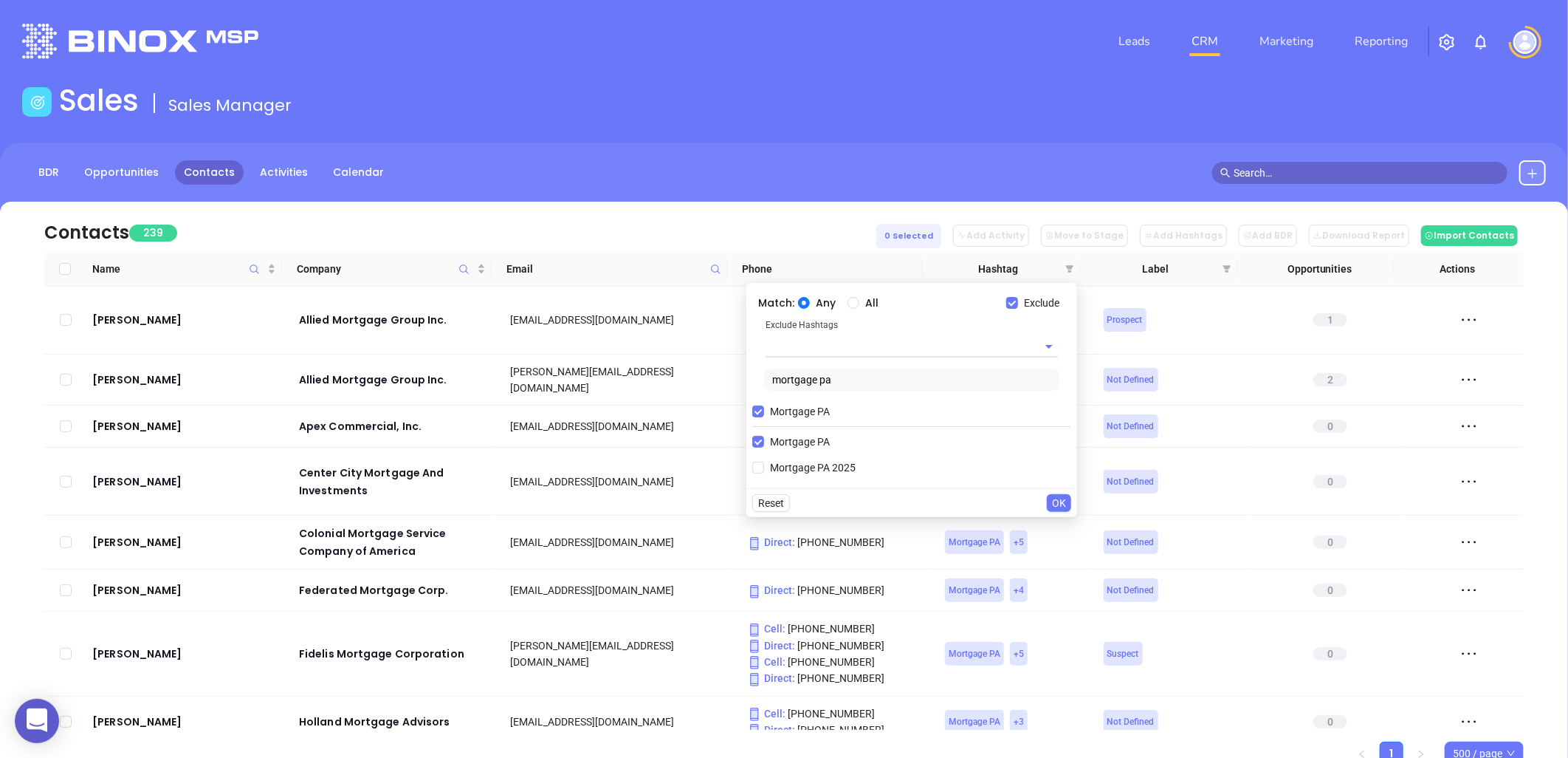
click at [785, 342] on input "text" at bounding box center [891, 346] width 251 height 22
click at [827, 386] on li "Extra Contact" at bounding box center [911, 379] width 292 height 26
click at [1054, 510] on span "OK" at bounding box center [1058, 509] width 14 height 17
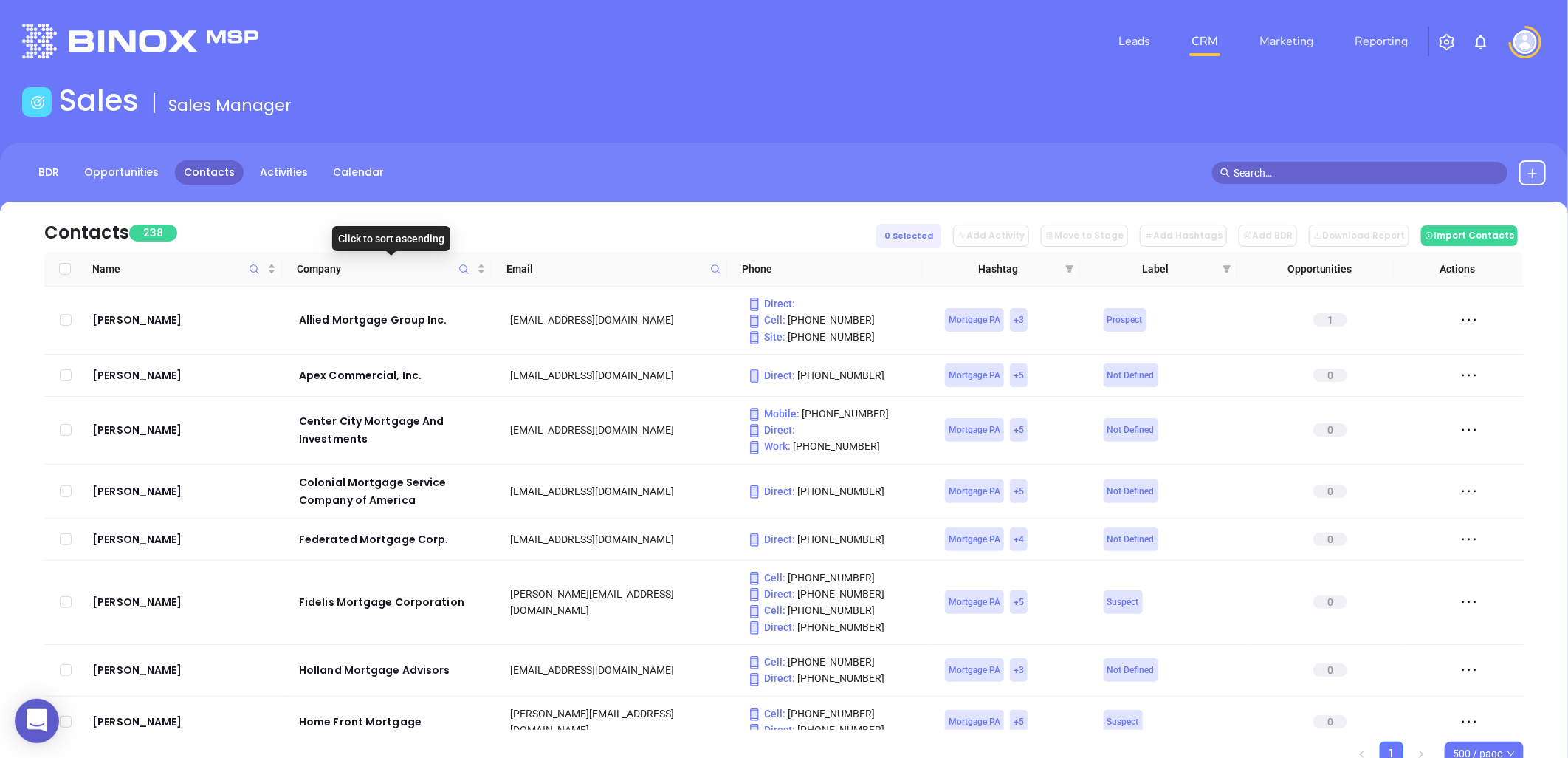
drag, startPoint x: 483, startPoint y: 265, endPoint x: 510, endPoint y: 294, distance: 39.6
click at [483, 265] on div "Company" at bounding box center [391, 269] width 188 height 17
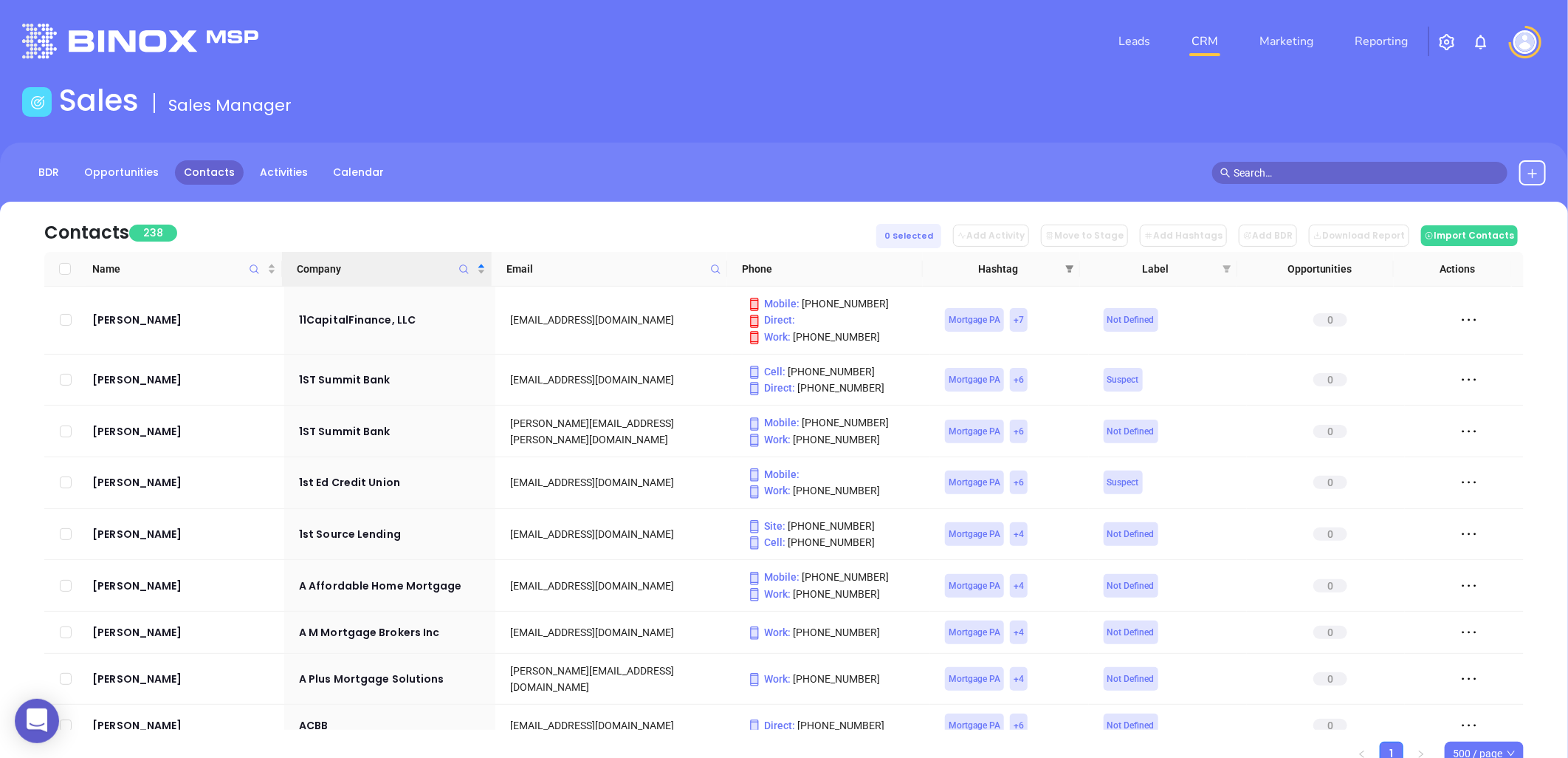
click at [1067, 265] on icon "filter" at bounding box center [1069, 269] width 9 height 9
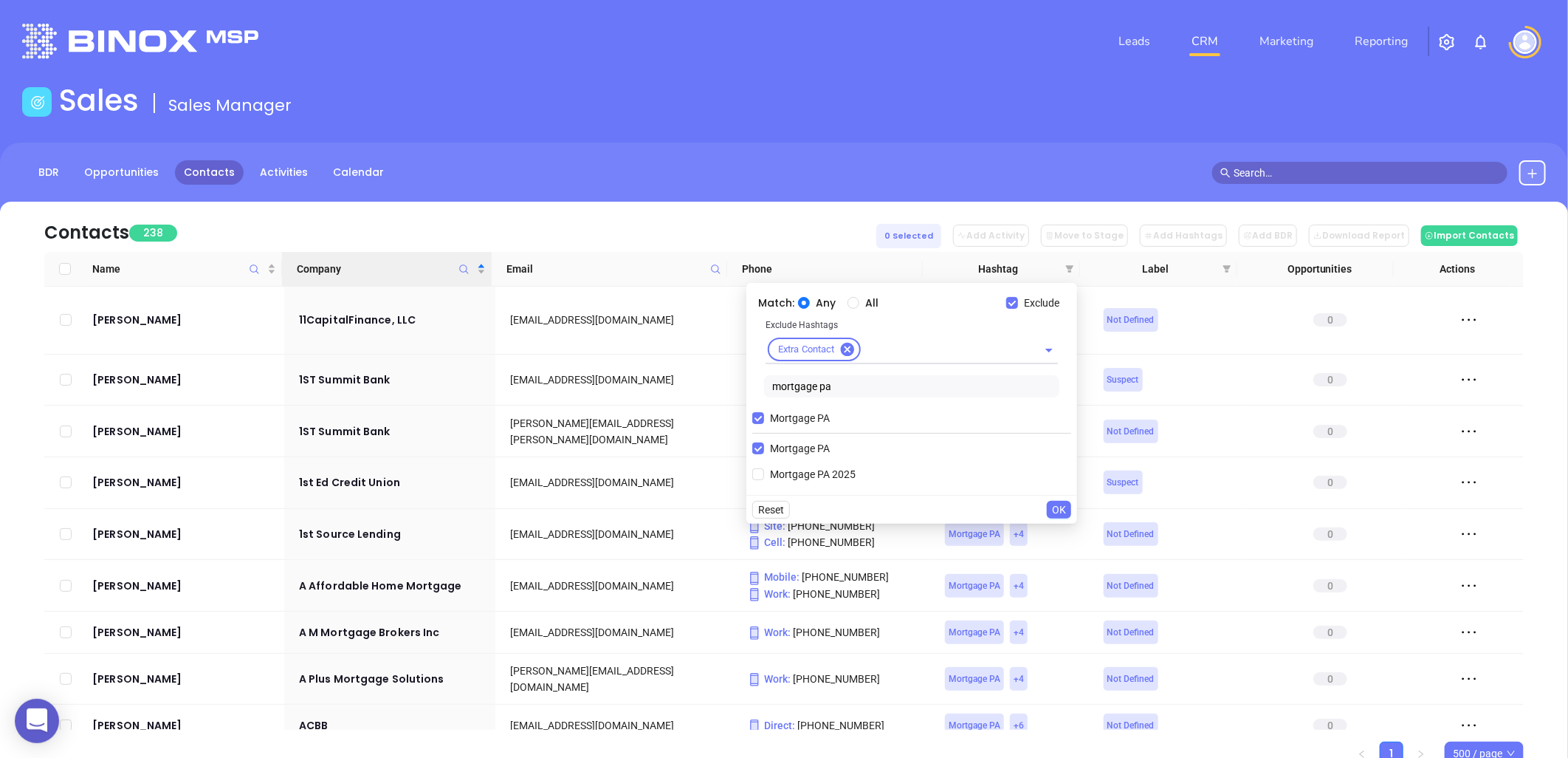
drag, startPoint x: 854, startPoint y: 127, endPoint x: 1039, endPoint y: 255, distance: 225.0
click at [858, 125] on main "Sales Sales Manager BDR Opportunities Contacts Activities Calendar Contacts 238…" at bounding box center [784, 449] width 1568 height 734
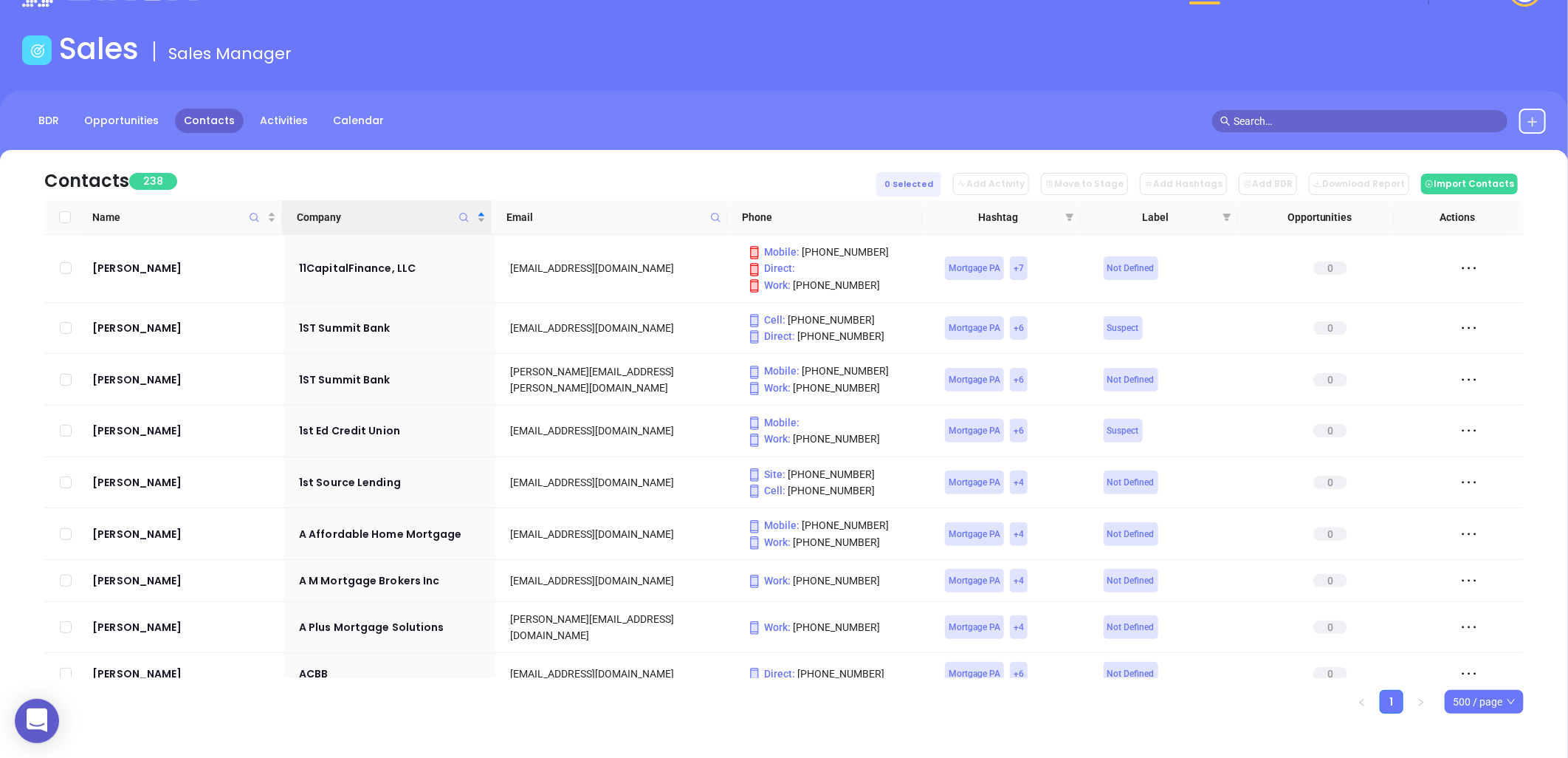
scroll to position [58, 0]
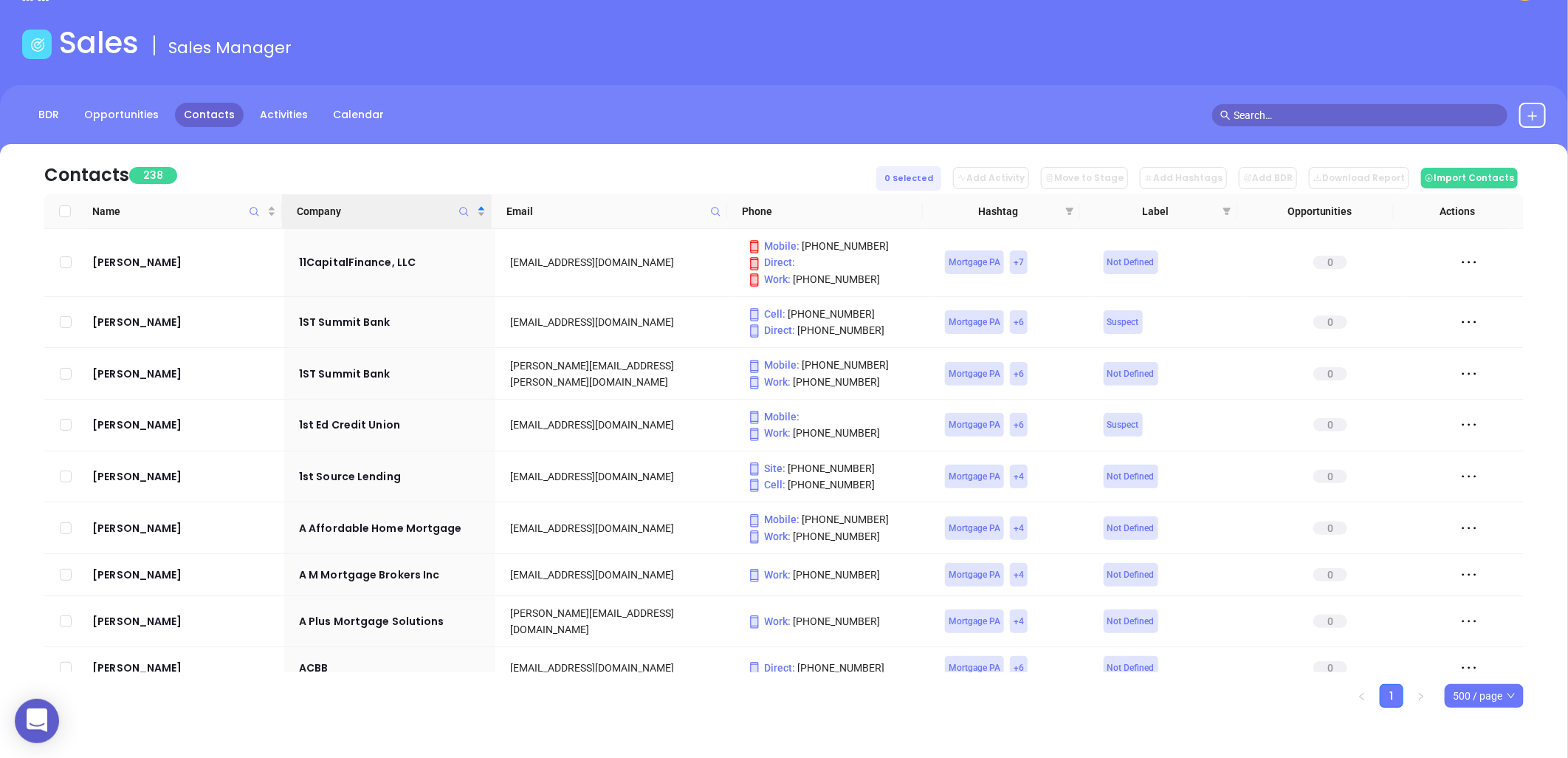
click at [1067, 208] on icon "filter" at bounding box center [1070, 212] width 8 height 8
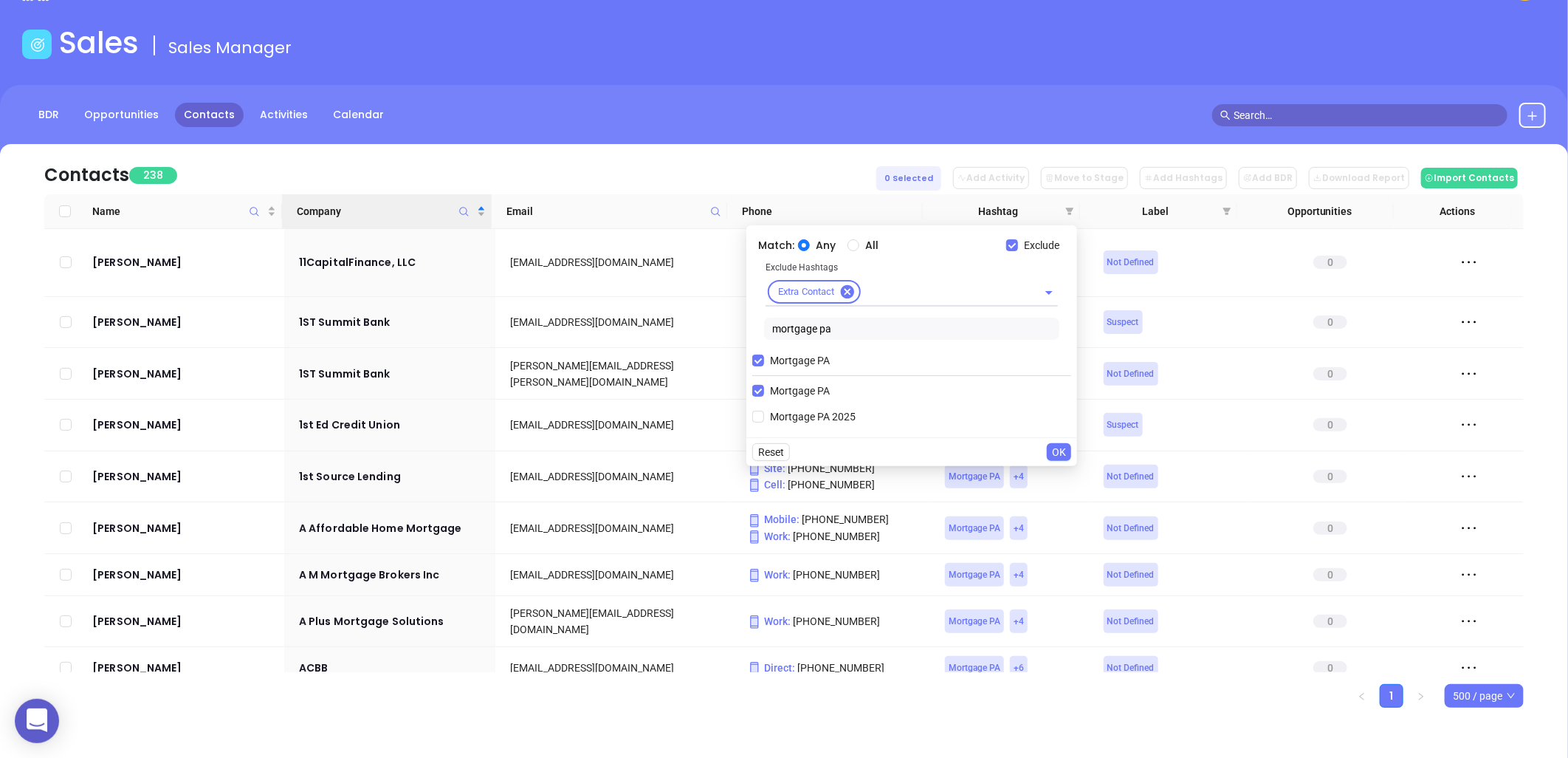
click at [1060, 450] on span "OK" at bounding box center [1058, 452] width 14 height 17
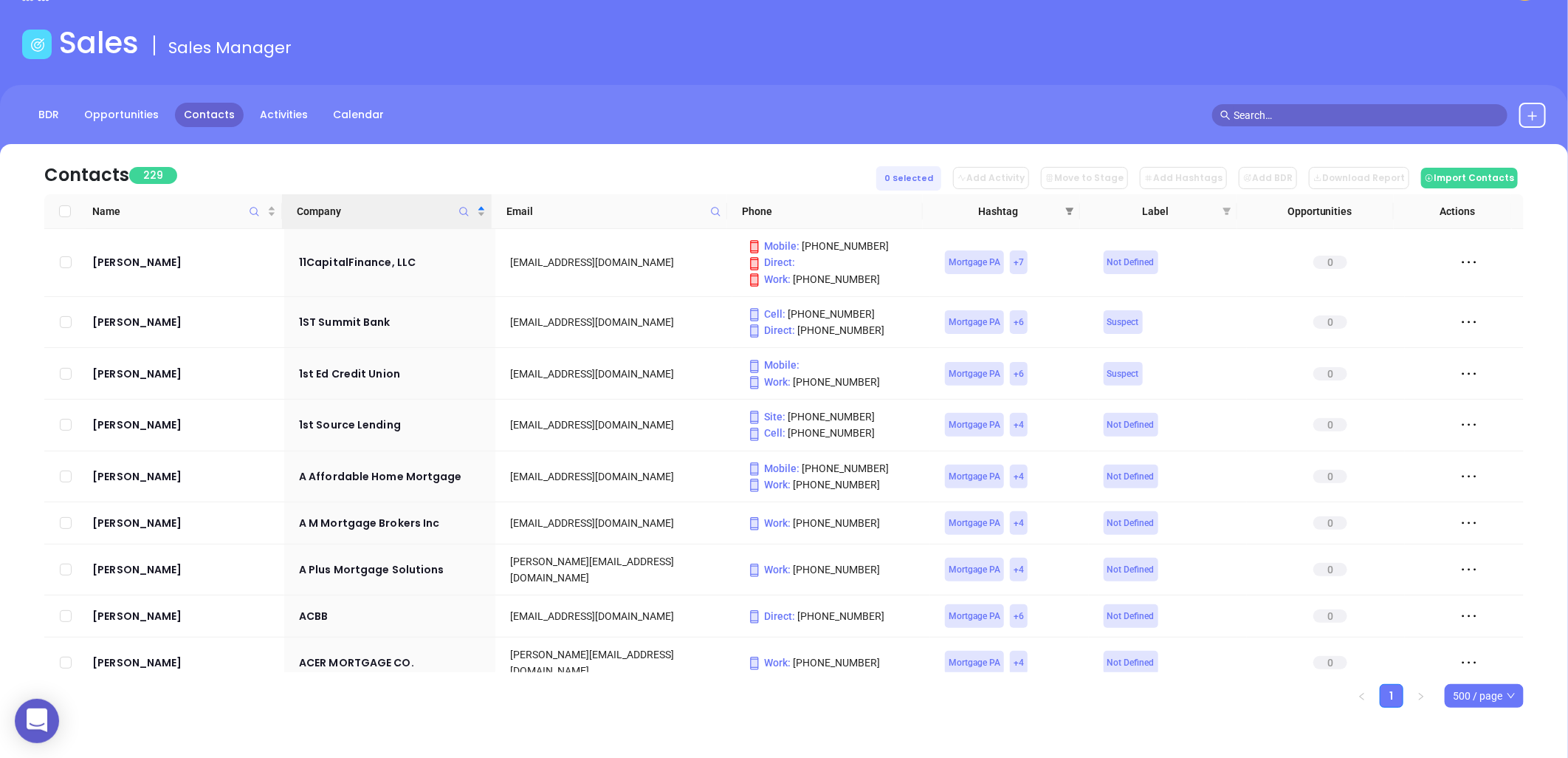
click at [1067, 207] on icon "filter" at bounding box center [1069, 211] width 9 height 9
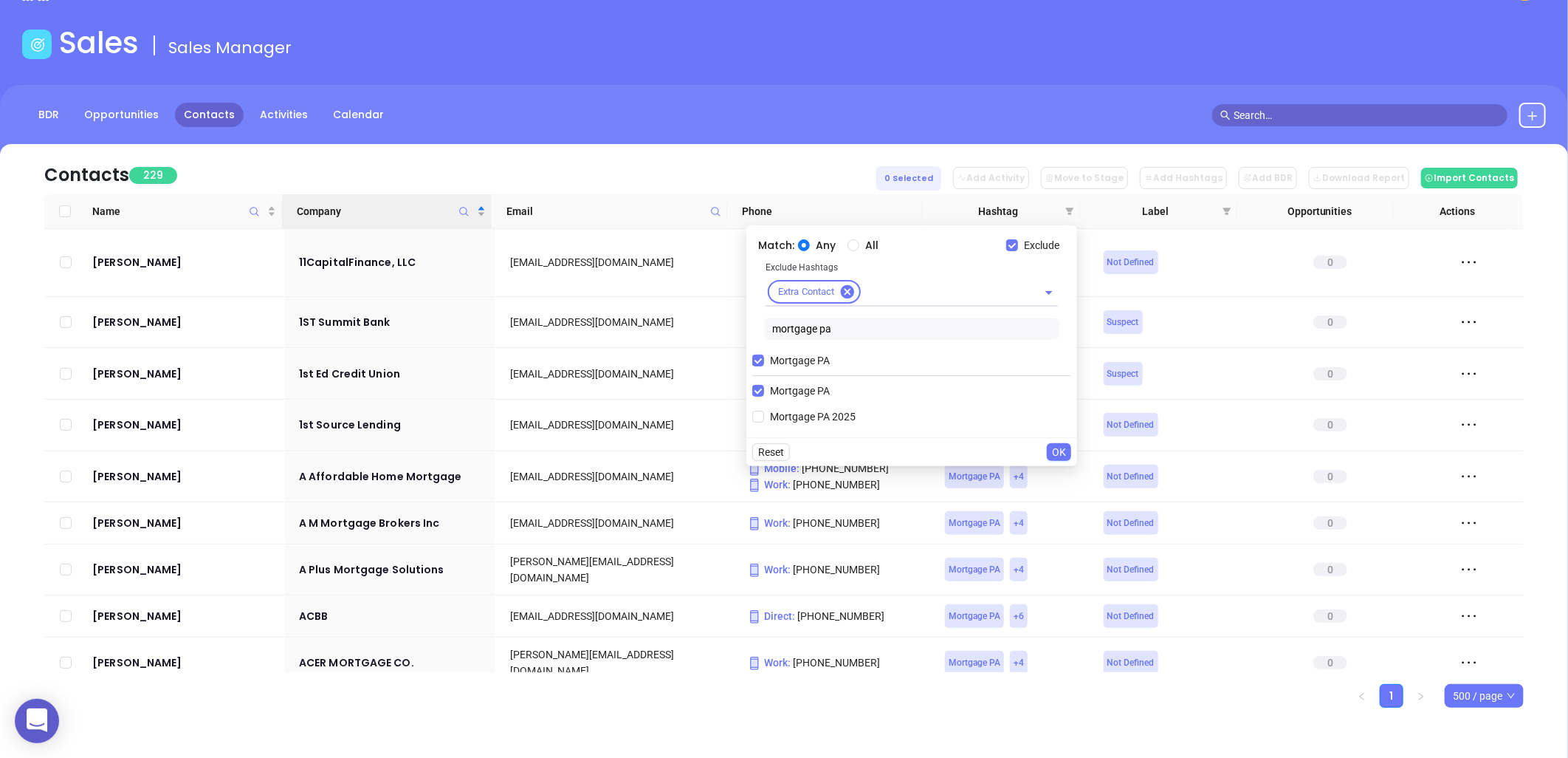
click at [1061, 447] on span "OK" at bounding box center [1058, 452] width 14 height 17
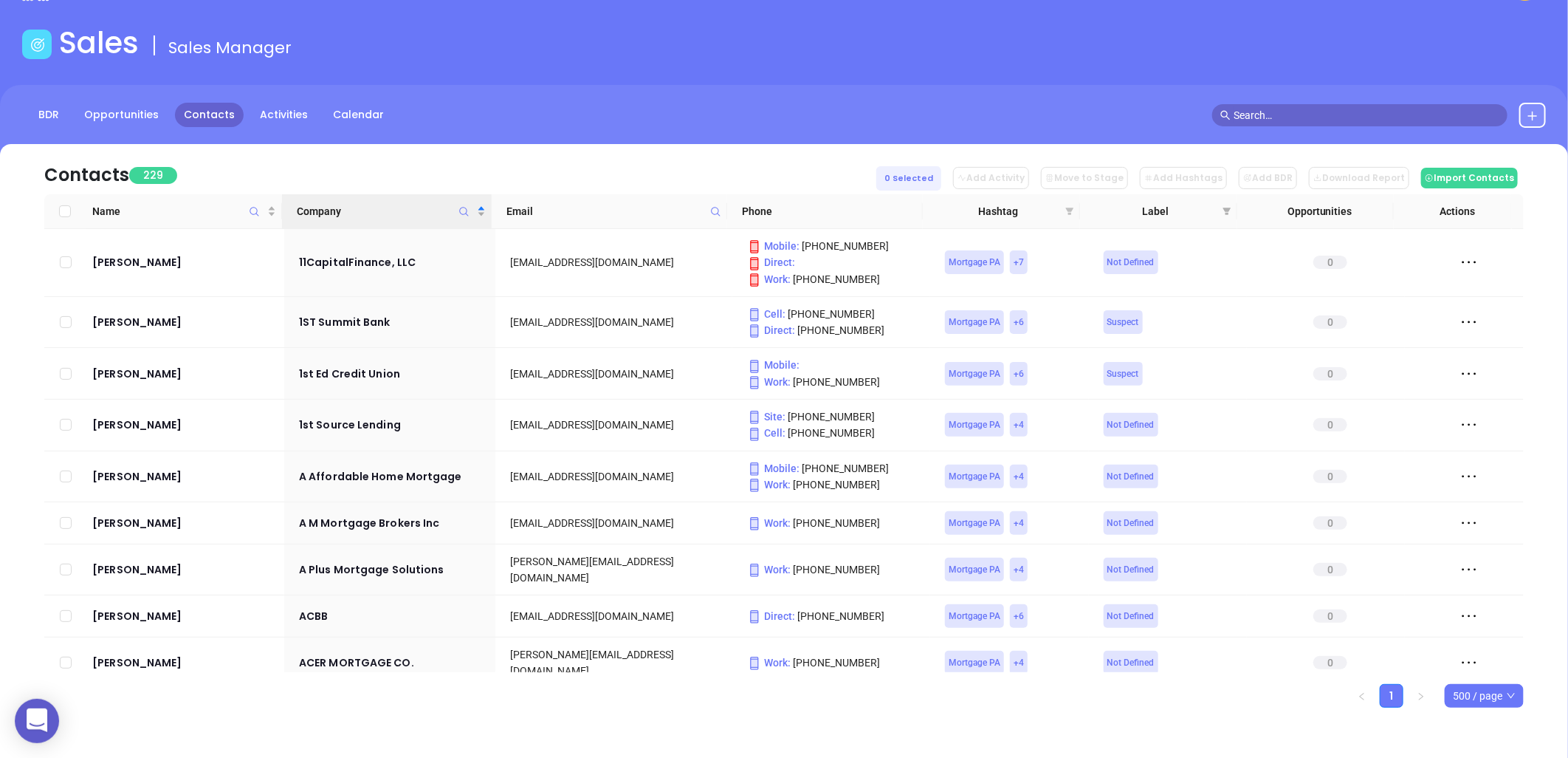
click at [1070, 210] on icon "filter" at bounding box center [1070, 212] width 8 height 8
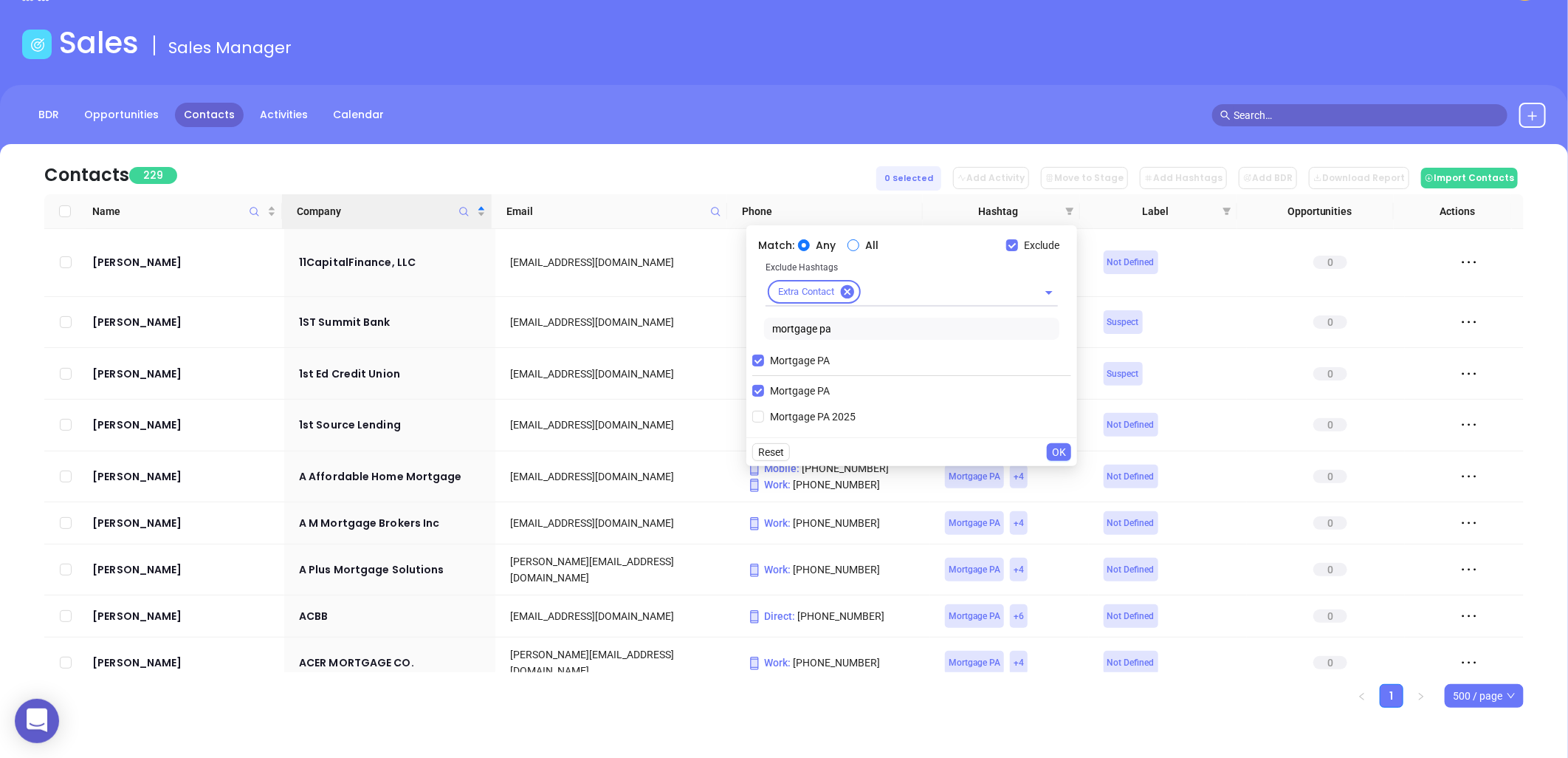
click at [848, 247] on input "All" at bounding box center [854, 245] width 12 height 12
drag, startPoint x: 859, startPoint y: 322, endPoint x: 661, endPoint y: 321, distance: 198.0
click at [661, 321] on body "0 Leads CRM Marketing Reporting Financial Leads Leads Sales Sales Manager BDR O…" at bounding box center [784, 321] width 1568 height 758
click at [805, 391] on span "Copper 1-2" at bounding box center [795, 390] width 62 height 17
click at [764, 391] on input "Copper 1-2" at bounding box center [758, 390] width 12 height 12
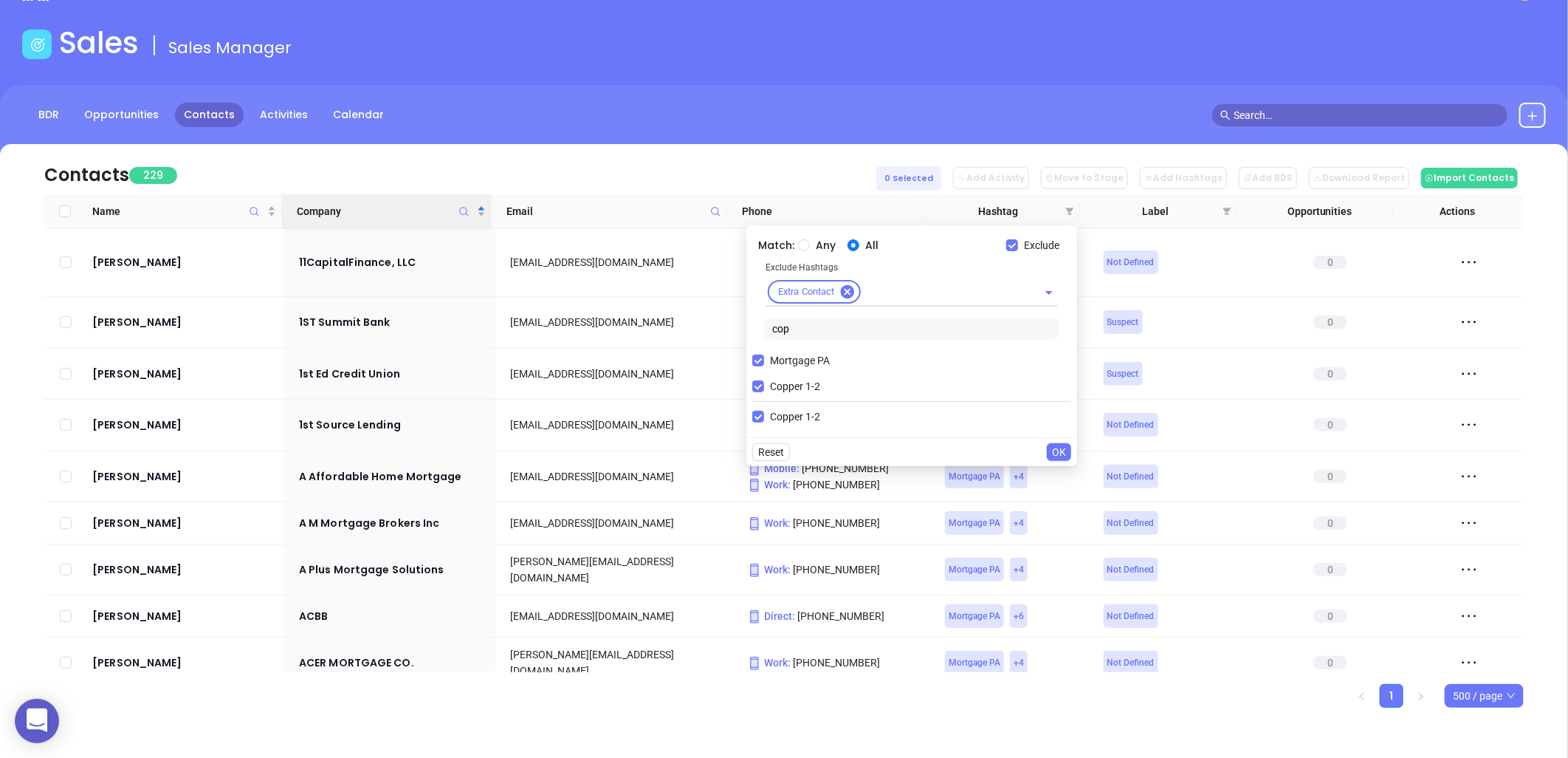
click at [1056, 452] on span "OK" at bounding box center [1058, 452] width 14 height 17
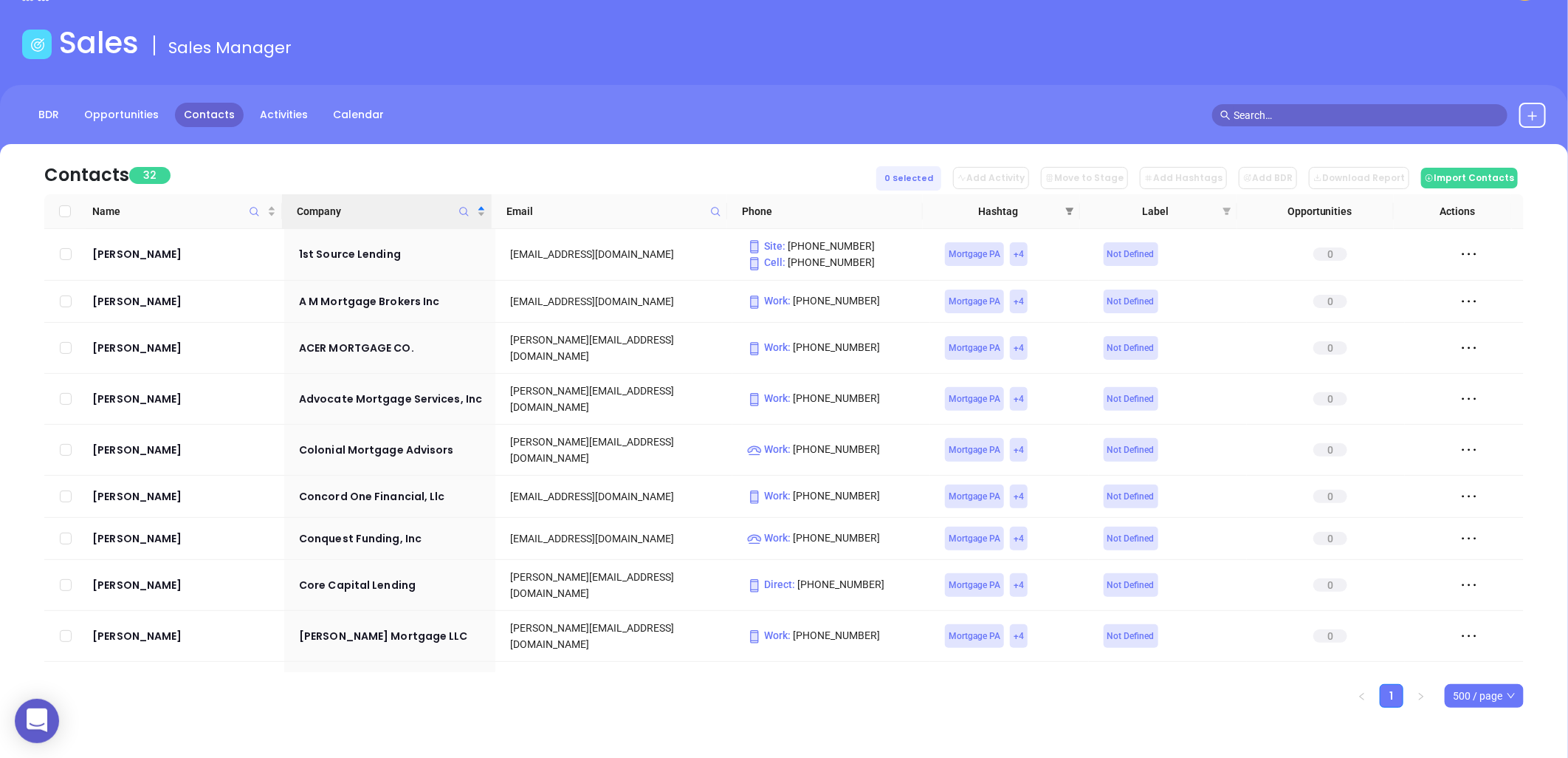
click at [1069, 207] on icon "filter" at bounding box center [1069, 211] width 9 height 9
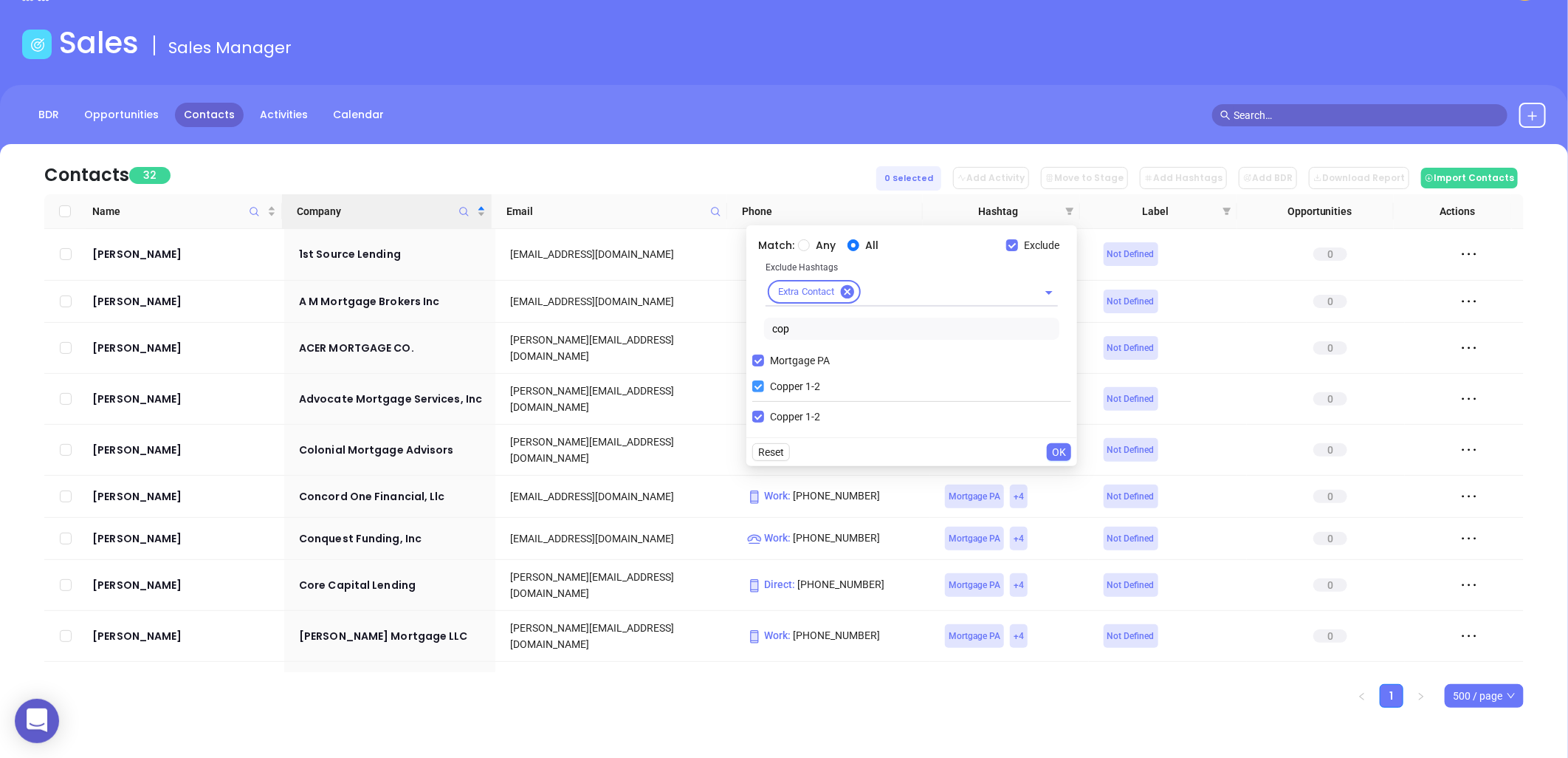
click at [758, 384] on input "Copper 1-2" at bounding box center [758, 386] width 12 height 12
drag, startPoint x: 800, startPoint y: 330, endPoint x: 758, endPoint y: 330, distance: 42.0
click at [758, 330] on div "Exclude Hashtags Extra Contact cop" at bounding box center [910, 302] width 318 height 86
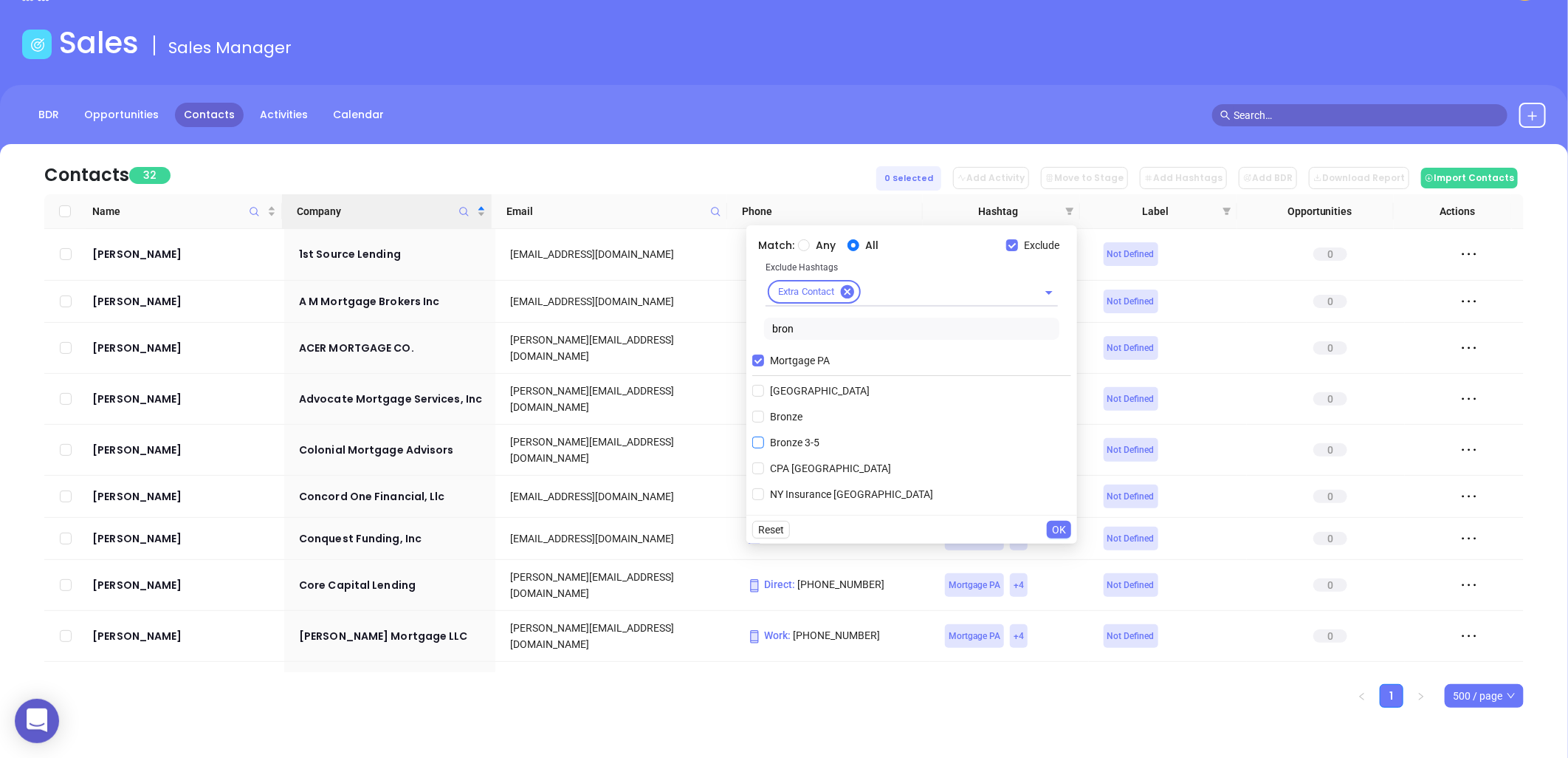
click at [799, 439] on span "Bronze 3-5" at bounding box center [795, 442] width 62 height 17
click at [764, 439] on input "Bronze 3-5" at bounding box center [758, 442] width 12 height 12
click at [1066, 552] on span "OK" at bounding box center [1058, 555] width 14 height 17
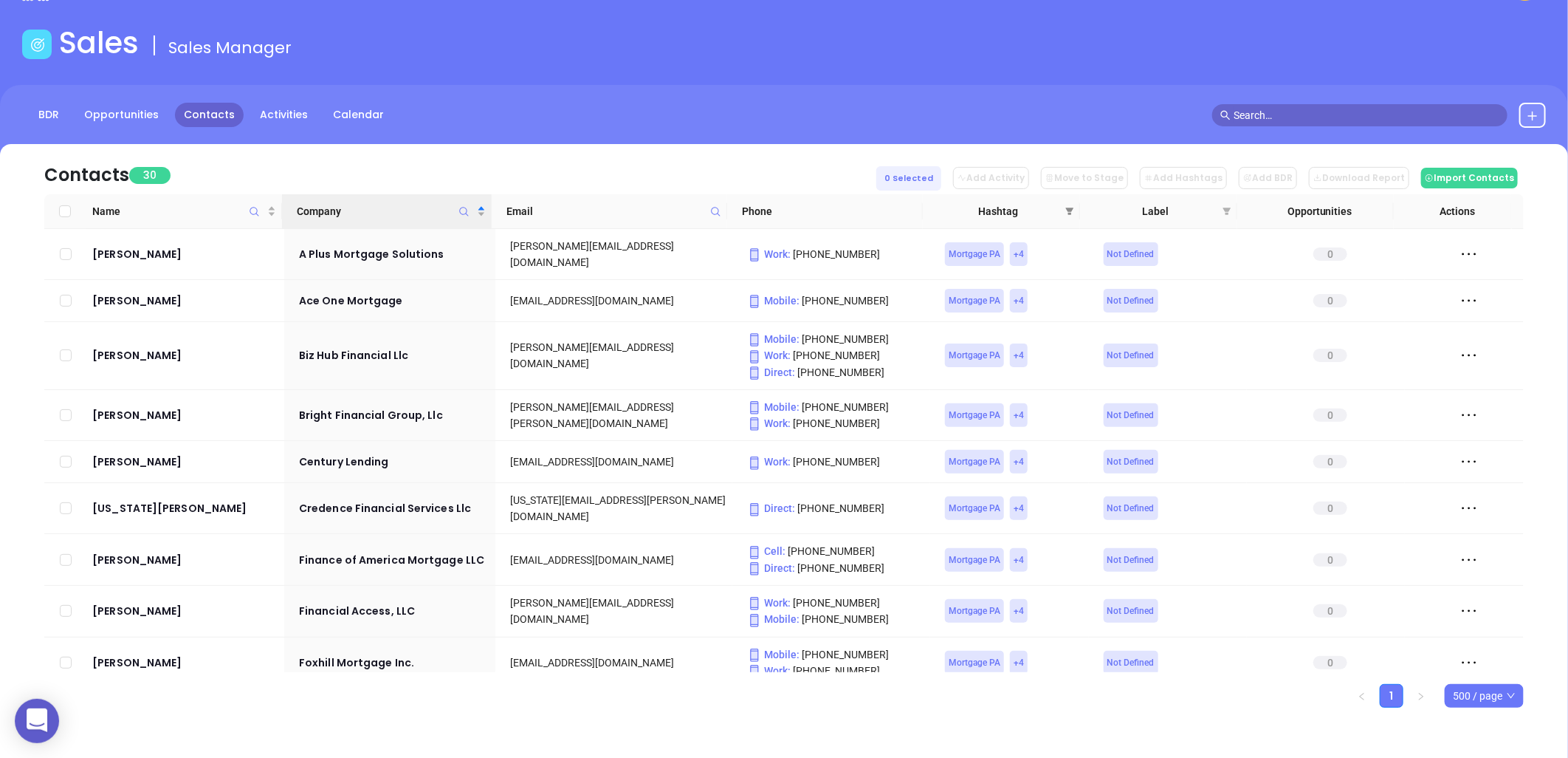
click at [1072, 207] on icon "filter" at bounding box center [1069, 211] width 9 height 9
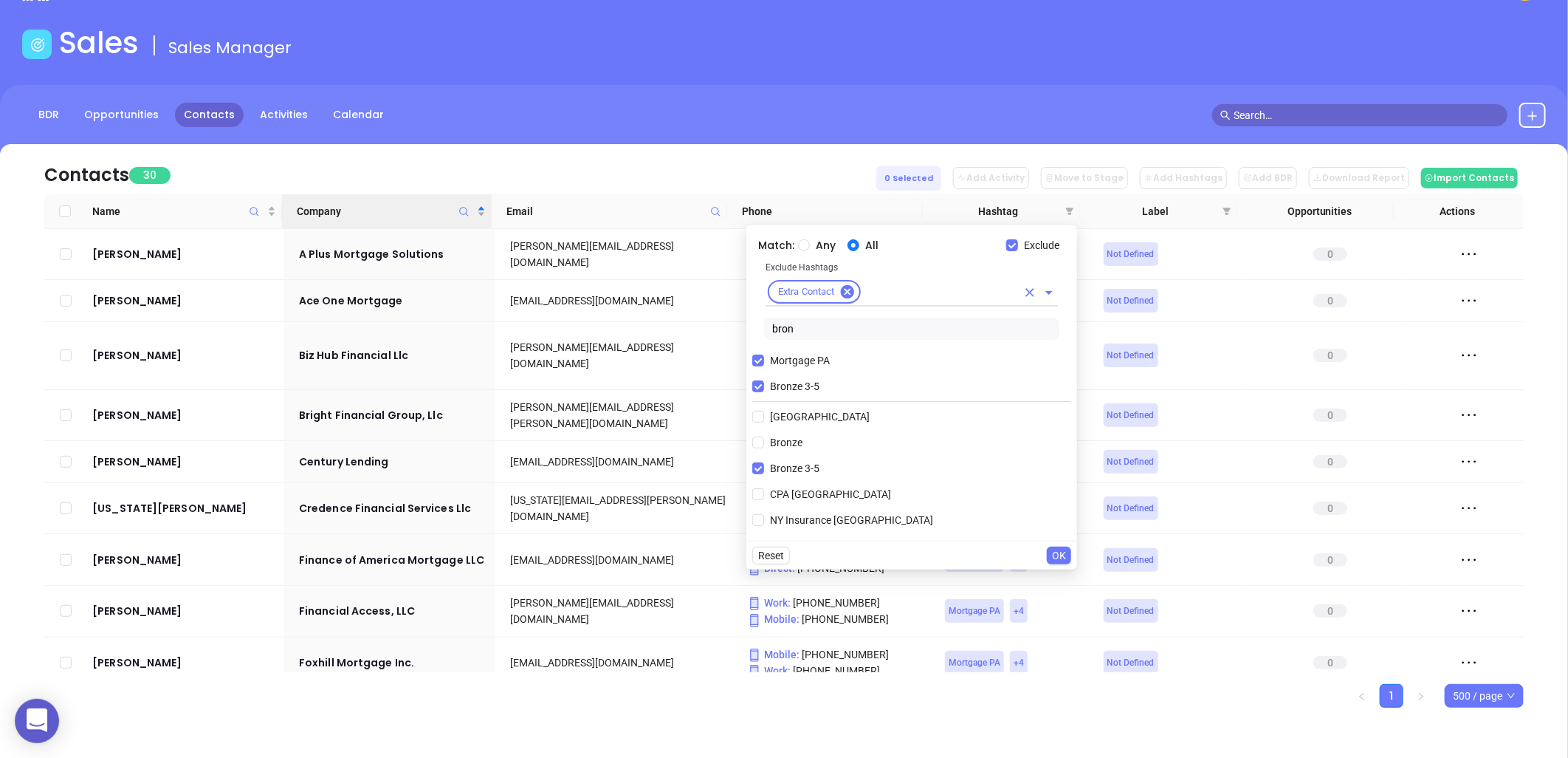
click at [889, 295] on input "text" at bounding box center [939, 291] width 154 height 19
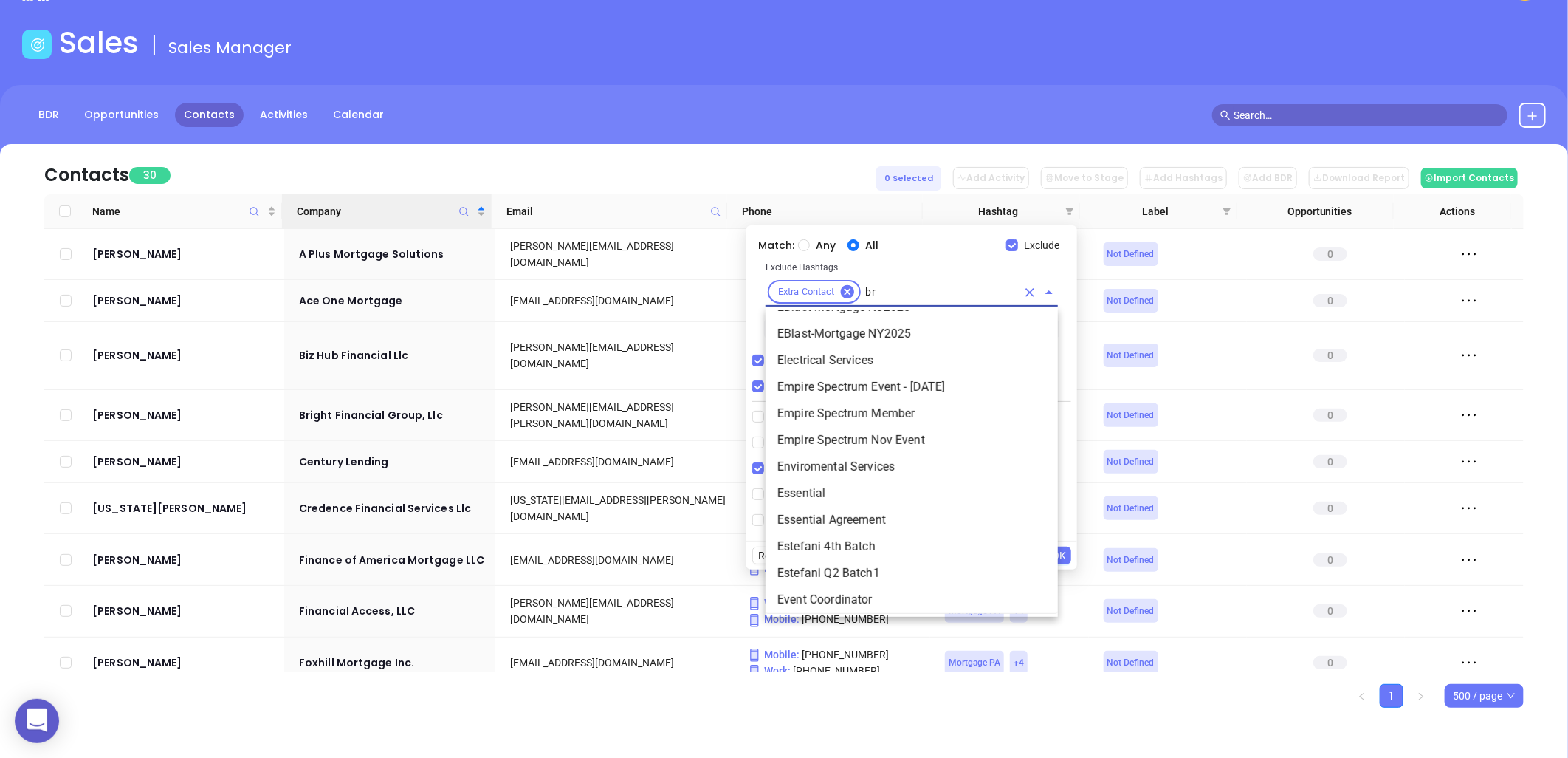
scroll to position [0, 0]
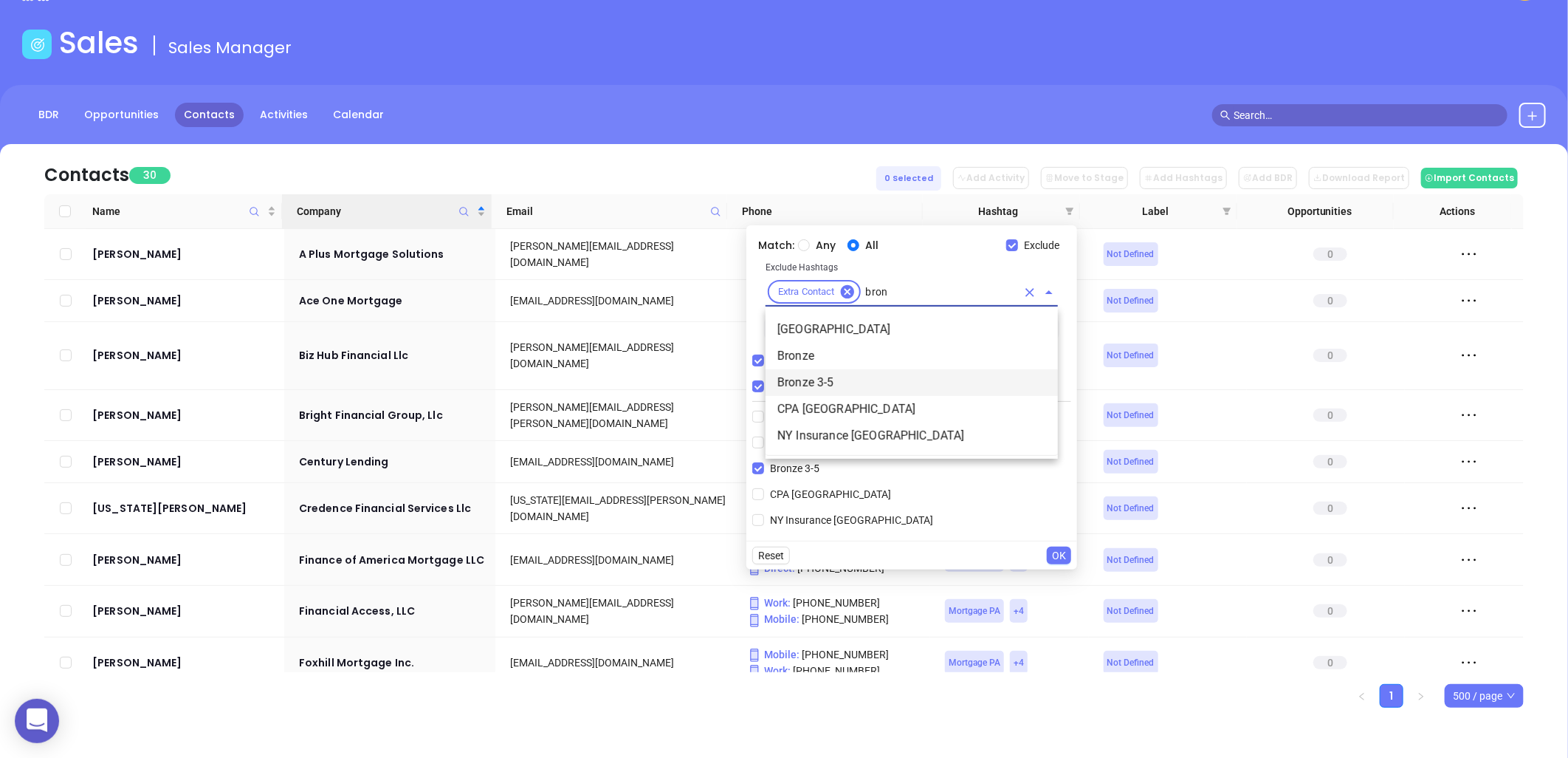
click at [819, 381] on li "Bronze 3-5" at bounding box center [911, 382] width 292 height 26
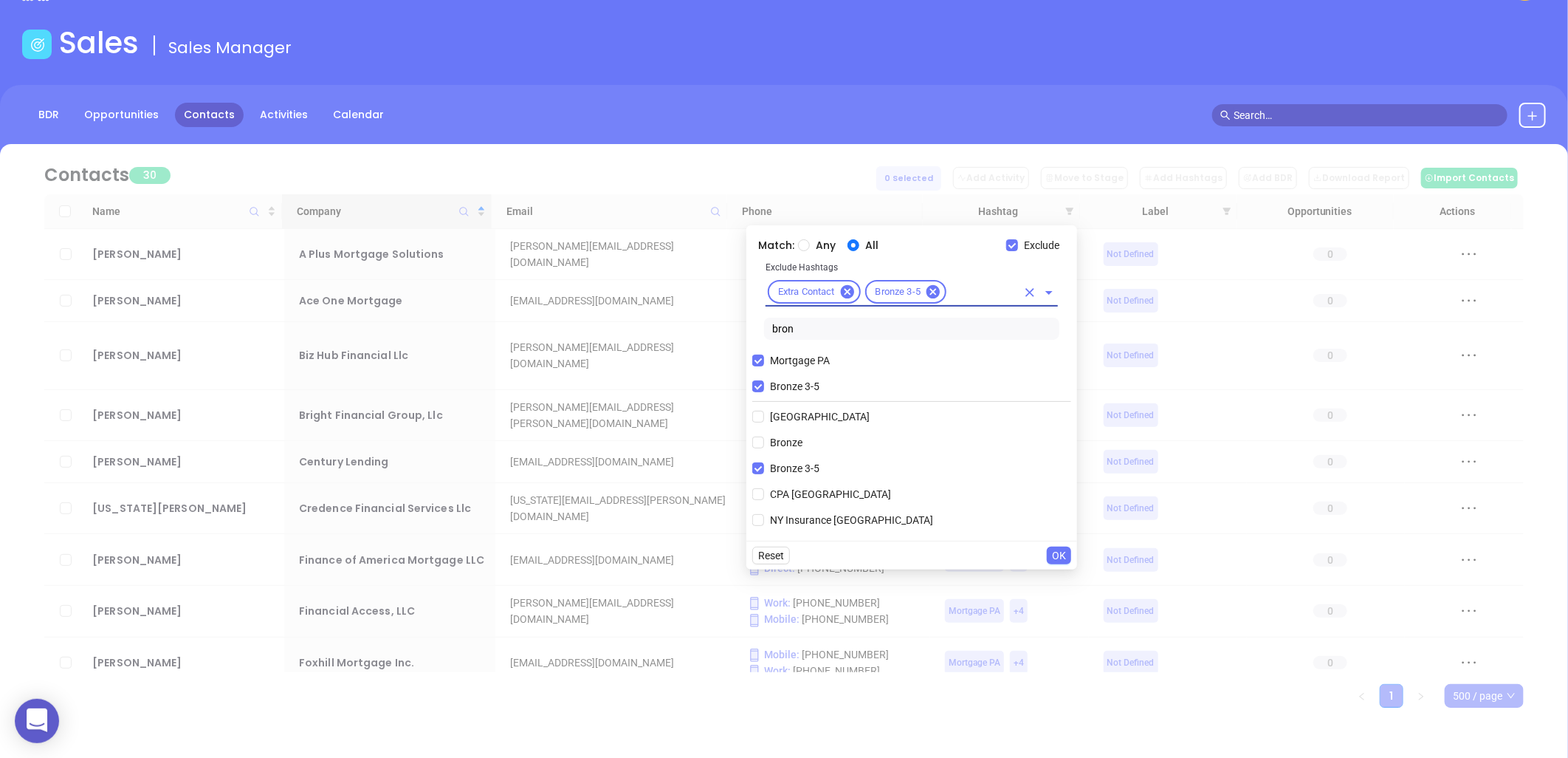
click at [803, 324] on input "bron" at bounding box center [911, 328] width 295 height 23
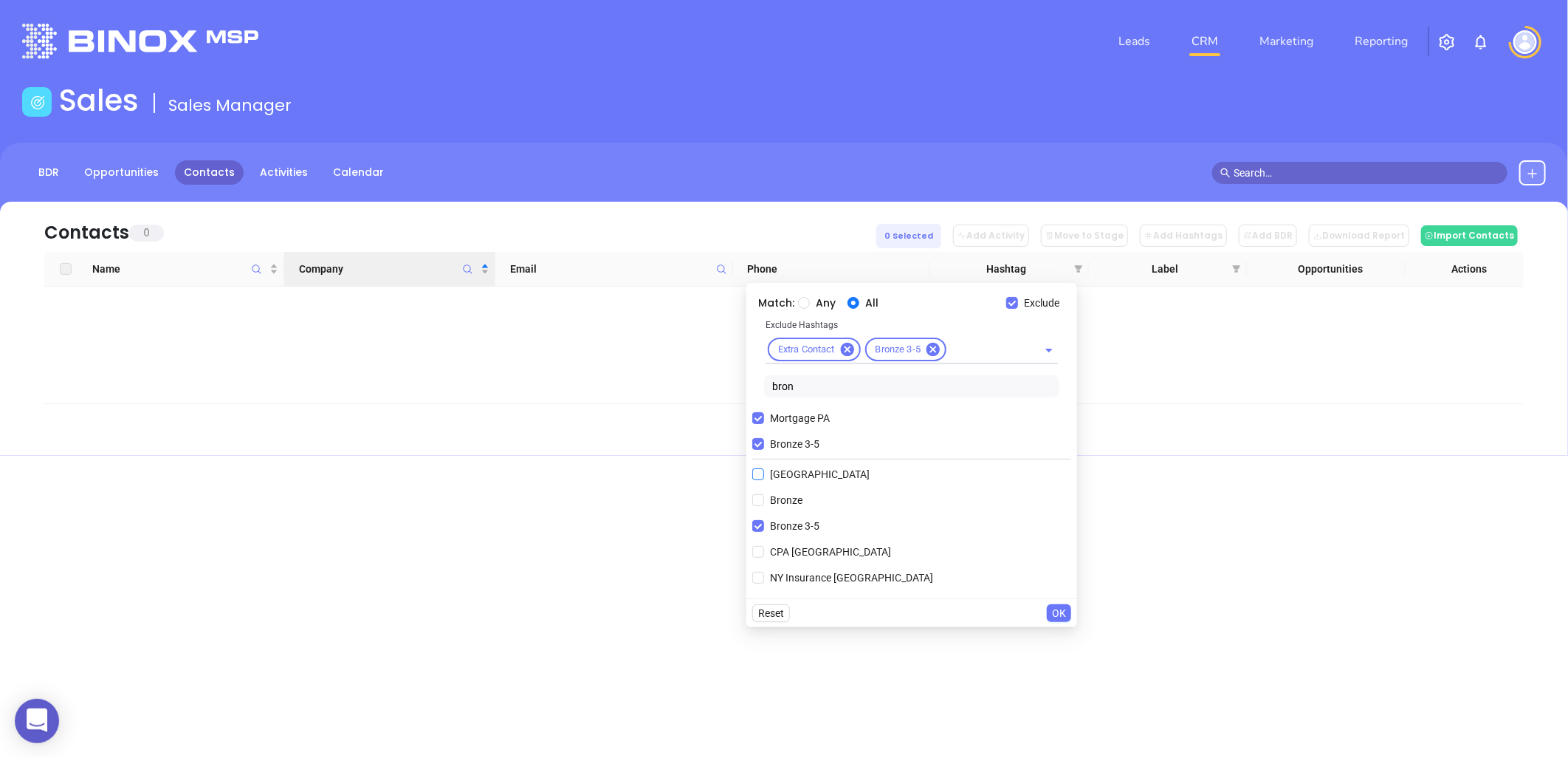
click at [785, 443] on span "Bronze 3-5" at bounding box center [795, 443] width 62 height 17
click at [764, 443] on input "Bronze 3-5" at bounding box center [758, 444] width 12 height 12
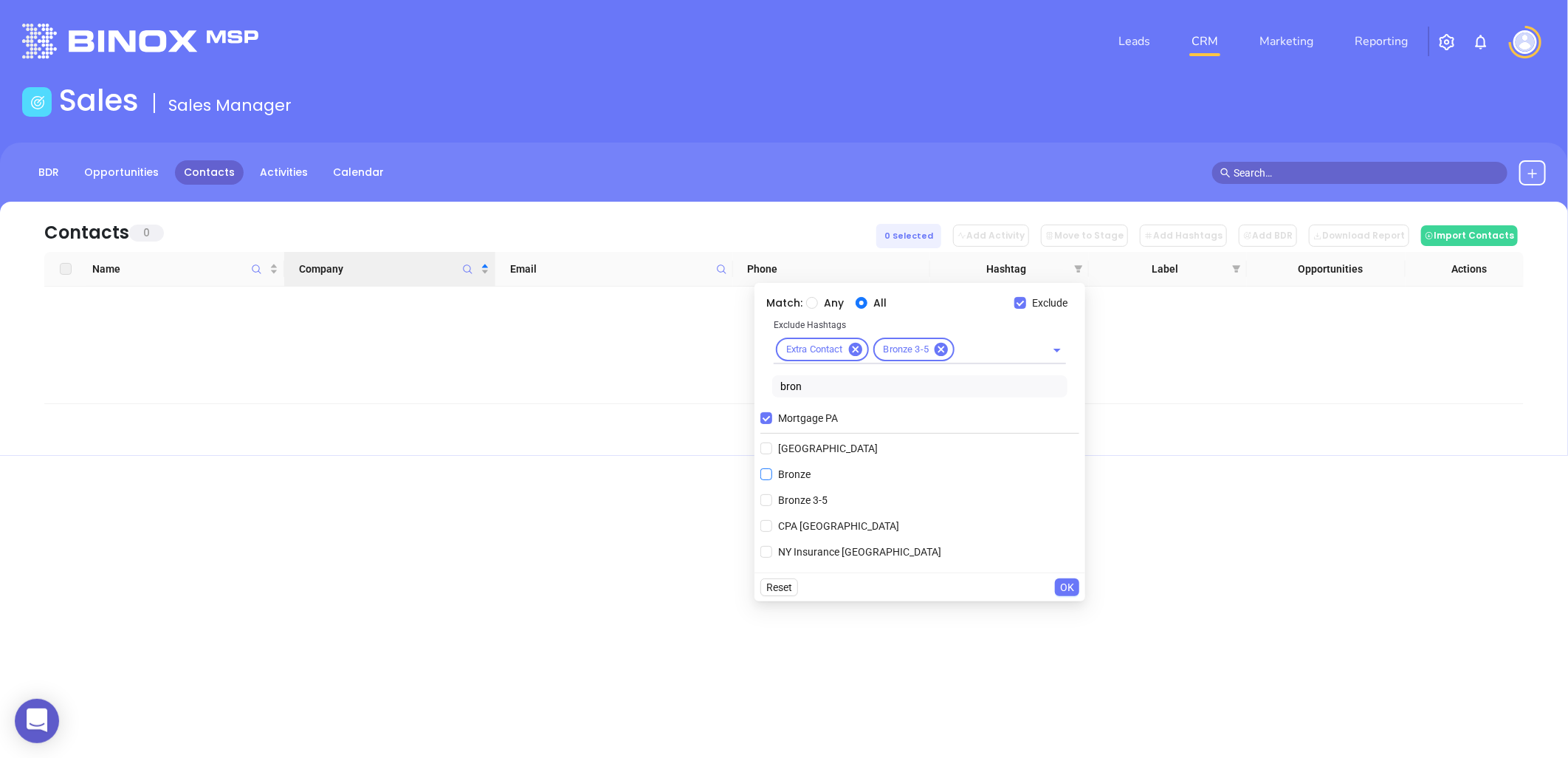
click at [793, 474] on span "Bronze" at bounding box center [794, 474] width 44 height 17
click at [772, 474] on input "Bronze" at bounding box center [766, 474] width 12 height 12
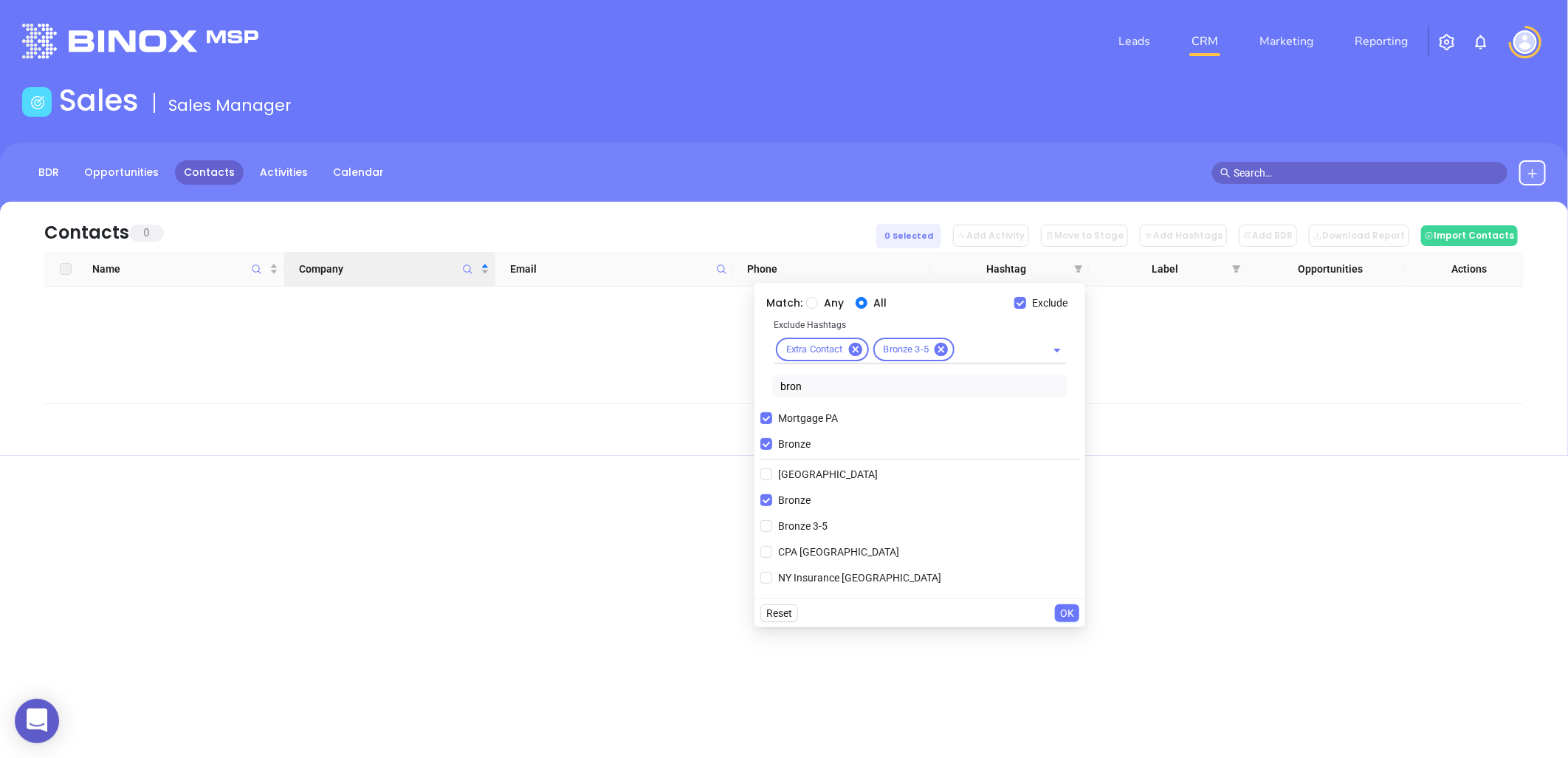
click at [1066, 608] on span "OK" at bounding box center [1067, 613] width 14 height 17
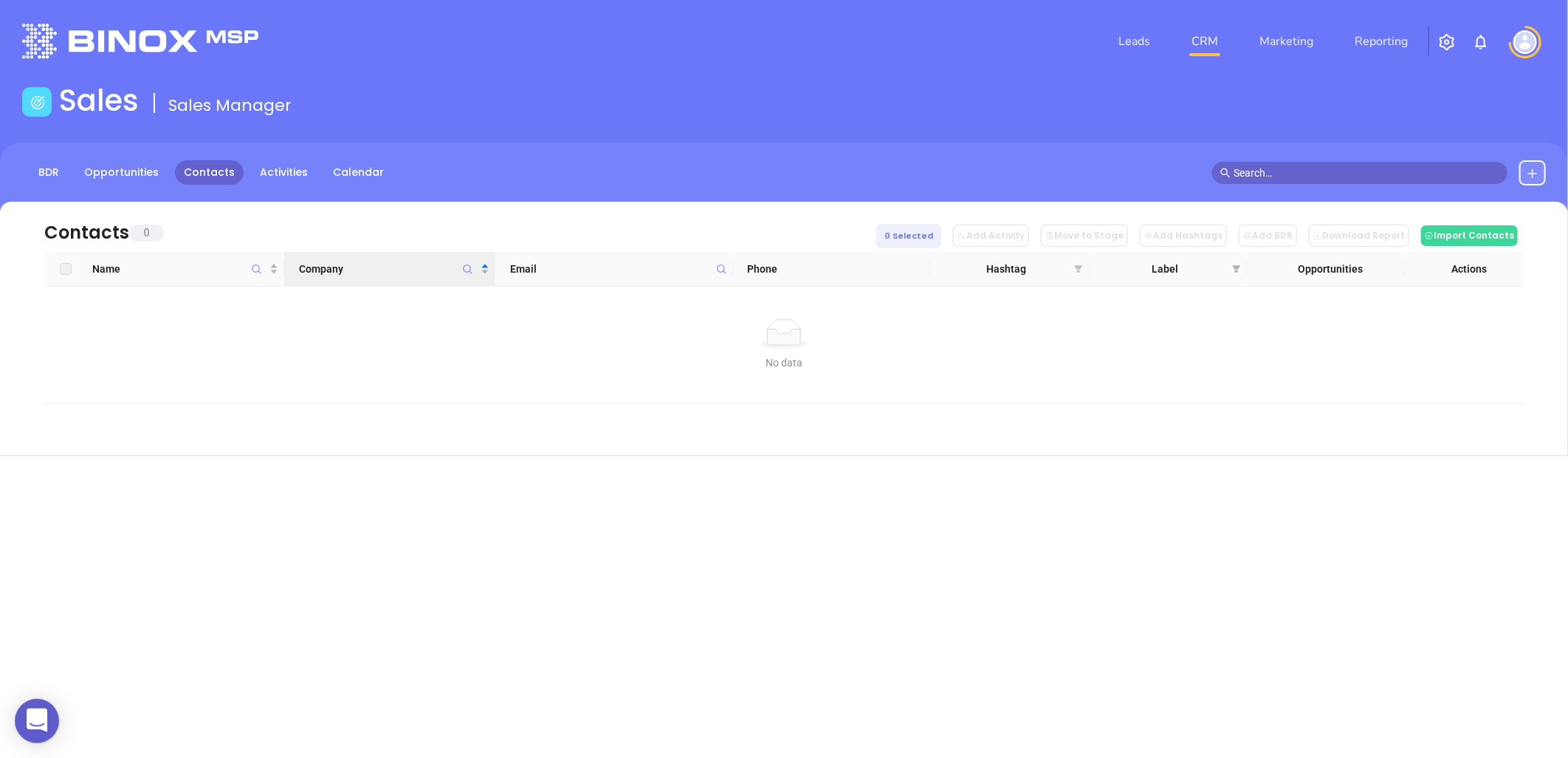
click at [1075, 266] on icon "filter" at bounding box center [1078, 269] width 8 height 8
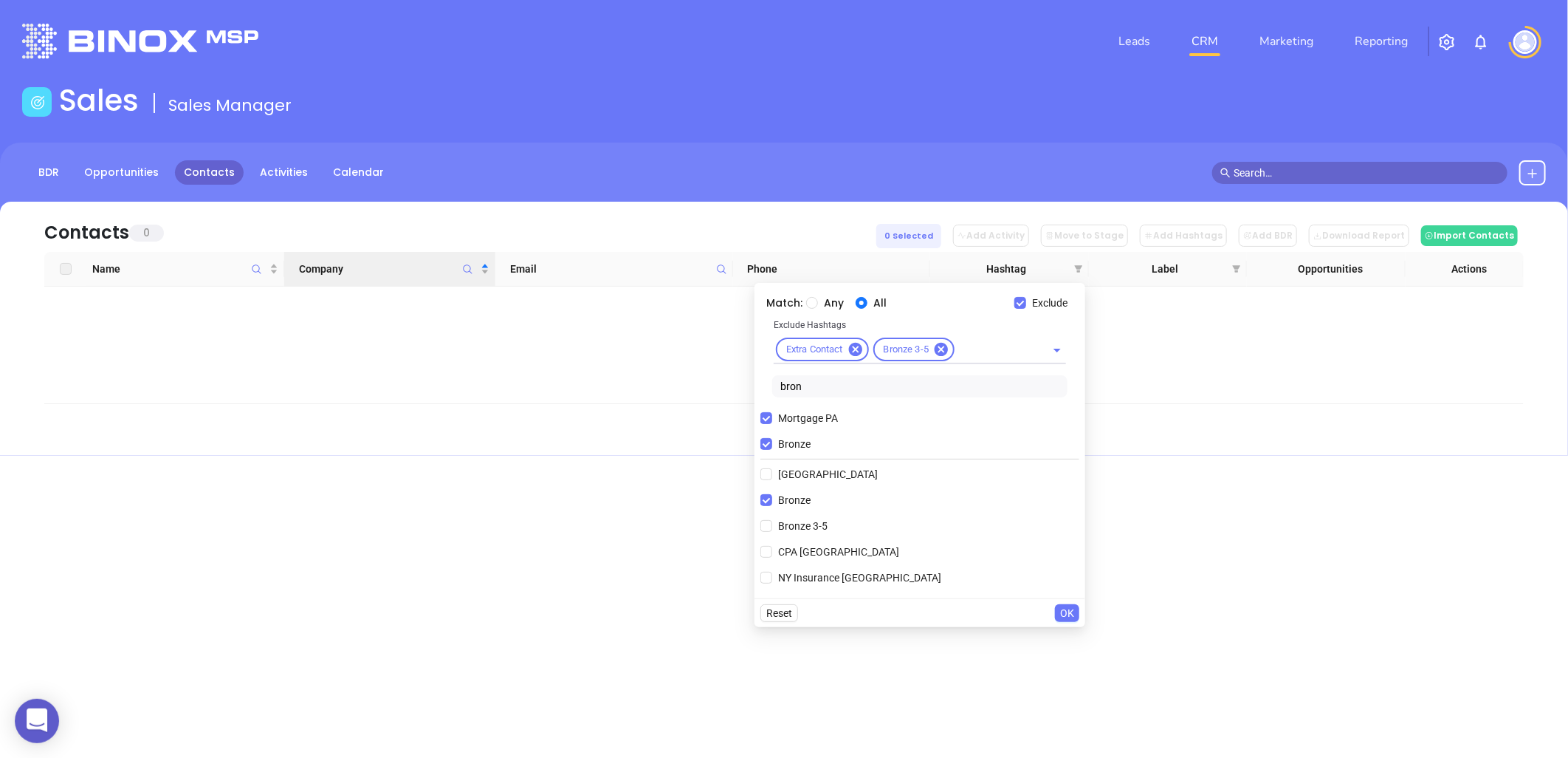
drag, startPoint x: 764, startPoint y: 444, endPoint x: 859, endPoint y: 415, distance: 99.3
click at [764, 444] on input "Bronze" at bounding box center [766, 444] width 12 height 12
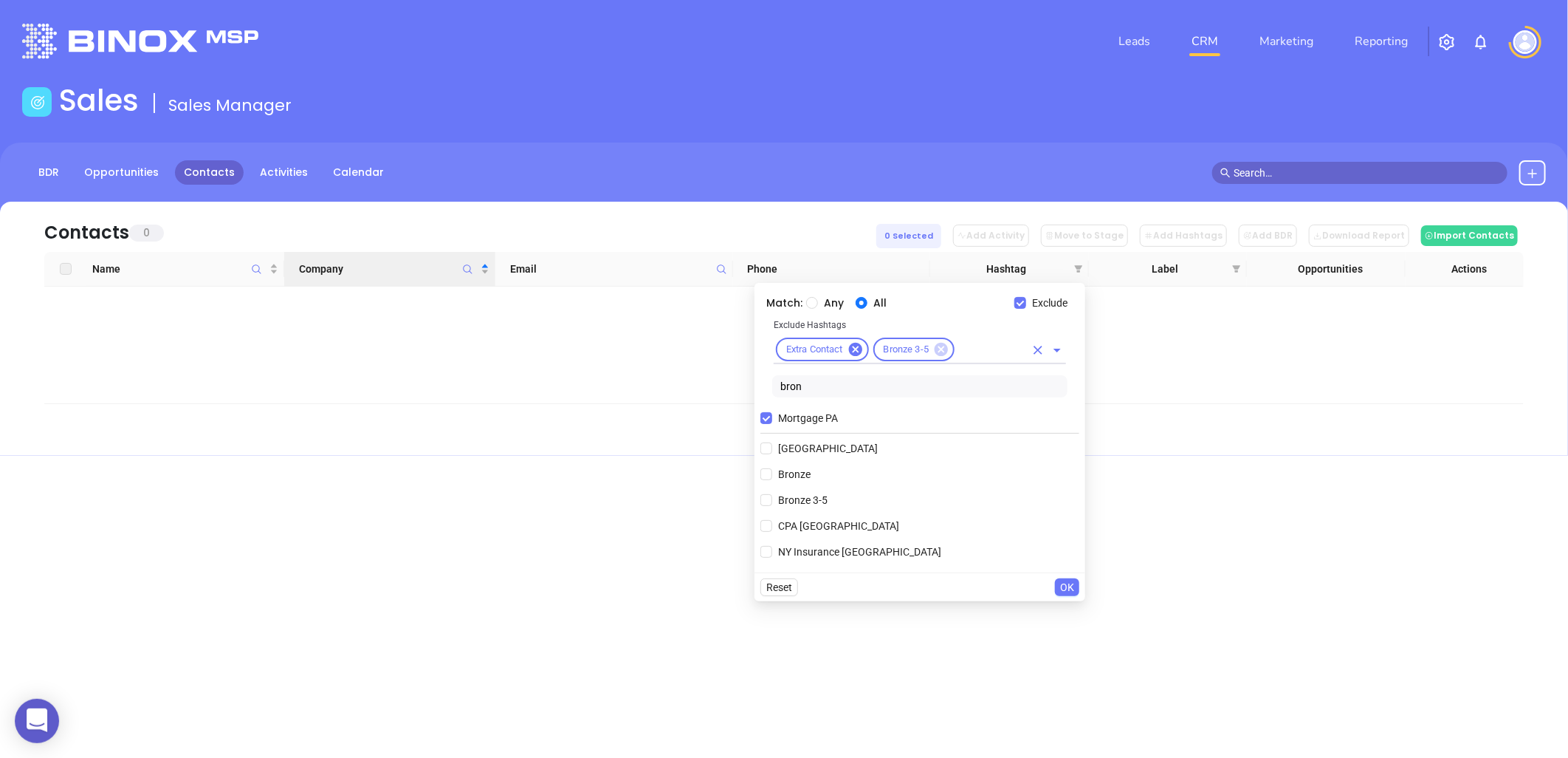
click at [941, 351] on icon at bounding box center [941, 349] width 14 height 14
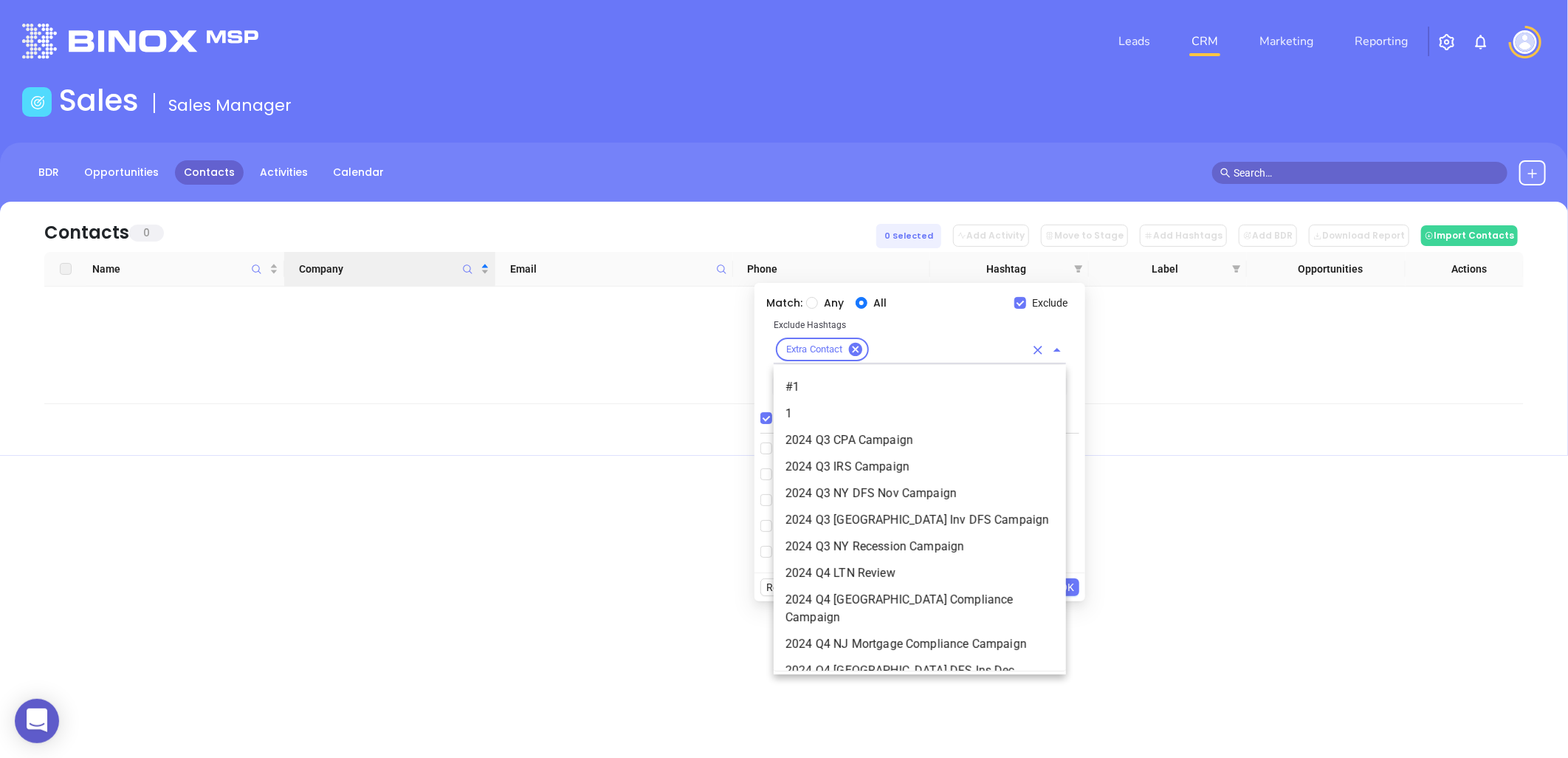
scroll to position [3957, 0]
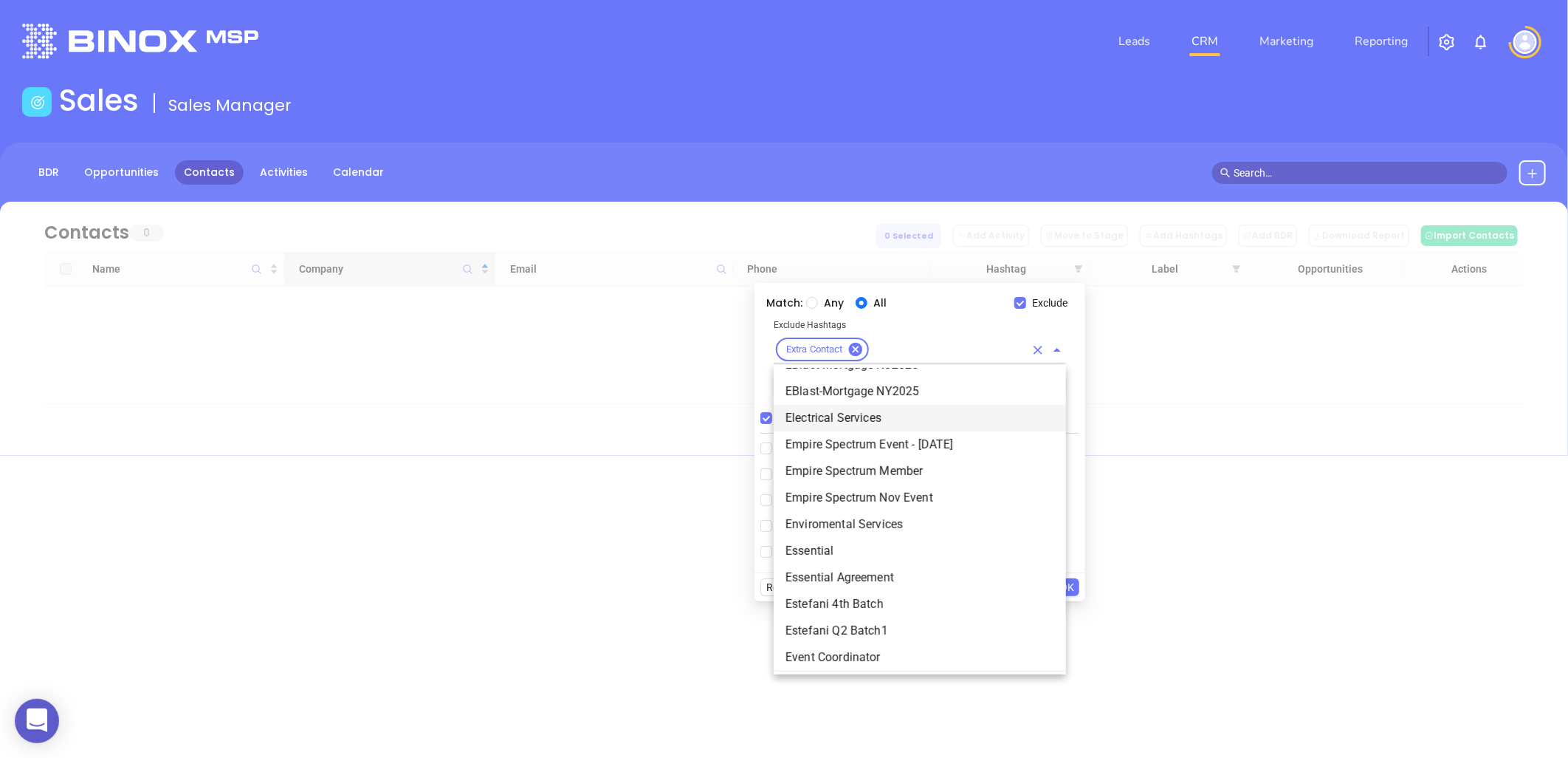
click at [940, 328] on p "Exclude Hashtags" at bounding box center [919, 325] width 292 height 17
click at [951, 333] on div "Extra Contact" at bounding box center [919, 349] width 292 height 31
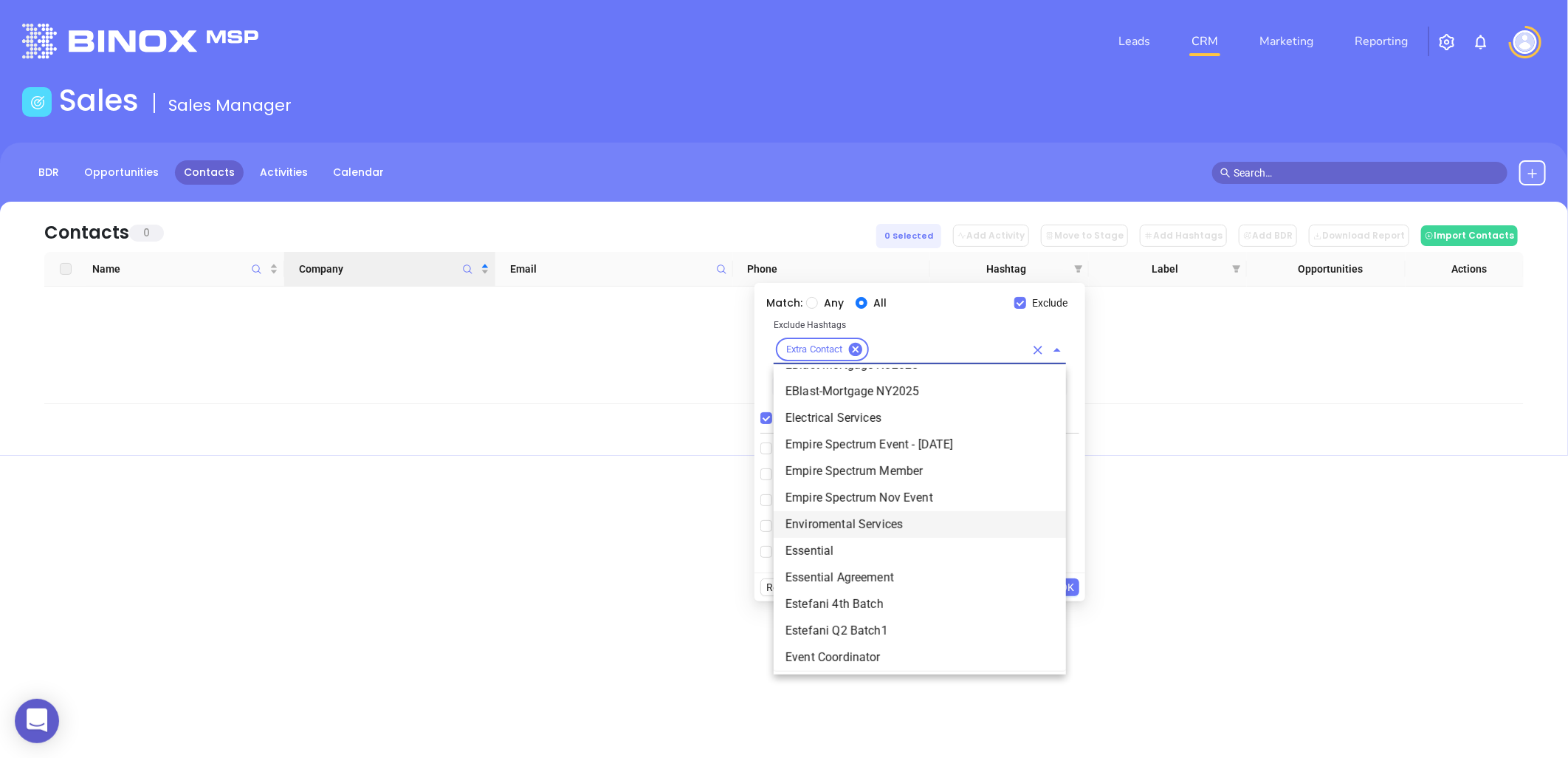
click at [769, 348] on div "Exclude Hashtags Extra Contact" at bounding box center [919, 345] width 336 height 58
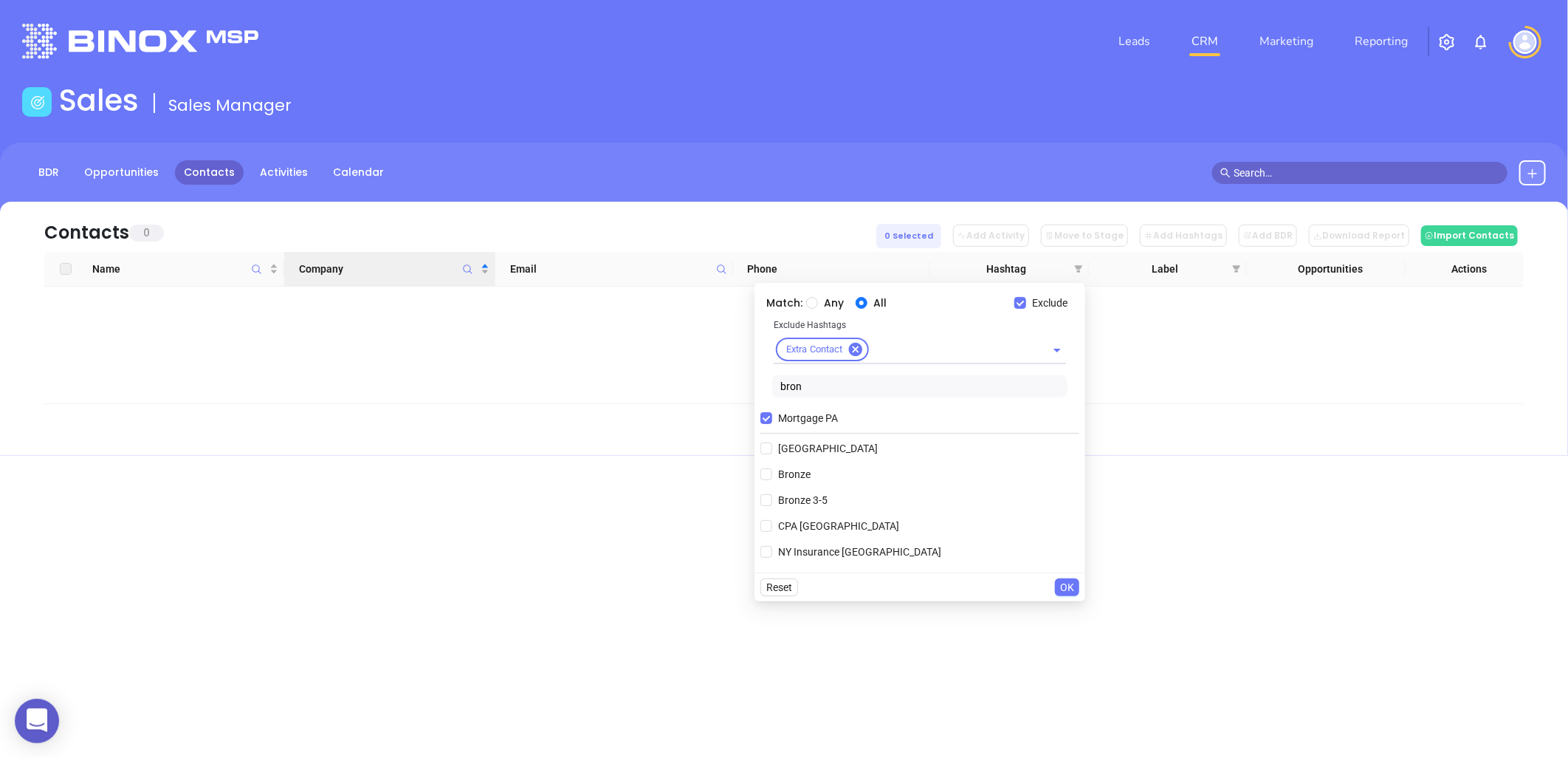
drag, startPoint x: 825, startPoint y: 386, endPoint x: 755, endPoint y: 391, distance: 70.2
click at [755, 392] on div "Match: Any All Exclude Exclude Hashtags Extra Contact bron Mortgage PA Bronx Co…" at bounding box center [919, 427] width 330 height 289
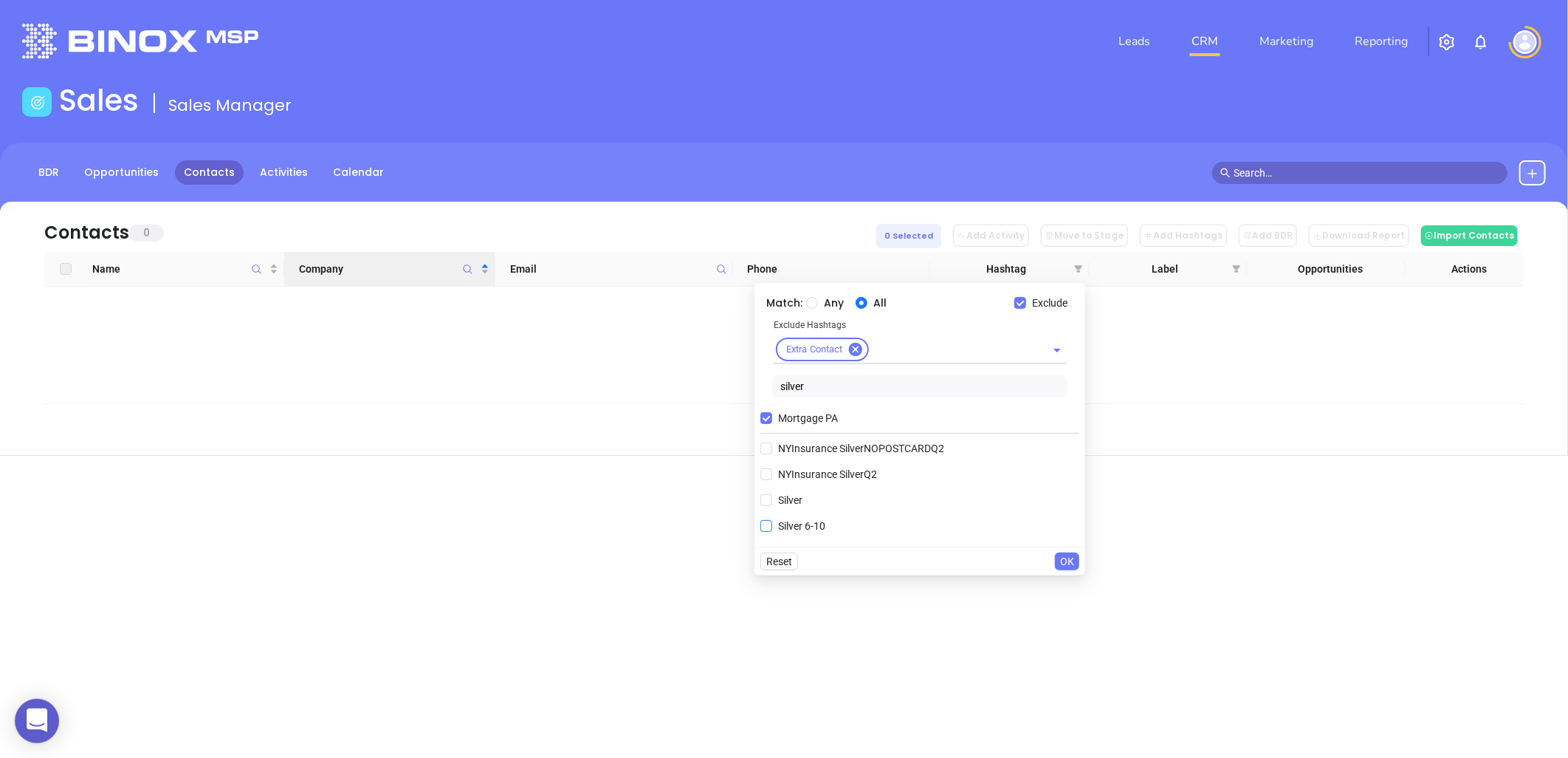
click at [808, 522] on span "Silver 6-10" at bounding box center [802, 526] width 59 height 17
click at [772, 522] on input "Silver 6-10" at bounding box center [766, 526] width 12 height 12
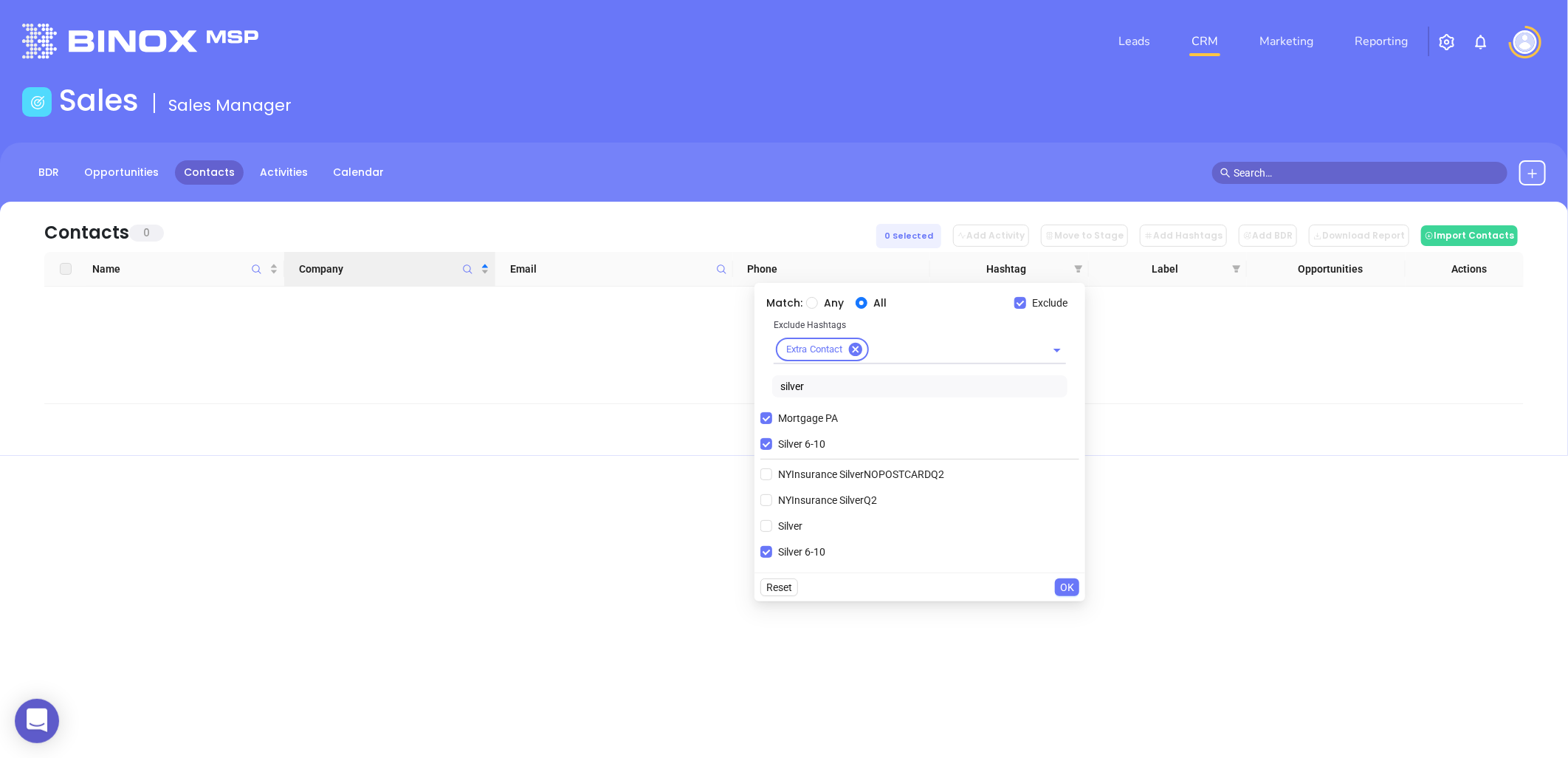
click at [1063, 585] on span "OK" at bounding box center [1067, 586] width 14 height 17
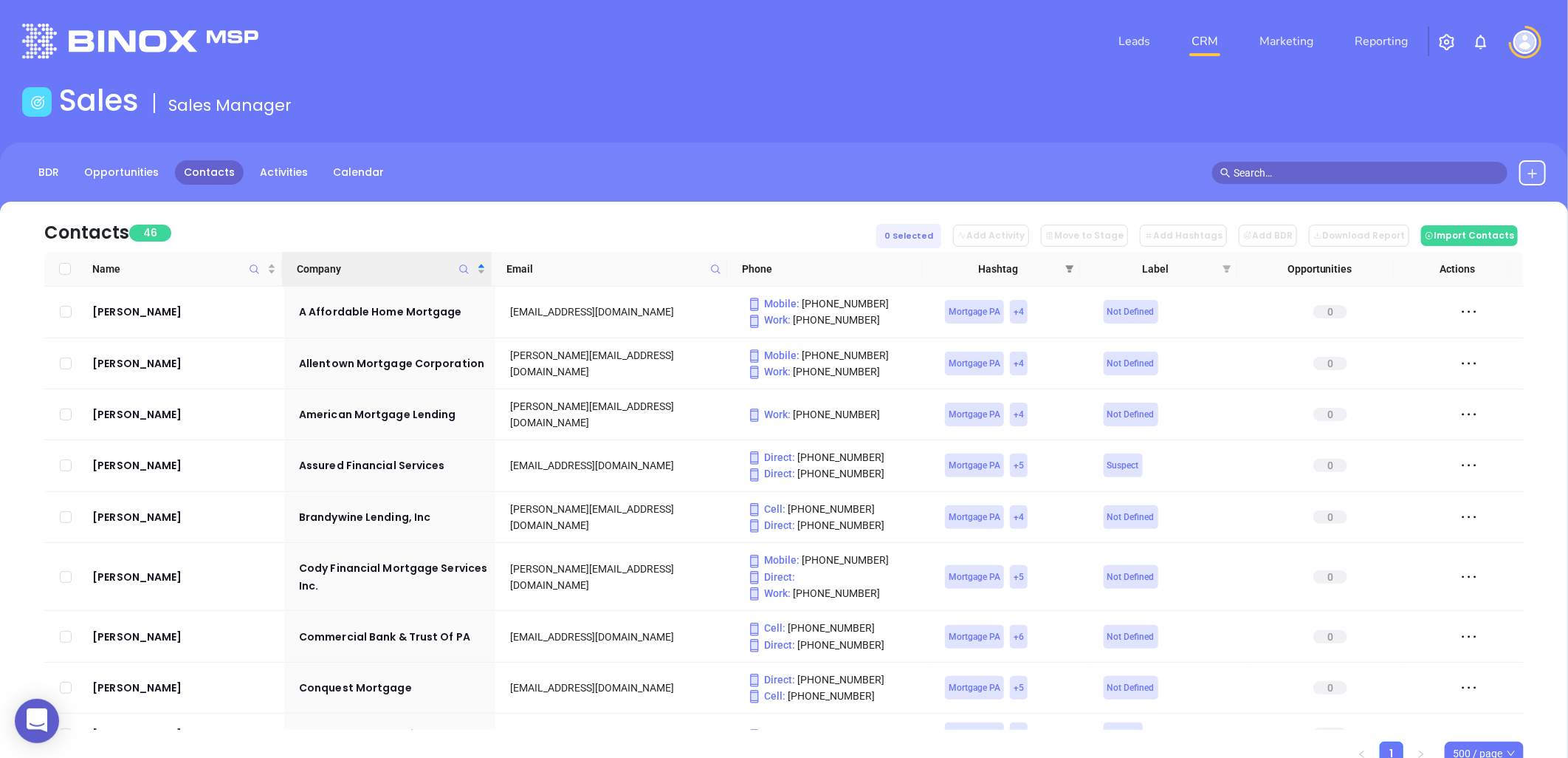
click at [1068, 262] on span at bounding box center [1069, 269] width 15 height 23
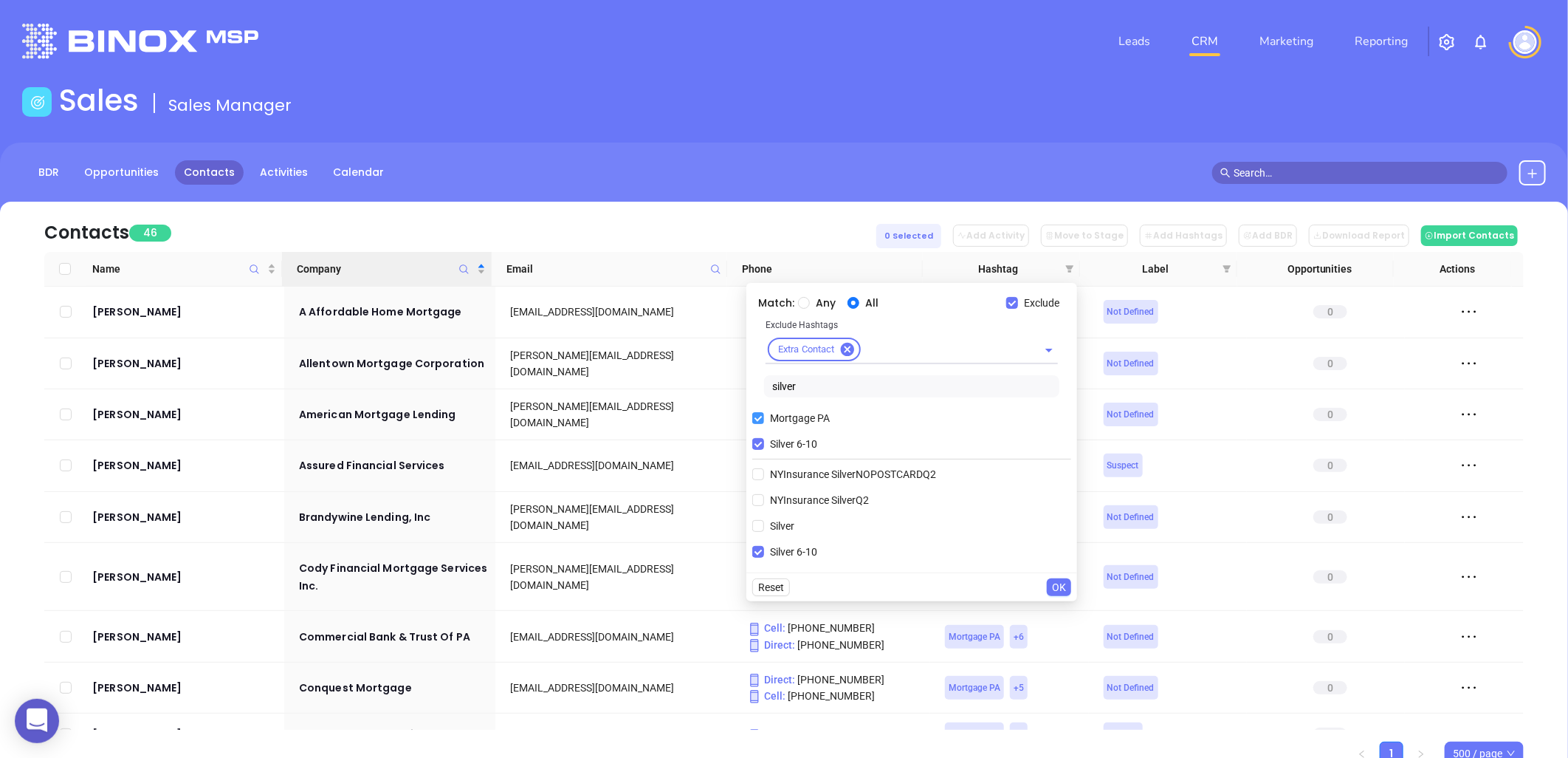
click at [757, 445] on input "Silver 6-10" at bounding box center [758, 444] width 12 height 12
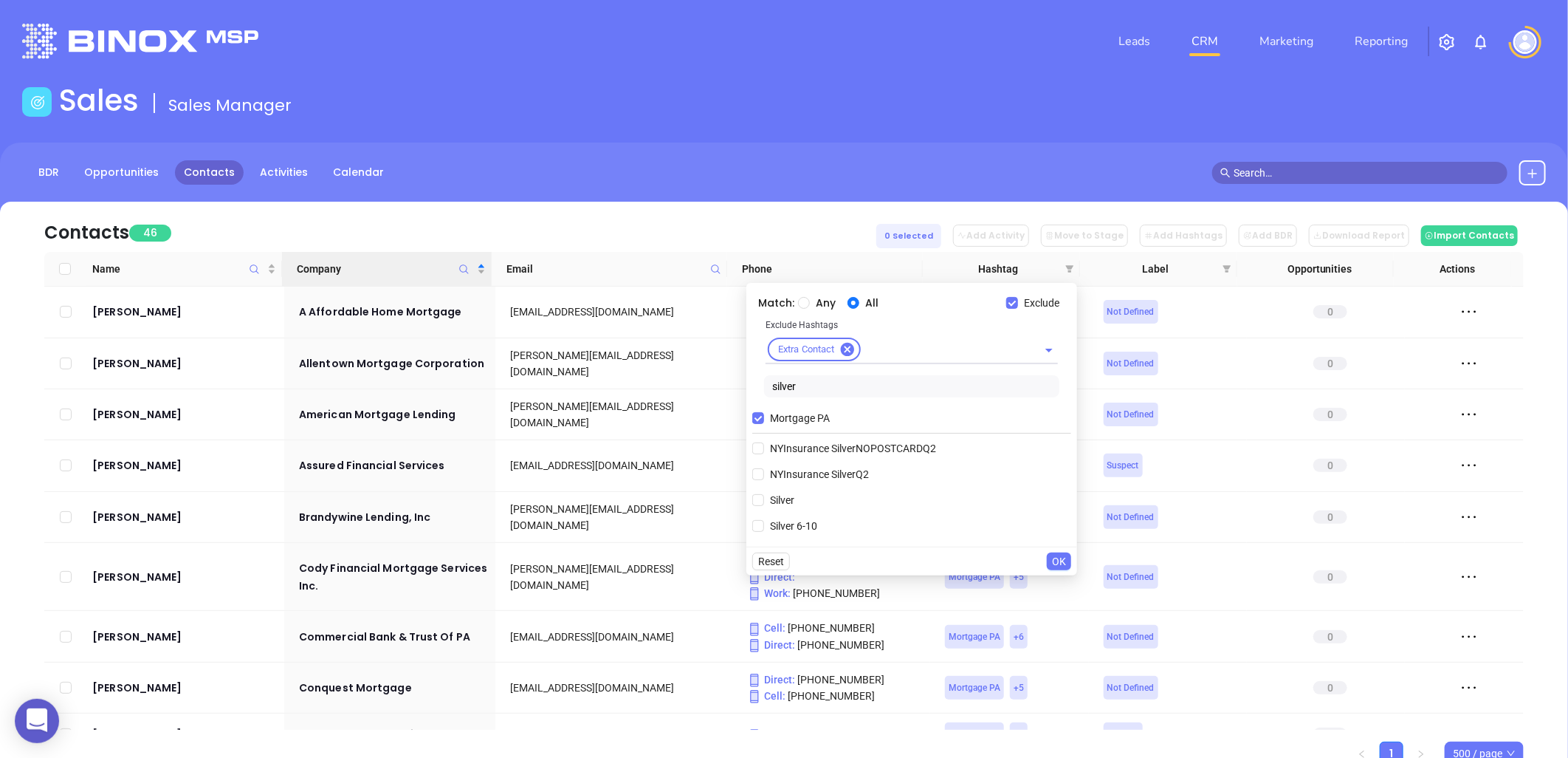
drag, startPoint x: 751, startPoint y: 391, endPoint x: 731, endPoint y: 393, distance: 20.1
click at [735, 391] on body "0 Leads CRM Marketing Reporting Financial Leads Leads Sales Sales Manager BDR O…" at bounding box center [784, 379] width 1568 height 758
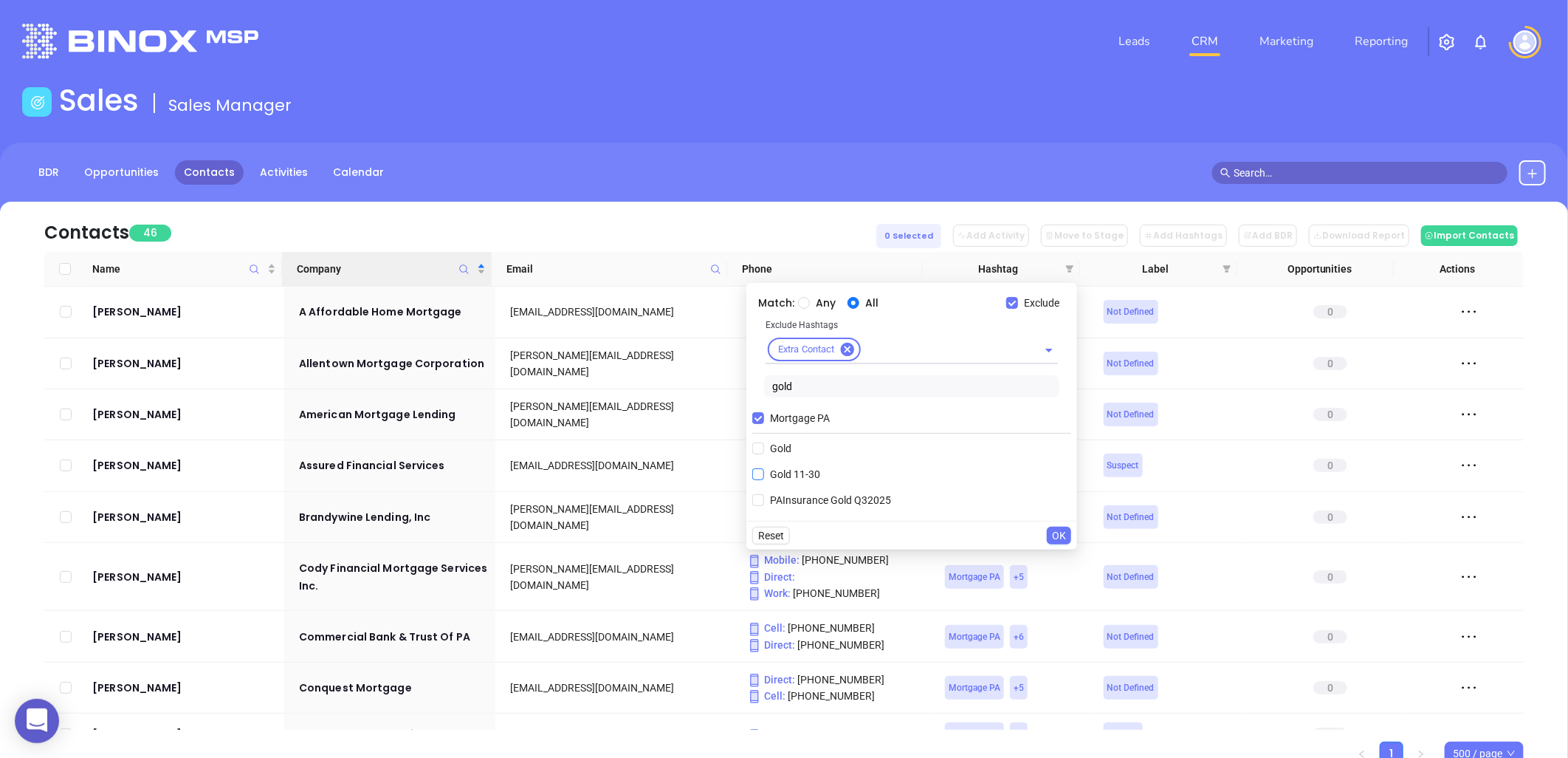
click at [796, 474] on span "Gold 11-30" at bounding box center [795, 474] width 62 height 17
click at [764, 474] on input "Gold 11-30" at bounding box center [758, 474] width 12 height 12
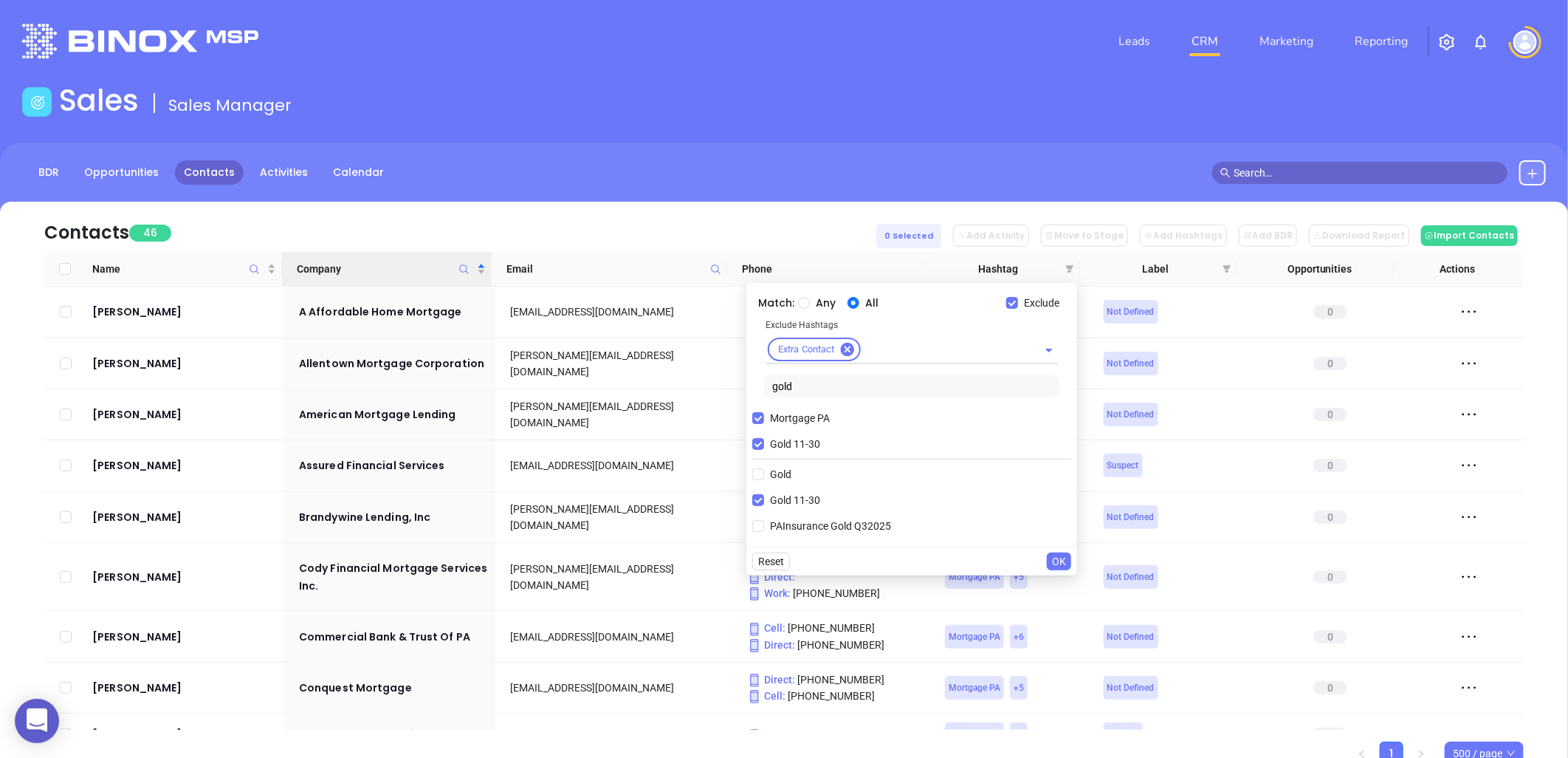
drag, startPoint x: 1063, startPoint y: 558, endPoint x: 1075, endPoint y: 559, distance: 12.0
click at [1063, 557] on span "OK" at bounding box center [1058, 561] width 14 height 17
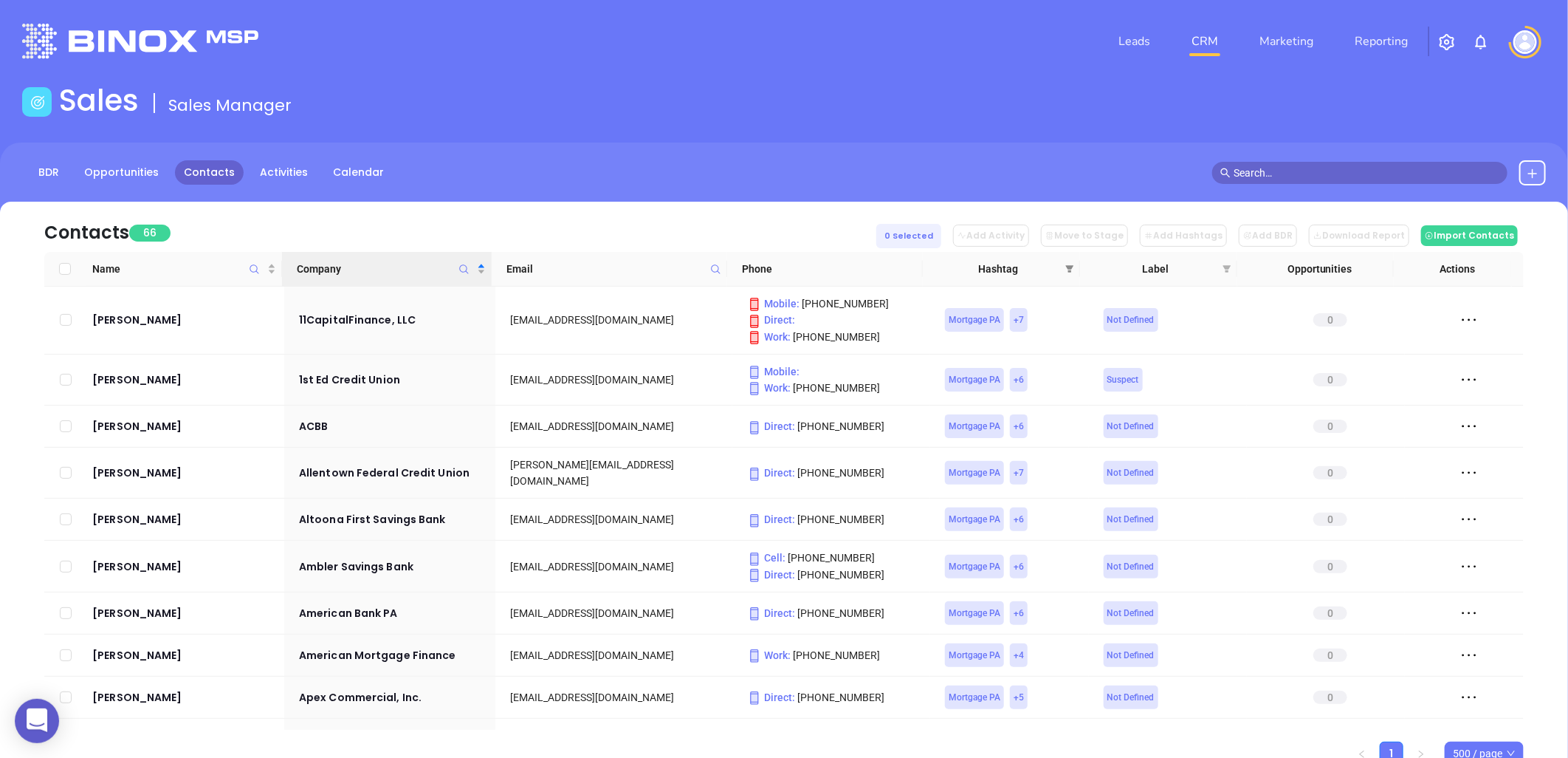
click at [1069, 268] on icon "filter" at bounding box center [1070, 269] width 8 height 8
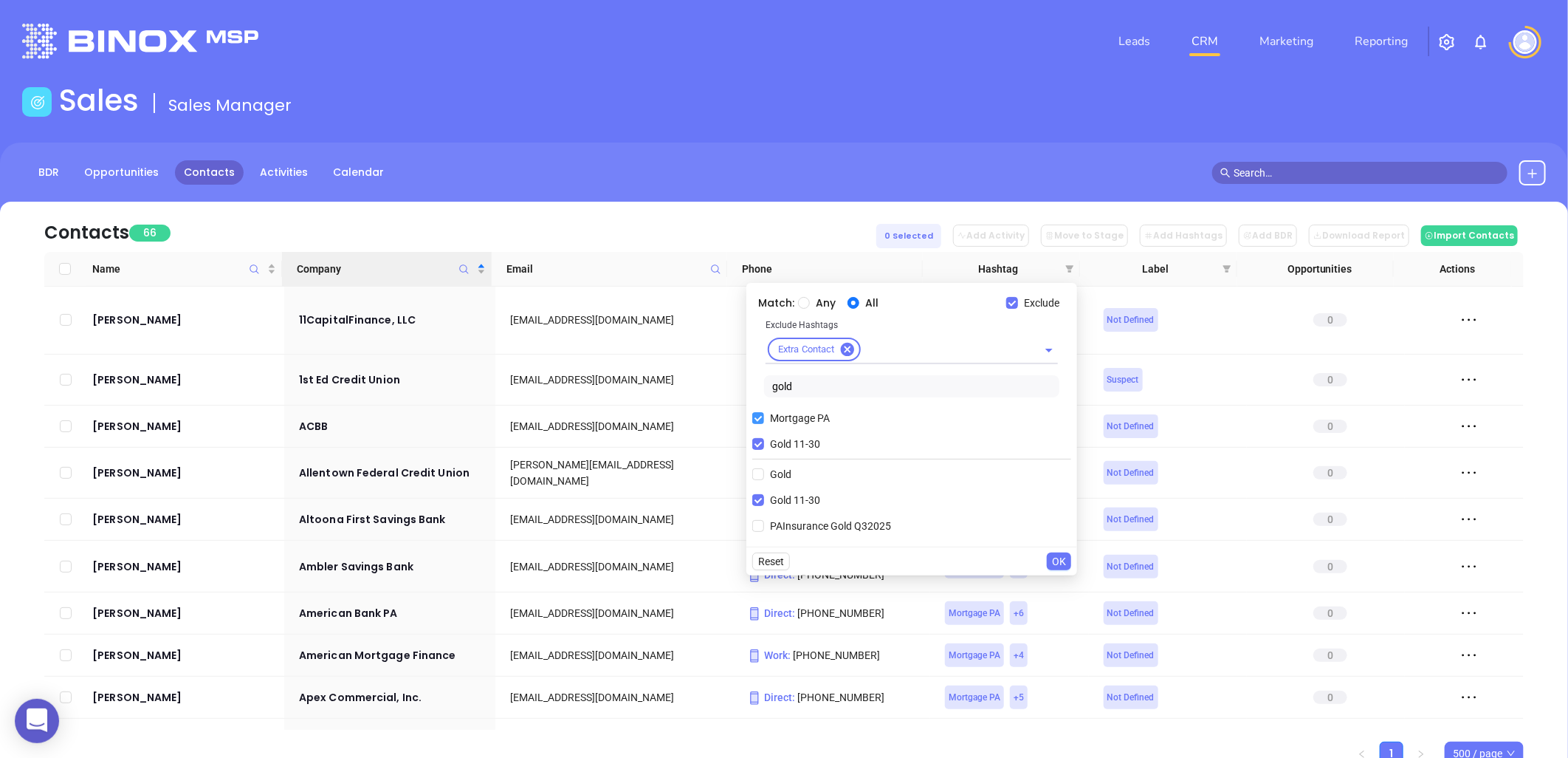
click at [762, 445] on input "Gold 11-30" at bounding box center [758, 444] width 12 height 12
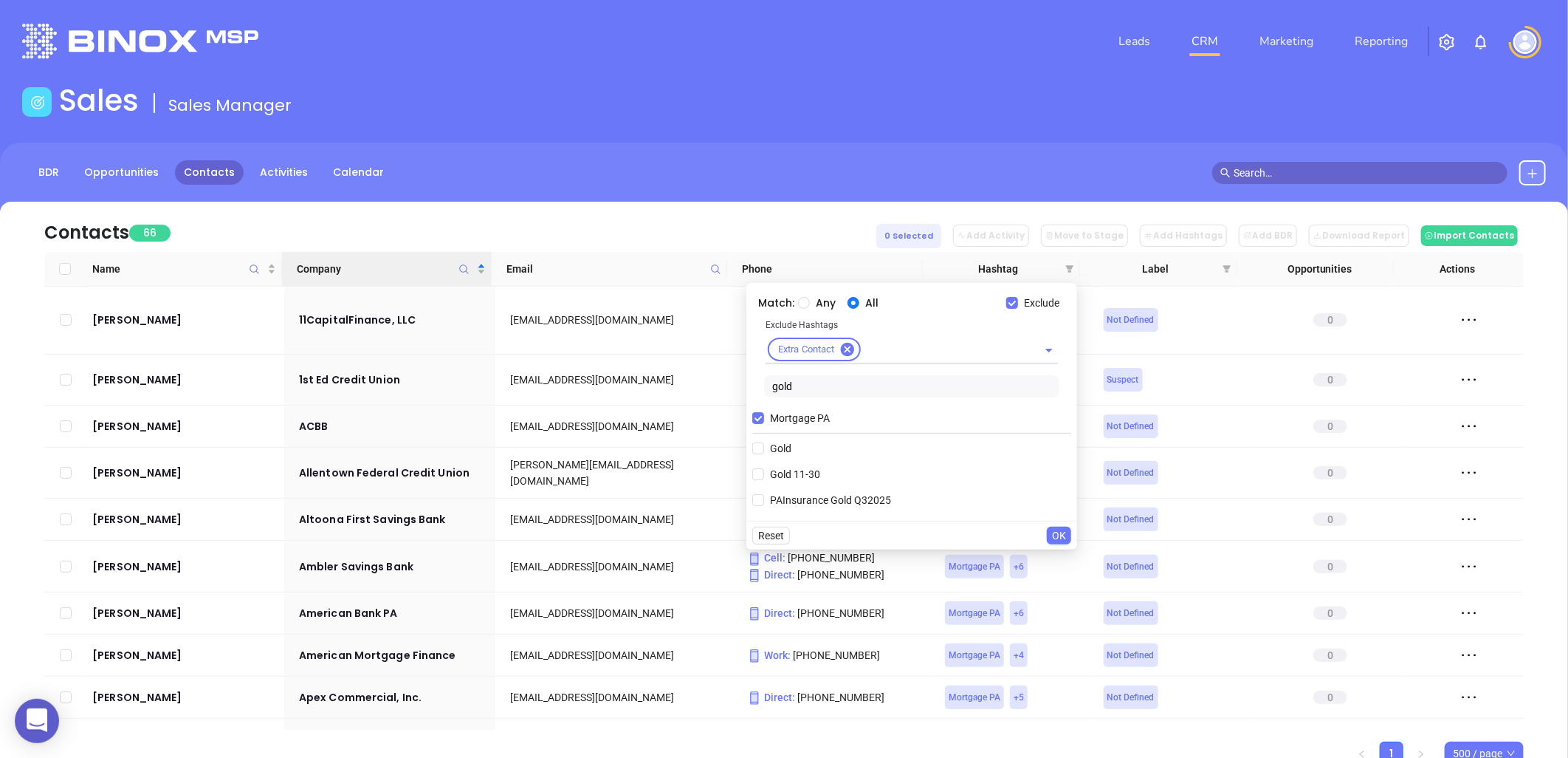
drag, startPoint x: 806, startPoint y: 384, endPoint x: 761, endPoint y: 385, distance: 45.0
click at [761, 385] on div "Exclude Hashtags Extra Contact gold" at bounding box center [910, 360] width 318 height 86
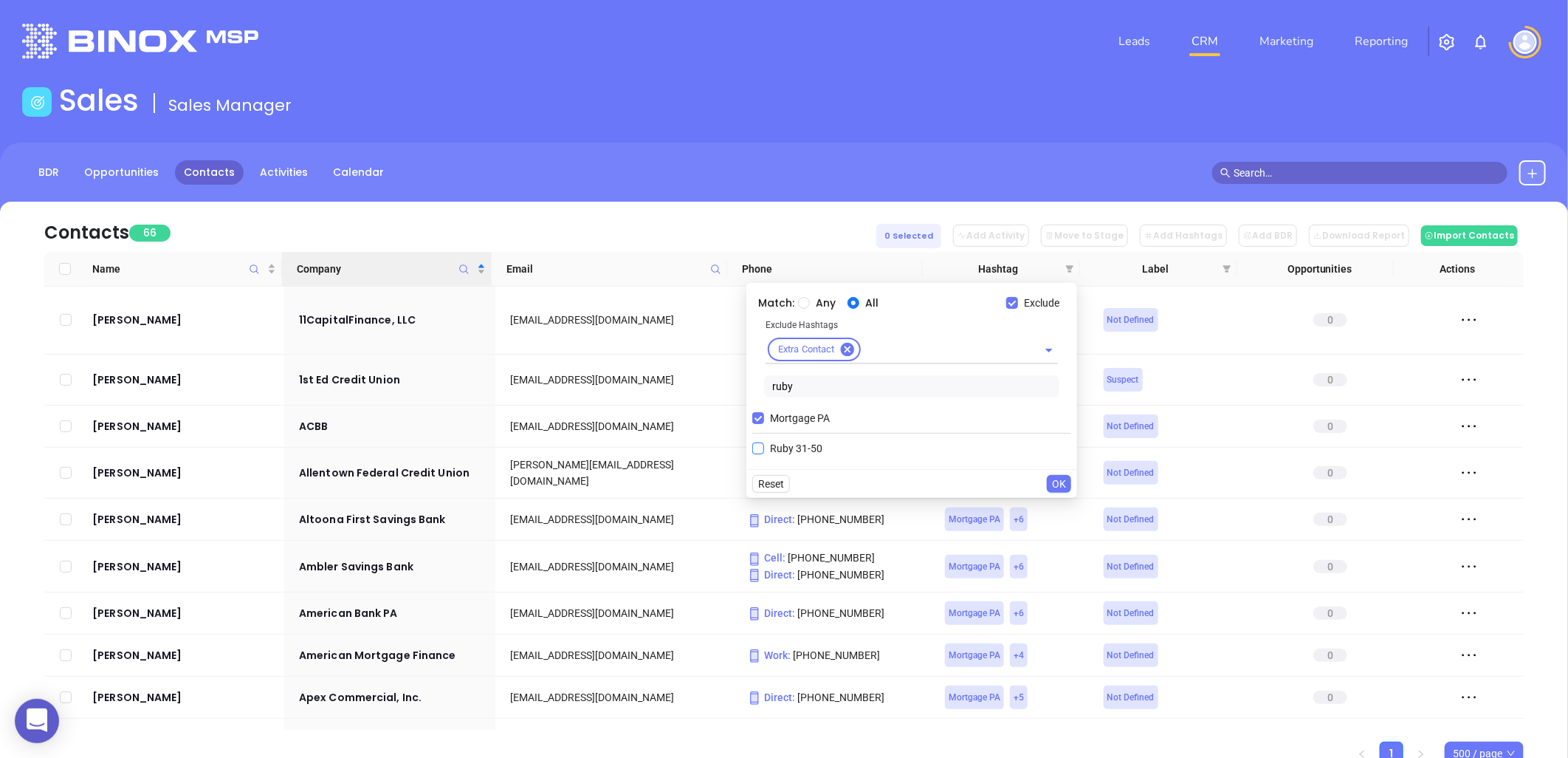
click at [794, 453] on span "Ruby 31-50" at bounding box center [797, 448] width 65 height 17
click at [764, 453] on input "Ruby 31-50" at bounding box center [758, 448] width 12 height 12
click at [1064, 510] on span "OK" at bounding box center [1058, 509] width 14 height 17
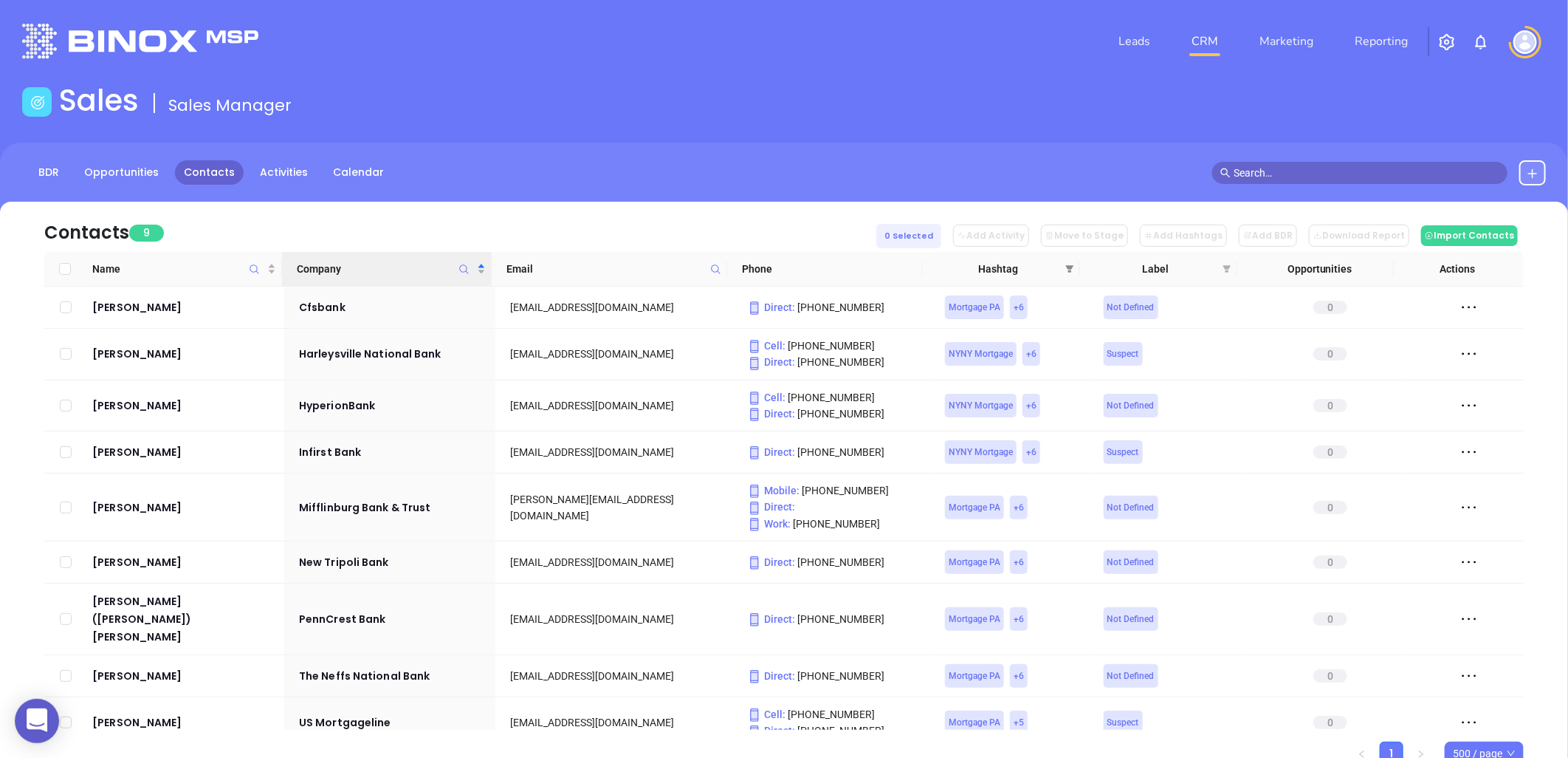
click at [1066, 269] on icon "filter" at bounding box center [1069, 269] width 9 height 9
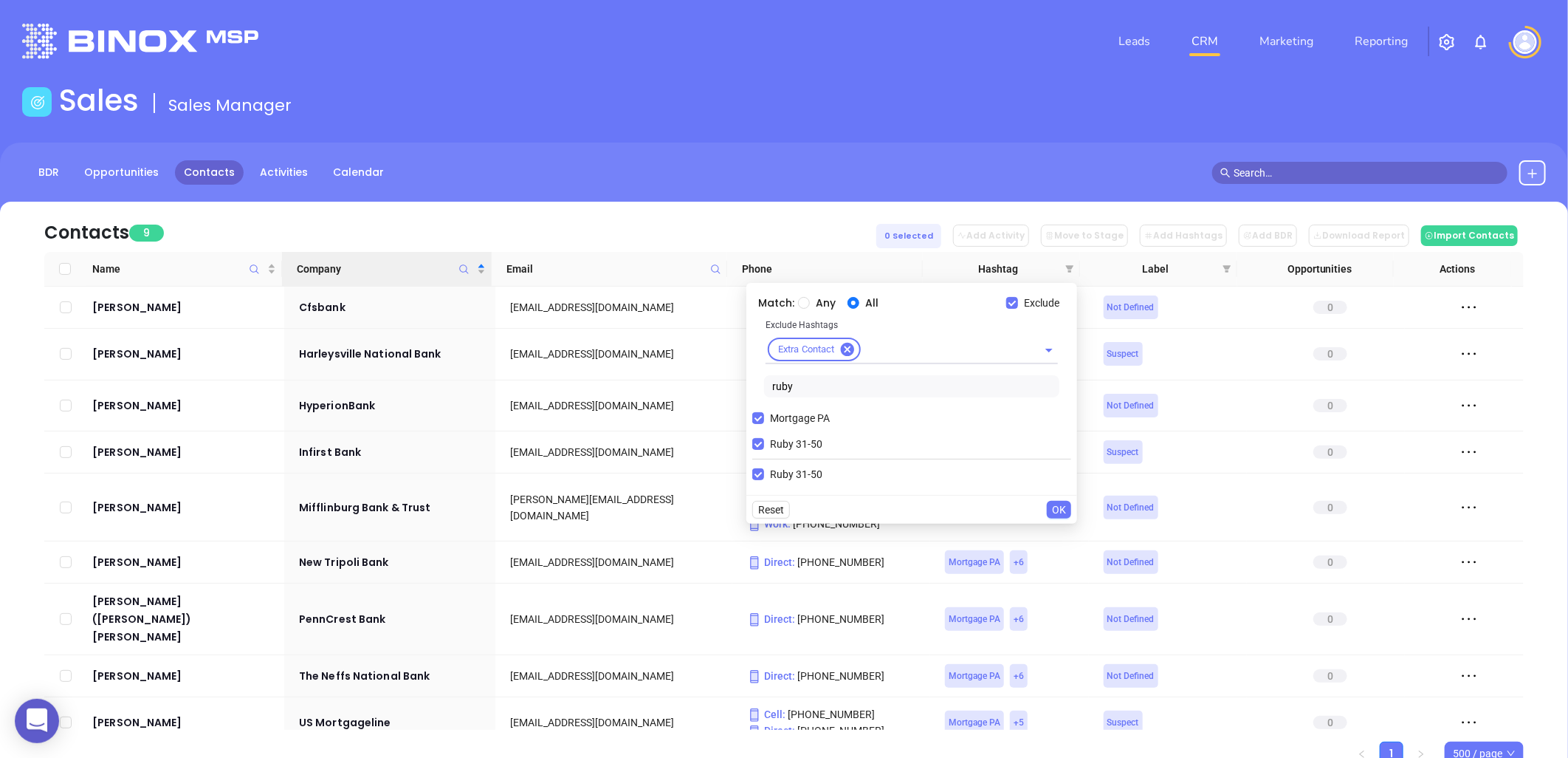
drag, startPoint x: 801, startPoint y: 387, endPoint x: 749, endPoint y: 387, distance: 52.0
click at [749, 386] on div "Match: Any All Exclude Exclude Hashtags Extra Contact ruby Mortgage PA Ruby 31-…" at bounding box center [910, 388] width 330 height 212
click at [791, 497] on span "Diamond 51-100" at bounding box center [808, 500] width 88 height 17
click at [764, 497] on input "Diamond 51-100" at bounding box center [758, 500] width 12 height 12
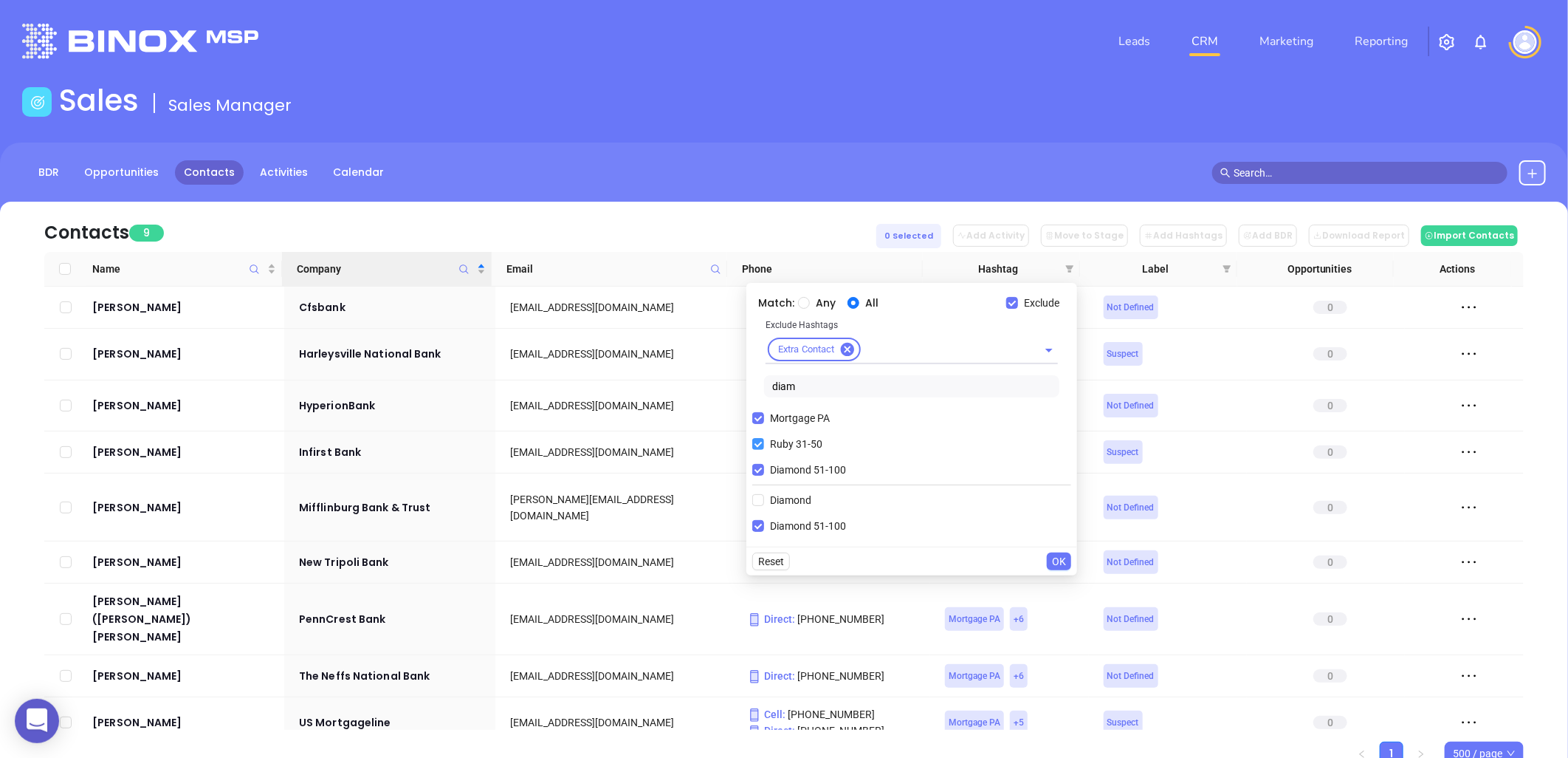
click at [759, 445] on input "Ruby 31-50" at bounding box center [758, 444] width 12 height 12
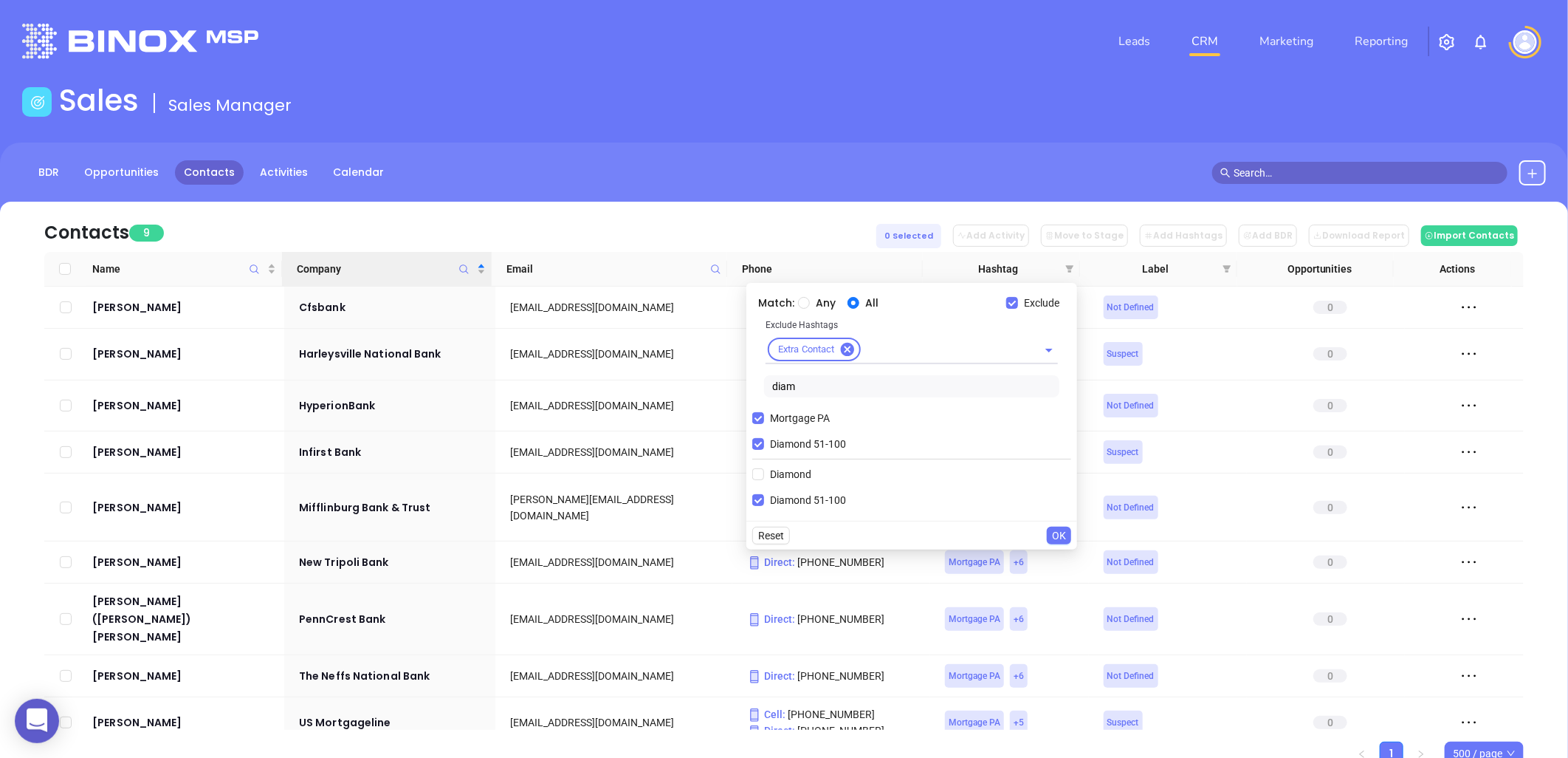
click at [1064, 536] on span "OK" at bounding box center [1058, 535] width 14 height 17
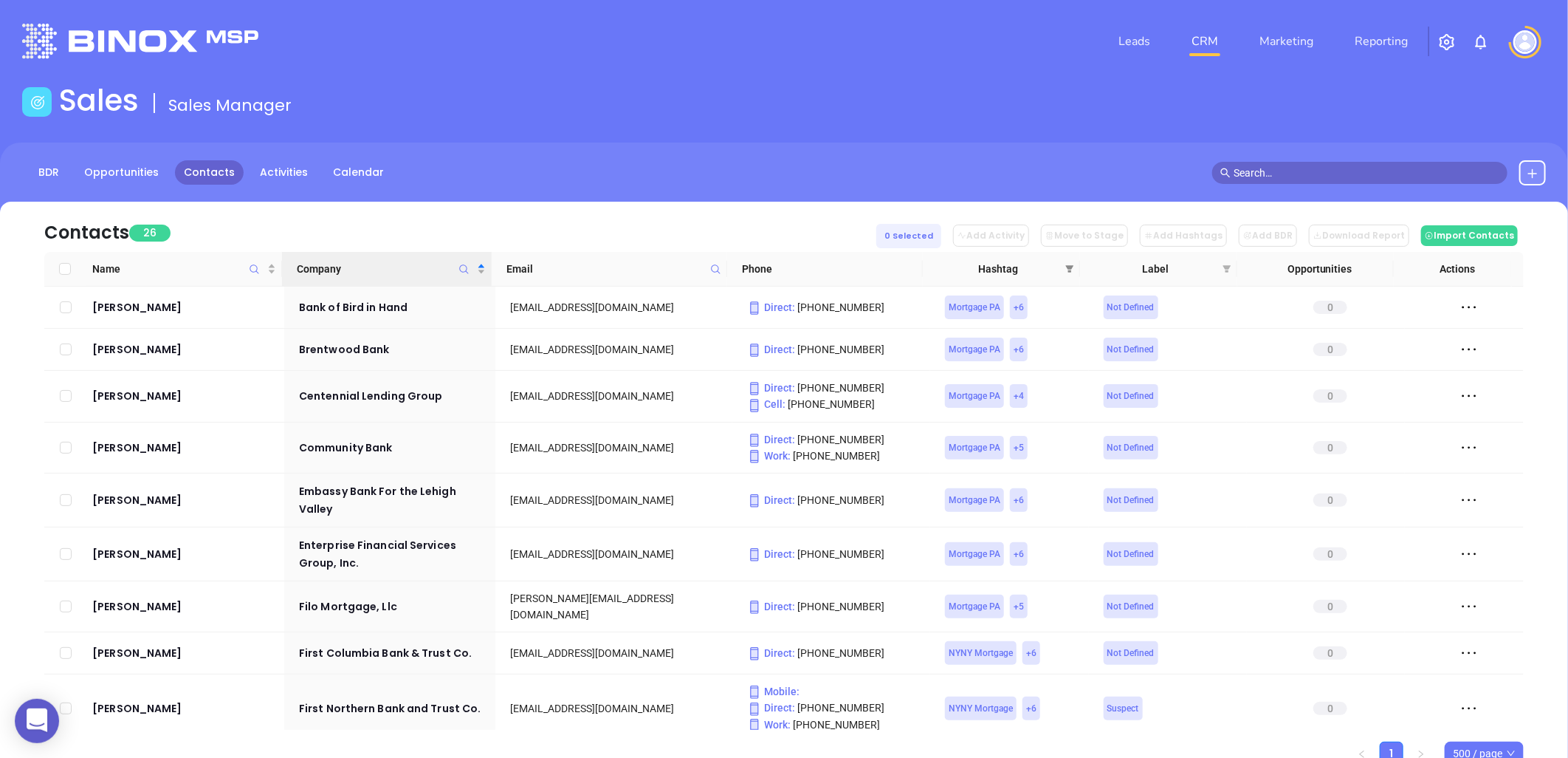
click at [1067, 265] on icon "filter" at bounding box center [1069, 269] width 9 height 9
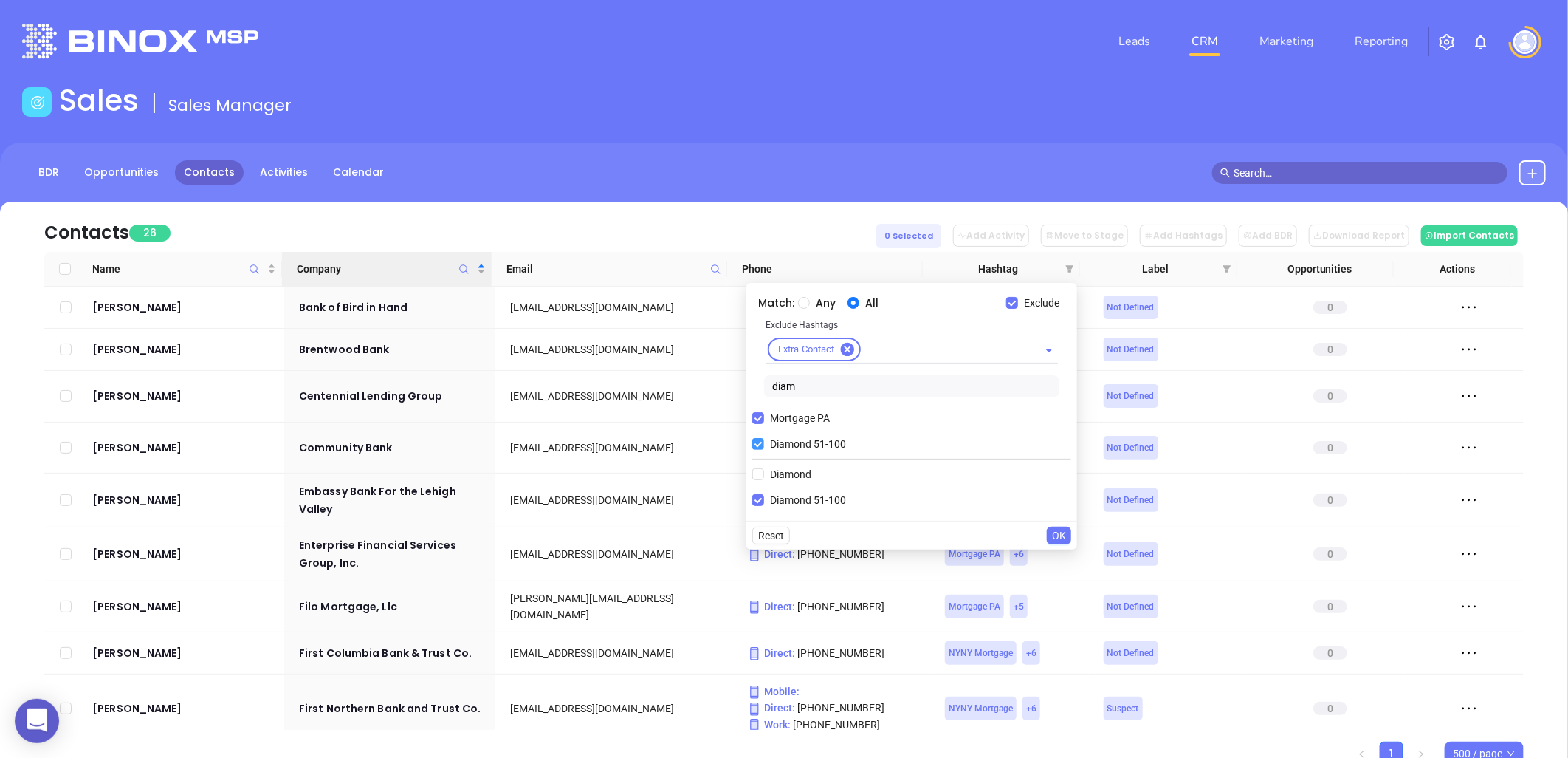
drag, startPoint x: 756, startPoint y: 447, endPoint x: 779, endPoint y: 412, distance: 41.9
click at [756, 446] on input "Diamond 51-100" at bounding box center [758, 444] width 12 height 12
drag, startPoint x: 802, startPoint y: 387, endPoint x: 769, endPoint y: 386, distance: 33.0
click at [769, 386] on input "diam" at bounding box center [911, 386] width 295 height 23
click at [819, 492] on span "Platinum 101-200" at bounding box center [811, 500] width 94 height 17
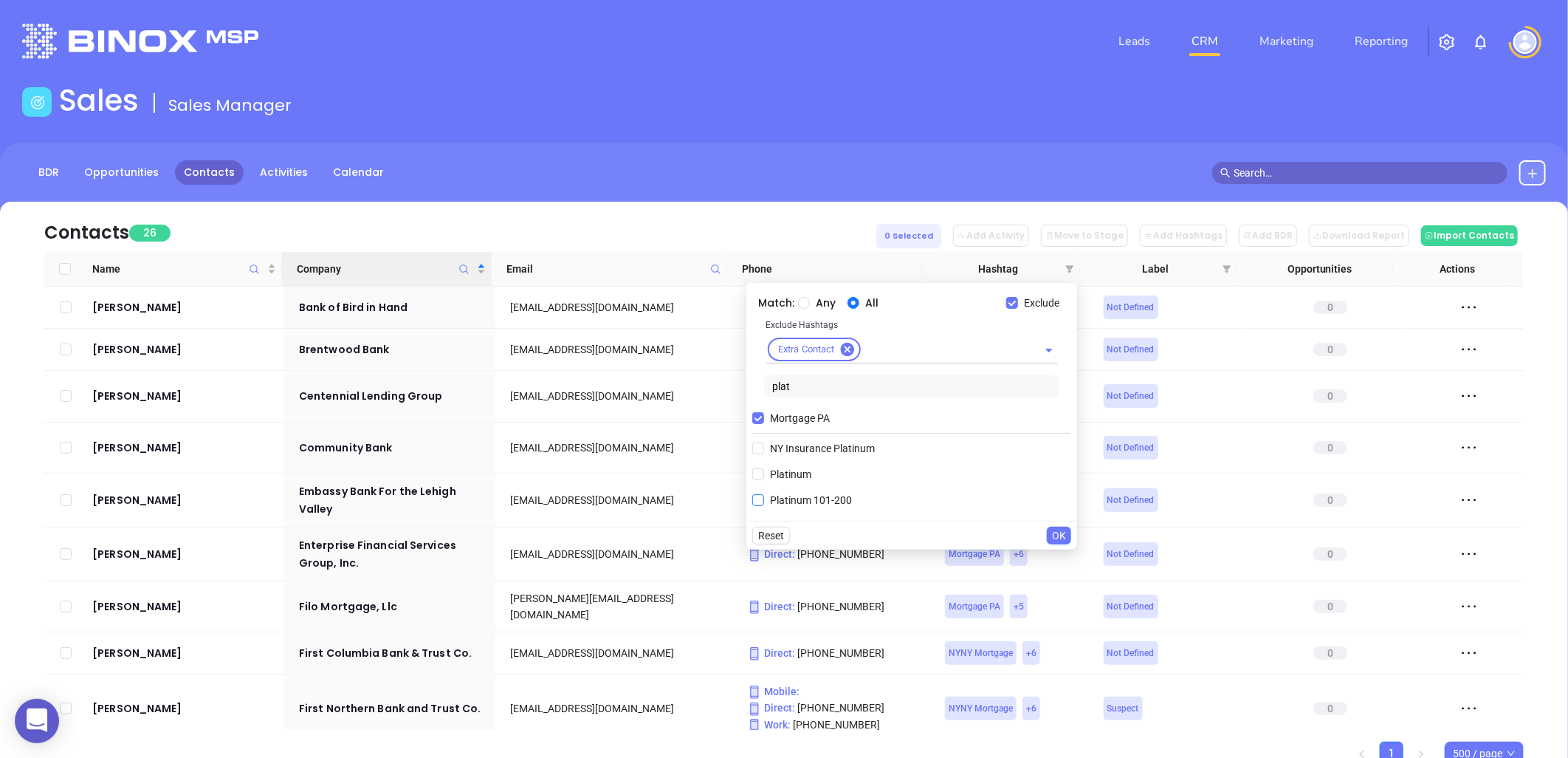
click at [764, 494] on input "Platinum 101-200" at bounding box center [758, 500] width 12 height 12
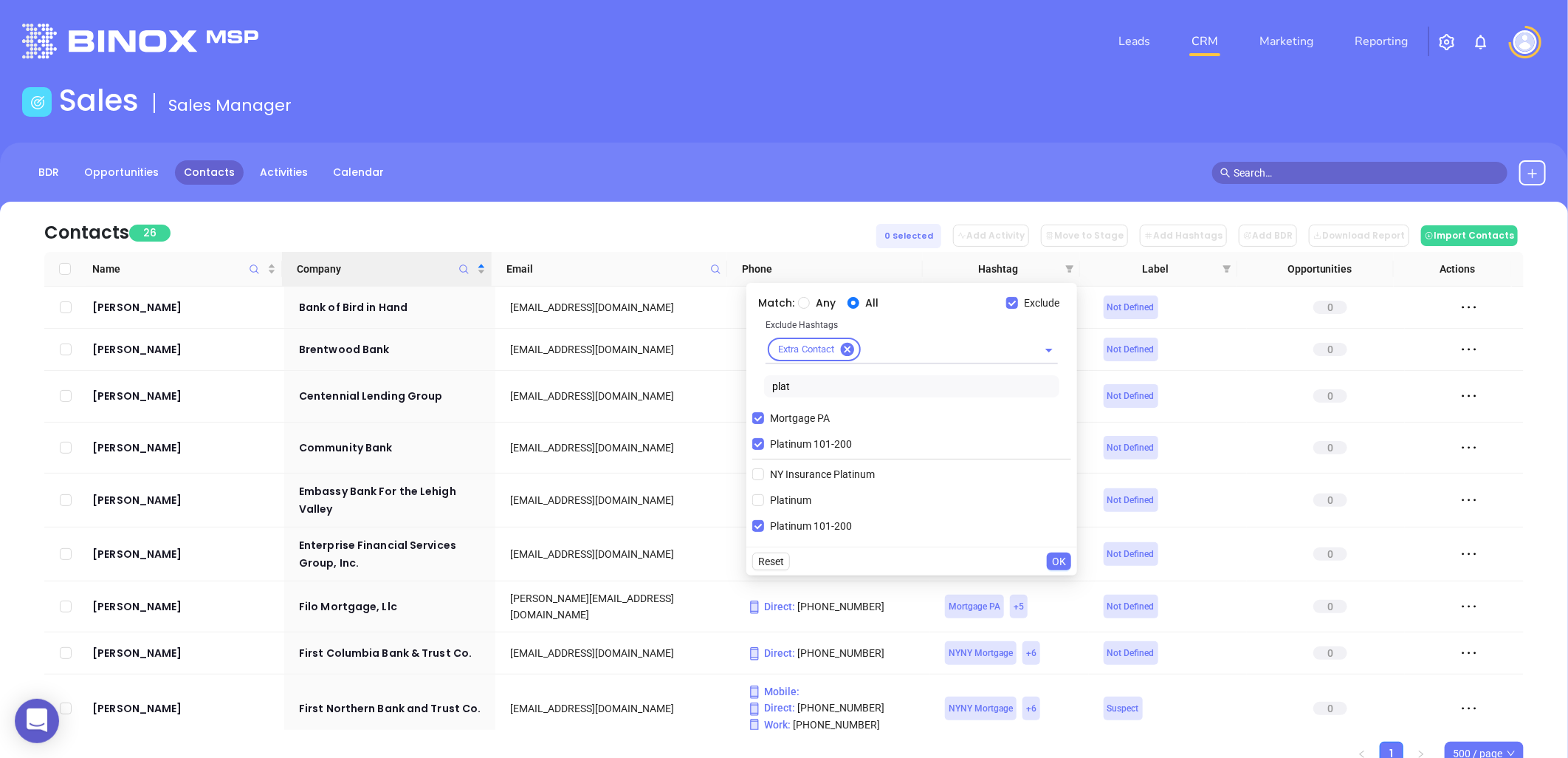
click at [1069, 559] on button "OK" at bounding box center [1058, 561] width 24 height 18
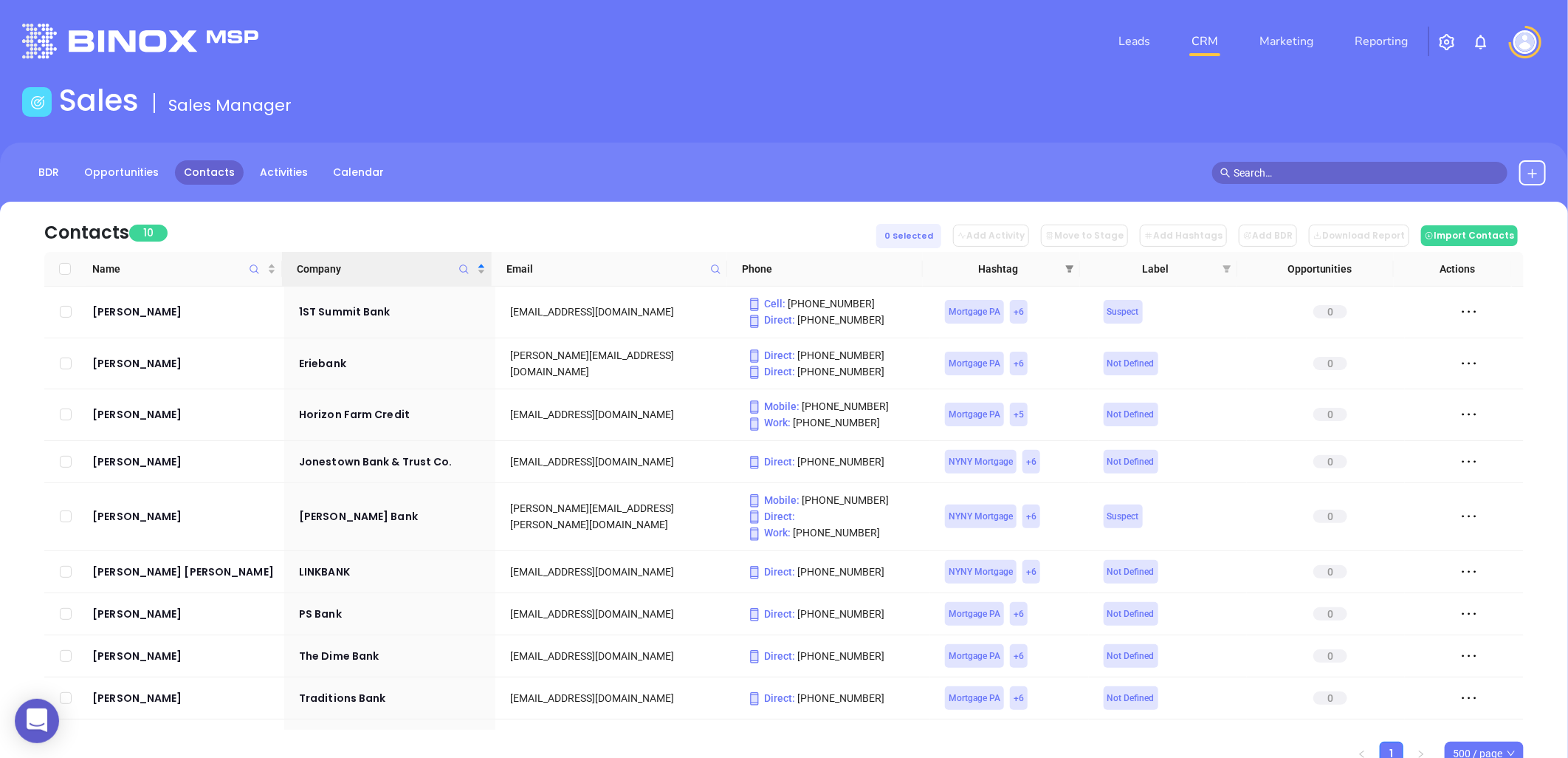
click at [1070, 262] on span at bounding box center [1069, 269] width 15 height 23
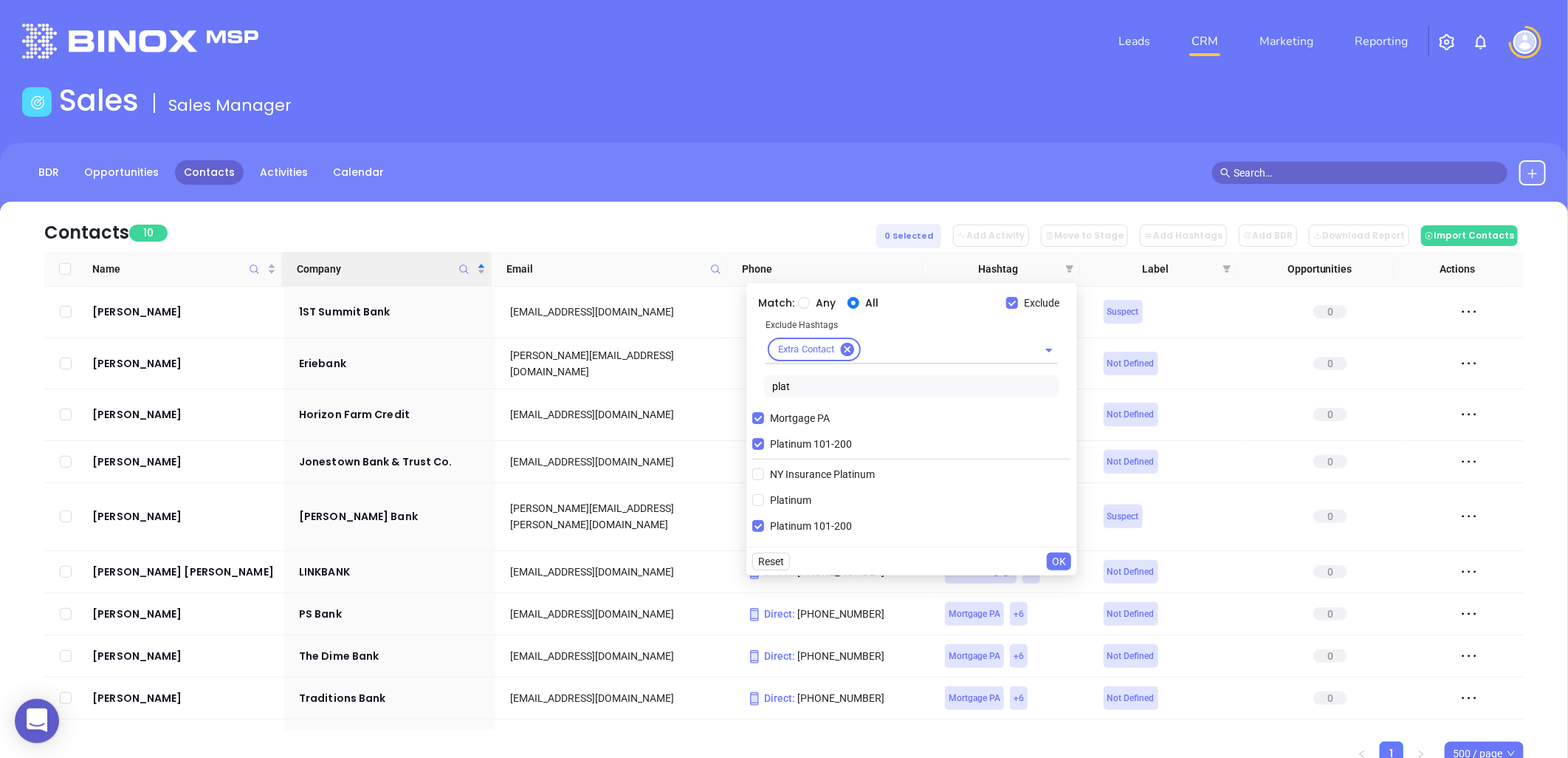
drag, startPoint x: 753, startPoint y: 445, endPoint x: 765, endPoint y: 434, distance: 16.3
click at [756, 443] on input "Platinum 101-200" at bounding box center [758, 444] width 12 height 12
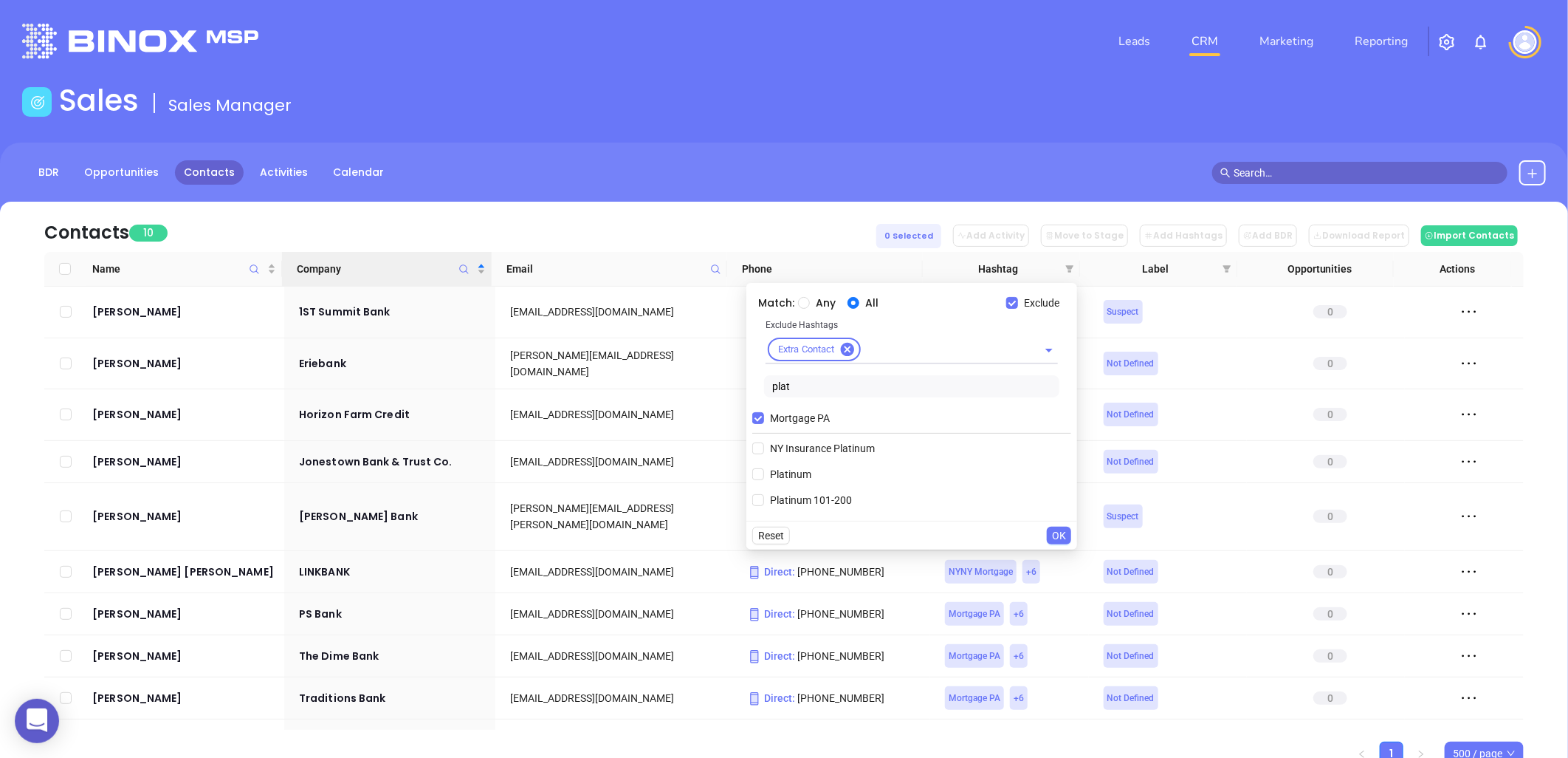
drag, startPoint x: 798, startPoint y: 391, endPoint x: 764, endPoint y: 391, distance: 34.0
click at [764, 391] on input "plat" at bounding box center [911, 386] width 295 height 23
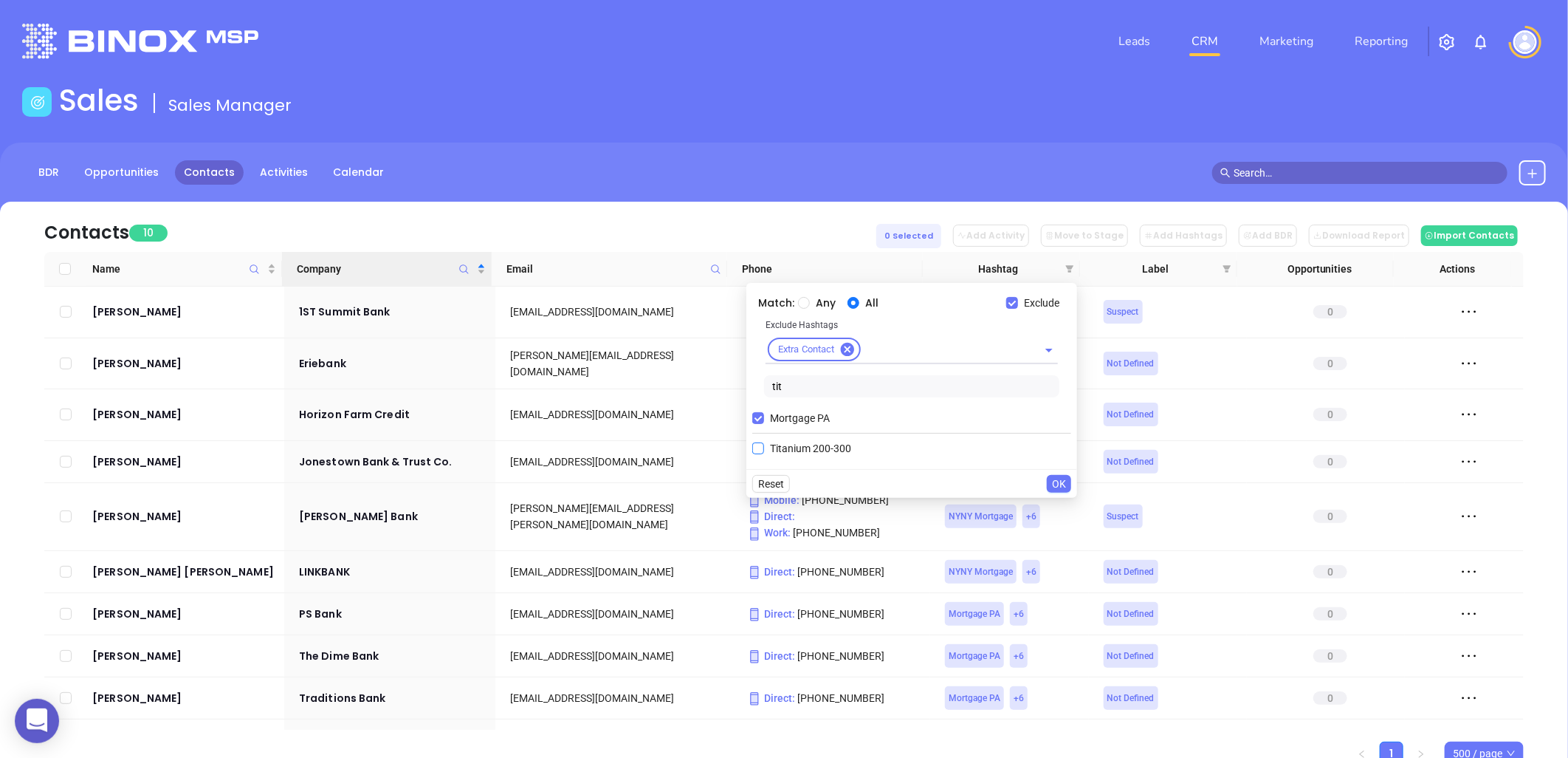
click at [808, 448] on span "Titanium 200-300" at bounding box center [810, 448] width 93 height 17
click at [764, 448] on input "Titanium 200-300" at bounding box center [758, 448] width 12 height 12
click at [1063, 507] on span "OK" at bounding box center [1058, 509] width 14 height 17
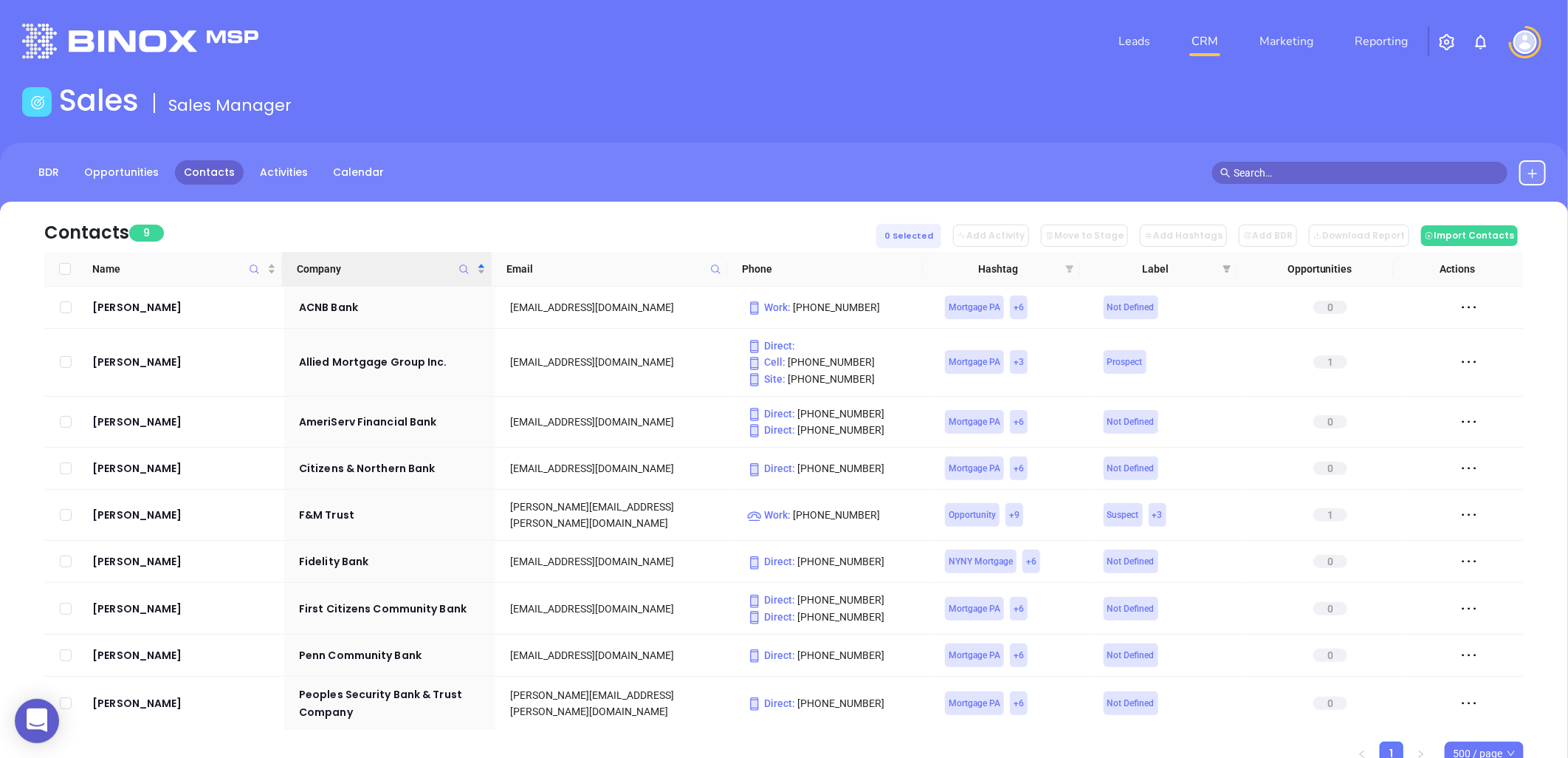
click at [1069, 268] on icon "filter" at bounding box center [1070, 269] width 8 height 8
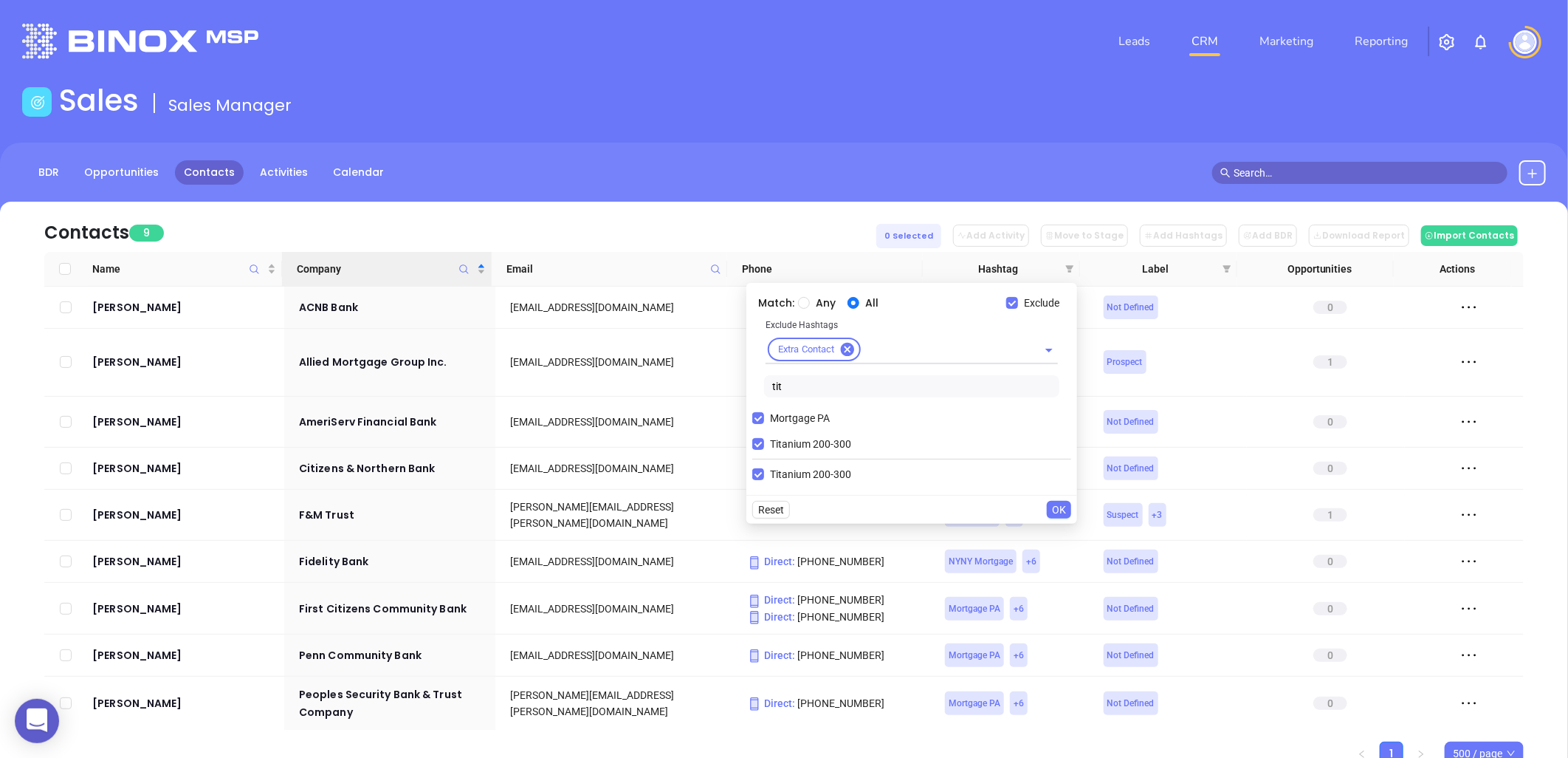
click at [790, 389] on input "tit" at bounding box center [911, 386] width 295 height 23
click at [808, 466] on span "Zinc 301-2000" at bounding box center [803, 474] width 77 height 17
click at [764, 468] on input "Zinc 301-2000" at bounding box center [758, 474] width 12 height 12
click at [764, 440] on span "Titanium 200-300" at bounding box center [810, 443] width 93 height 17
click at [764, 440] on input "Titanium 200-300" at bounding box center [758, 444] width 12 height 12
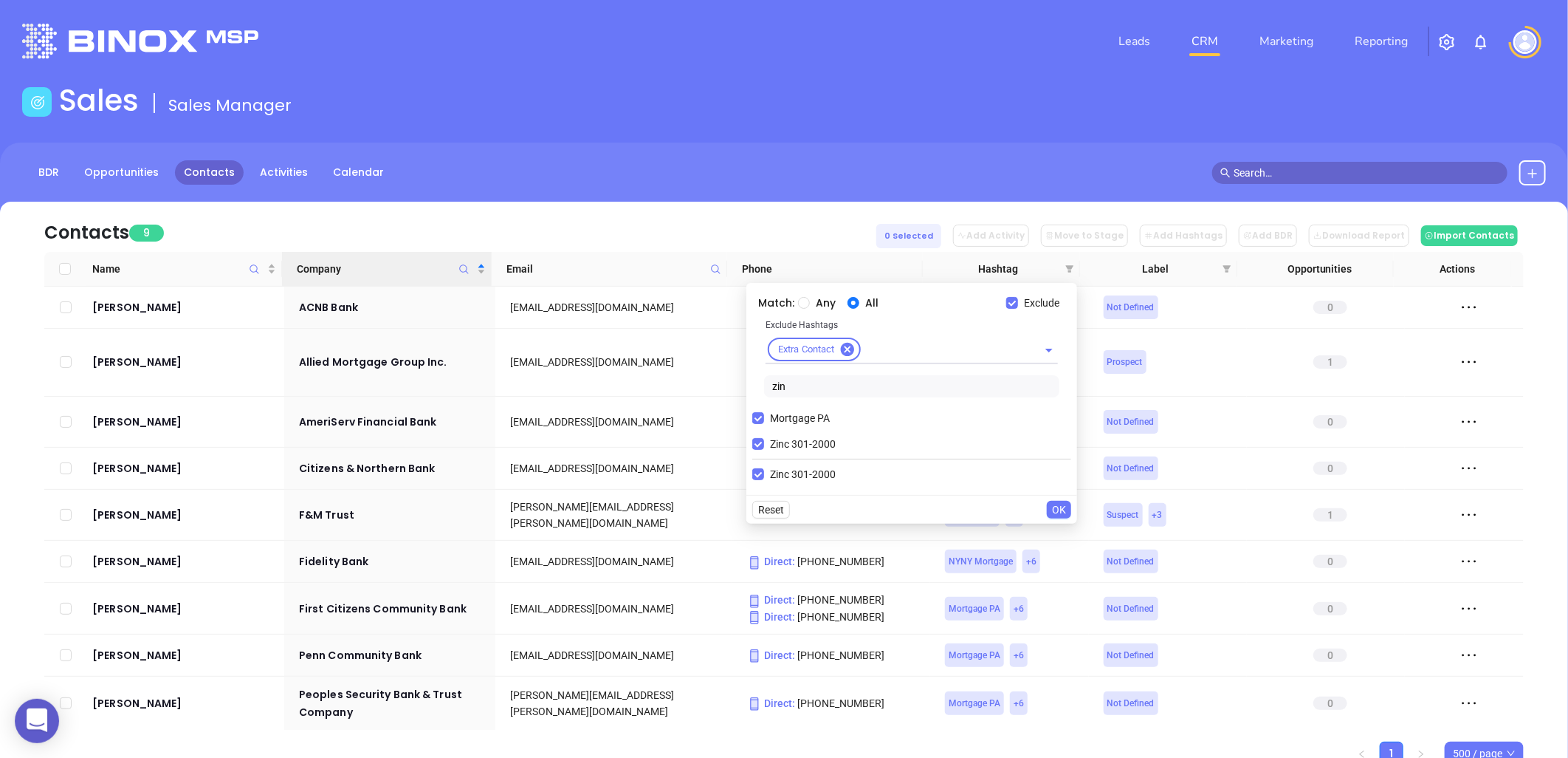
click at [1056, 506] on span "OK" at bounding box center [1058, 509] width 14 height 17
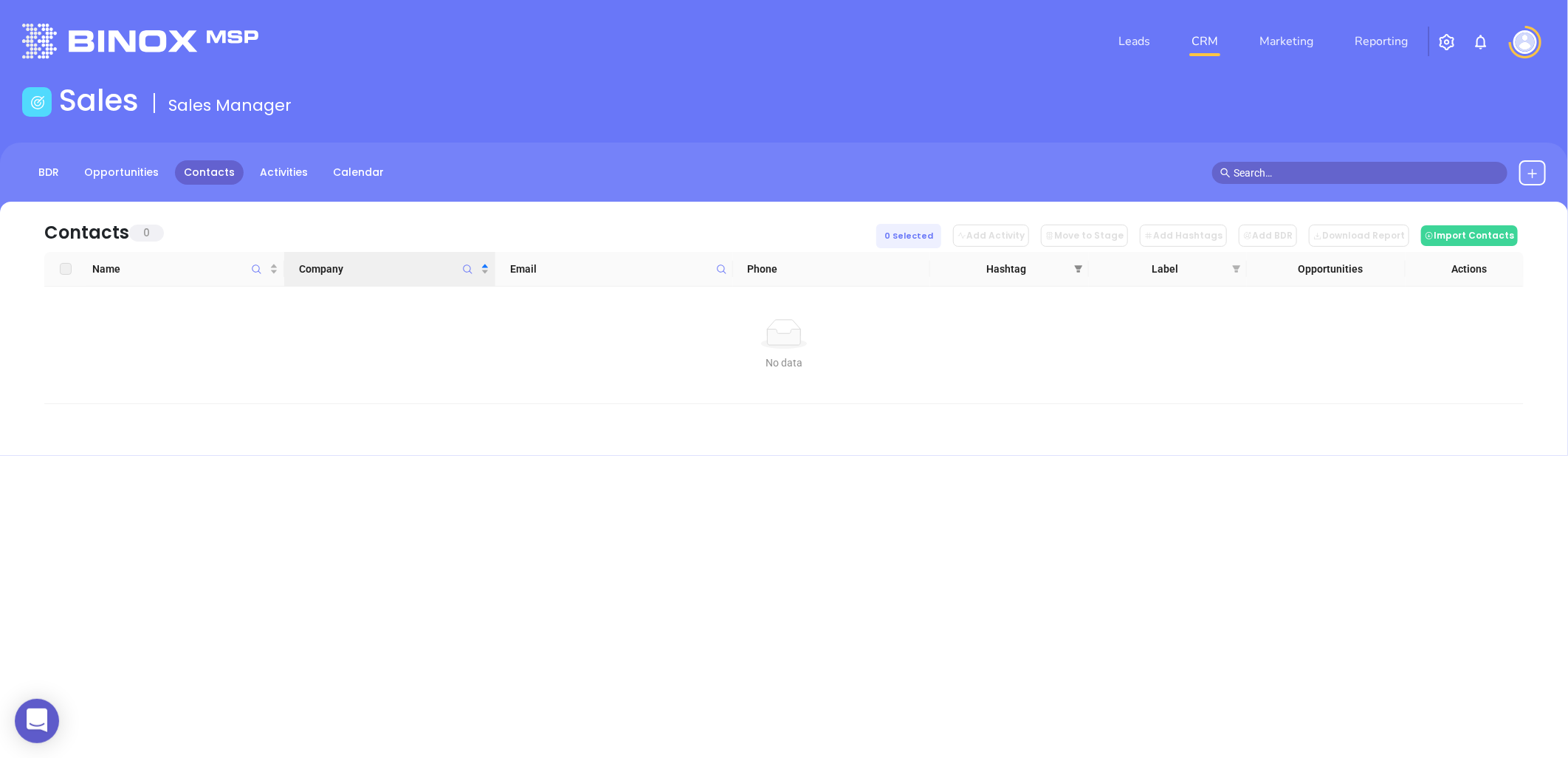
click at [1072, 268] on span at bounding box center [1078, 269] width 15 height 23
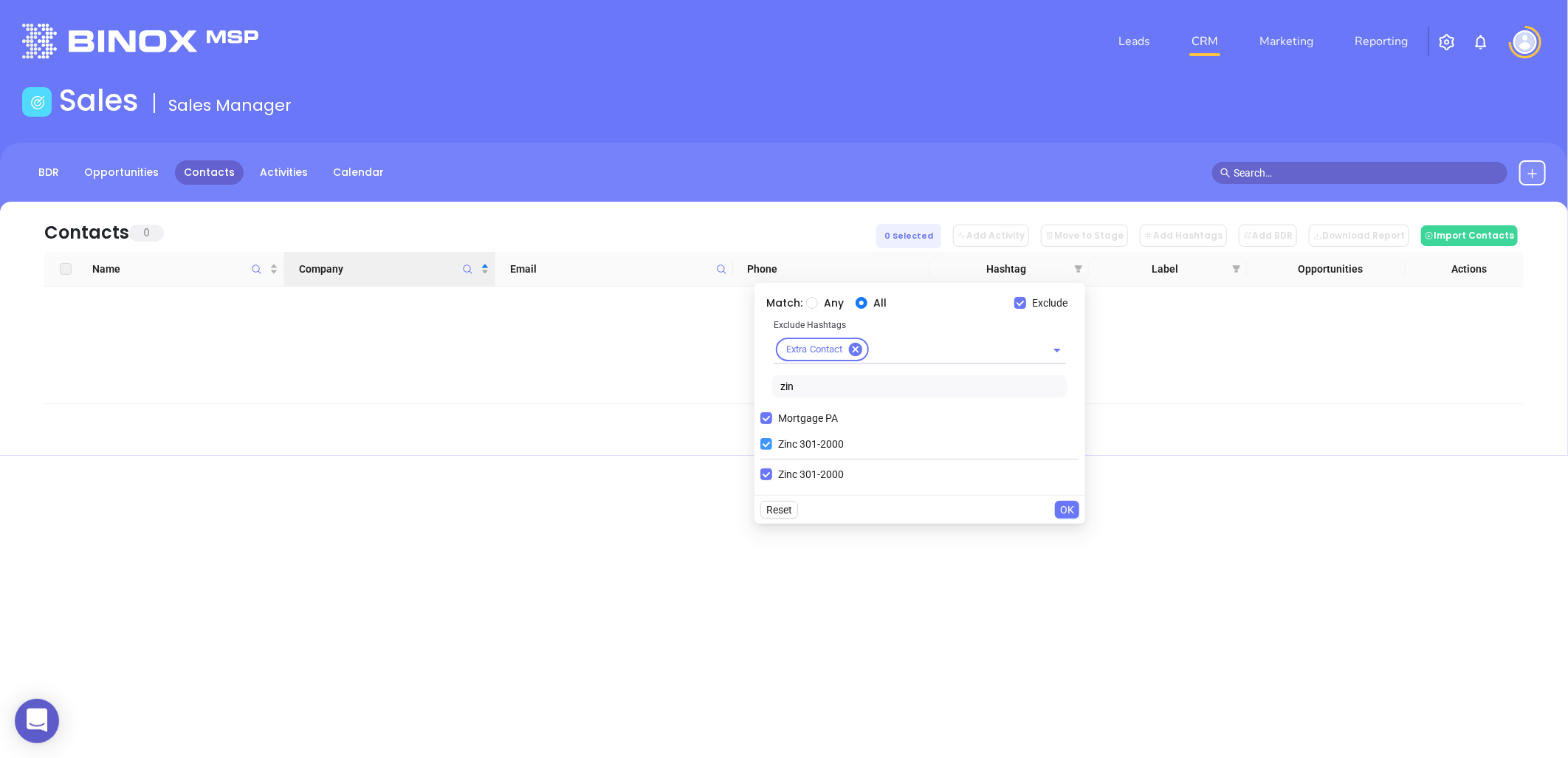
click at [764, 447] on input "Zinc 301-2000" at bounding box center [766, 444] width 12 height 12
click at [1069, 482] on span "OK" at bounding box center [1067, 483] width 14 height 17
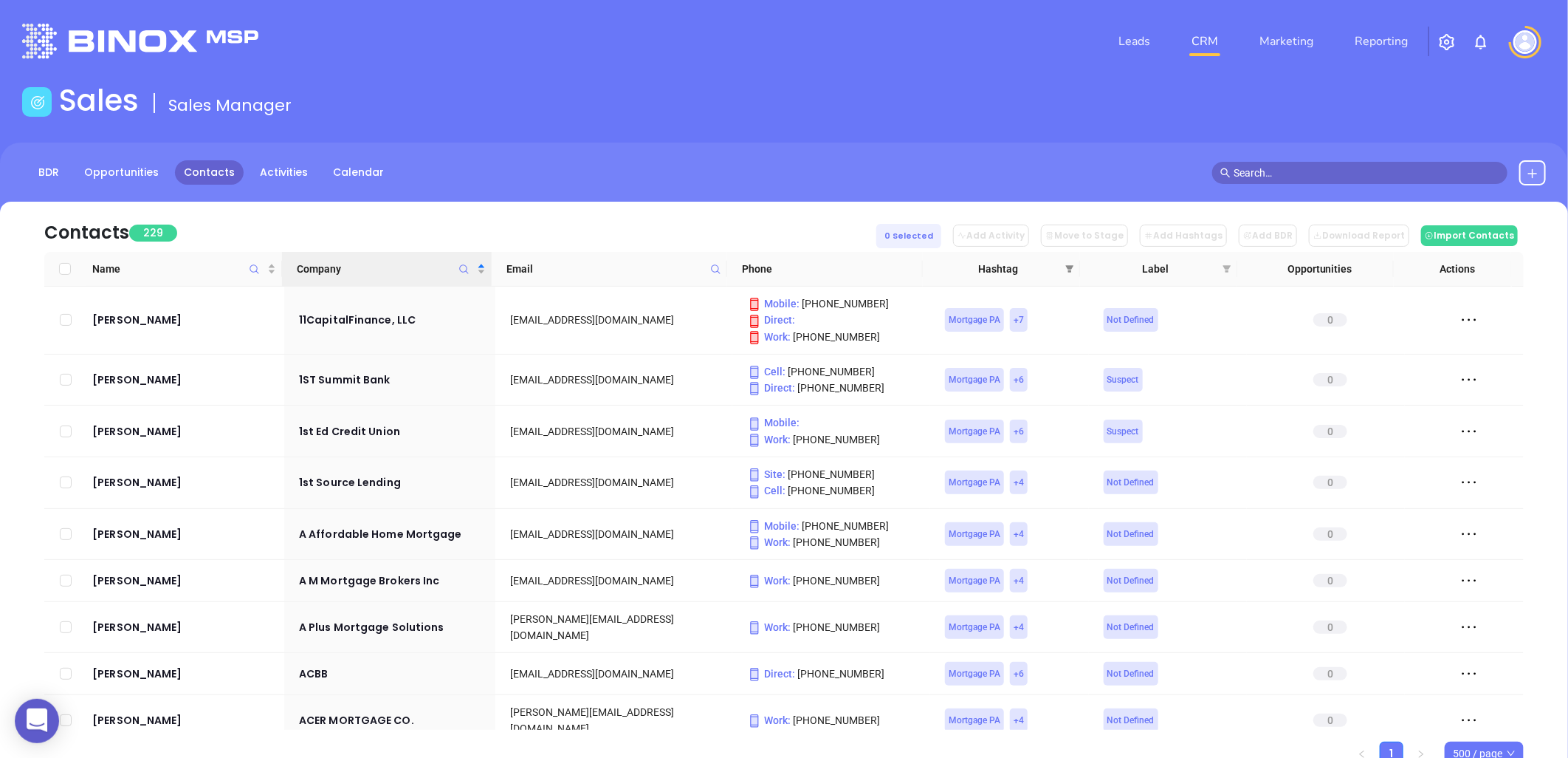
click at [1068, 261] on span at bounding box center [1069, 269] width 15 height 23
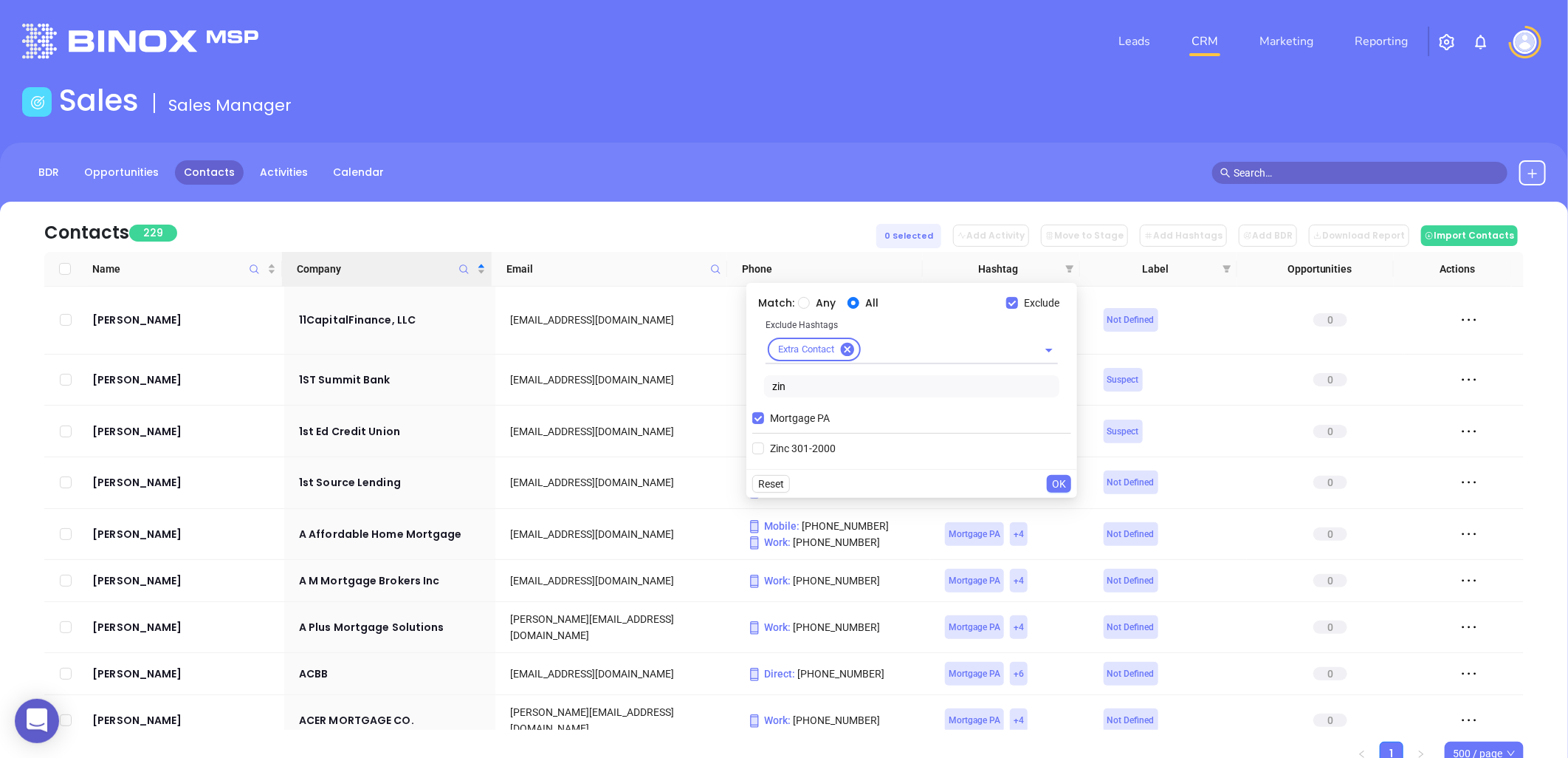
click at [894, 345] on input "text" at bounding box center [939, 349] width 154 height 19
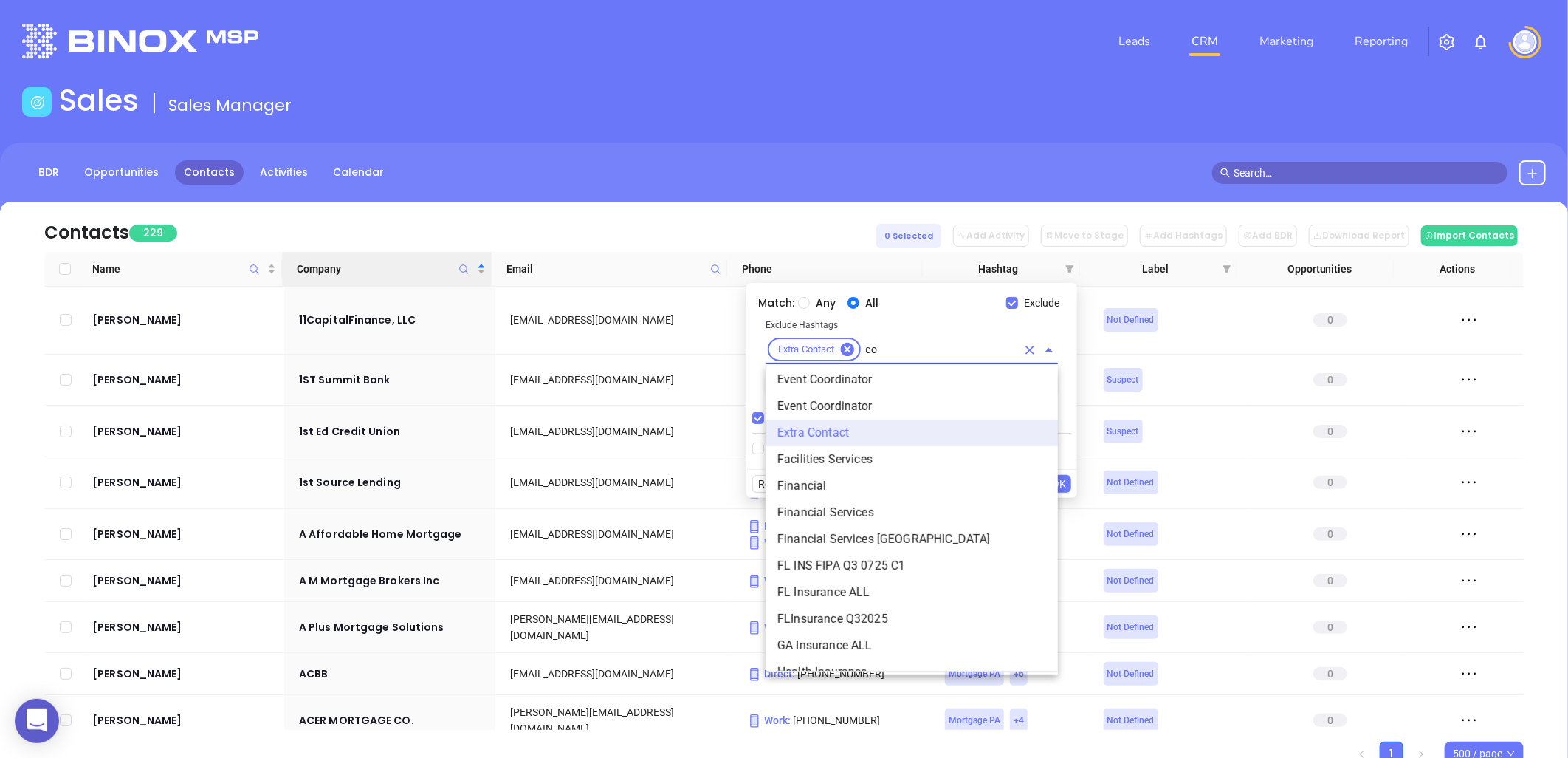
scroll to position [0, 0]
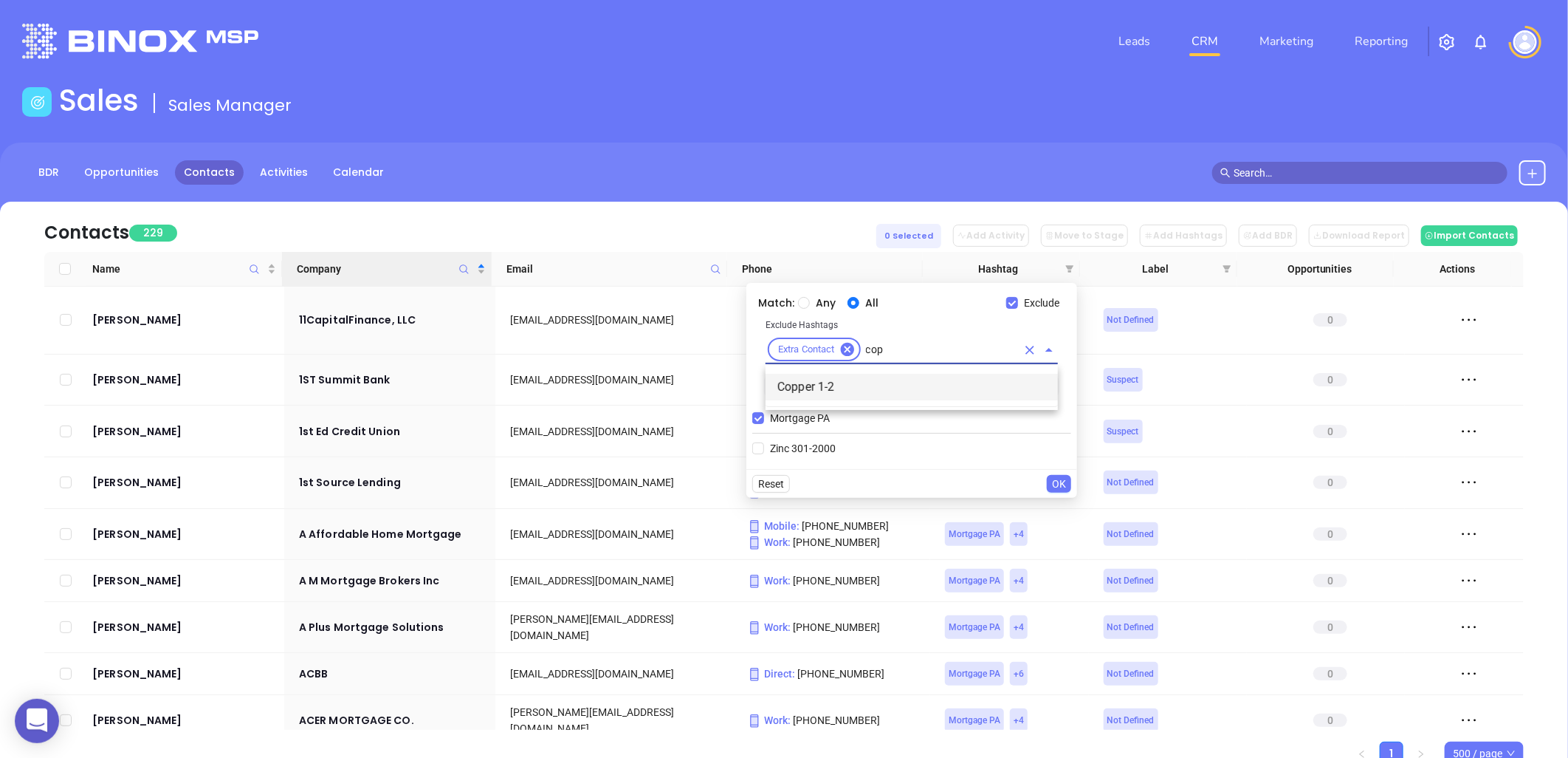
click at [824, 379] on li "Copper 1-2" at bounding box center [911, 386] width 292 height 26
click at [1060, 483] on span "OK" at bounding box center [1058, 483] width 14 height 17
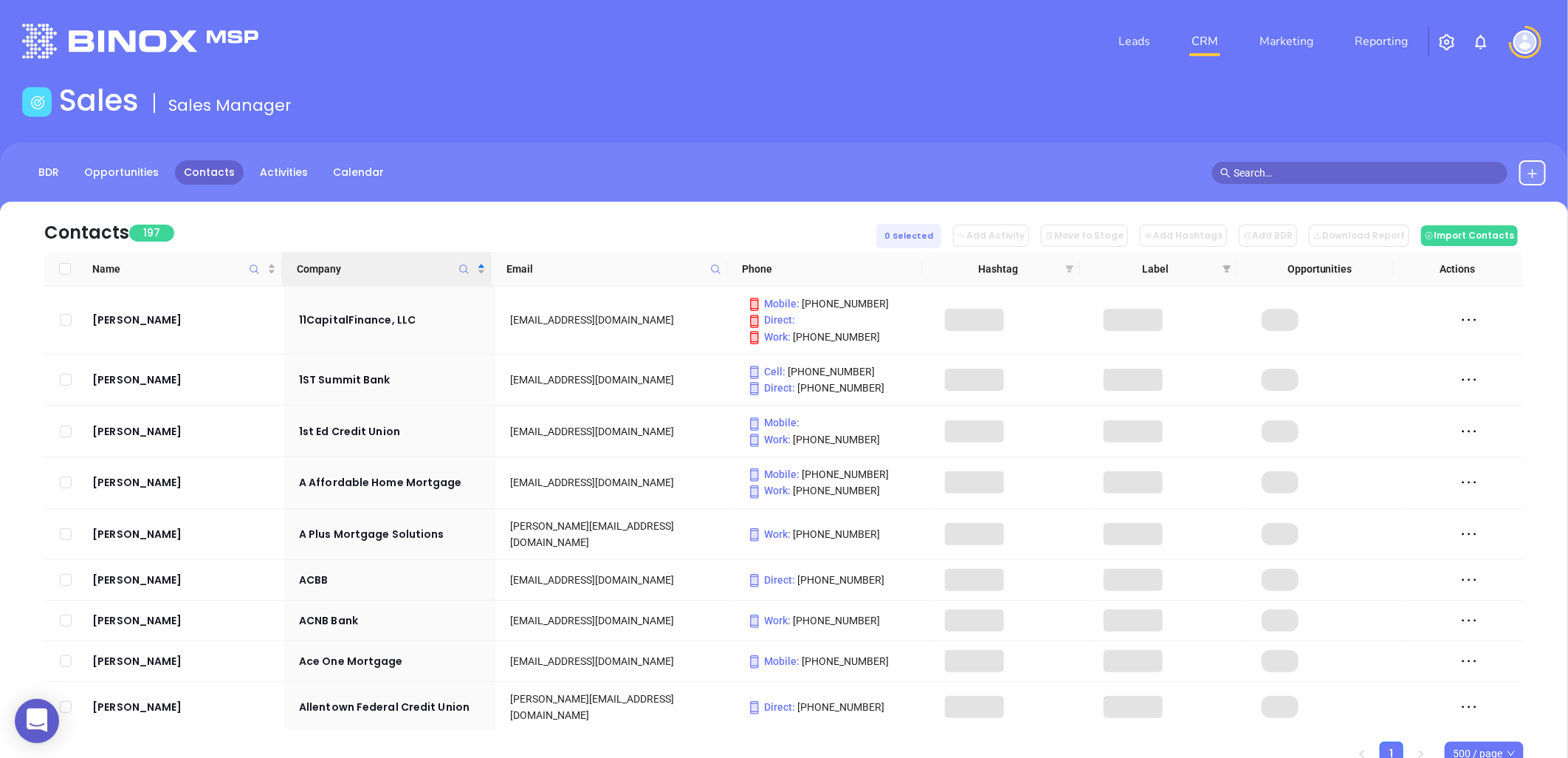
click at [1071, 268] on icon "filter" at bounding box center [1070, 269] width 8 height 8
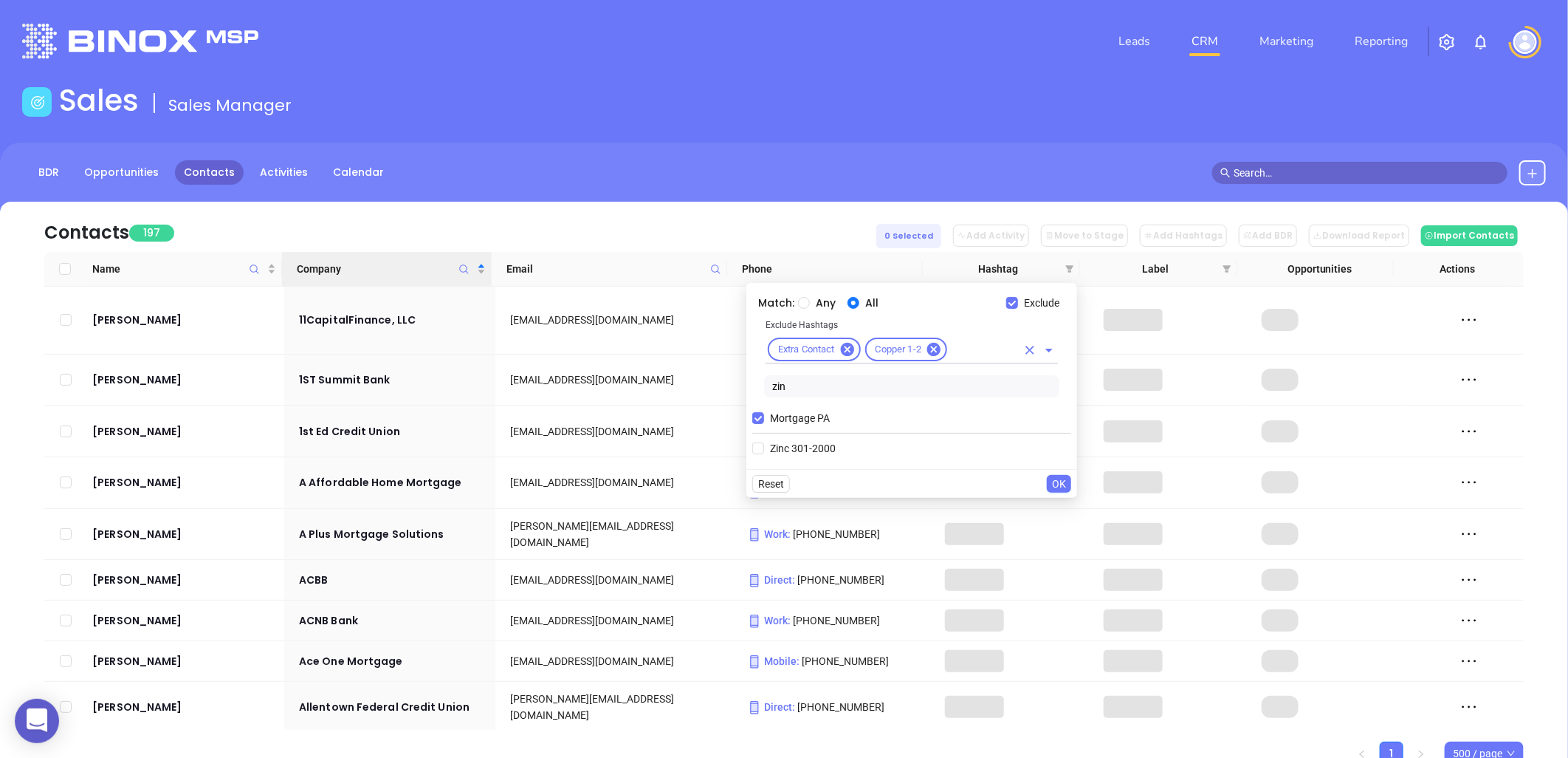
click at [967, 349] on input "text" at bounding box center [983, 349] width 68 height 19
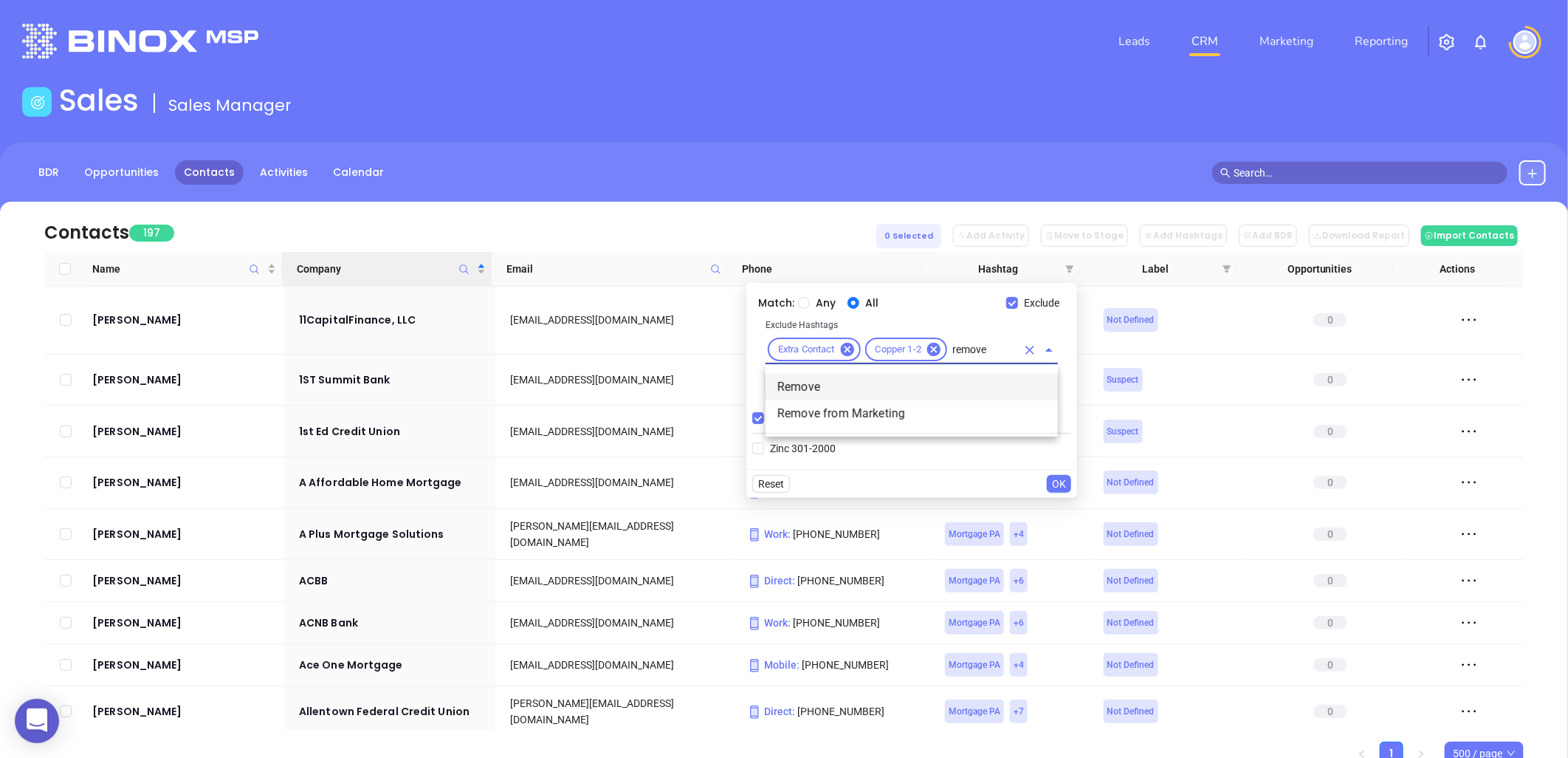
click at [817, 379] on li "Remove" at bounding box center [911, 386] width 292 height 26
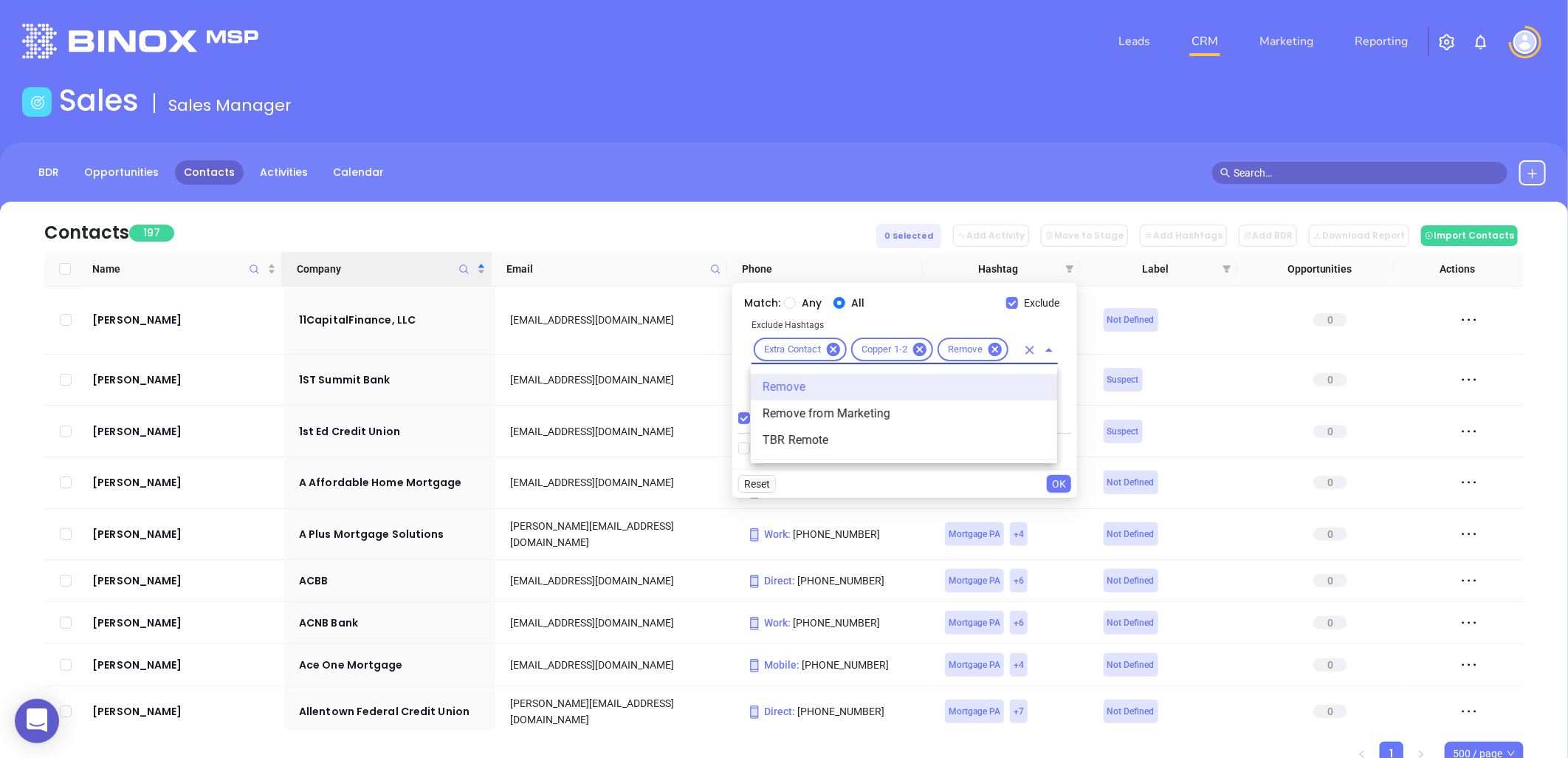
scroll to position [0, 33]
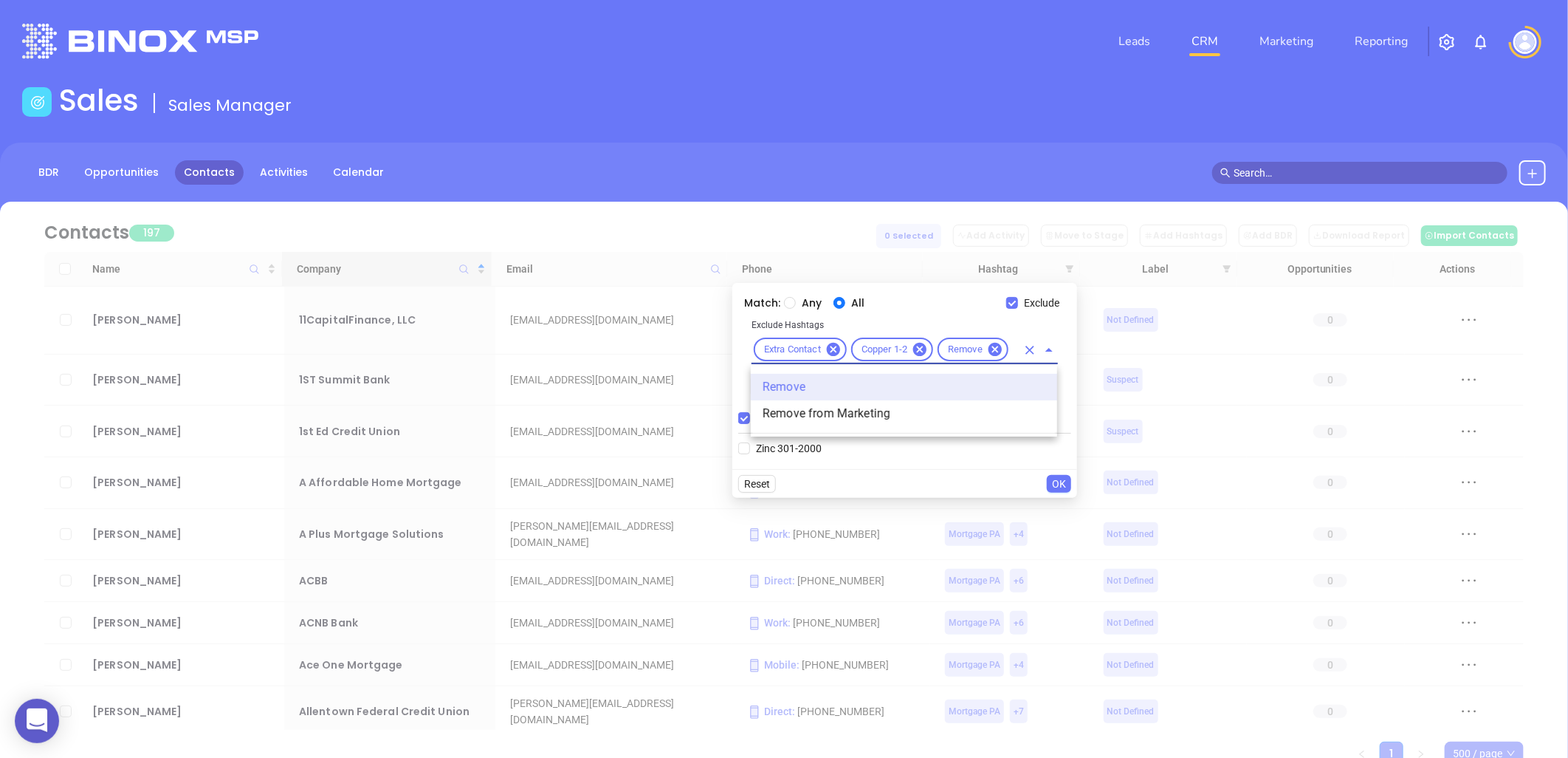
click at [806, 419] on li "Remove from Marketing" at bounding box center [904, 413] width 307 height 26
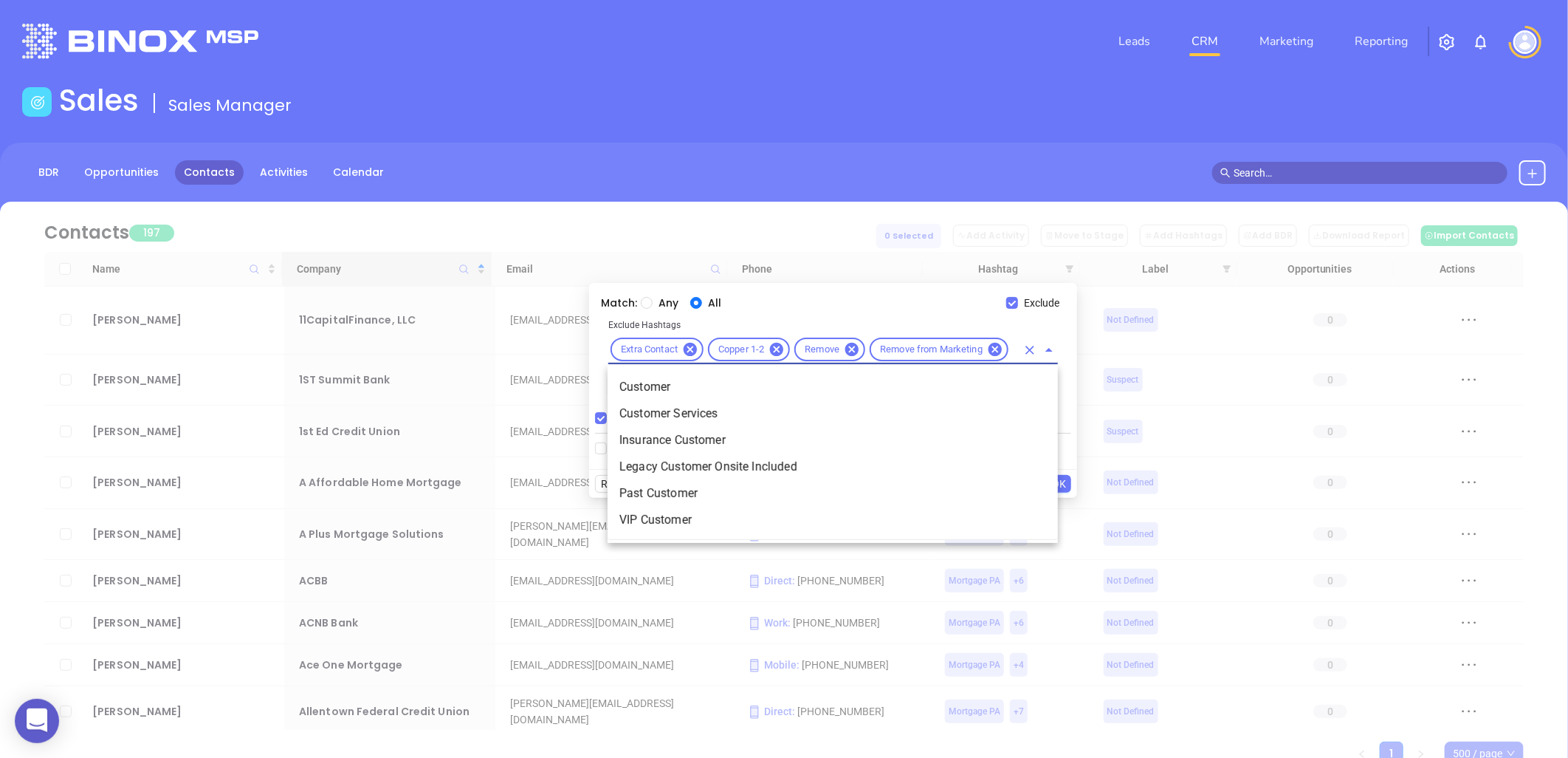
scroll to position [0, 16]
click at [652, 379] on li "Customer" at bounding box center [832, 386] width 450 height 26
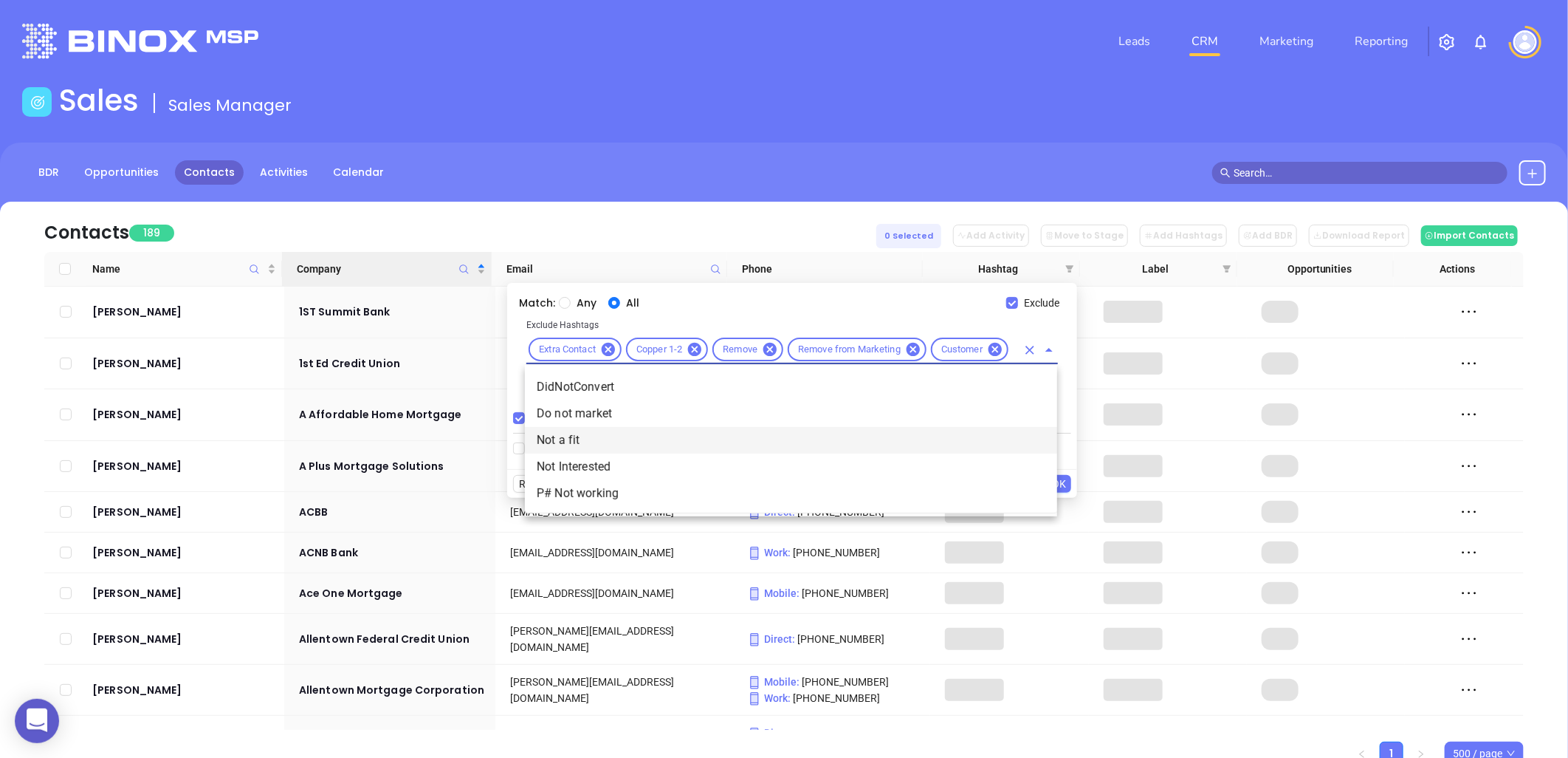
click at [578, 438] on li "Not a fit" at bounding box center [790, 439] width 532 height 26
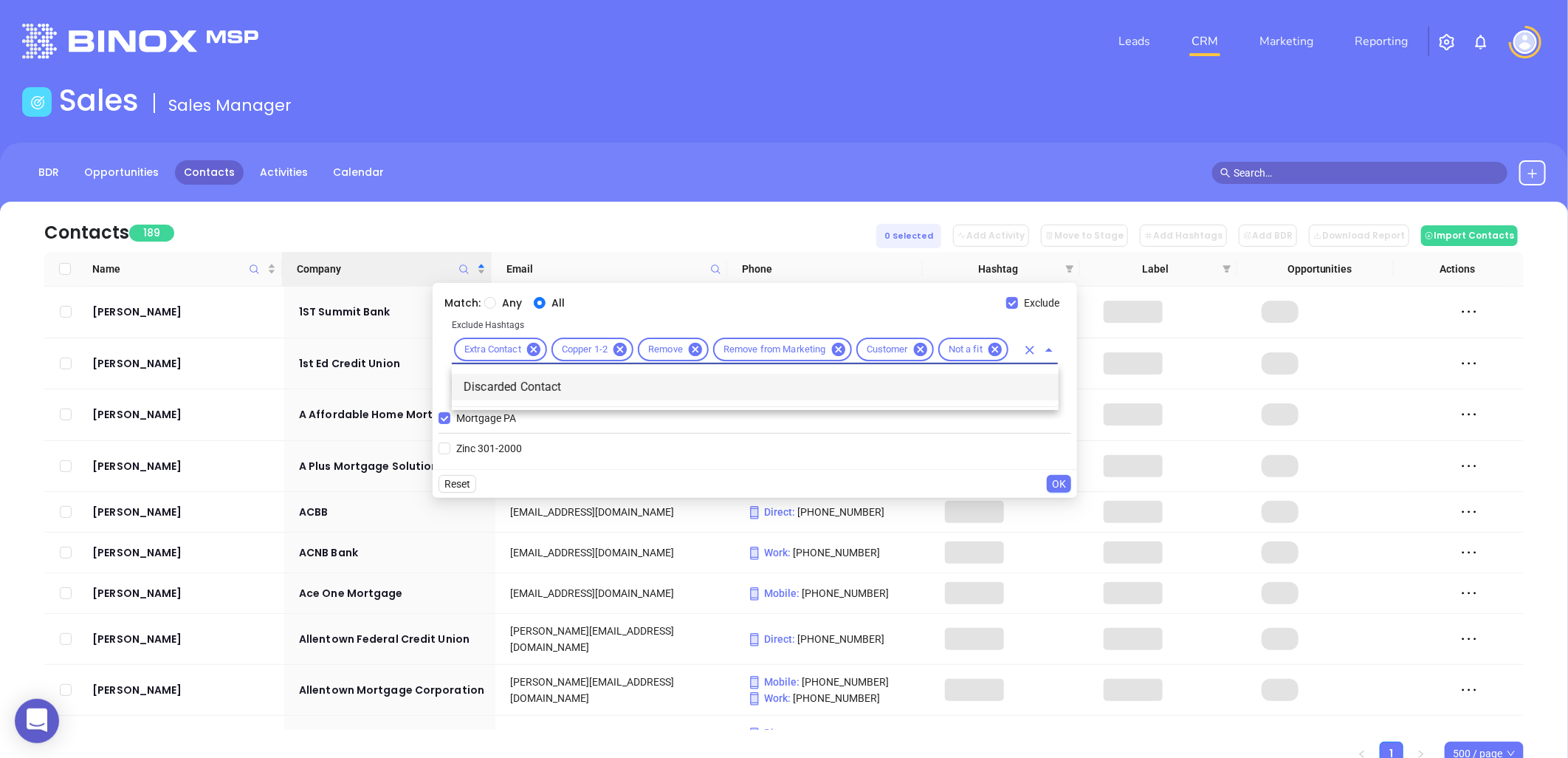
click at [503, 376] on li "Discarded Contact" at bounding box center [755, 386] width 607 height 26
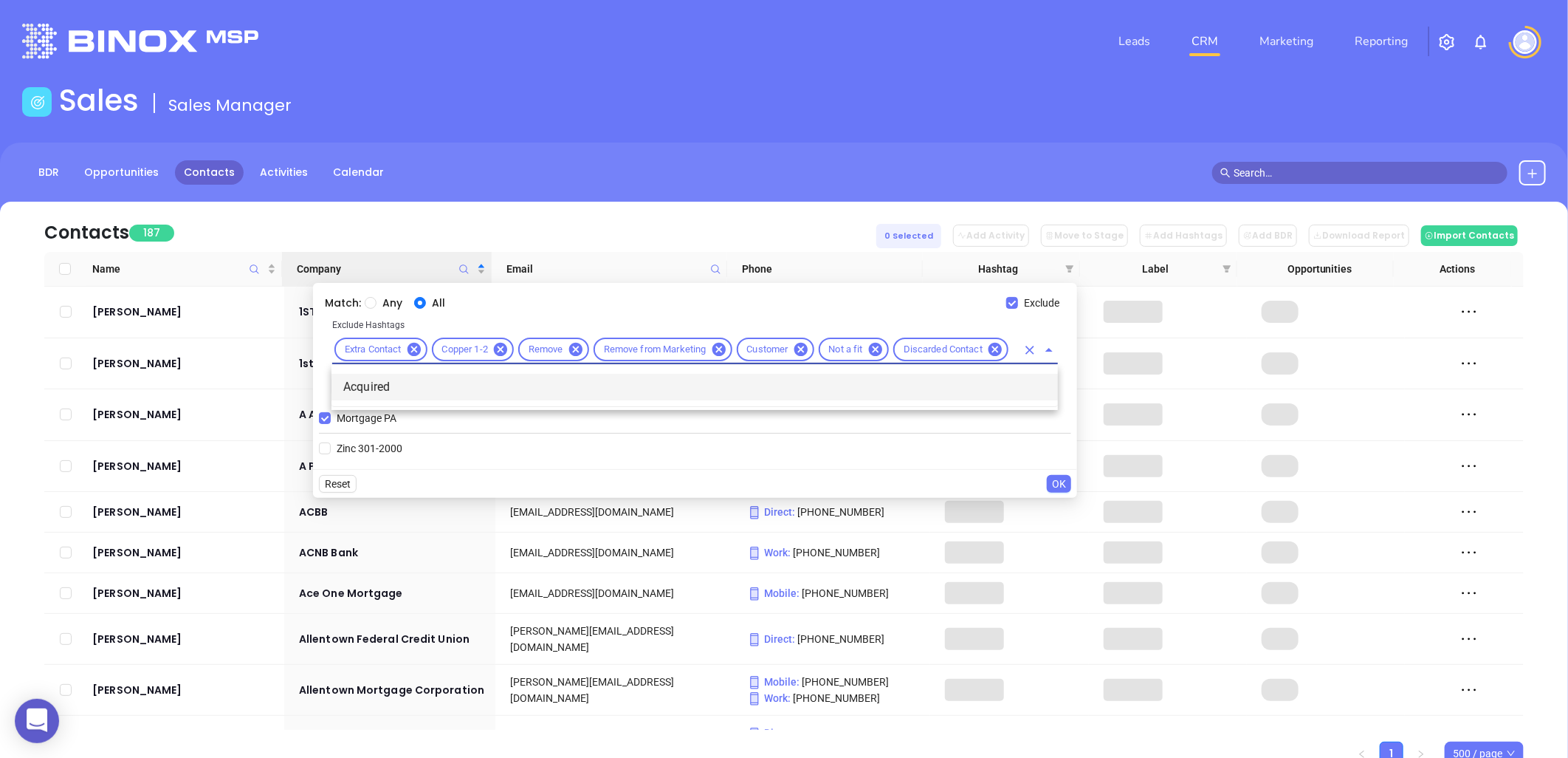
click at [432, 388] on li "Acquired" at bounding box center [694, 386] width 726 height 26
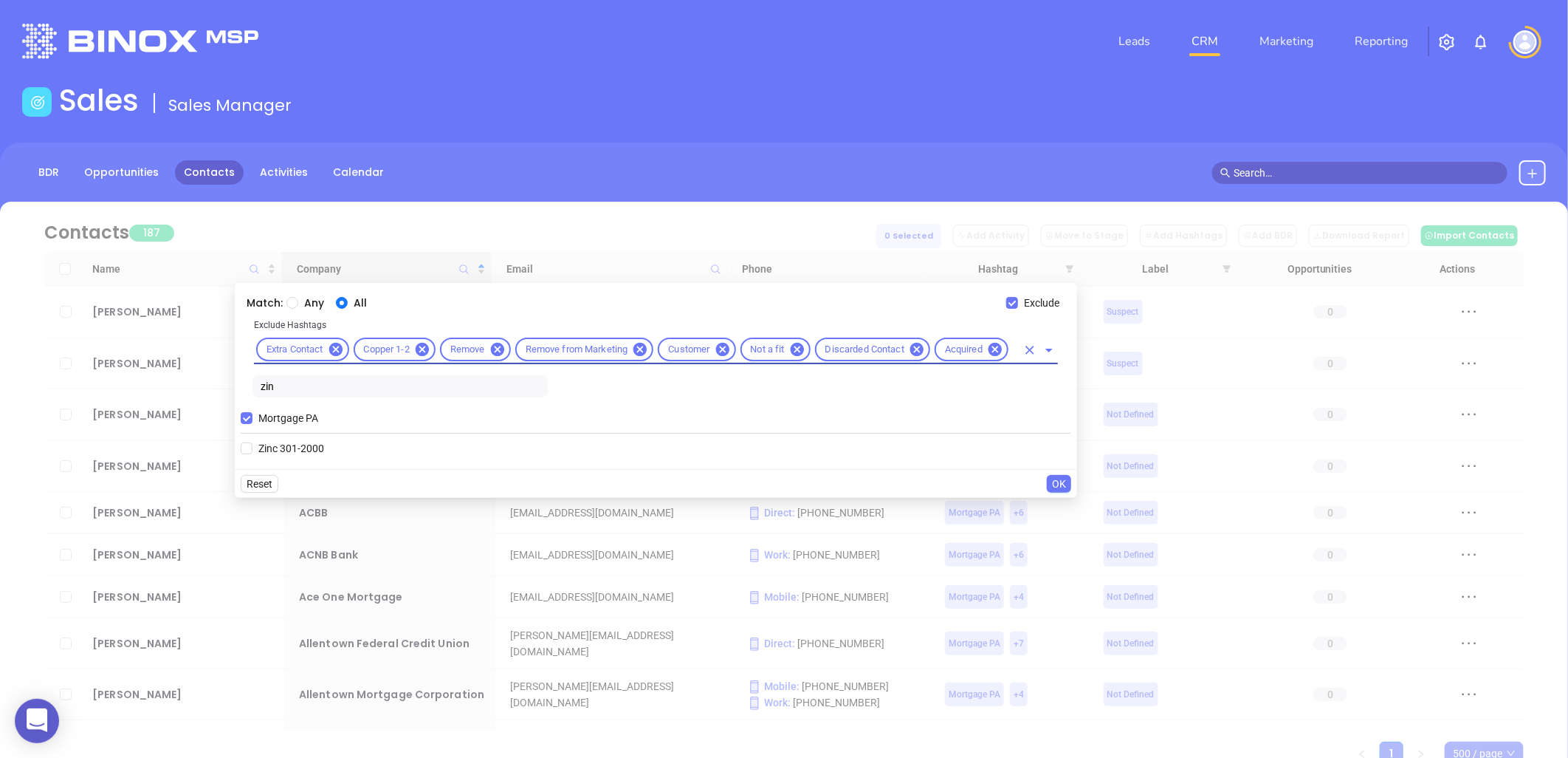
scroll to position [0, 0]
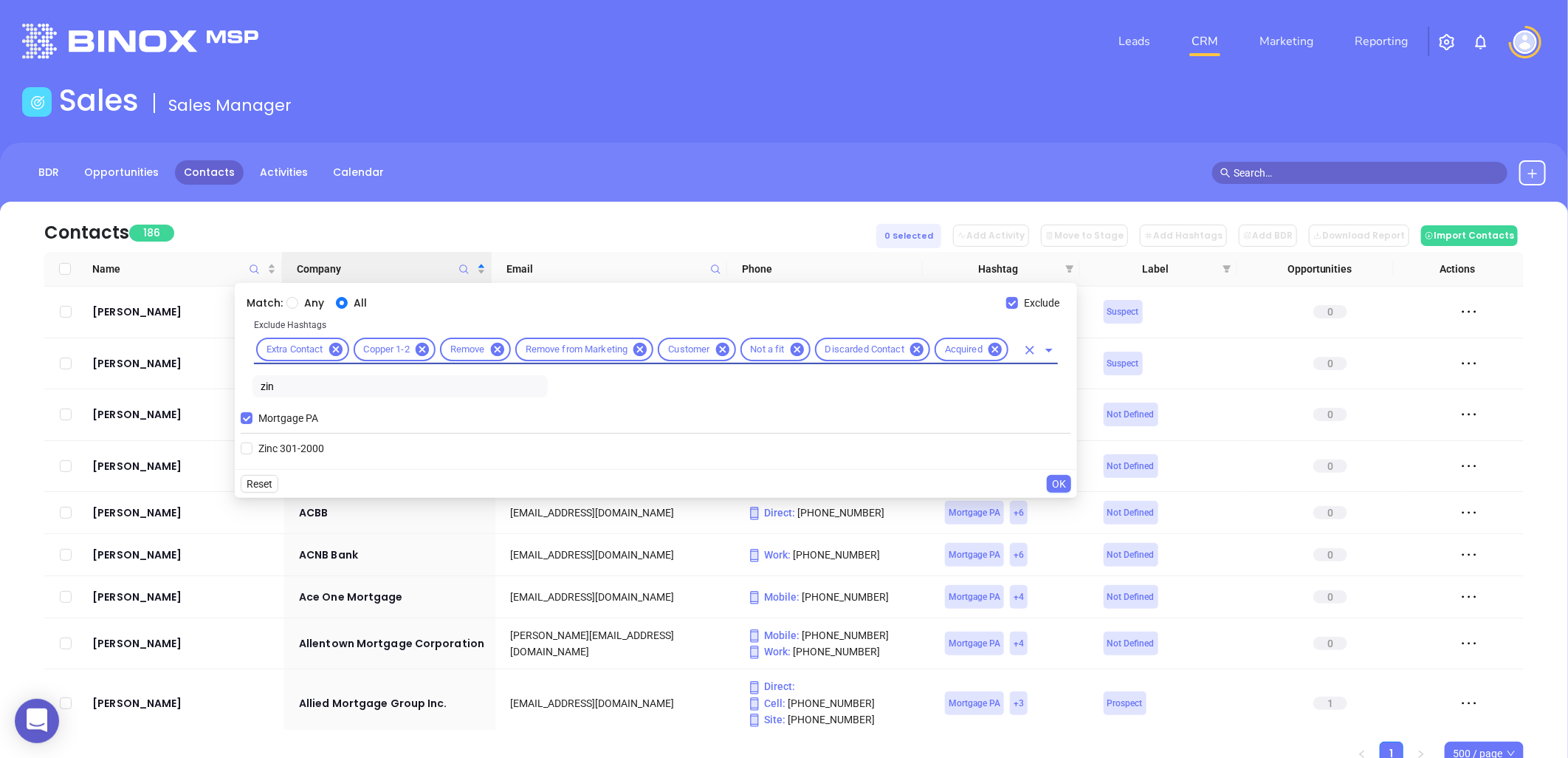
click at [1013, 348] on input "text" at bounding box center [1013, 349] width 6 height 19
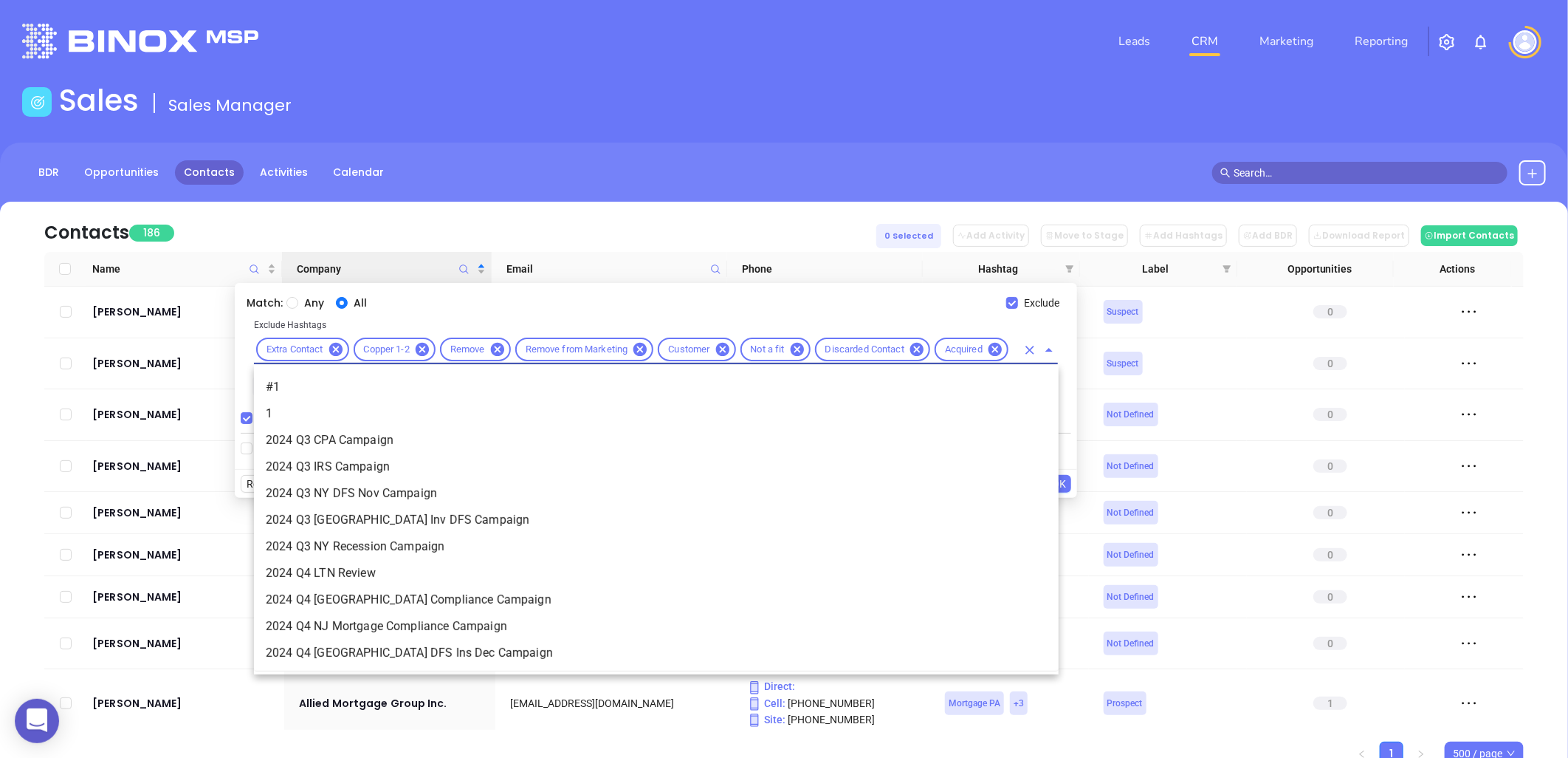
scroll to position [3957, 0]
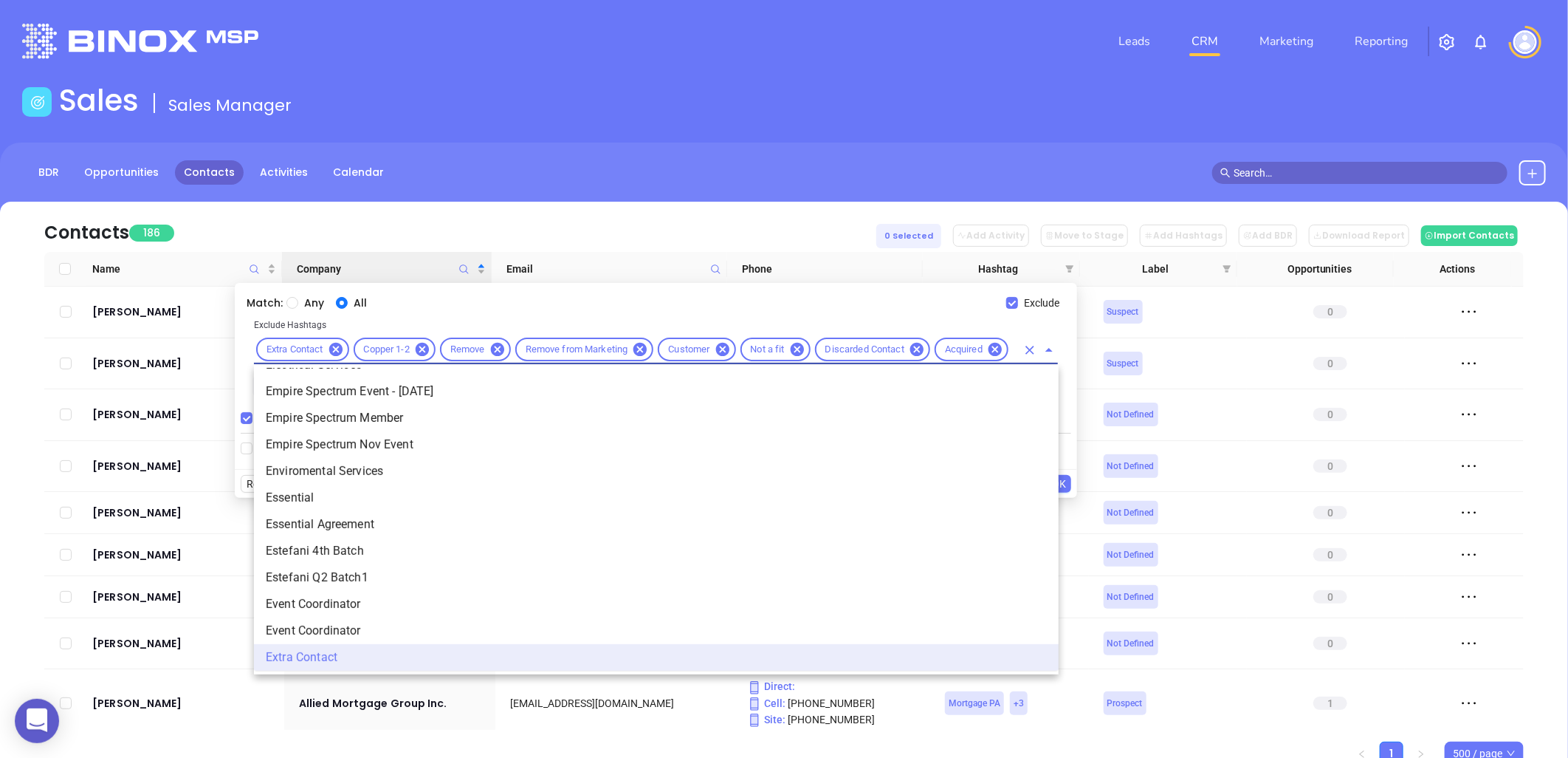
click at [1013, 351] on input "text" at bounding box center [1013, 349] width 6 height 19
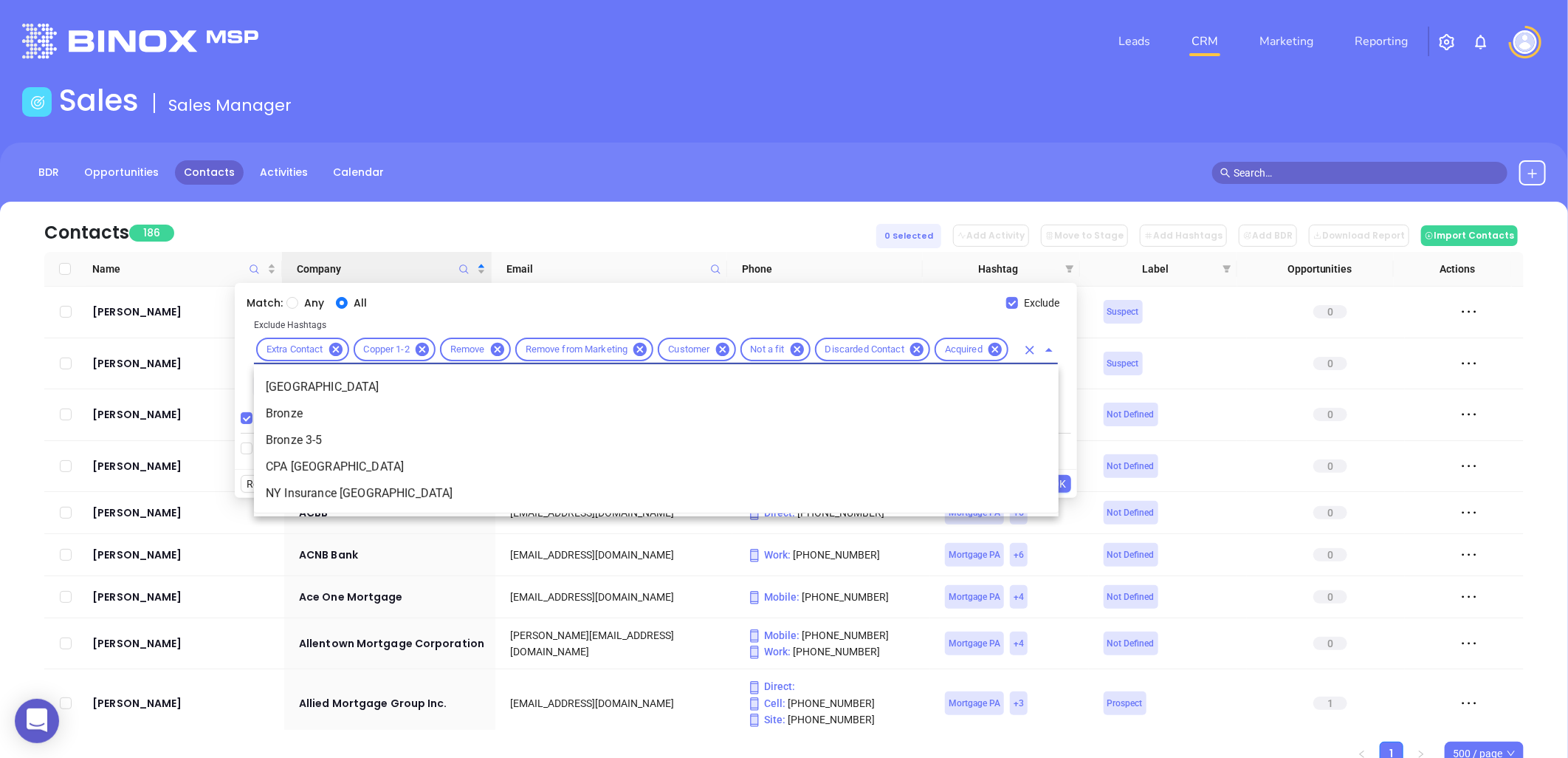
scroll to position [0, 20]
click at [296, 444] on li "Bronze 3-5" at bounding box center [656, 439] width 805 height 26
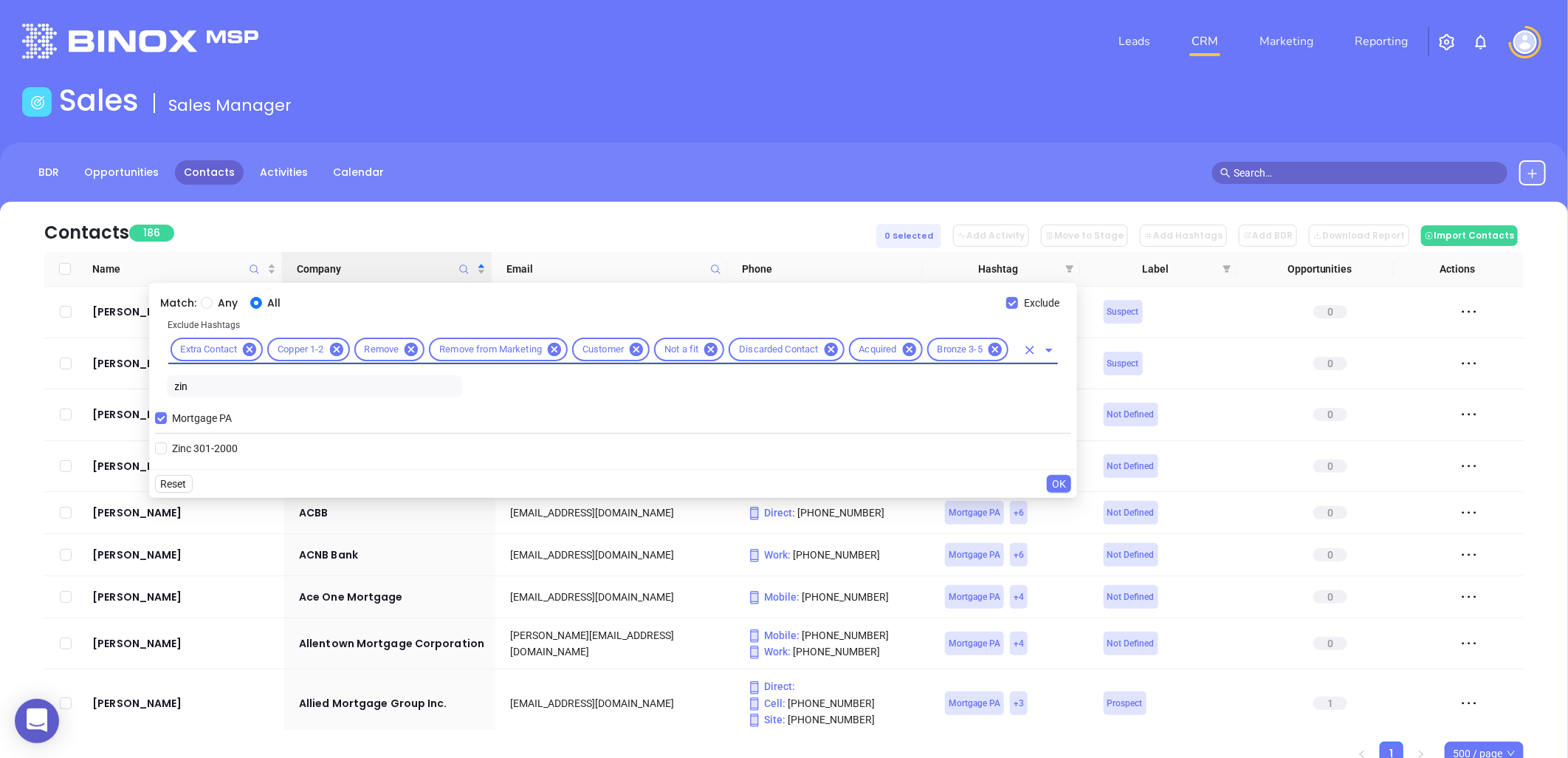
scroll to position [0, 0]
click at [1057, 478] on span "OK" at bounding box center [1058, 483] width 14 height 17
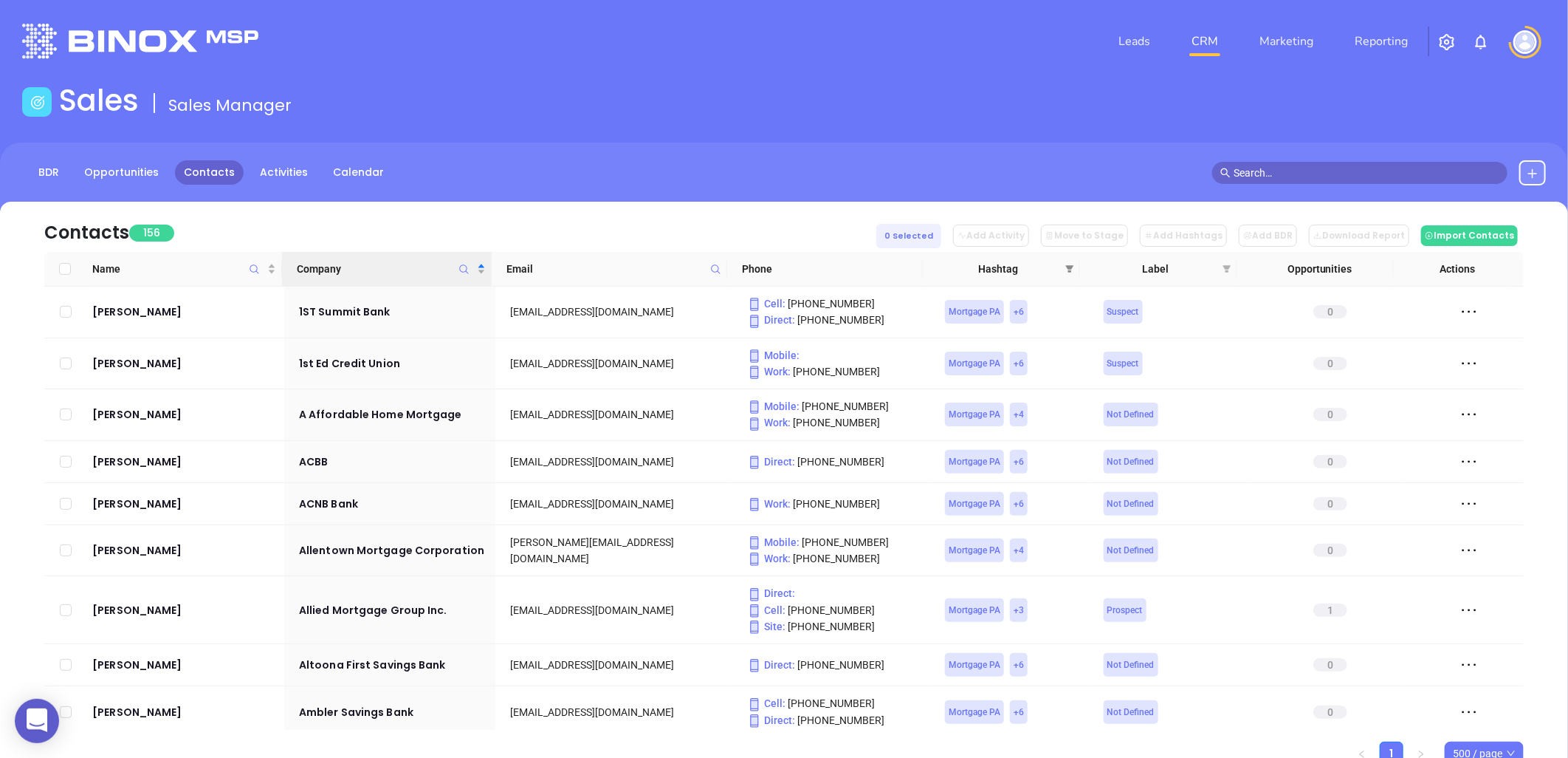
click at [1072, 265] on icon "filter" at bounding box center [1069, 269] width 9 height 9
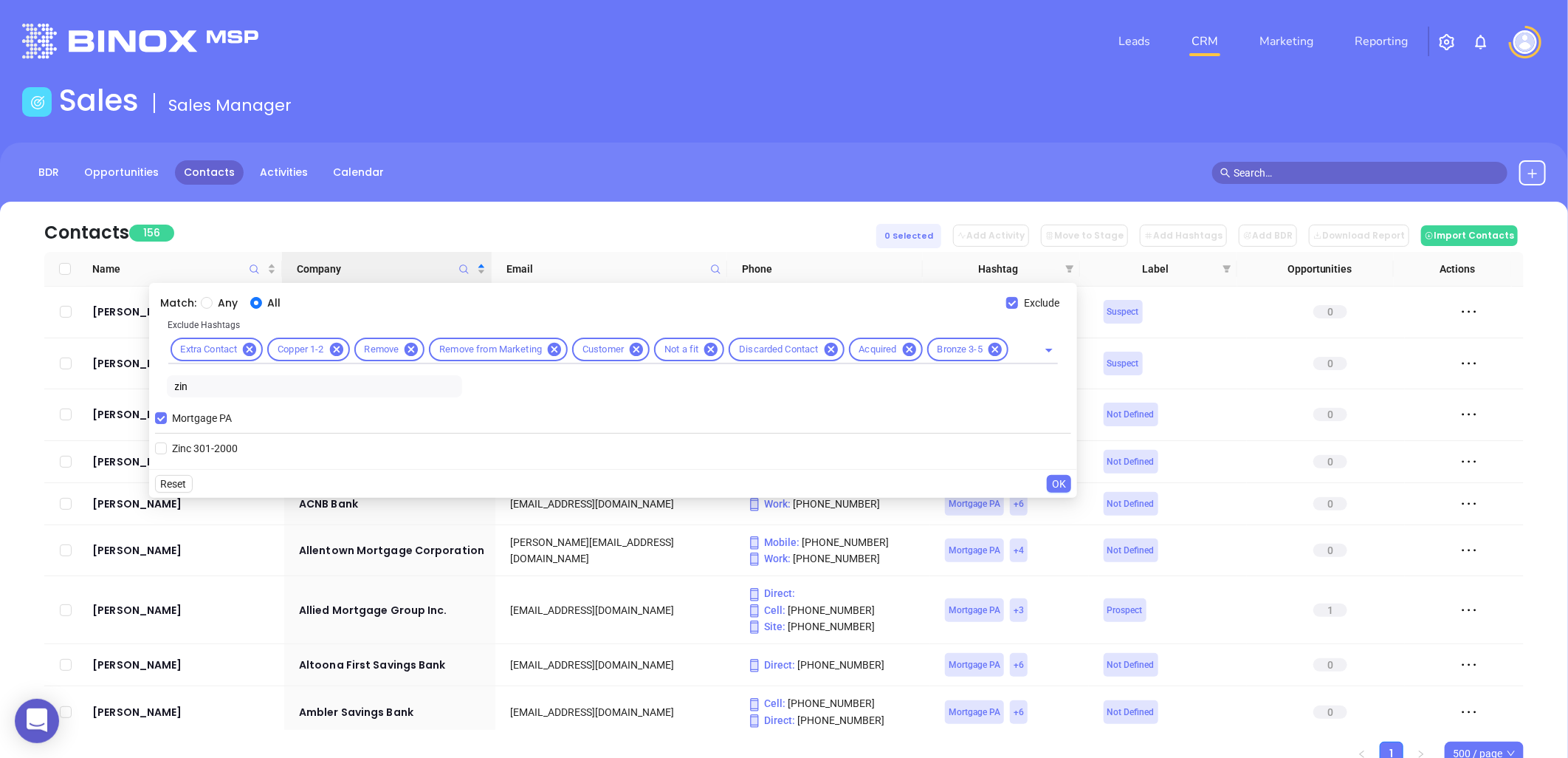
drag, startPoint x: 190, startPoint y: 386, endPoint x: 157, endPoint y: 381, distance: 33.4
click at [157, 381] on div "Exclude Hashtags Extra Contact Copper 1-2 Remove Remove from Marketing Customer…" at bounding box center [612, 360] width 916 height 86
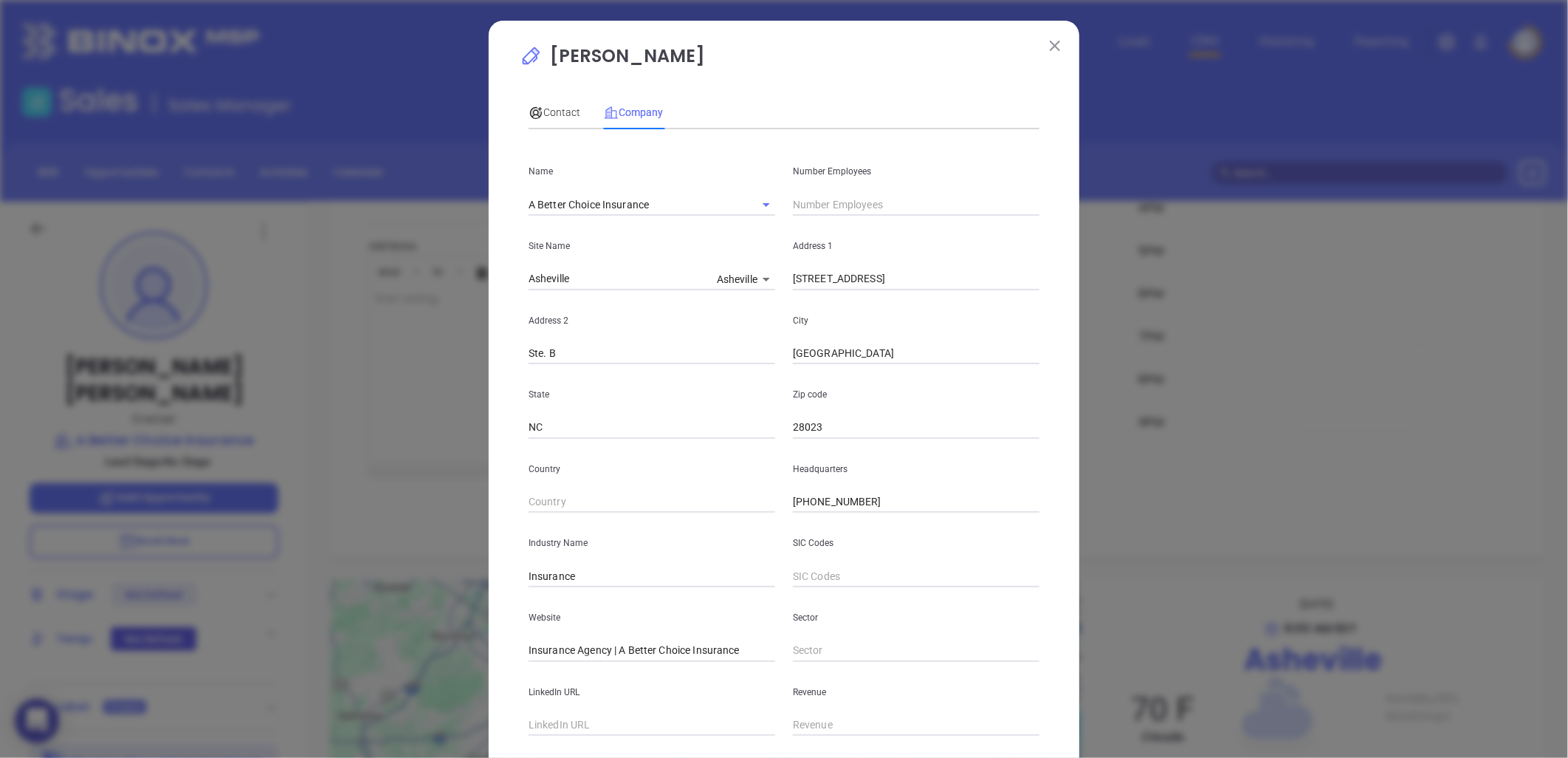
click at [1050, 40] on img at bounding box center [1054, 45] width 11 height 11
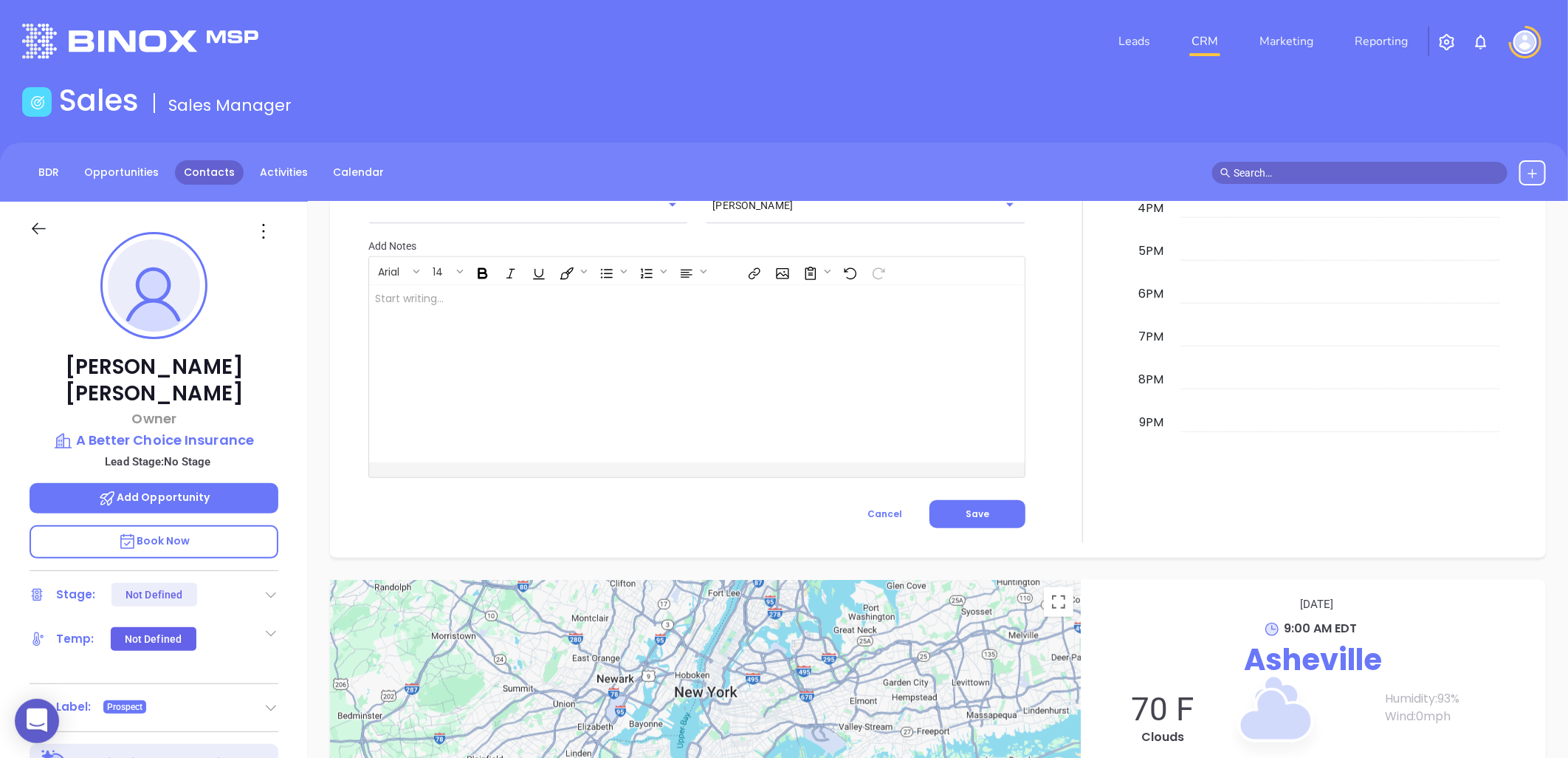
click at [200, 170] on link "Contacts" at bounding box center [209, 172] width 69 height 25
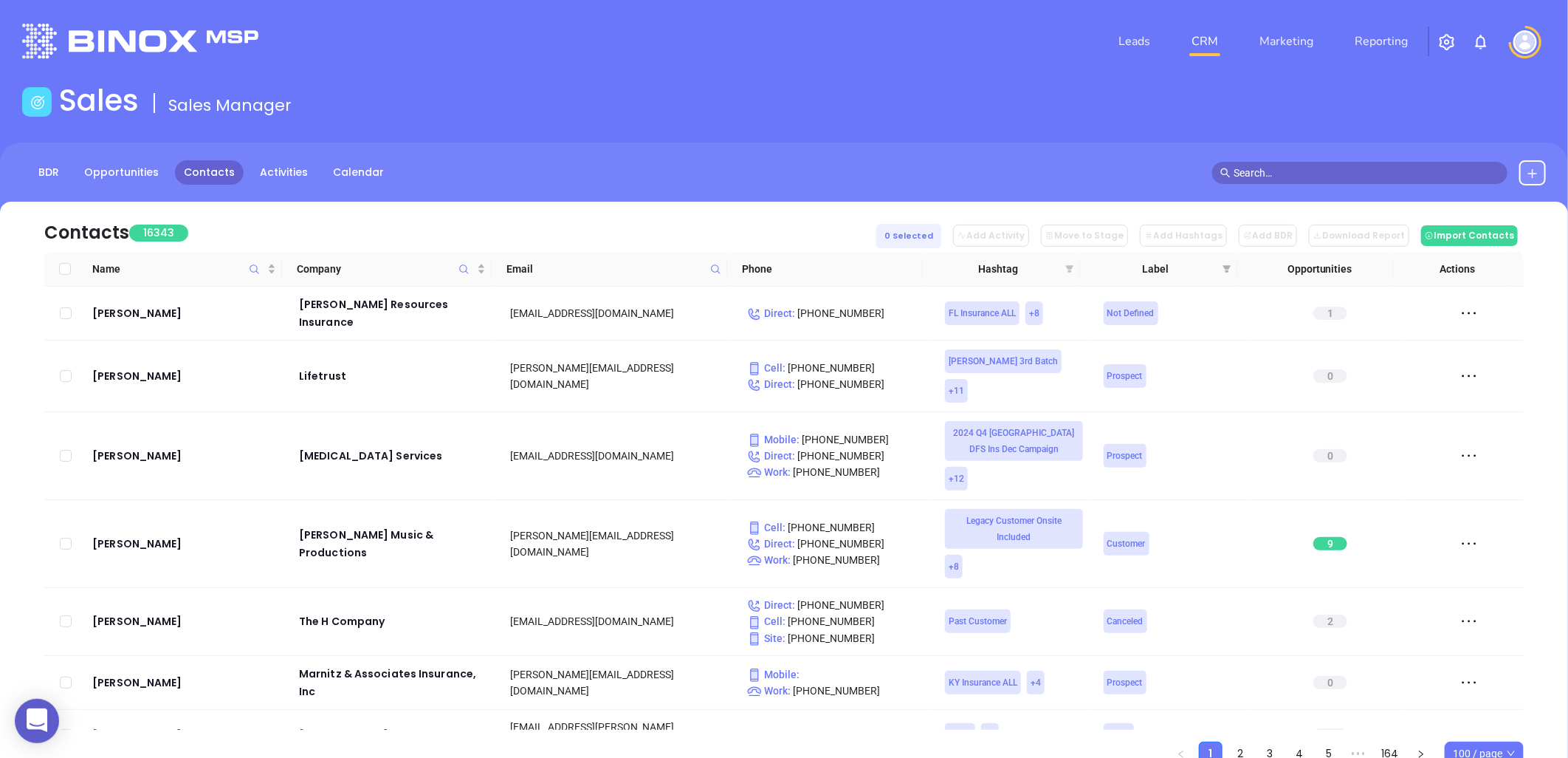
click at [1071, 267] on icon "filter" at bounding box center [1070, 269] width 8 height 8
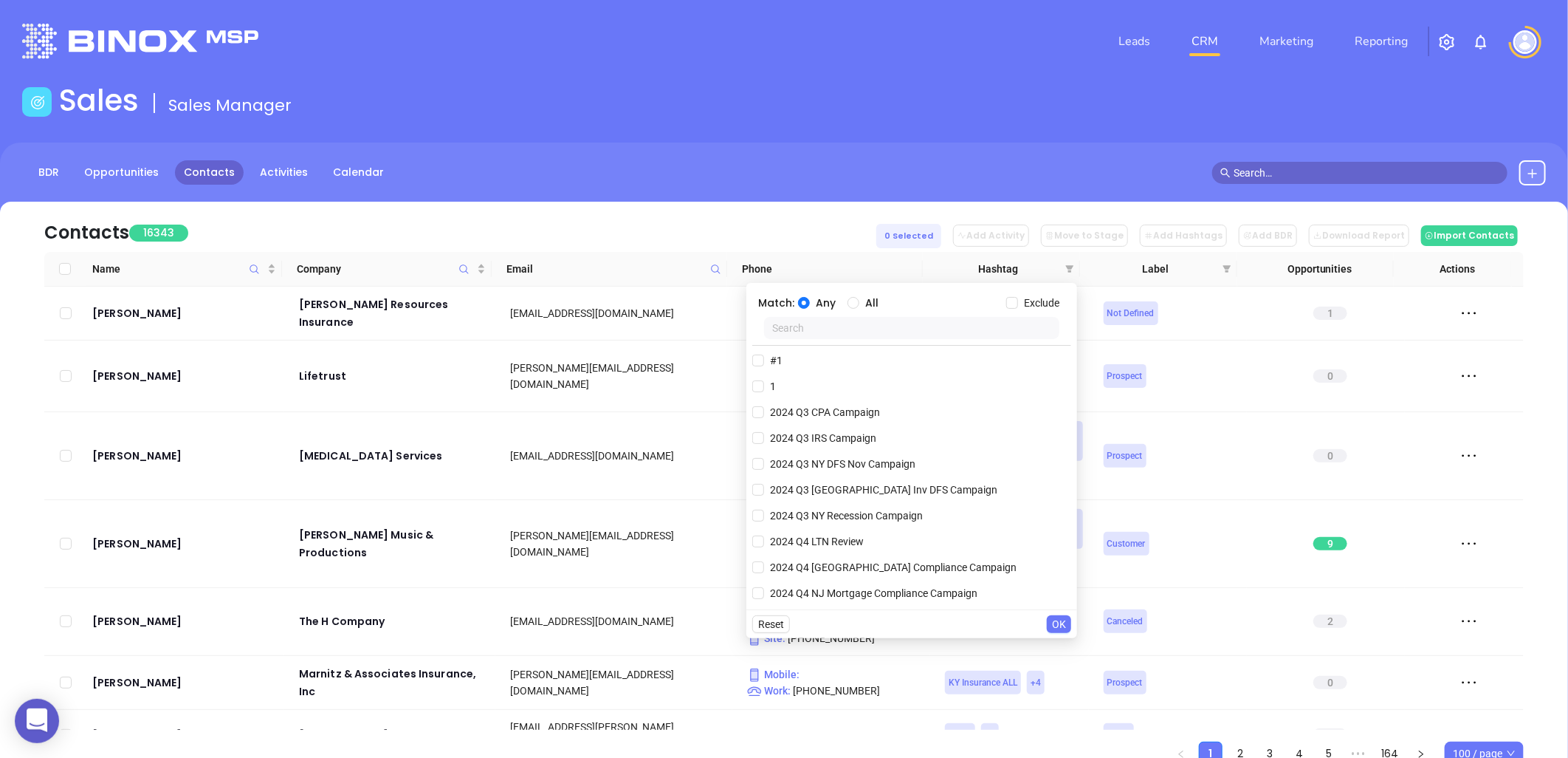
click at [913, 327] on input "text" at bounding box center [911, 328] width 295 height 23
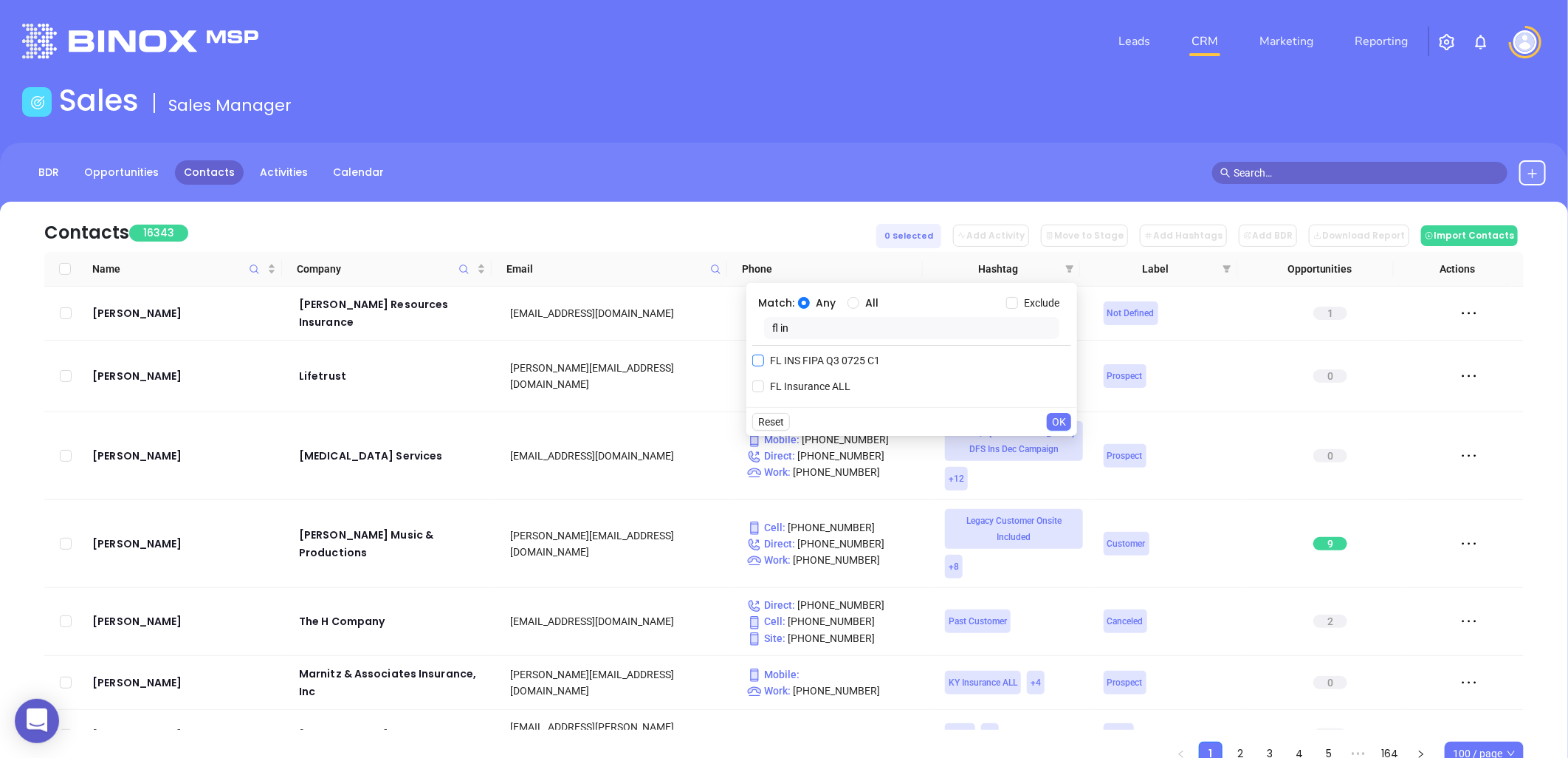
type input "fl in"
click at [809, 359] on span "FL INS FIPA Q3 0725 C1" at bounding box center [825, 360] width 122 height 17
click at [764, 359] on input "FL INS FIPA Q3 0725 C1" at bounding box center [758, 361] width 12 height 12
checkbox input "true"
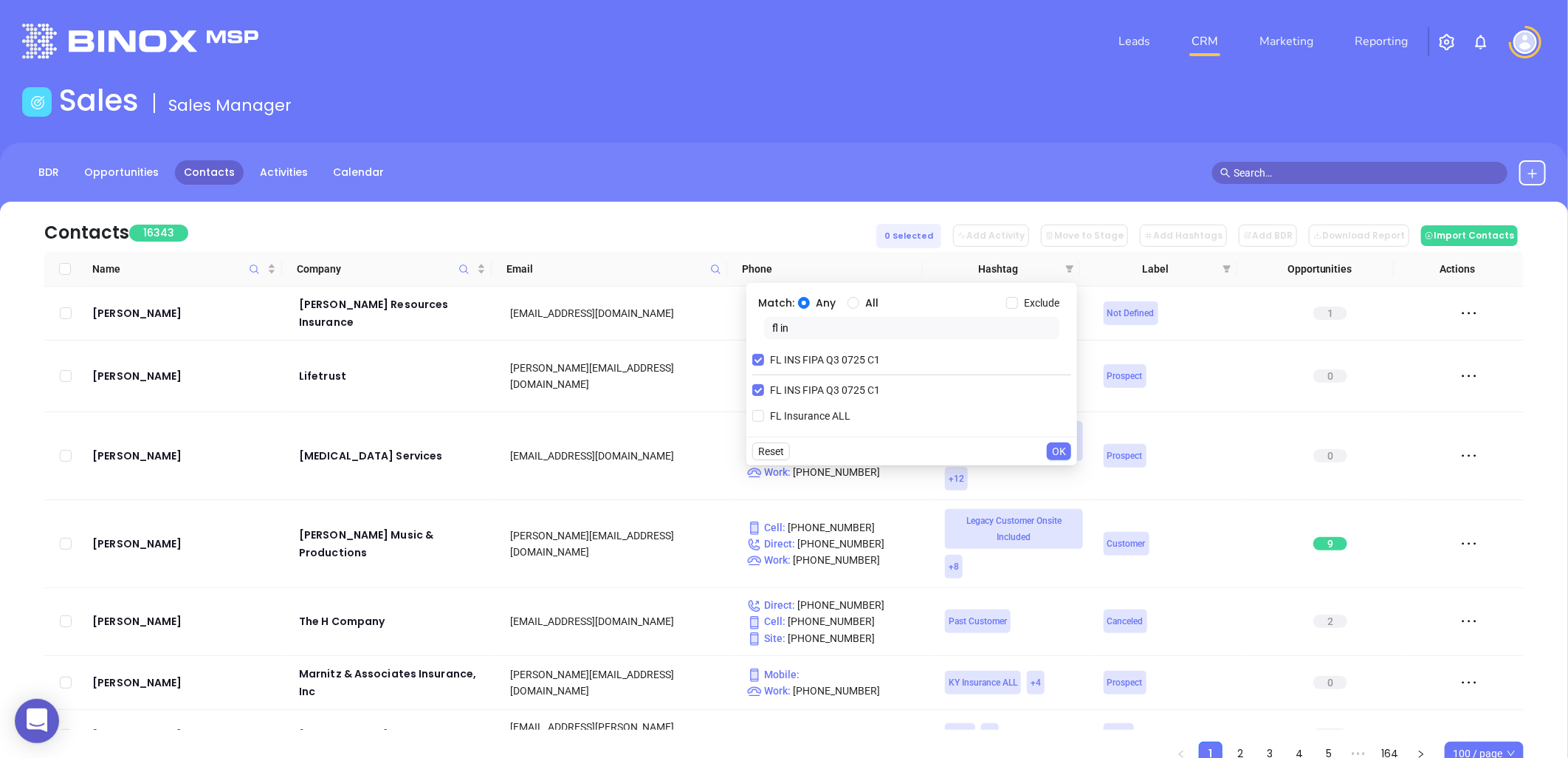
click at [855, 301] on input "All" at bounding box center [854, 303] width 12 height 12
radio input "true"
drag, startPoint x: 803, startPoint y: 328, endPoint x: 743, endPoint y: 328, distance: 60.0
click at [744, 328] on body "0 Leads CRM Marketing Reporting Financial Leads Leads Sales Sales Manager BDR O…" at bounding box center [784, 379] width 1568 height 758
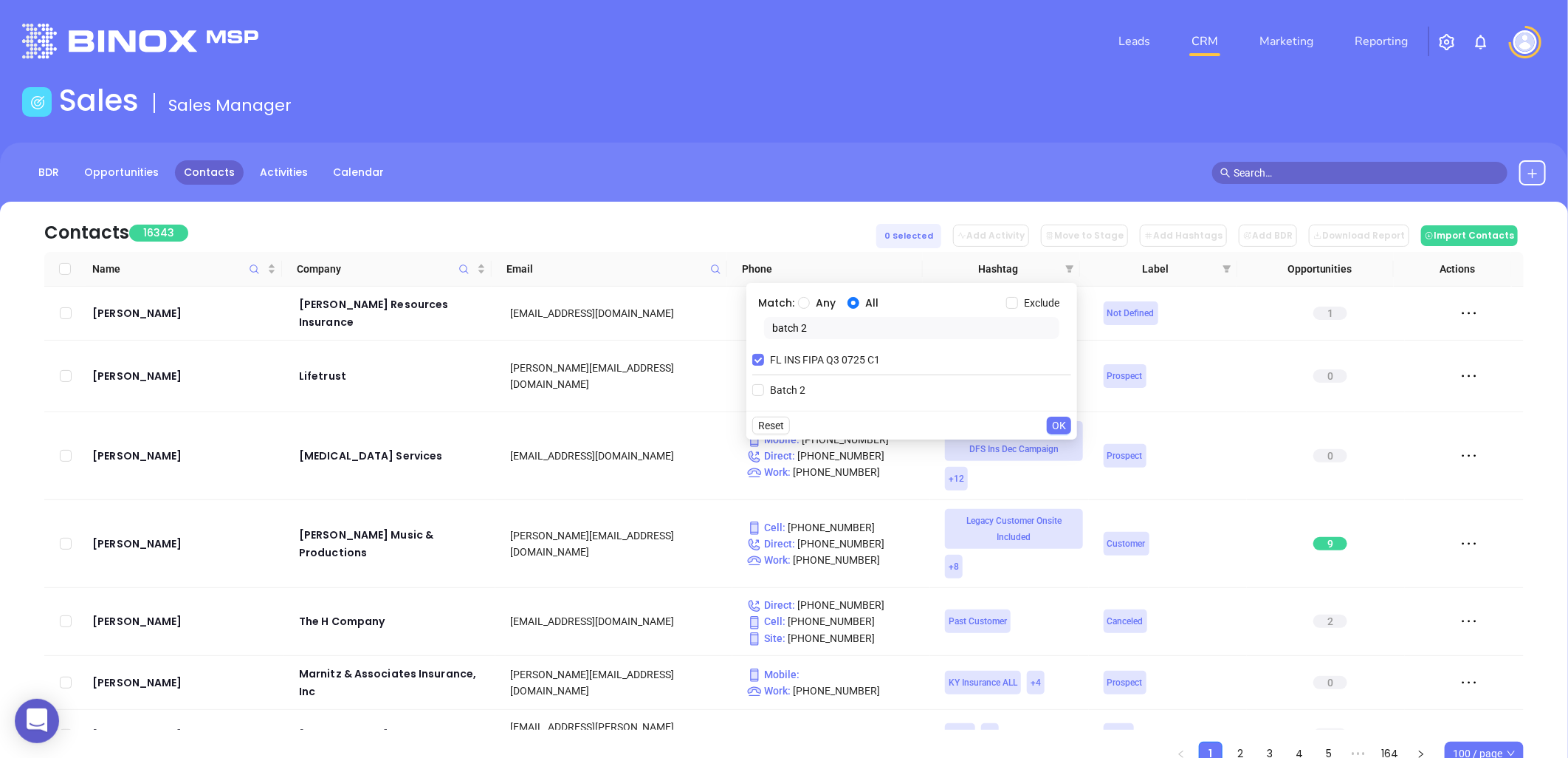
type input "batch 2"
click at [781, 391] on span "Batch 2" at bounding box center [788, 389] width 47 height 17
click at [764, 391] on input "Batch 2" at bounding box center [758, 390] width 12 height 12
click at [1058, 444] on span "OK" at bounding box center [1058, 451] width 14 height 17
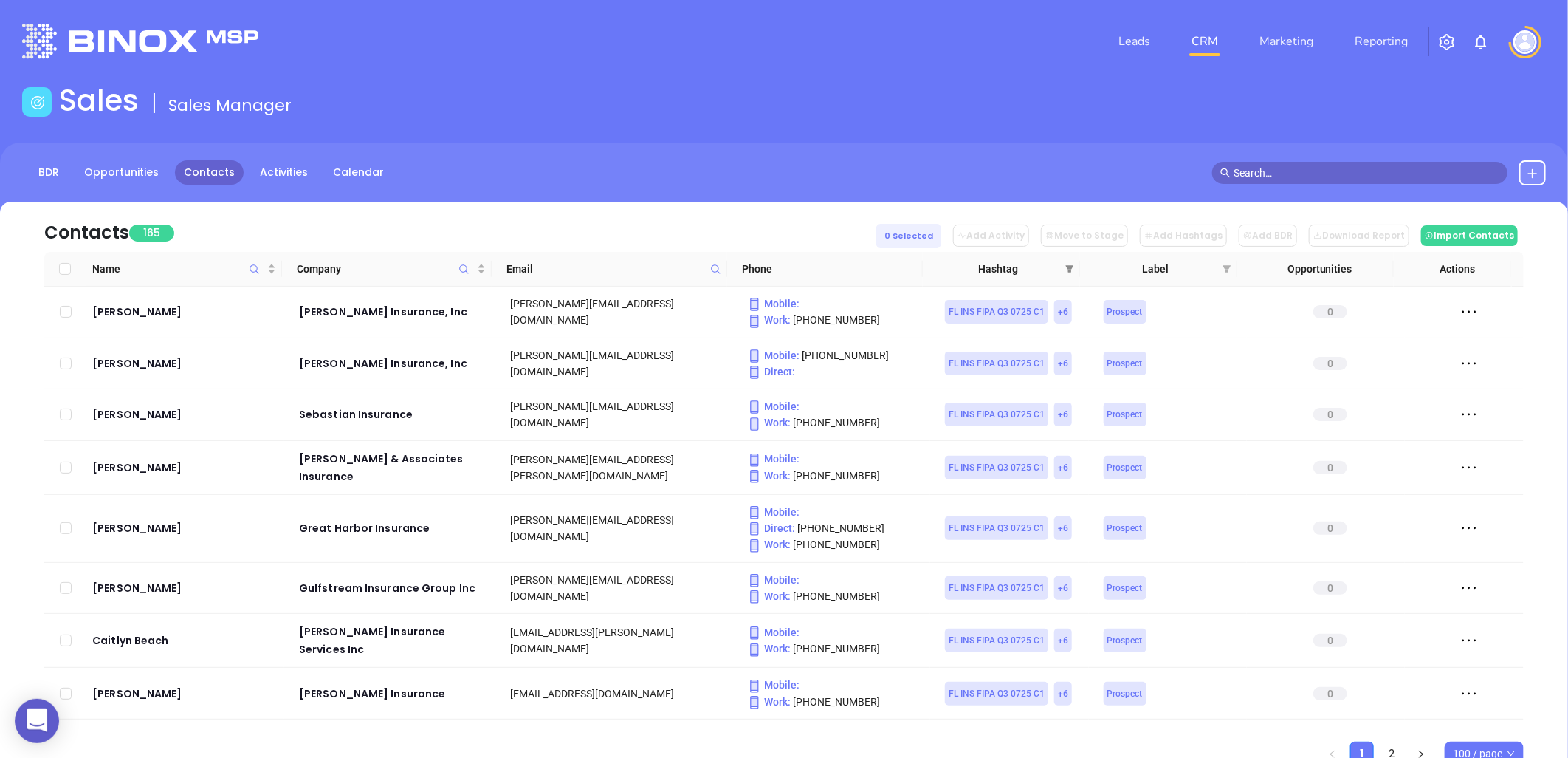
click at [1067, 265] on icon "filter" at bounding box center [1069, 269] width 9 height 9
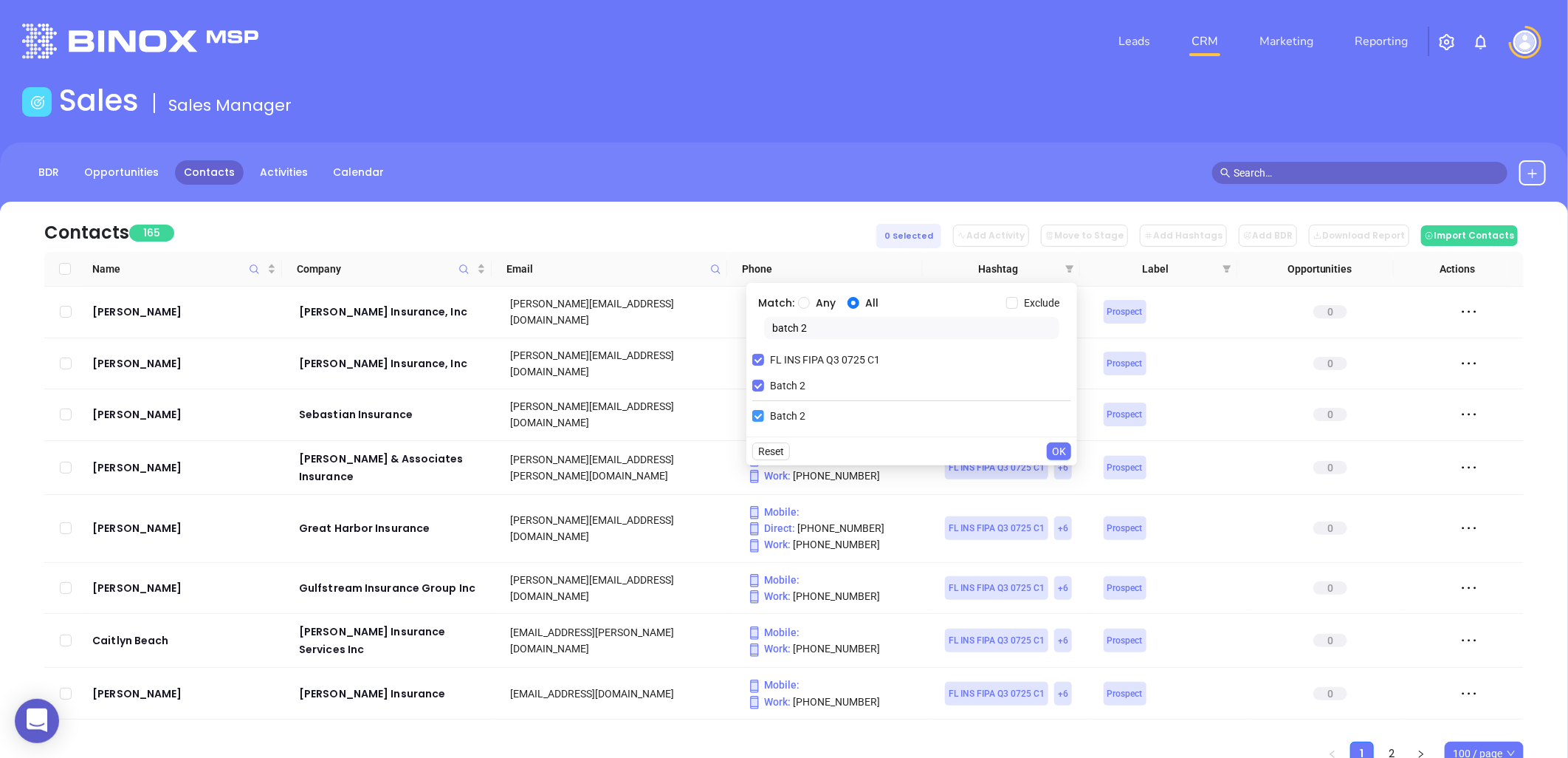
drag, startPoint x: 758, startPoint y: 415, endPoint x: 785, endPoint y: 382, distance: 42.6
click at [758, 414] on input "Batch 2" at bounding box center [758, 416] width 12 height 12
checkbox input "false"
click at [817, 324] on input "batch 2" at bounding box center [911, 328] width 295 height 23
type input "batch 3"
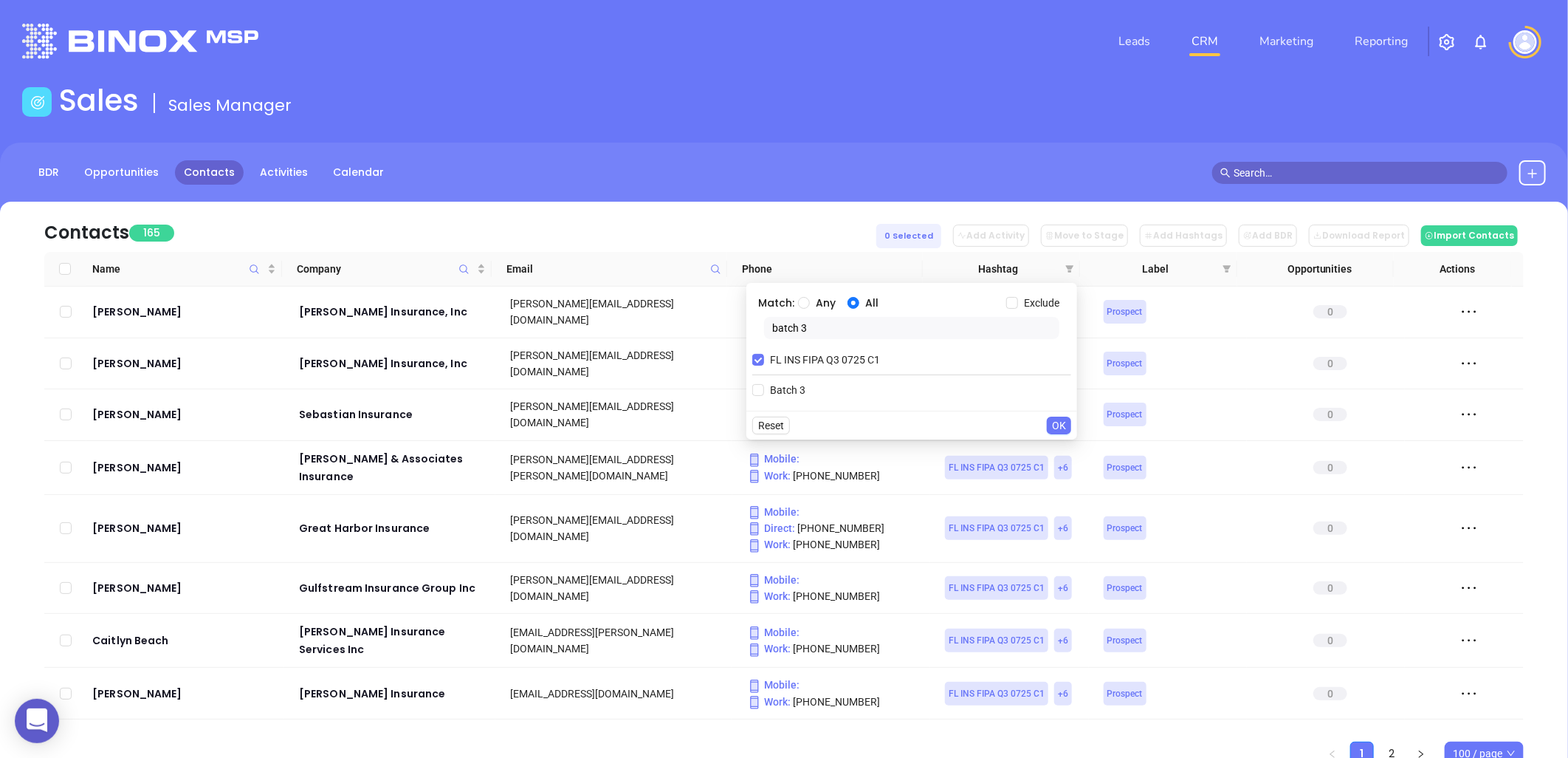
drag, startPoint x: 795, startPoint y: 387, endPoint x: 813, endPoint y: 402, distance: 23.4
click at [798, 389] on span "Batch 3" at bounding box center [788, 389] width 47 height 17
drag, startPoint x: 753, startPoint y: 381, endPoint x: 772, endPoint y: 397, distance: 24.8
click at [753, 380] on label "Batch 3" at bounding box center [781, 389] width 59 height 23
click at [753, 384] on input "Batch 3" at bounding box center [758, 390] width 12 height 12
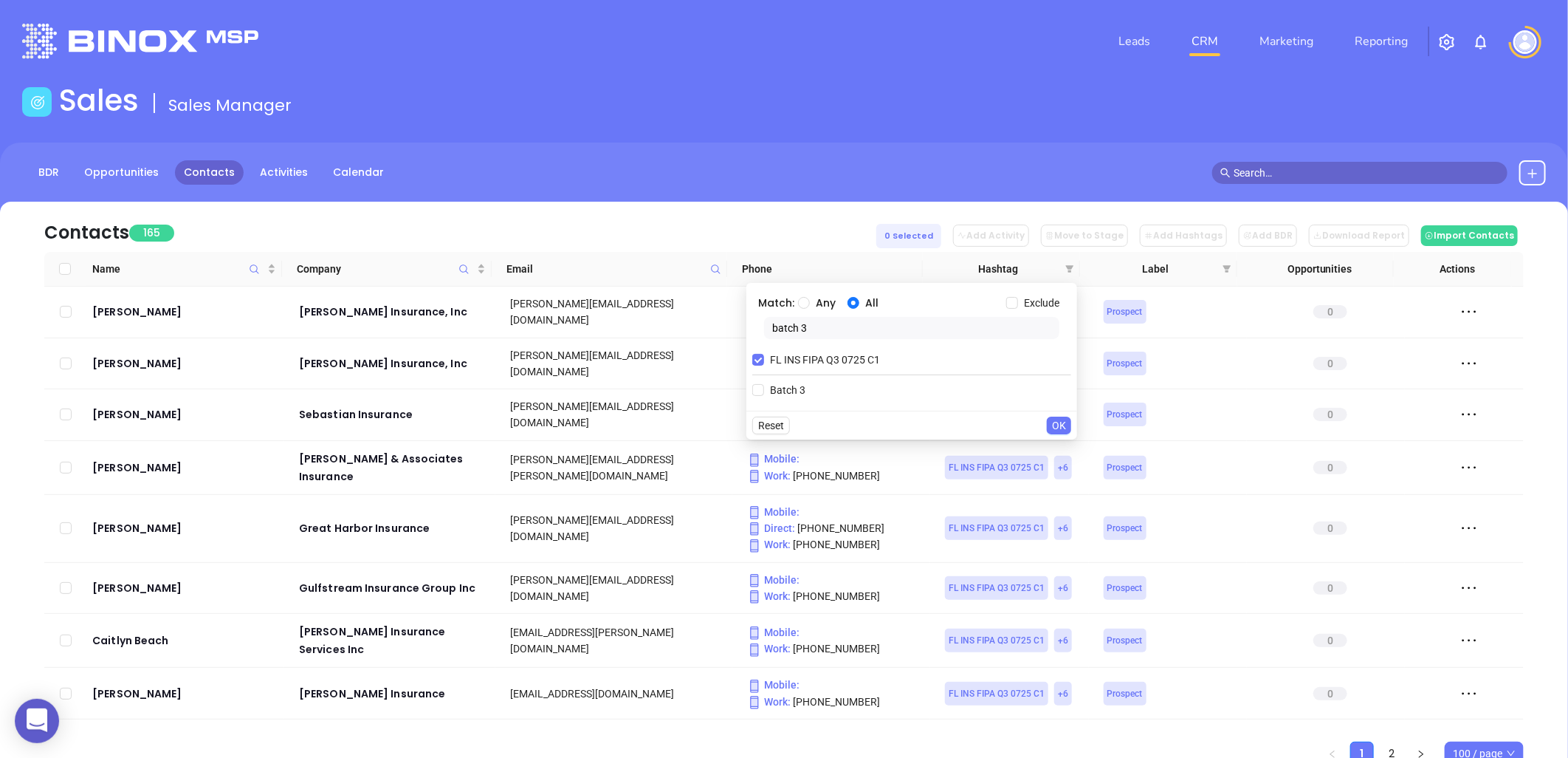
checkbox input "true"
click at [1066, 444] on button "OK" at bounding box center [1058, 451] width 24 height 18
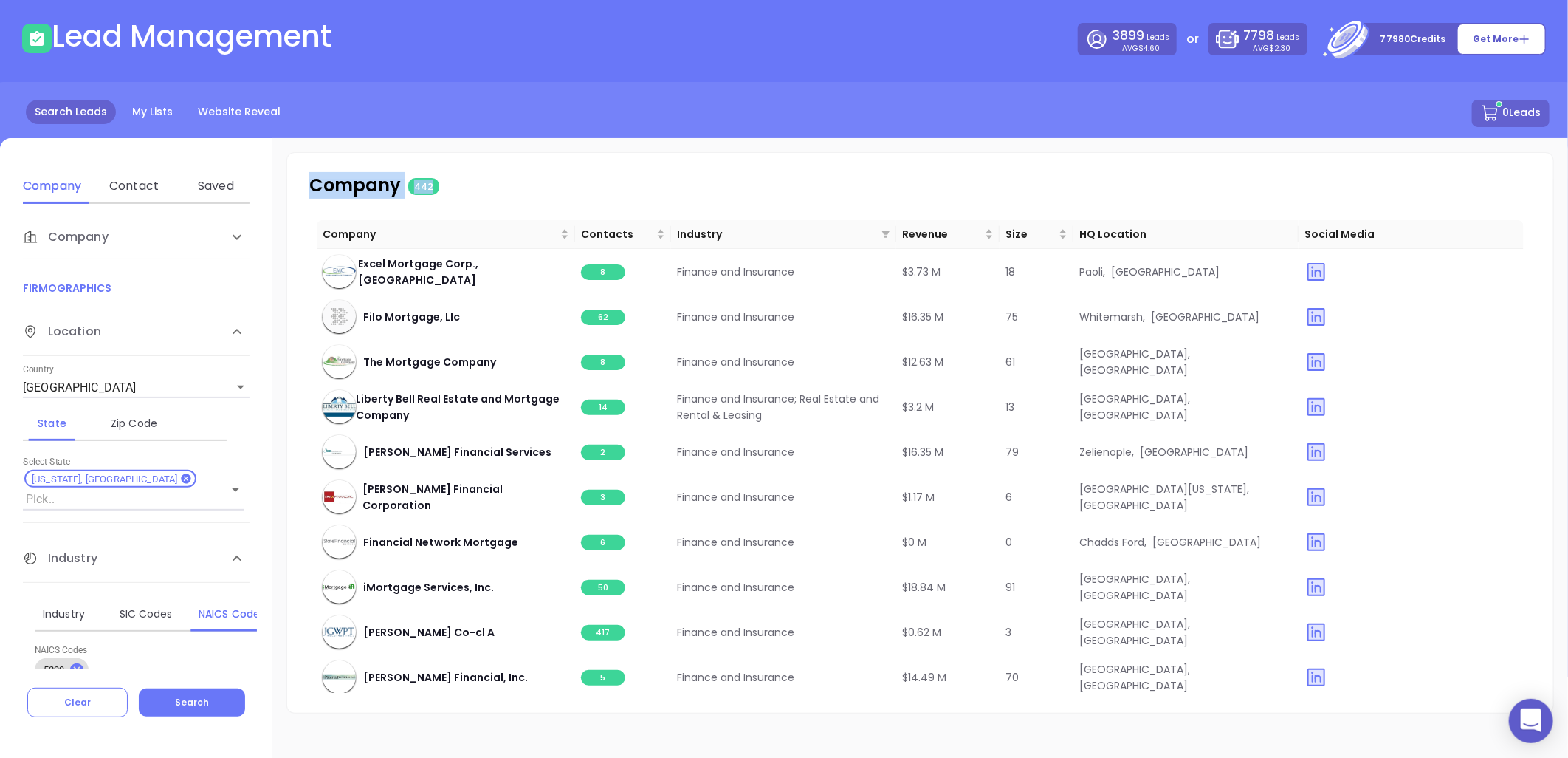
scroll to position [14595, 0]
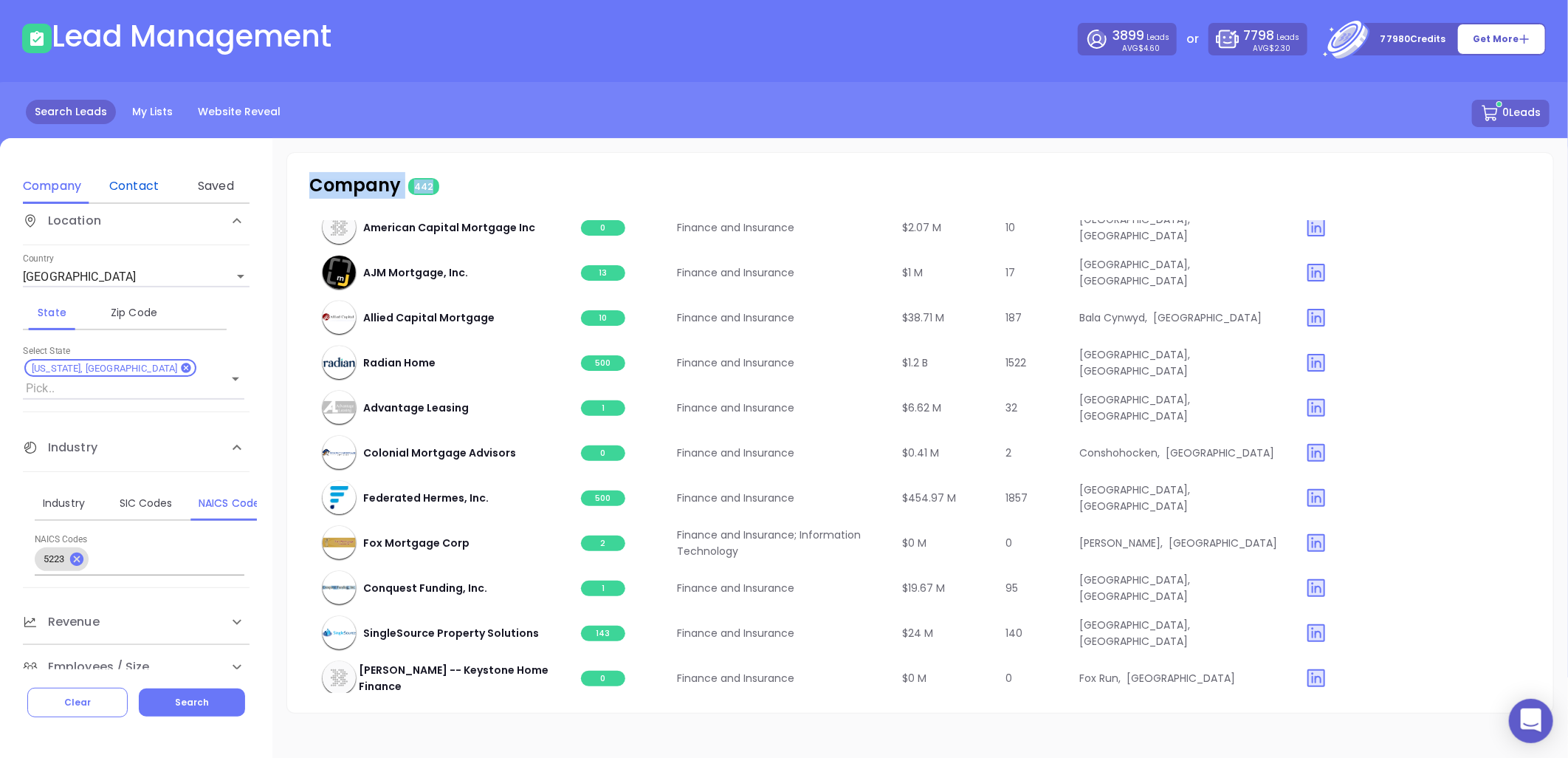
click at [136, 181] on div "Contact" at bounding box center [133, 186] width 58 height 18
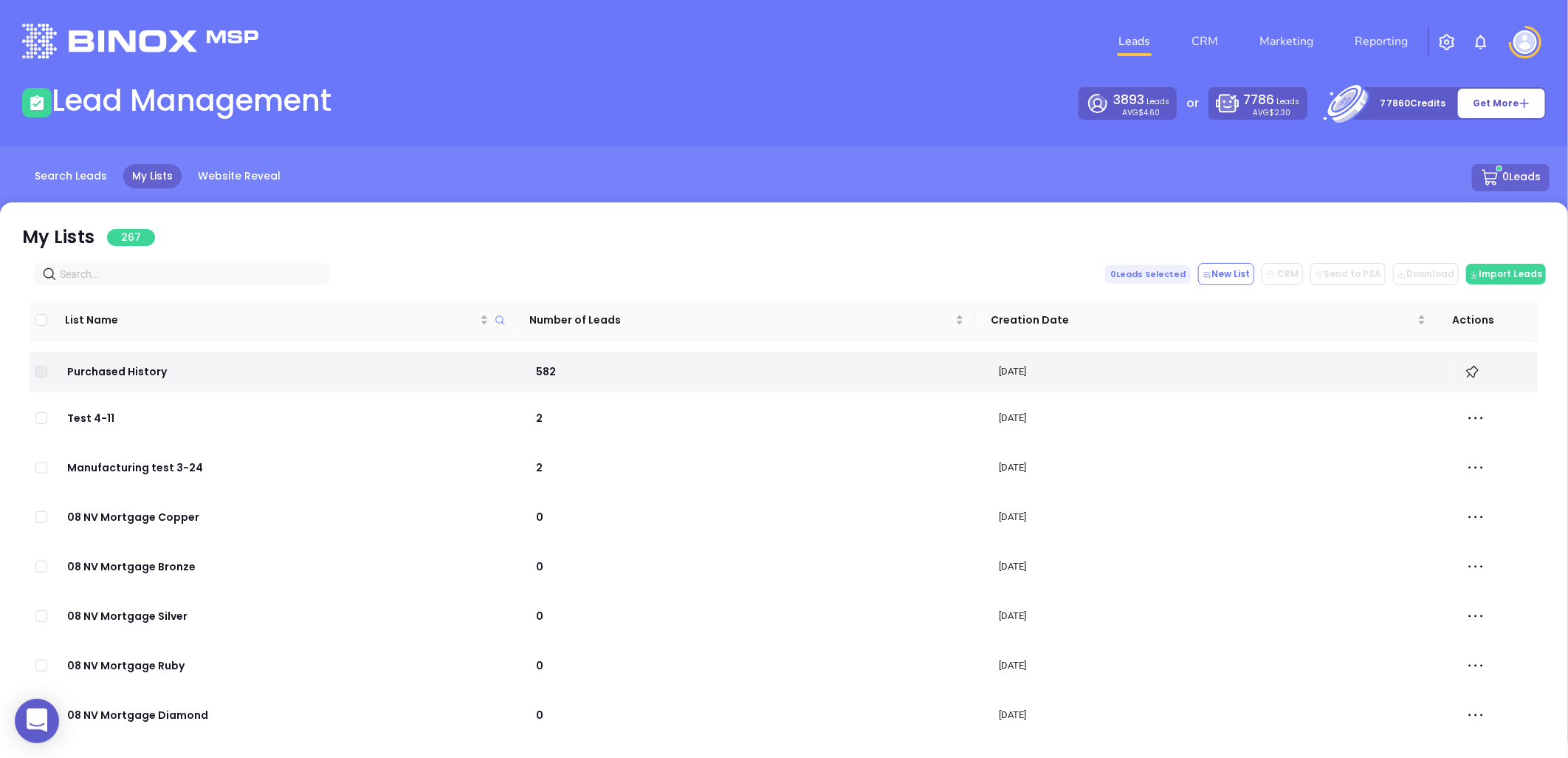
click at [188, 272] on input "text" at bounding box center [184, 274] width 250 height 17
paste input "[DOMAIN_NAME]"
type input "[DOMAIN_NAME]"
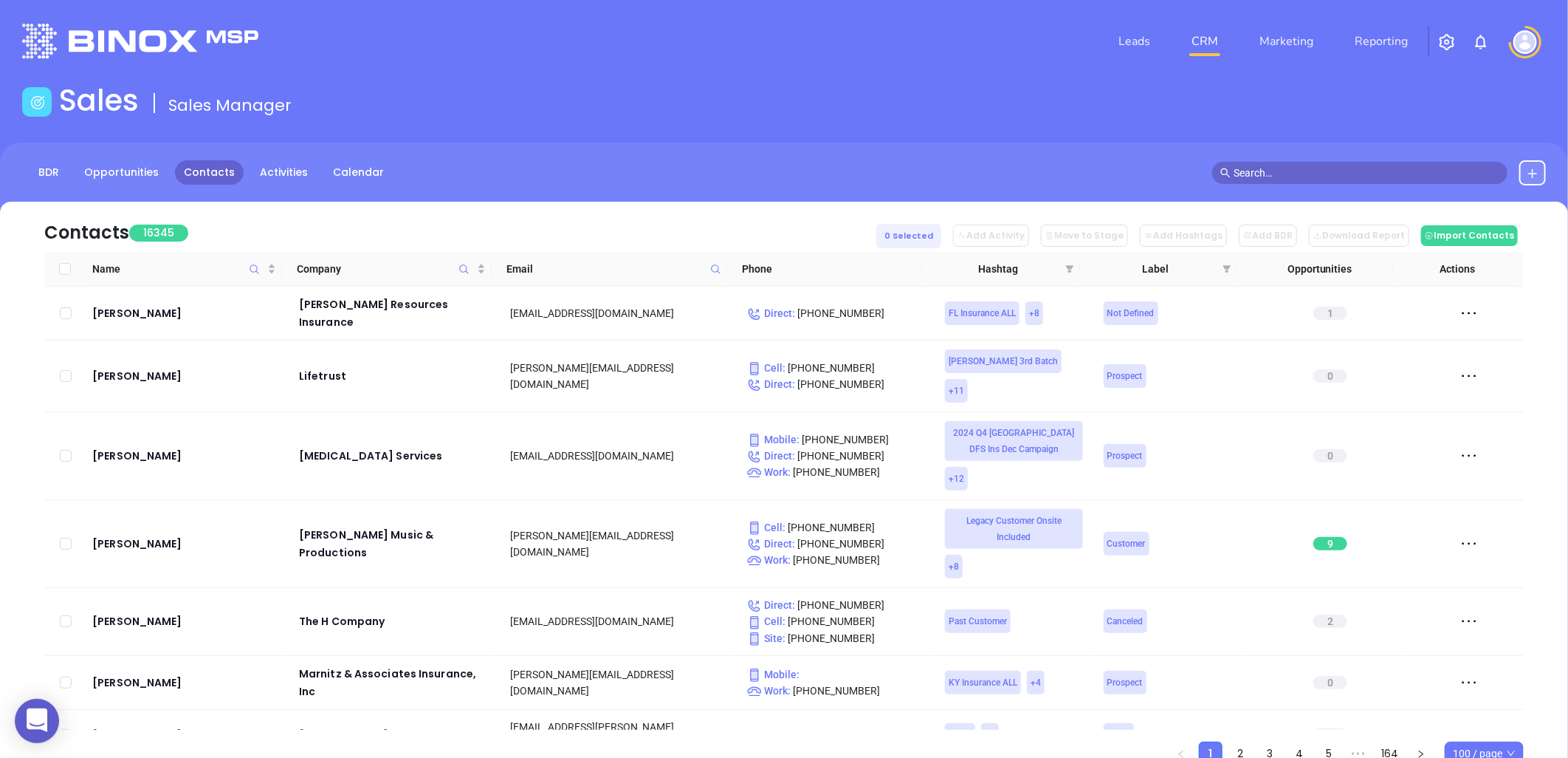
click at [714, 268] on icon at bounding box center [715, 269] width 11 height 11
paste input "[DOMAIN_NAME]"
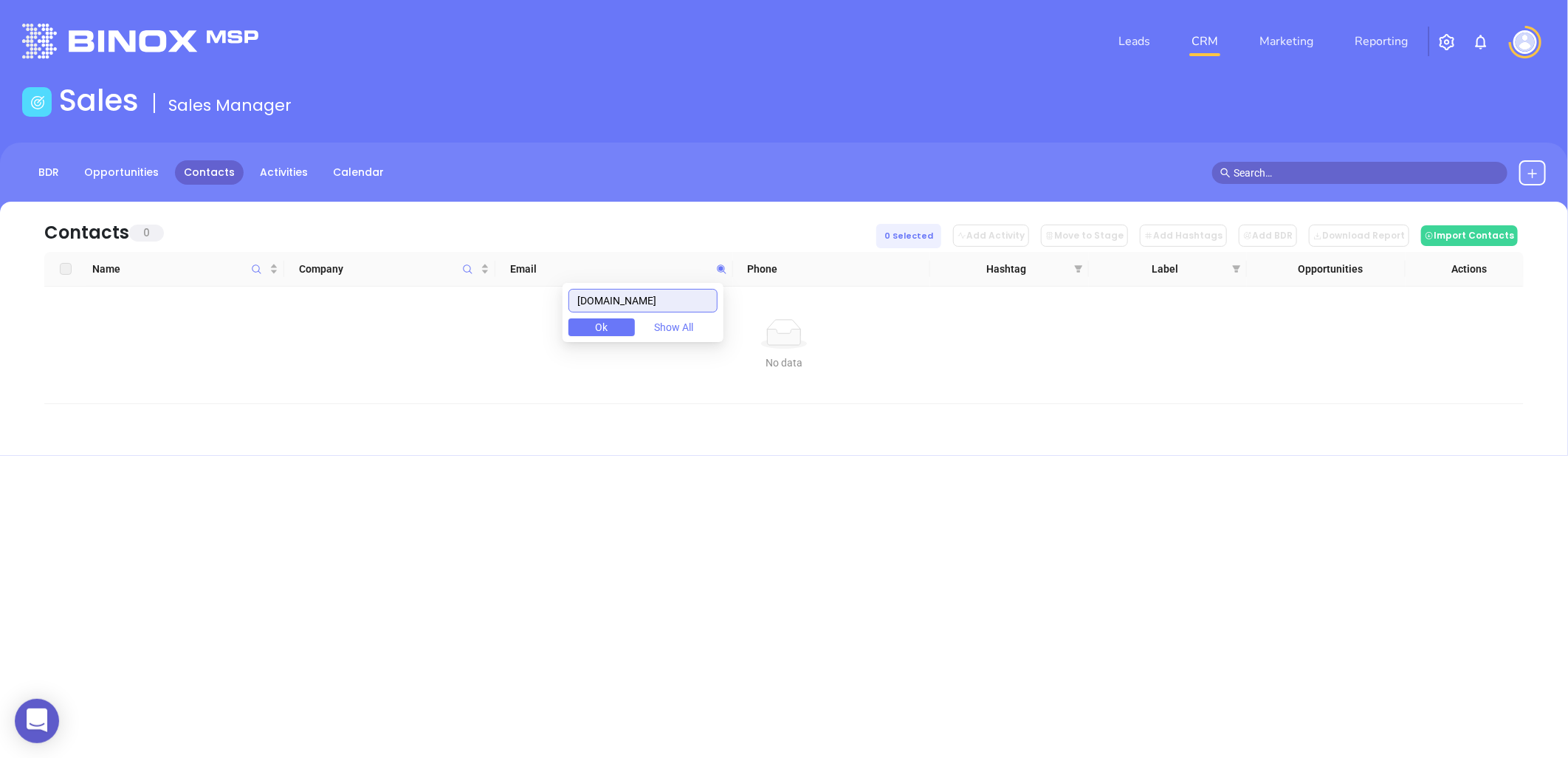
click at [648, 298] on input "[DOMAIN_NAME]" at bounding box center [643, 300] width 149 height 24
paste input "instreetins"
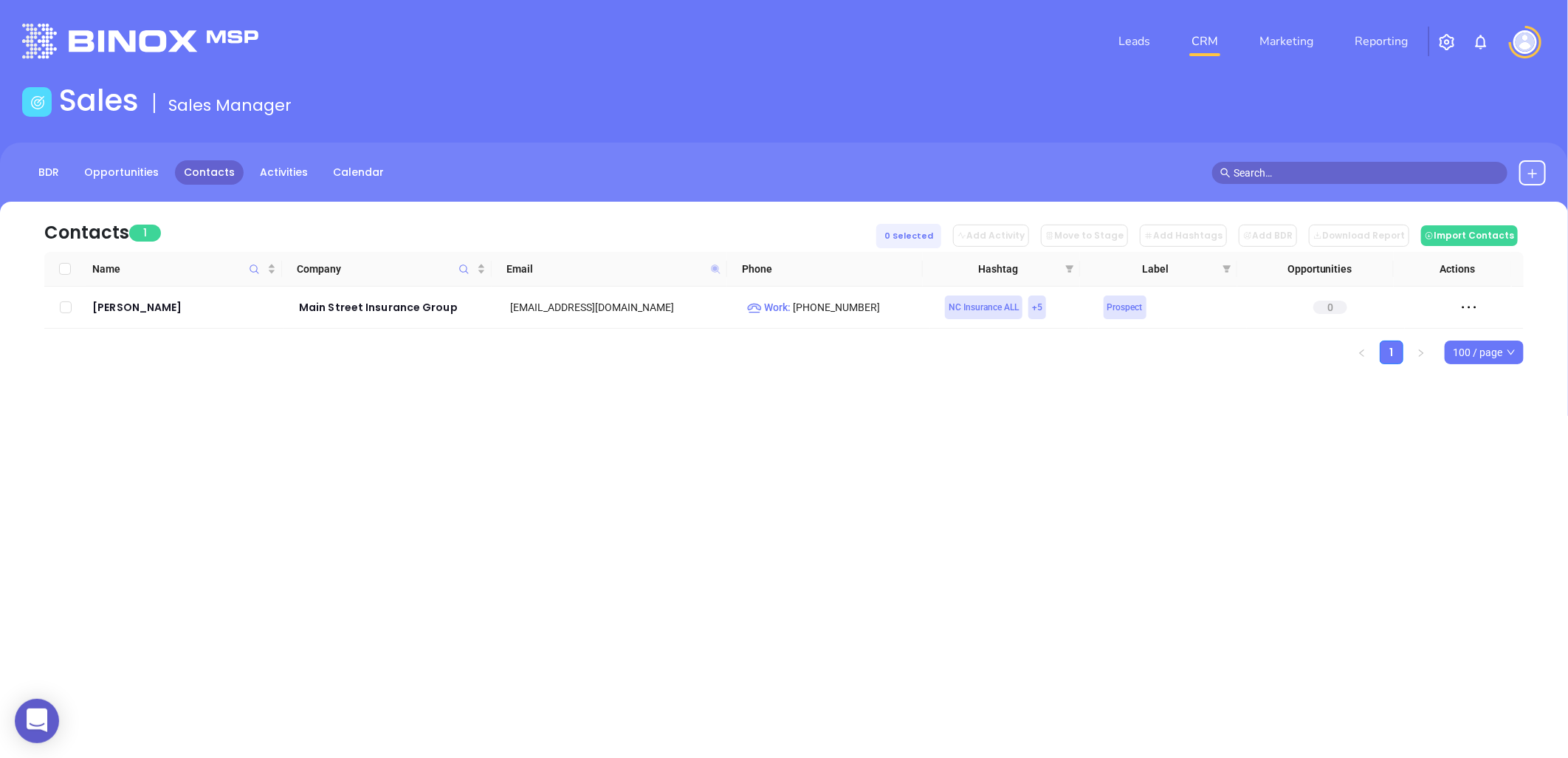
click at [714, 267] on icon at bounding box center [714, 269] width 9 height 9
paste input "rkiiieb"
type input "[DOMAIN_NAME]"
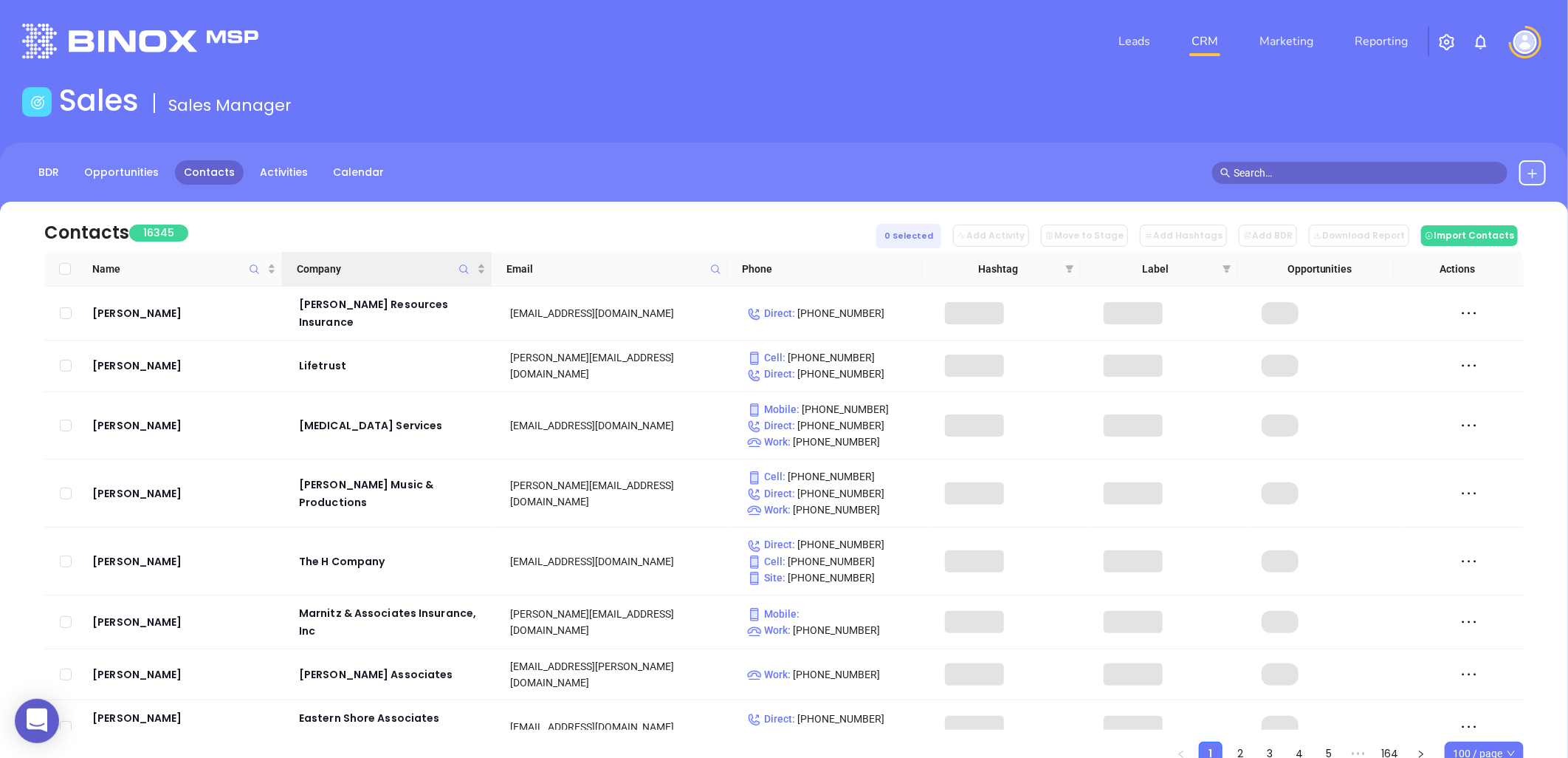
click at [466, 265] on icon "Company" at bounding box center [464, 269] width 11 height 11
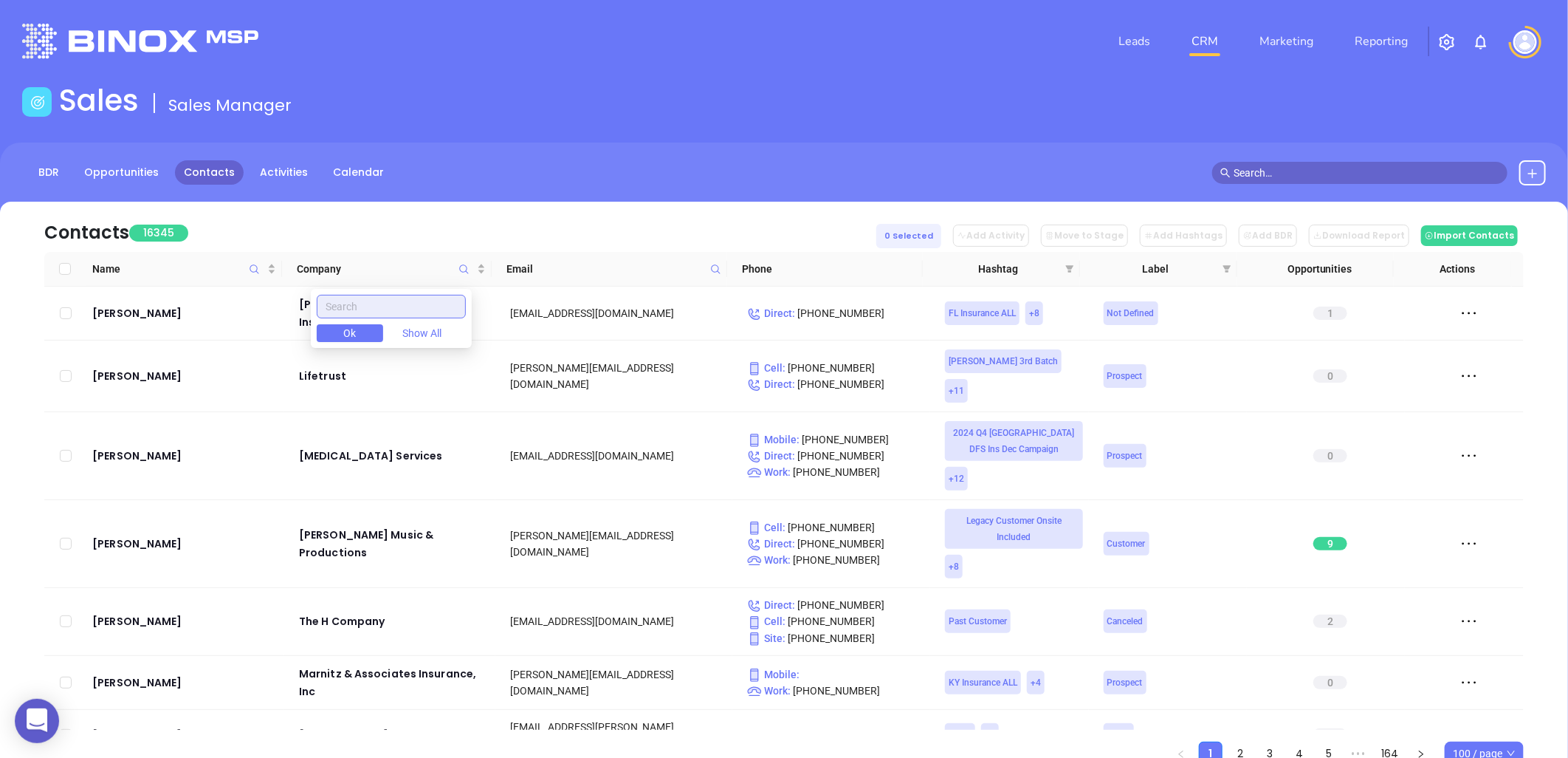
click at [437, 307] on input "text" at bounding box center [391, 307] width 149 height 24
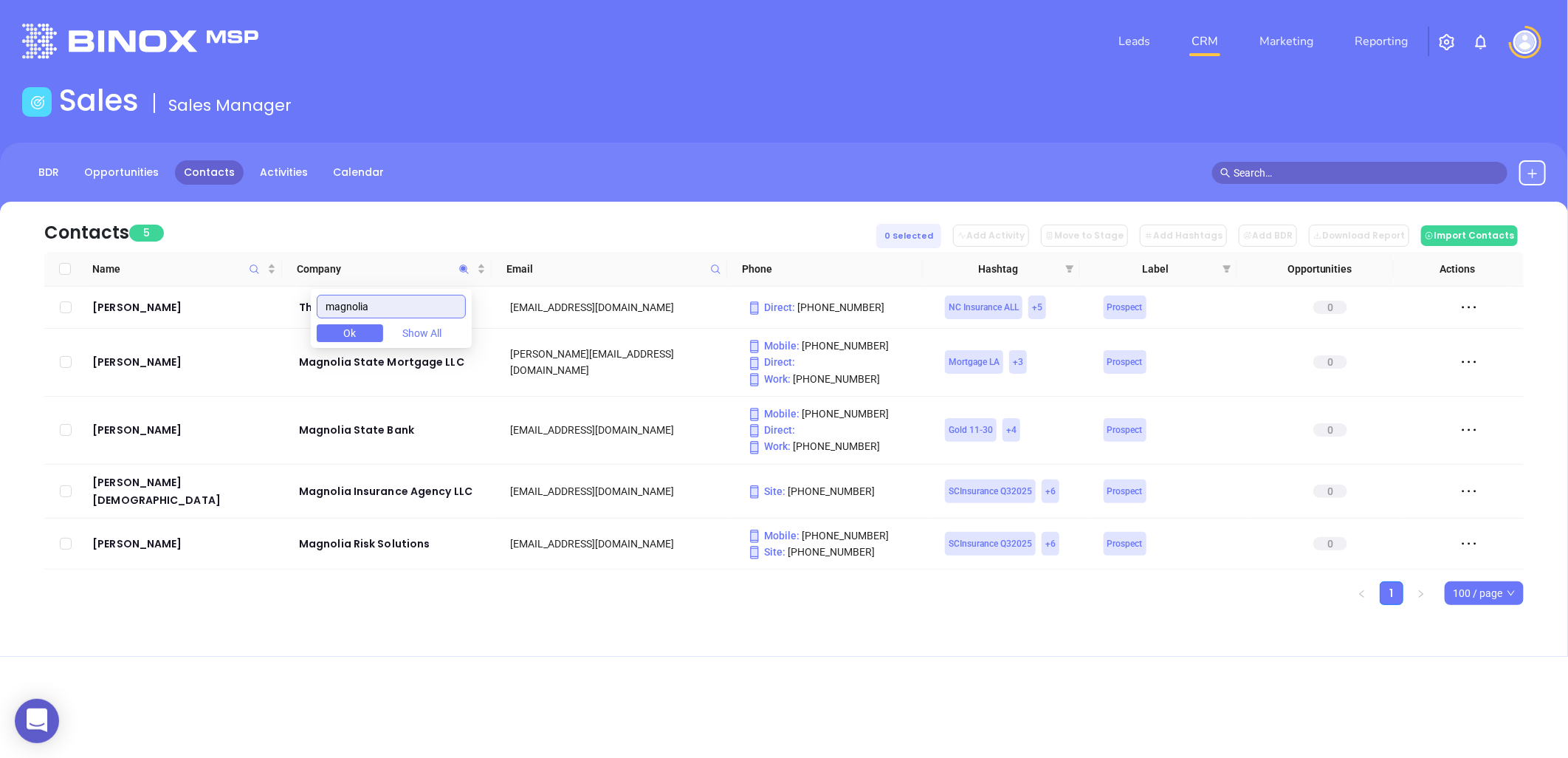
type input "magnolia"
click at [702, 130] on main "Sales Sales Manager BDR Opportunities Contacts Activities Calendar Contacts 5 0…" at bounding box center [784, 369] width 1568 height 574
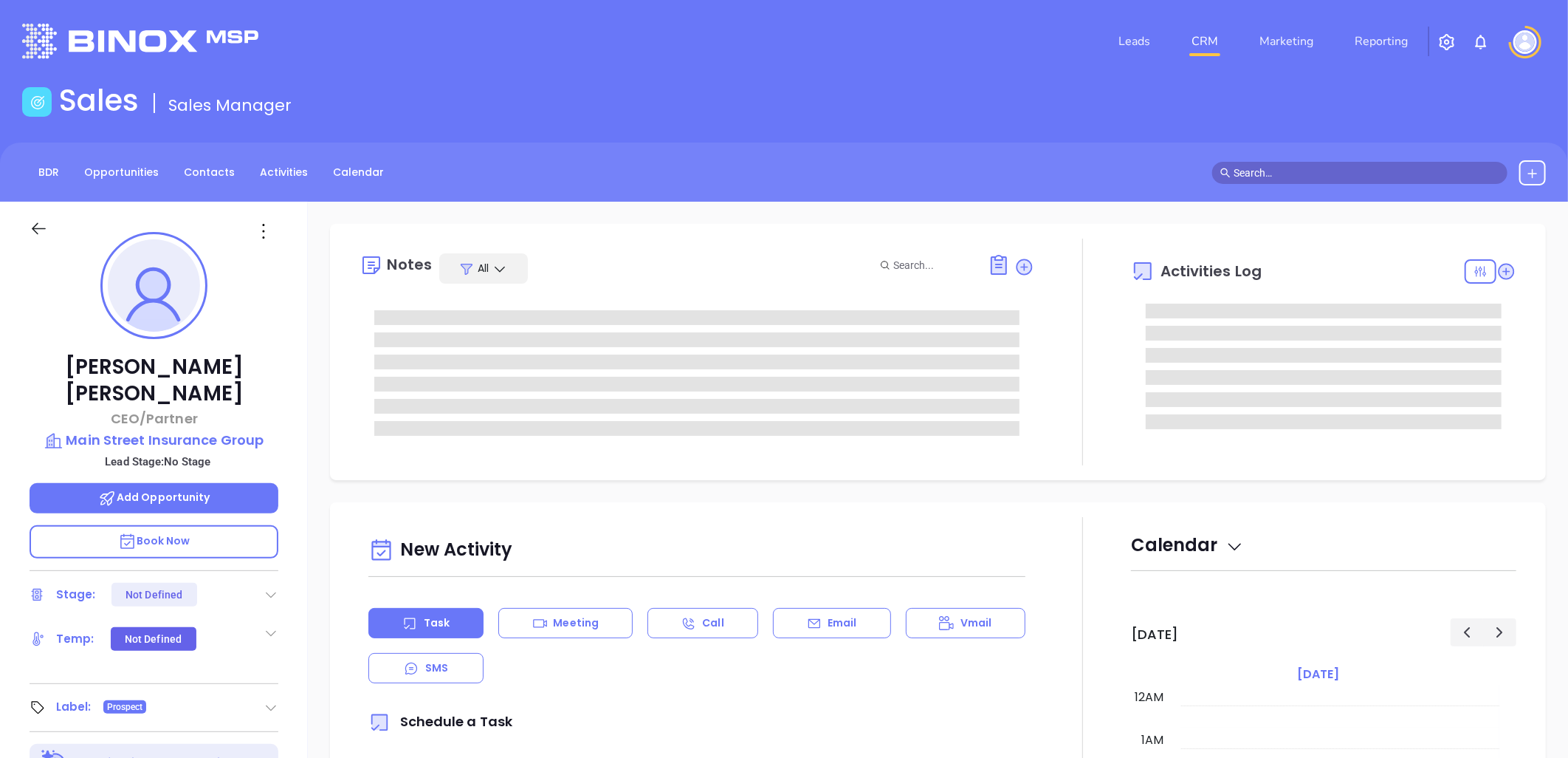
type input "[DATE]"
type input "[PERSON_NAME]"
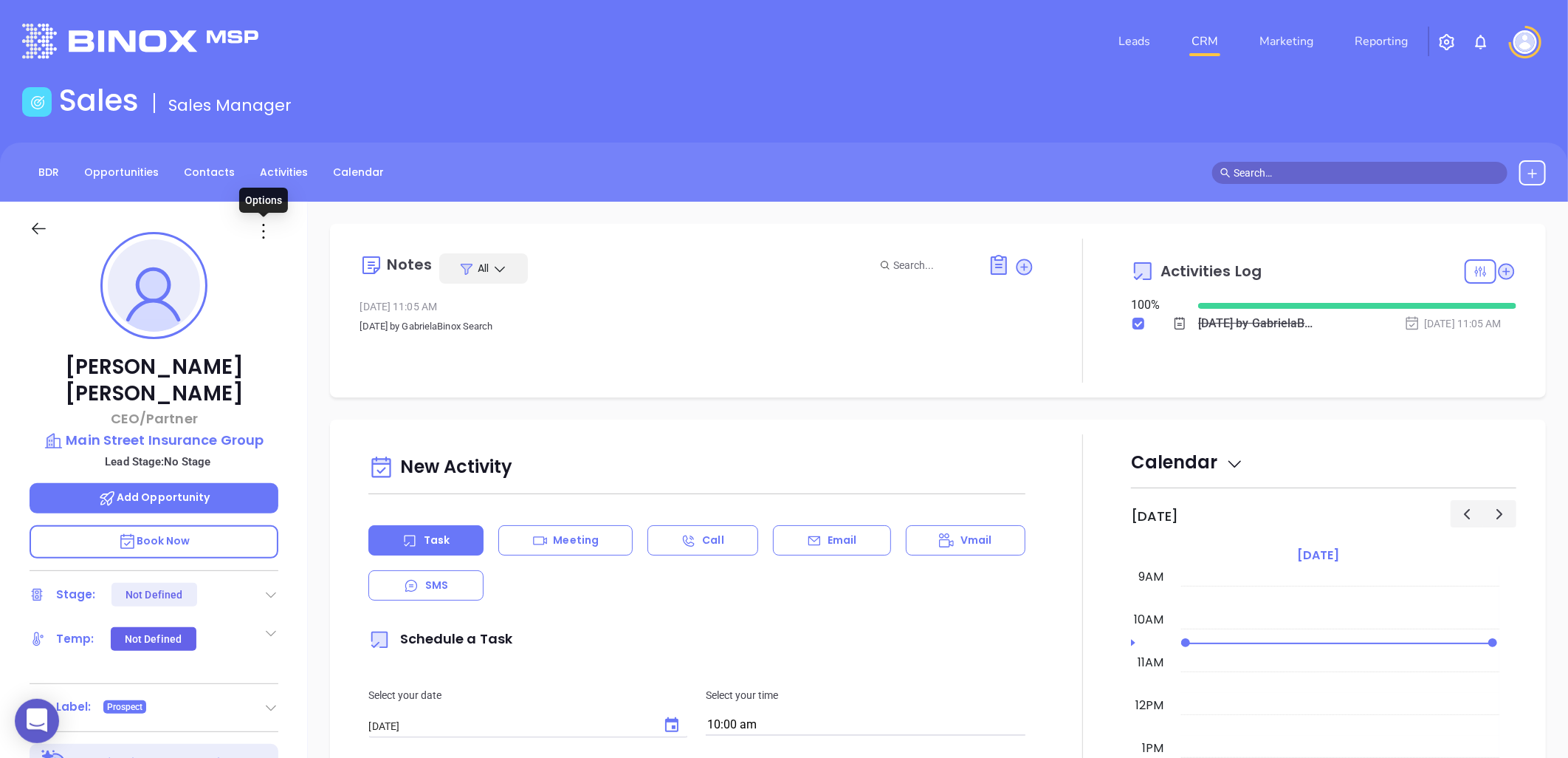
click at [261, 230] on icon at bounding box center [264, 231] width 24 height 24
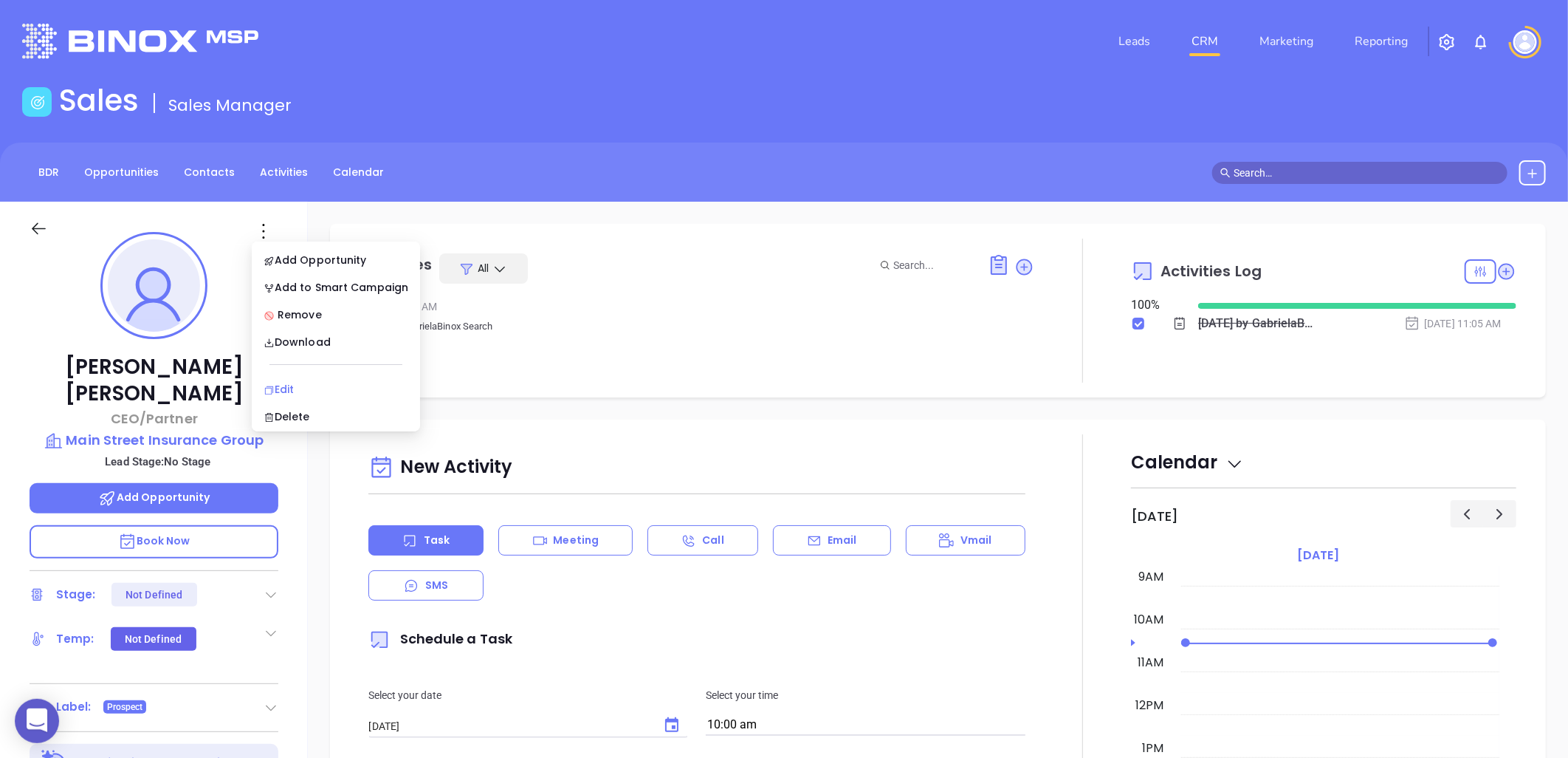
click at [292, 385] on div "Edit" at bounding box center [336, 389] width 145 height 17
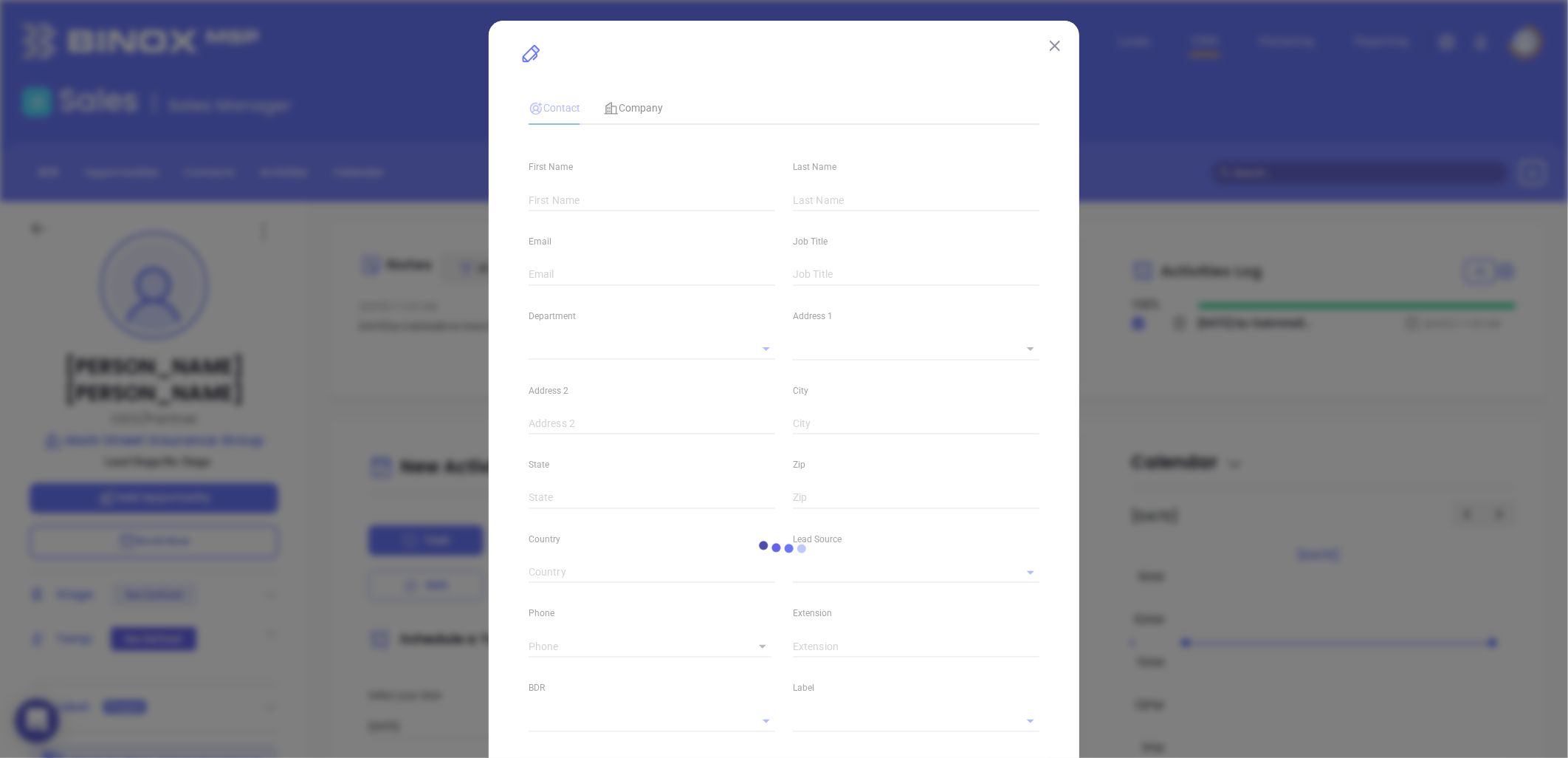
type input "[PERSON_NAME]"
type input "[EMAIL_ADDRESS][DOMAIN_NAME]"
type input "CEO/Partner"
type input "1"
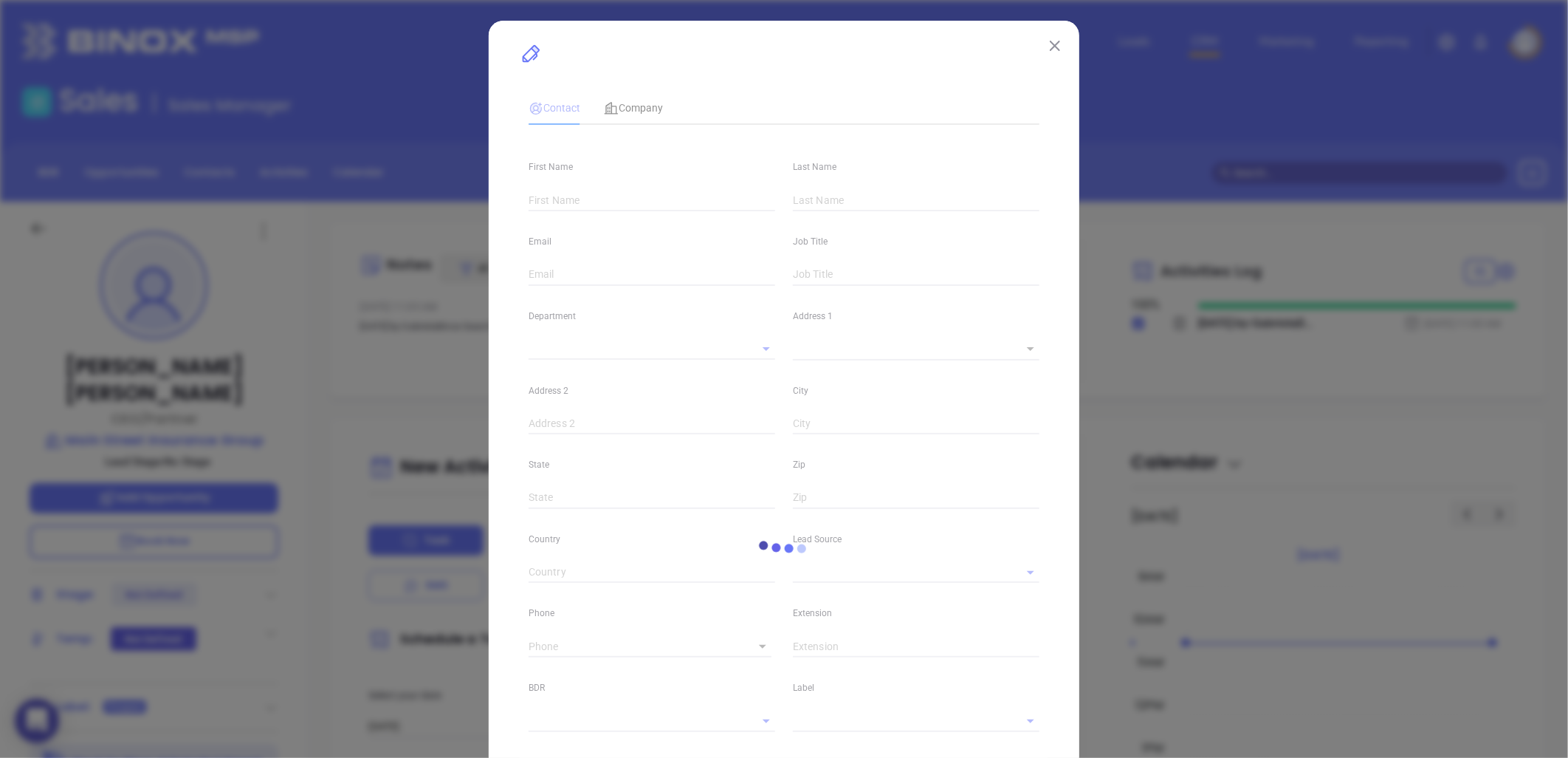
type input "[DOMAIN_NAME][URL][PERSON_NAME]"
type input "Marketing"
type input "Other"
type input "undefined undefined"
type input "[PHONE_NUMBER]"
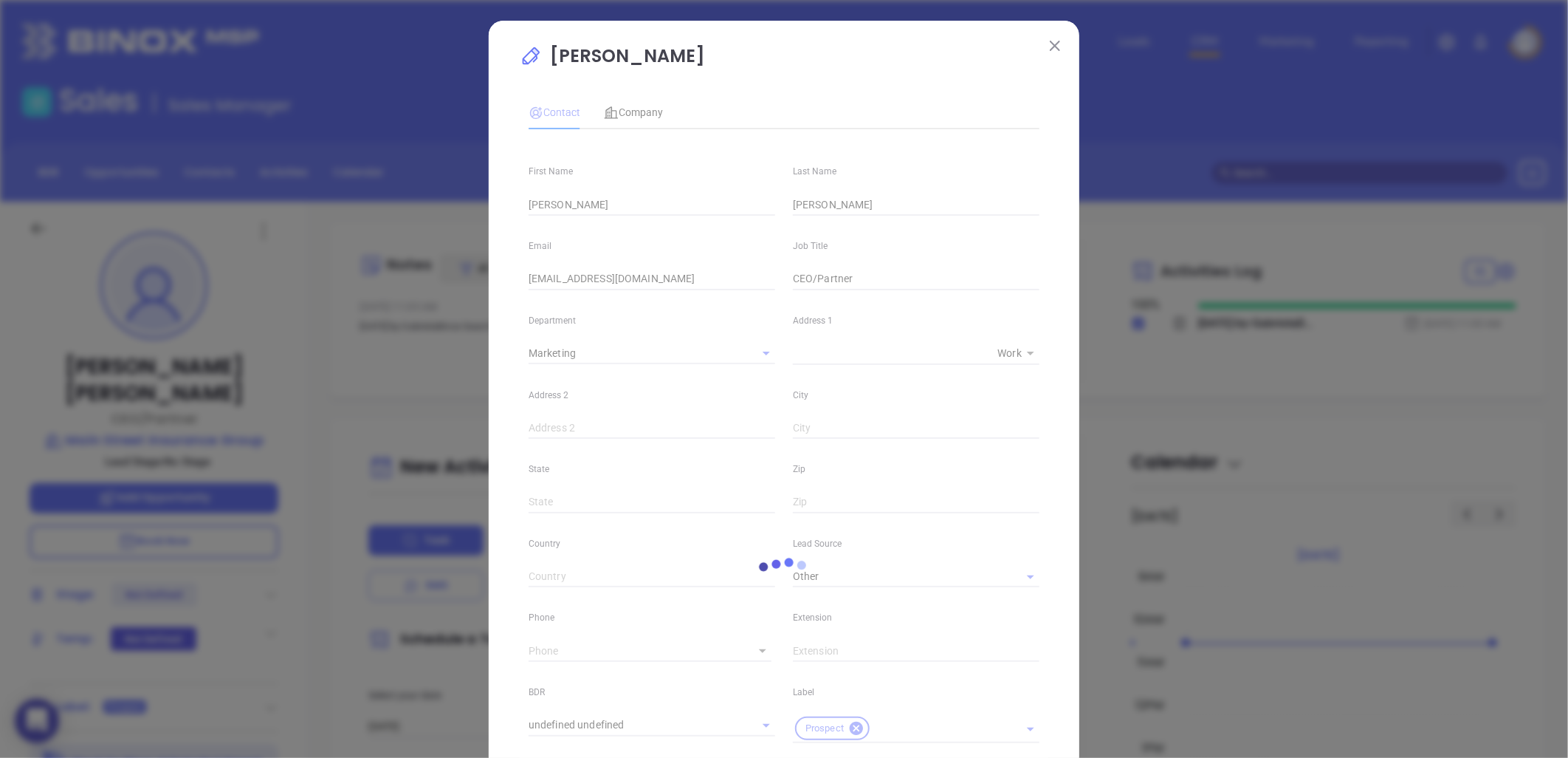
type input "1"
click at [631, 111] on span "Company" at bounding box center [633, 112] width 59 height 12
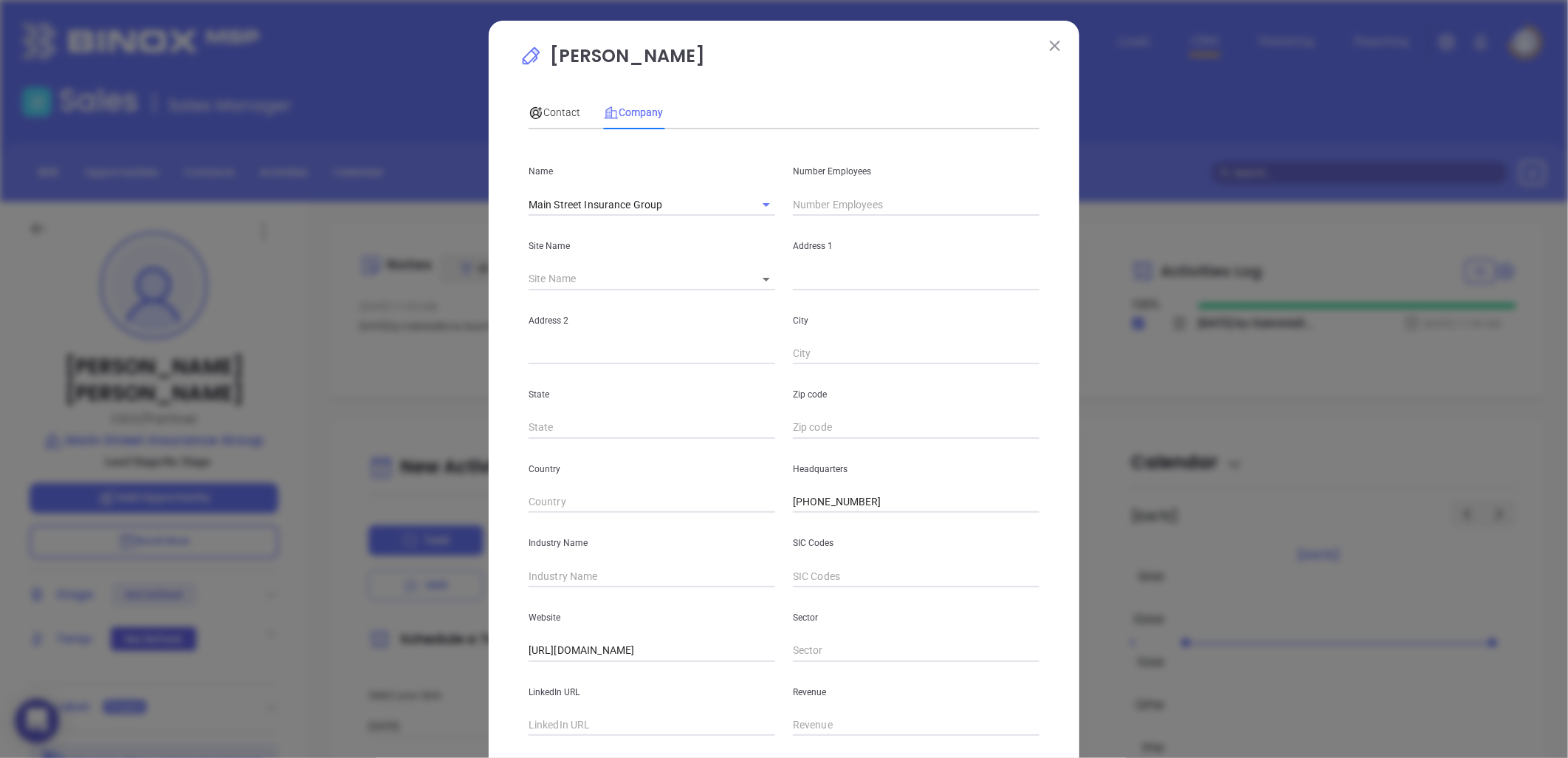
click at [840, 201] on input "text" at bounding box center [916, 204] width 247 height 23
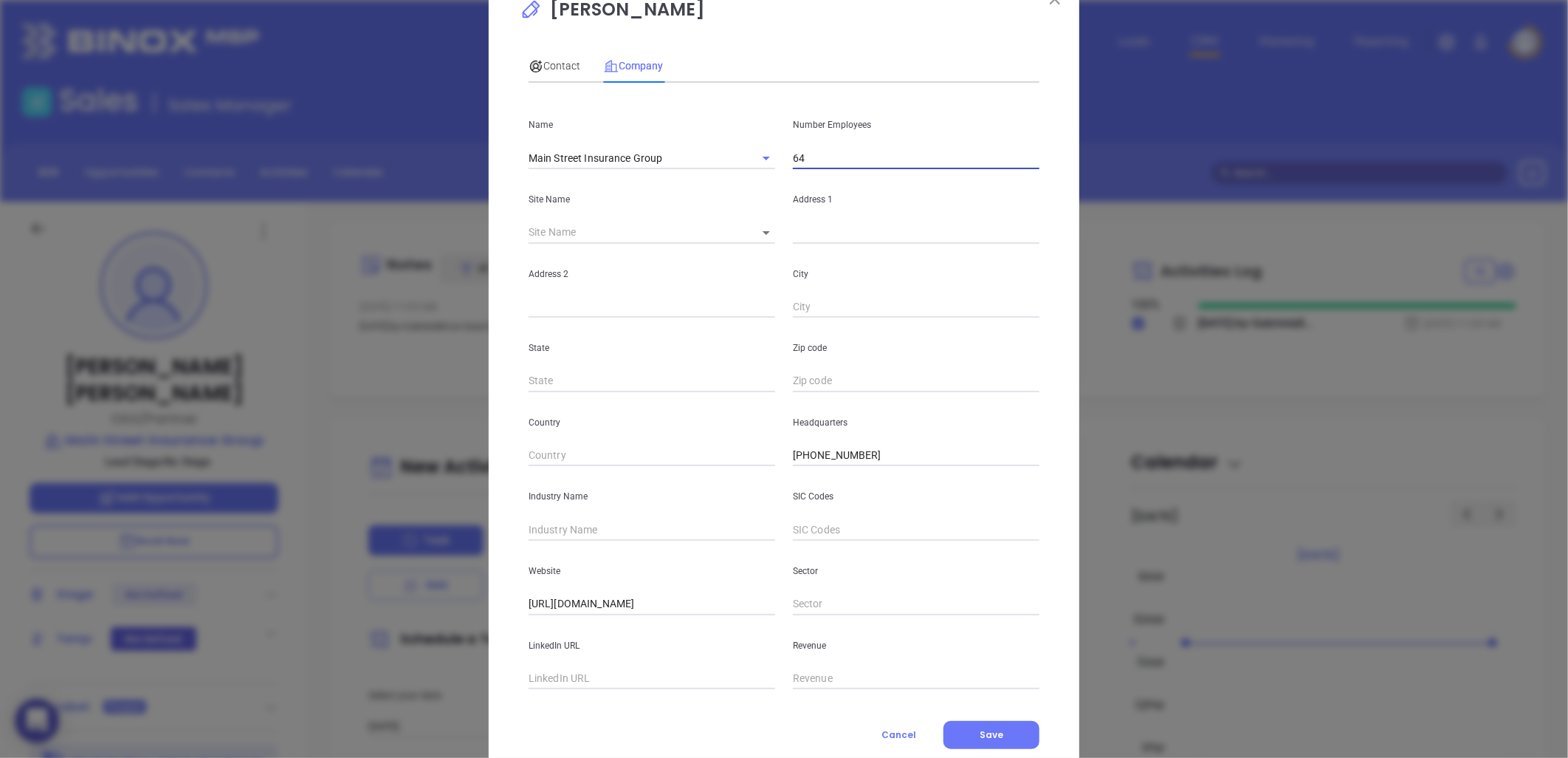
scroll to position [89, 0]
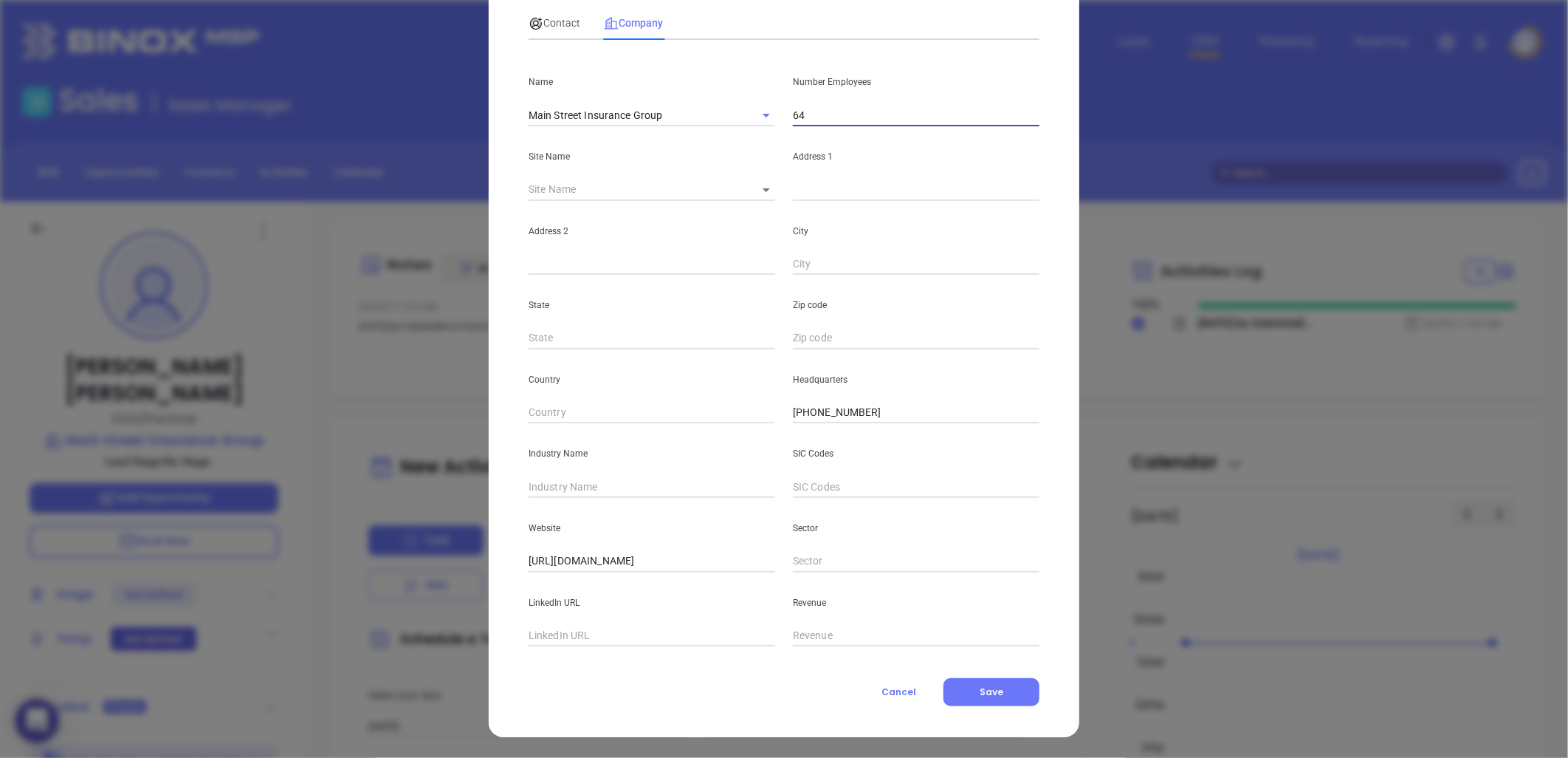
type input "64"
click at [588, 636] on input "text" at bounding box center [652, 635] width 247 height 23
paste input "[URL][DOMAIN_NAME]"
type input "[URL][DOMAIN_NAME]"
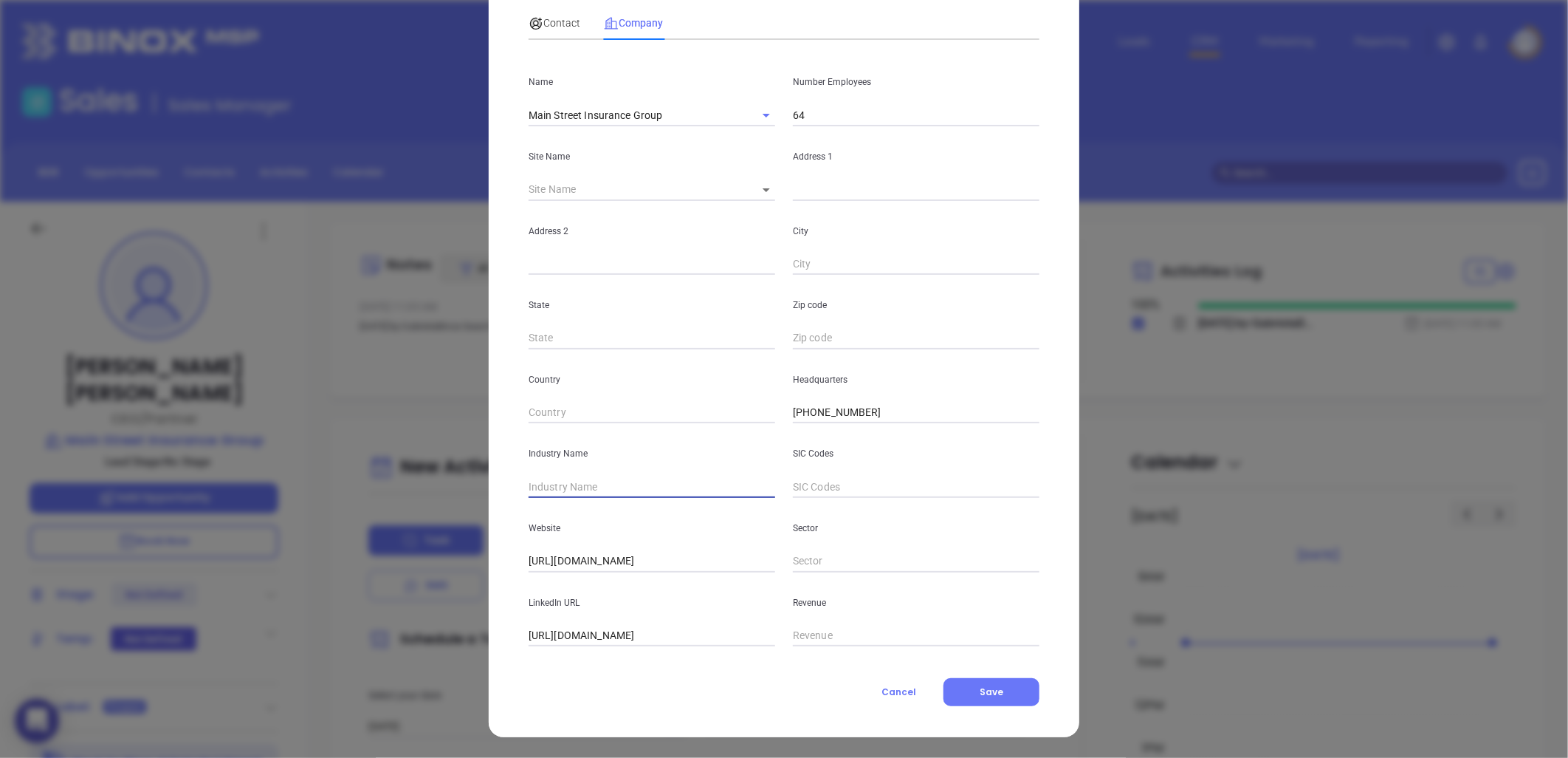
scroll to position [0, 0]
click at [578, 489] on input "text" at bounding box center [652, 486] width 247 height 23
type input "Insurance"
drag, startPoint x: 887, startPoint y: 412, endPoint x: 819, endPoint y: 419, distance: 68.4
click at [884, 415] on input "[PHONE_NUMBER]" at bounding box center [916, 413] width 247 height 23
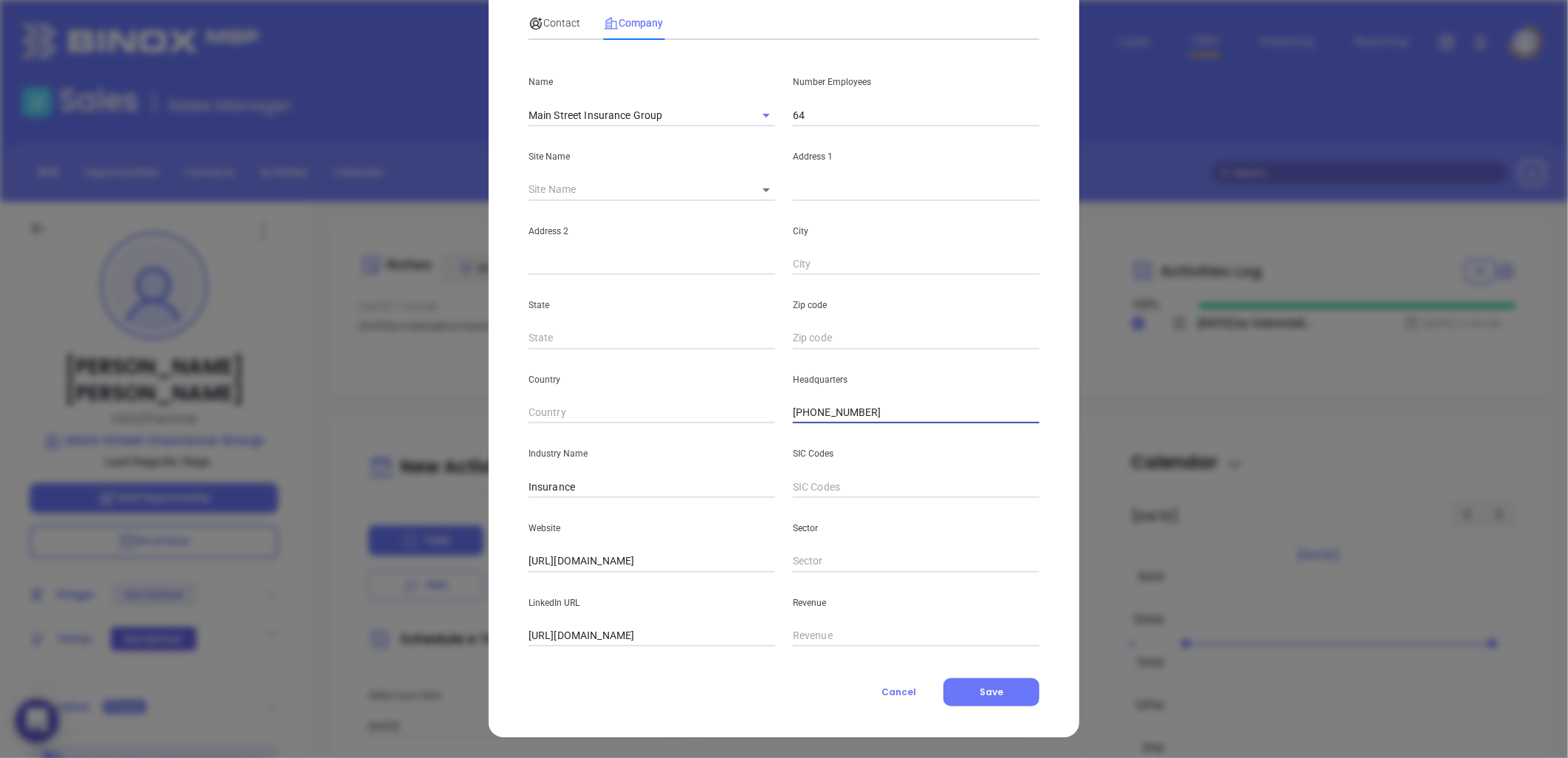
drag, startPoint x: 819, startPoint y: 419, endPoint x: 656, endPoint y: 430, distance: 163.4
click at [656, 430] on div "Name Main Street Insurance Group Number Employees 64 Site Name ​ Address 1 Addr…" at bounding box center [783, 349] width 511 height 594
drag, startPoint x: 877, startPoint y: 417, endPoint x: 734, endPoint y: 417, distance: 143.0
click at [725, 417] on div "Country Headquarters [PHONE_NUMBER]" at bounding box center [783, 386] width 528 height 75
type input "[PHONE_NUMBER]"
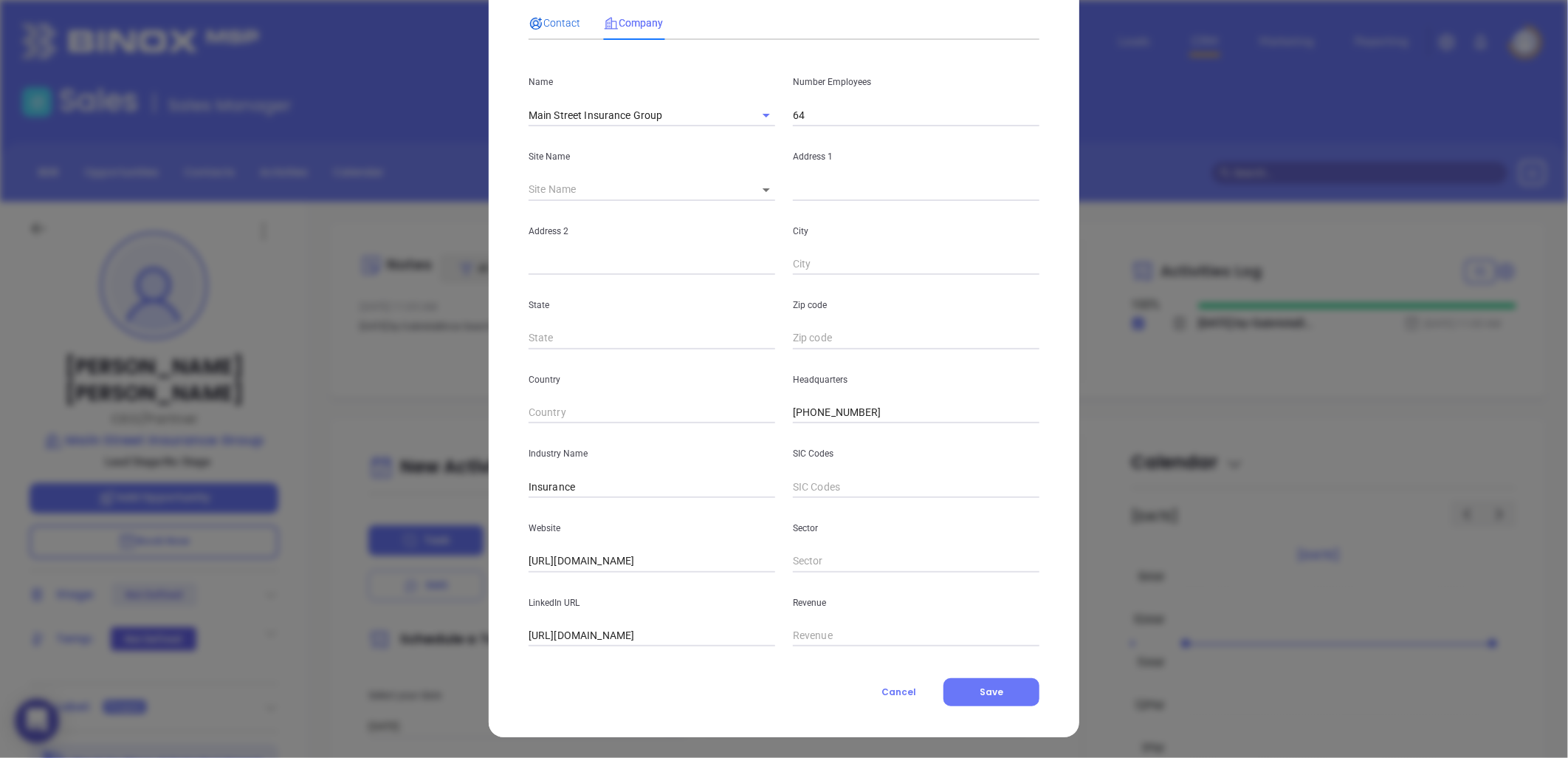
click at [549, 24] on span "Contact" at bounding box center [554, 23] width 52 height 12
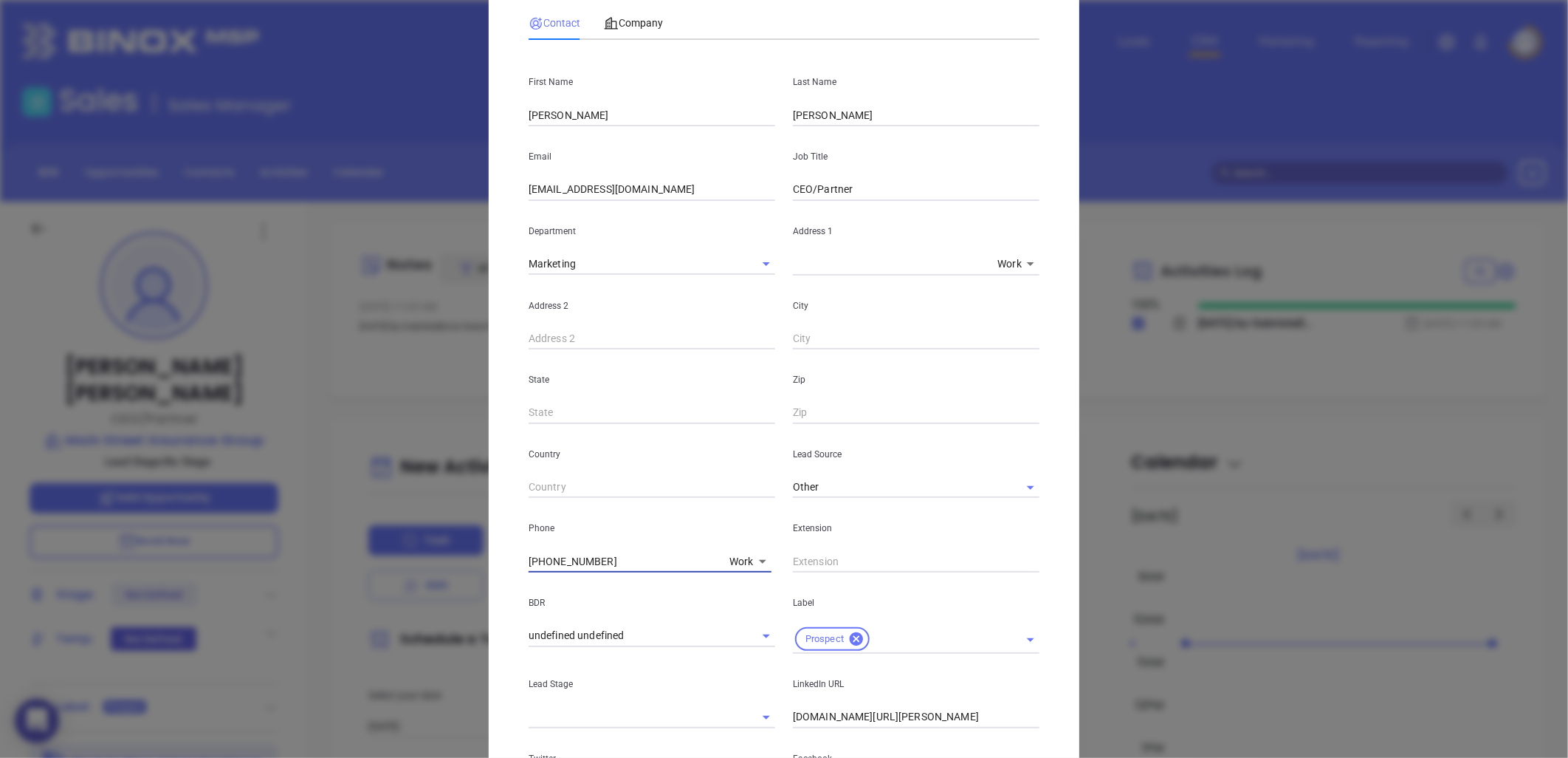
drag, startPoint x: 489, startPoint y: 552, endPoint x: 407, endPoint y: 556, distance: 82.1
click at [402, 552] on div "[PERSON_NAME] Contact Company First Name [PERSON_NAME] Last Name [PERSON_NAME] …" at bounding box center [784, 379] width 1568 height 758
type input "( ) -"
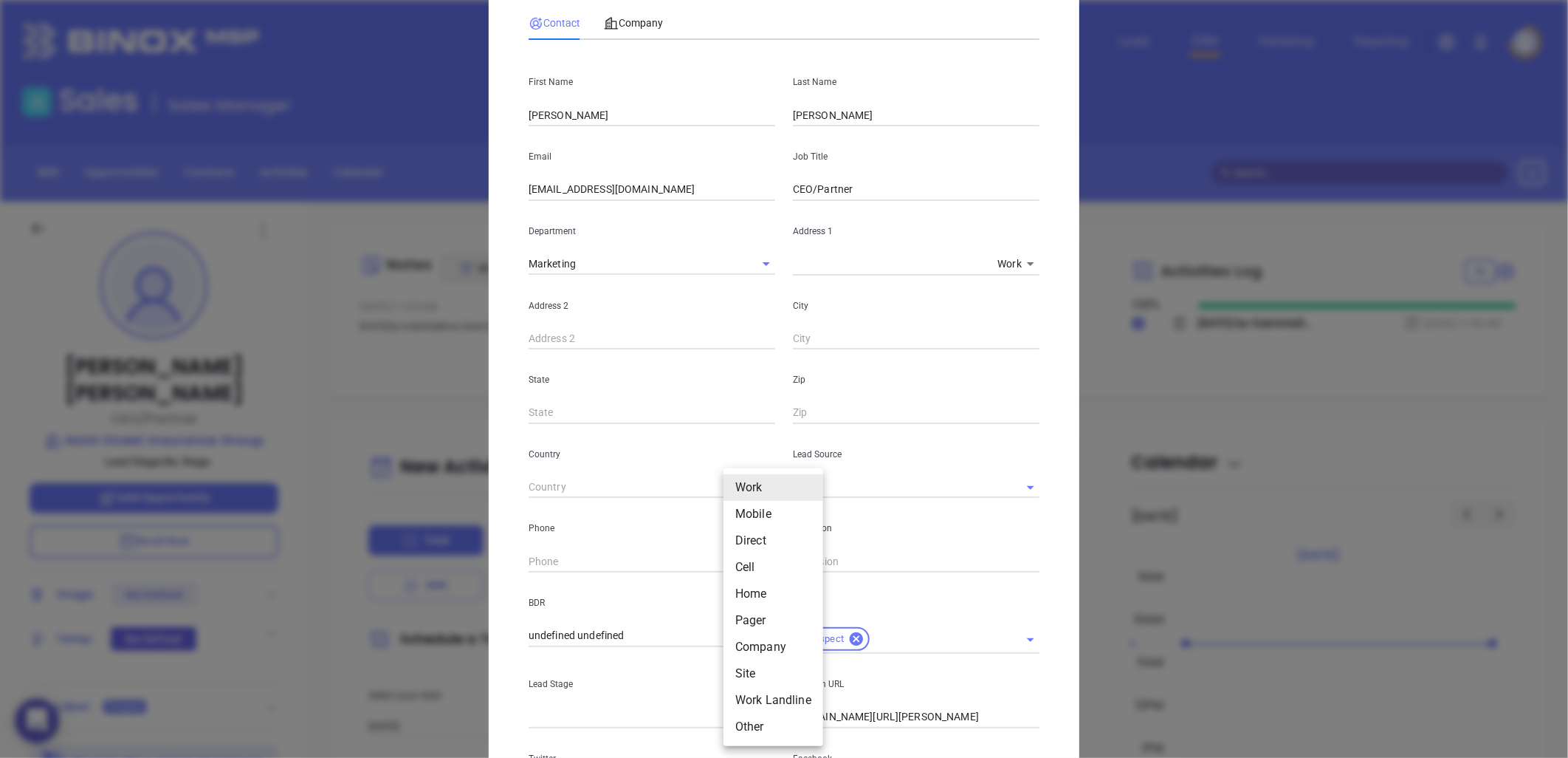
click at [729, 562] on body "0 Leads CRM Marketing Reporting Financial Leads Leads Sales Sales Manager BDR O…" at bounding box center [784, 379] width 1568 height 758
click at [746, 666] on li "Site" at bounding box center [773, 673] width 100 height 26
type input "11"
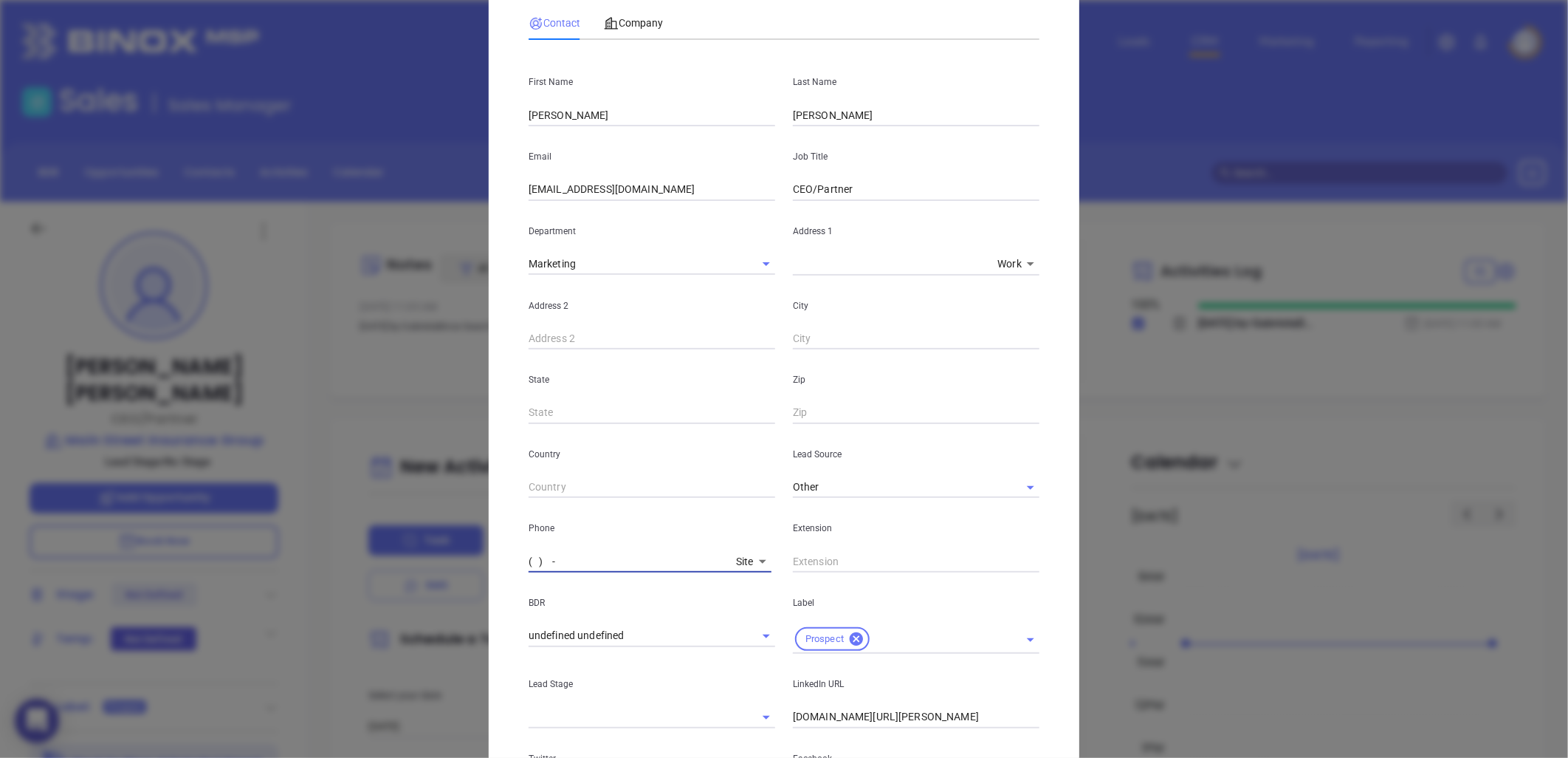
click at [607, 569] on input "( ) -" at bounding box center [629, 561] width 202 height 23
paste input "877) 872-4578"
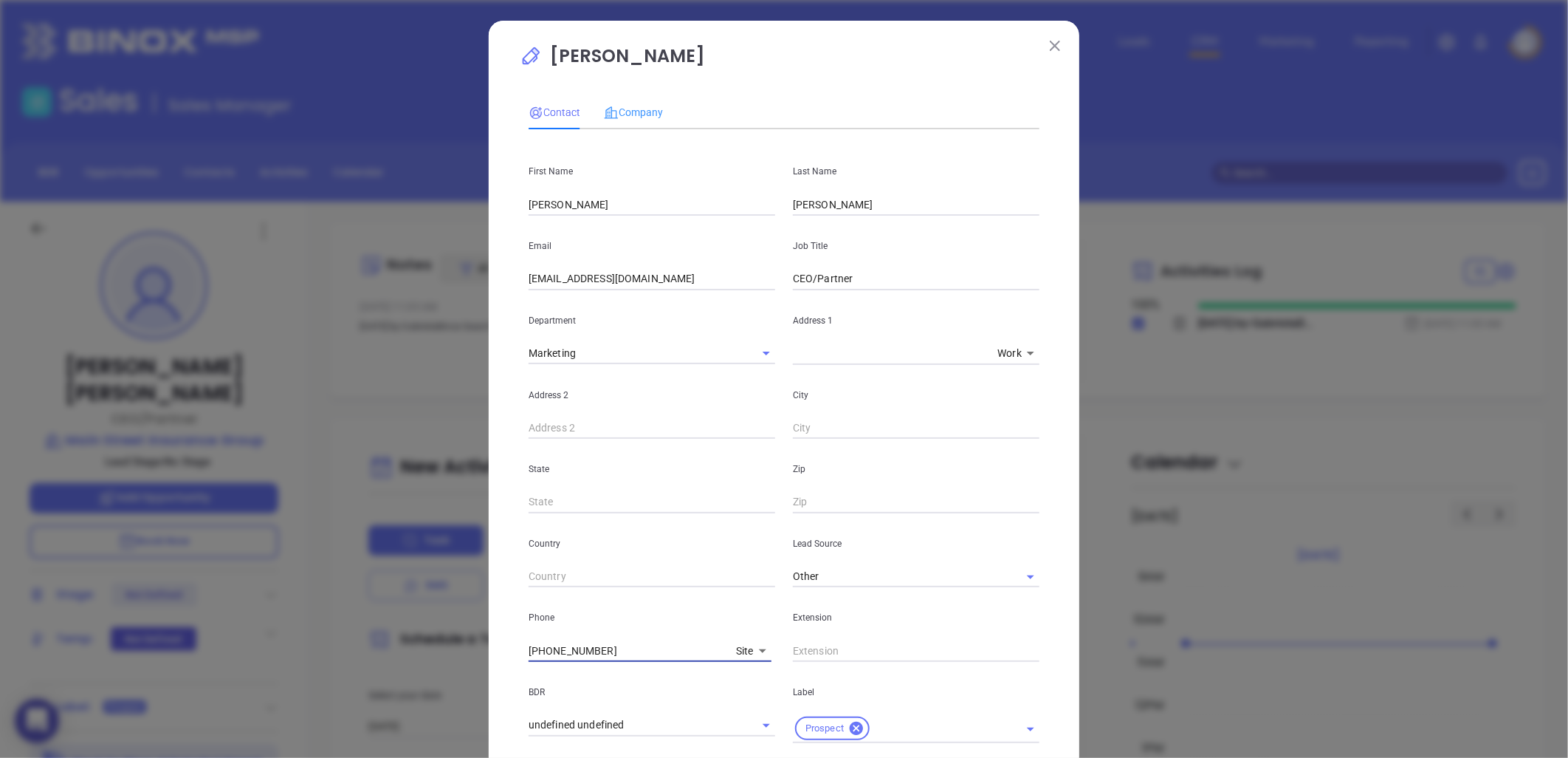
type input "[PHONE_NUMBER]"
click at [631, 102] on div "Company" at bounding box center [633, 112] width 59 height 34
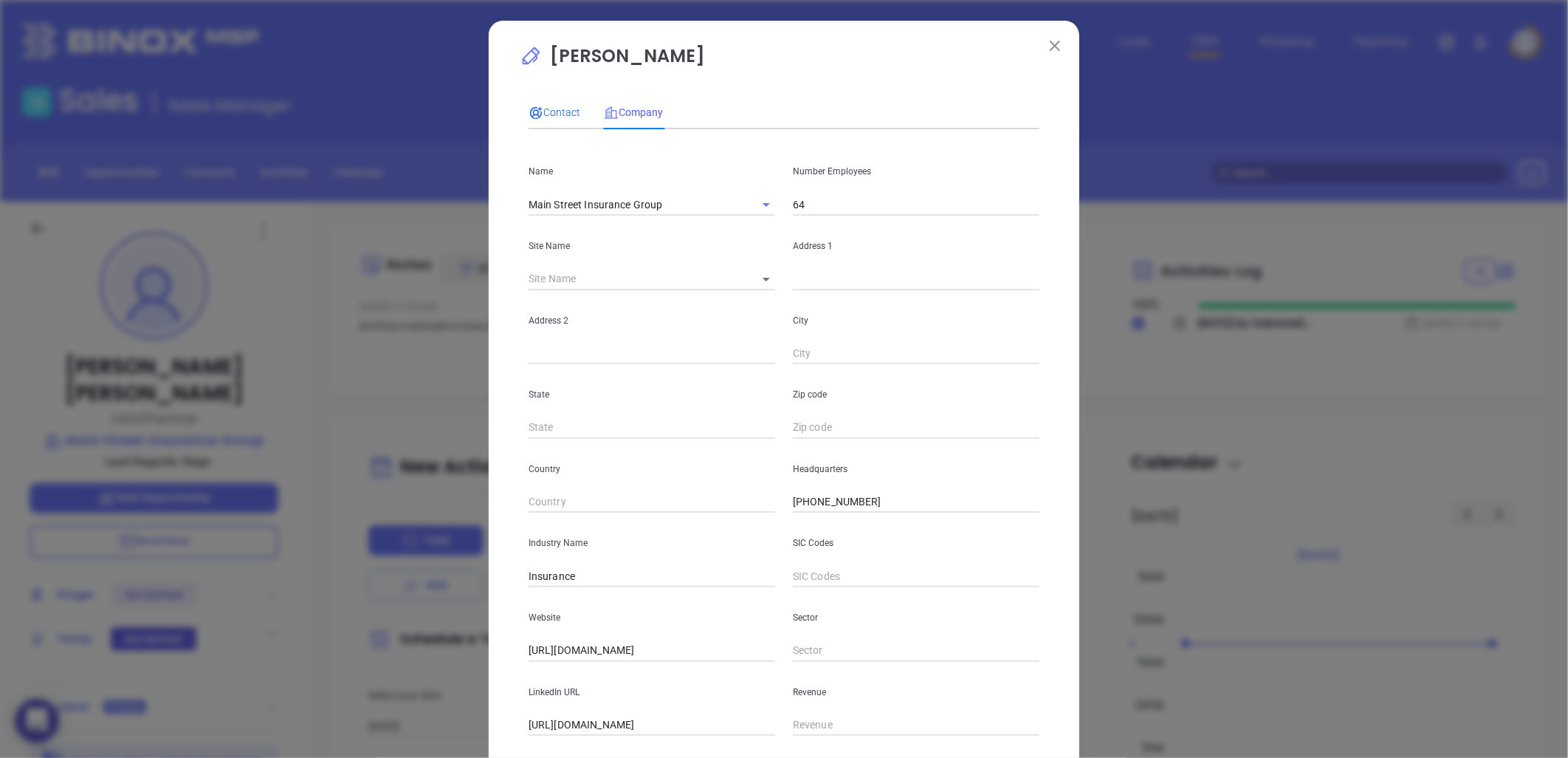
click at [557, 107] on span "Contact" at bounding box center [554, 112] width 52 height 12
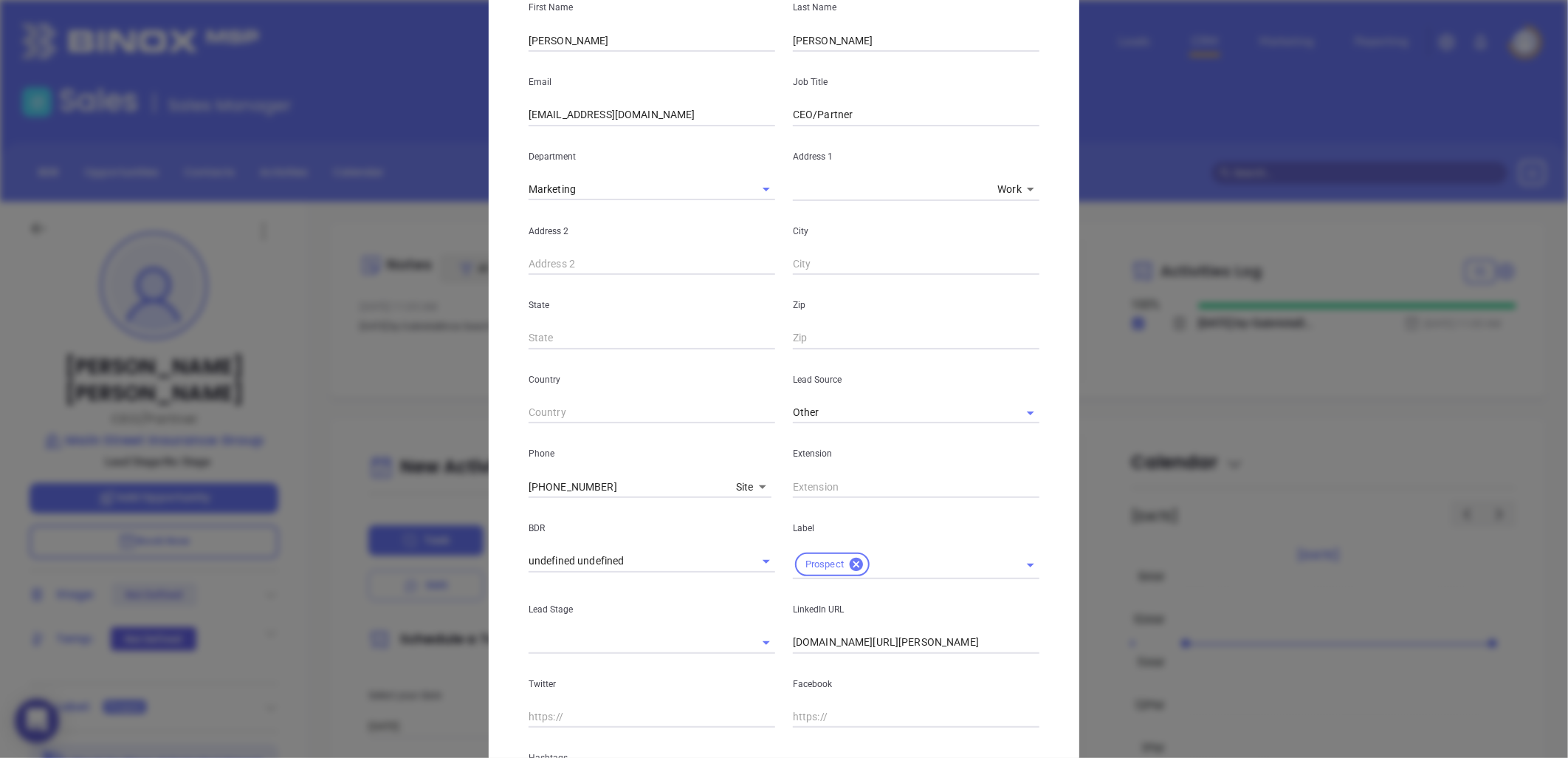
scroll to position [355, 0]
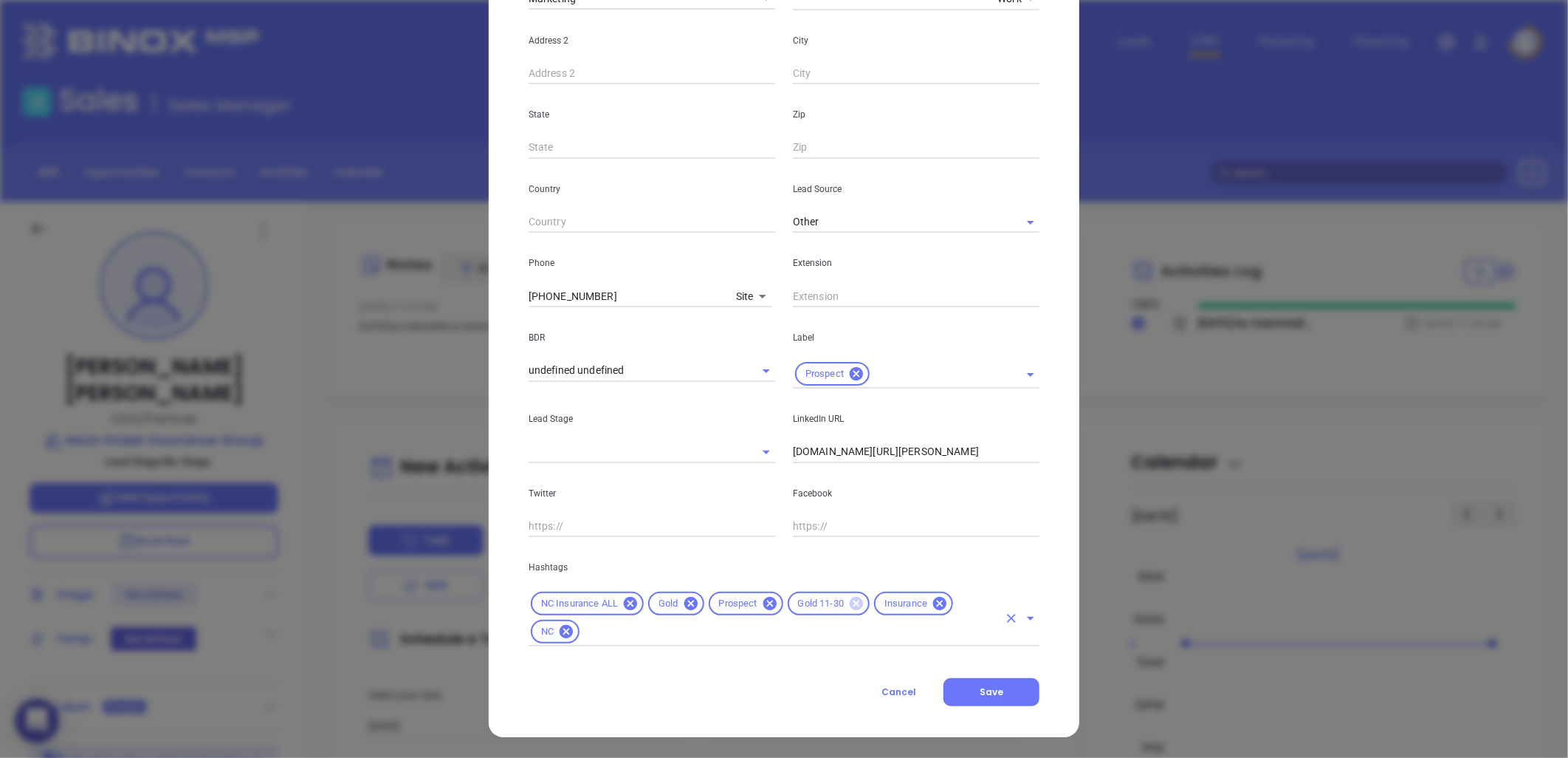
click at [850, 603] on icon at bounding box center [857, 604] width 14 height 14
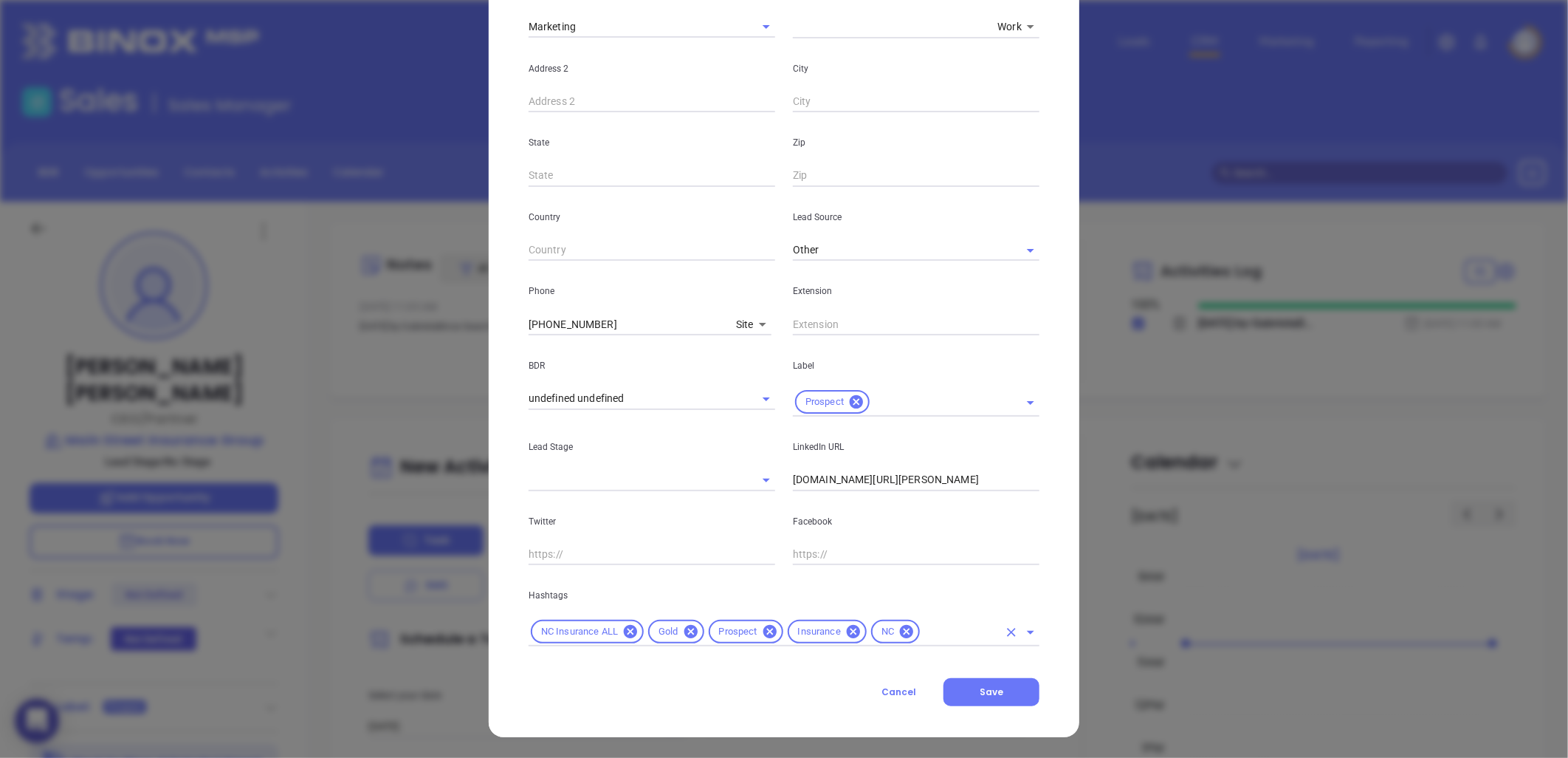
scroll to position [327, 0]
click at [687, 628] on icon at bounding box center [690, 632] width 14 height 14
click at [876, 630] on input "text" at bounding box center [930, 632] width 136 height 19
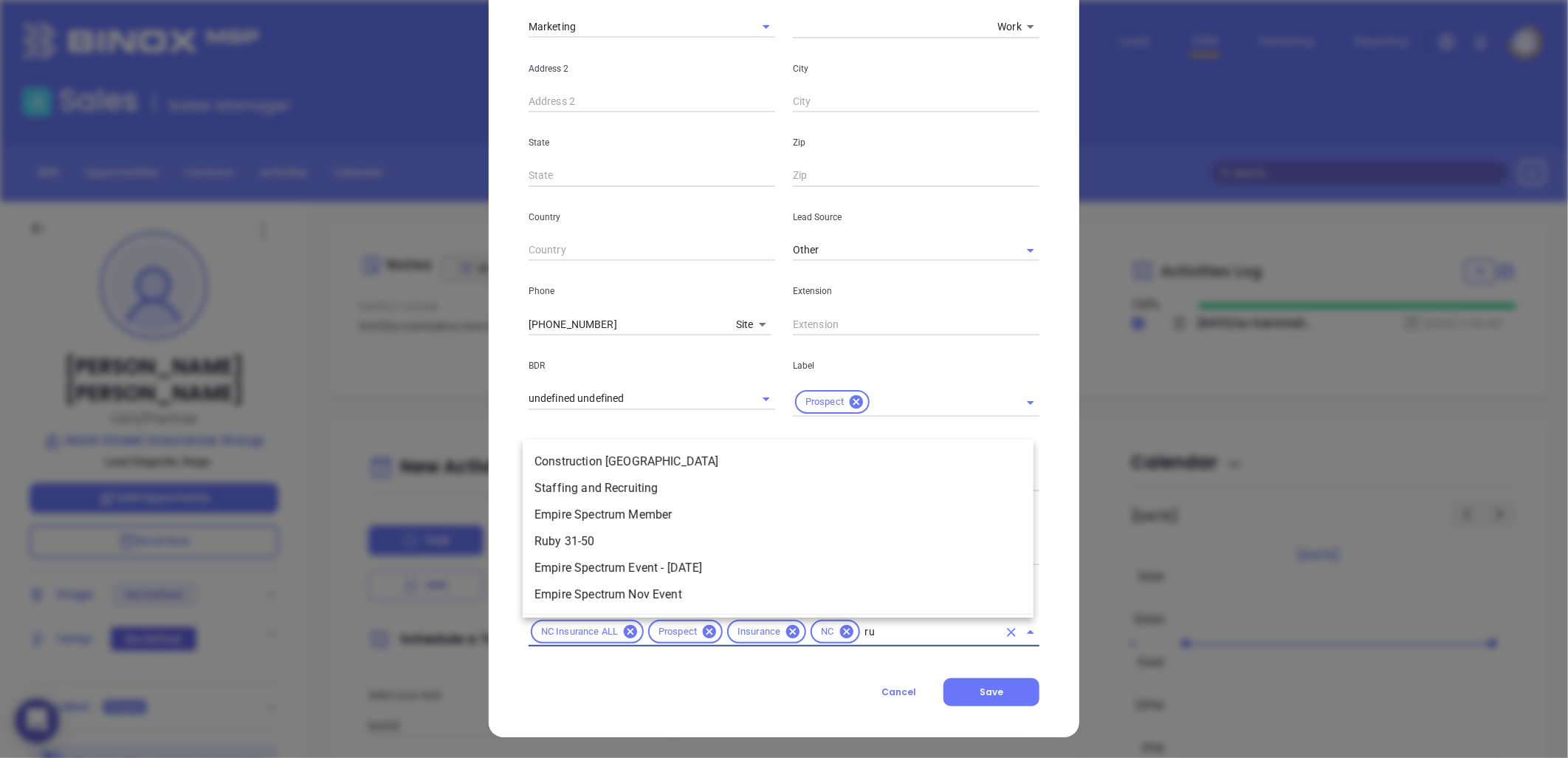
scroll to position [0, 0]
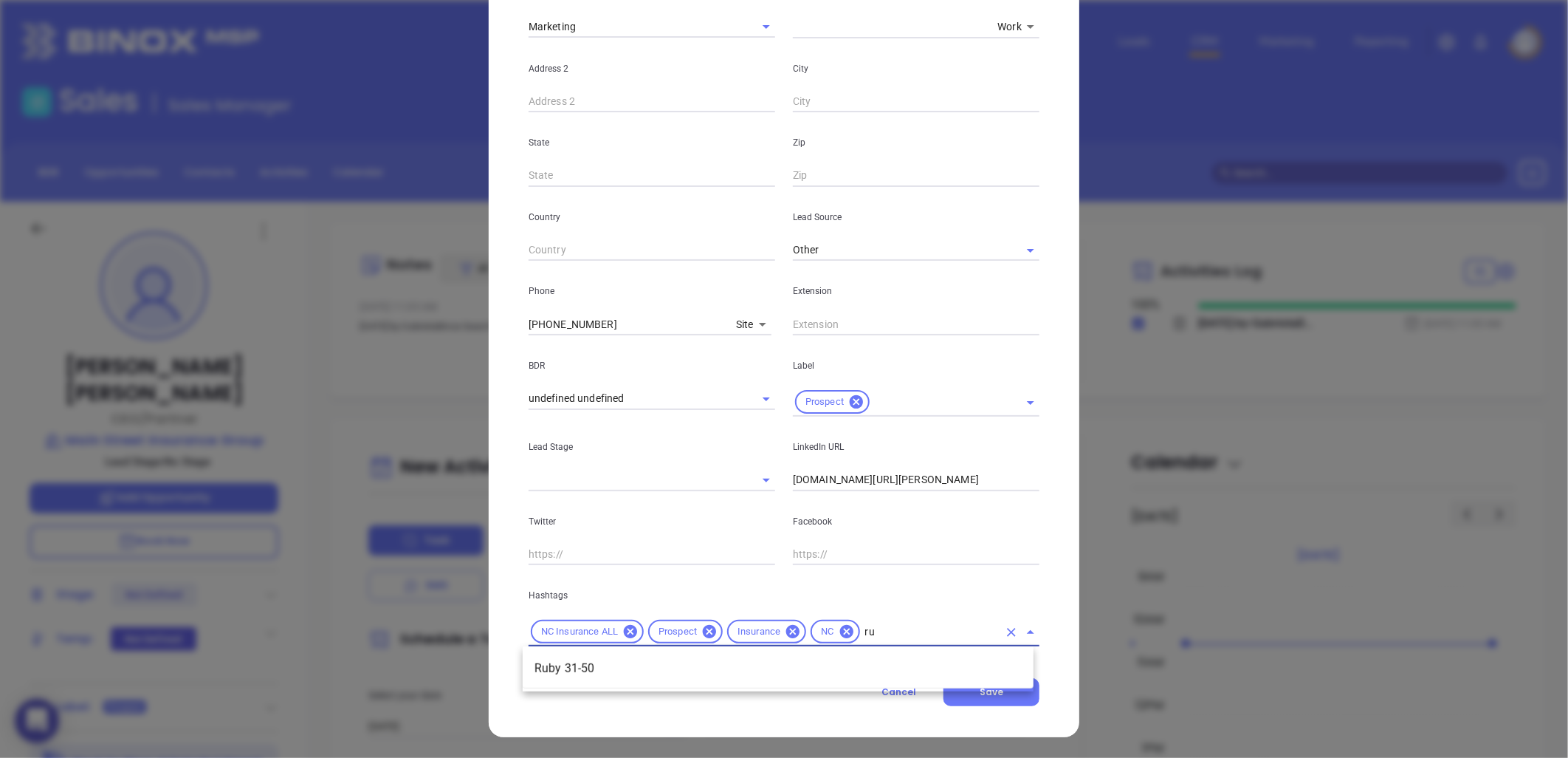
type input "r"
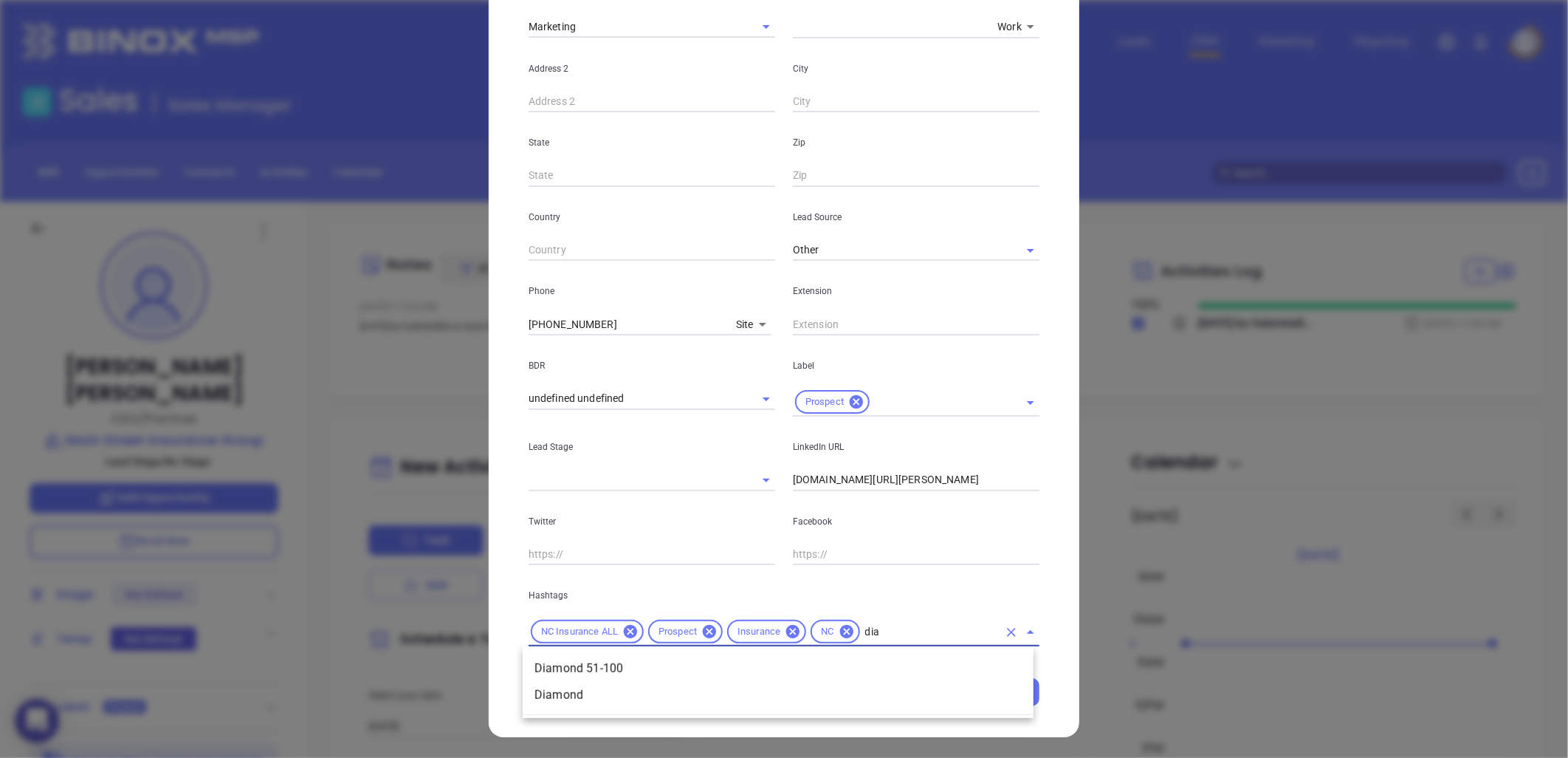
type input "diam"
click at [594, 665] on li "Diamond 51-100" at bounding box center [777, 668] width 511 height 26
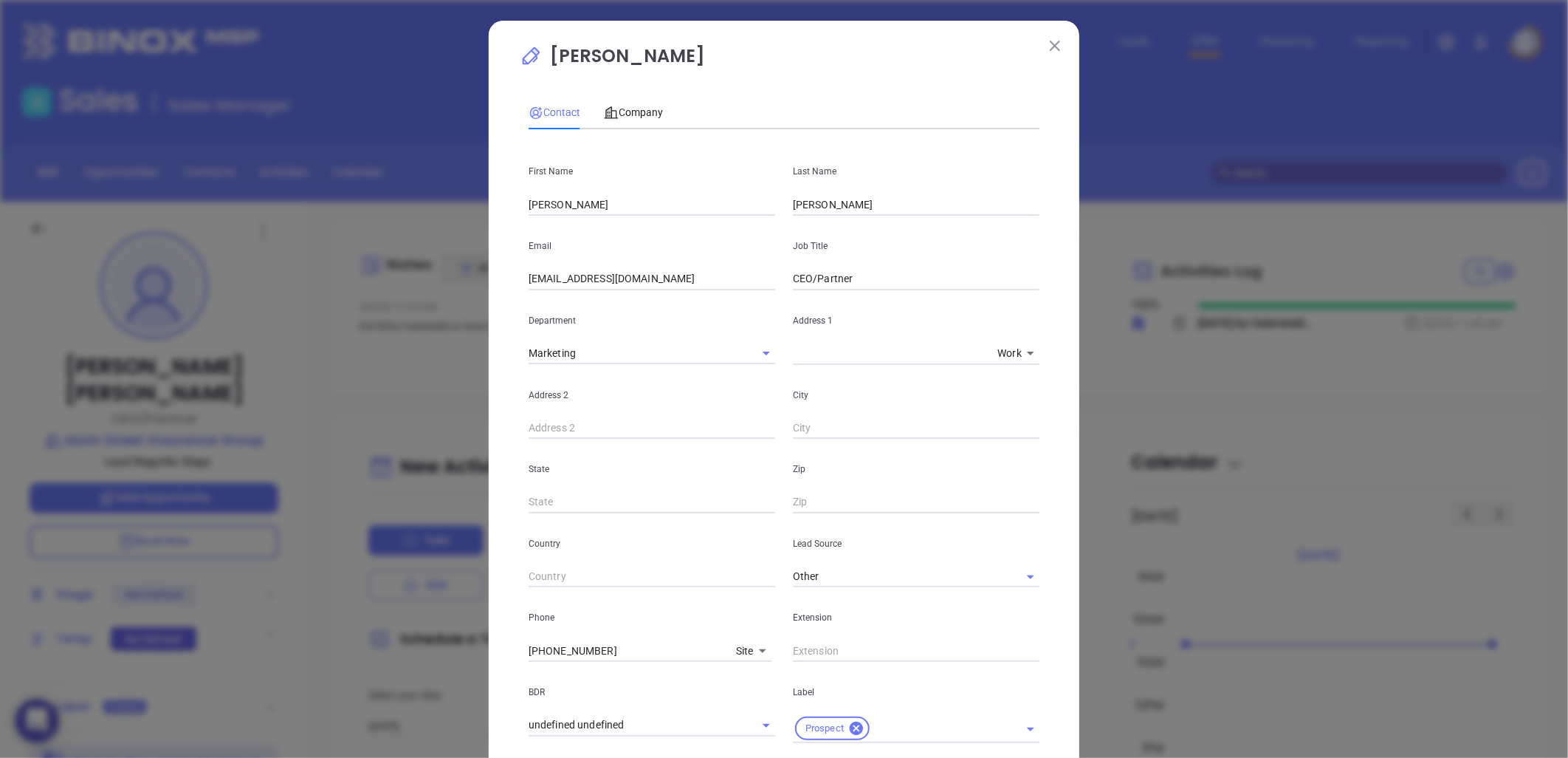
click at [809, 278] on input "CEO/Partner" at bounding box center [916, 278] width 247 height 23
type input "CEO and Partner"
click at [638, 109] on span "Company" at bounding box center [633, 112] width 59 height 12
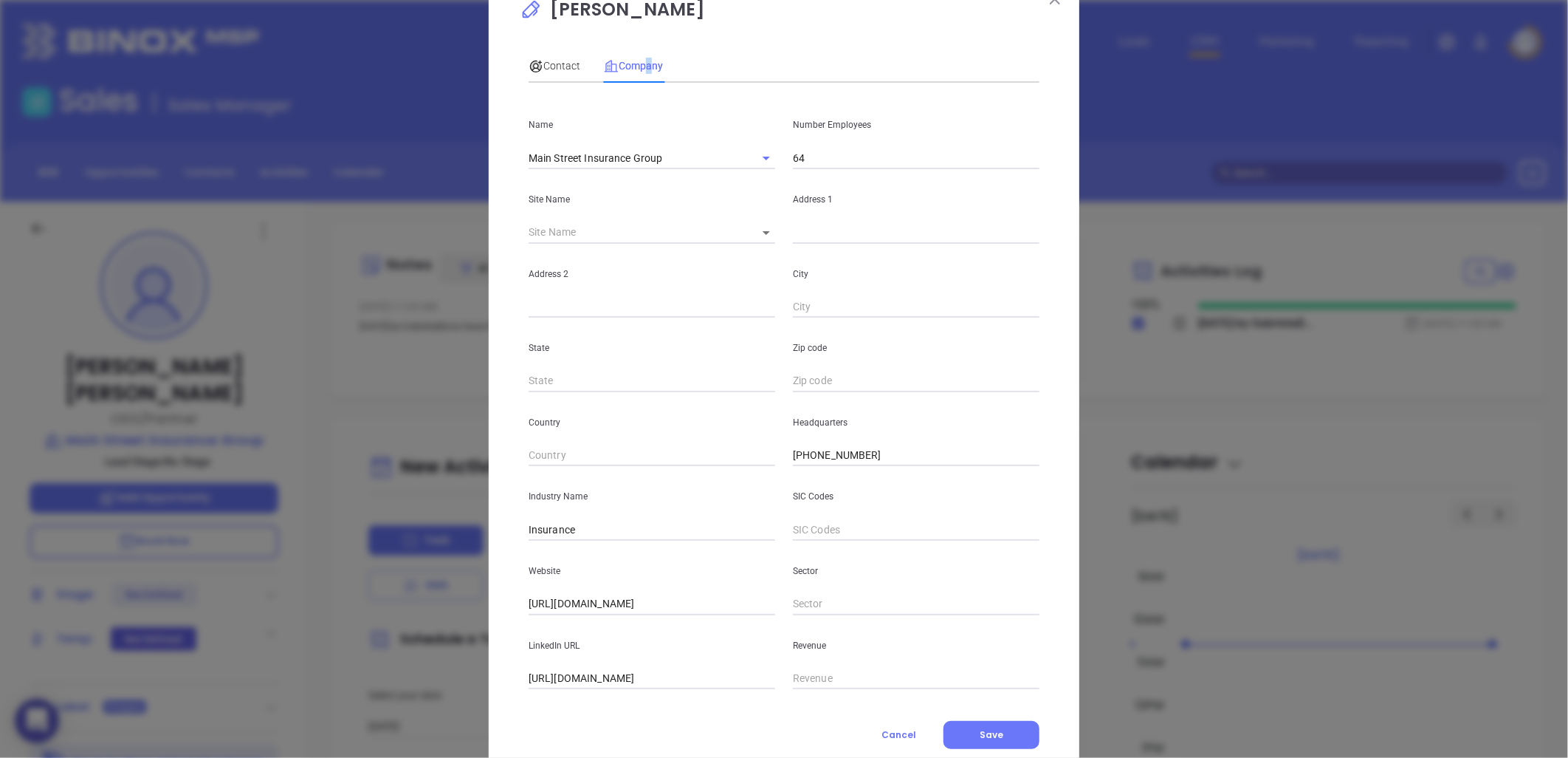
scroll to position [89, 0]
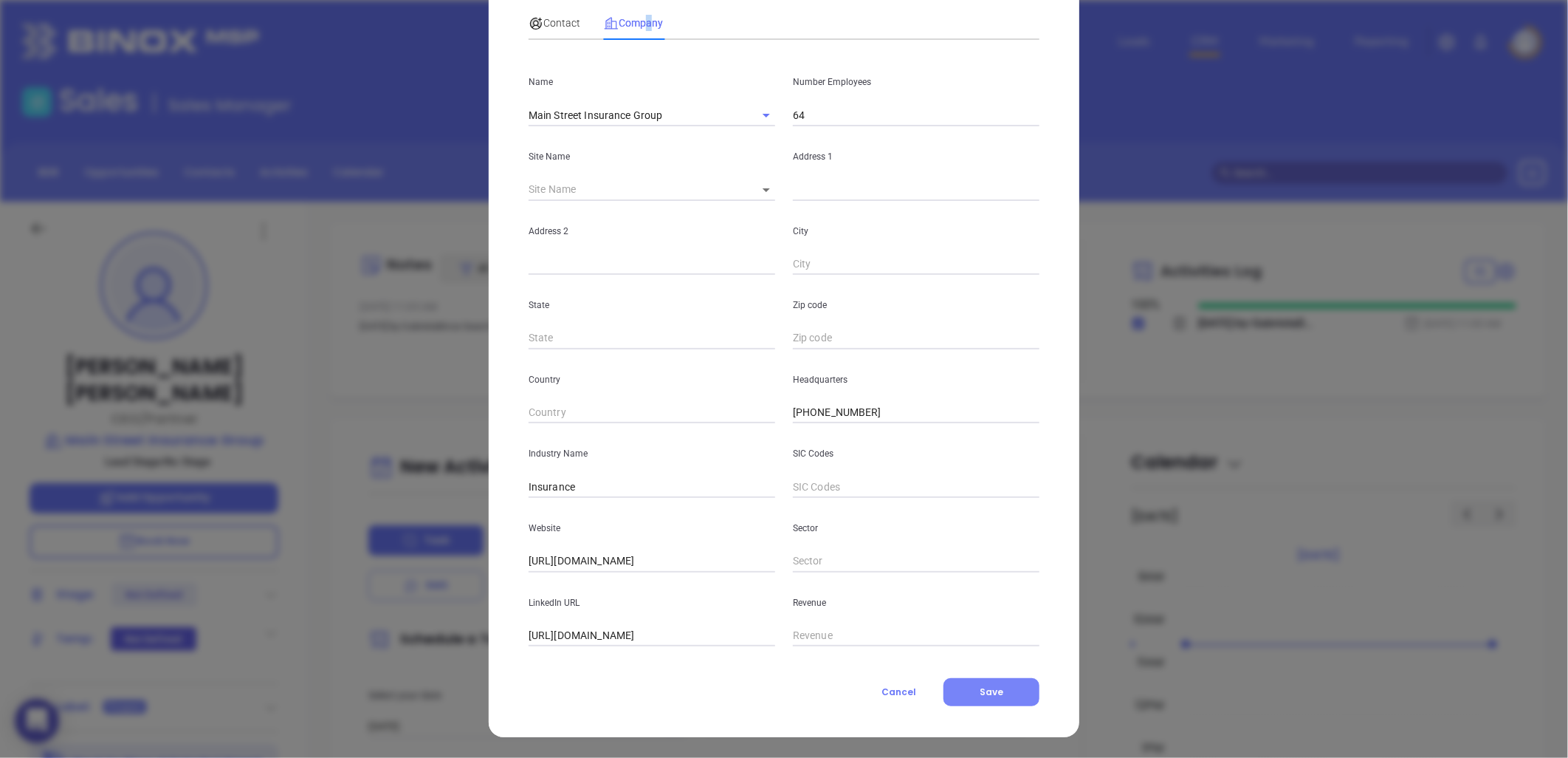
click at [991, 689] on span "Save" at bounding box center [991, 691] width 24 height 13
